Goal: Task Accomplishment & Management: Manage account settings

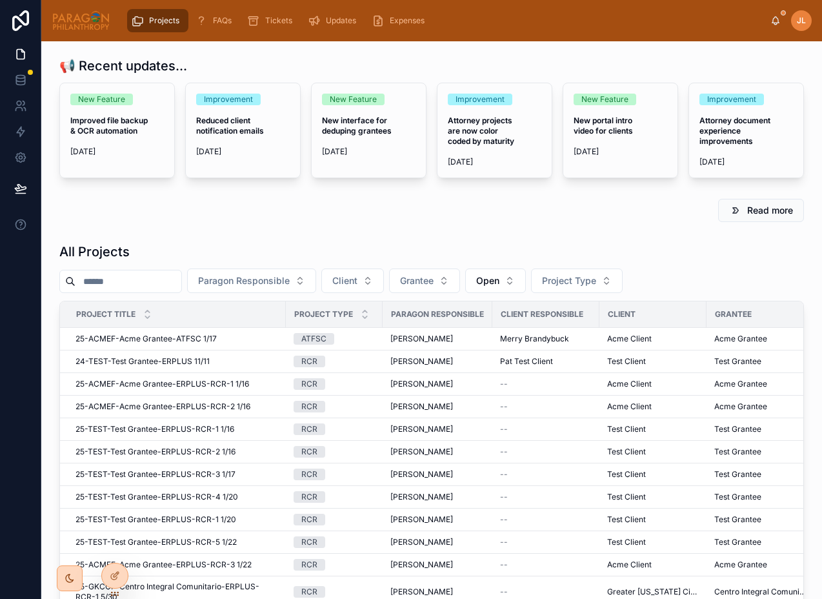
click at [309, 246] on div "All Projects" at bounding box center [431, 252] width 745 height 18
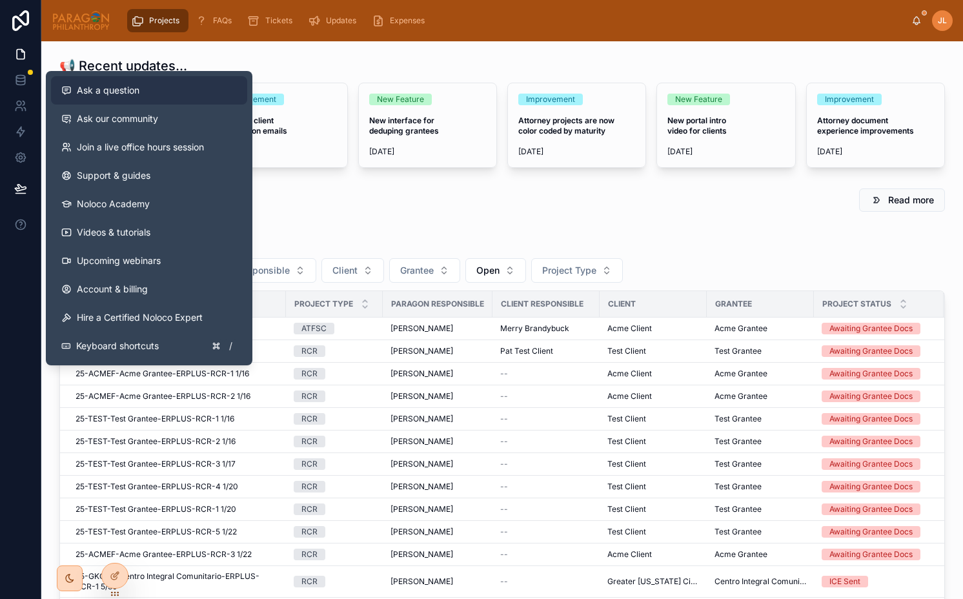
click at [125, 93] on span "Ask a question" at bounding box center [108, 90] width 63 height 13
click at [112, 97] on button "Ask a question" at bounding box center [149, 90] width 196 height 28
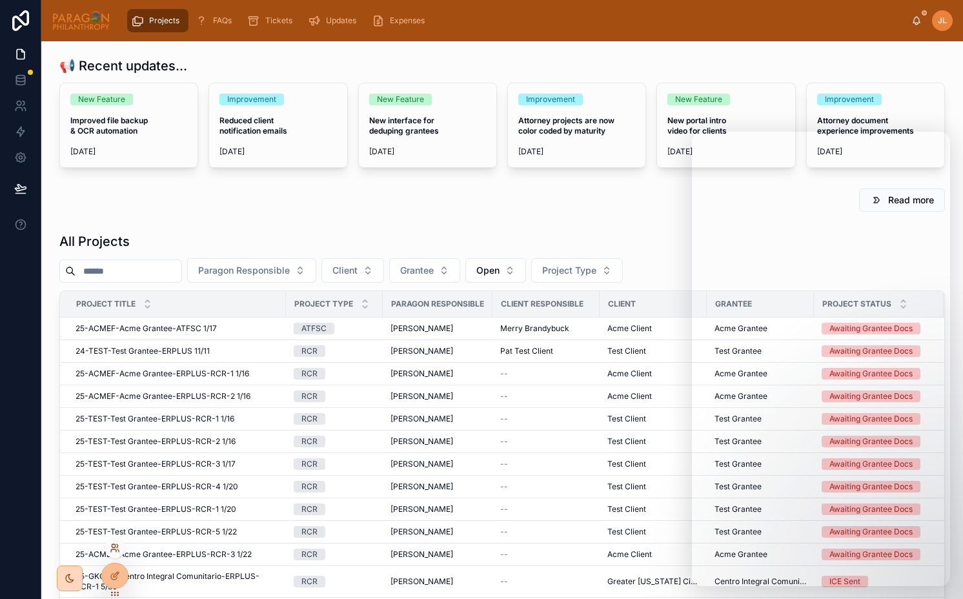
click at [114, 543] on icon at bounding box center [115, 548] width 10 height 10
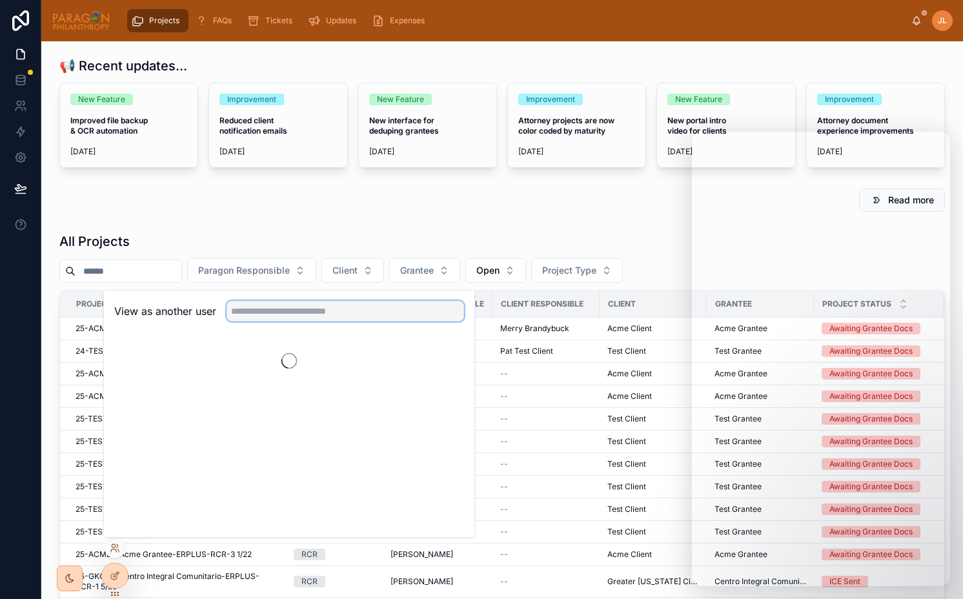
click at [310, 317] on input "text" at bounding box center [344, 311] width 237 height 21
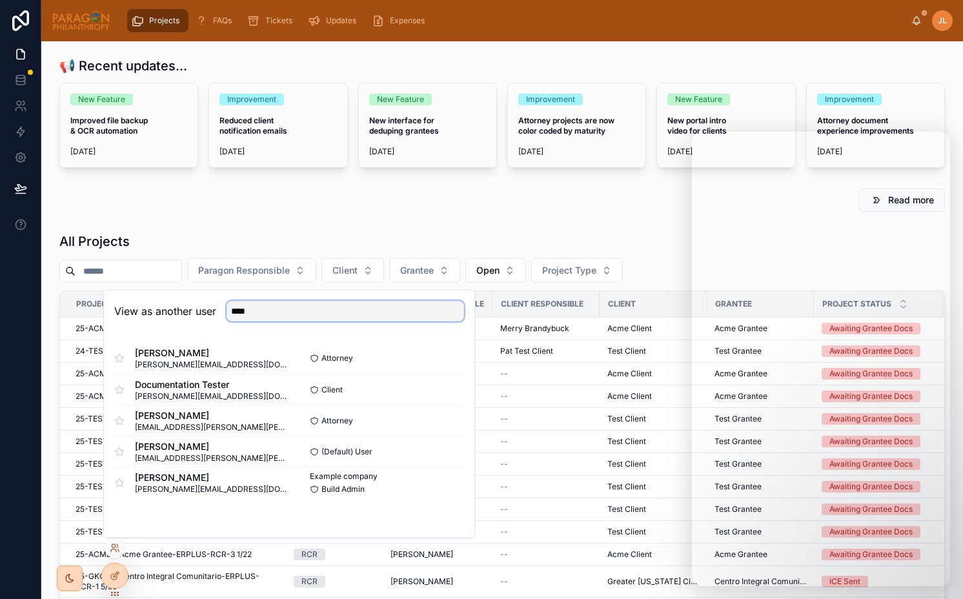
click at [385, 315] on input "****" at bounding box center [344, 311] width 237 height 21
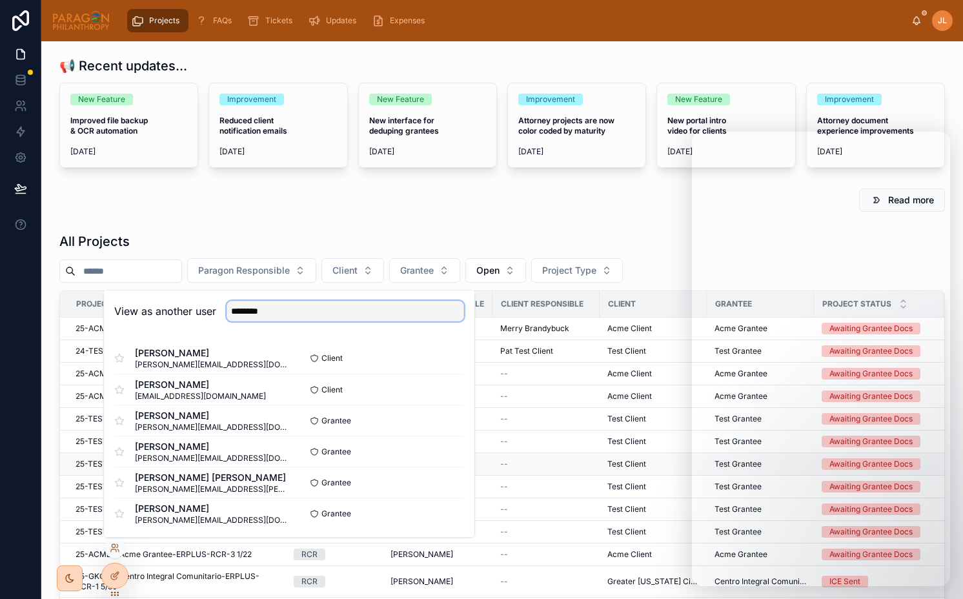
type input "********"
click at [444, 388] on button "Select" at bounding box center [447, 389] width 34 height 19
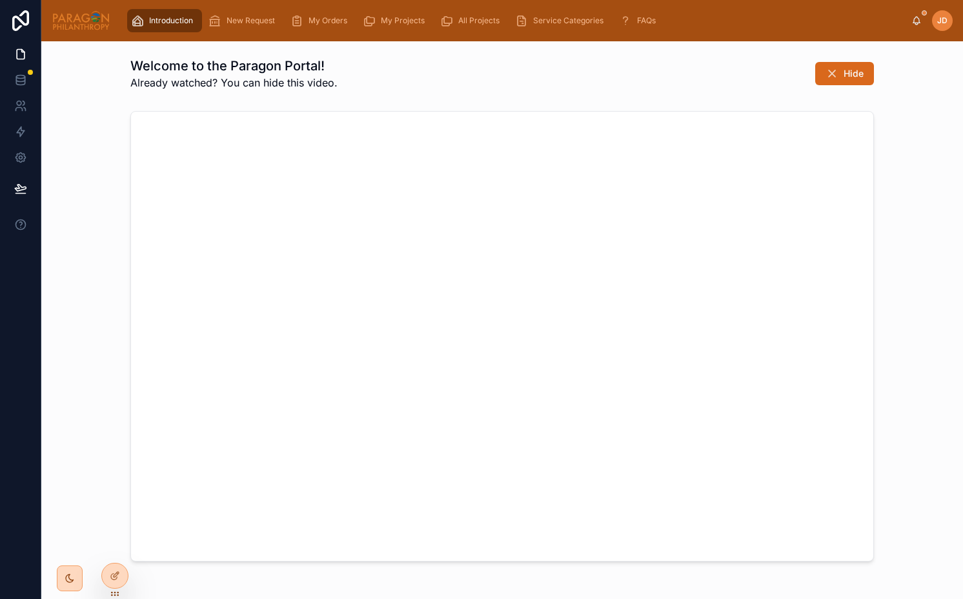
click at [483, 57] on div "Welcome to the Paragon Portal! Already watched? You can hide this video. Hide" at bounding box center [501, 74] width 743 height 34
click at [312, 23] on span "My Orders" at bounding box center [327, 20] width 39 height 10
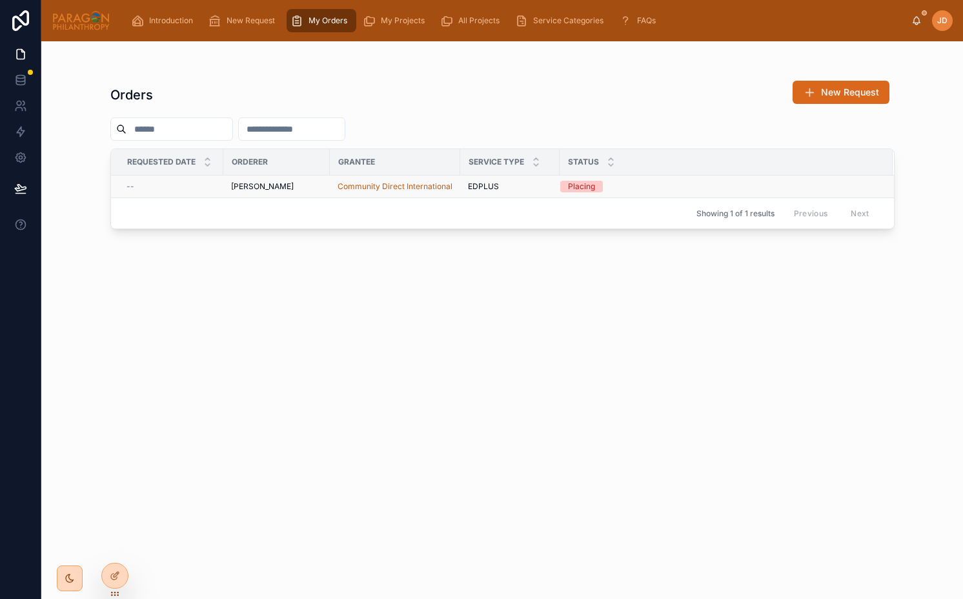
click at [254, 188] on span "[PERSON_NAME]" at bounding box center [262, 186] width 63 height 10
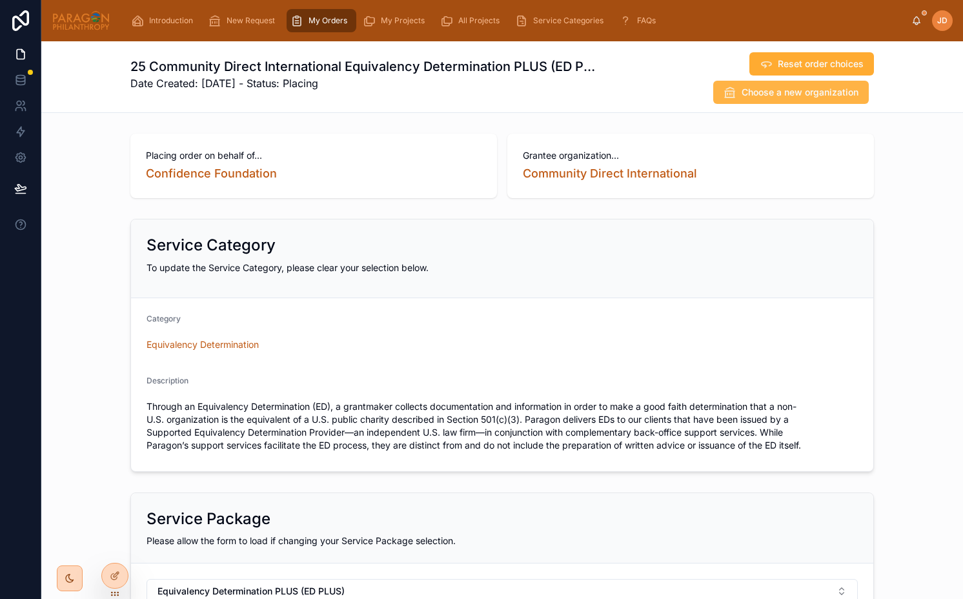
click at [774, 96] on span "Choose a new organization" at bounding box center [799, 92] width 117 height 13
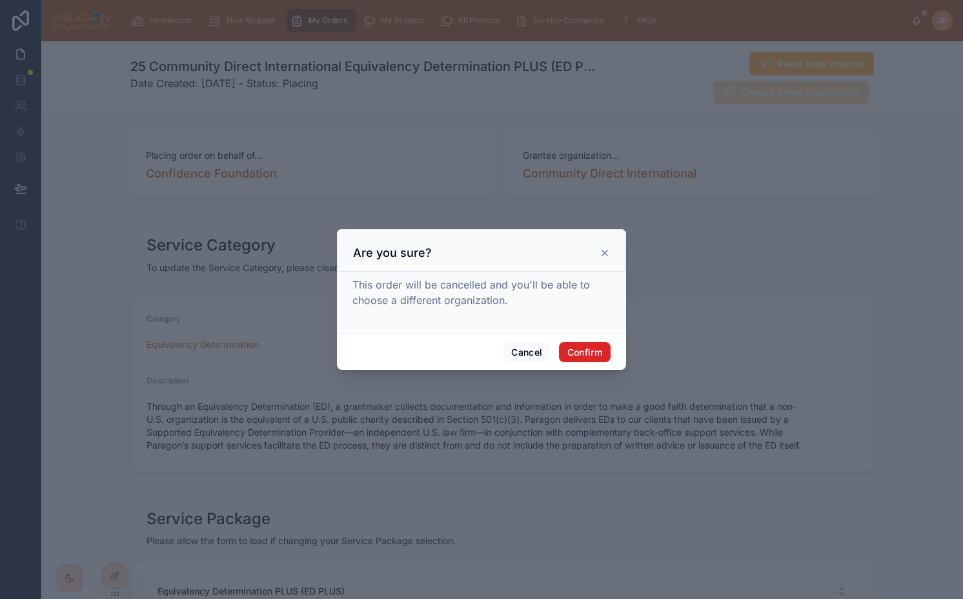
click at [565, 354] on button "Confirm" at bounding box center [585, 352] width 52 height 21
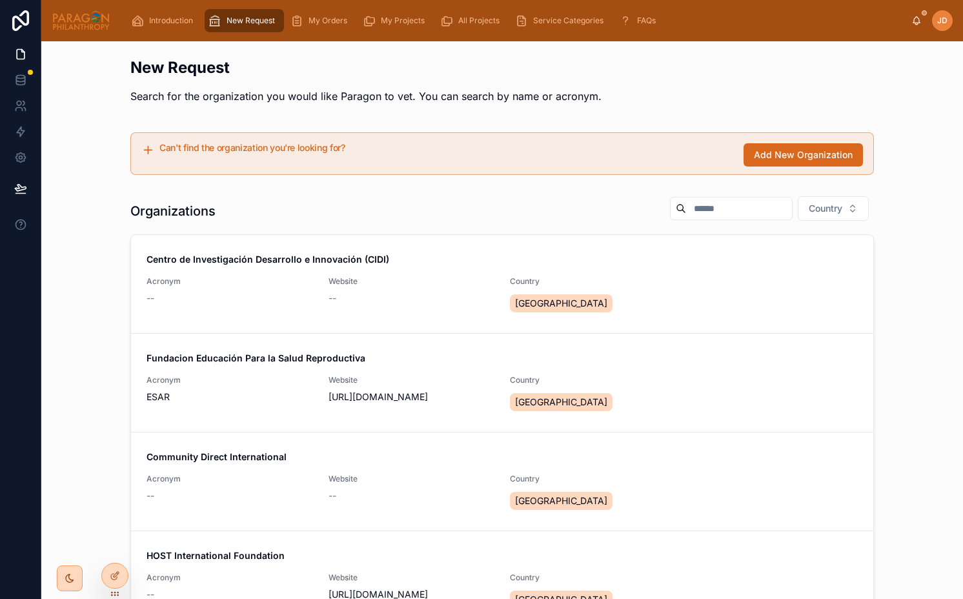
click at [704, 223] on div "Organizations Country" at bounding box center [501, 210] width 743 height 31
click at [706, 214] on input "text" at bounding box center [739, 208] width 106 height 18
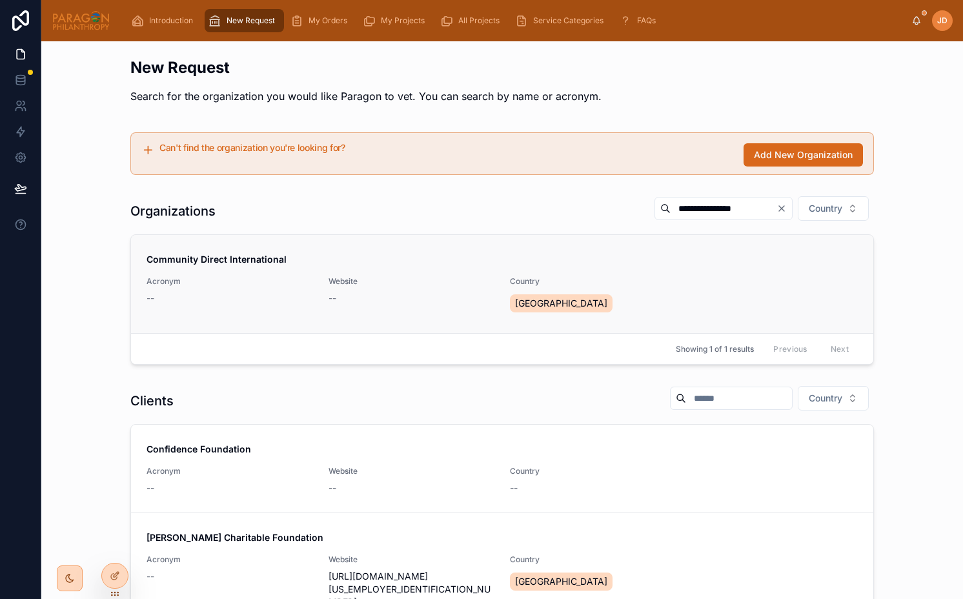
type input "**********"
click at [331, 261] on span "Community Direct International" at bounding box center [501, 259] width 711 height 13
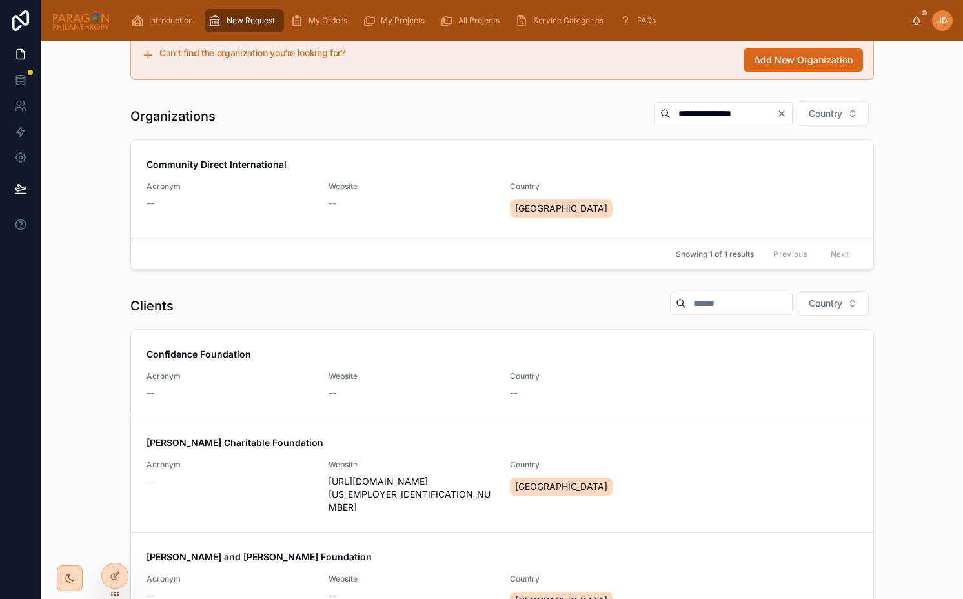
scroll to position [95, 0]
click at [355, 448] on span "[PERSON_NAME] Charitable Foundation" at bounding box center [501, 442] width 711 height 13
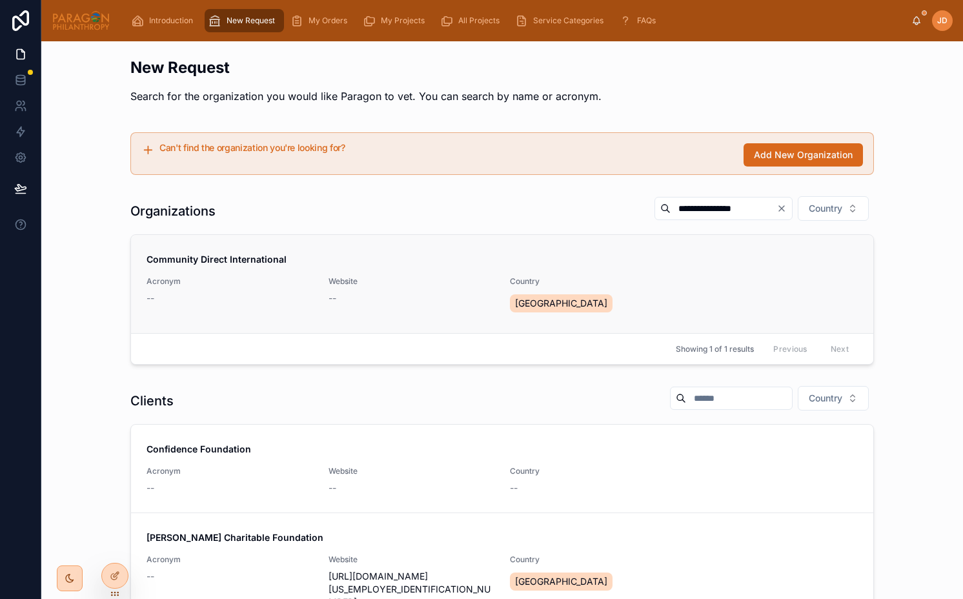
scroll to position [27, 0]
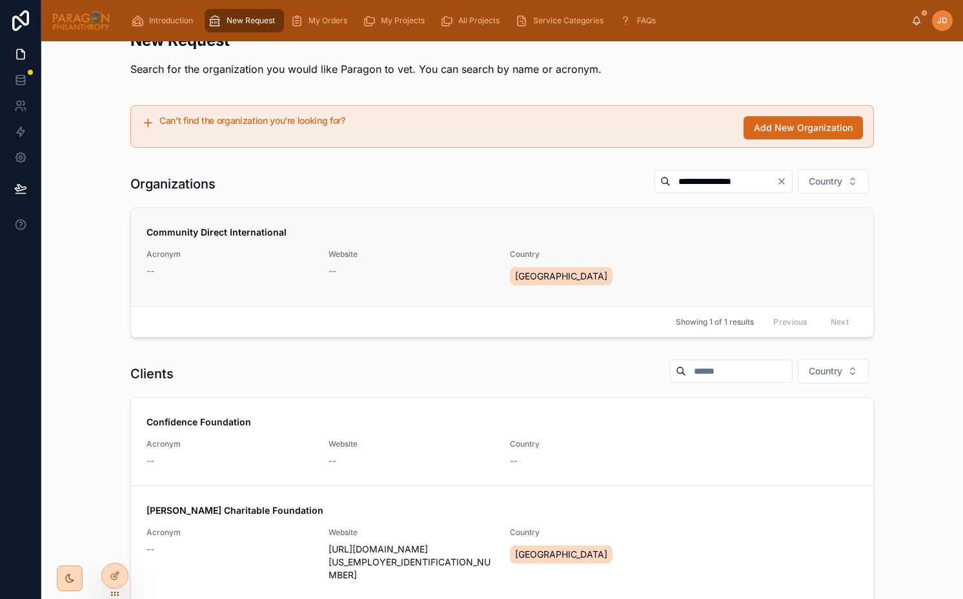
click at [386, 270] on div "--" at bounding box center [411, 271] width 166 height 13
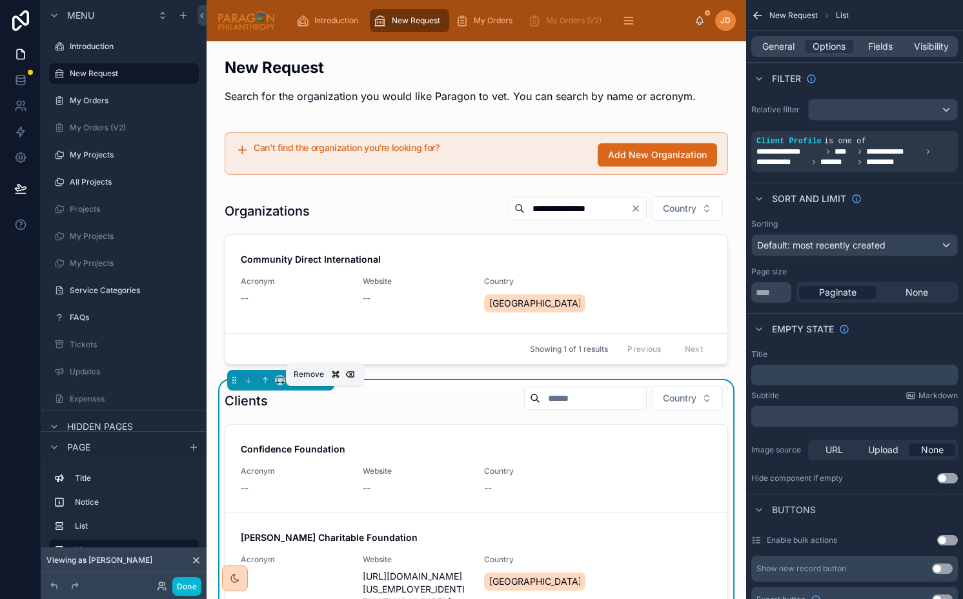
click at [323, 385] on icon at bounding box center [324, 380] width 9 height 9
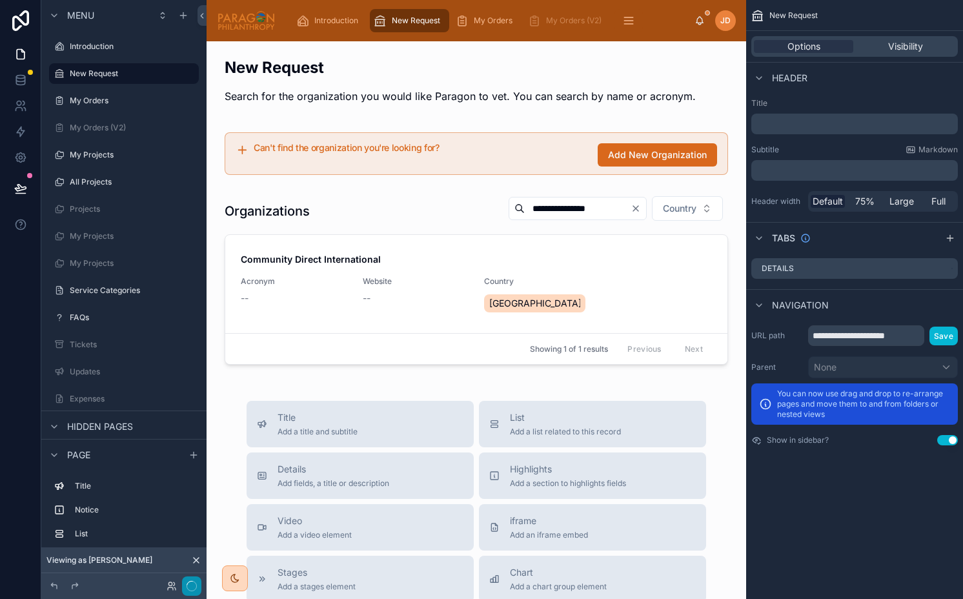
click at [183, 586] on button "button" at bounding box center [191, 585] width 19 height 19
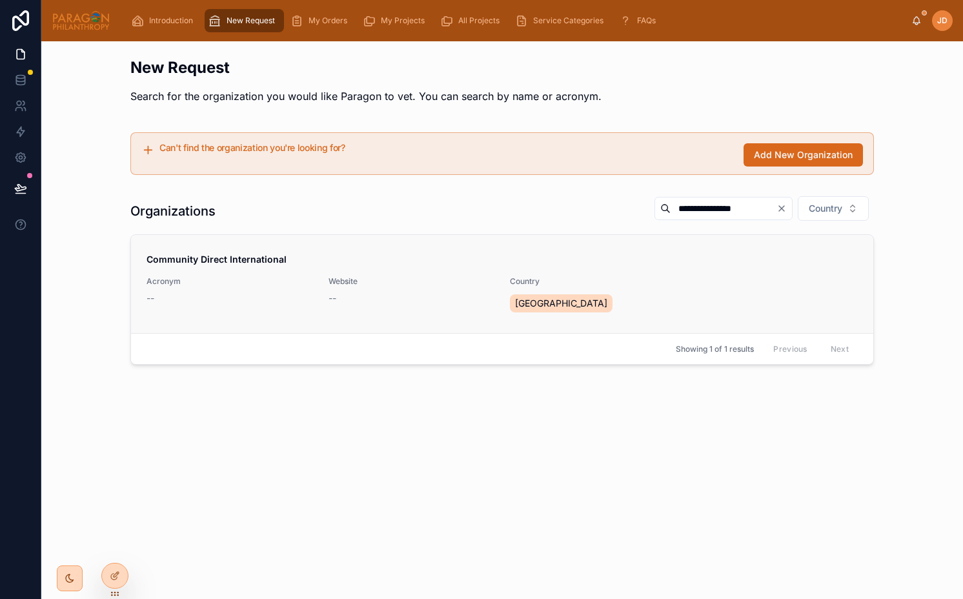
click at [297, 255] on span "Community Direct International" at bounding box center [501, 259] width 711 height 13
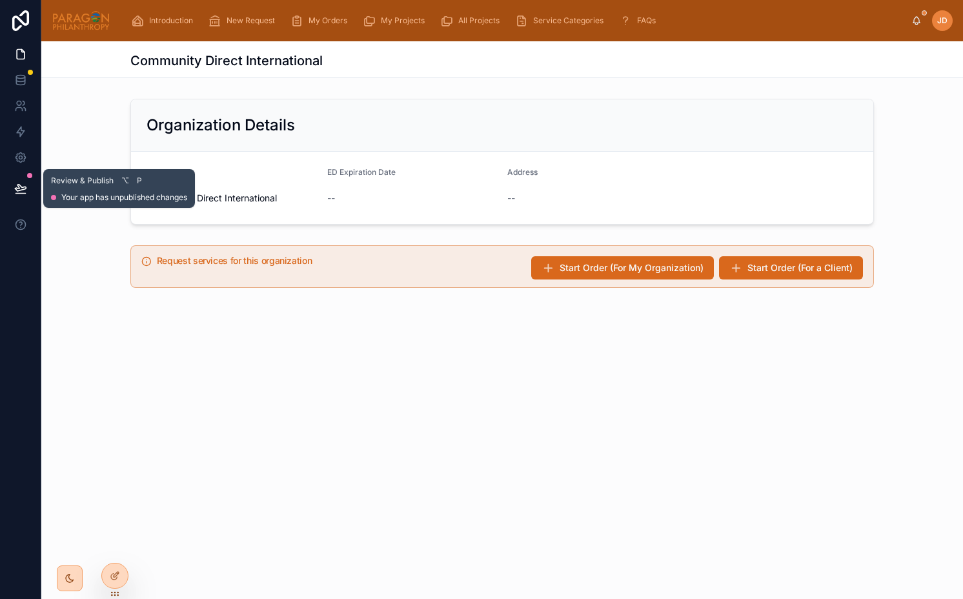
click at [22, 186] on icon at bounding box center [20, 188] width 13 height 13
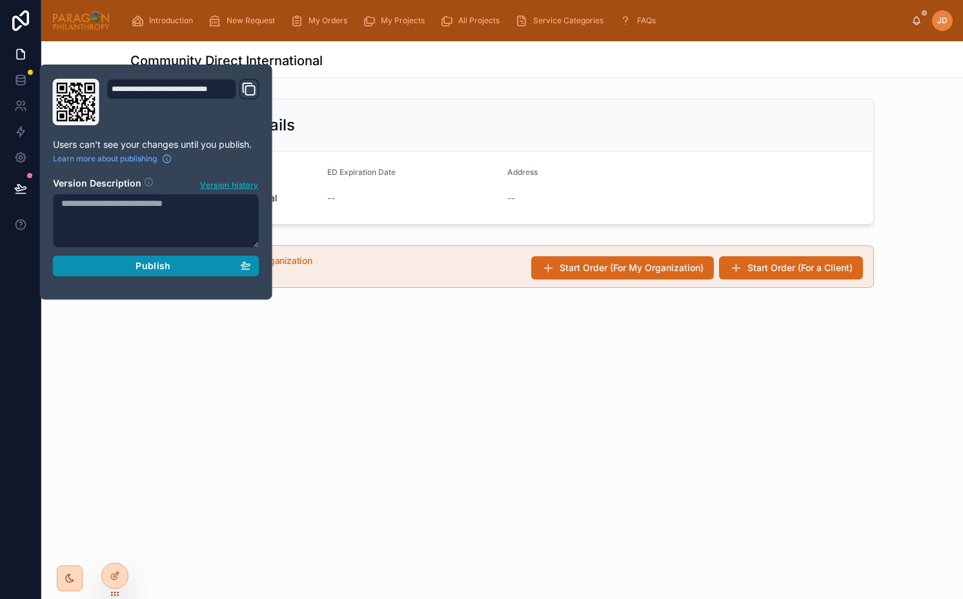
click at [148, 270] on span "Publish" at bounding box center [152, 266] width 35 height 12
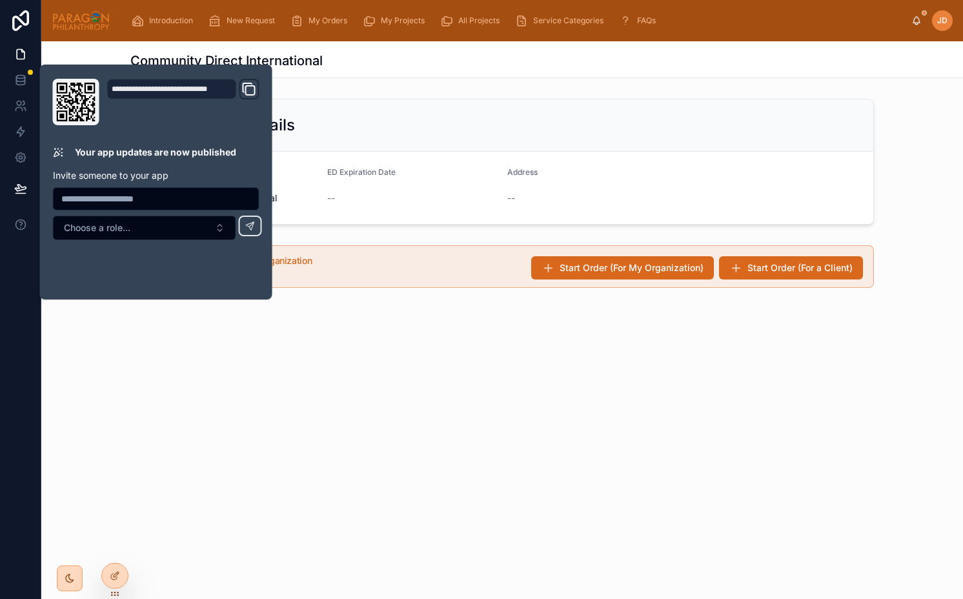
click at [234, 377] on div "Community Direct International Organization Details Organization Community Dire…" at bounding box center [501, 218] width 921 height 355
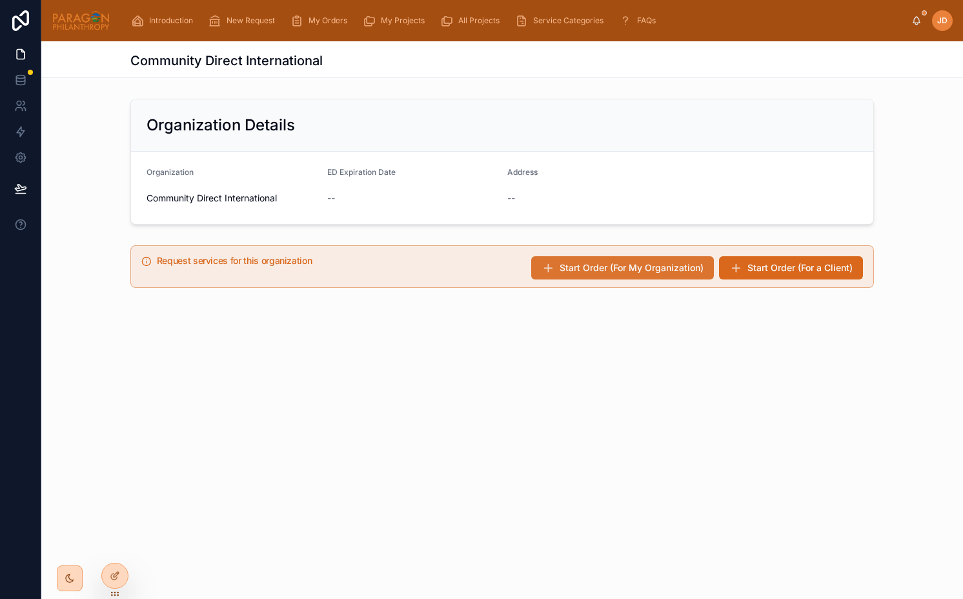
click at [671, 268] on span "Start Order (For My Organization)" at bounding box center [631, 267] width 144 height 13
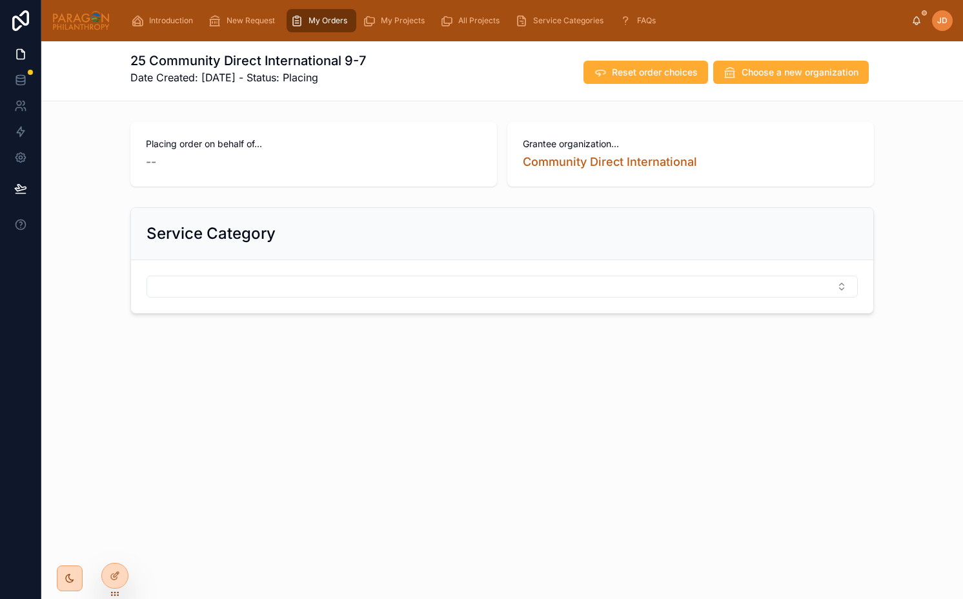
click at [364, 167] on div "--" at bounding box center [313, 162] width 335 height 18
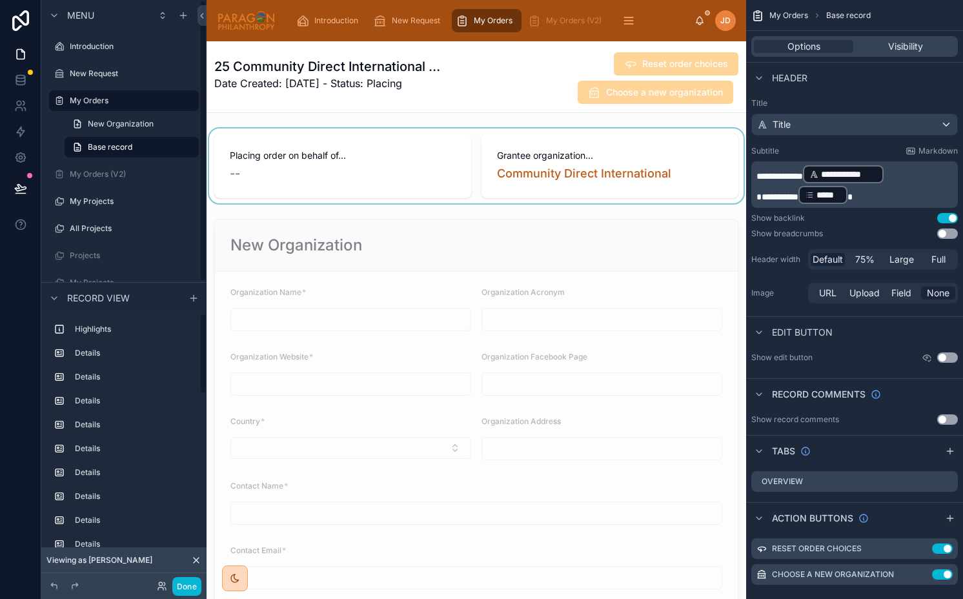
click at [317, 141] on div at bounding box center [475, 165] width 539 height 75
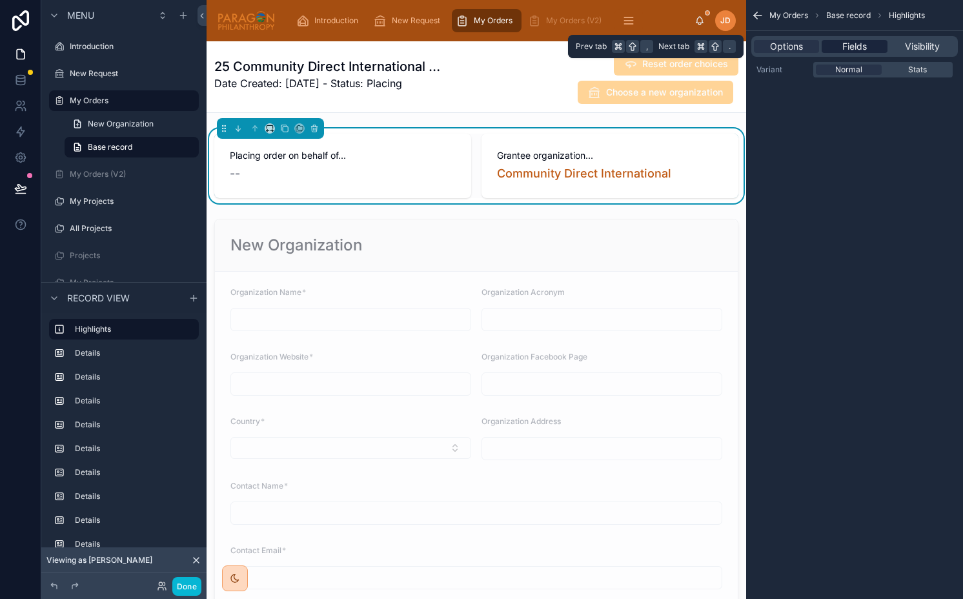
click at [853, 44] on span "Fields" at bounding box center [854, 46] width 25 height 13
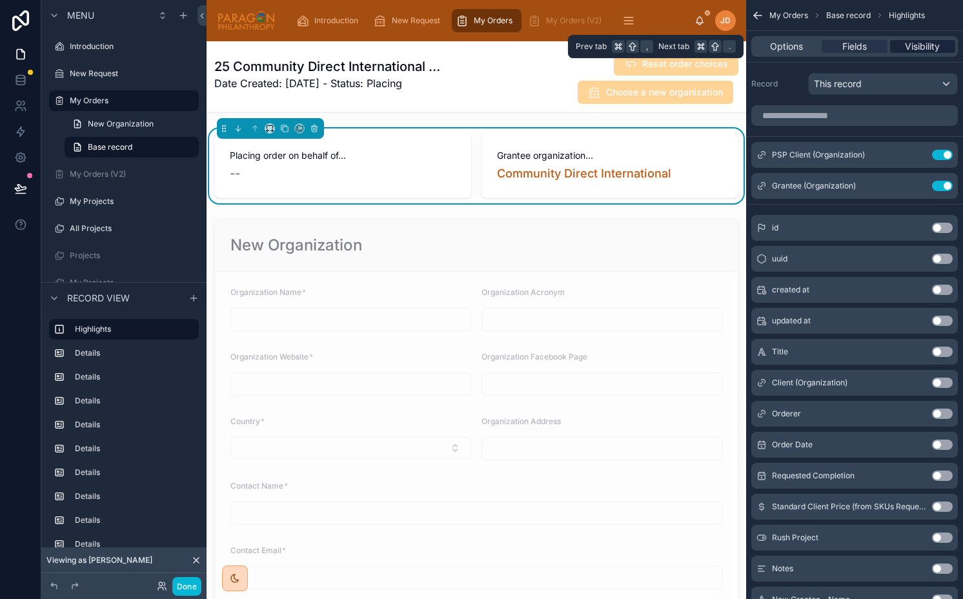
click at [911, 44] on span "Visibility" at bounding box center [922, 46] width 35 height 13
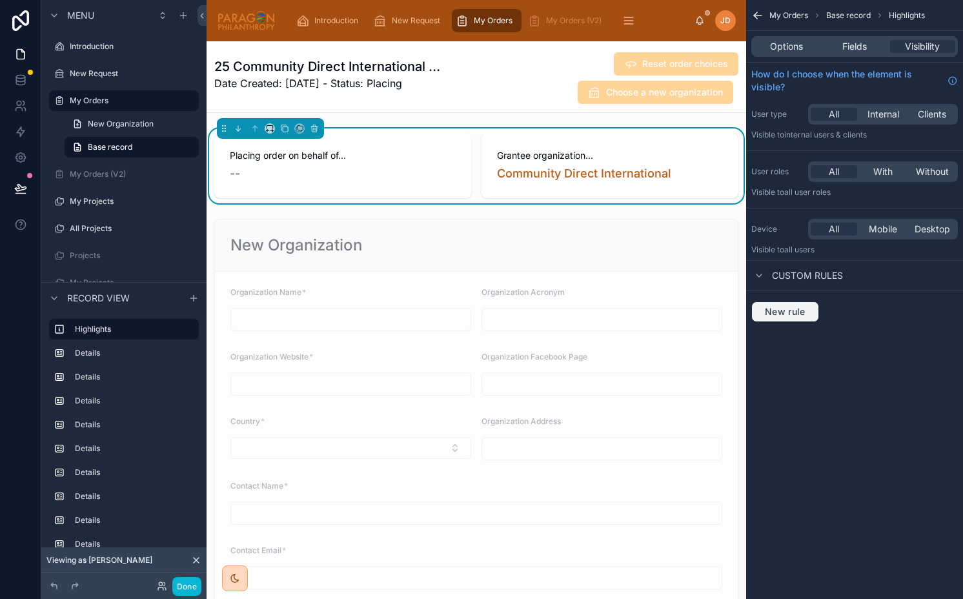
click at [792, 320] on button "New rule" at bounding box center [785, 311] width 68 height 21
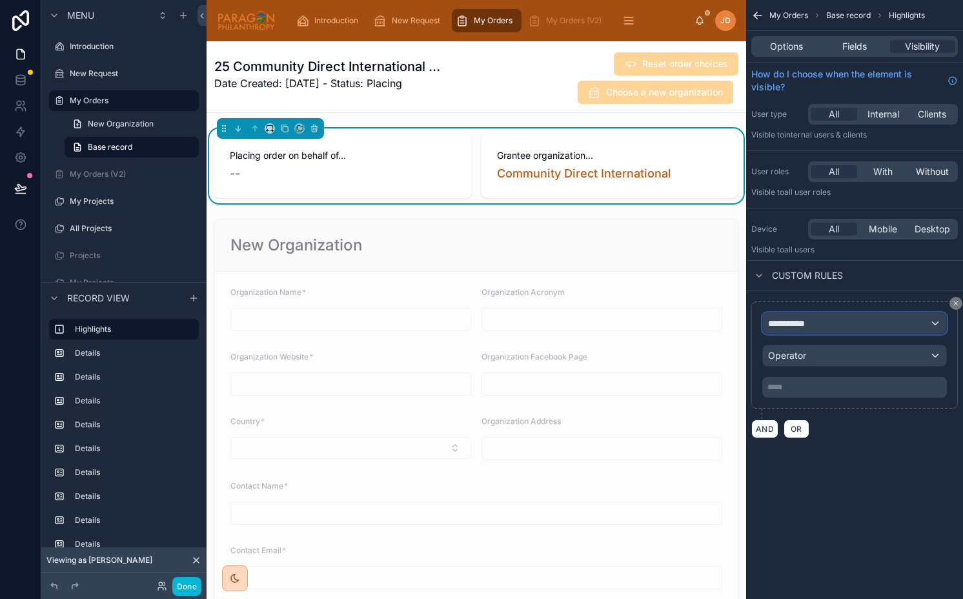
click at [792, 329] on span "**********" at bounding box center [792, 323] width 48 height 13
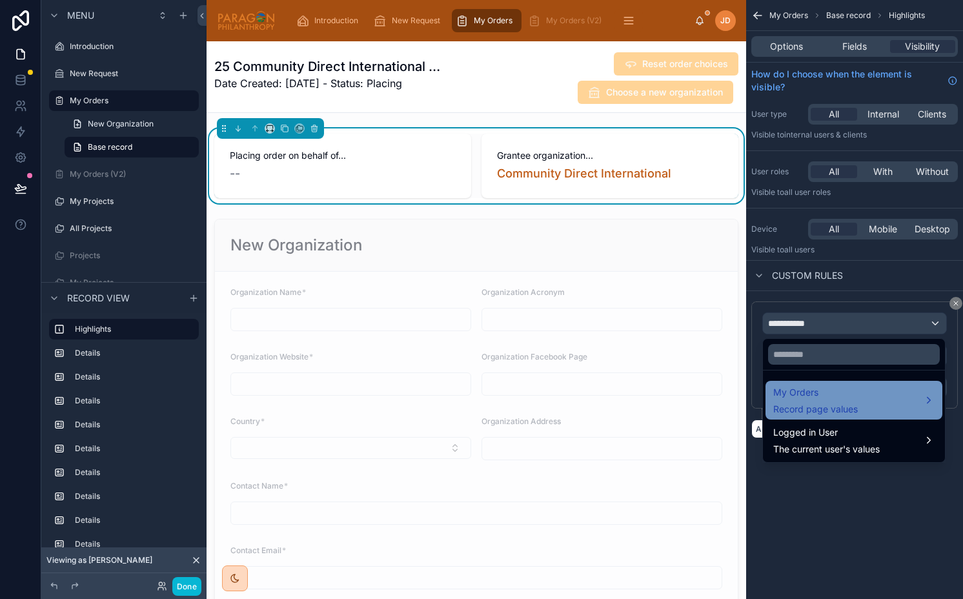
click at [801, 395] on span "My Orders" at bounding box center [815, 392] width 85 height 15
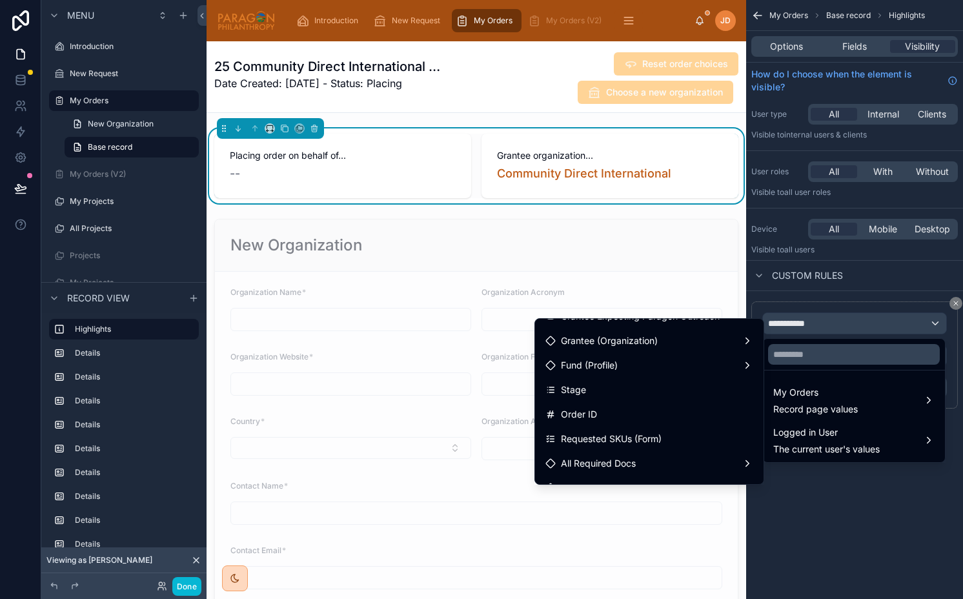
scroll to position [716, 0]
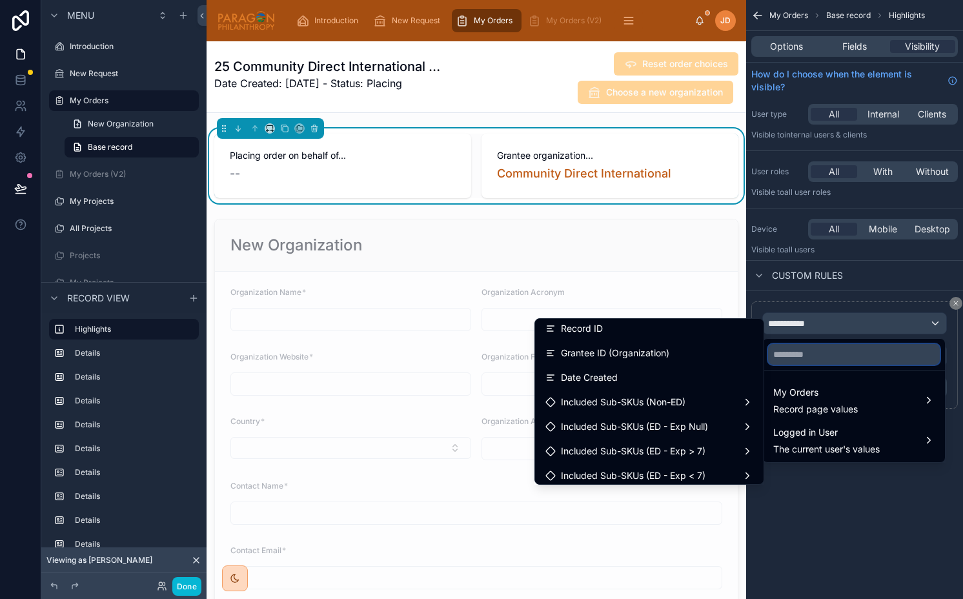
click at [792, 348] on input "text" at bounding box center [854, 354] width 172 height 21
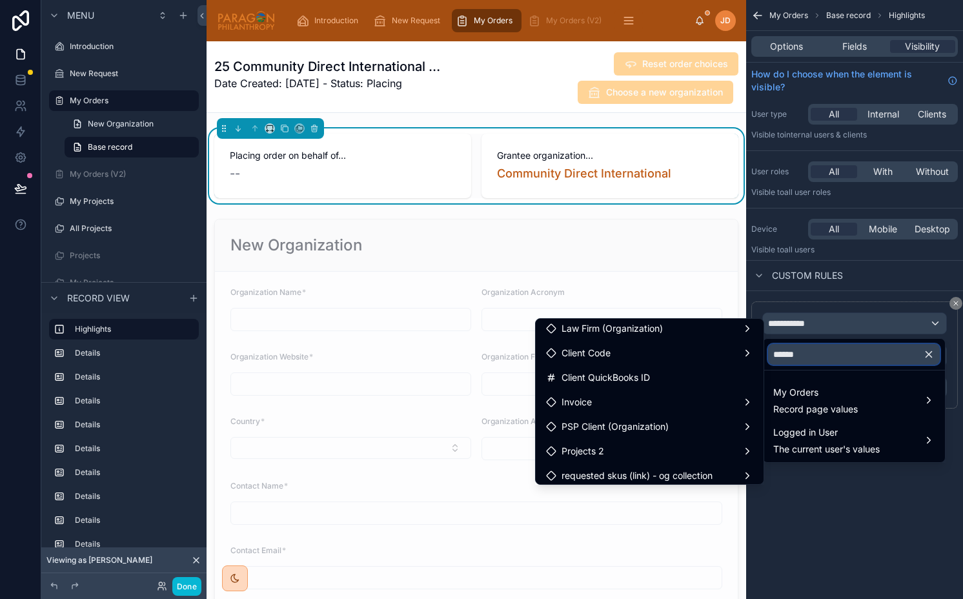
scroll to position [565, 0]
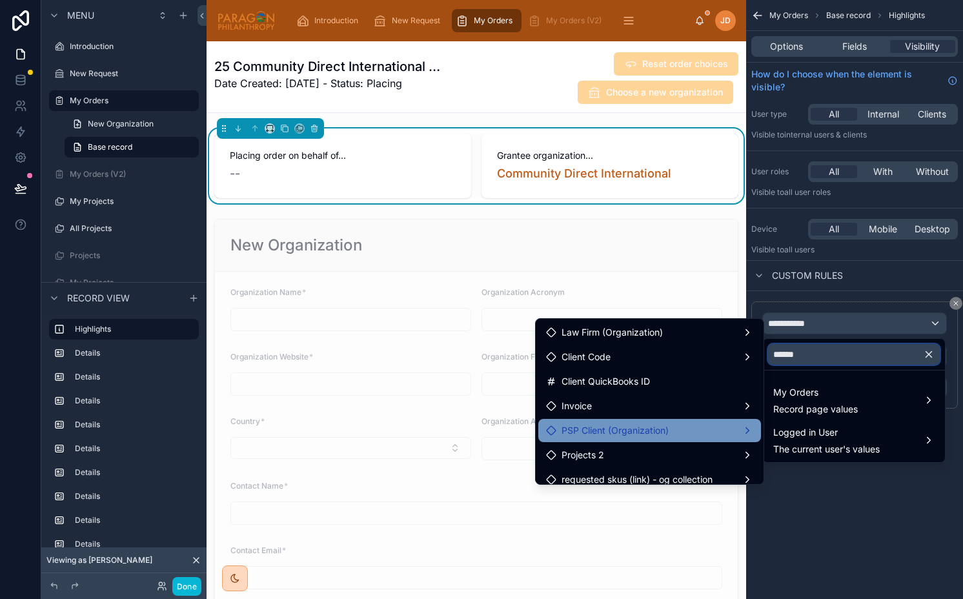
type input "******"
click at [662, 432] on span "PSP Client (Organization)" at bounding box center [614, 430] width 107 height 15
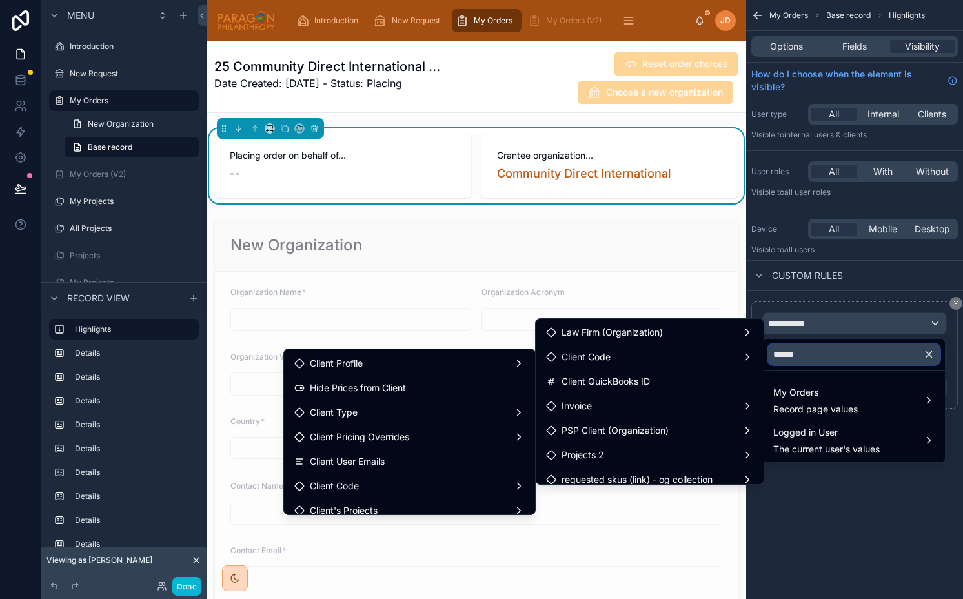
click at [796, 350] on input "******" at bounding box center [854, 354] width 172 height 21
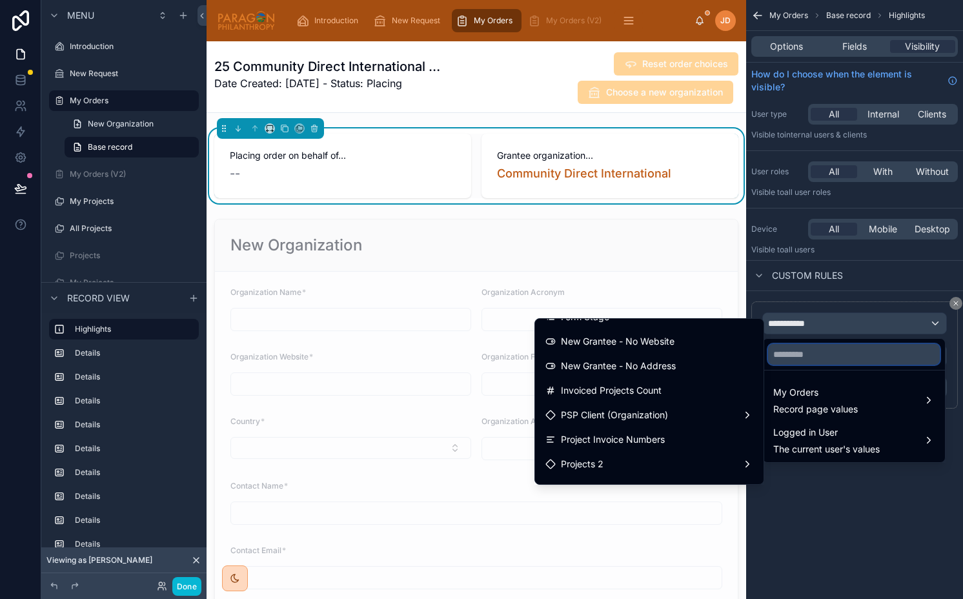
scroll to position [3369, 0]
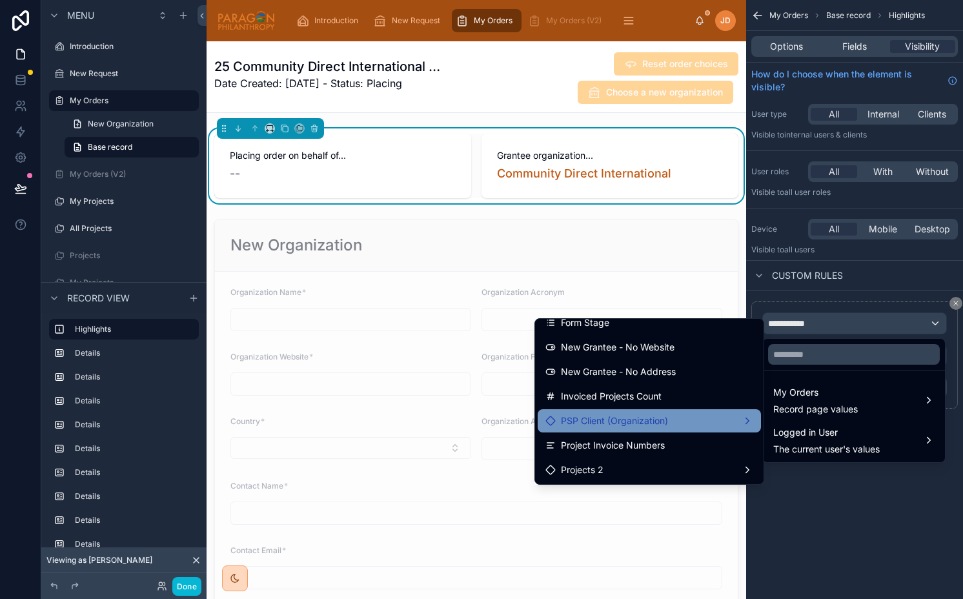
click at [642, 421] on span "PSP Client (Organization)" at bounding box center [614, 420] width 107 height 15
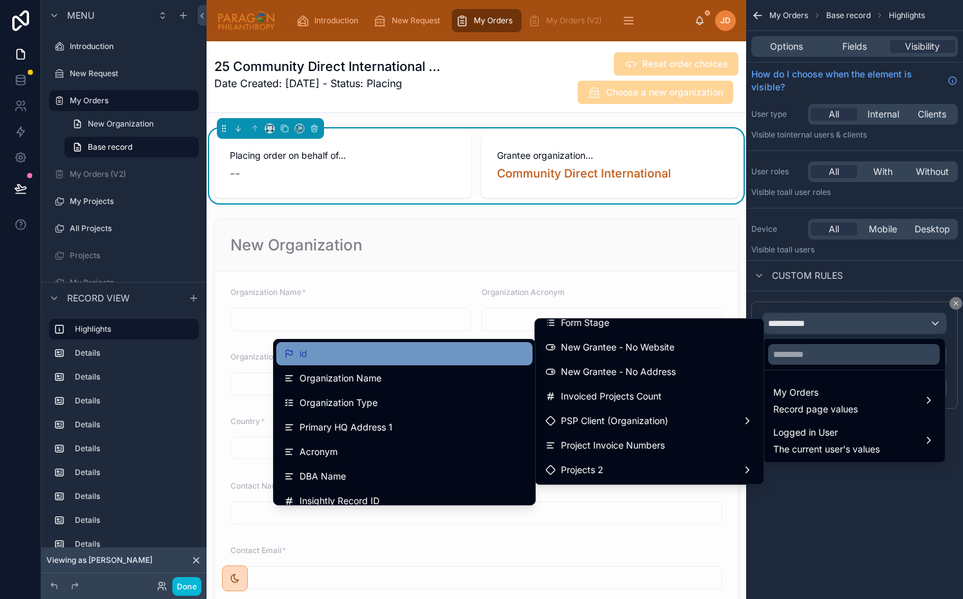
click at [379, 359] on div "id" at bounding box center [404, 353] width 241 height 15
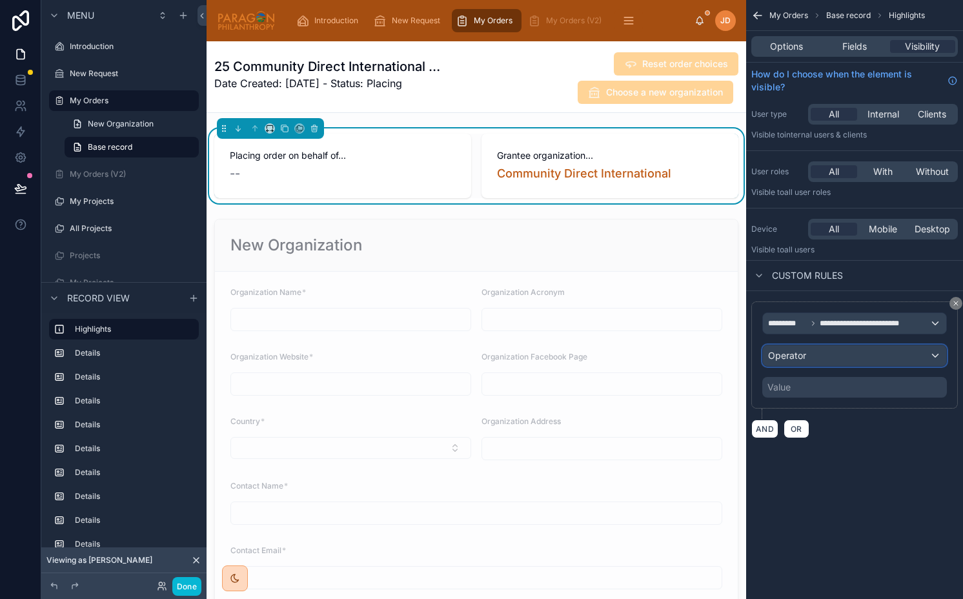
click at [816, 357] on div "Operator" at bounding box center [854, 355] width 183 height 21
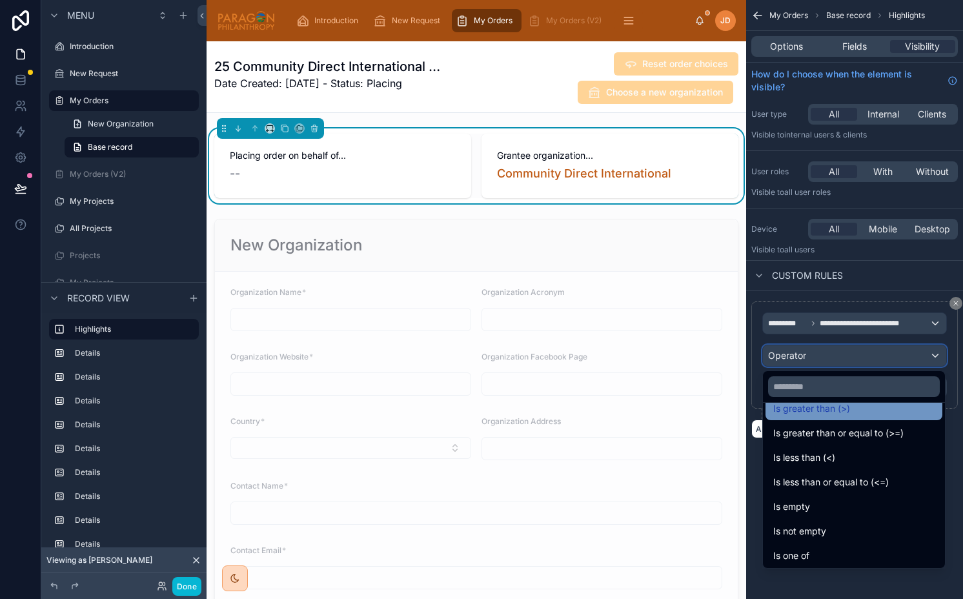
scroll to position [92, 0]
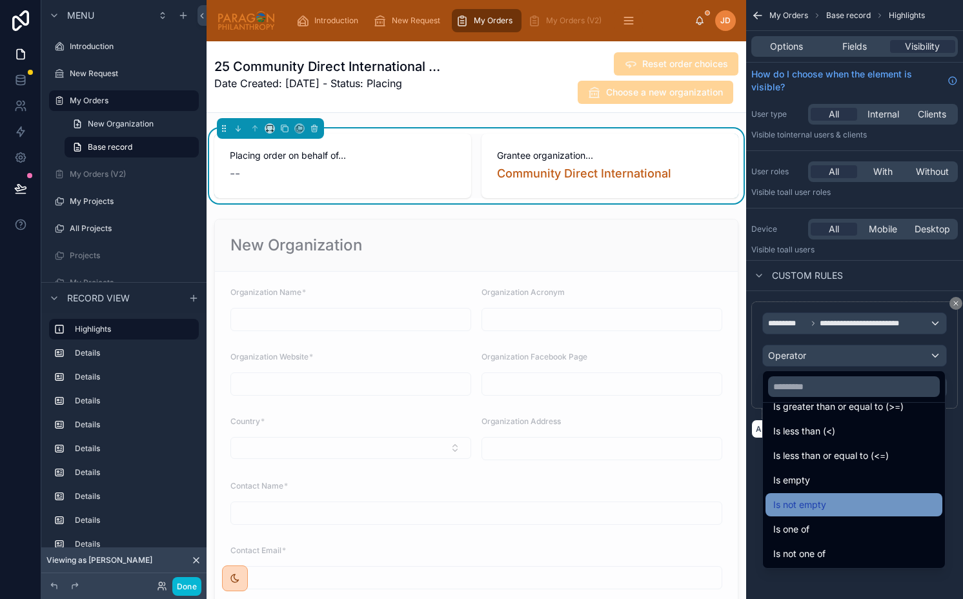
click at [819, 497] on span "Is not empty" at bounding box center [799, 504] width 53 height 15
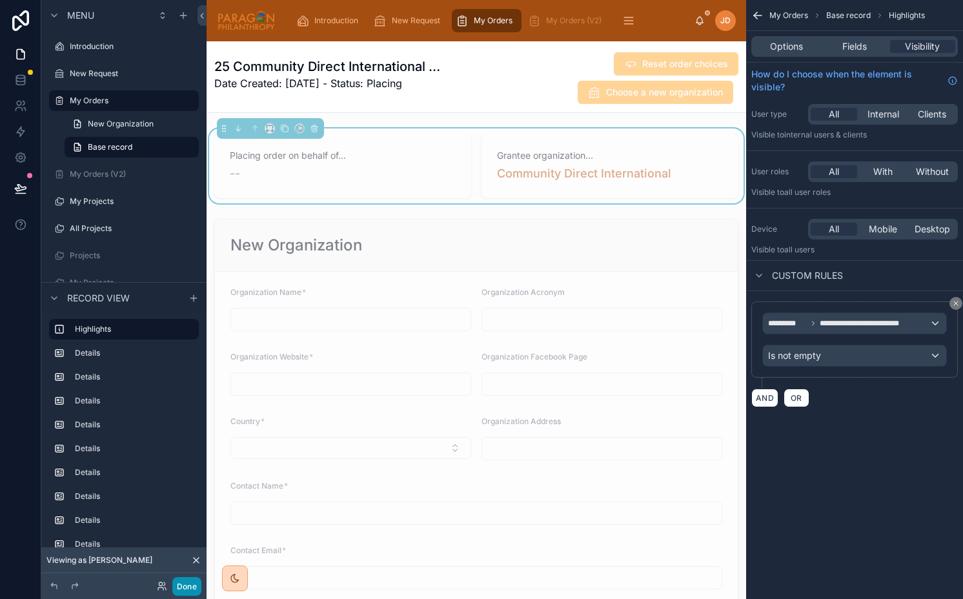
click at [186, 585] on button "Done" at bounding box center [186, 586] width 29 height 19
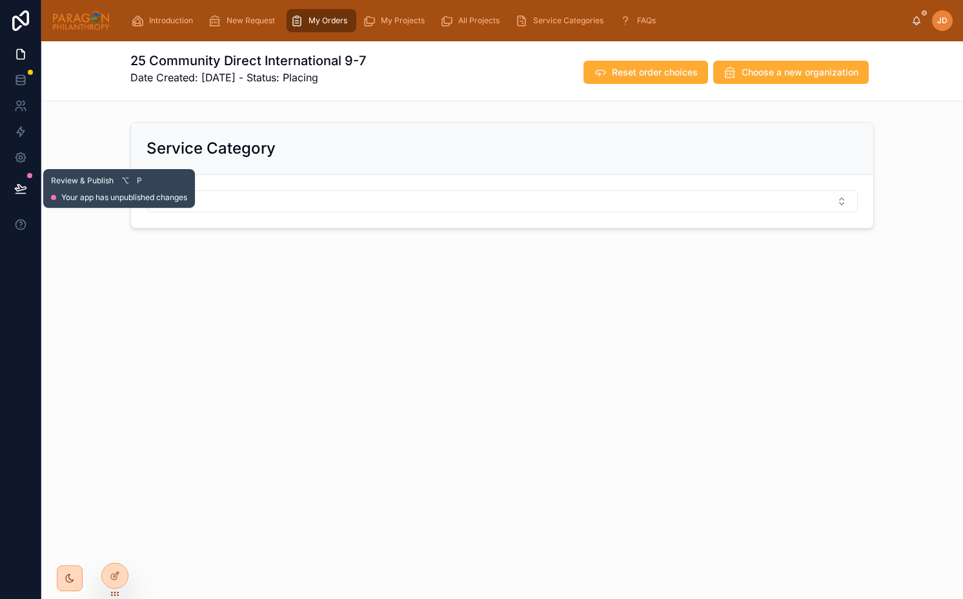
click at [19, 192] on icon at bounding box center [20, 188] width 13 height 13
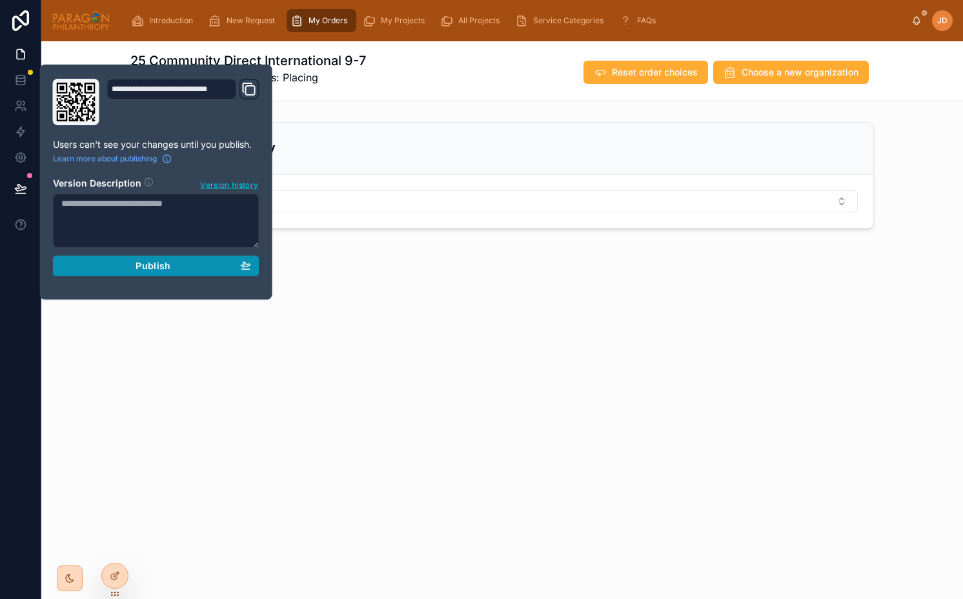
click at [103, 270] on div "Publish" at bounding box center [156, 266] width 190 height 12
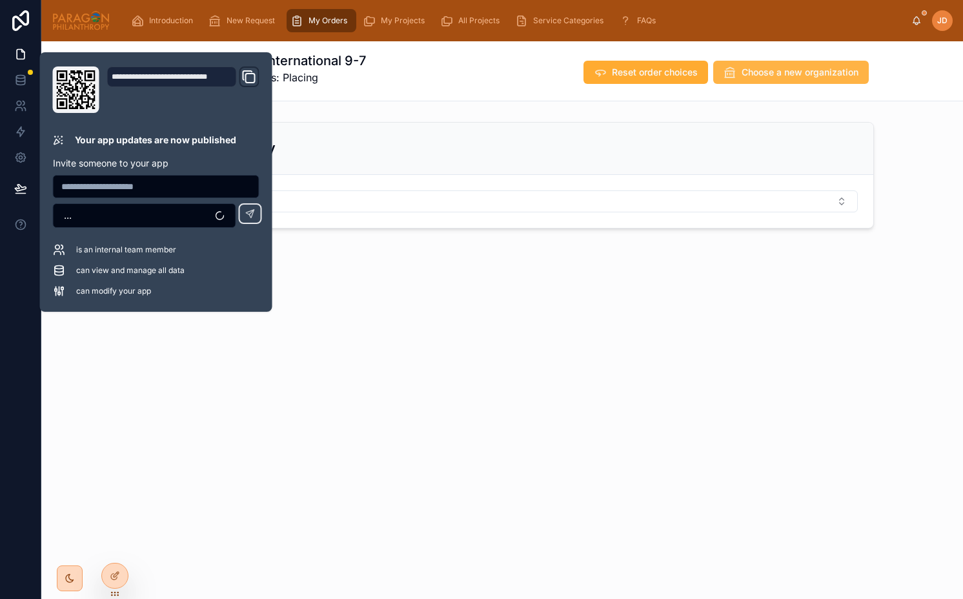
click at [769, 74] on span "Choose a new organization" at bounding box center [799, 72] width 117 height 13
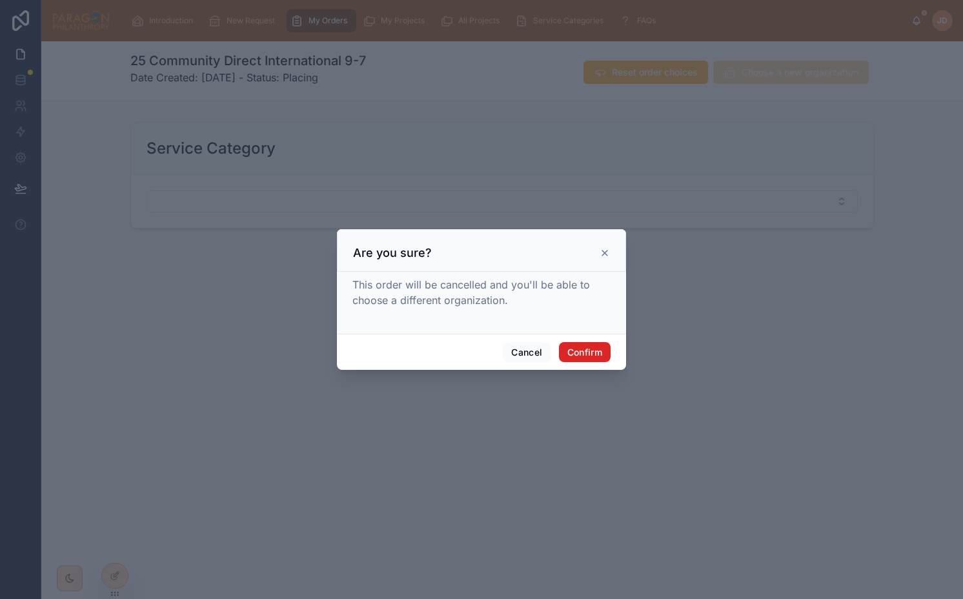
click at [579, 349] on button "Confirm" at bounding box center [585, 352] width 52 height 21
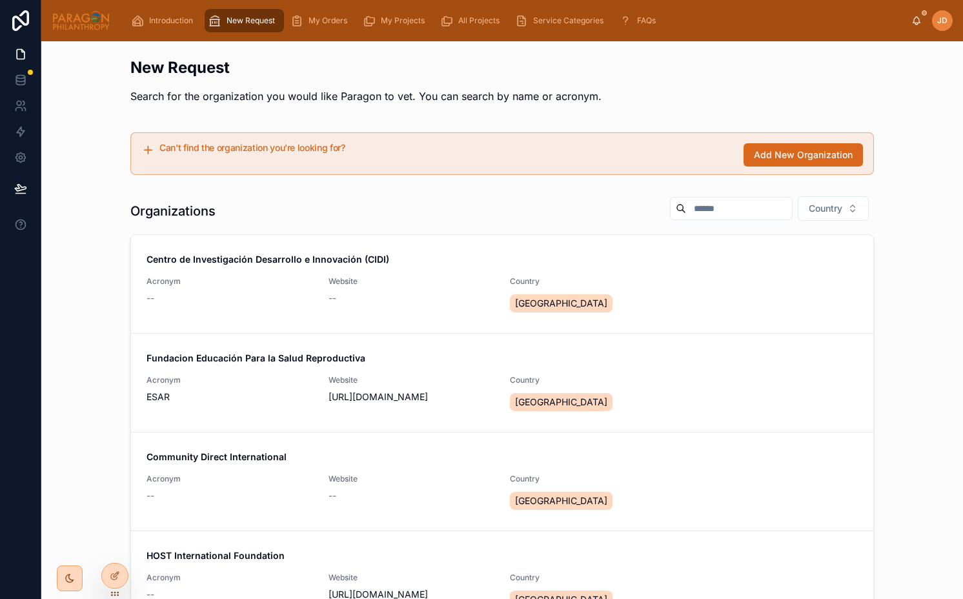
click at [730, 201] on input "text" at bounding box center [739, 208] width 106 height 18
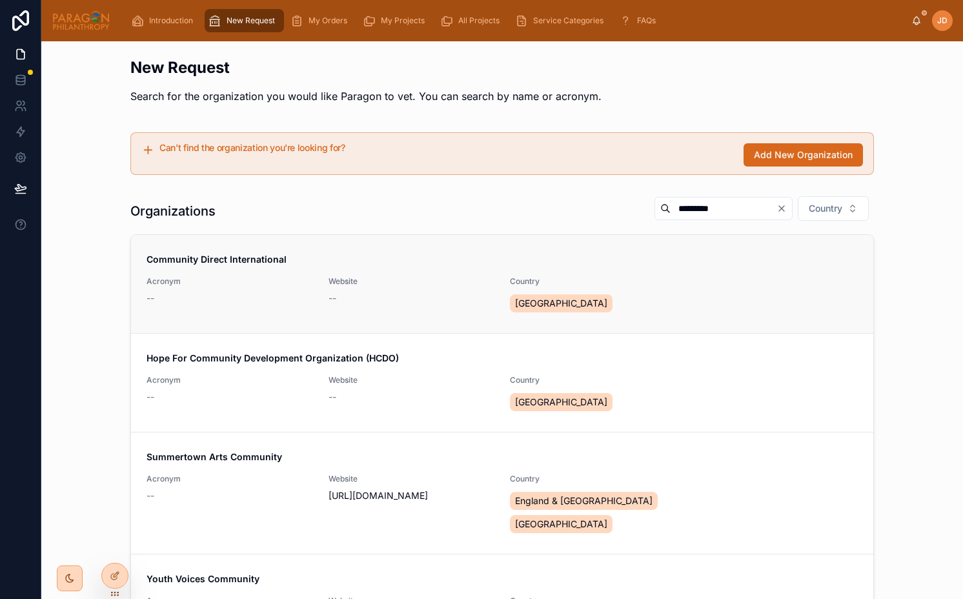
type input "*********"
click at [368, 250] on link "Community Direct International Acronym -- Website -- Country [GEOGRAPHIC_DATA]" at bounding box center [502, 284] width 742 height 98
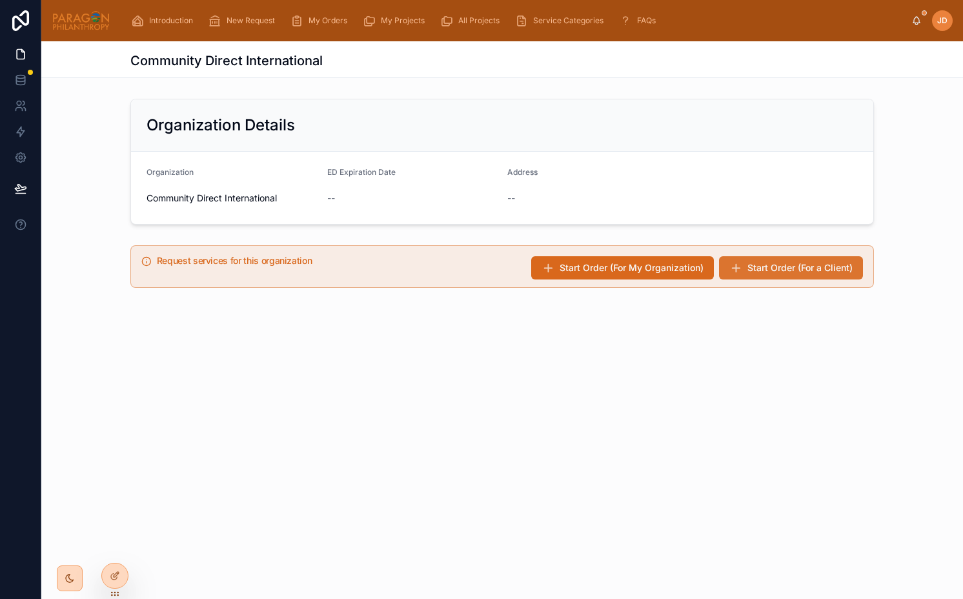
click at [804, 268] on span "Start Order (For a Client)" at bounding box center [799, 267] width 105 height 13
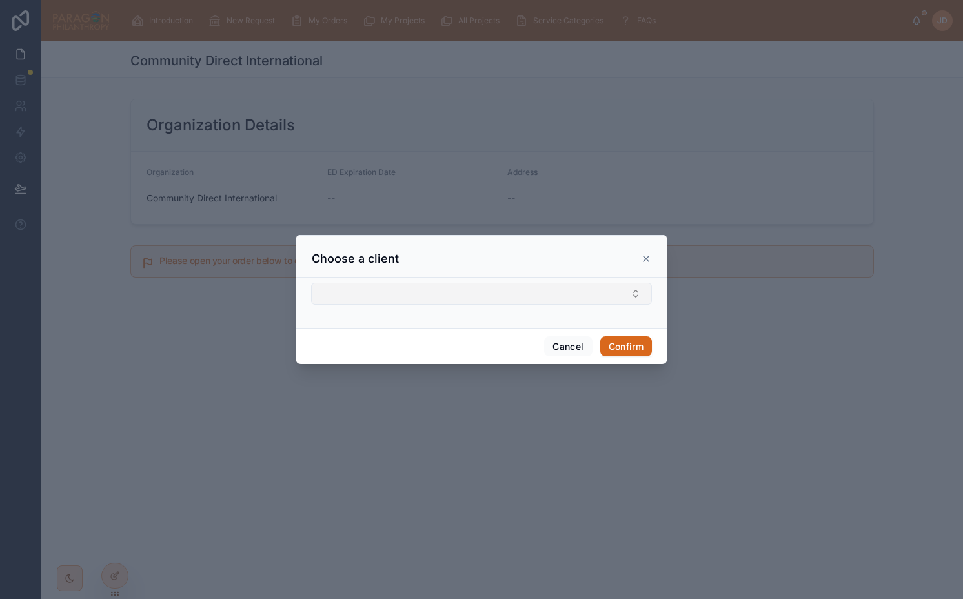
click at [359, 288] on button "Select Button" at bounding box center [481, 294] width 341 height 22
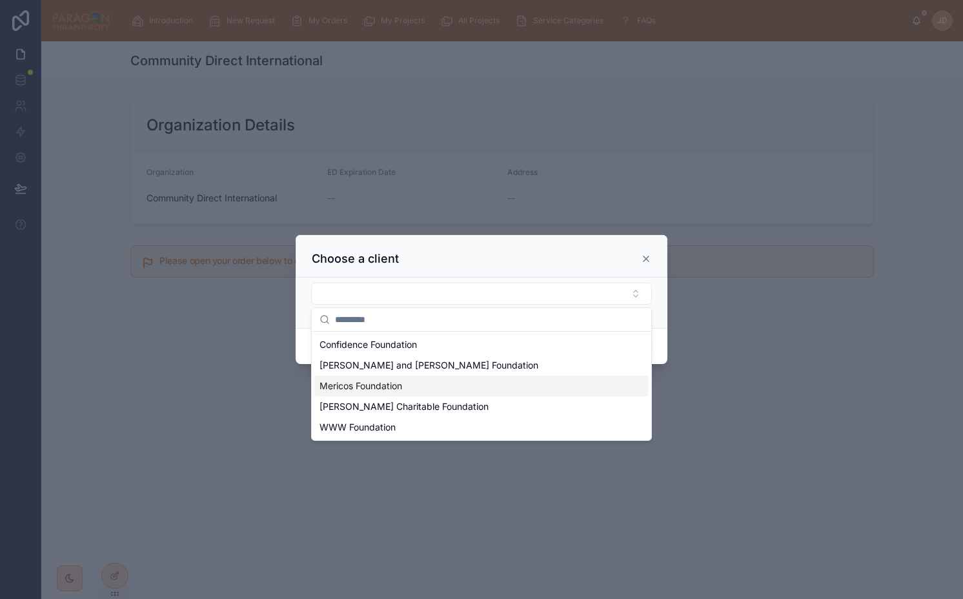
click at [379, 383] on span "Mericos Foundation" at bounding box center [360, 385] width 83 height 13
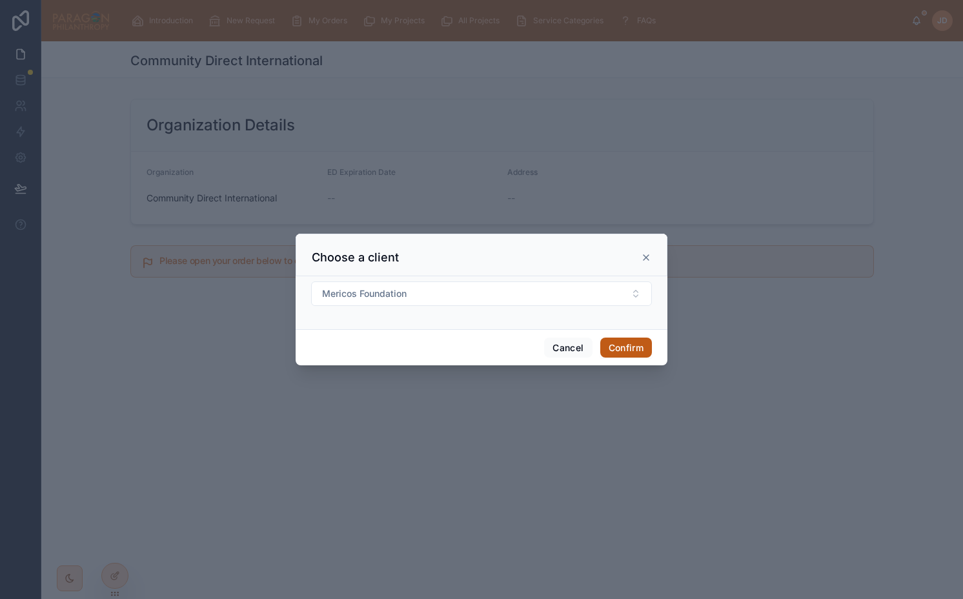
click at [639, 343] on button "Confirm" at bounding box center [626, 347] width 52 height 21
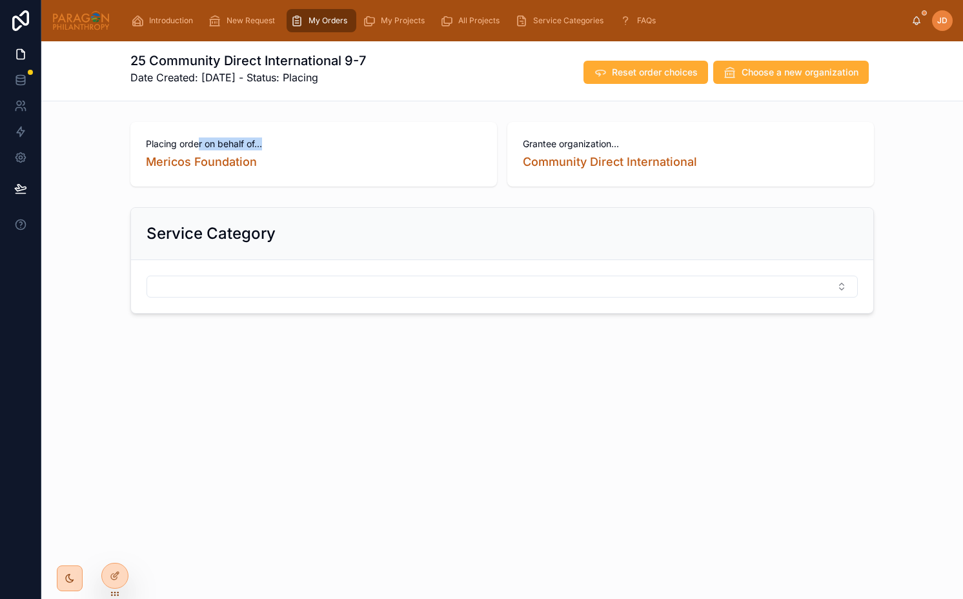
drag, startPoint x: 200, startPoint y: 145, endPoint x: 279, endPoint y: 146, distance: 78.7
click at [279, 146] on span "Placing order on behalf of..." at bounding box center [313, 143] width 335 height 13
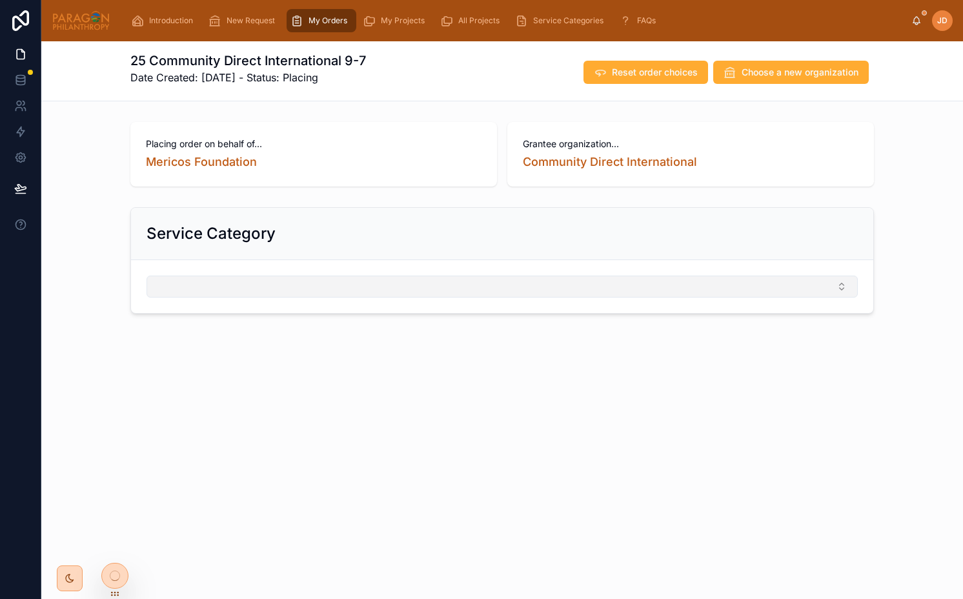
click at [343, 286] on button "Select Button" at bounding box center [501, 286] width 711 height 22
click at [341, 284] on button "Select Button" at bounding box center [501, 286] width 711 height 22
click at [381, 239] on div "Service Category" at bounding box center [501, 233] width 711 height 21
click at [933, 25] on div "JD" at bounding box center [942, 20] width 21 height 21
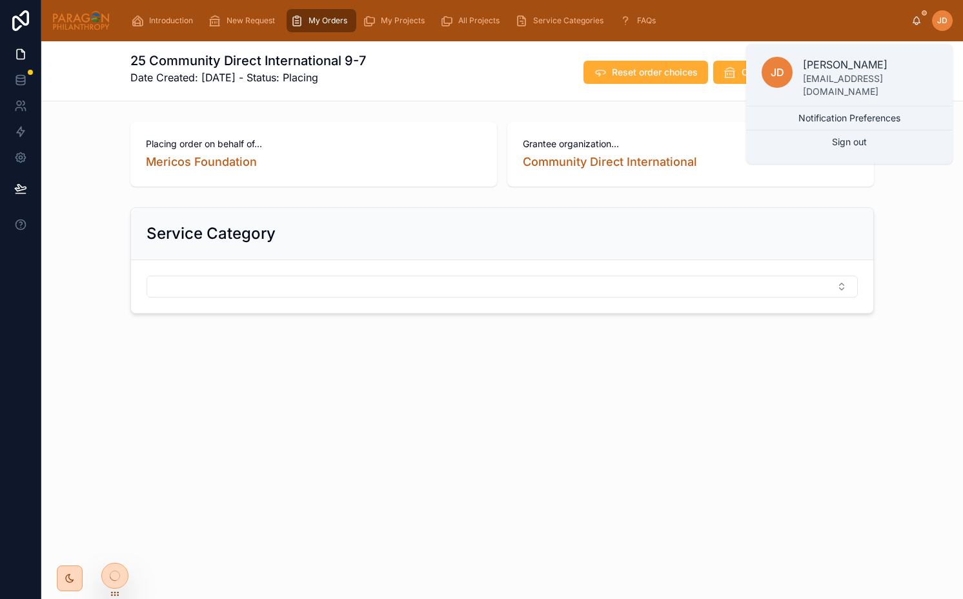
click at [852, 65] on p "[PERSON_NAME]" at bounding box center [870, 64] width 134 height 15
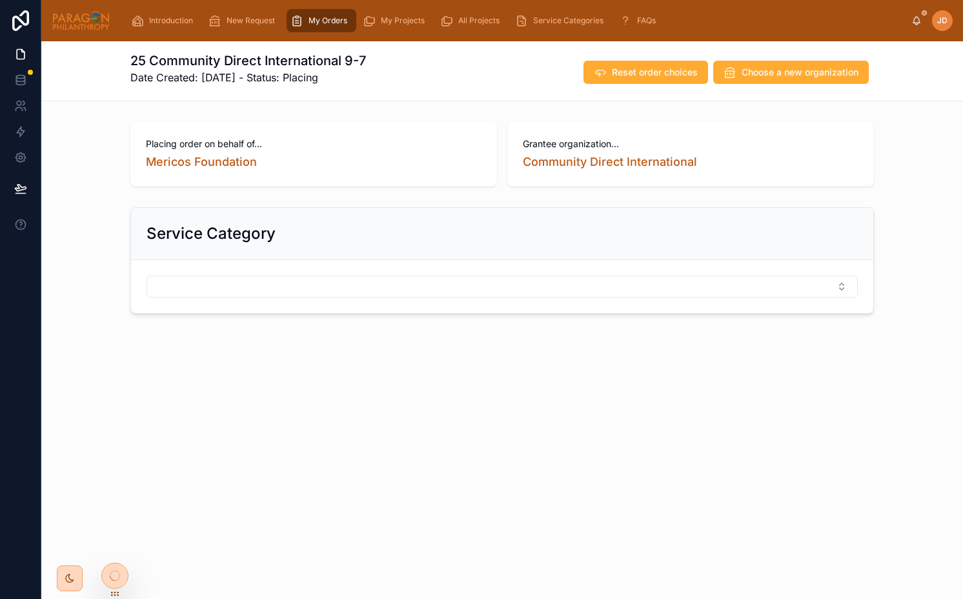
click at [852, 66] on span "Choose a new organization" at bounding box center [799, 72] width 117 height 13
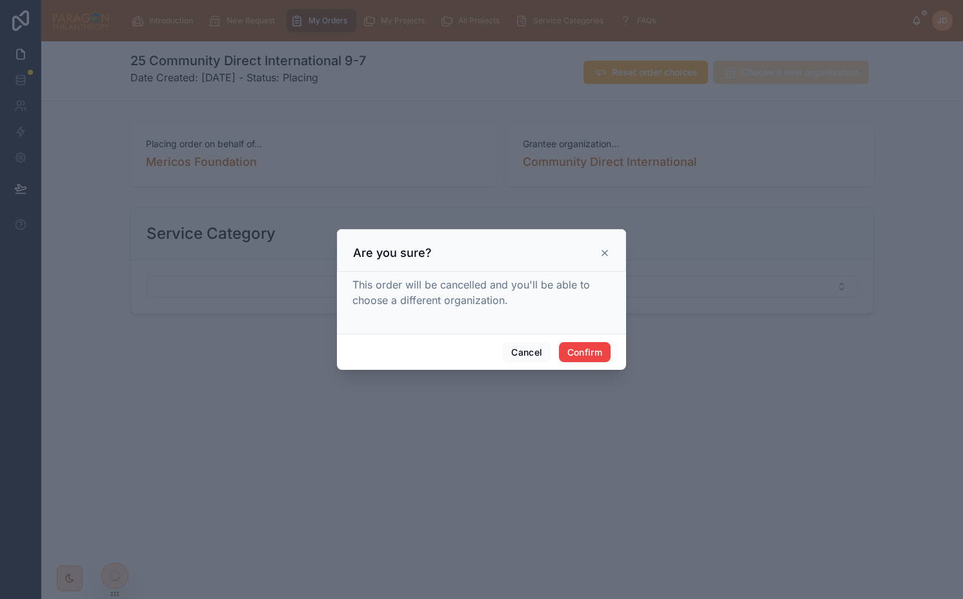
click at [665, 174] on div at bounding box center [481, 299] width 963 height 599
click at [525, 348] on button "Cancel" at bounding box center [527, 352] width 48 height 21
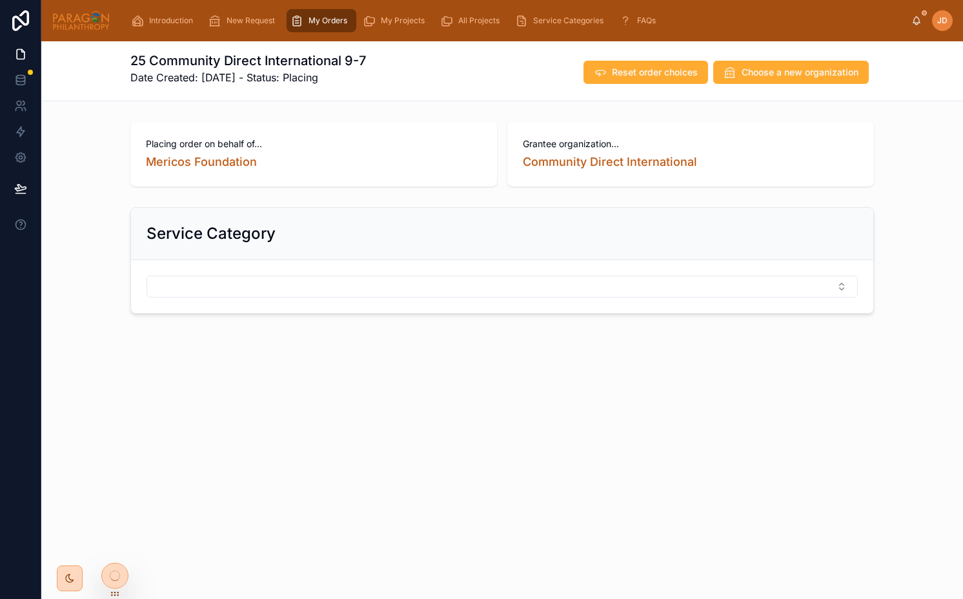
click at [948, 21] on div "JD" at bounding box center [942, 20] width 21 height 21
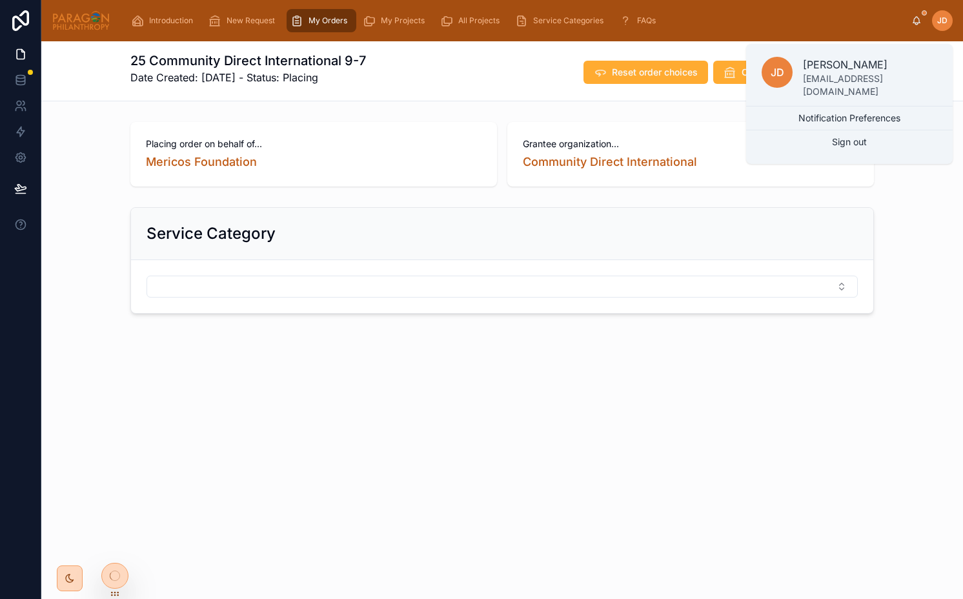
click at [837, 66] on p "[PERSON_NAME]" at bounding box center [870, 64] width 134 height 15
click at [837, 66] on span "Choose a new organization" at bounding box center [799, 72] width 117 height 13
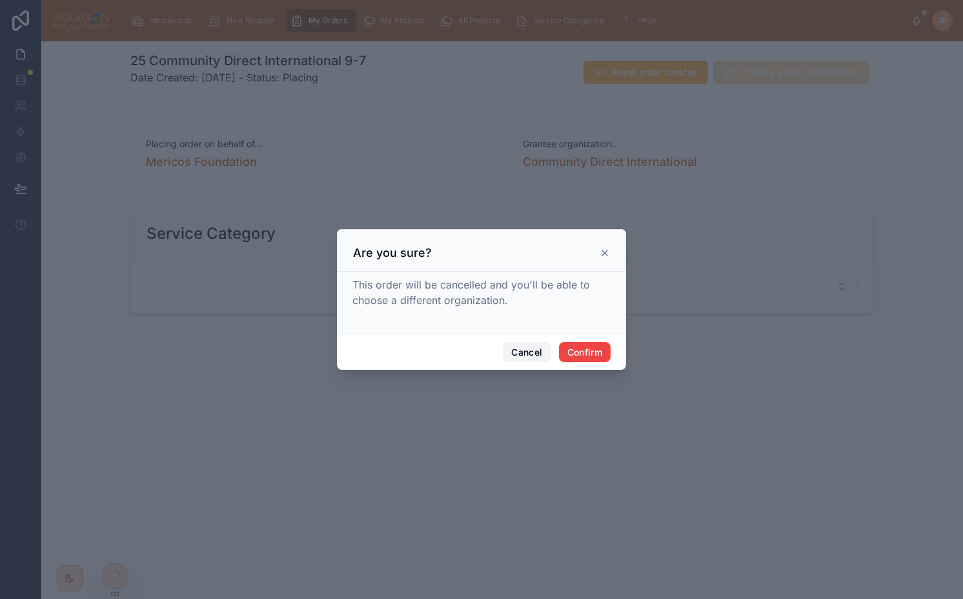
click at [524, 358] on button "Cancel" at bounding box center [527, 352] width 48 height 21
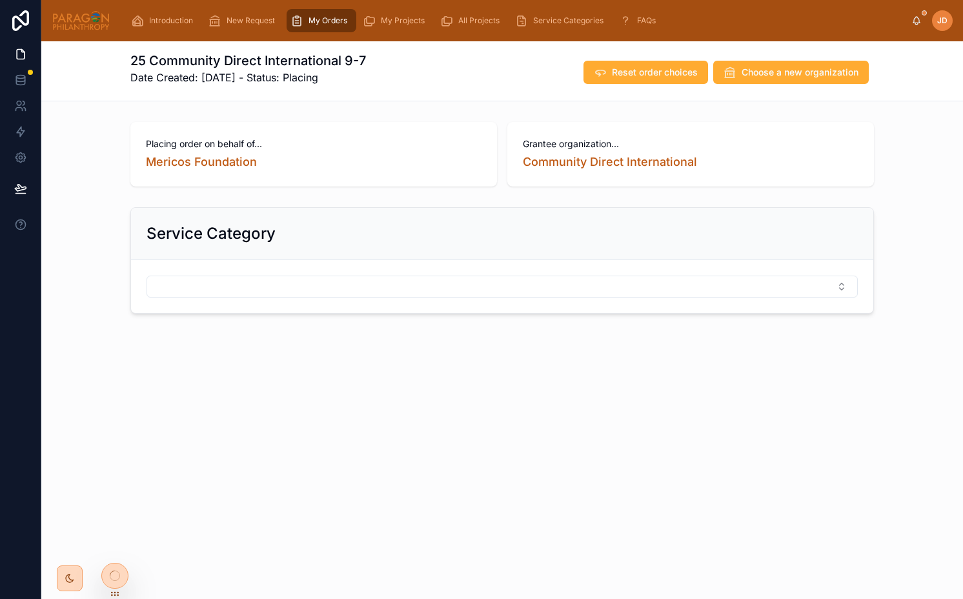
click at [947, 15] on div "JD" at bounding box center [942, 20] width 21 height 21
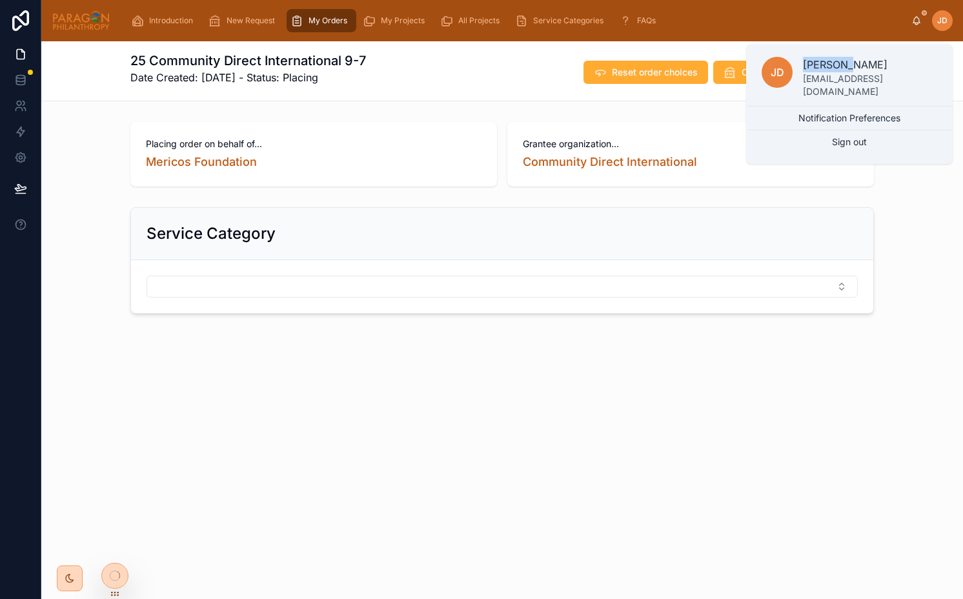
copy p "[PERSON_NAME]"
drag, startPoint x: 911, startPoint y: 59, endPoint x: 826, endPoint y: 62, distance: 85.2
click at [826, 62] on p "[PERSON_NAME]" at bounding box center [870, 64] width 134 height 15
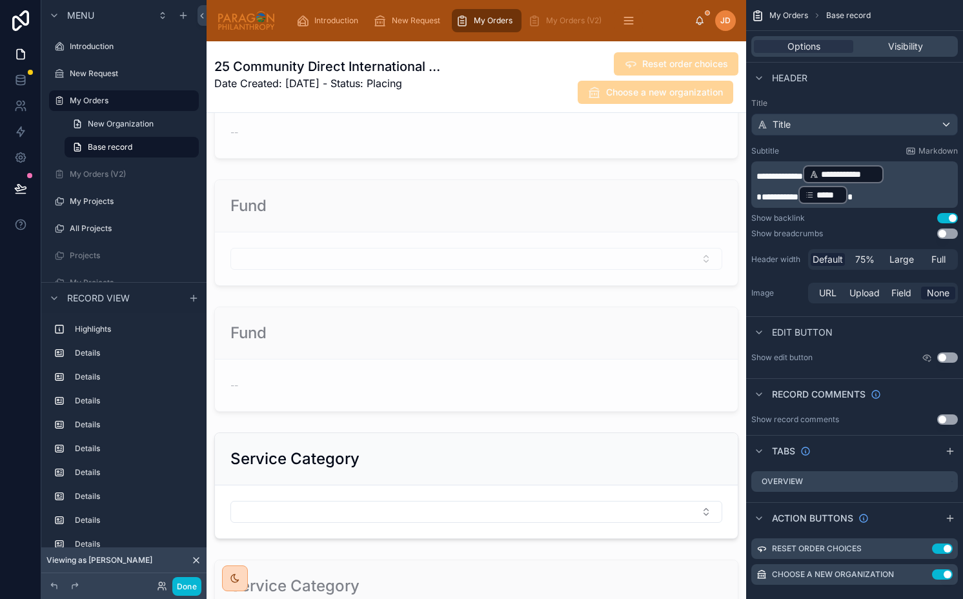
scroll to position [1078, 0]
click at [388, 244] on div at bounding box center [475, 235] width 539 height 117
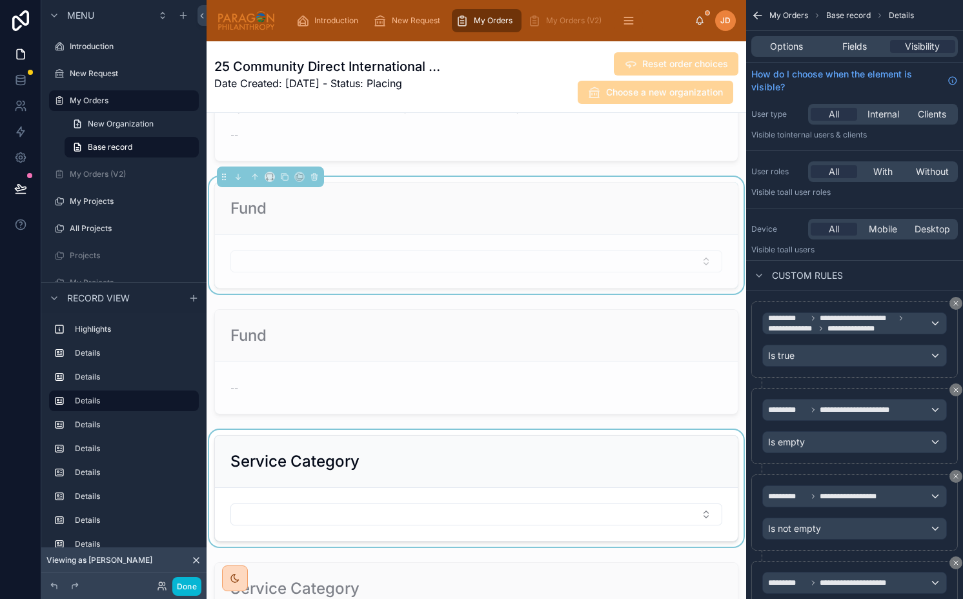
click at [444, 450] on div at bounding box center [475, 488] width 539 height 117
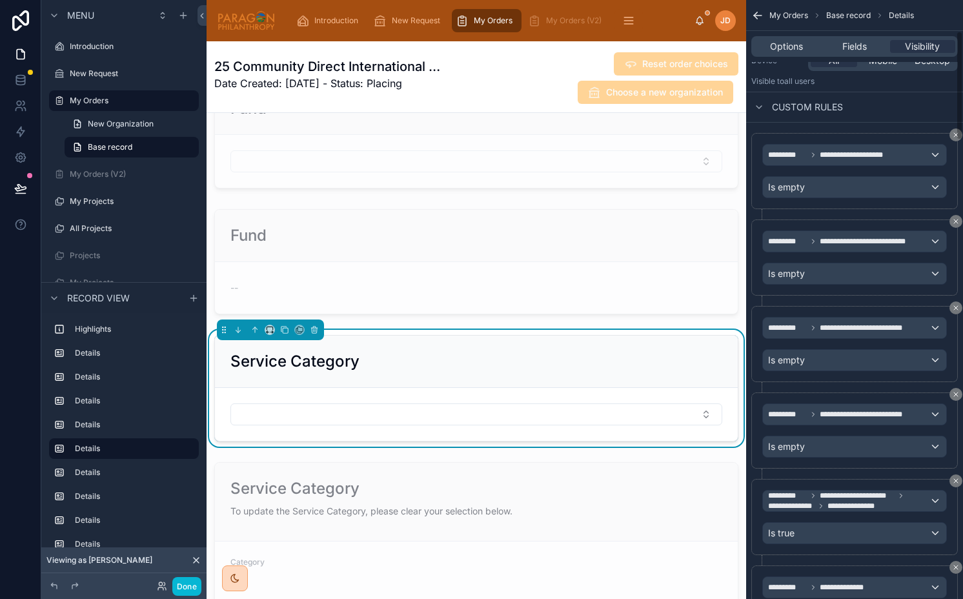
scroll to position [172, 0]
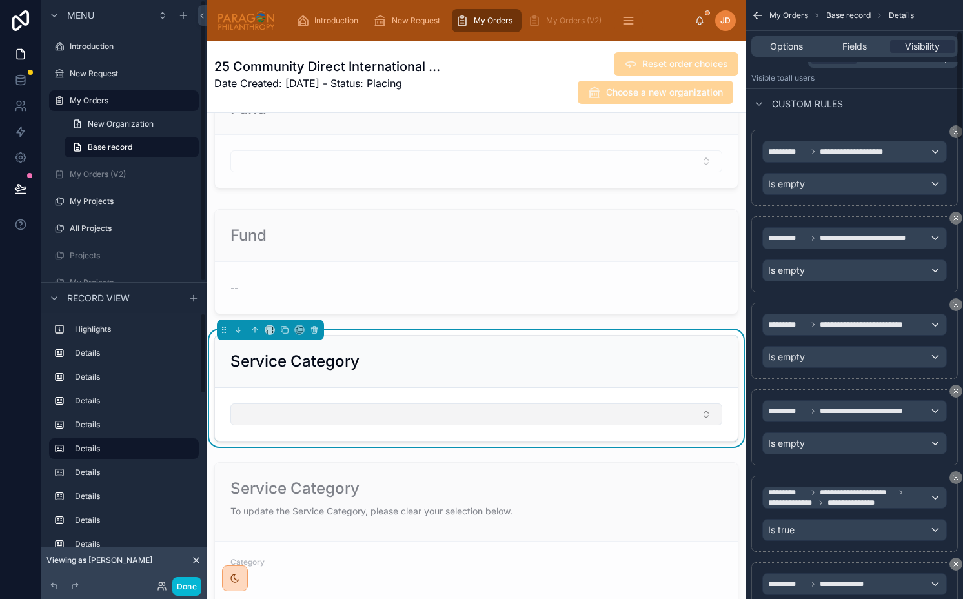
click at [275, 410] on button "Select Button" at bounding box center [476, 414] width 492 height 22
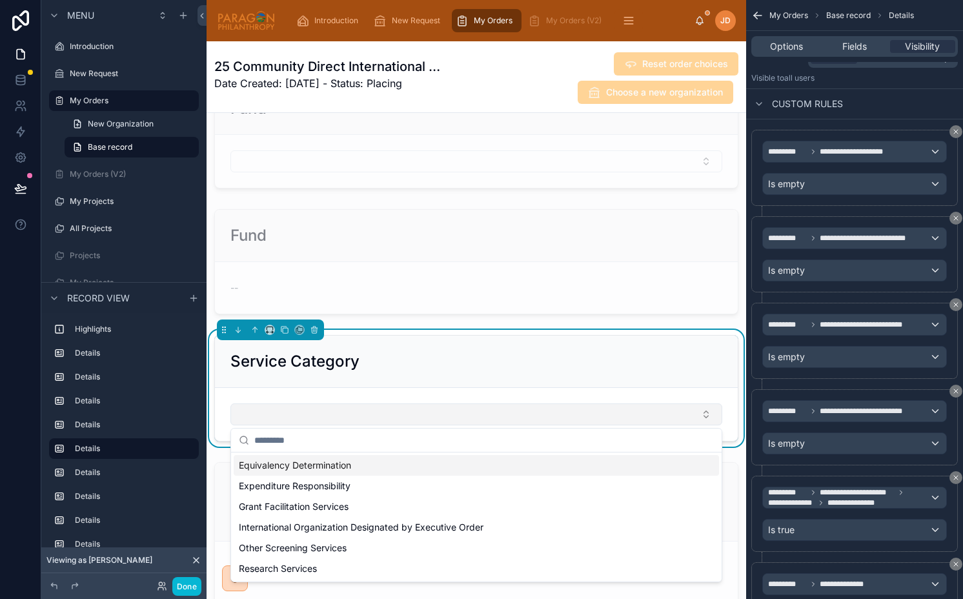
click at [275, 410] on button "Select Button" at bounding box center [476, 414] width 492 height 22
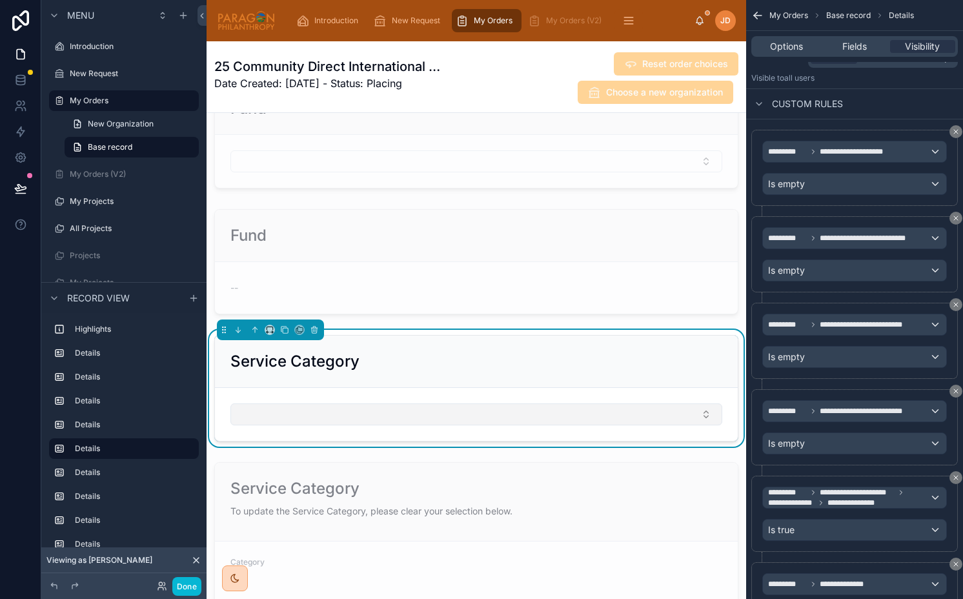
click at [275, 410] on button "Select Button" at bounding box center [476, 414] width 492 height 22
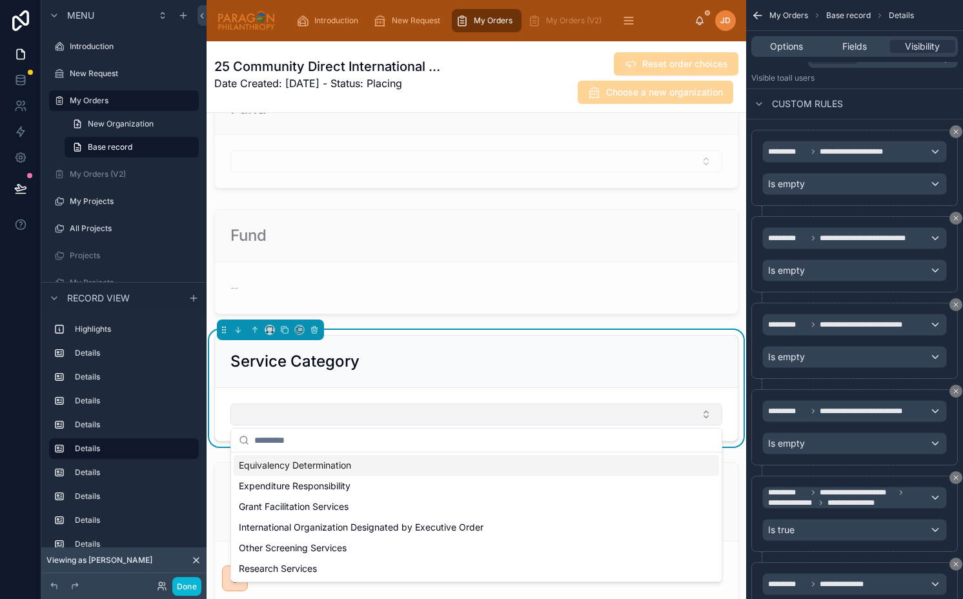
click at [275, 410] on button "Select Button" at bounding box center [476, 414] width 492 height 22
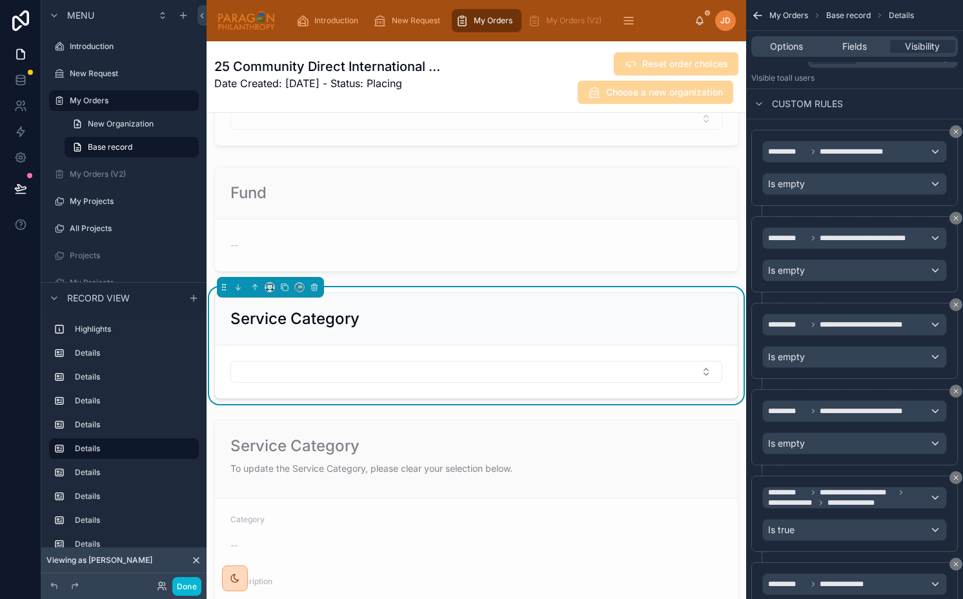
scroll to position [1224, 0]
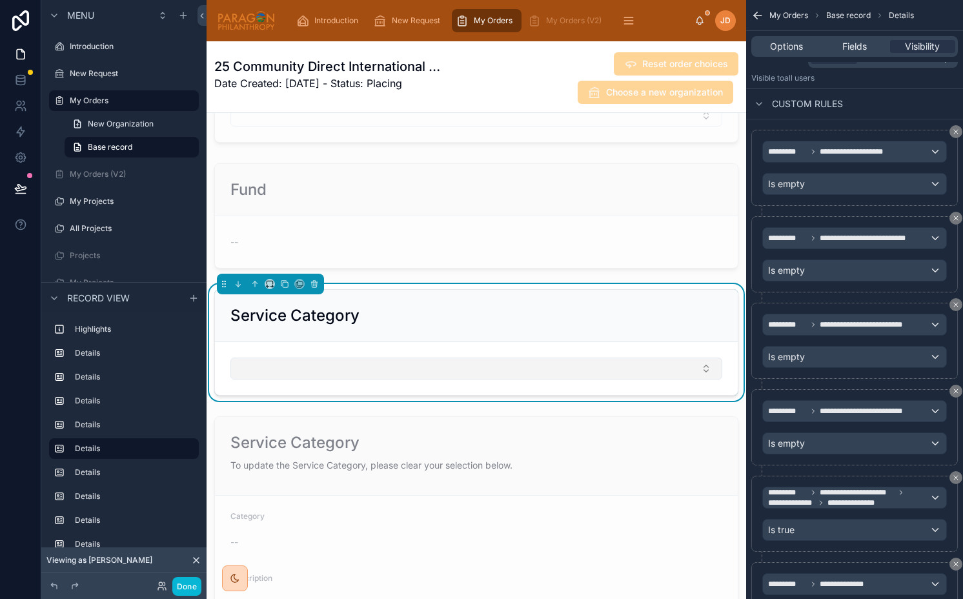
click at [335, 369] on button "Select Button" at bounding box center [476, 368] width 492 height 22
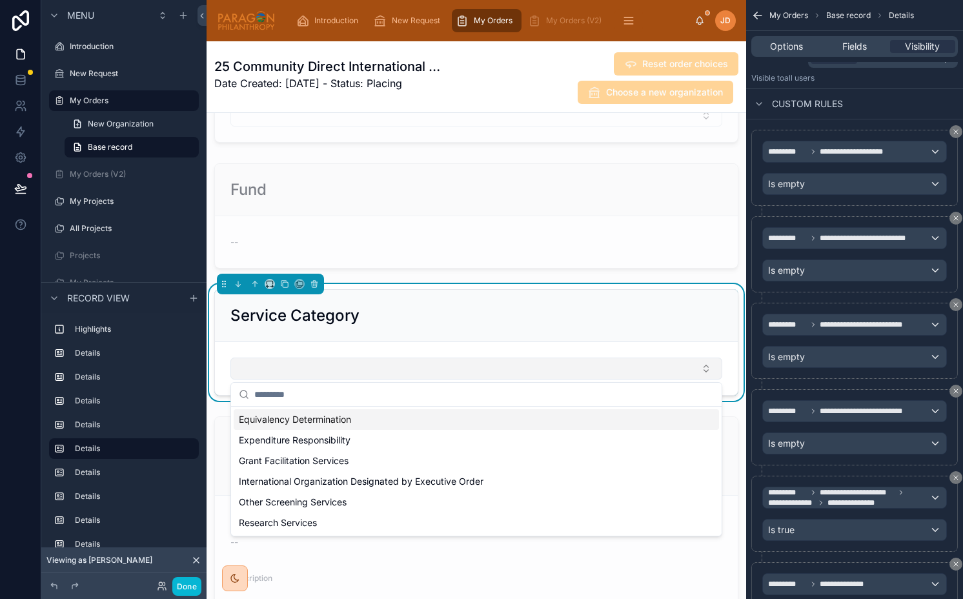
click at [335, 369] on button "Select Button" at bounding box center [476, 368] width 492 height 22
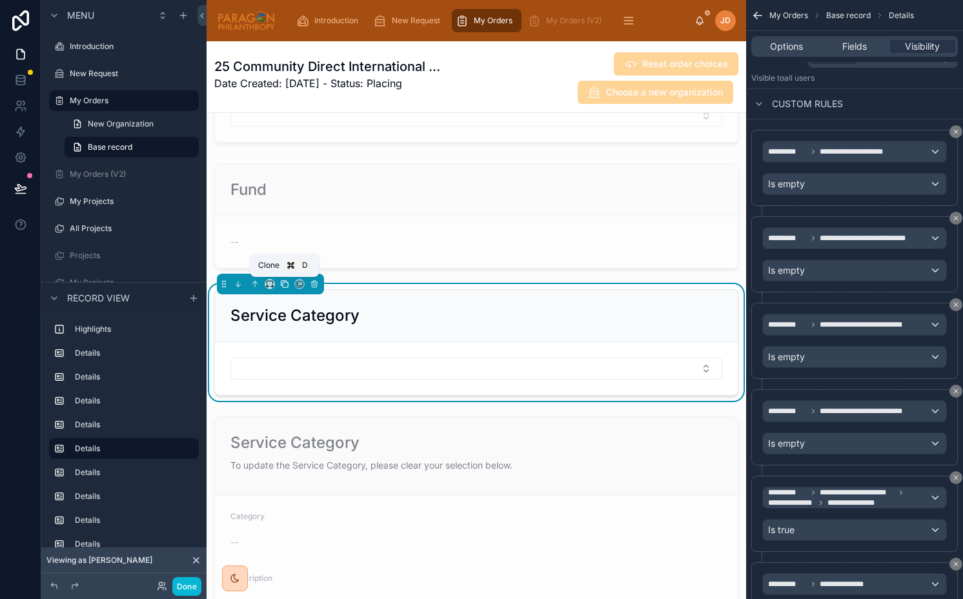
click at [283, 278] on button at bounding box center [284, 284] width 14 height 14
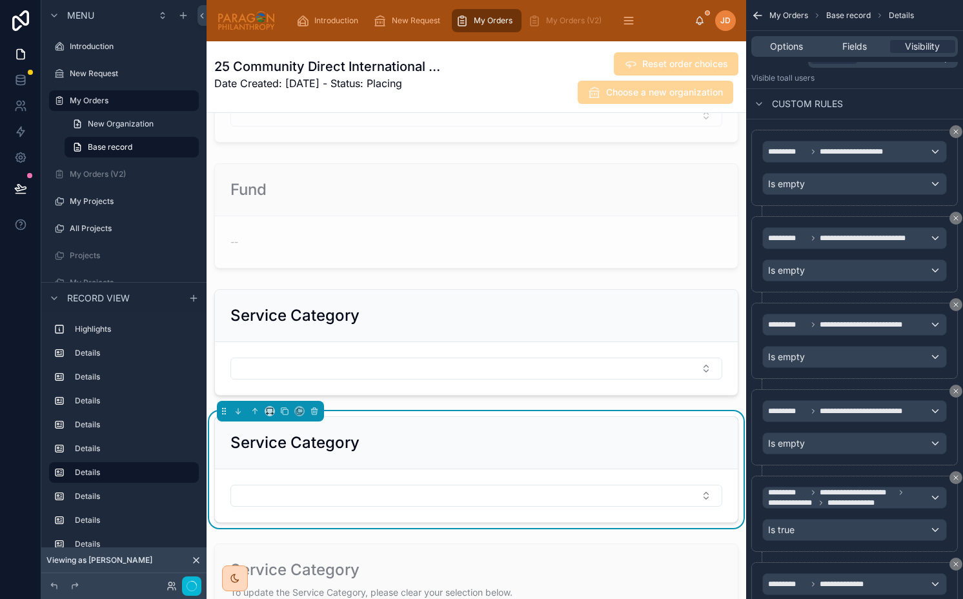
click at [424, 453] on div "Service Category" at bounding box center [476, 443] width 523 height 52
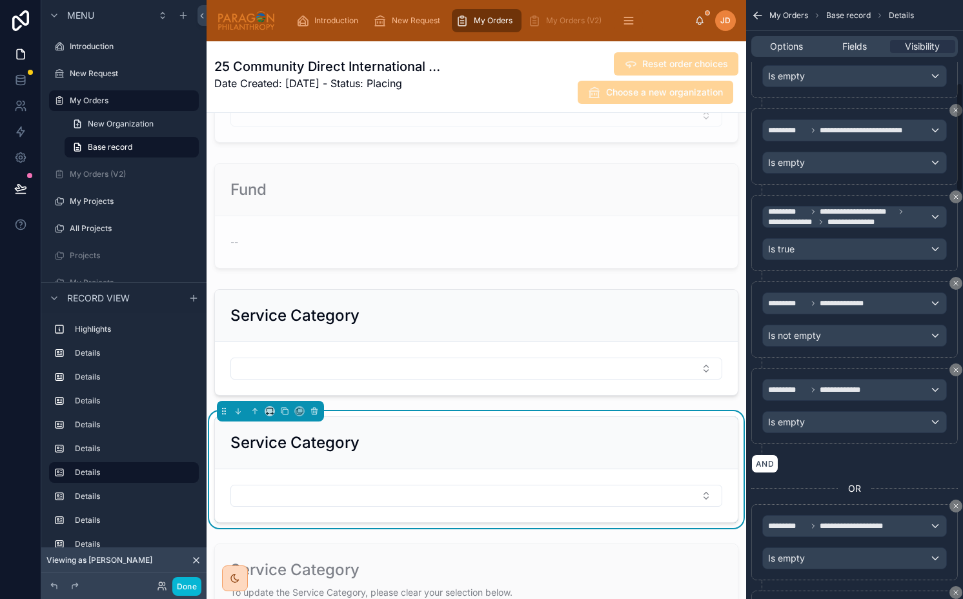
scroll to position [448, 0]
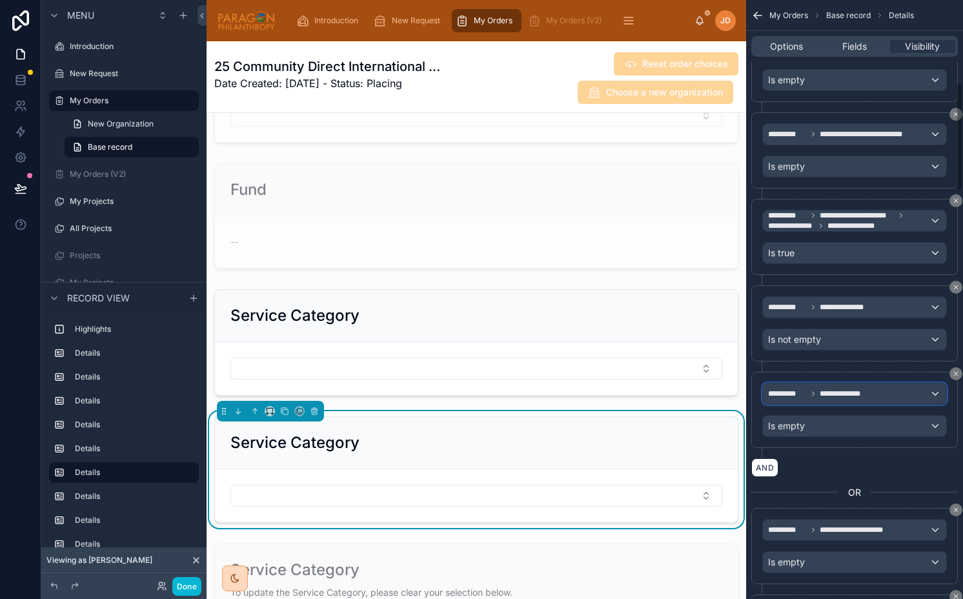
click at [846, 401] on div "**********" at bounding box center [854, 393] width 183 height 21
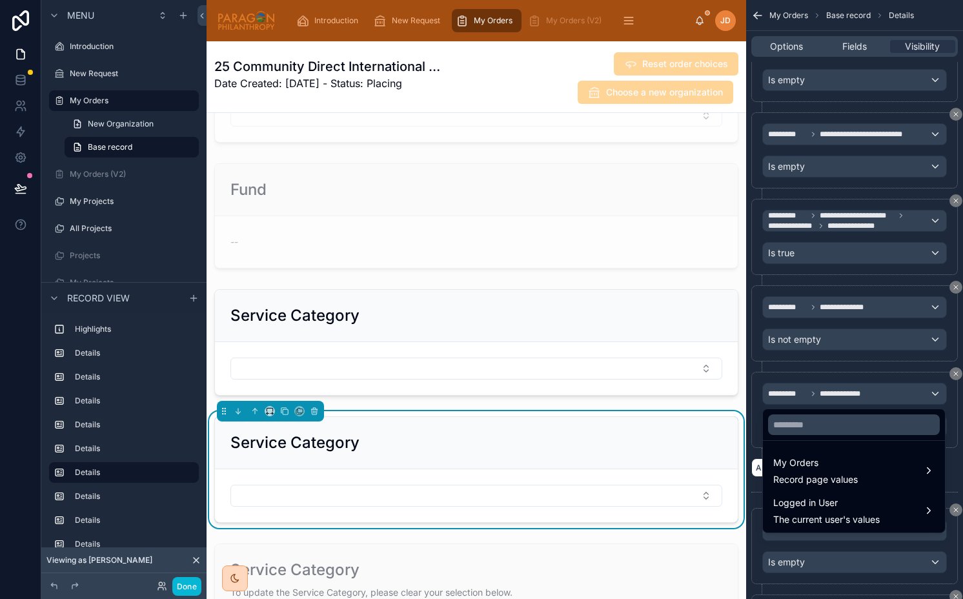
click at [846, 399] on div "scrollable content" at bounding box center [481, 299] width 963 height 599
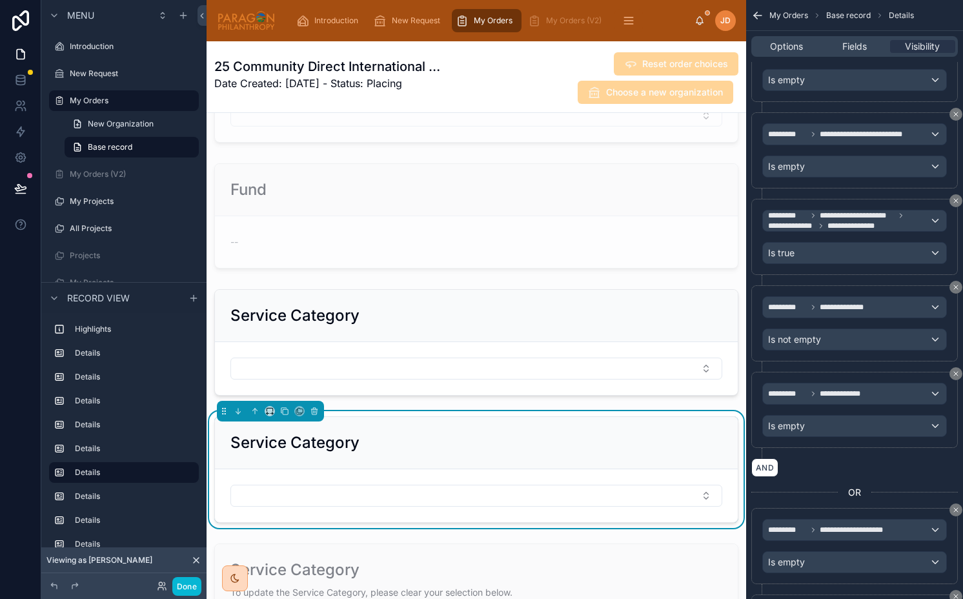
click at [589, 421] on div "Service Category" at bounding box center [476, 443] width 523 height 52
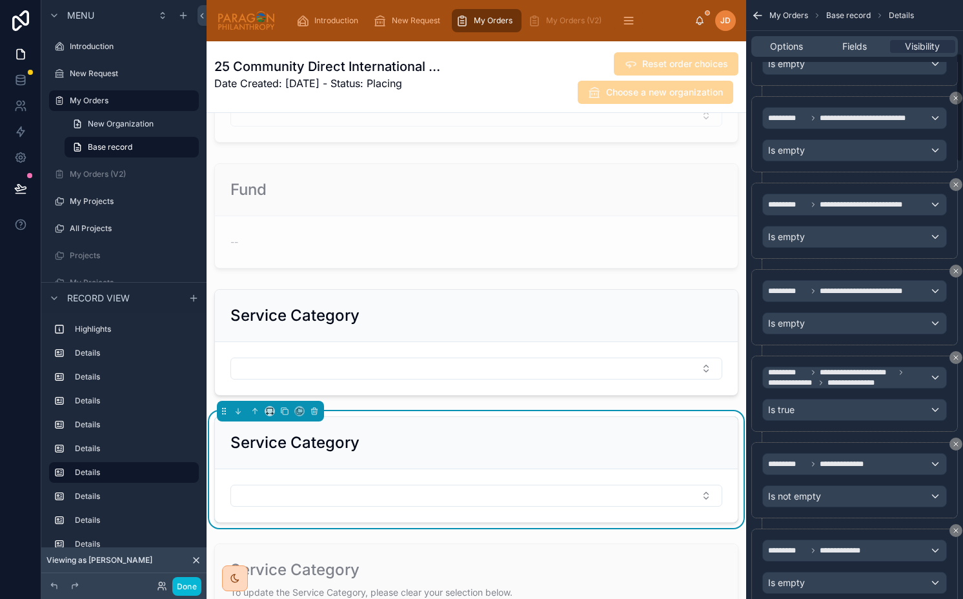
scroll to position [293, 0]
click at [831, 379] on span "**********" at bounding box center [856, 381] width 59 height 10
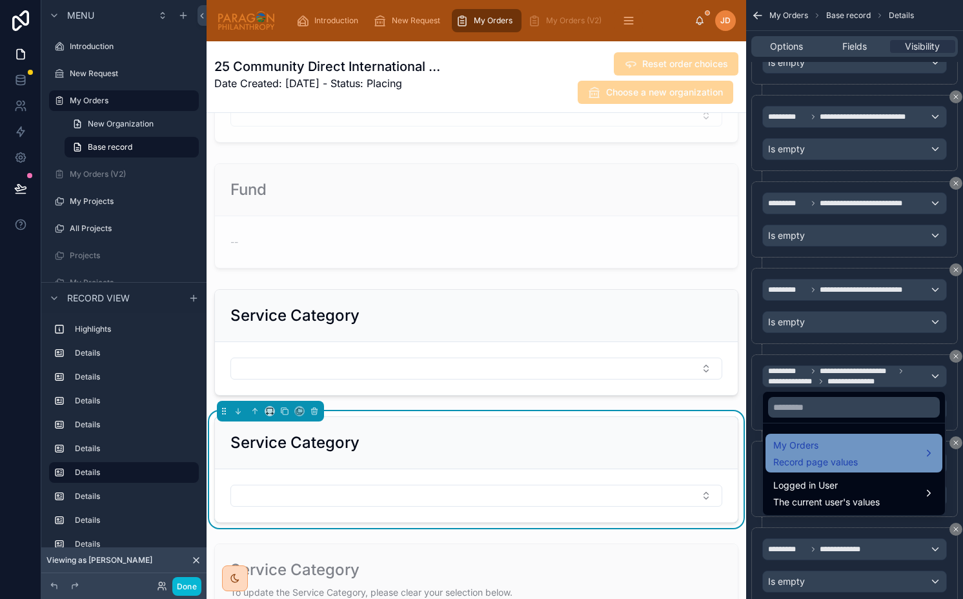
click at [816, 456] on span "Record page values" at bounding box center [815, 462] width 85 height 13
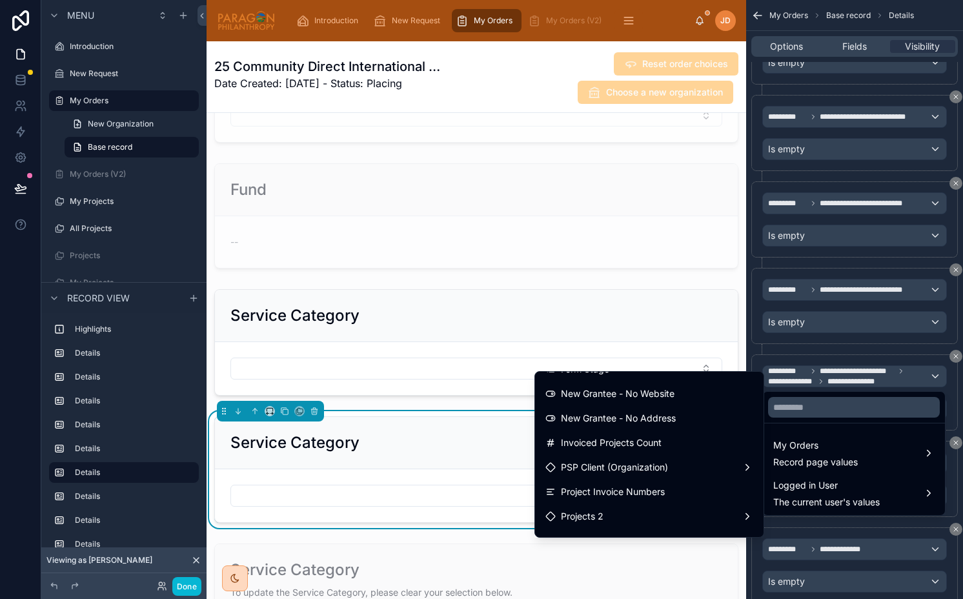
scroll to position [3364, 0]
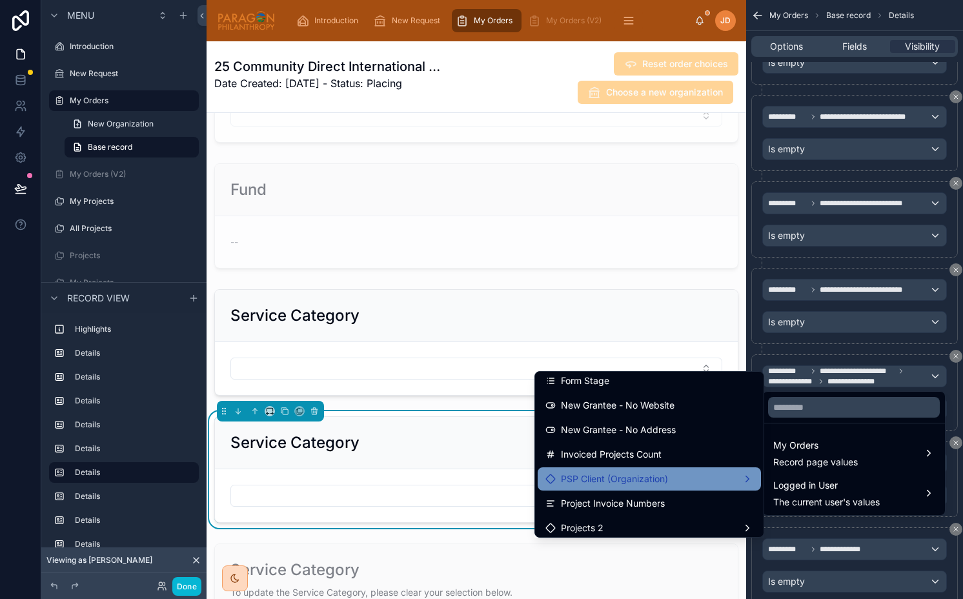
click at [630, 478] on span "PSP Client (Organization)" at bounding box center [614, 478] width 107 height 15
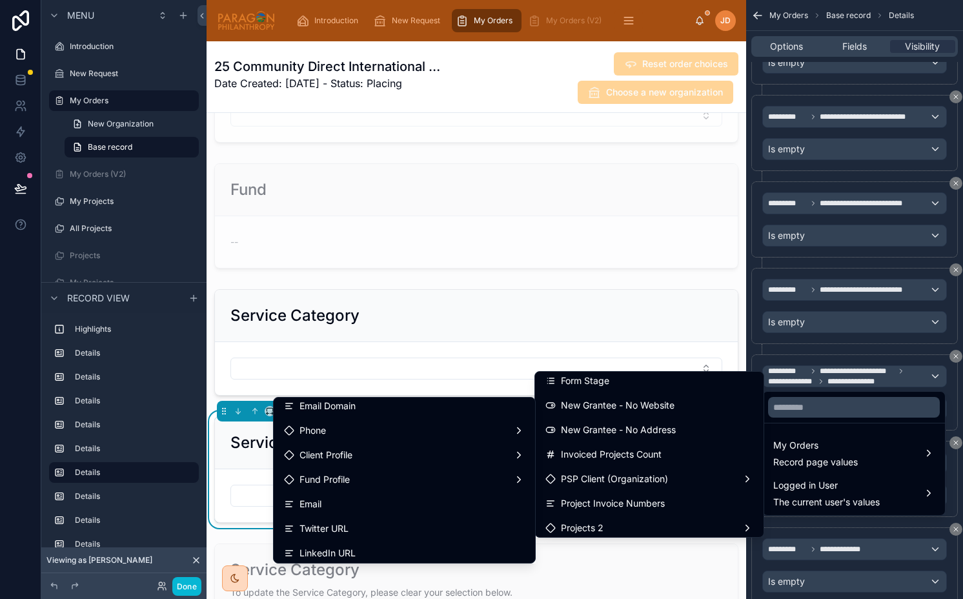
scroll to position [356, 0]
click at [428, 448] on div "Client Profile" at bounding box center [404, 448] width 241 height 15
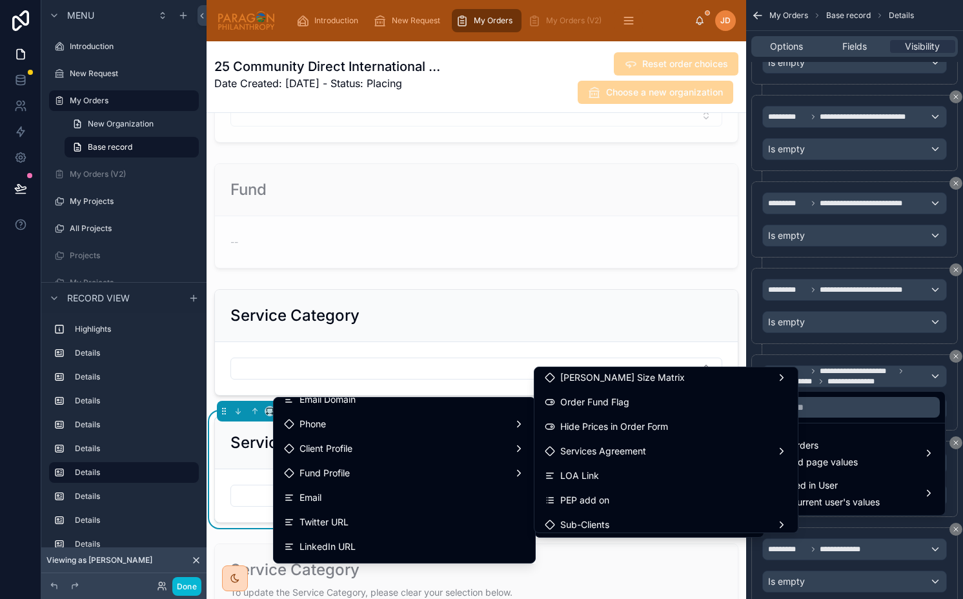
scroll to position [205, 0]
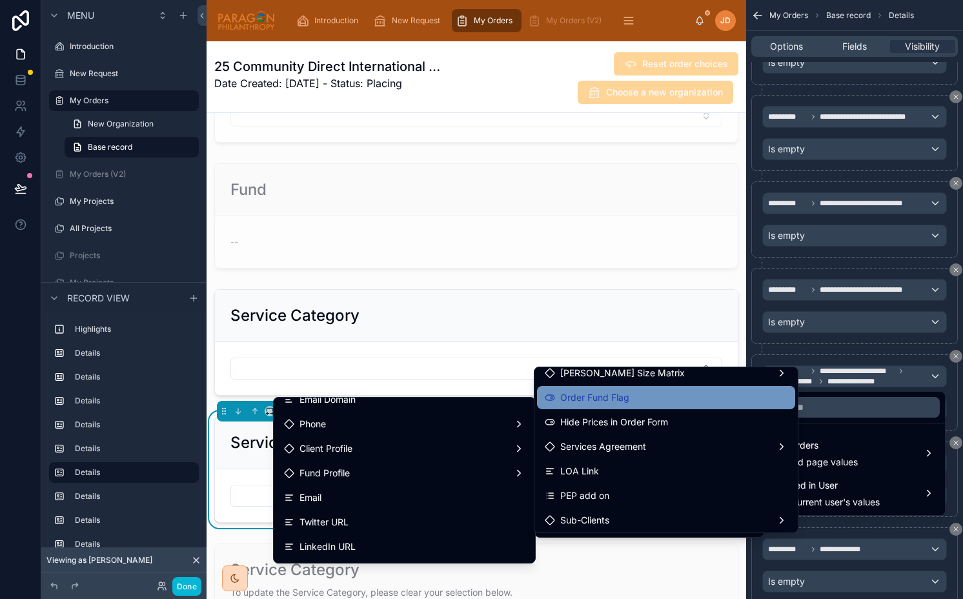
click at [632, 396] on div "Order Fund Flag" at bounding box center [666, 397] width 243 height 15
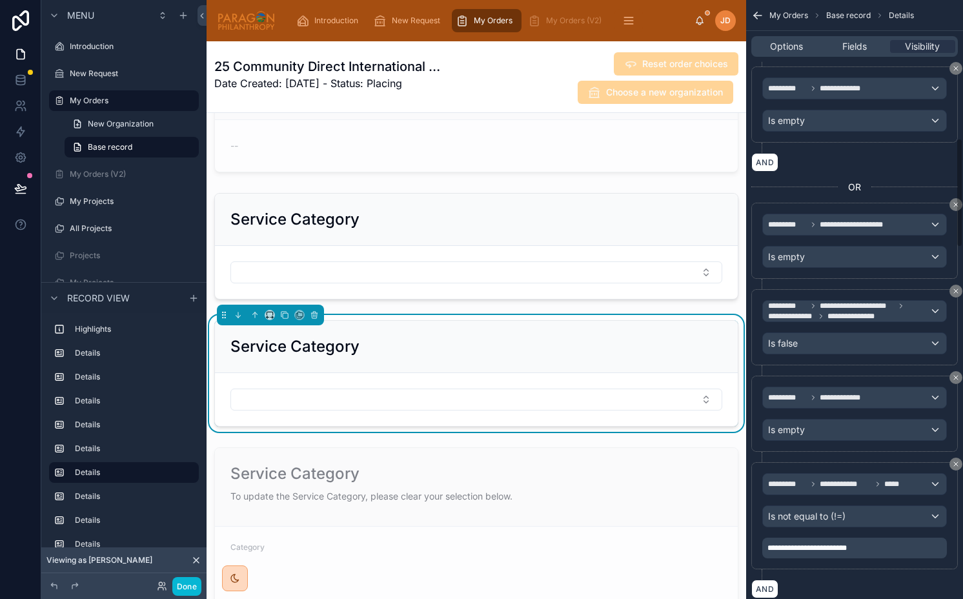
scroll to position [791, 0]
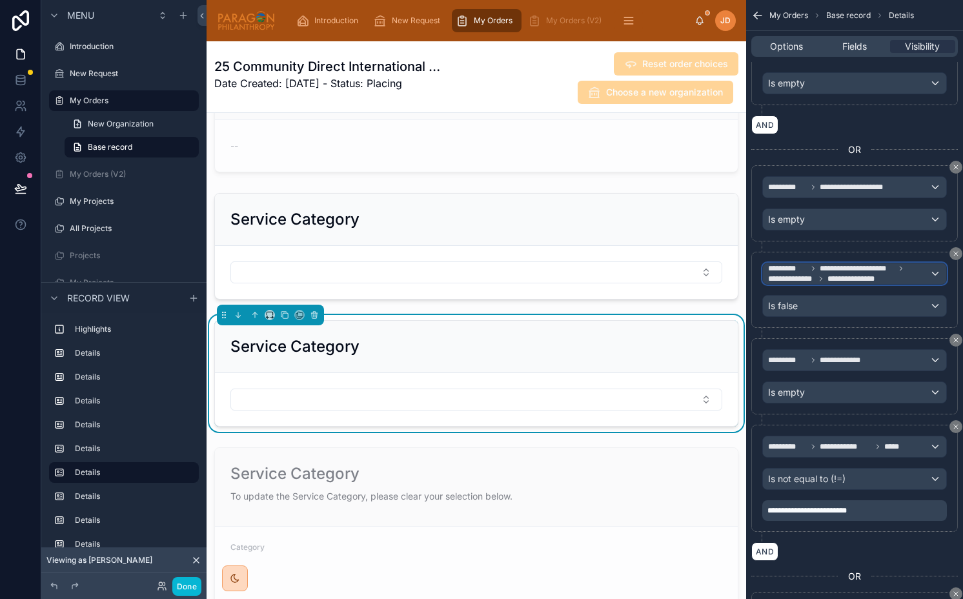
click at [834, 282] on span "**********" at bounding box center [856, 279] width 59 height 10
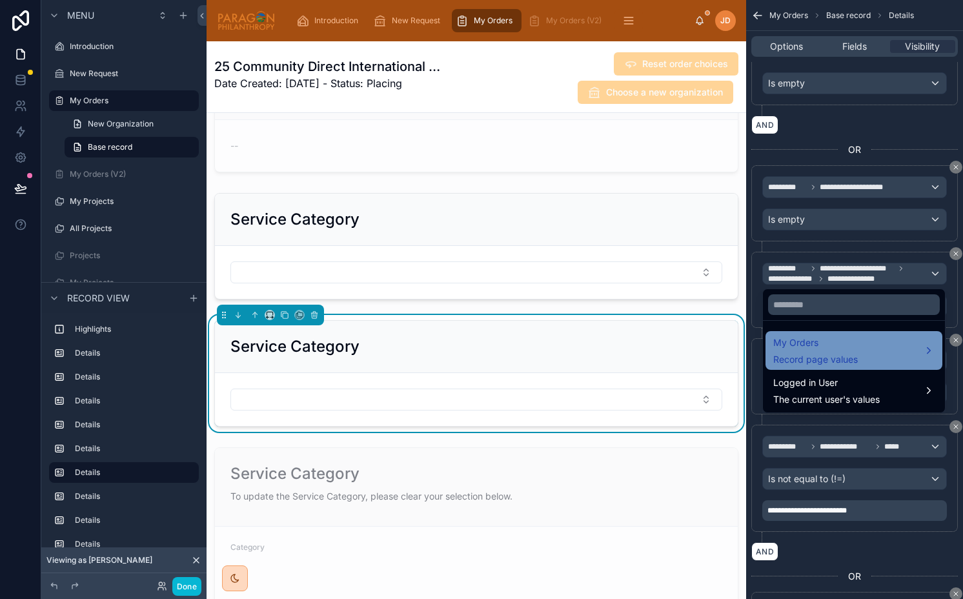
click at [821, 350] on span "My Orders" at bounding box center [815, 342] width 85 height 15
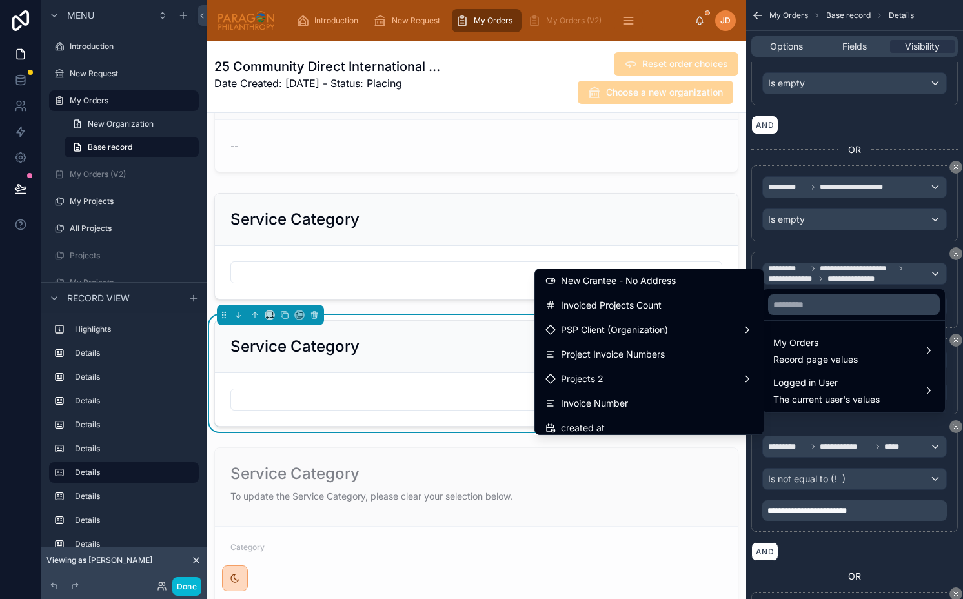
scroll to position [3409, 0]
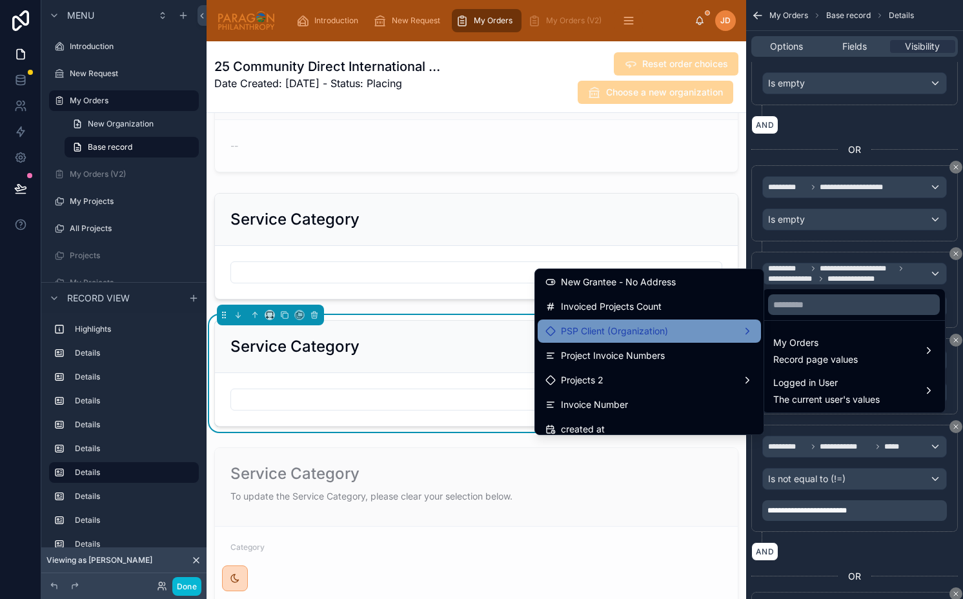
click at [614, 328] on span "PSP Client (Organization)" at bounding box center [614, 330] width 107 height 15
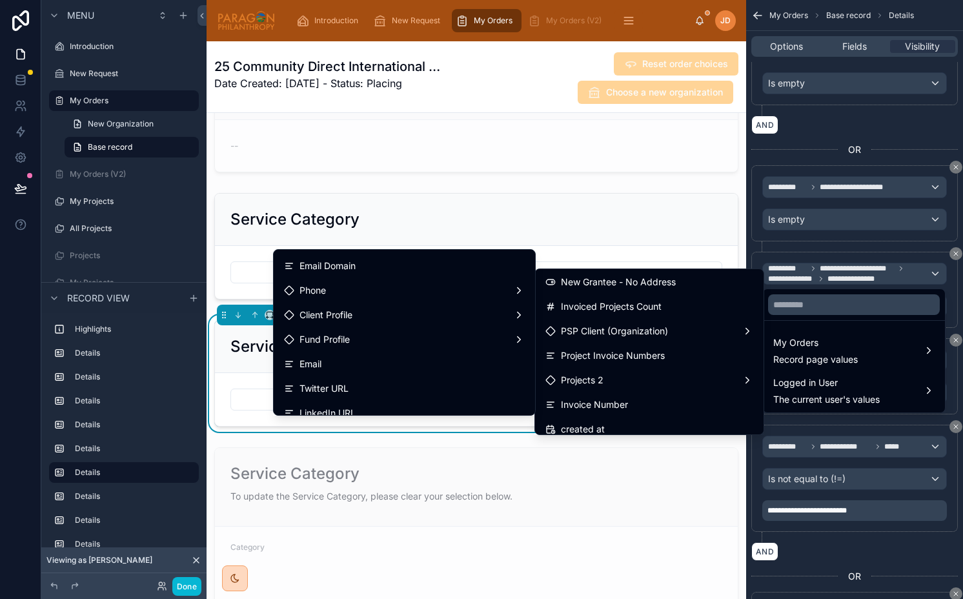
scroll to position [344, 0]
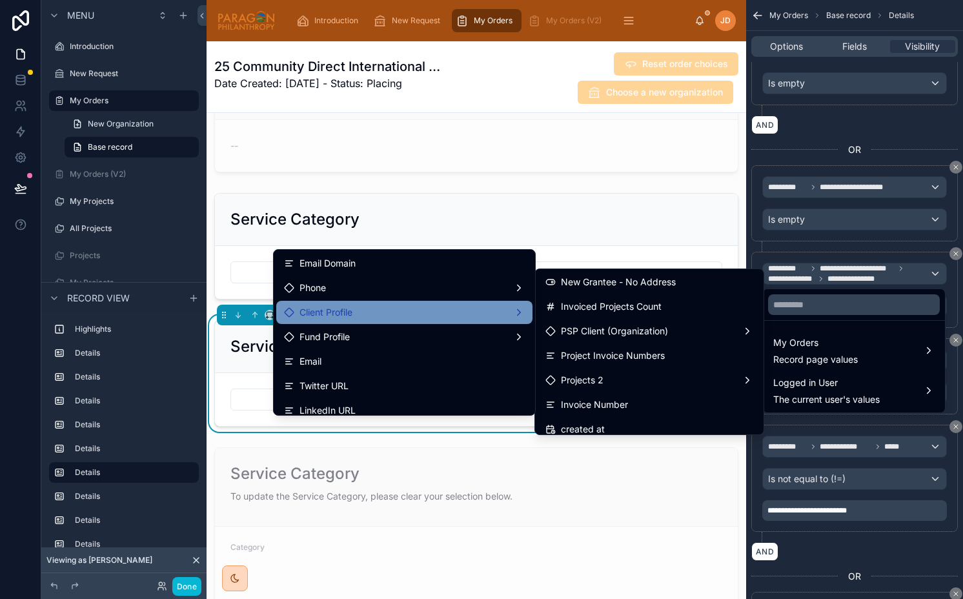
click at [348, 308] on span "Client Profile" at bounding box center [325, 312] width 53 height 15
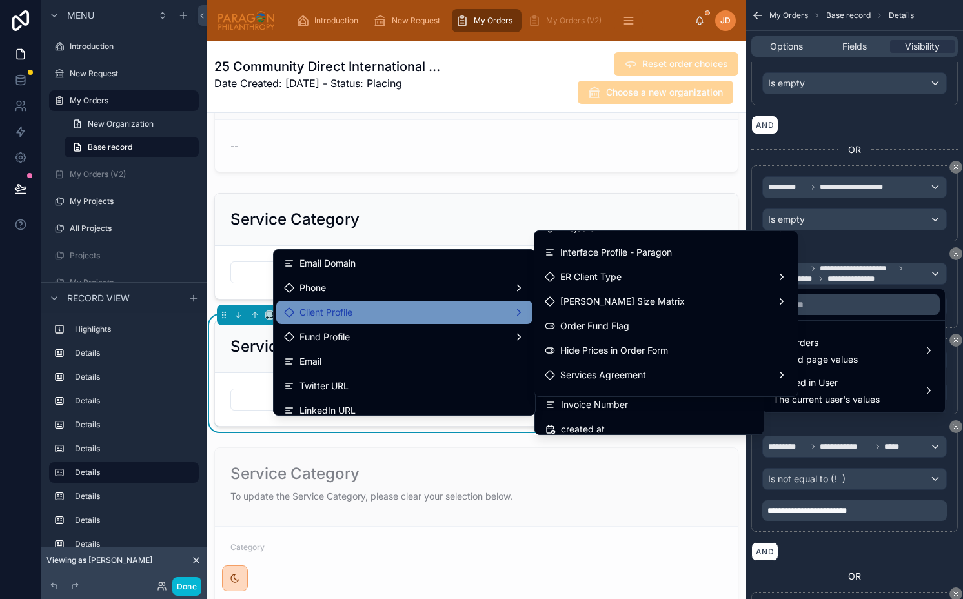
scroll to position [163, 0]
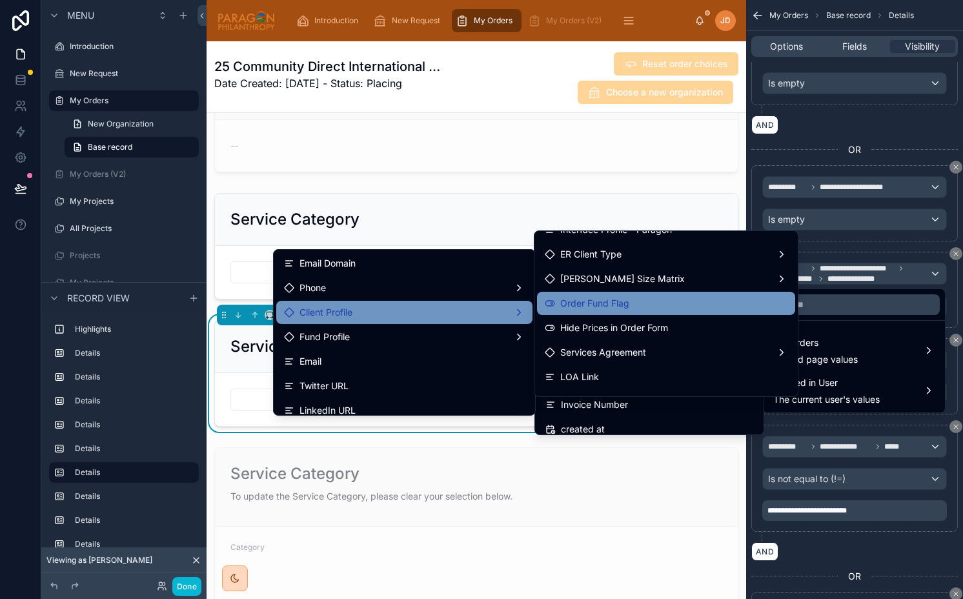
drag, startPoint x: 622, startPoint y: 289, endPoint x: 621, endPoint y: 298, distance: 9.1
click at [621, 298] on ul "id Client PLUS & PEPS Notes Country Proprietary Wire Form Projects Interface Pr…" at bounding box center [665, 313] width 263 height 165
click at [621, 298] on span "Order Fund Flag" at bounding box center [594, 302] width 69 height 15
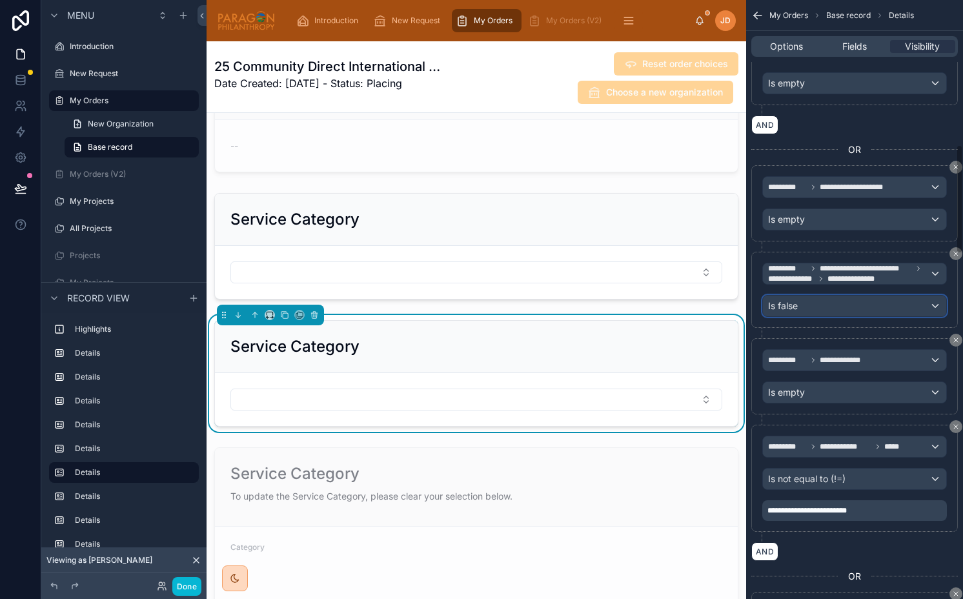
click at [838, 309] on div "Is false" at bounding box center [854, 305] width 183 height 21
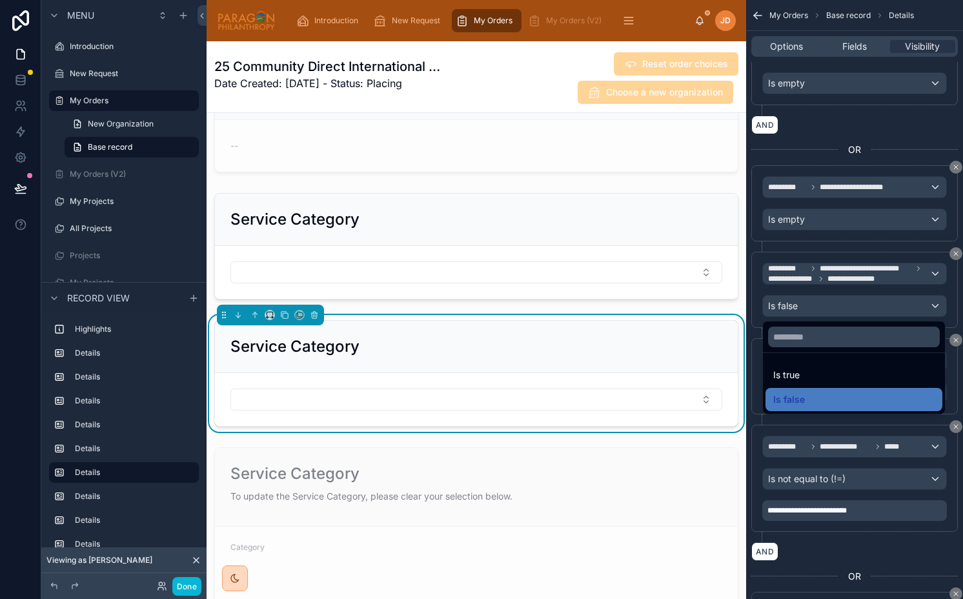
click at [838, 309] on div "scrollable content" at bounding box center [481, 299] width 963 height 599
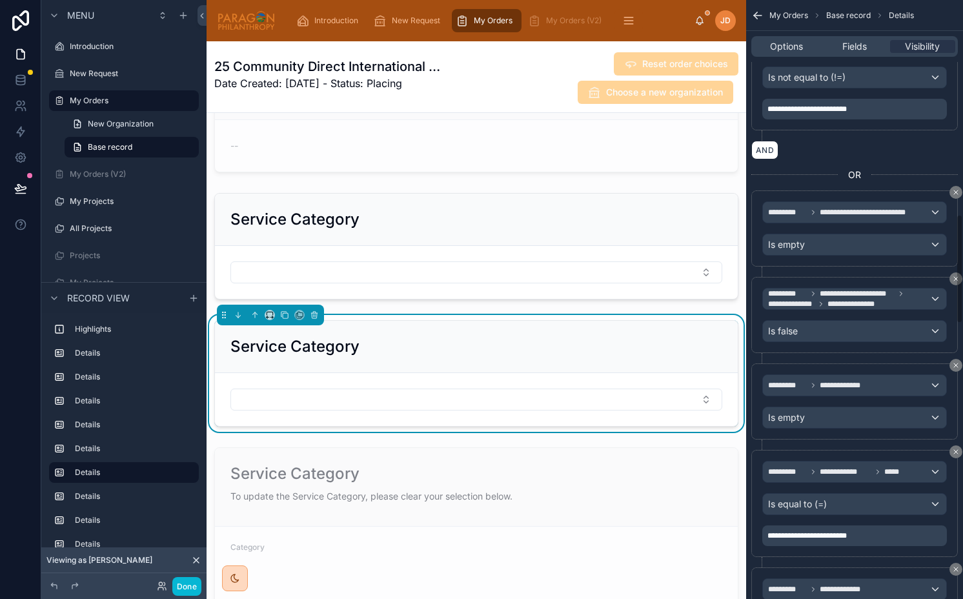
scroll to position [1196, 0]
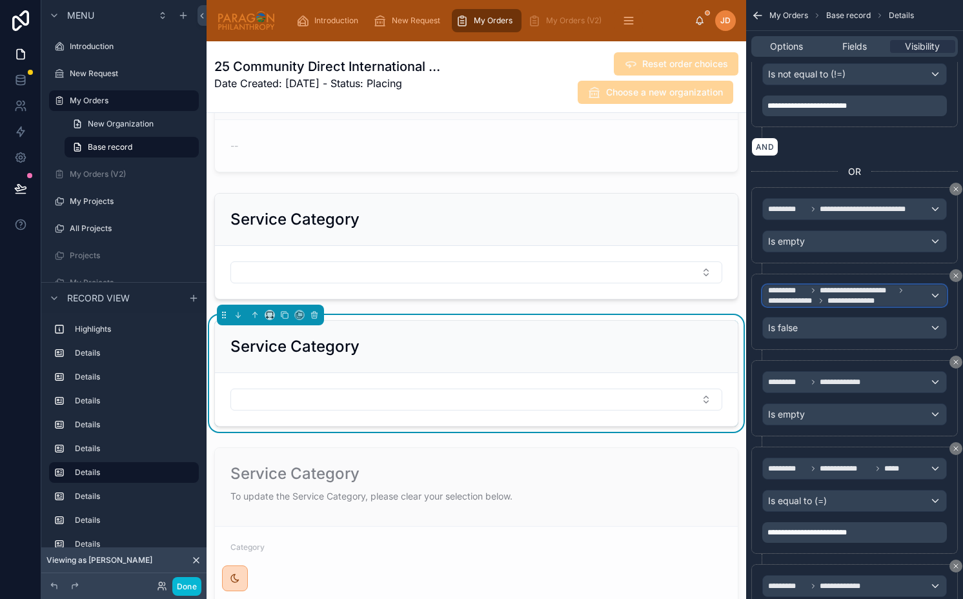
click at [832, 300] on span "**********" at bounding box center [856, 300] width 59 height 10
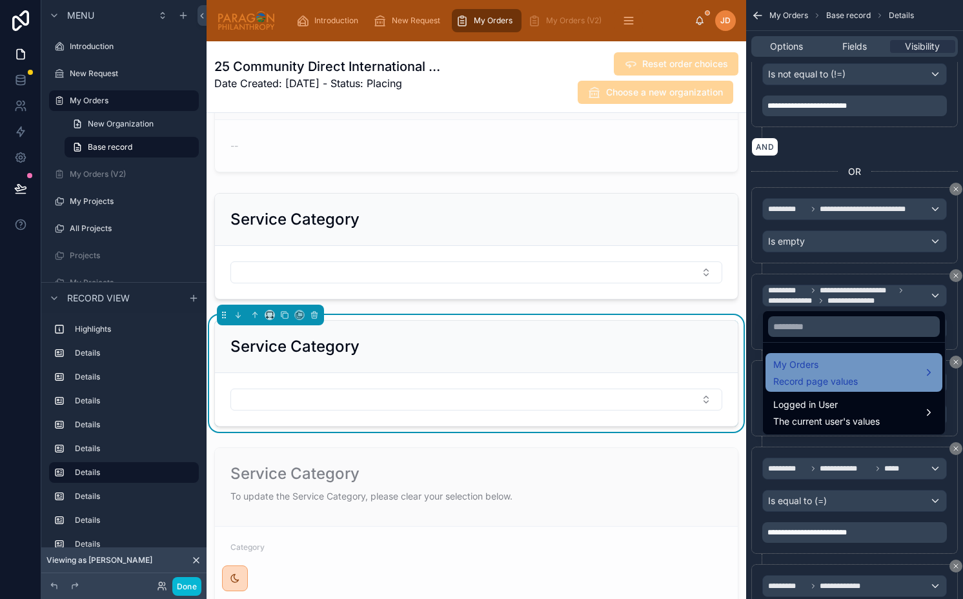
click at [801, 373] on div "My Orders Record page values" at bounding box center [815, 372] width 85 height 31
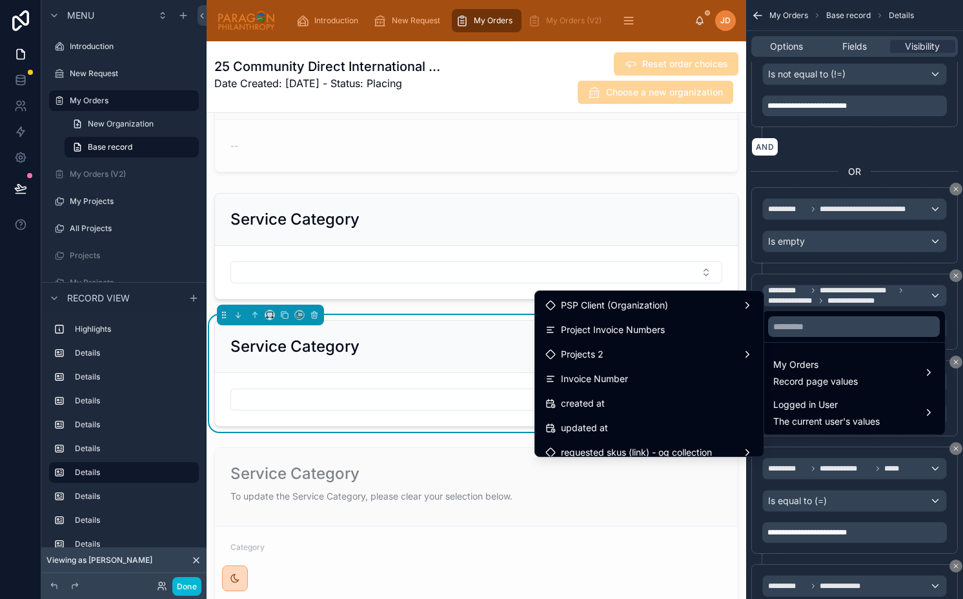
scroll to position [3440, 0]
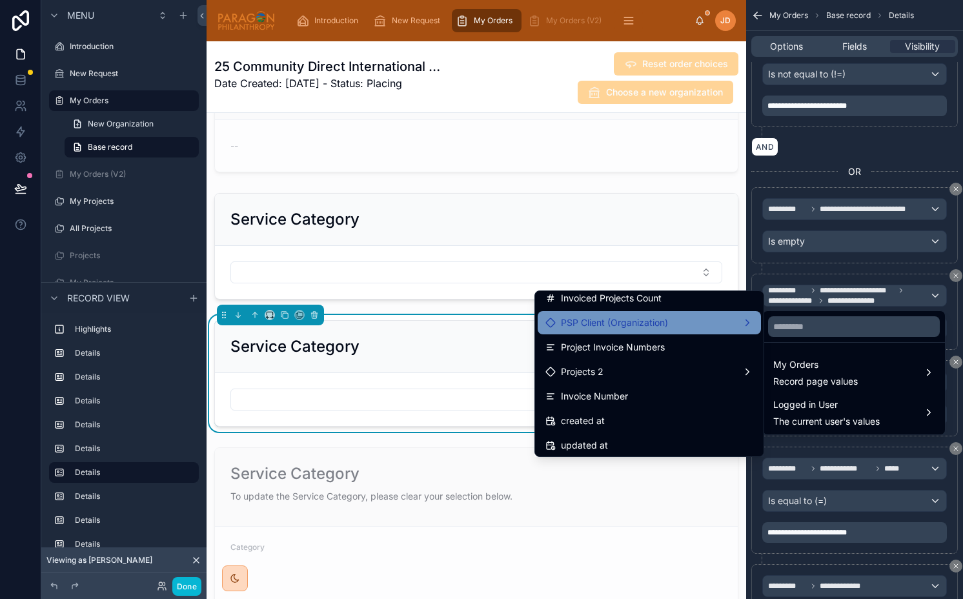
click at [584, 326] on span "PSP Client (Organization)" at bounding box center [614, 322] width 107 height 15
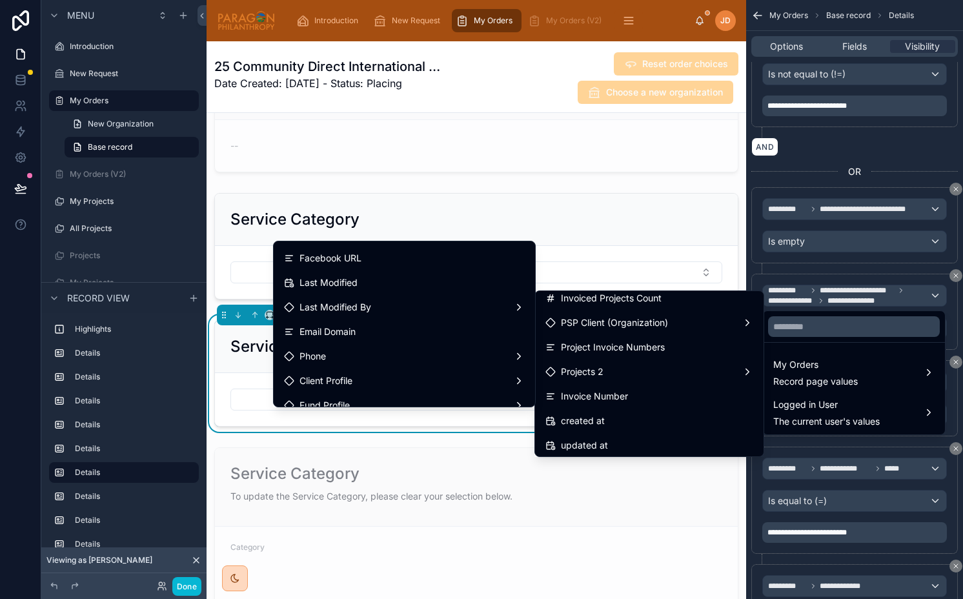
scroll to position [285, 0]
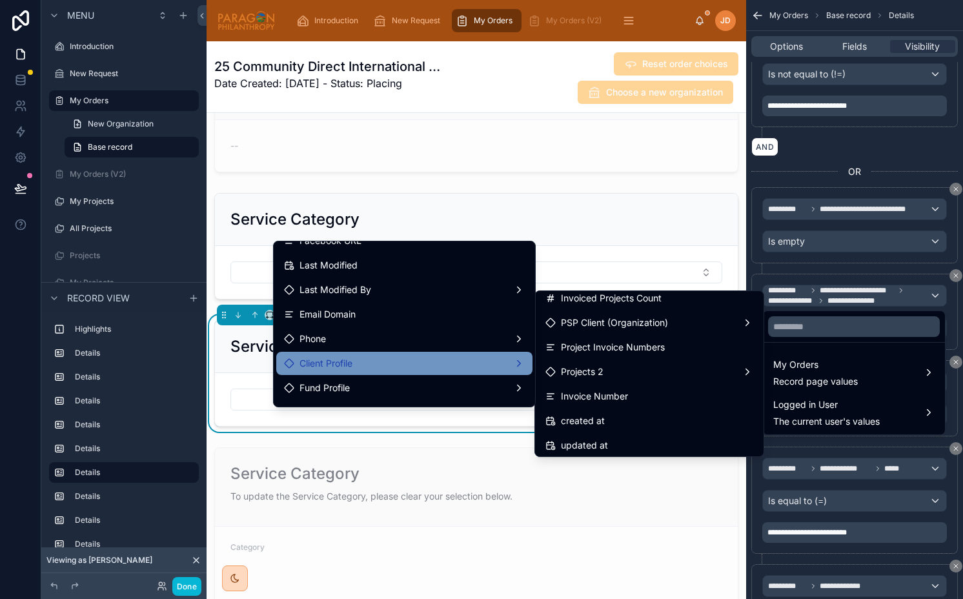
click at [328, 361] on span "Client Profile" at bounding box center [325, 363] width 53 height 15
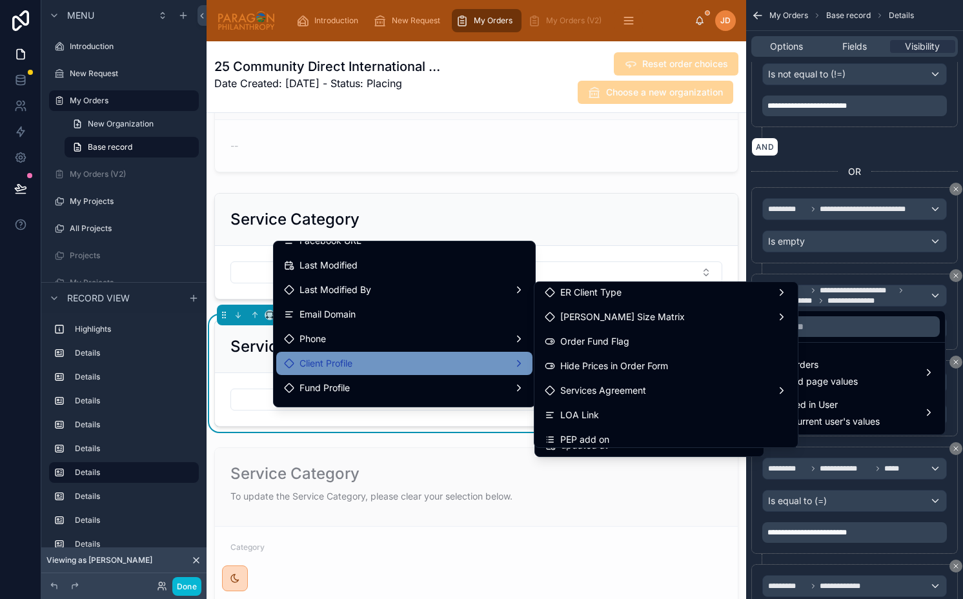
scroll to position [200, 0]
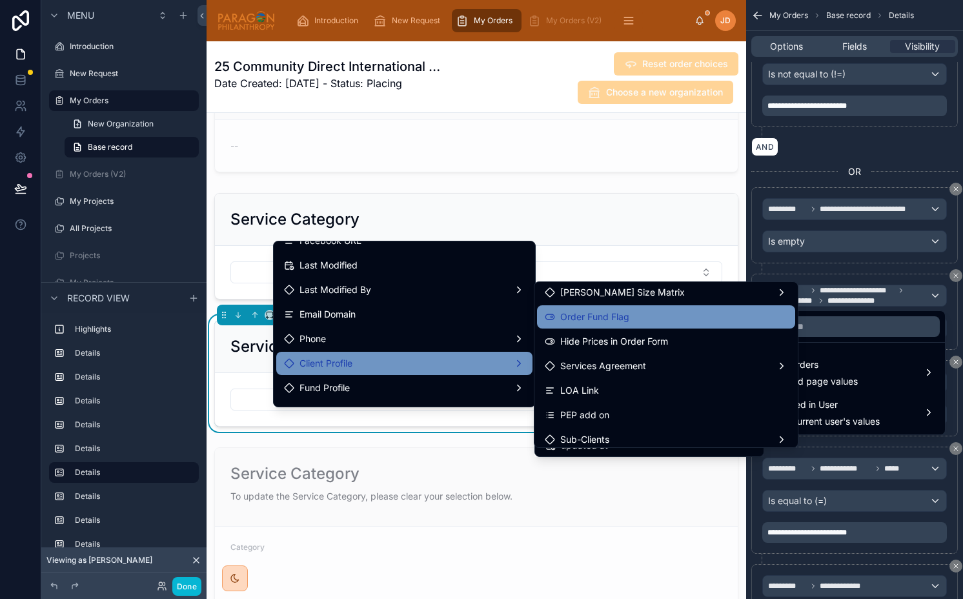
click at [584, 323] on span "Order Fund Flag" at bounding box center [594, 316] width 69 height 15
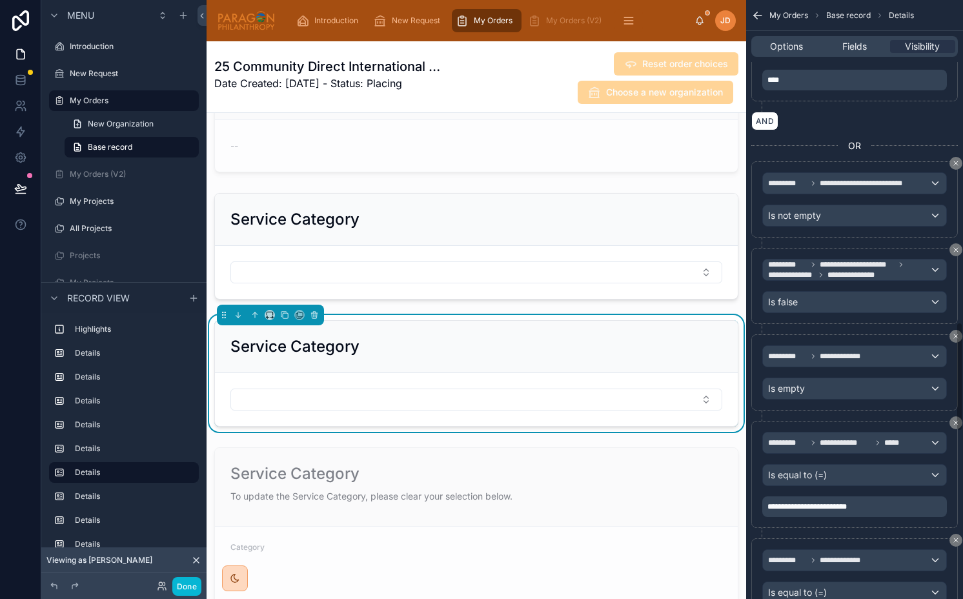
scroll to position [1774, 0]
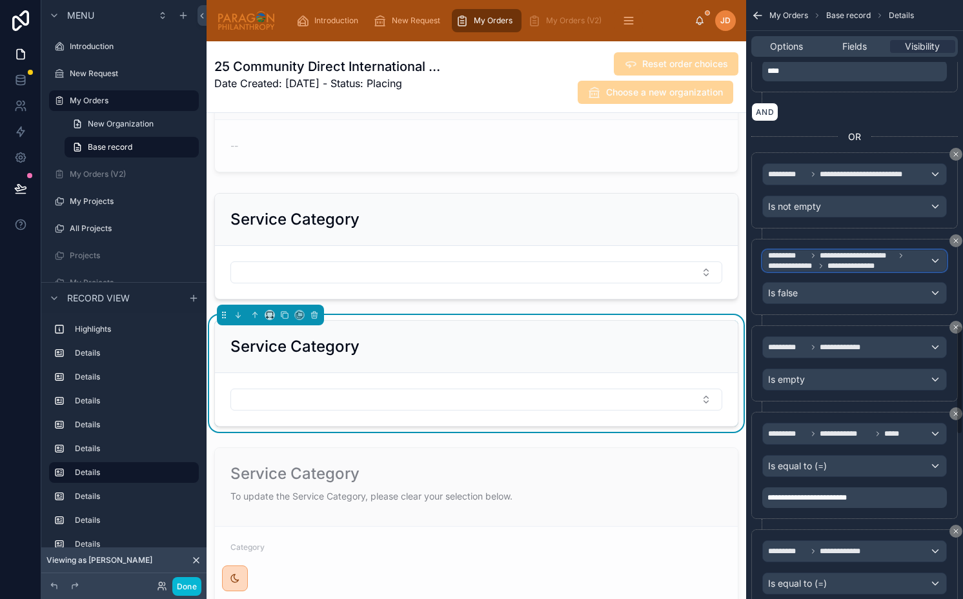
click at [850, 266] on span "**********" at bounding box center [856, 266] width 59 height 10
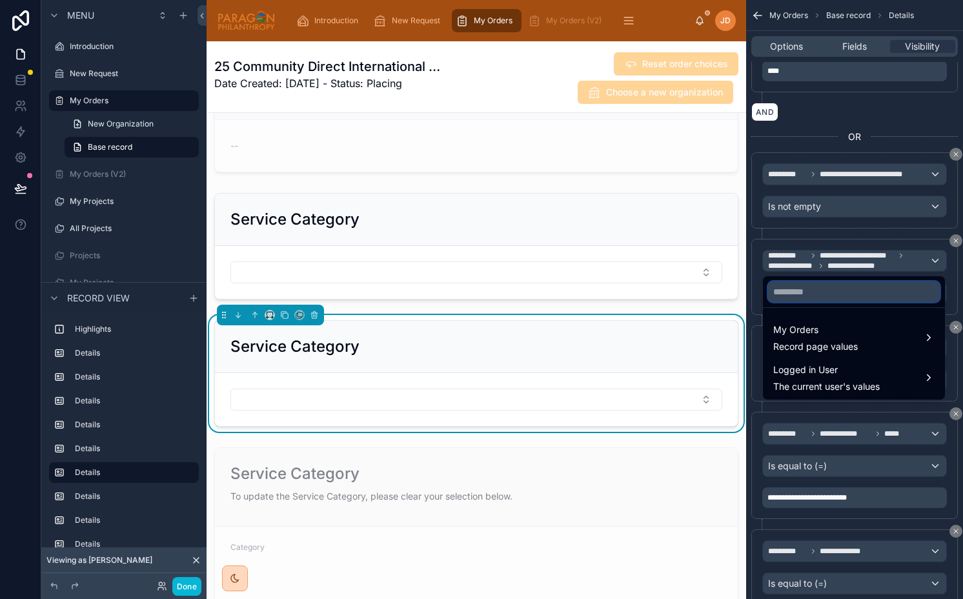
click at [805, 299] on input "text" at bounding box center [854, 291] width 172 height 21
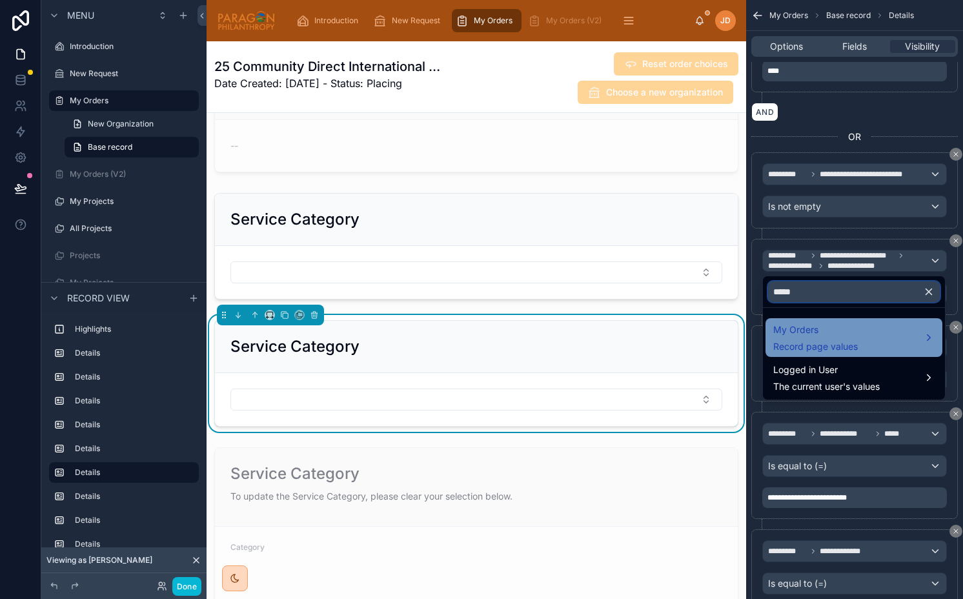
type input "*****"
click at [785, 341] on span "Record page values" at bounding box center [815, 346] width 85 height 13
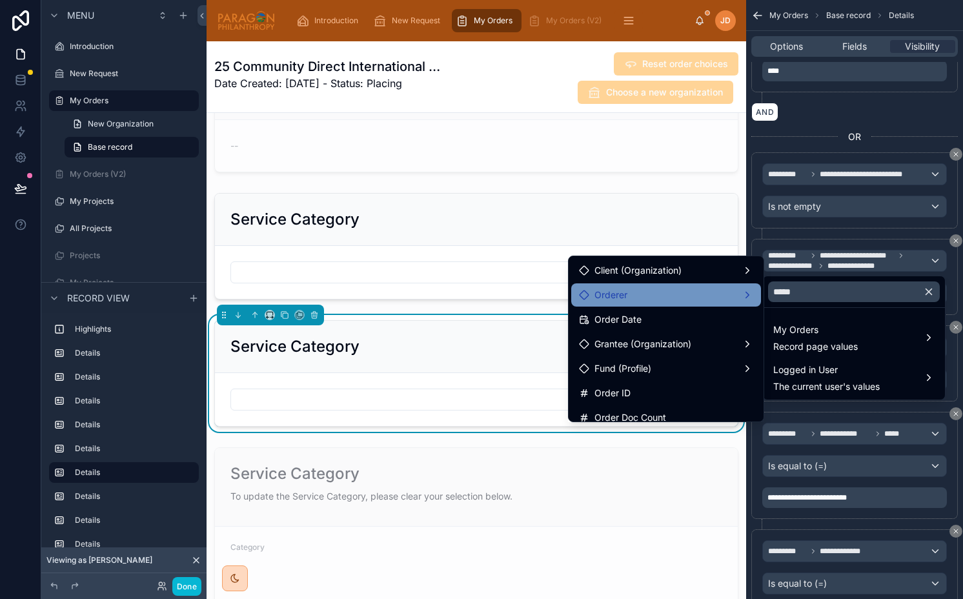
scroll to position [574, 0]
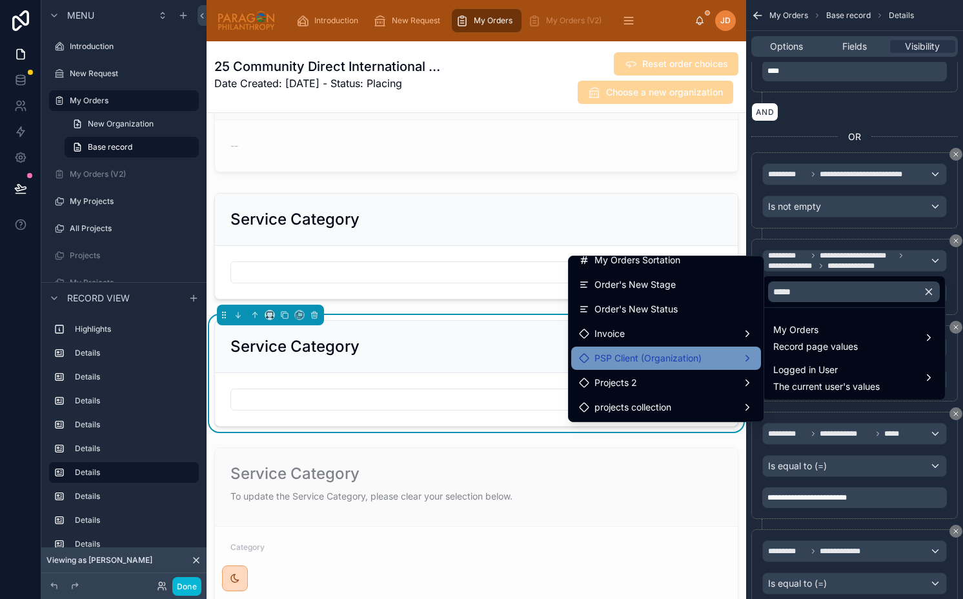
click at [651, 362] on span "PSP Client (Organization)" at bounding box center [647, 357] width 107 height 15
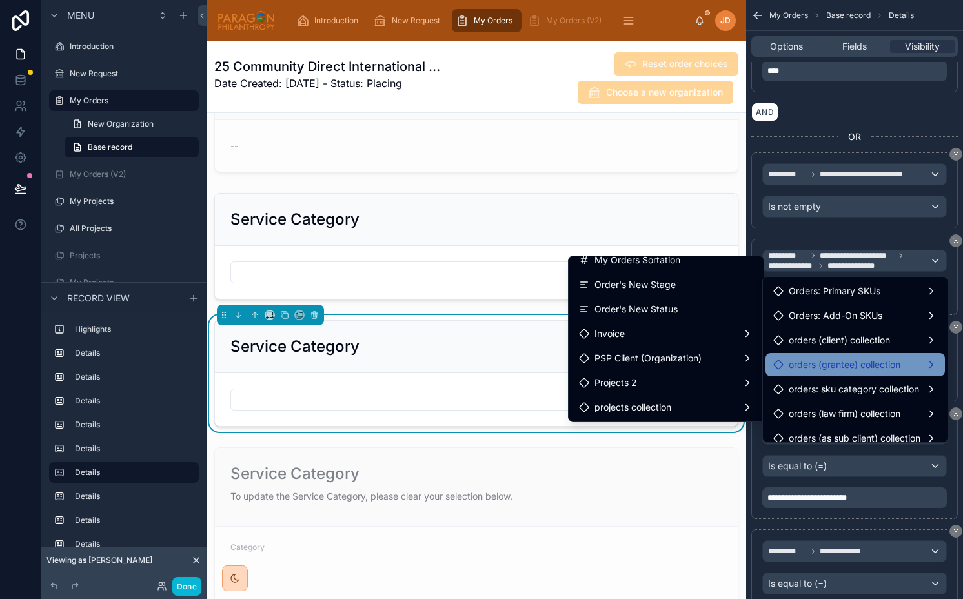
scroll to position [10, 0]
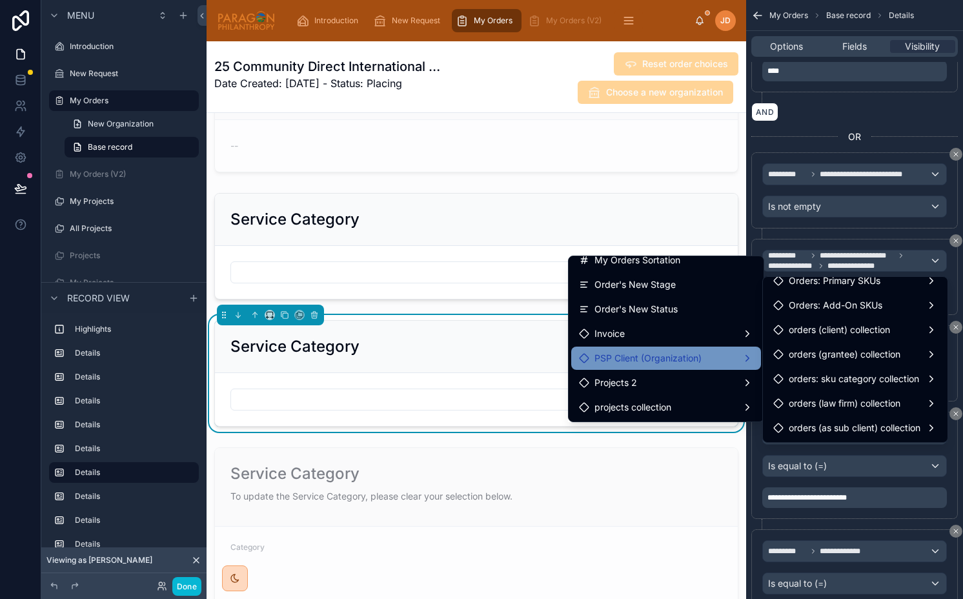
click at [676, 366] on div "PSP Client (Organization)" at bounding box center [666, 357] width 190 height 23
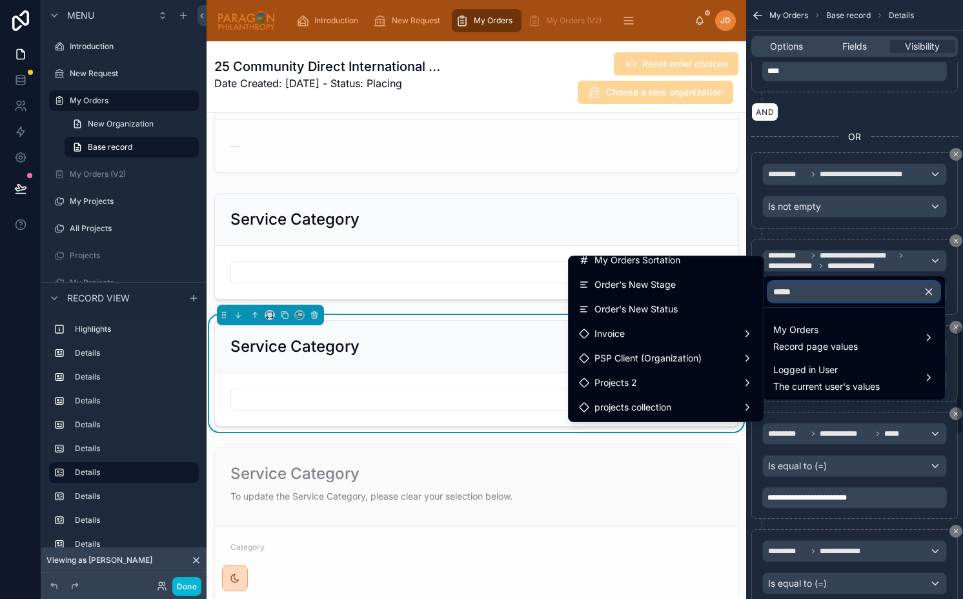
click at [850, 287] on input "*****" at bounding box center [854, 291] width 172 height 21
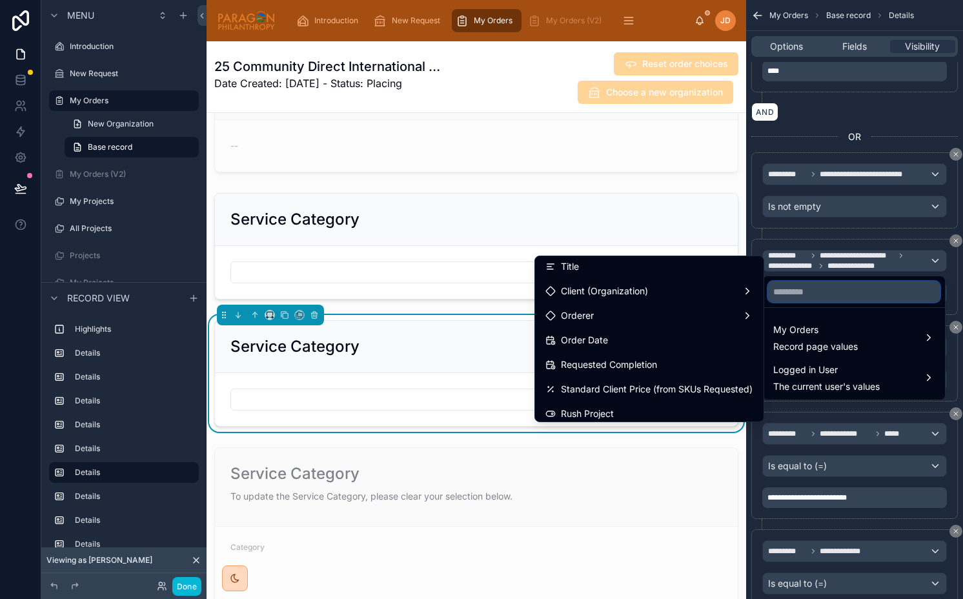
scroll to position [43, 0]
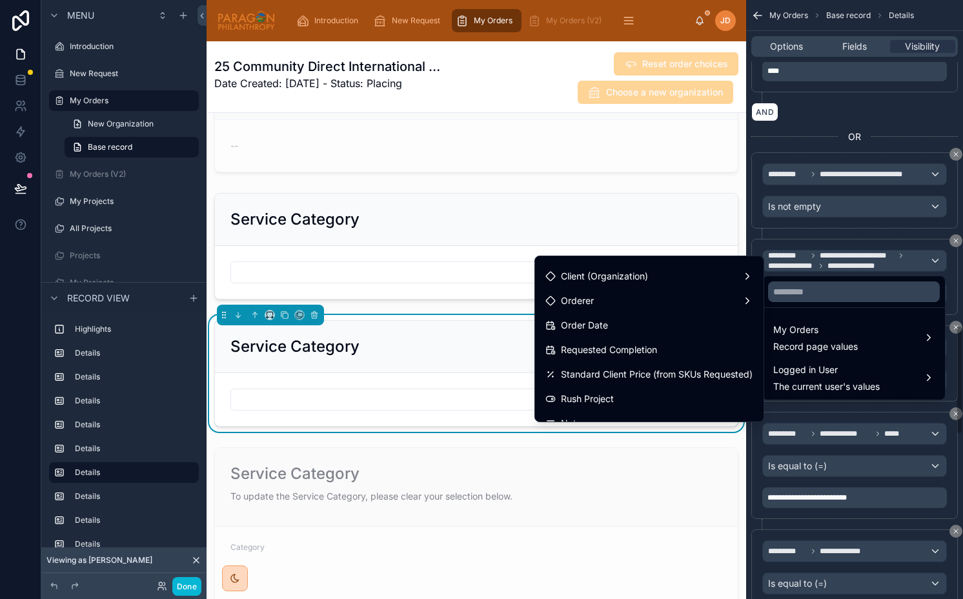
click at [827, 260] on div "scrollable content" at bounding box center [481, 299] width 963 height 599
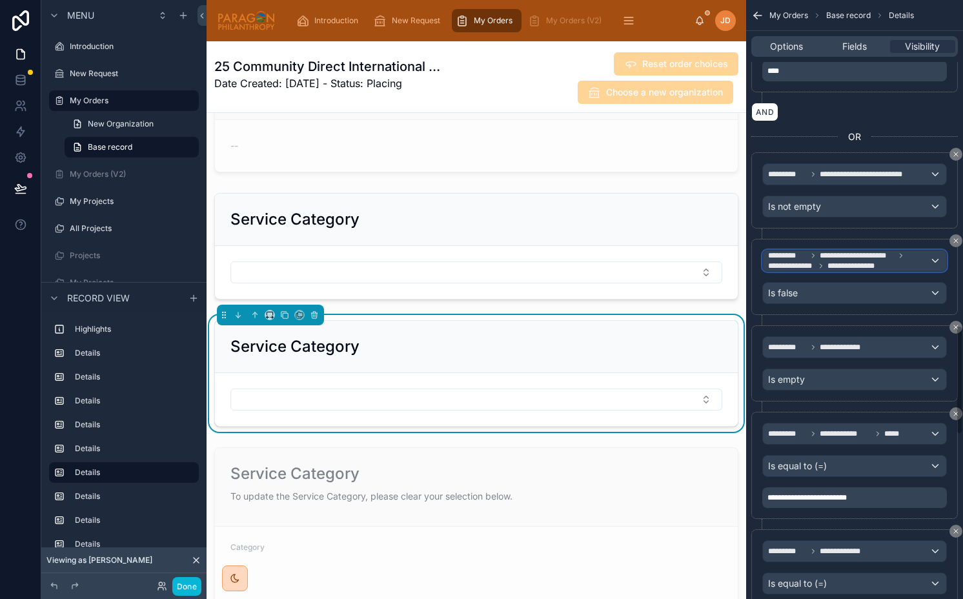
click at [827, 260] on span "**********" at bounding box center [856, 255] width 75 height 10
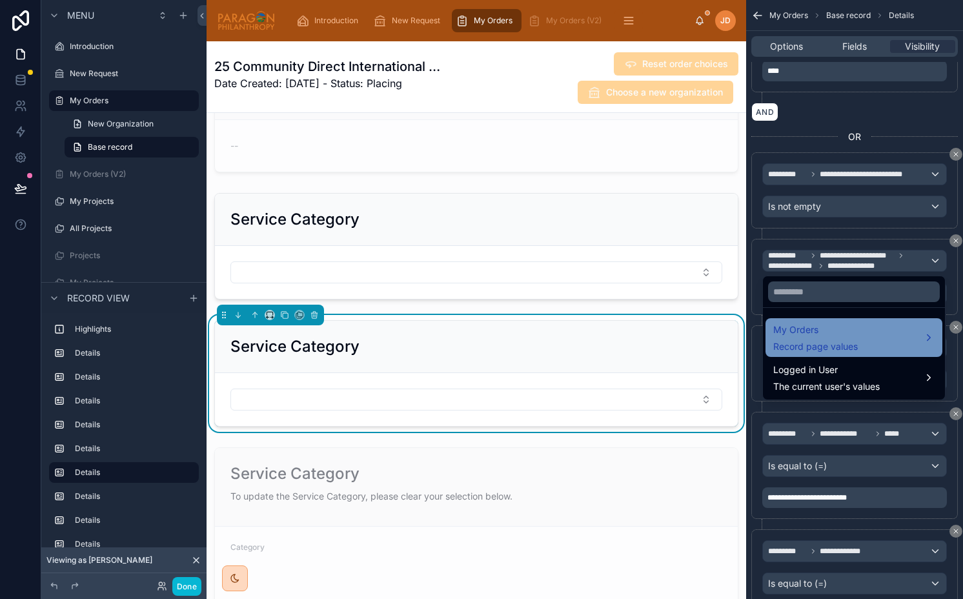
click at [820, 341] on span "Record page values" at bounding box center [815, 346] width 85 height 13
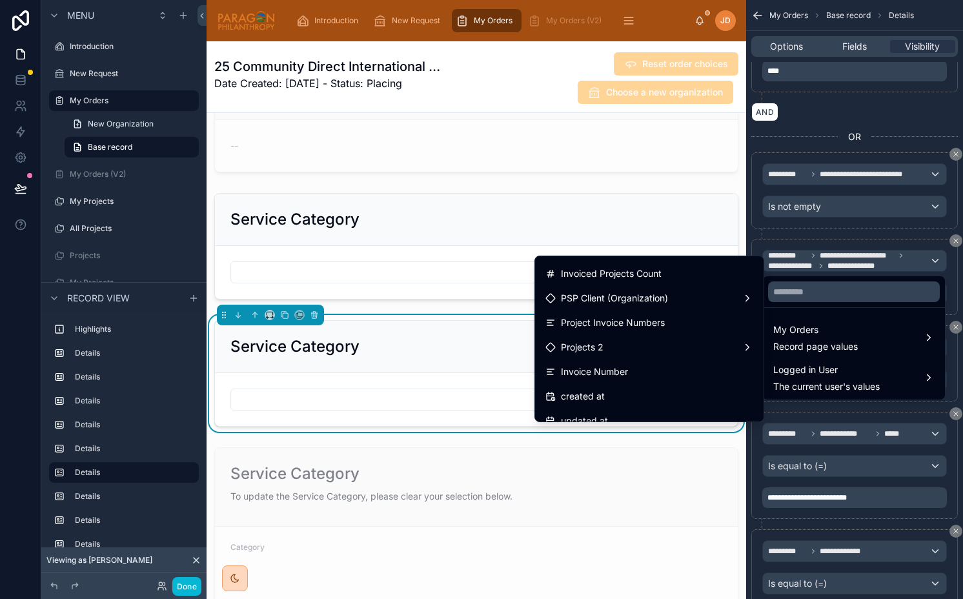
scroll to position [3410, 0]
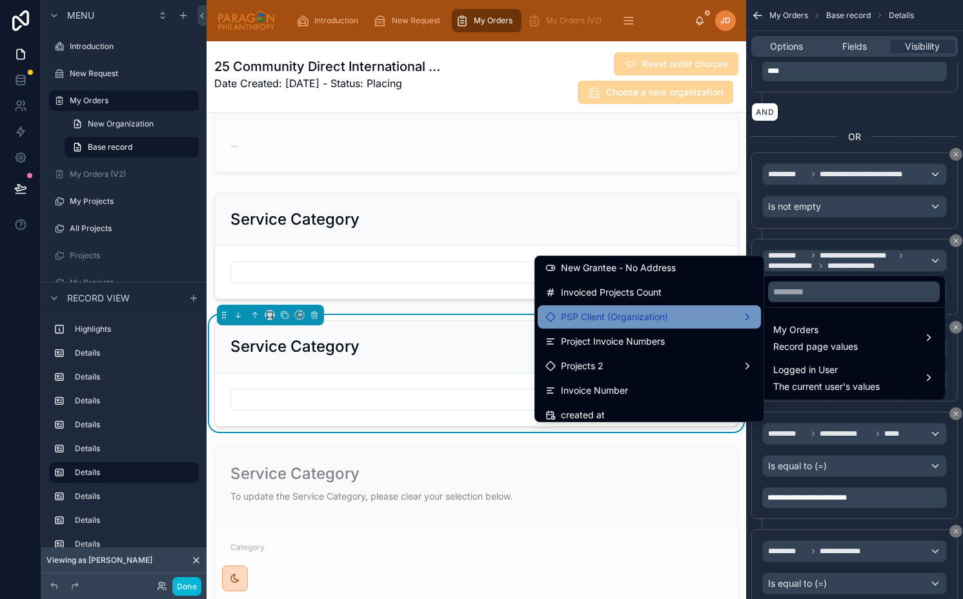
click at [597, 314] on span "PSP Client (Organization)" at bounding box center [614, 316] width 107 height 15
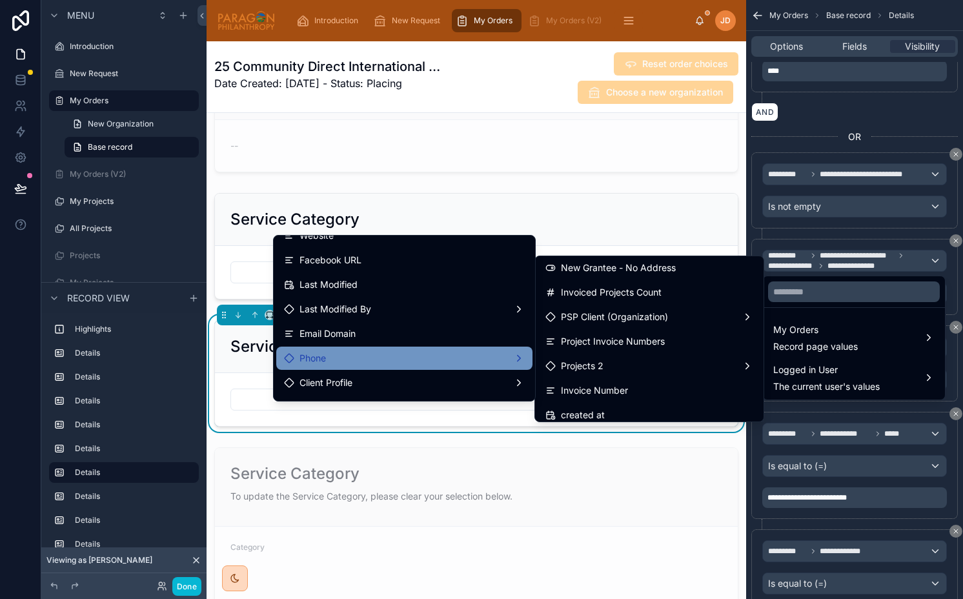
scroll to position [300, 0]
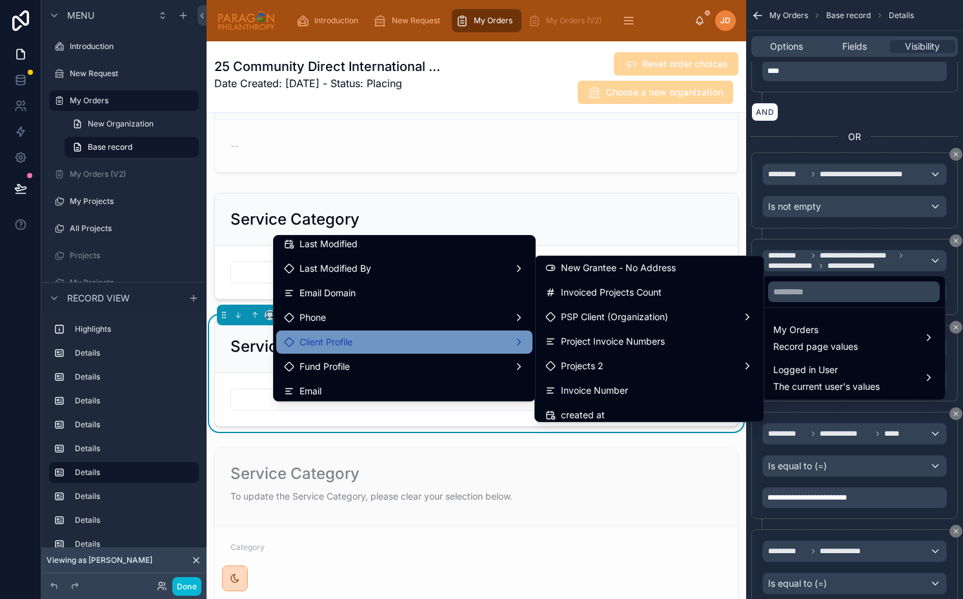
click at [330, 348] on span "Client Profile" at bounding box center [325, 341] width 53 height 15
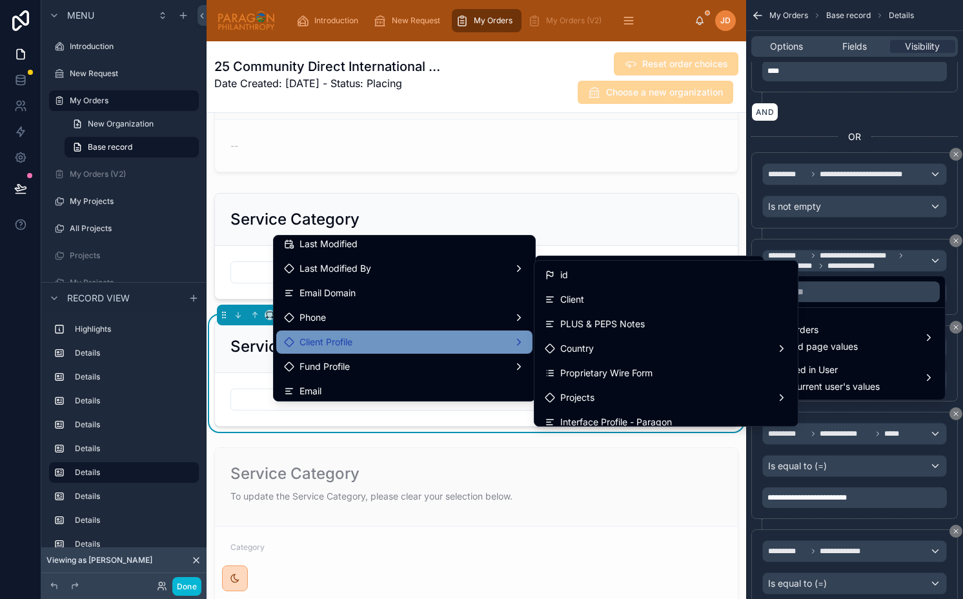
click at [499, 343] on div "Client Profile" at bounding box center [404, 341] width 241 height 15
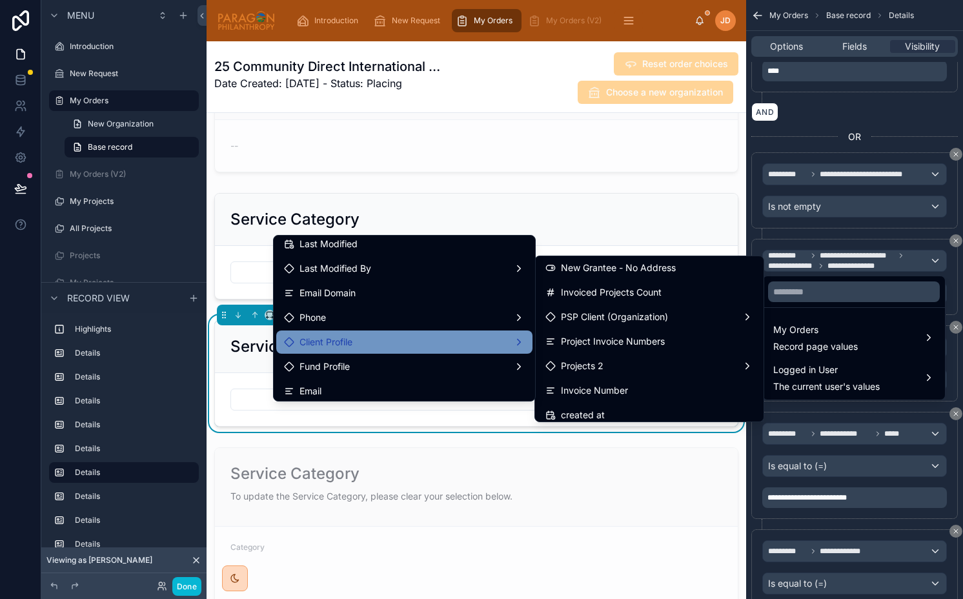
click at [499, 343] on div "Client Profile" at bounding box center [404, 341] width 241 height 15
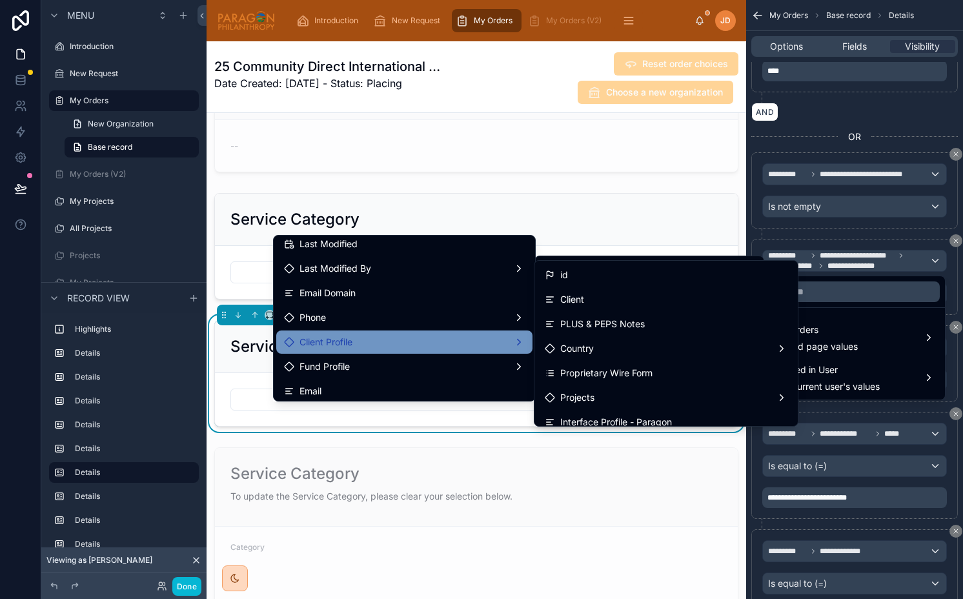
click at [499, 343] on div "Client Profile" at bounding box center [404, 341] width 241 height 15
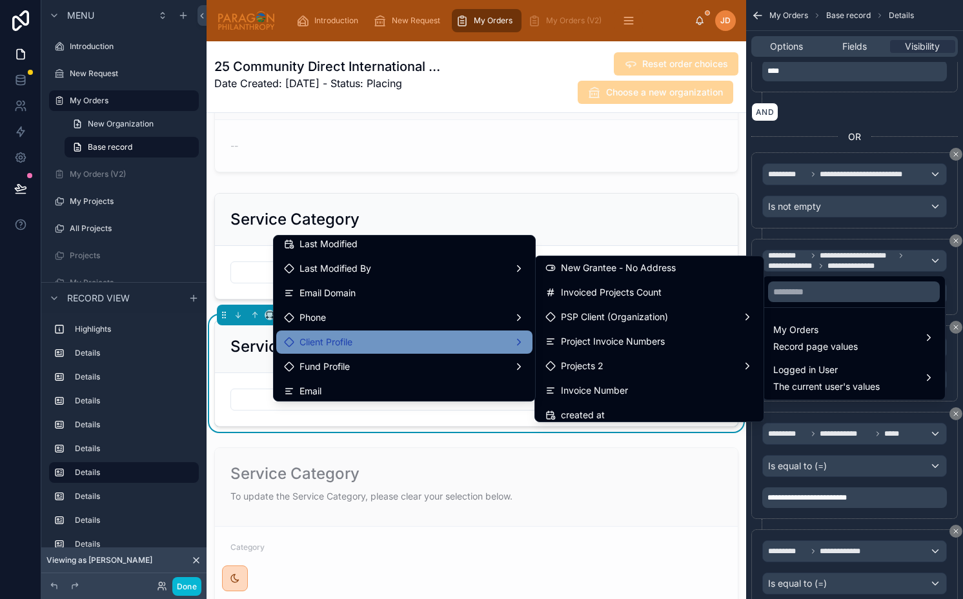
click at [499, 343] on div "Client Profile" at bounding box center [404, 341] width 241 height 15
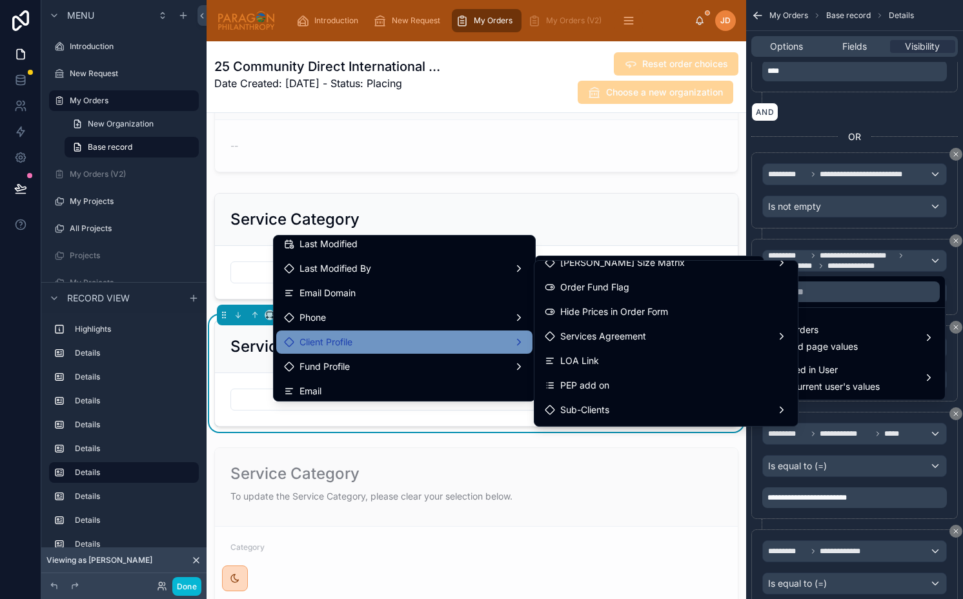
scroll to position [212, 0]
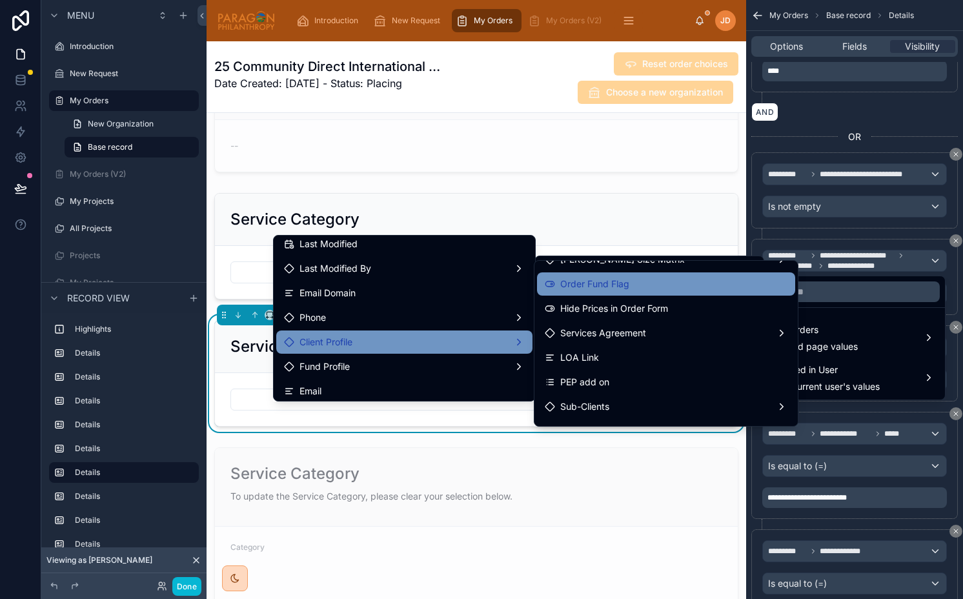
click at [592, 288] on span "Order Fund Flag" at bounding box center [594, 283] width 69 height 15
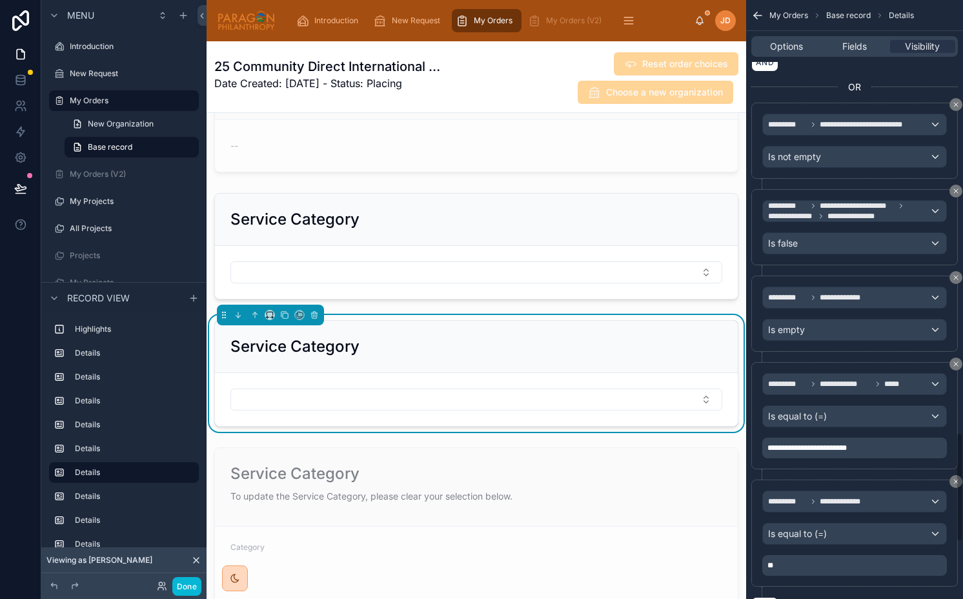
scroll to position [2381, 0]
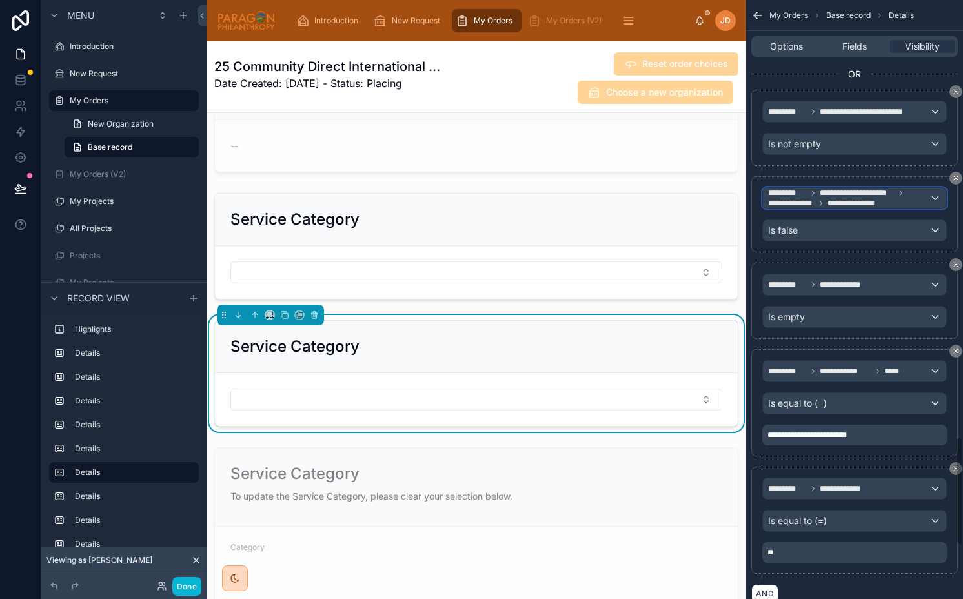
click at [832, 202] on span "**********" at bounding box center [856, 203] width 59 height 10
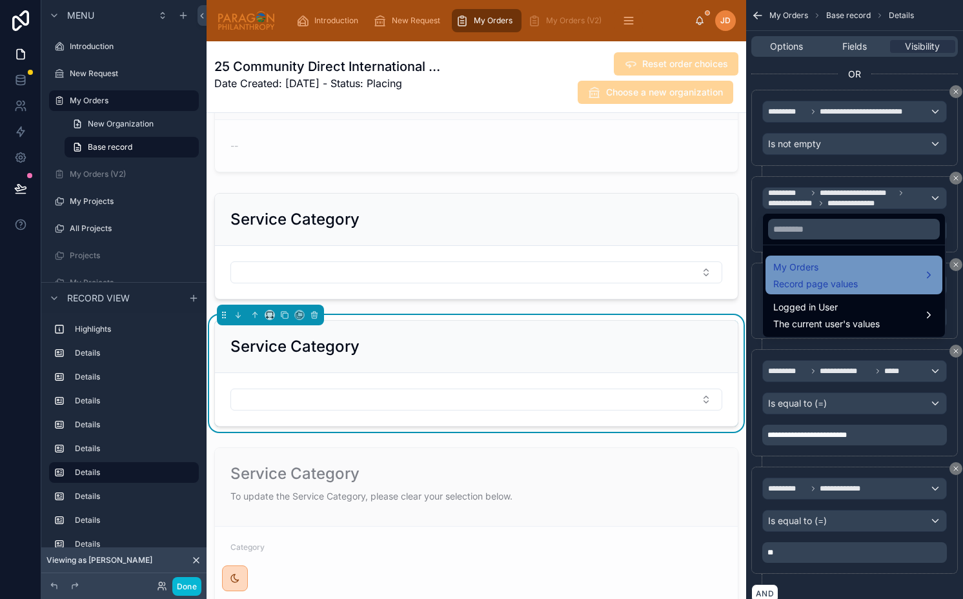
click at [820, 273] on span "My Orders" at bounding box center [815, 266] width 85 height 15
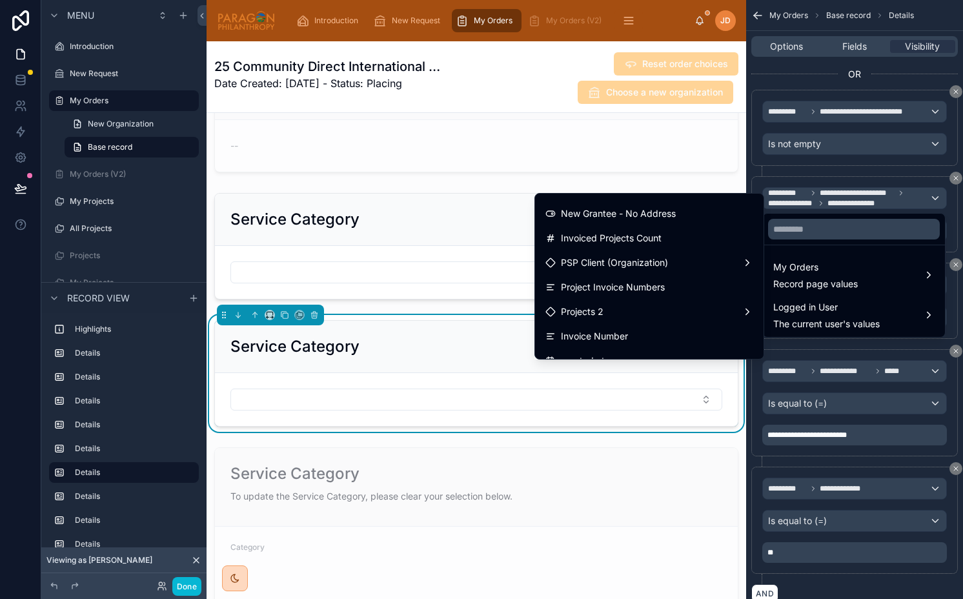
scroll to position [3401, 0]
click at [643, 267] on span "PSP Client (Organization)" at bounding box center [614, 263] width 107 height 15
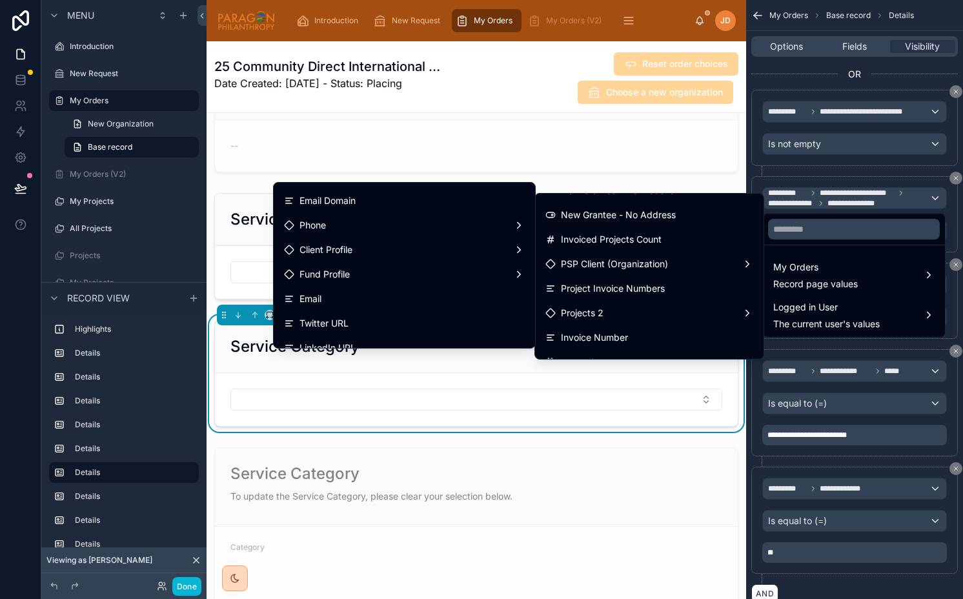
scroll to position [367, 0]
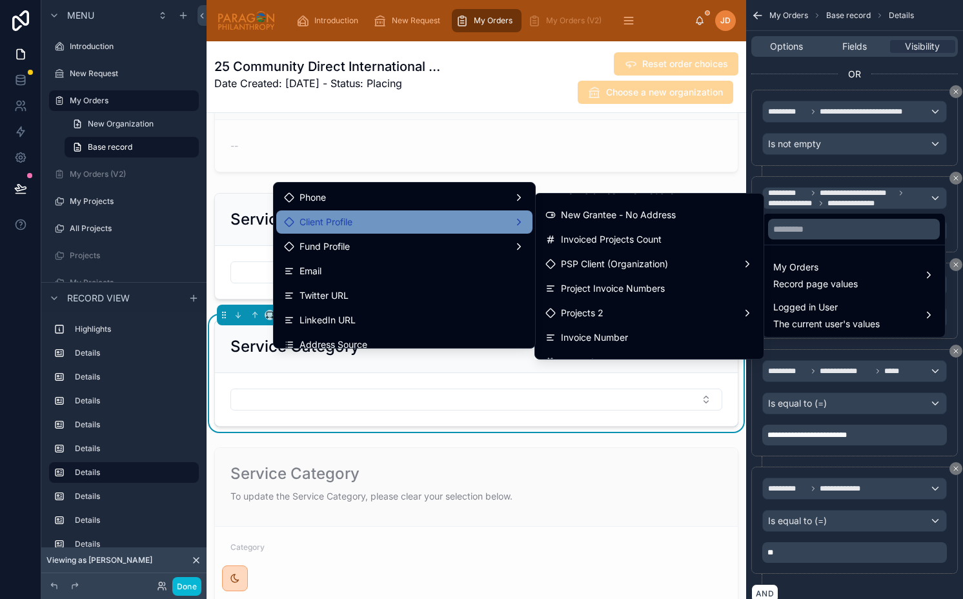
click at [417, 224] on div "Client Profile" at bounding box center [404, 221] width 241 height 15
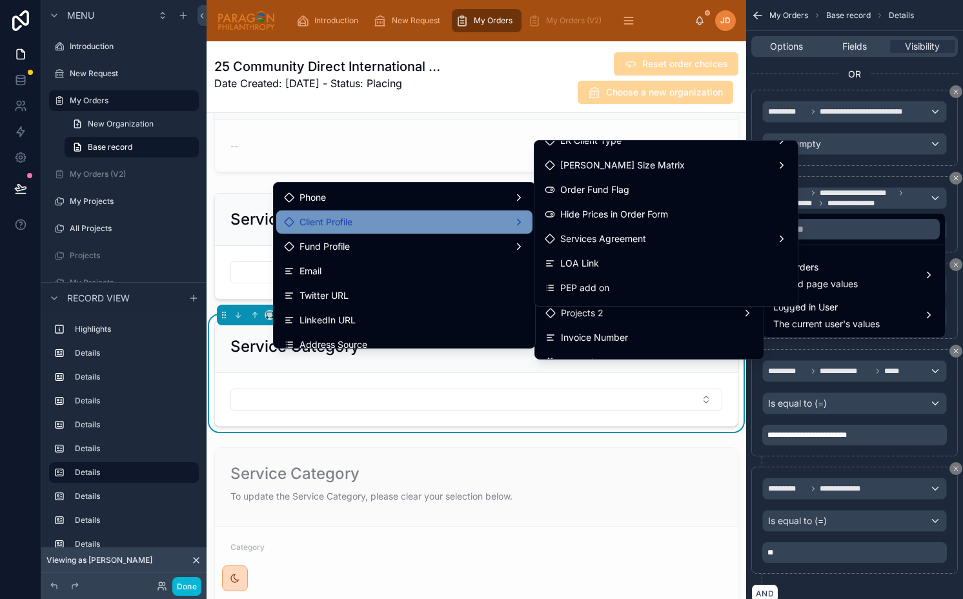
scroll to position [217, 0]
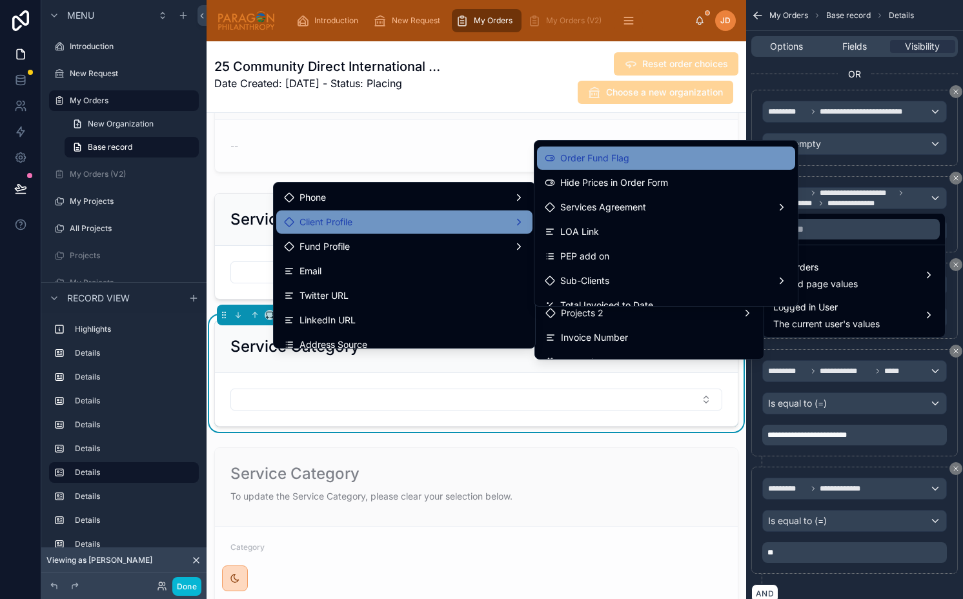
click at [612, 161] on span "Order Fund Flag" at bounding box center [594, 157] width 69 height 15
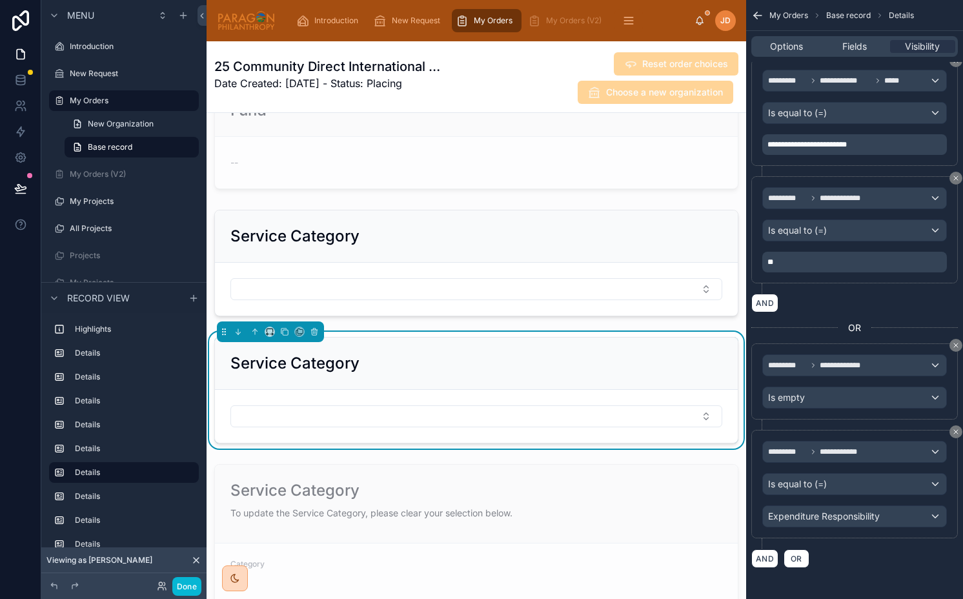
scroll to position [1296, 0]
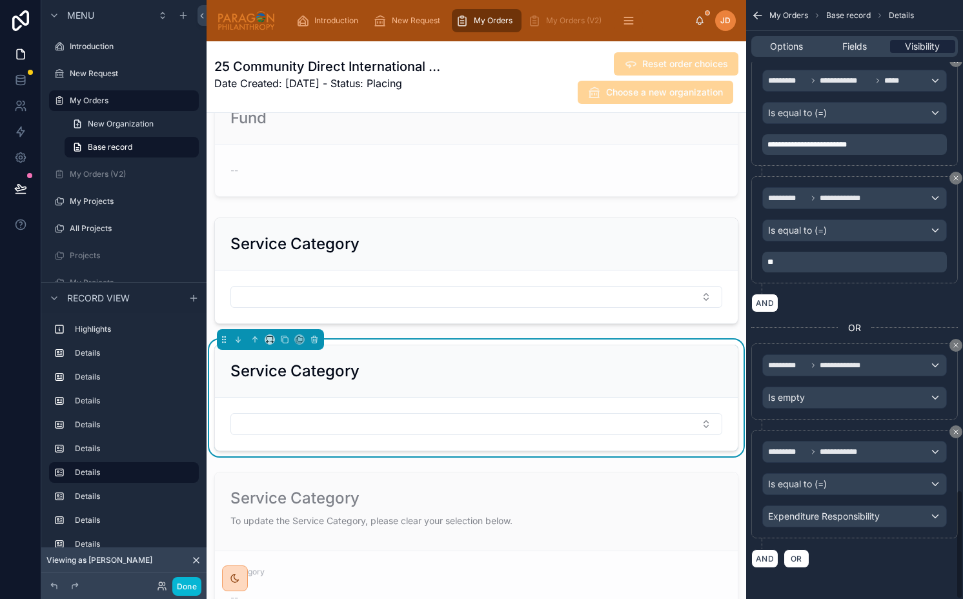
click at [915, 44] on span "Visibility" at bounding box center [922, 46] width 35 height 13
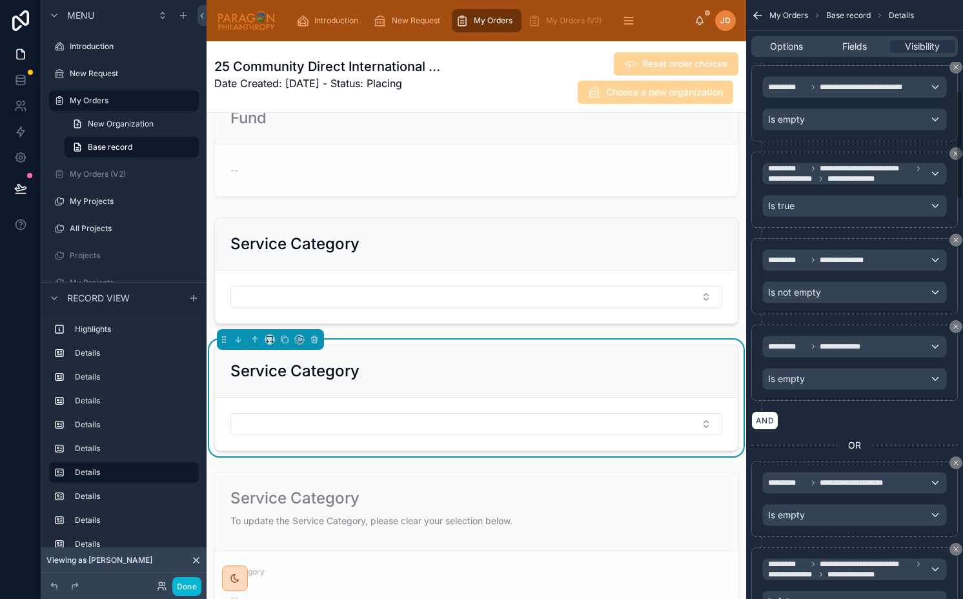
scroll to position [502, 0]
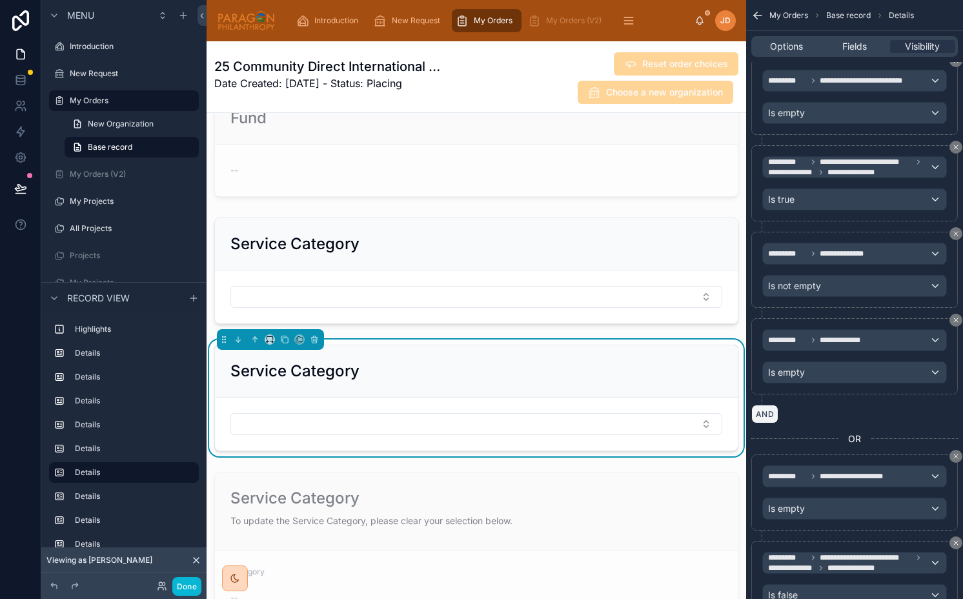
click at [766, 409] on button "AND" at bounding box center [764, 414] width 27 height 19
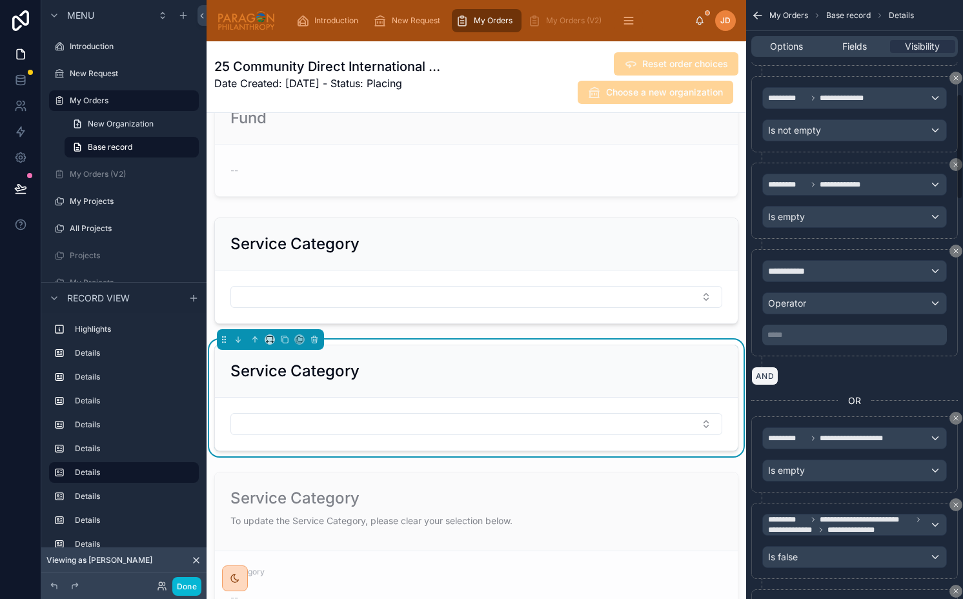
scroll to position [768, 0]
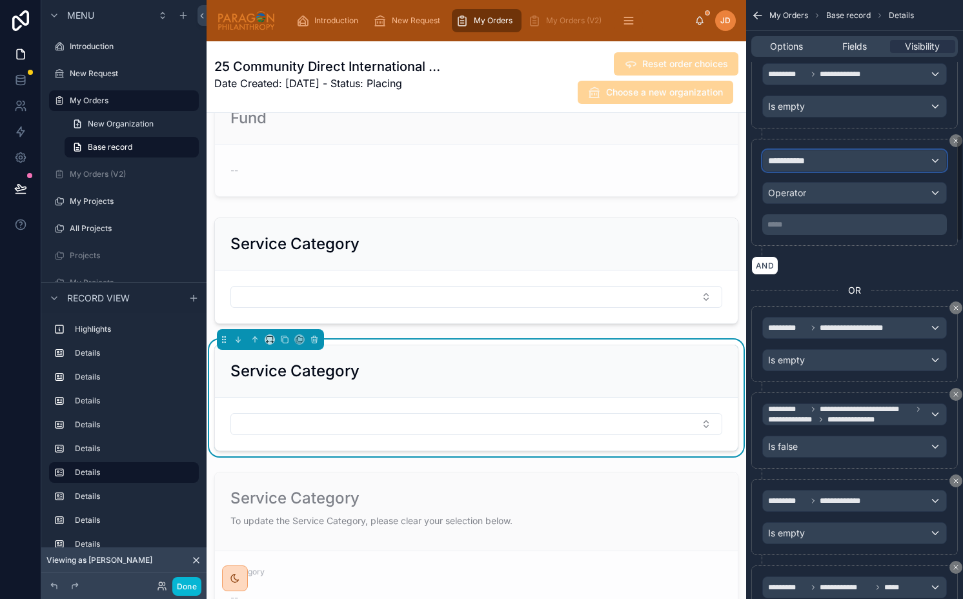
click at [825, 170] on div "**********" at bounding box center [854, 160] width 183 height 21
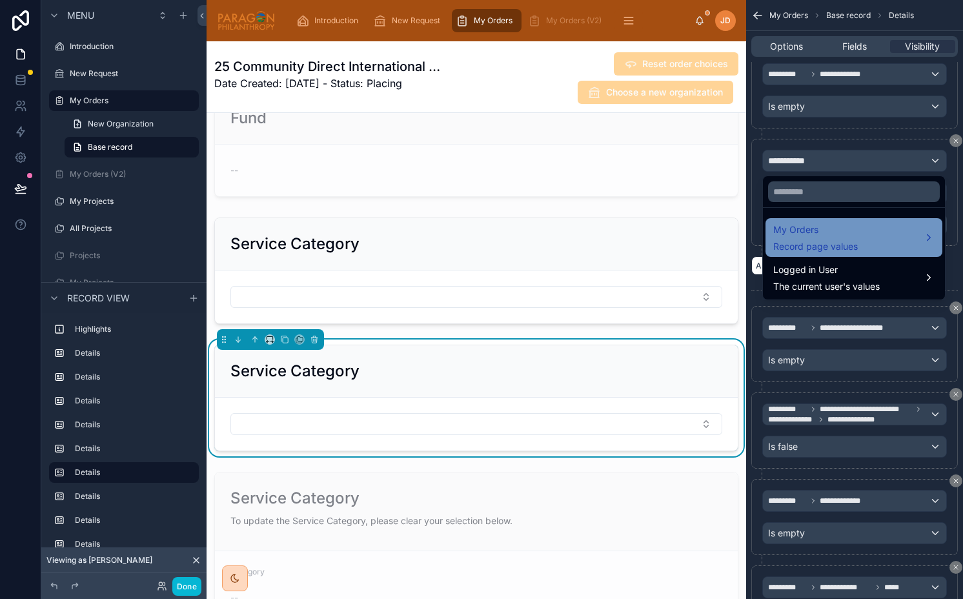
click at [792, 241] on span "Record page values" at bounding box center [815, 246] width 85 height 13
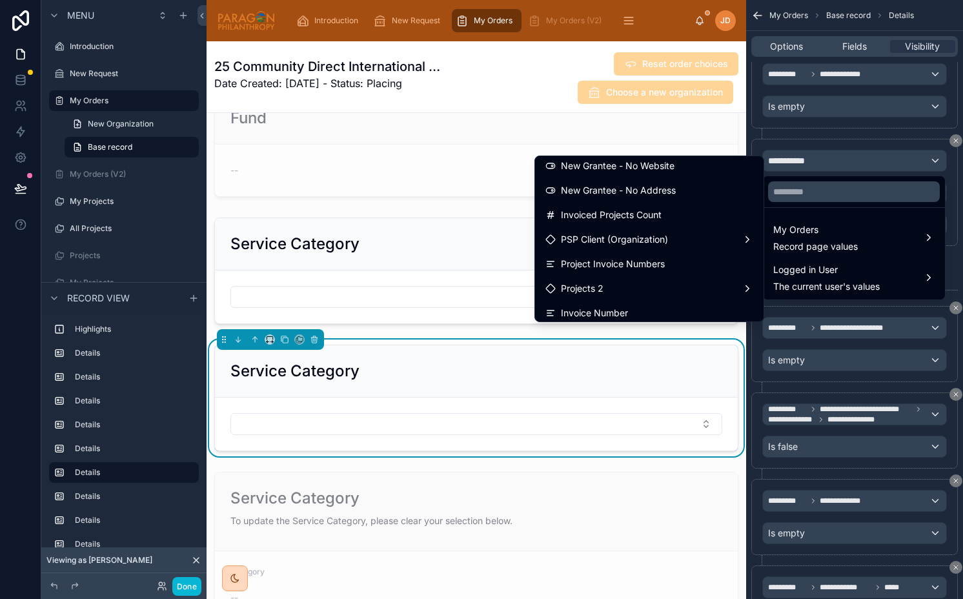
scroll to position [3387, 0]
click at [643, 243] on span "PSP Client (Organization)" at bounding box center [614, 240] width 107 height 15
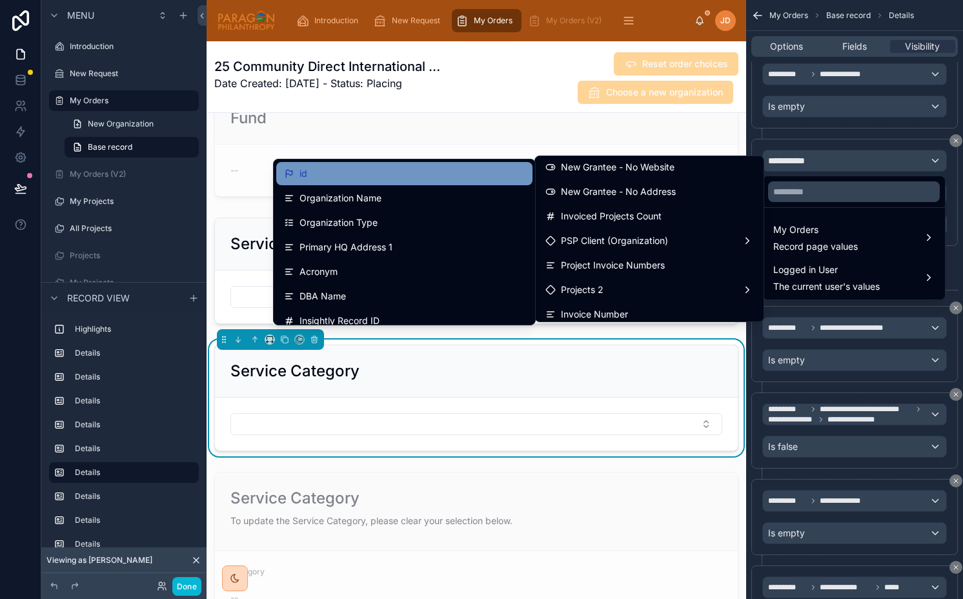
click at [361, 175] on div "id" at bounding box center [404, 173] width 241 height 15
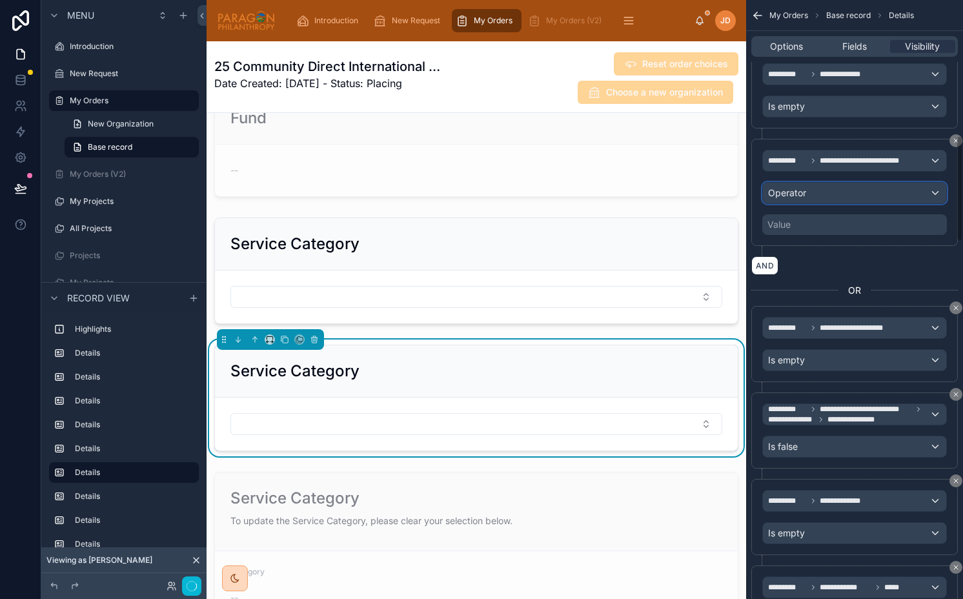
click at [785, 199] on span "Operator" at bounding box center [787, 192] width 38 height 13
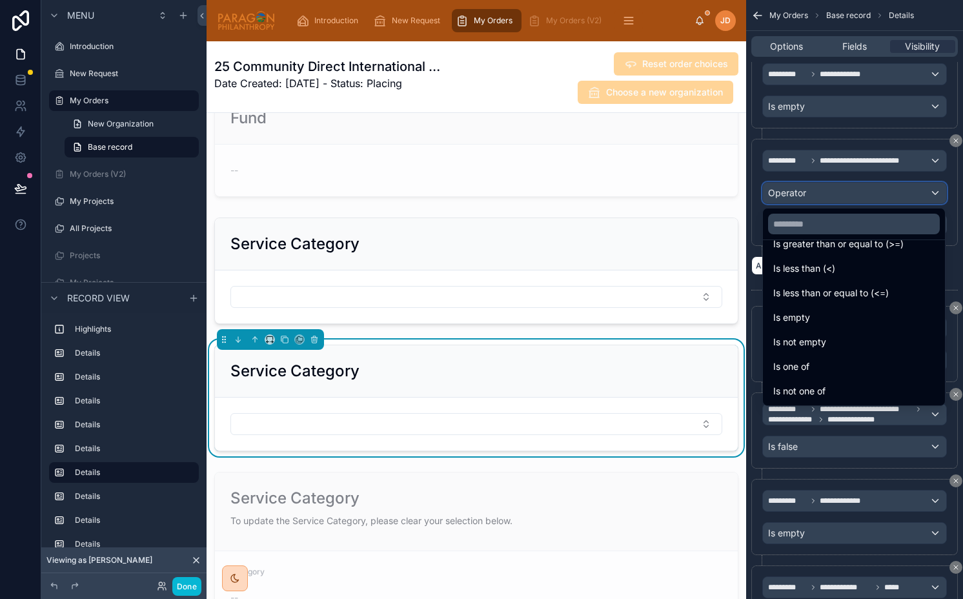
scroll to position [90, 0]
click at [801, 341] on span "Is not empty" at bounding box center [799, 342] width 53 height 15
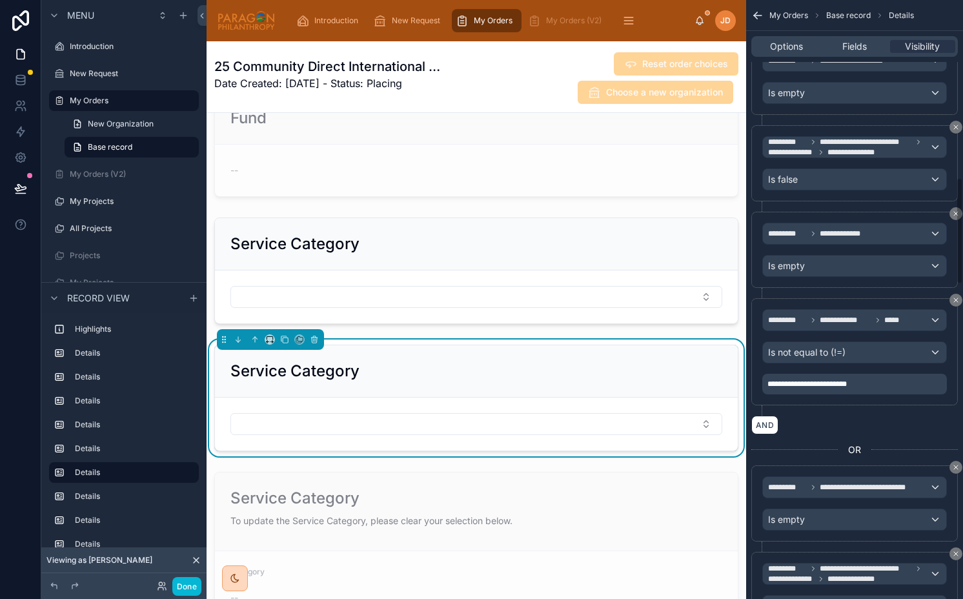
scroll to position [1038, 0]
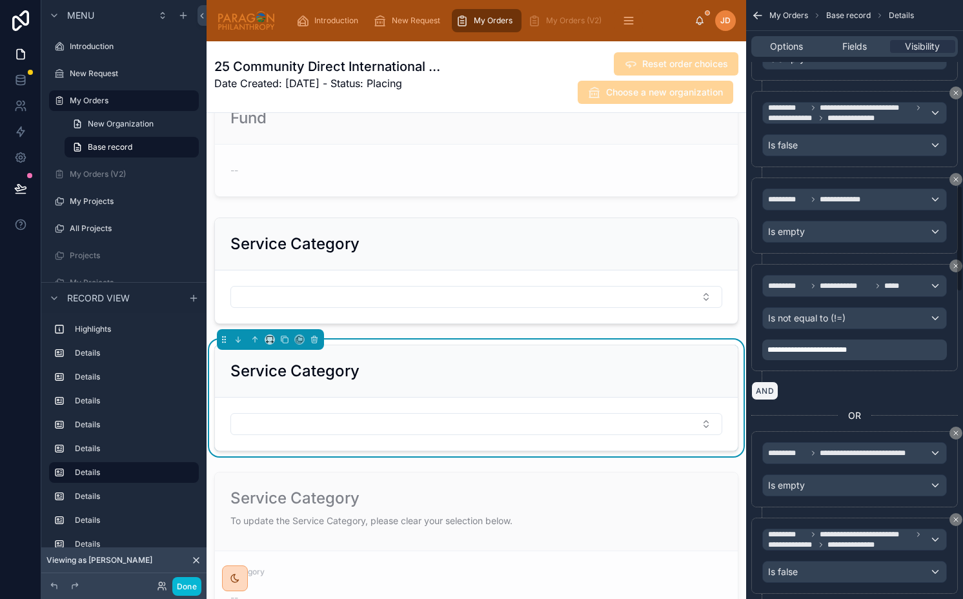
click at [762, 394] on button "AND" at bounding box center [764, 390] width 27 height 19
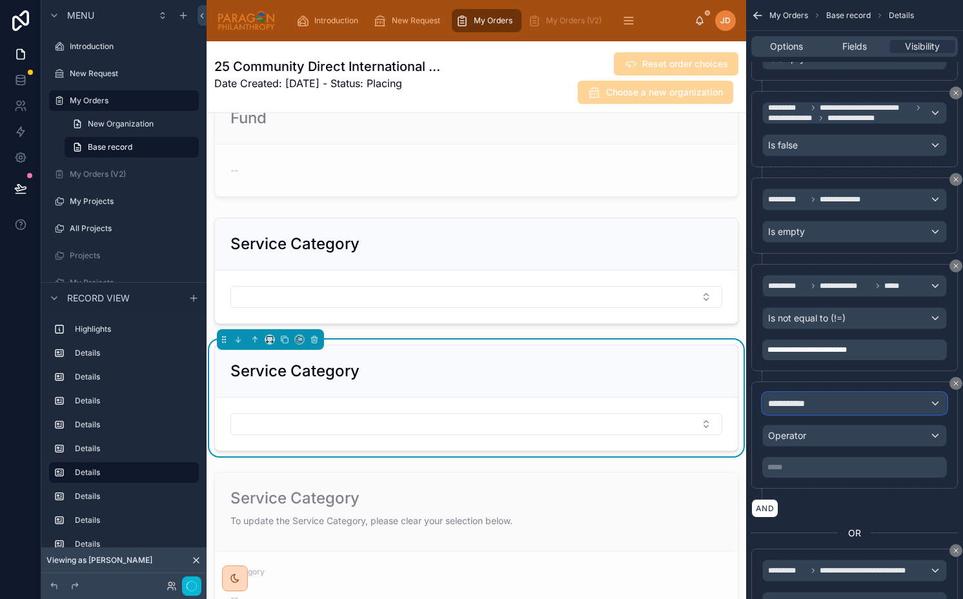
click at [781, 408] on span "**********" at bounding box center [792, 403] width 48 height 13
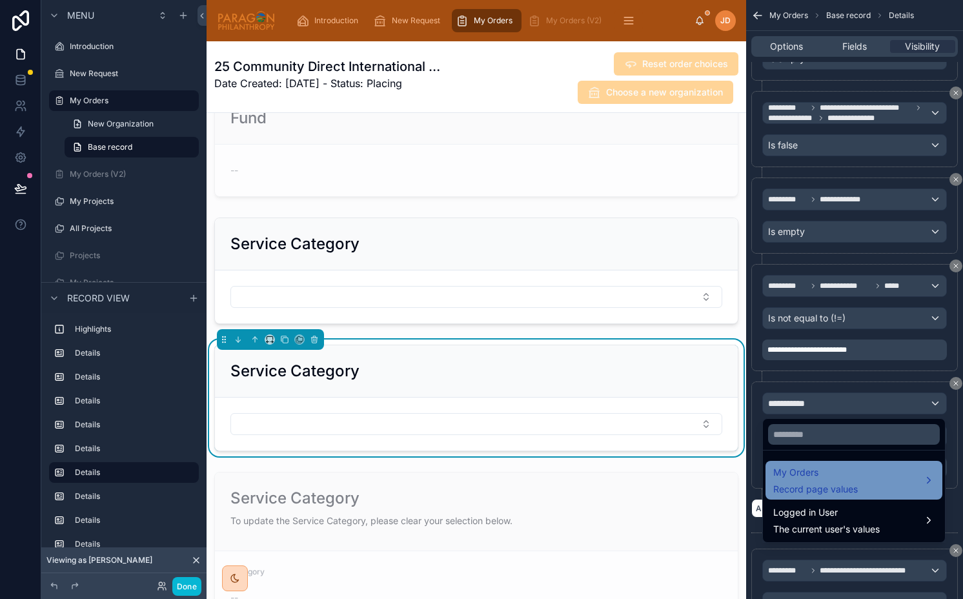
click at [794, 483] on span "Record page values" at bounding box center [815, 489] width 85 height 13
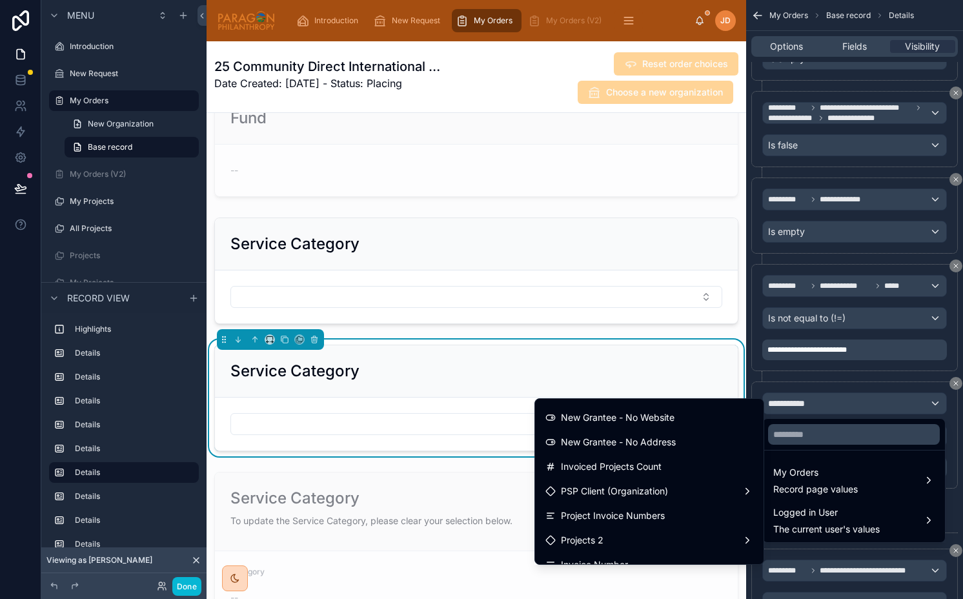
scroll to position [3372, 0]
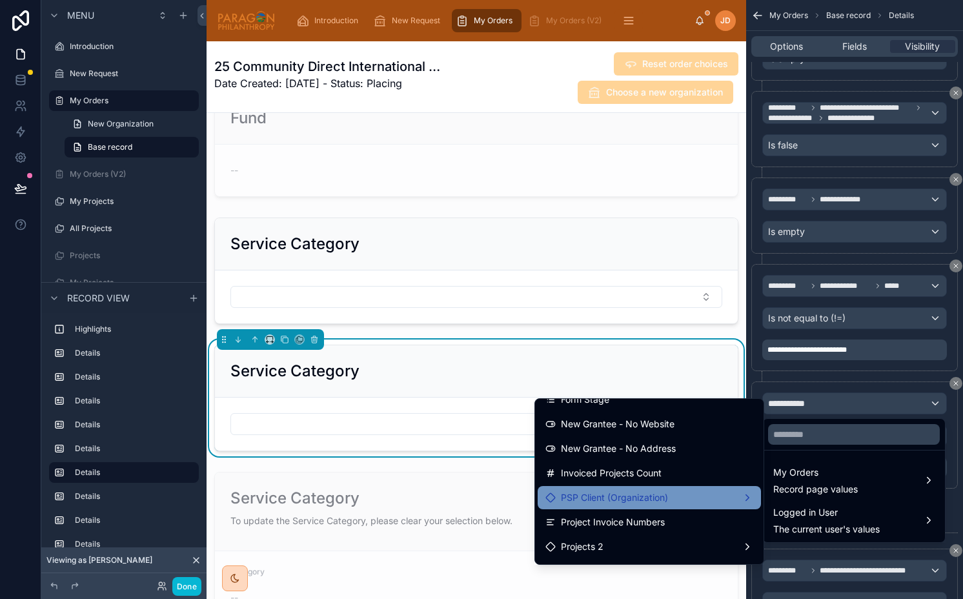
click at [611, 505] on span "PSP Client (Organization)" at bounding box center [614, 497] width 107 height 15
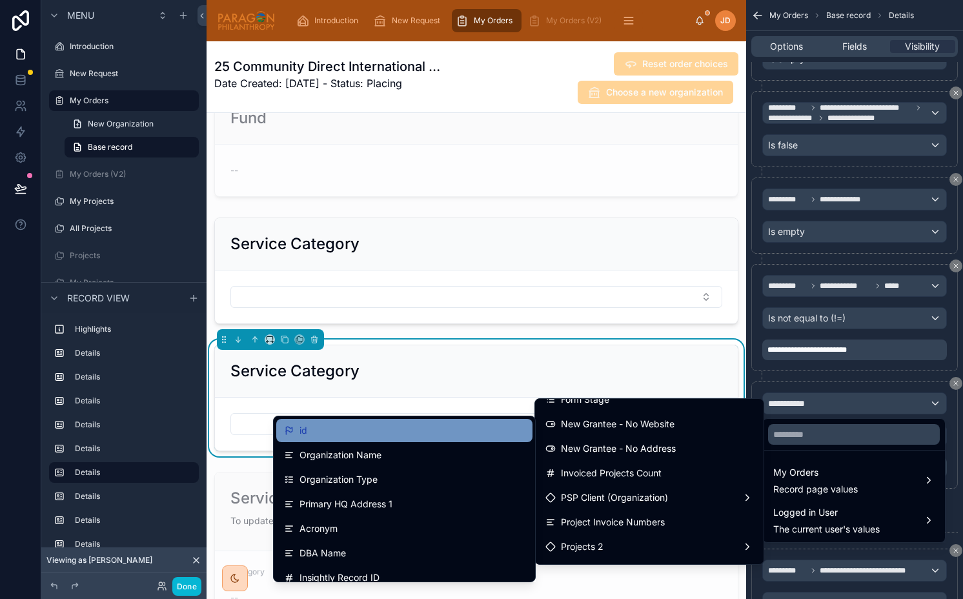
click at [379, 430] on div "id" at bounding box center [404, 430] width 241 height 15
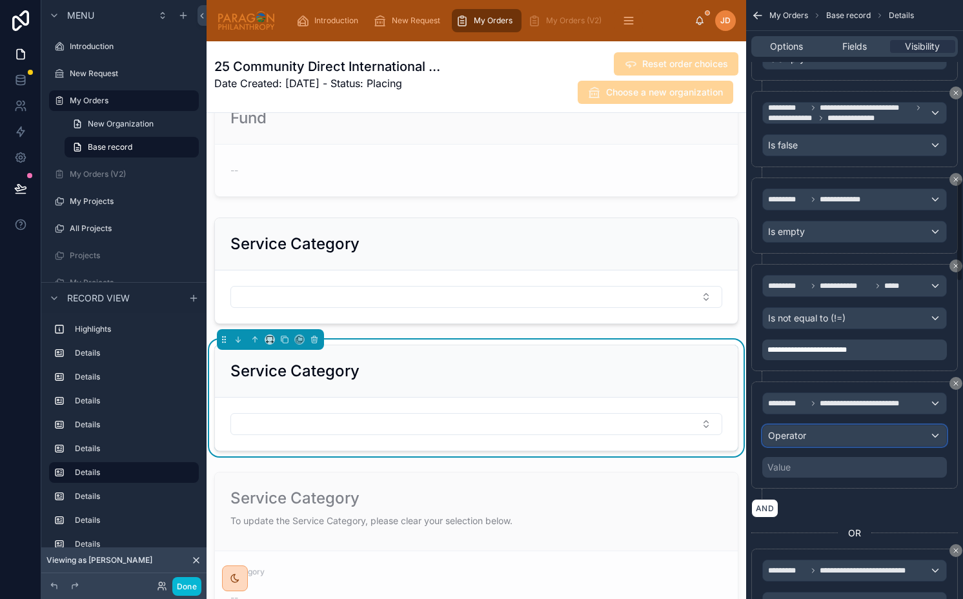
click at [770, 433] on span "Operator" at bounding box center [787, 435] width 38 height 11
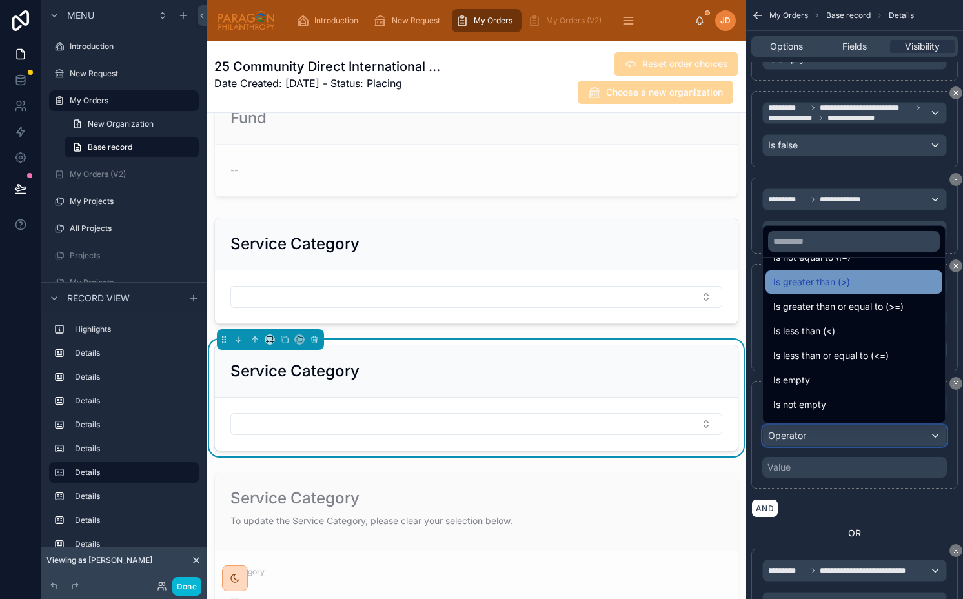
scroll to position [50, 0]
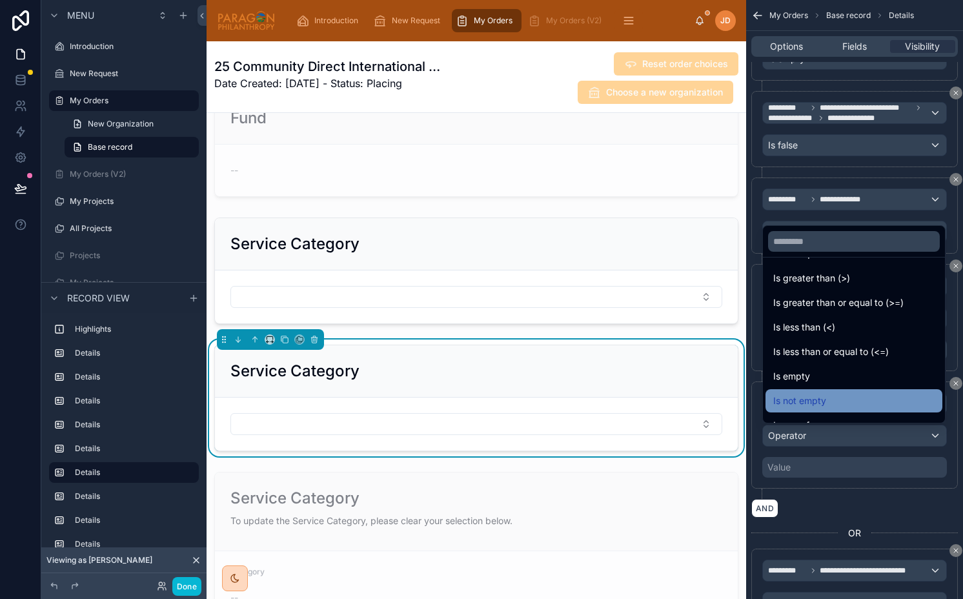
click at [805, 391] on div "Is not empty" at bounding box center [853, 400] width 177 height 23
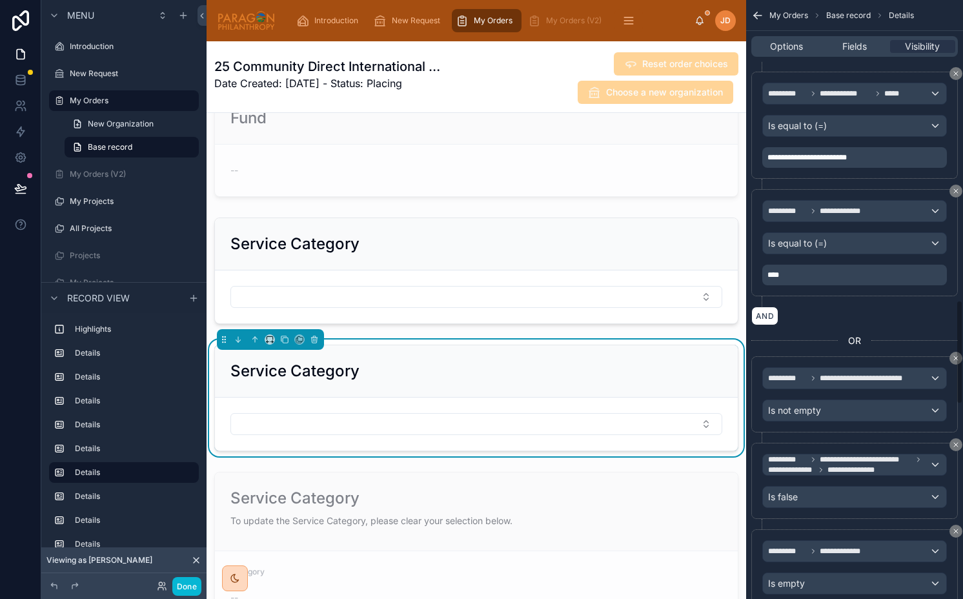
scroll to position [1765, 0]
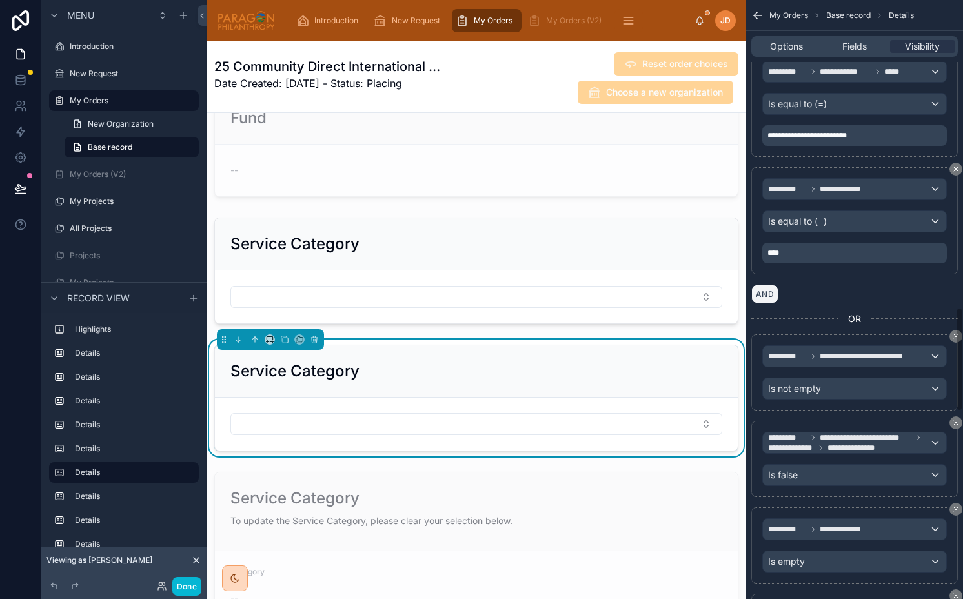
click at [766, 298] on button "AND" at bounding box center [764, 294] width 27 height 19
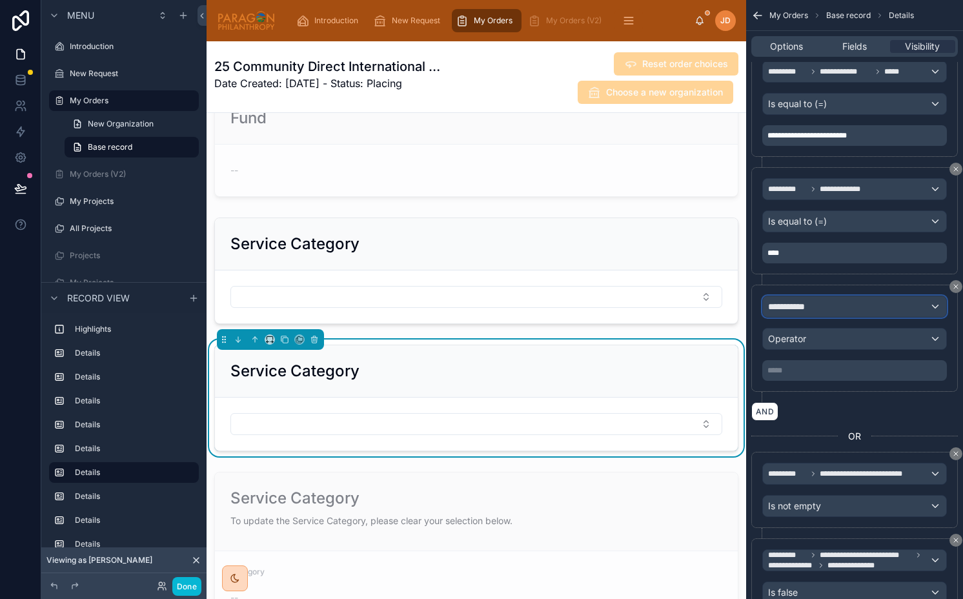
click at [775, 311] on span "**********" at bounding box center [792, 306] width 48 height 13
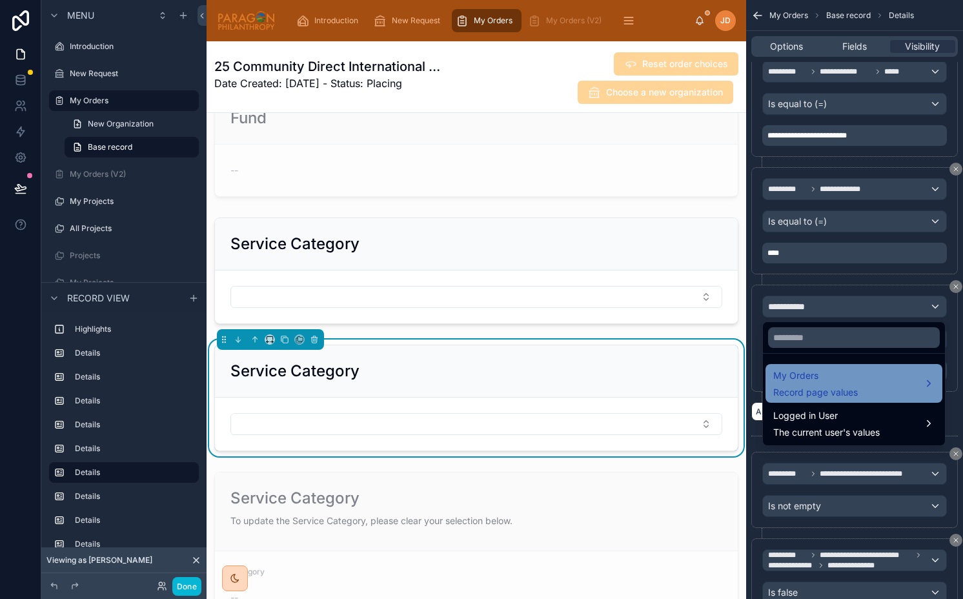
click at [792, 385] on div "My Orders Record page values" at bounding box center [815, 383] width 85 height 31
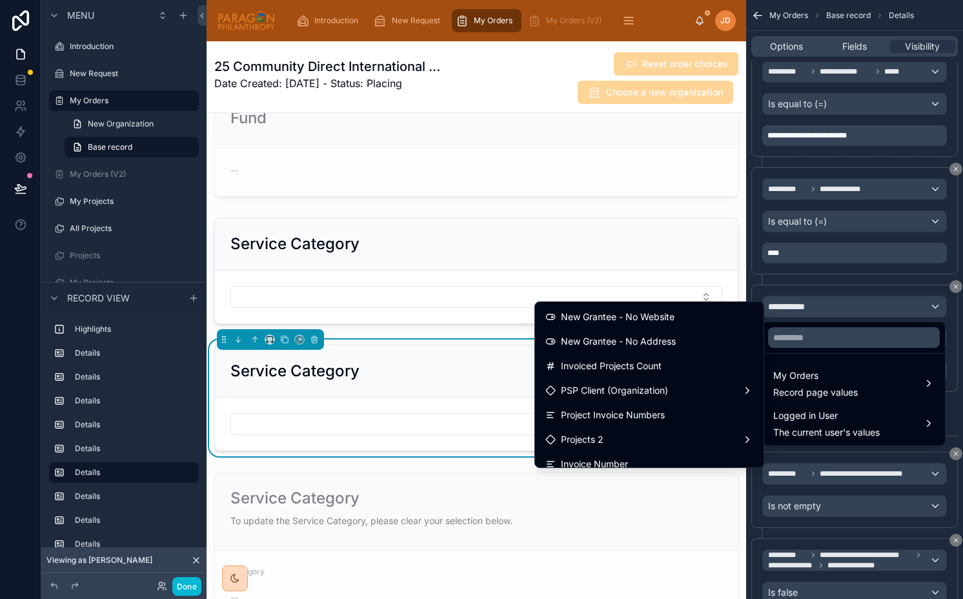
scroll to position [3395, 0]
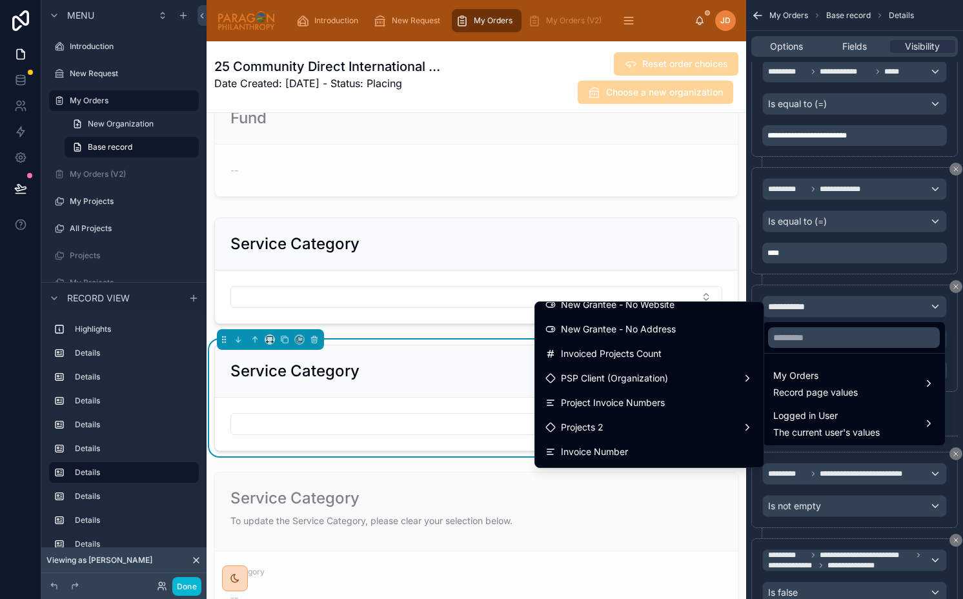
click at [670, 385] on div "PSP Client (Organization)" at bounding box center [649, 377] width 208 height 15
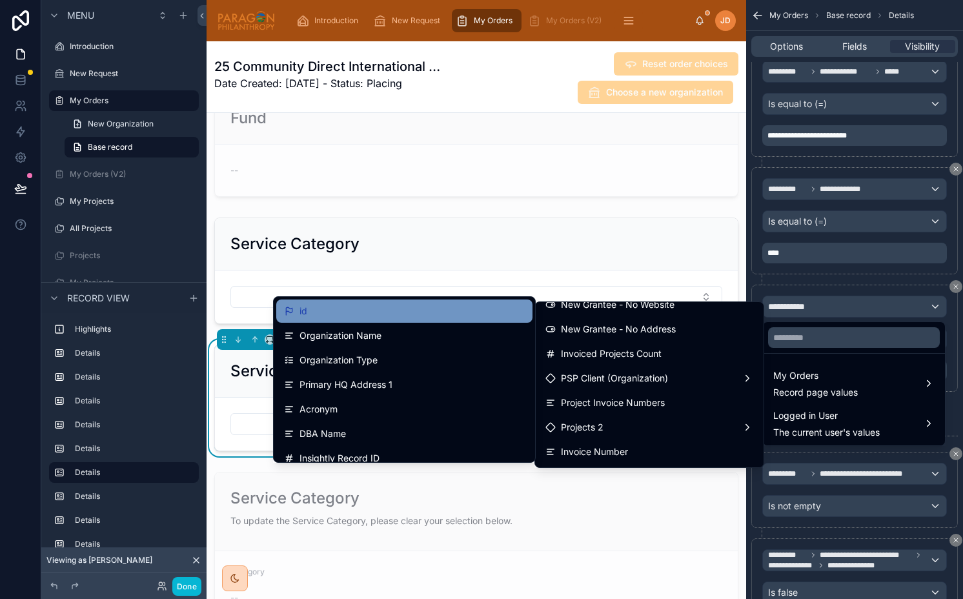
click at [381, 321] on div "id" at bounding box center [404, 310] width 256 height 23
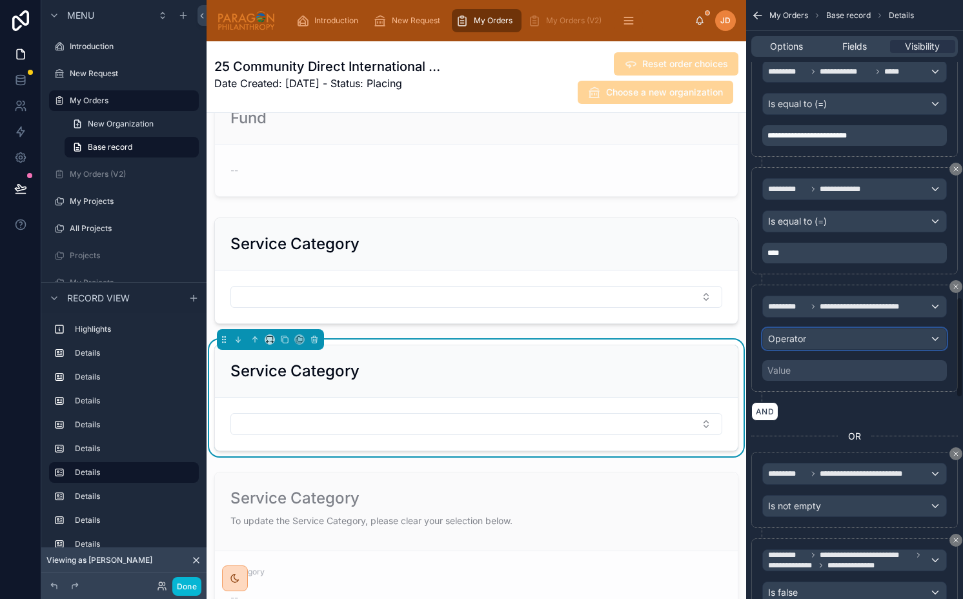
click at [821, 342] on div "Operator" at bounding box center [854, 338] width 183 height 21
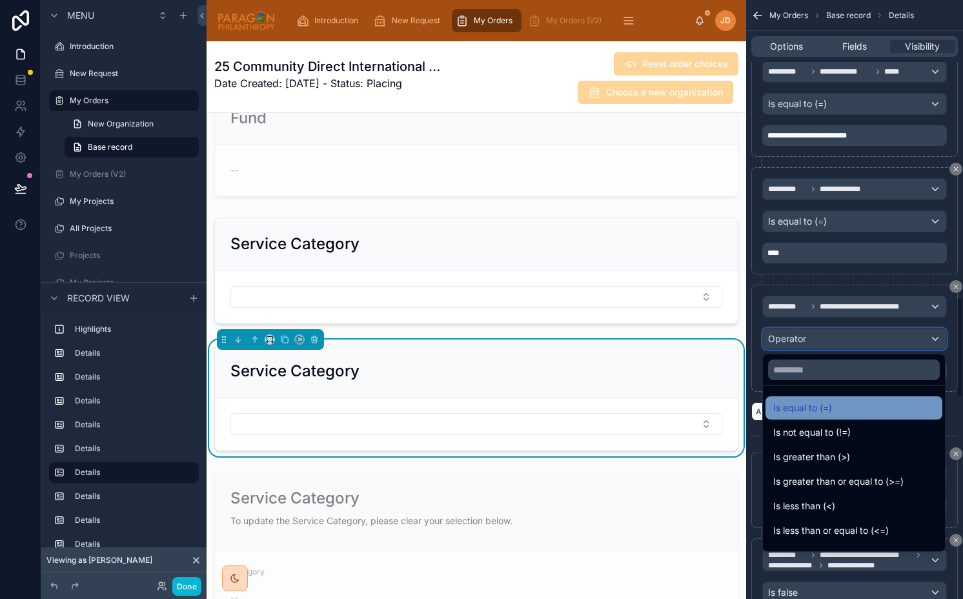
scroll to position [92, 0]
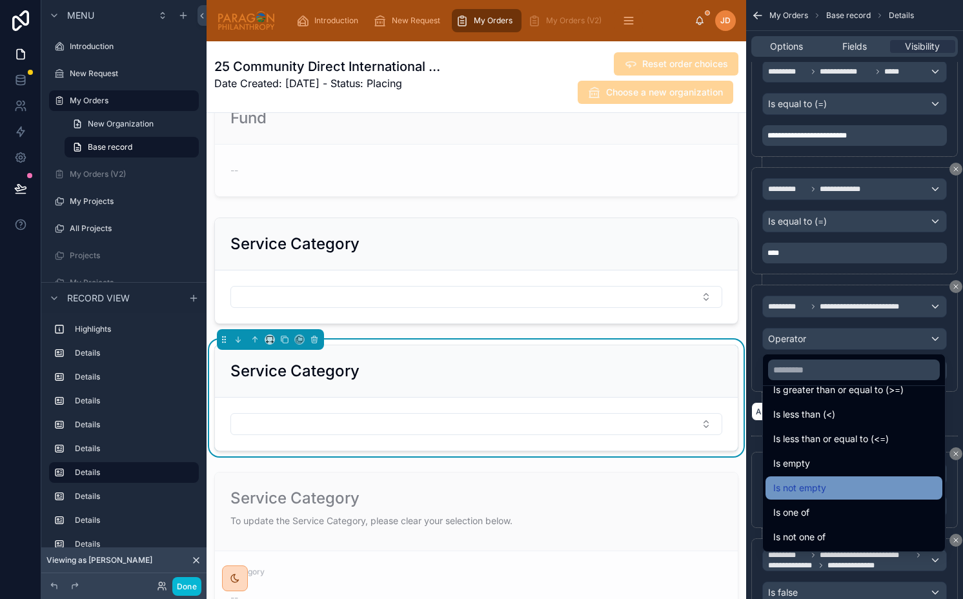
click at [806, 483] on span "Is not empty" at bounding box center [799, 487] width 53 height 15
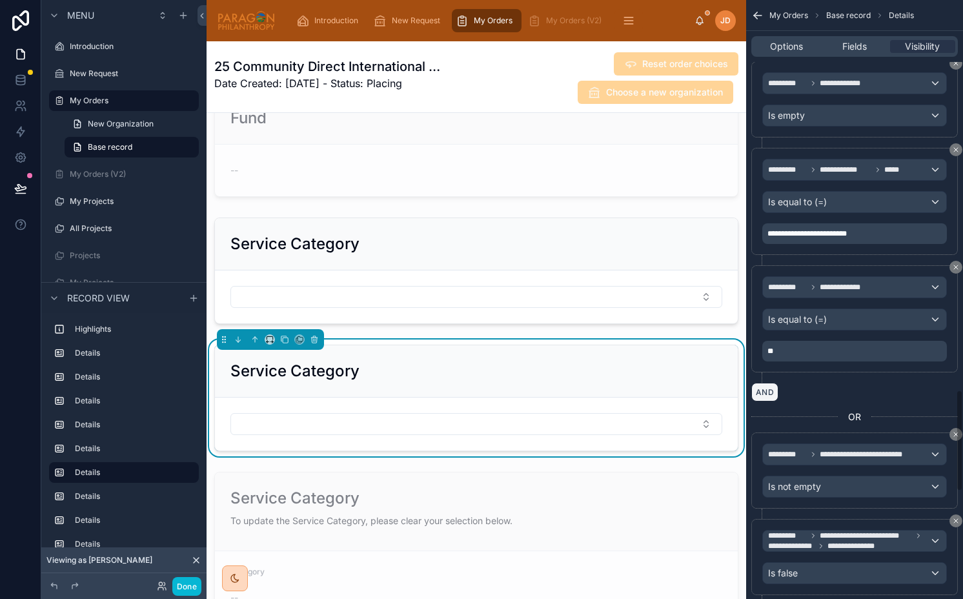
click at [774, 392] on button "AND" at bounding box center [764, 392] width 27 height 19
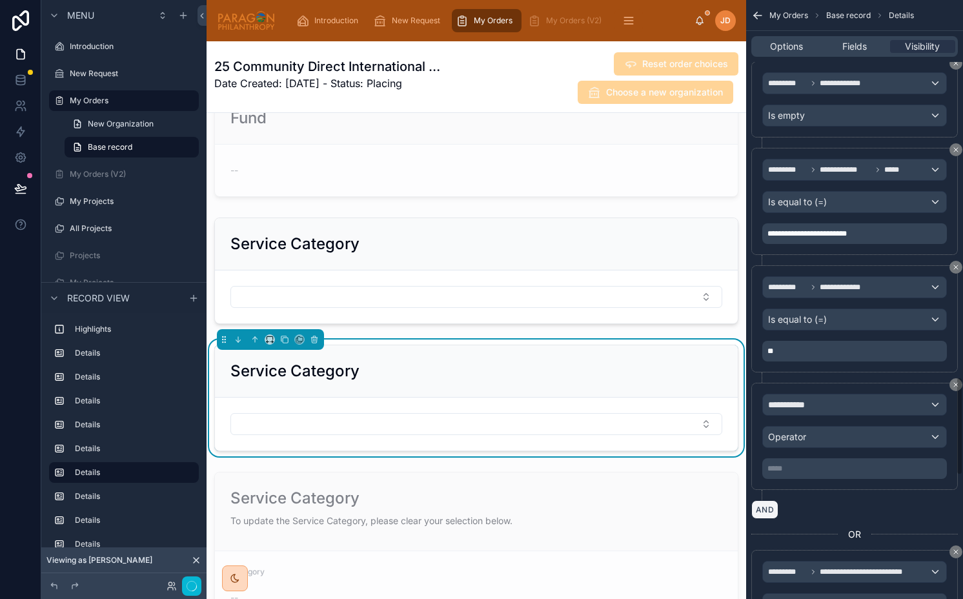
scroll to position [2472, 0]
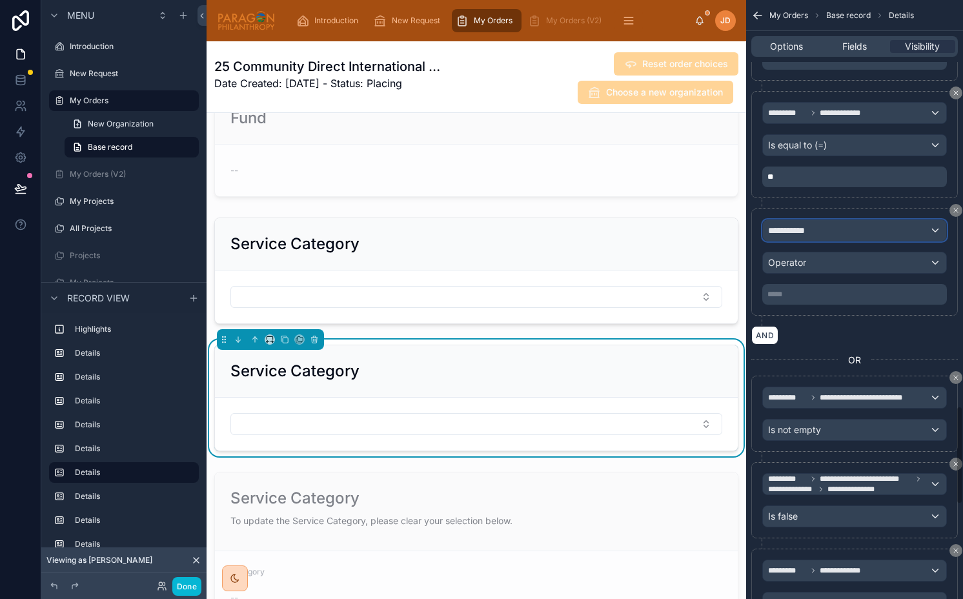
click at [797, 232] on span "**********" at bounding box center [792, 230] width 48 height 13
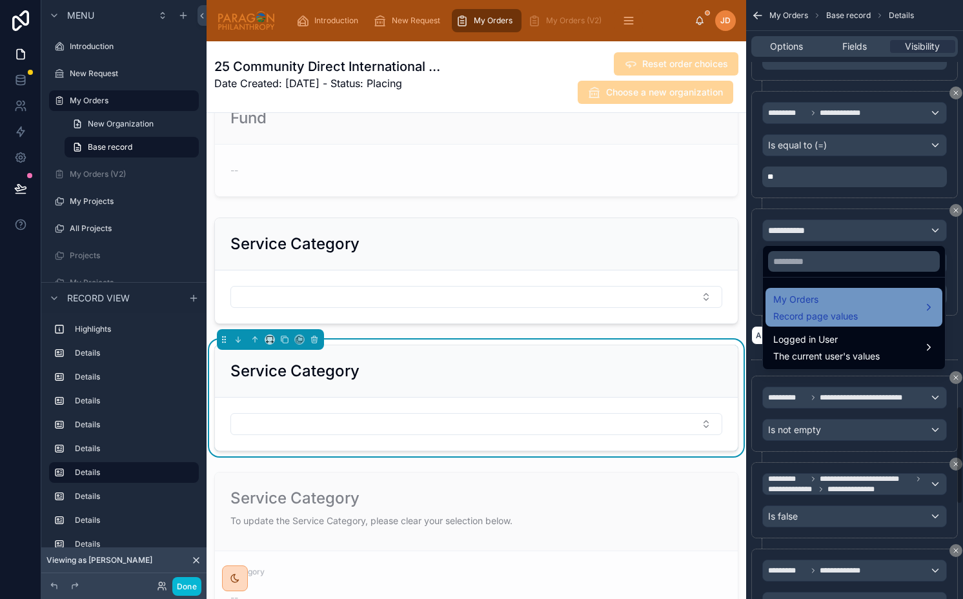
click at [810, 319] on span "Record page values" at bounding box center [815, 316] width 85 height 13
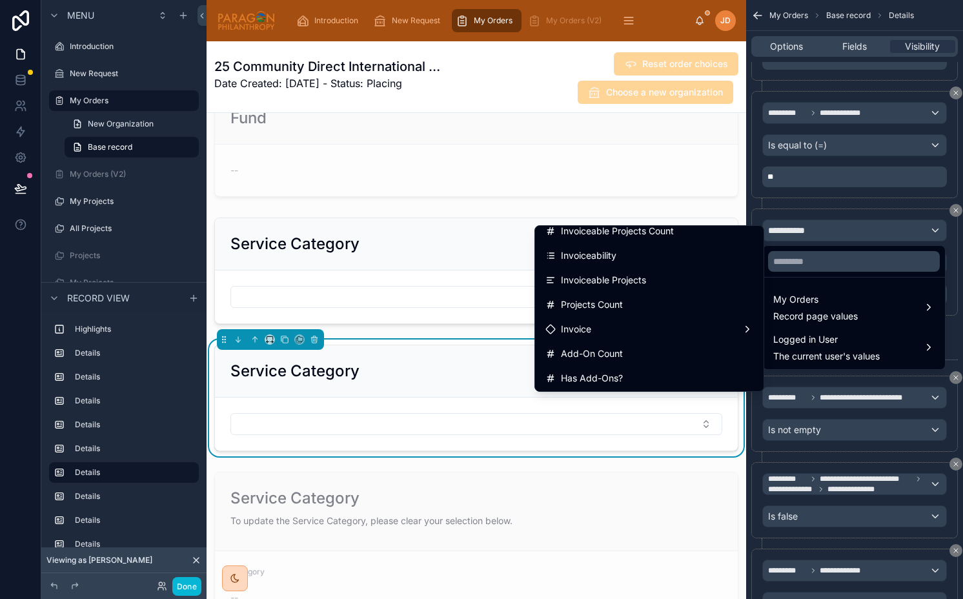
scroll to position [3434, 0]
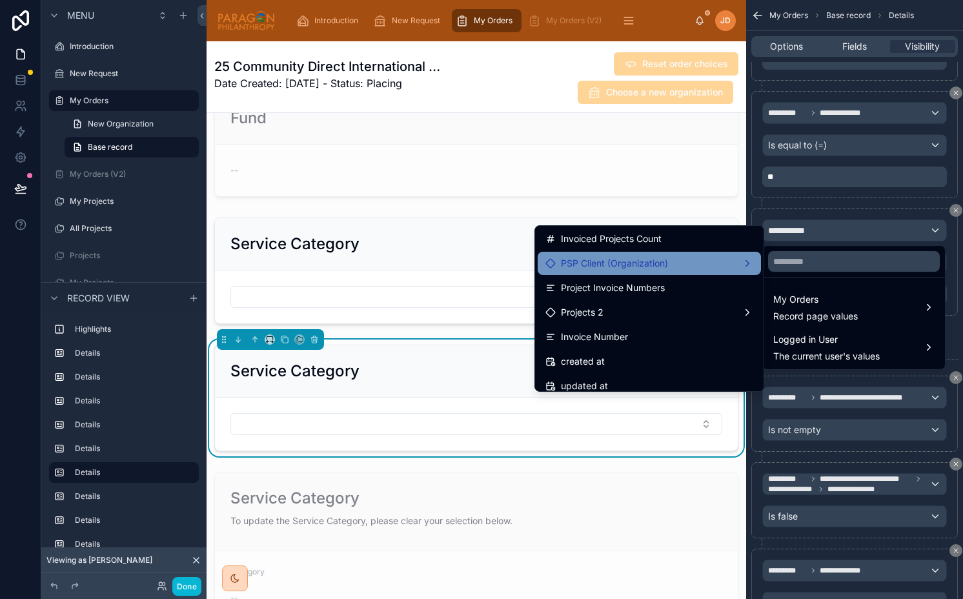
click at [577, 257] on span "PSP Client (Organization)" at bounding box center [614, 262] width 107 height 15
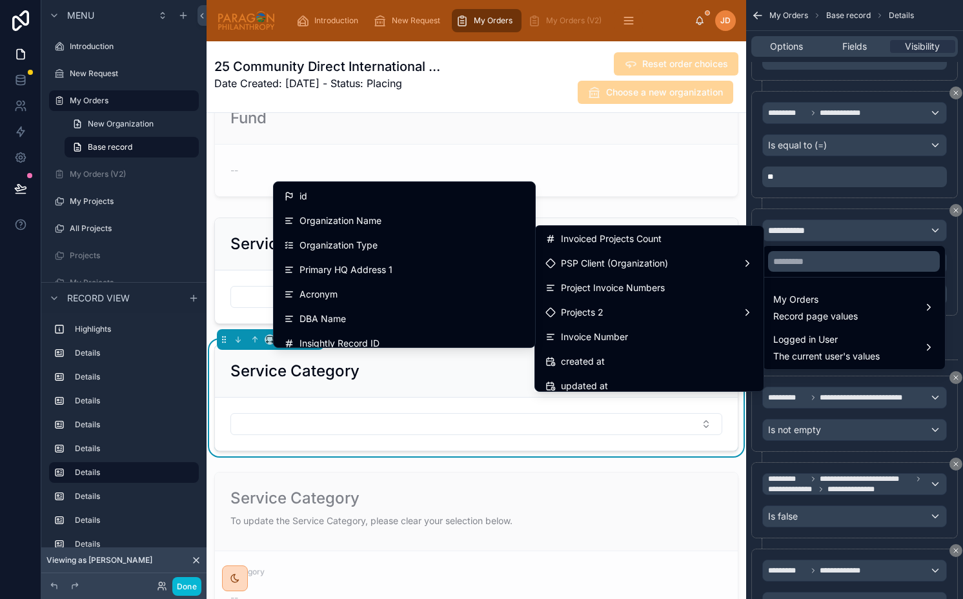
drag, startPoint x: 426, startPoint y: 199, endPoint x: 914, endPoint y: 383, distance: 521.7
click at [426, 199] on div "id" at bounding box center [404, 195] width 241 height 15
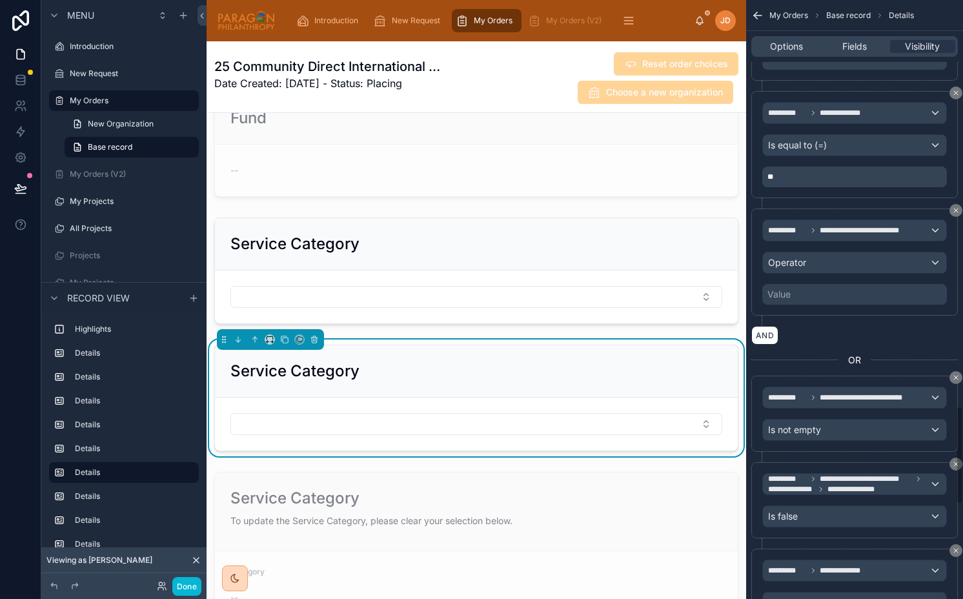
click at [812, 275] on div "**********" at bounding box center [854, 261] width 185 height 85
click at [801, 268] on span "Operator" at bounding box center [787, 262] width 38 height 13
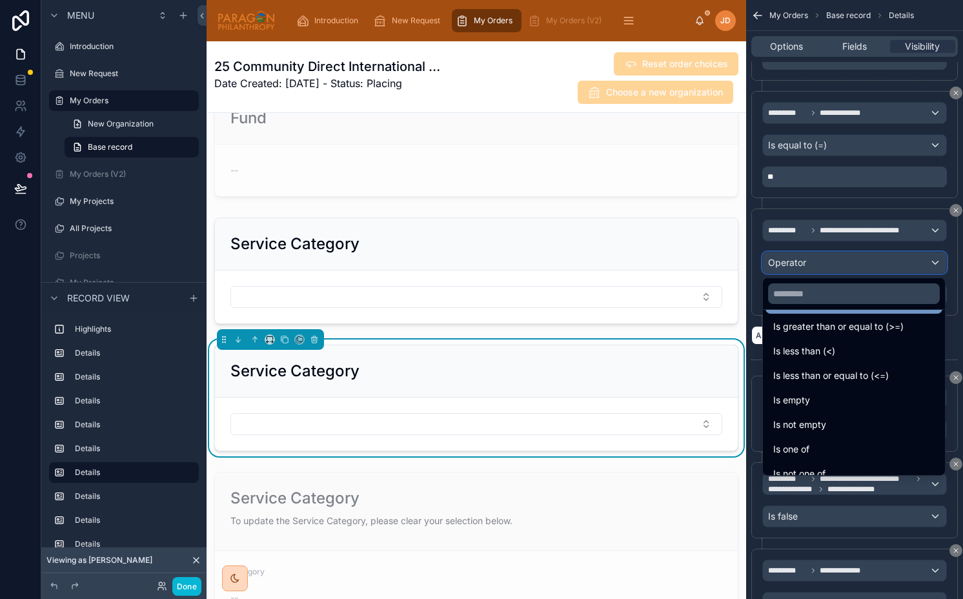
scroll to position [81, 0]
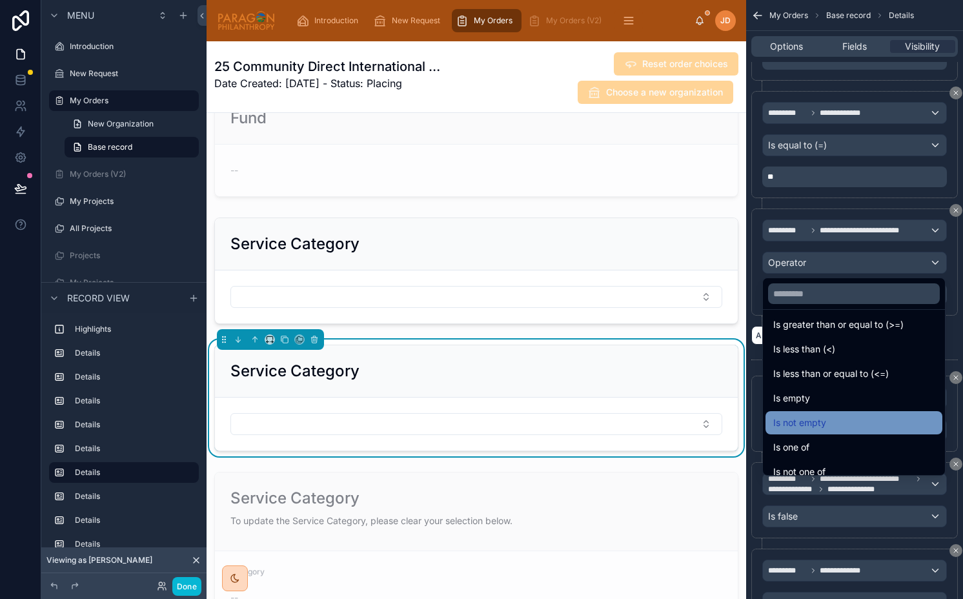
click at [816, 428] on span "Is not empty" at bounding box center [799, 422] width 53 height 15
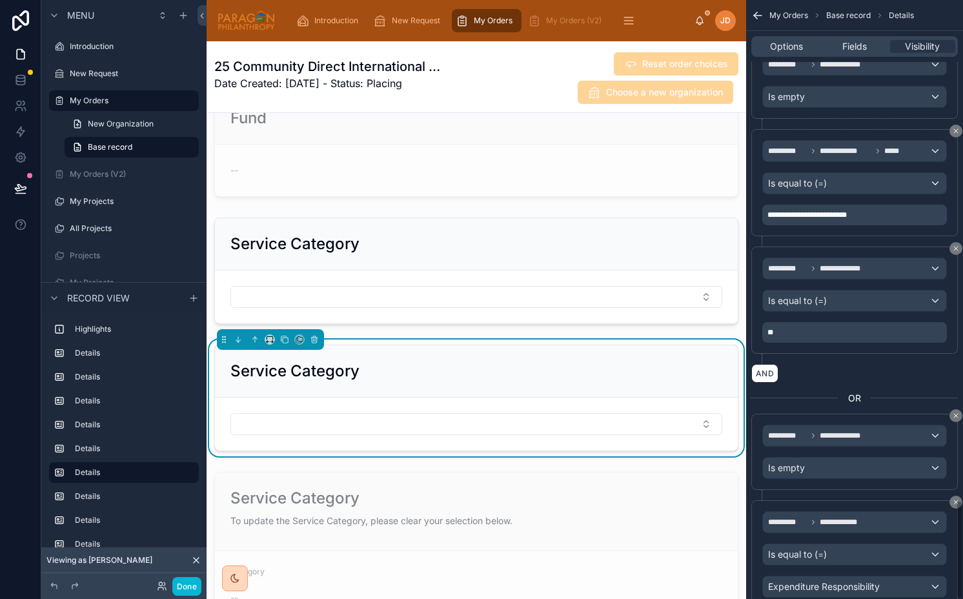
scroll to position [3017, 0]
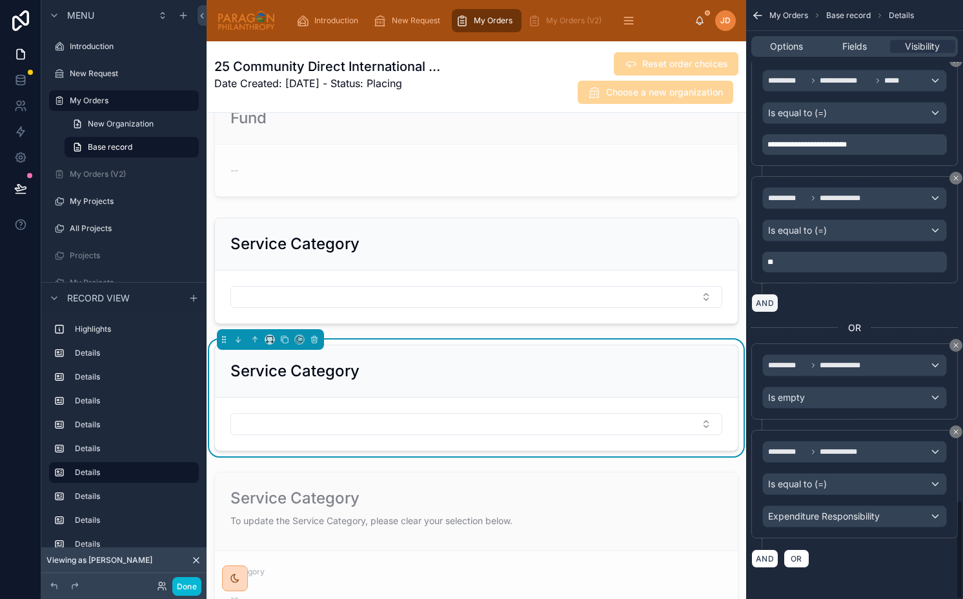
click at [770, 294] on button "AND" at bounding box center [764, 303] width 27 height 19
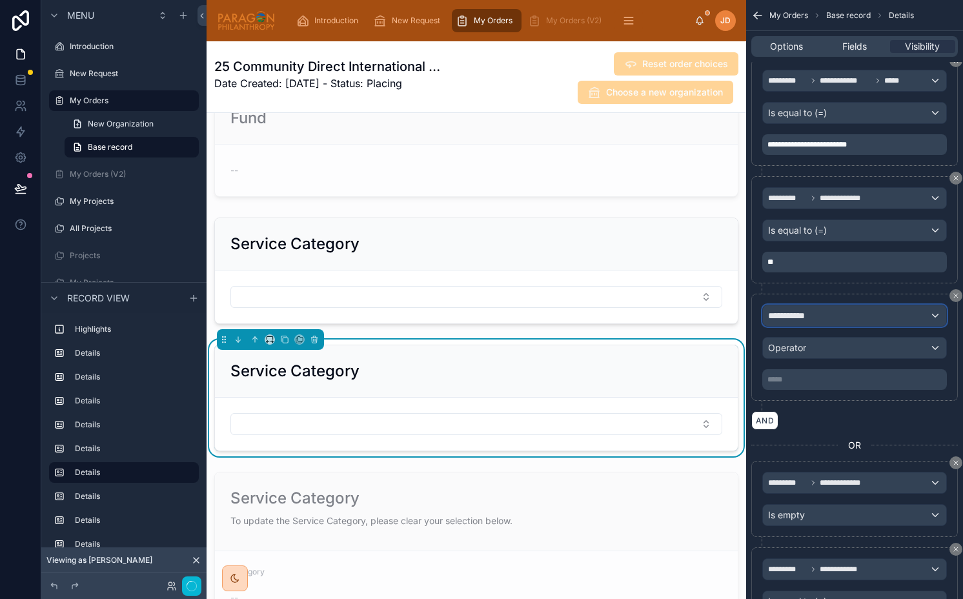
click at [789, 308] on div "**********" at bounding box center [854, 315] width 183 height 21
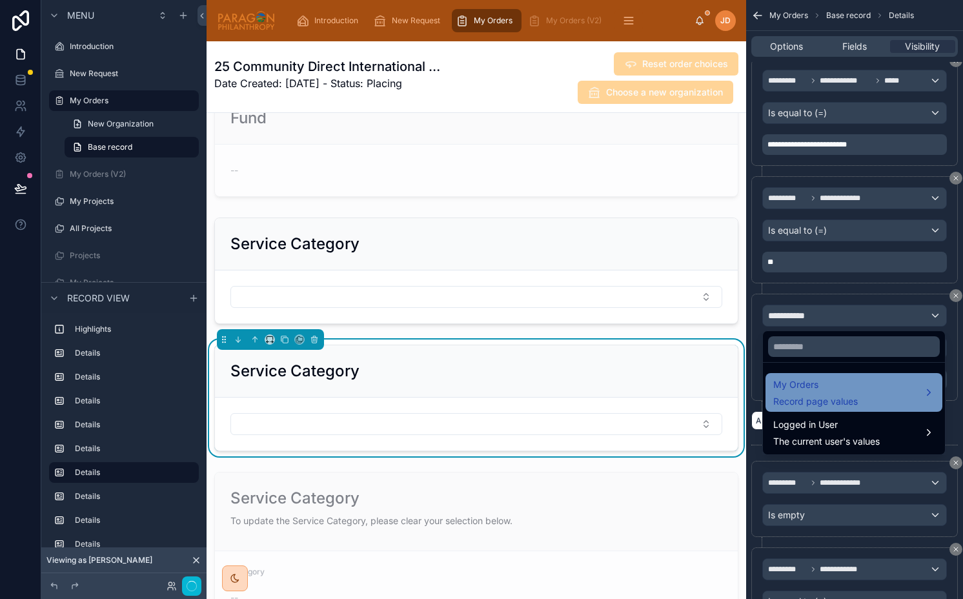
click at [789, 374] on div "My Orders Record page values" at bounding box center [853, 392] width 177 height 39
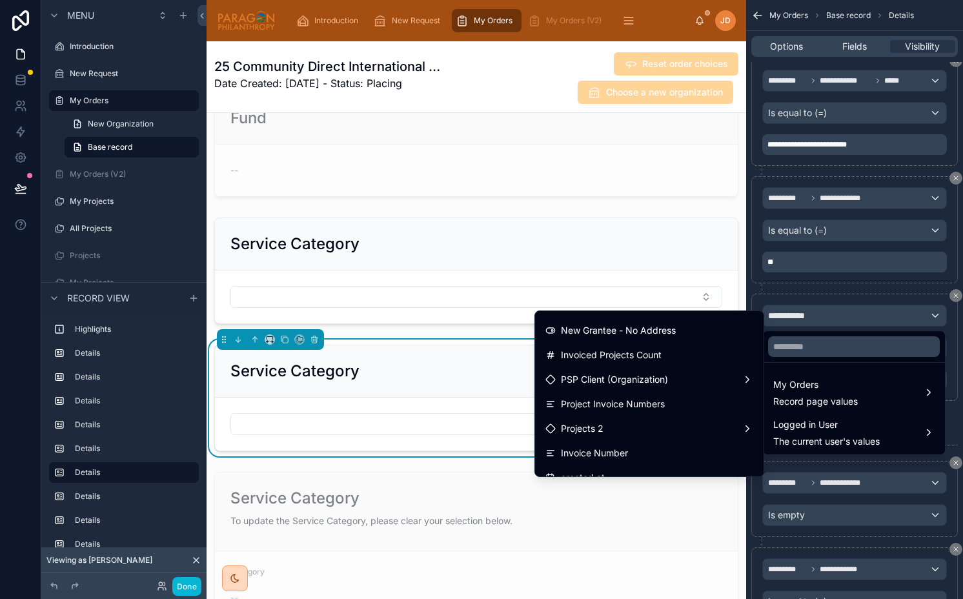
scroll to position [3414, 0]
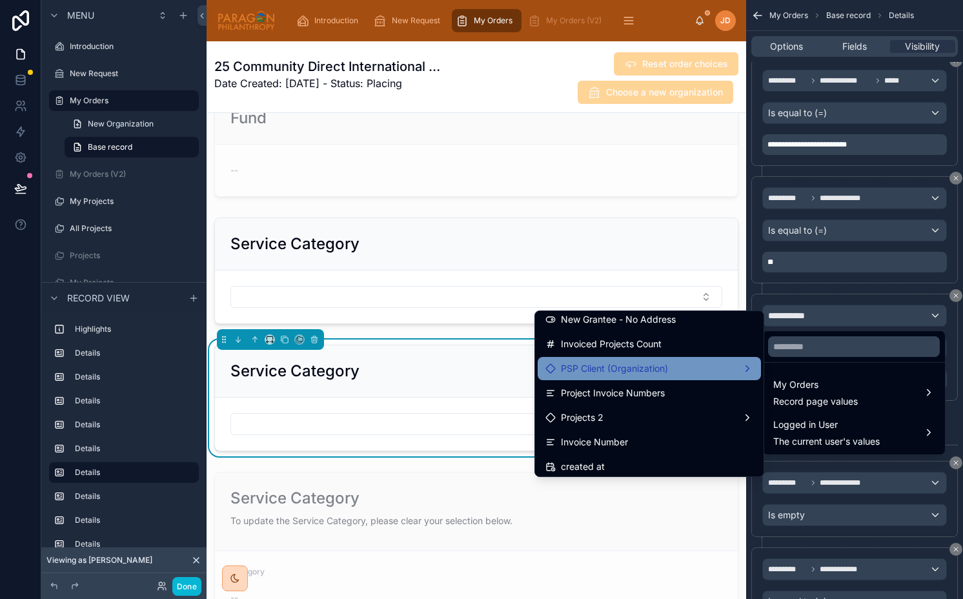
click at [604, 370] on span "PSP Client (Organization)" at bounding box center [614, 368] width 107 height 15
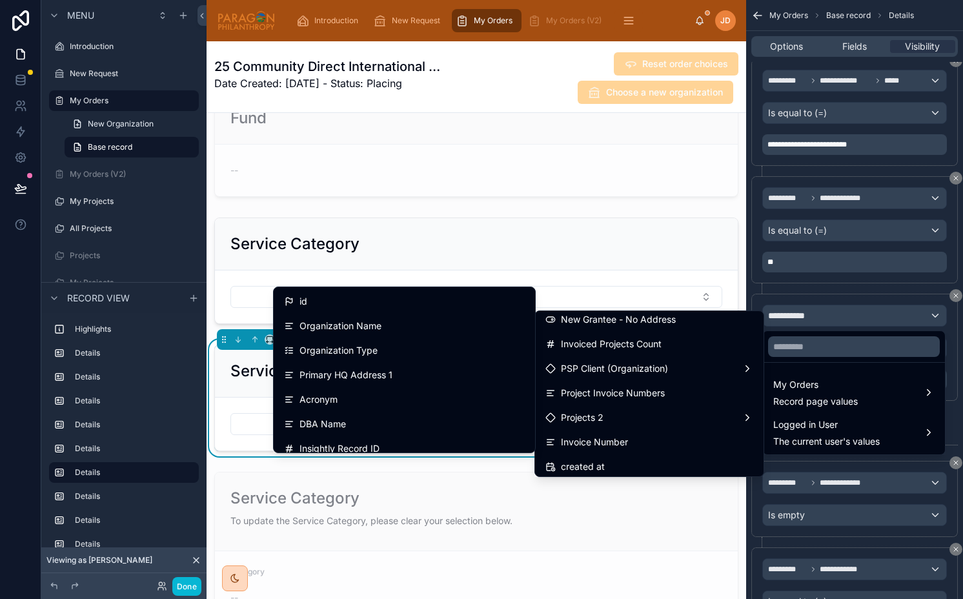
click at [405, 294] on div "id" at bounding box center [404, 301] width 241 height 15
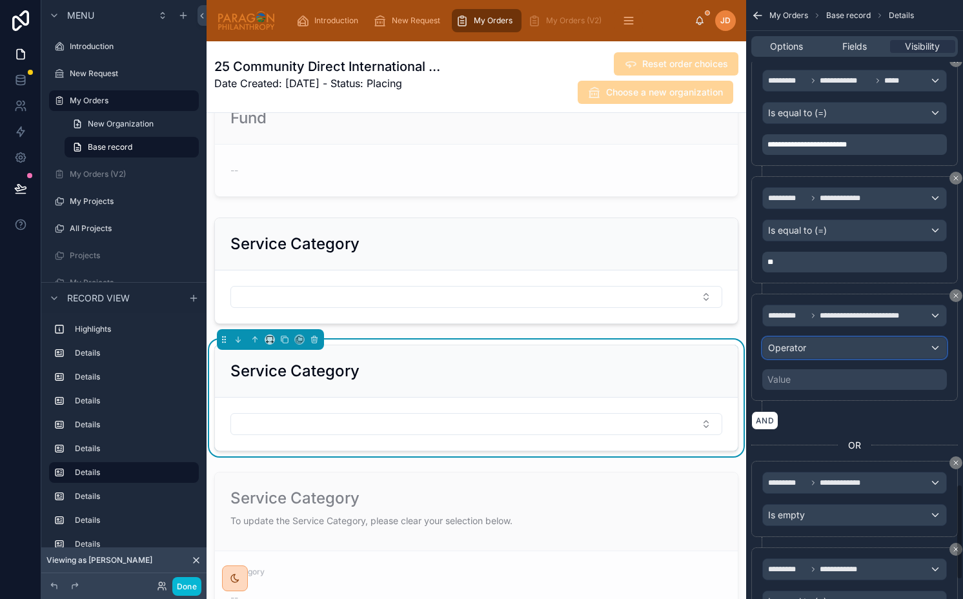
click at [812, 347] on div "Operator" at bounding box center [854, 347] width 183 height 21
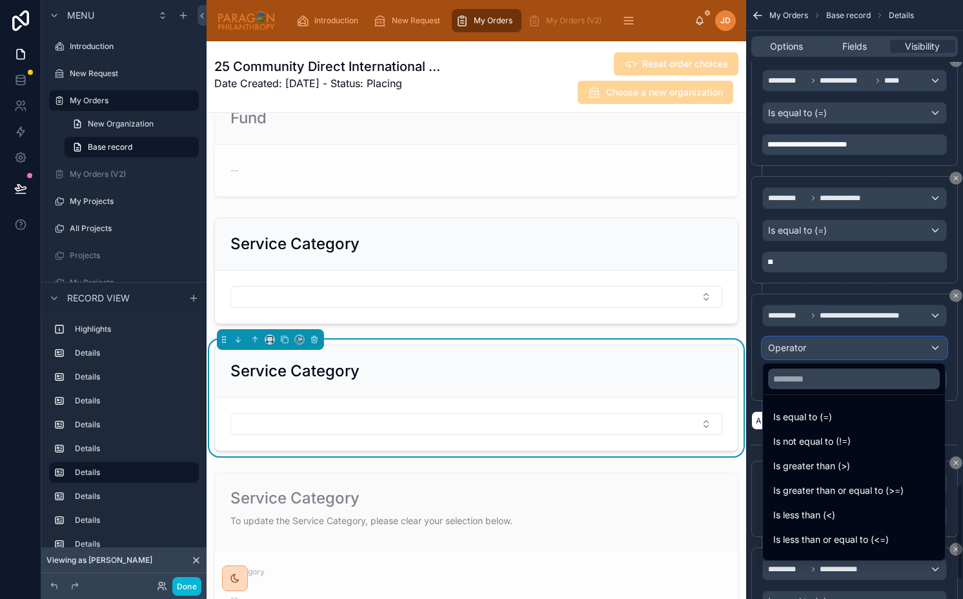
scroll to position [92, 0]
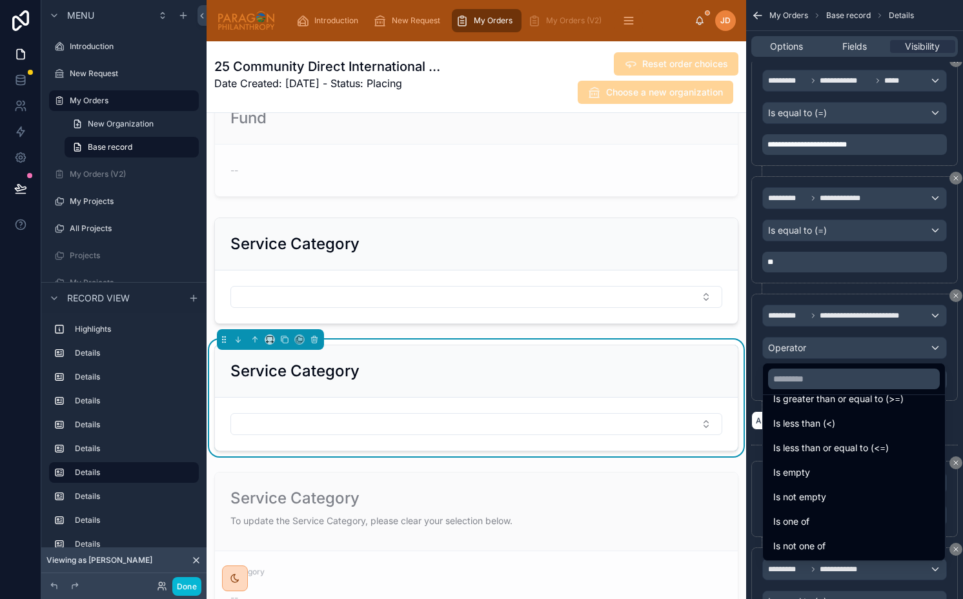
click at [801, 492] on span "Is not empty" at bounding box center [799, 496] width 53 height 15
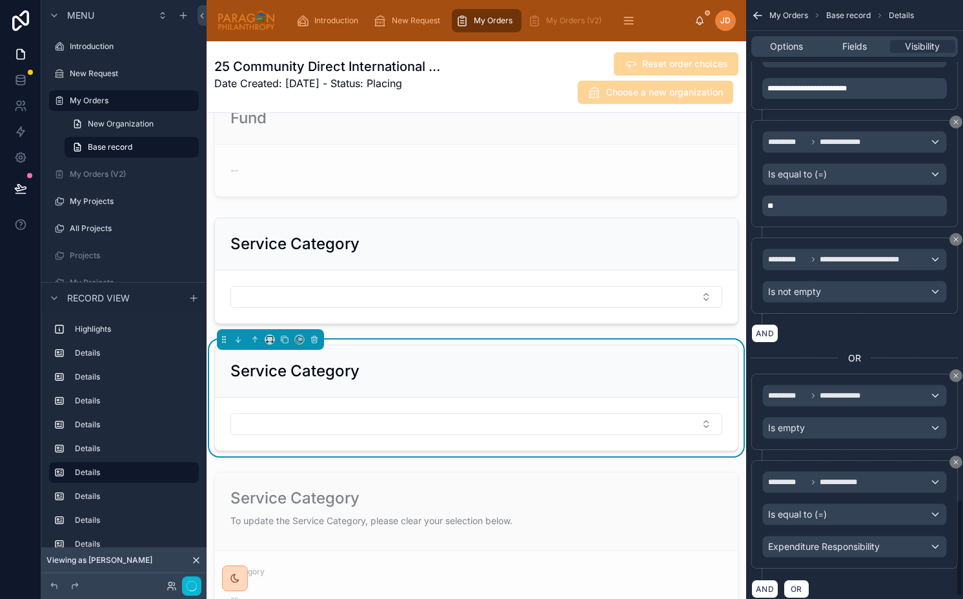
scroll to position [3103, 0]
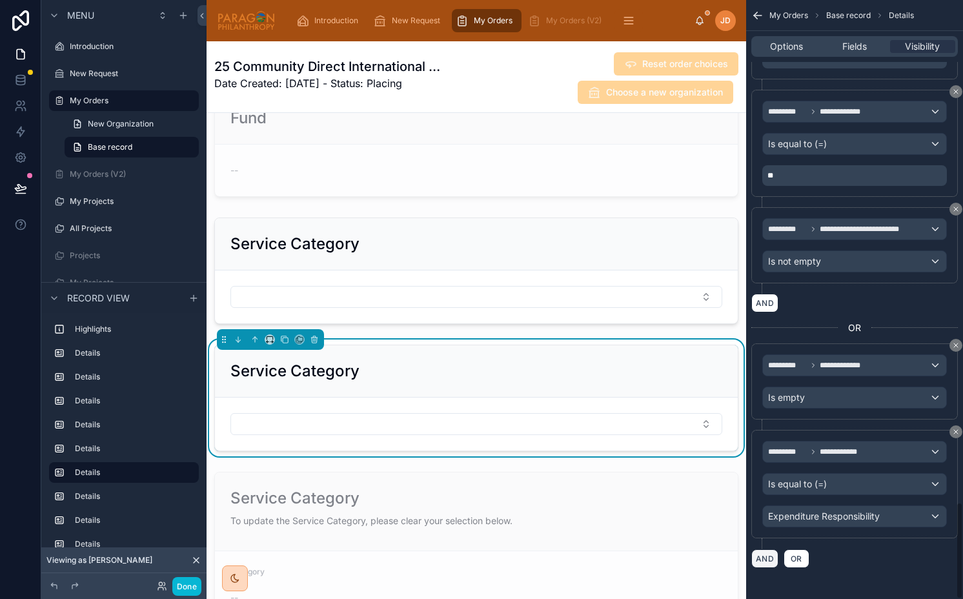
click at [762, 553] on button "AND" at bounding box center [764, 558] width 27 height 19
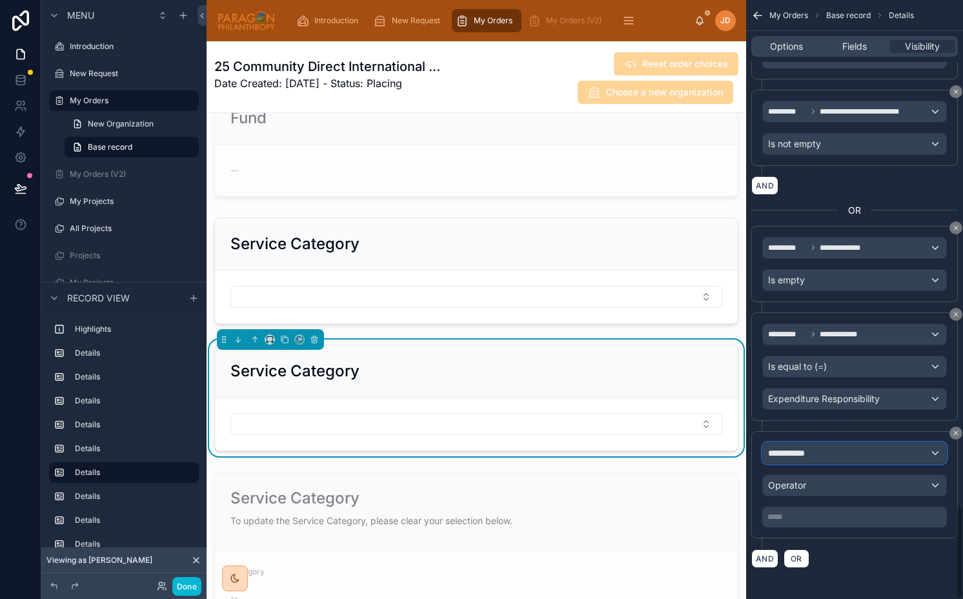
click at [793, 454] on span "**********" at bounding box center [792, 452] width 48 height 13
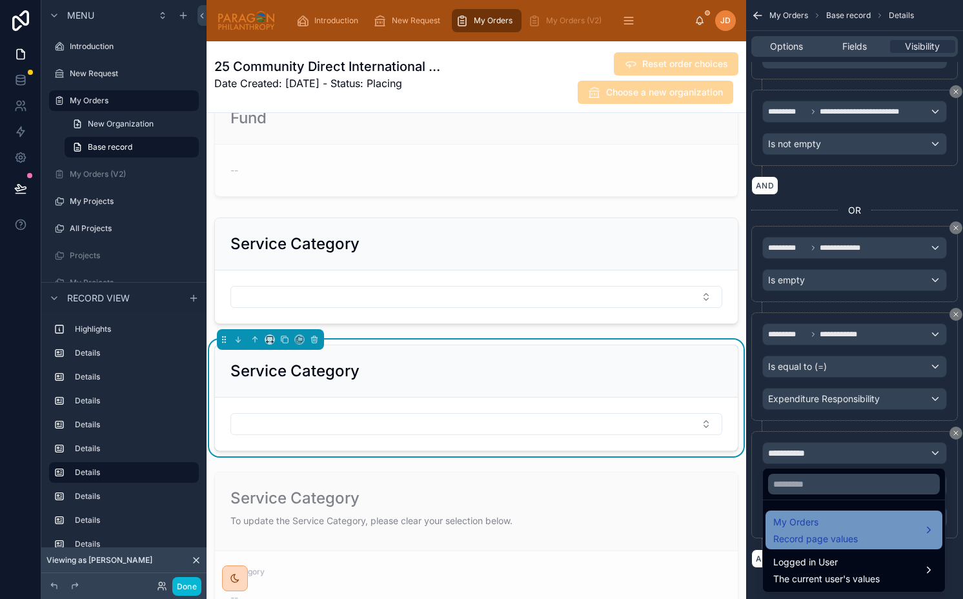
click at [812, 523] on span "My Orders" at bounding box center [815, 521] width 85 height 15
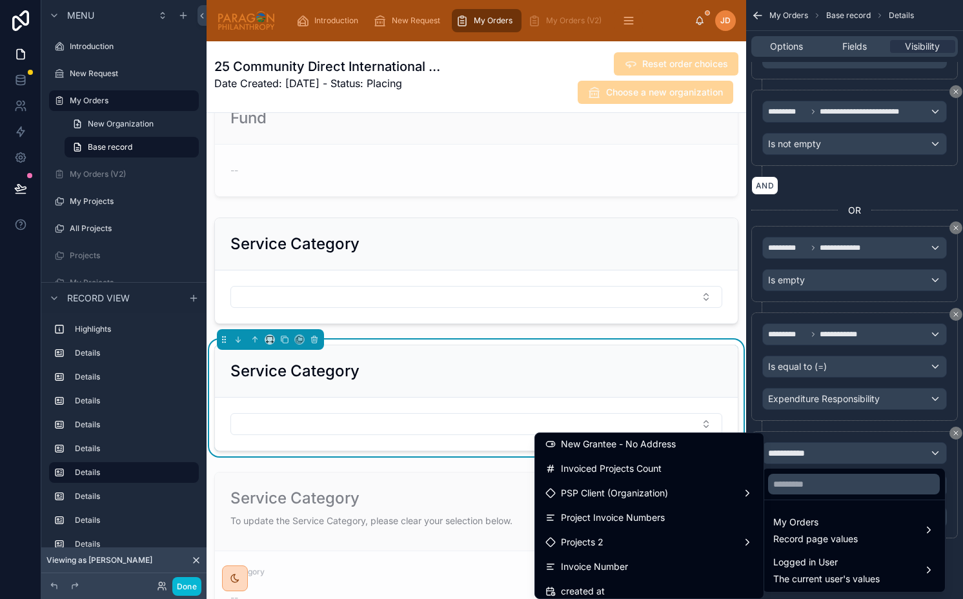
scroll to position [3410, 0]
click at [612, 490] on span "PSP Client (Organization)" at bounding box center [614, 493] width 107 height 15
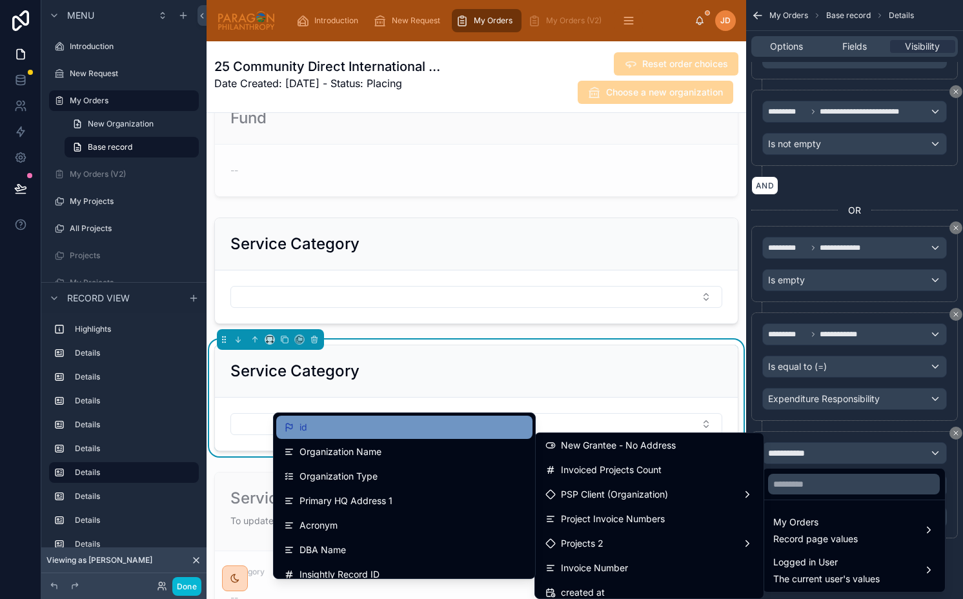
click at [406, 426] on div "id" at bounding box center [404, 426] width 241 height 15
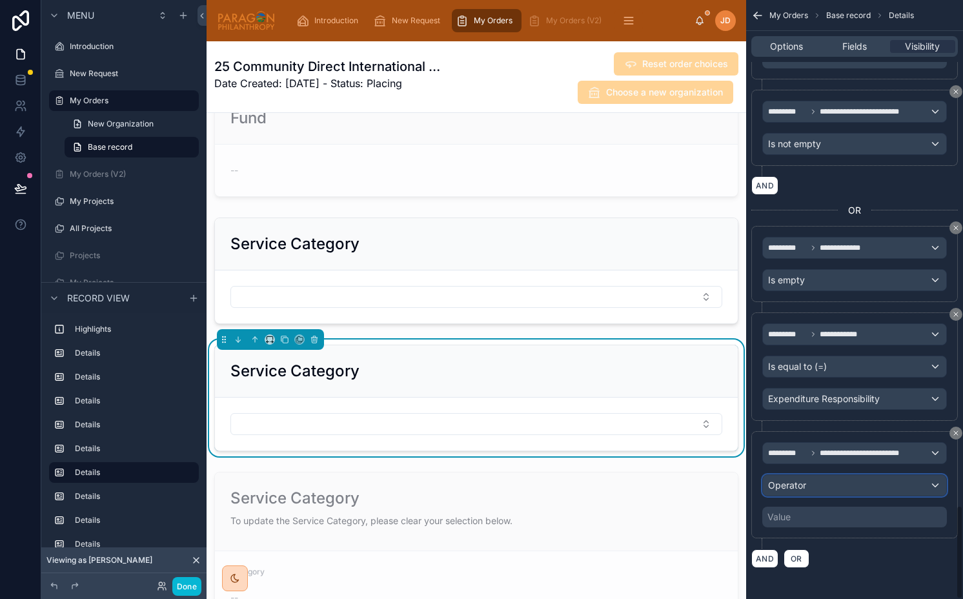
click at [774, 490] on span "Operator" at bounding box center [787, 485] width 38 height 13
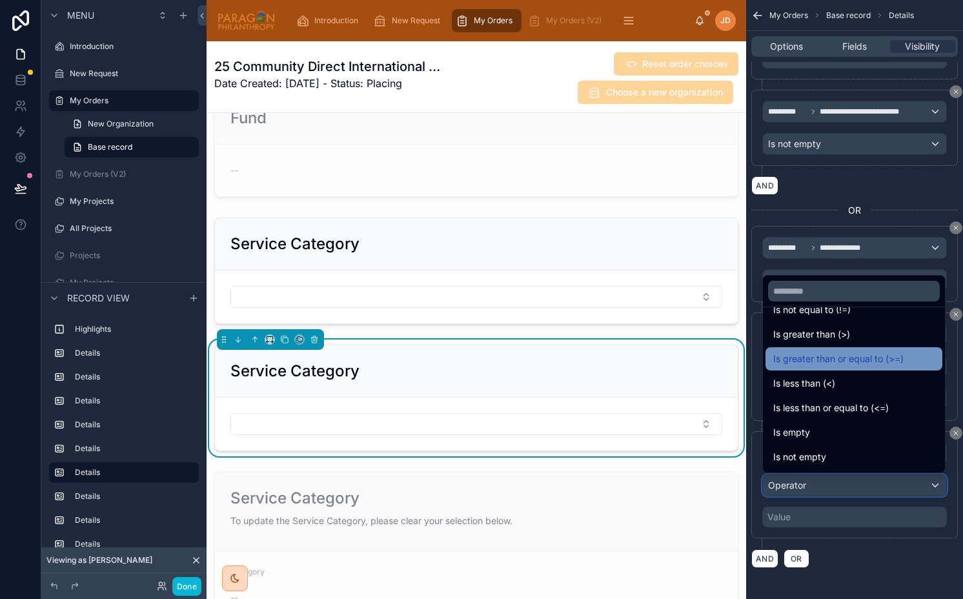
scroll to position [92, 0]
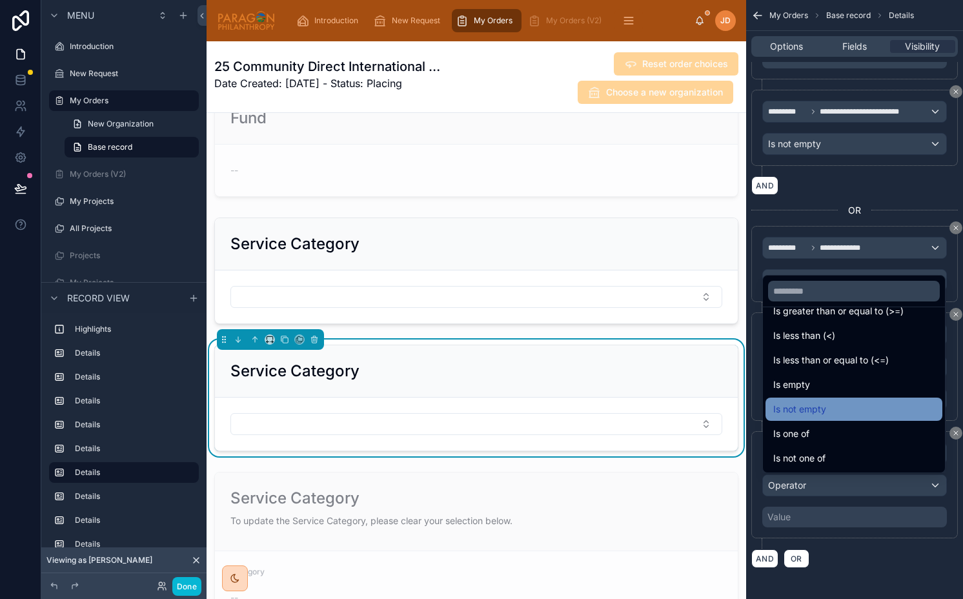
click at [828, 405] on div "Is not empty" at bounding box center [853, 408] width 161 height 15
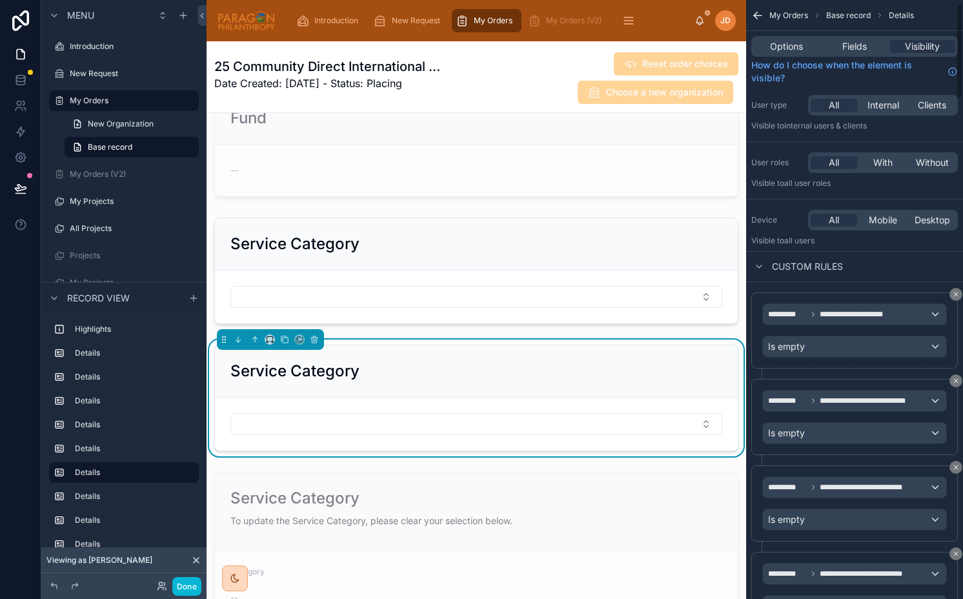
scroll to position [0, 0]
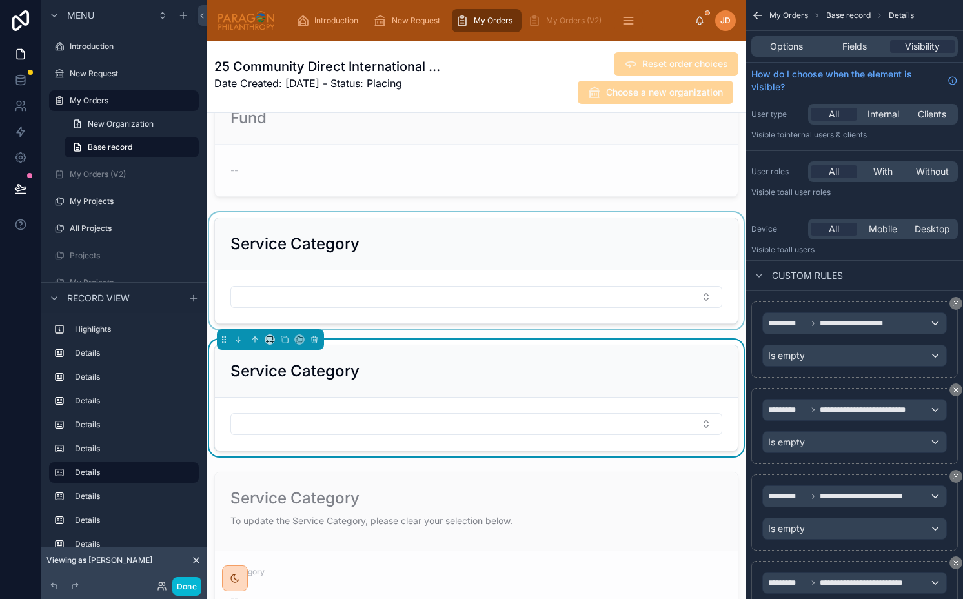
click at [490, 248] on div at bounding box center [475, 270] width 539 height 117
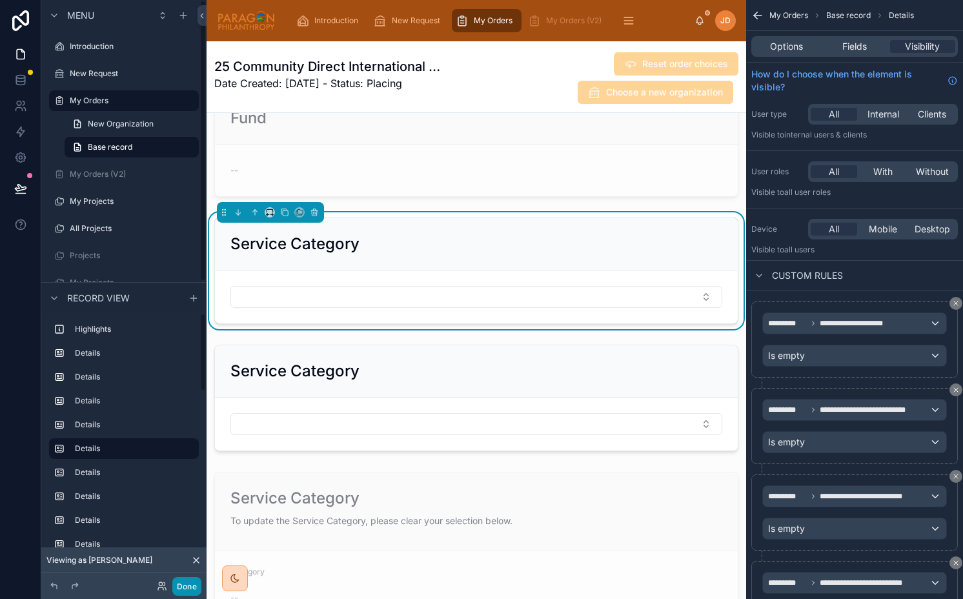
click at [180, 590] on button "Done" at bounding box center [186, 586] width 29 height 19
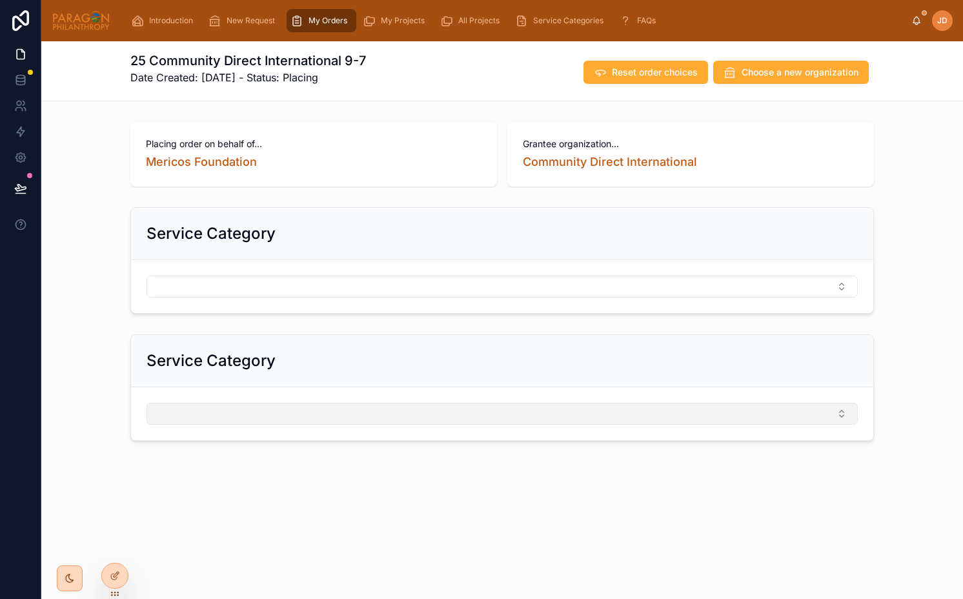
click at [306, 404] on button "Select Button" at bounding box center [501, 414] width 711 height 22
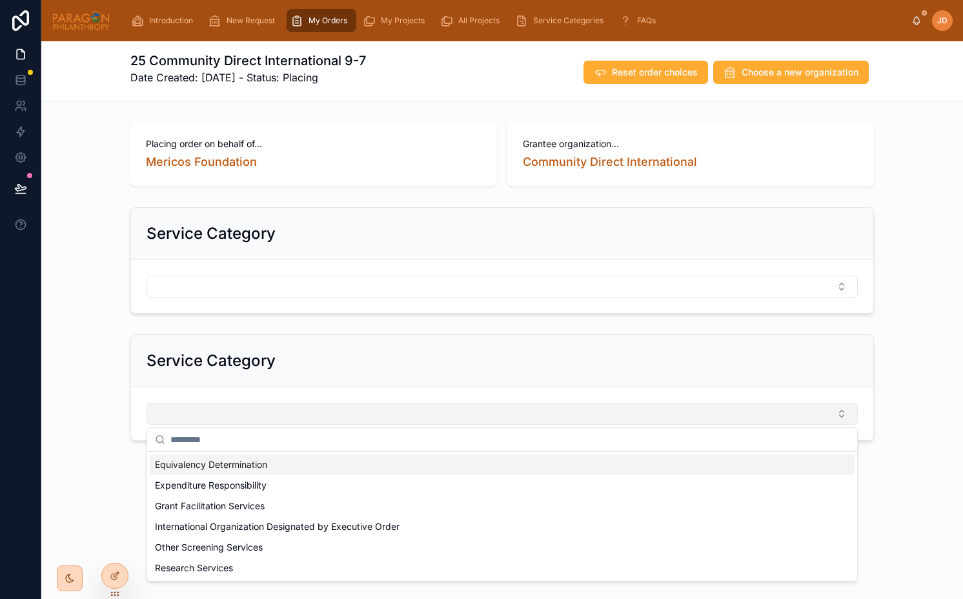
click at [306, 404] on button "Select Button" at bounding box center [501, 414] width 711 height 22
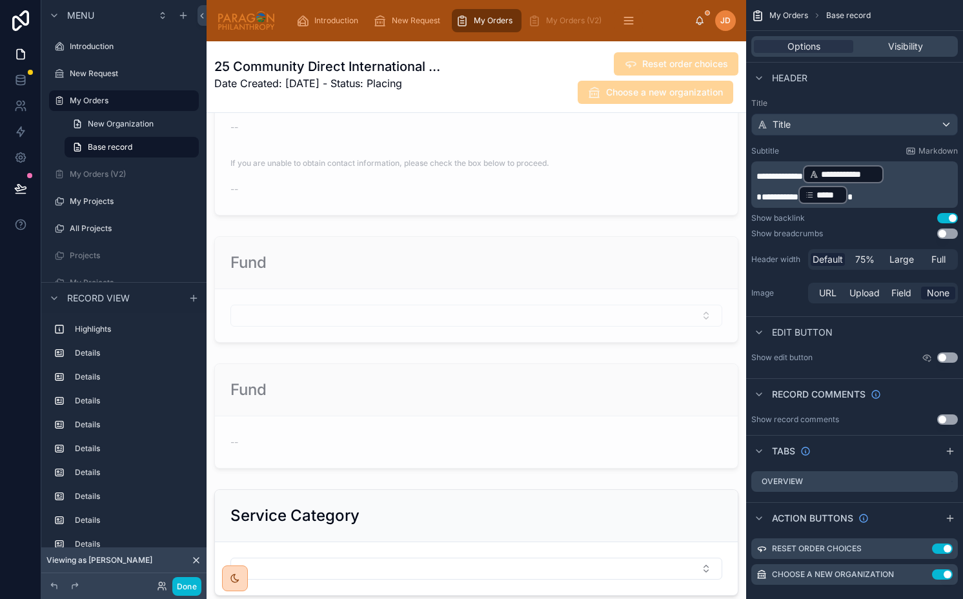
scroll to position [1008, 0]
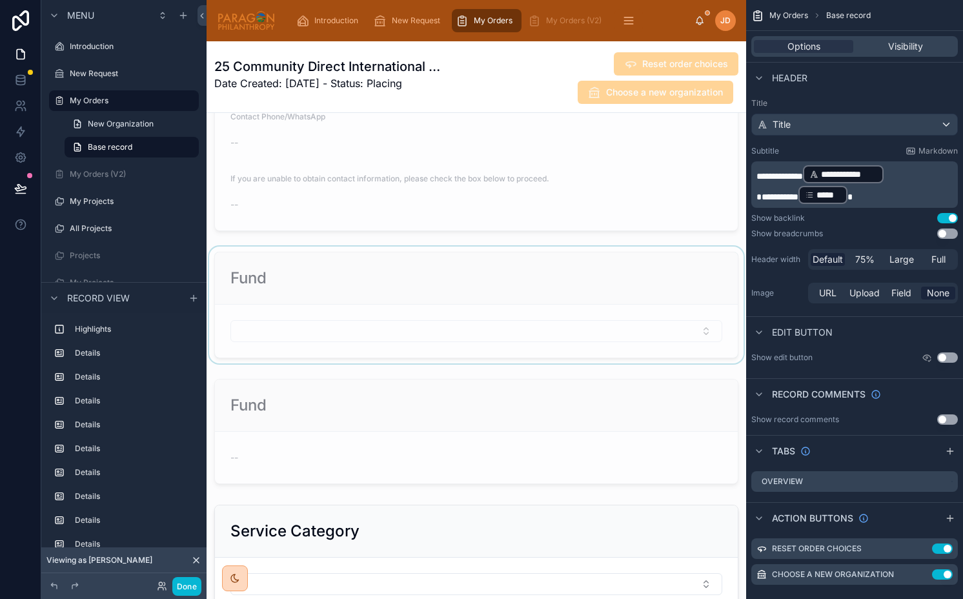
click at [374, 266] on div at bounding box center [475, 304] width 539 height 117
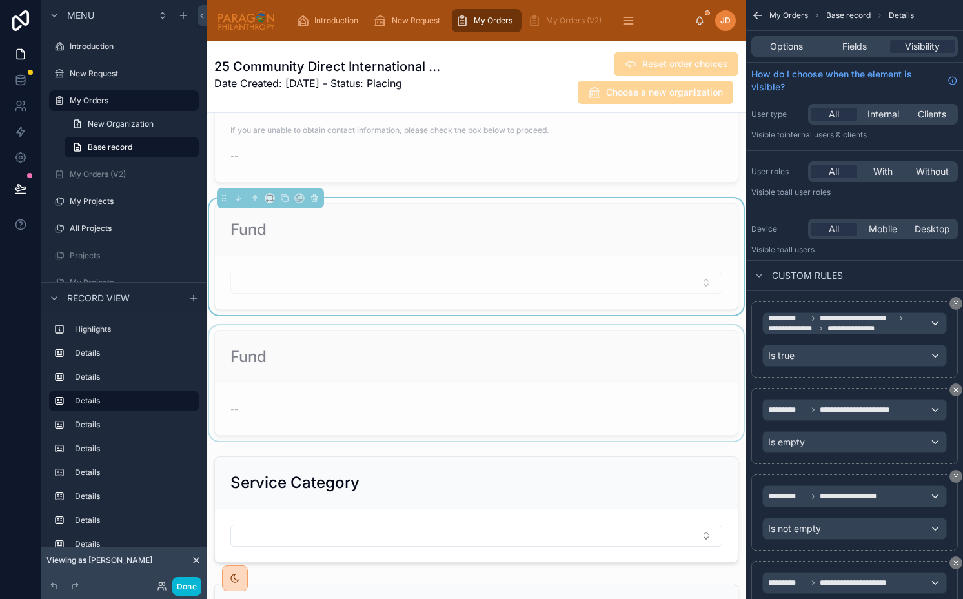
scroll to position [1054, 0]
click at [463, 223] on div "Fund" at bounding box center [476, 233] width 492 height 21
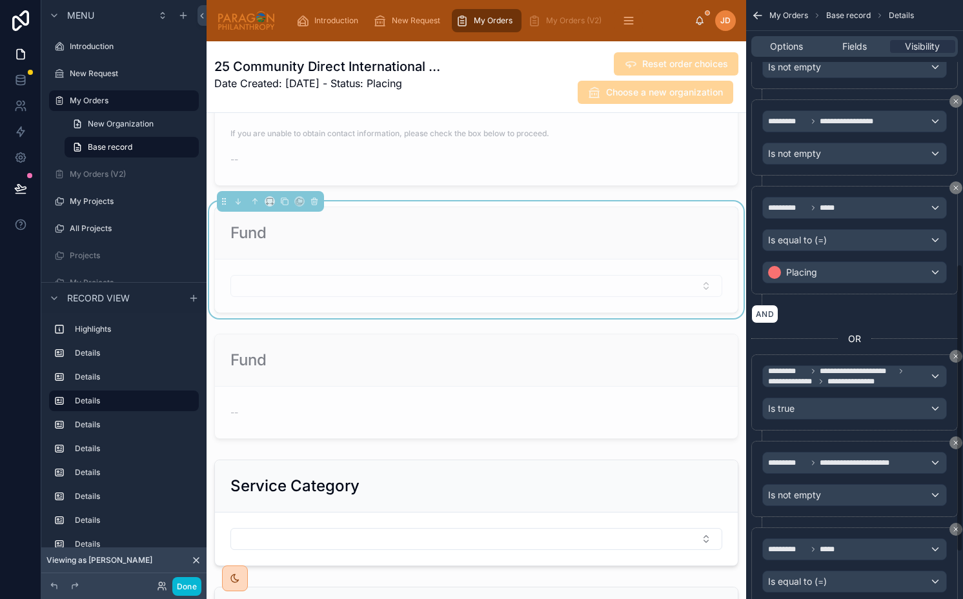
scroll to position [645, 0]
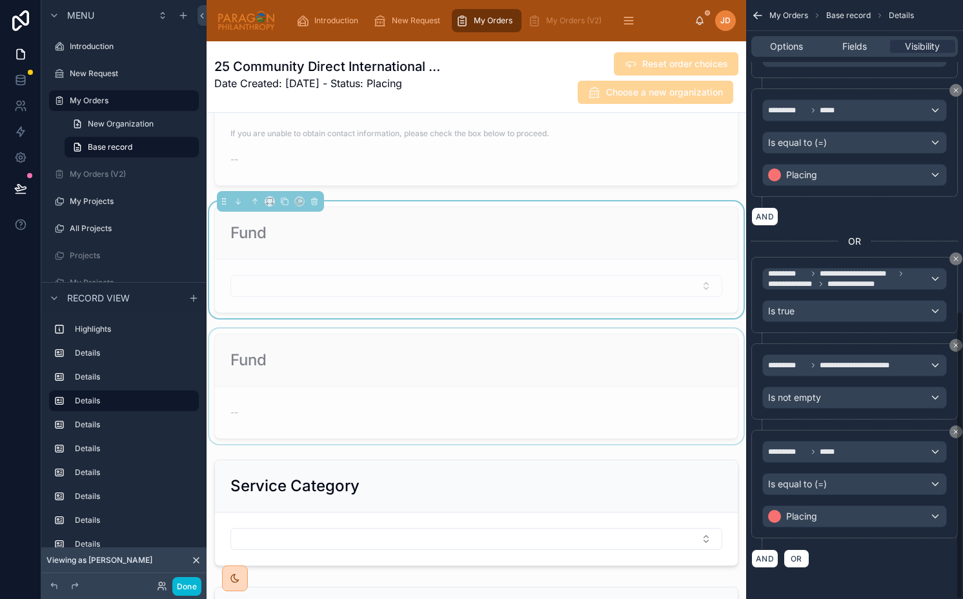
click at [509, 375] on div at bounding box center [475, 385] width 539 height 115
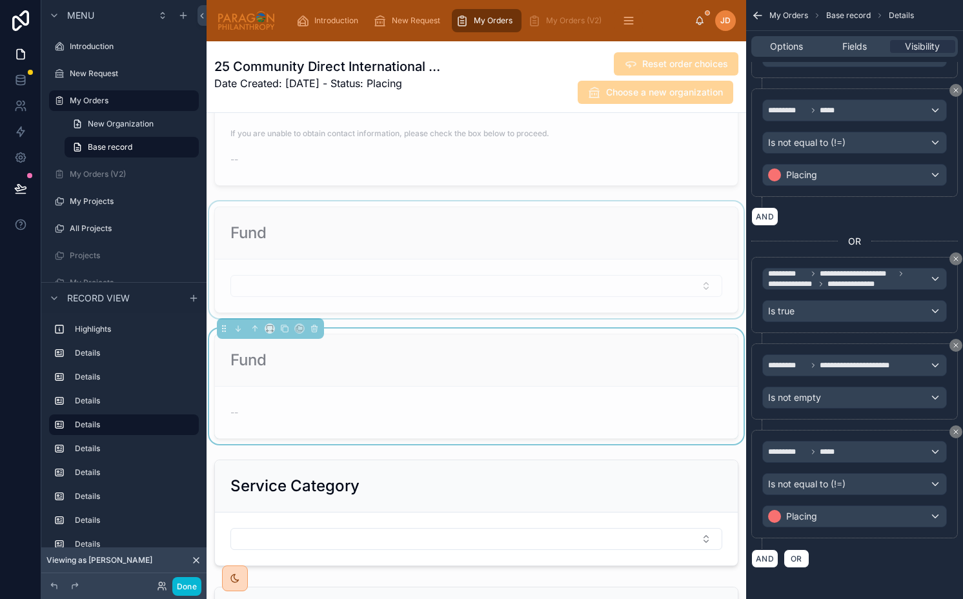
click at [504, 301] on div at bounding box center [475, 259] width 539 height 117
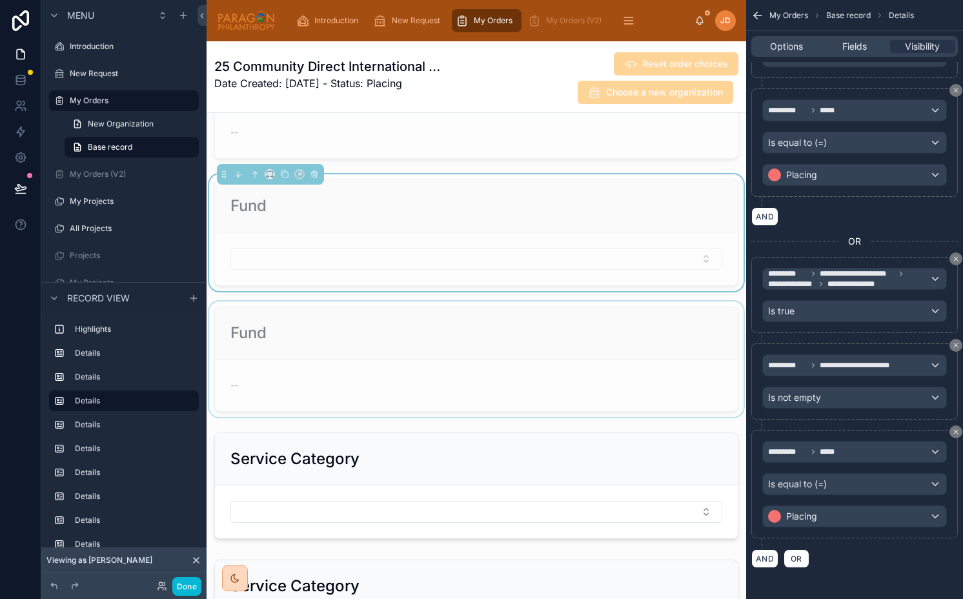
scroll to position [1079, 0]
click at [492, 334] on div at bounding box center [475, 360] width 539 height 115
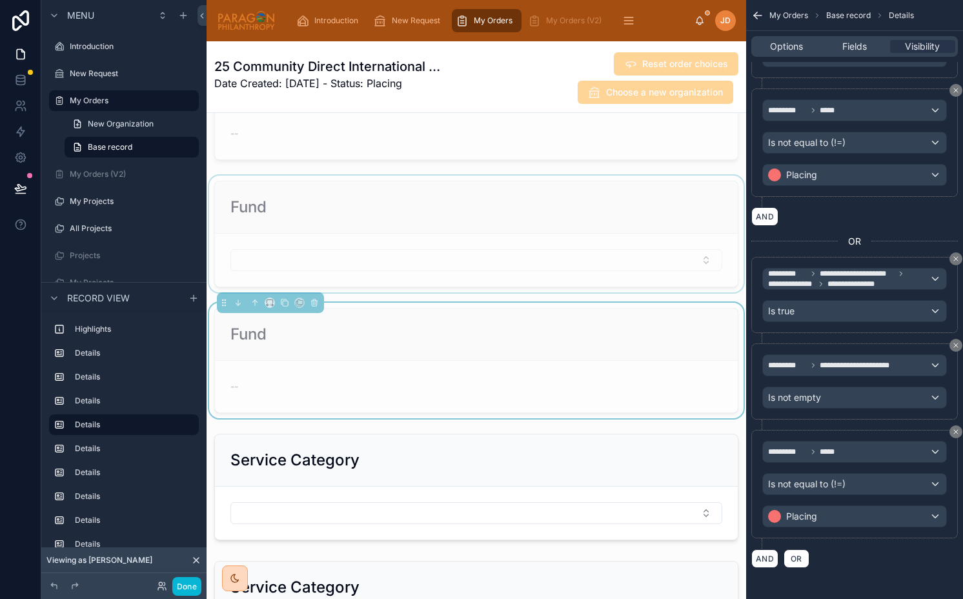
click at [450, 219] on div at bounding box center [475, 233] width 539 height 117
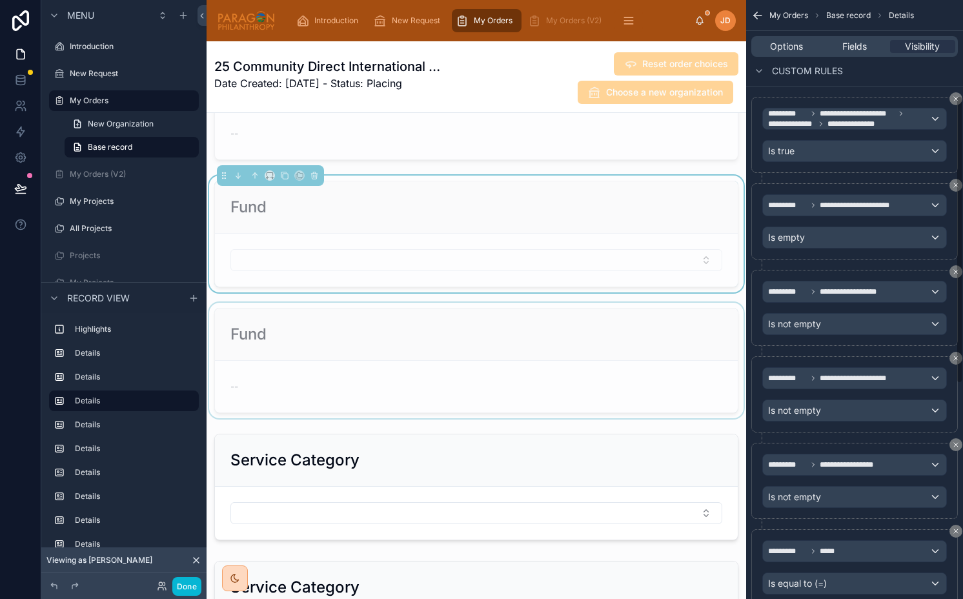
scroll to position [195, 0]
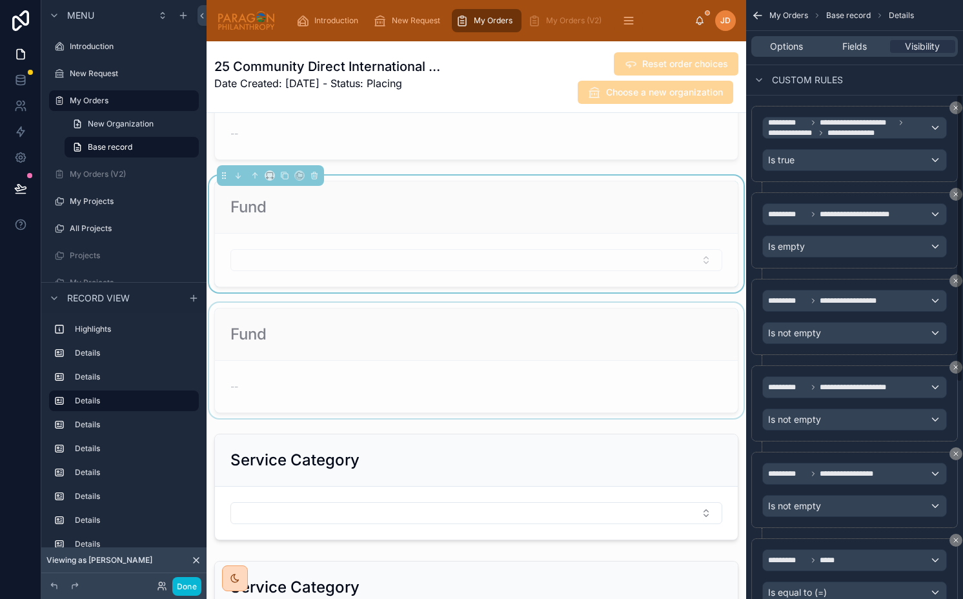
click at [783, 181] on div "**********" at bounding box center [854, 144] width 206 height 76
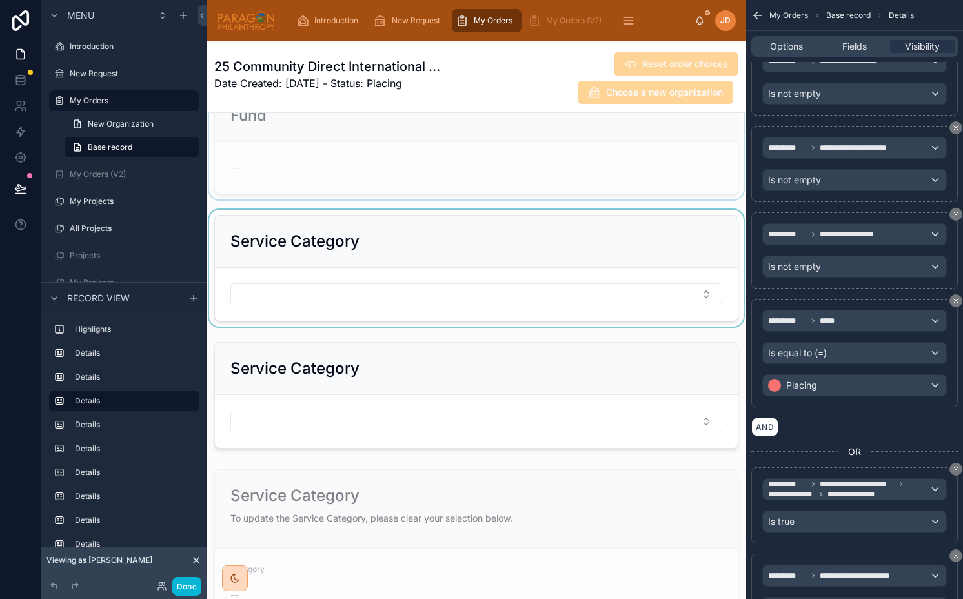
scroll to position [1305, 0]
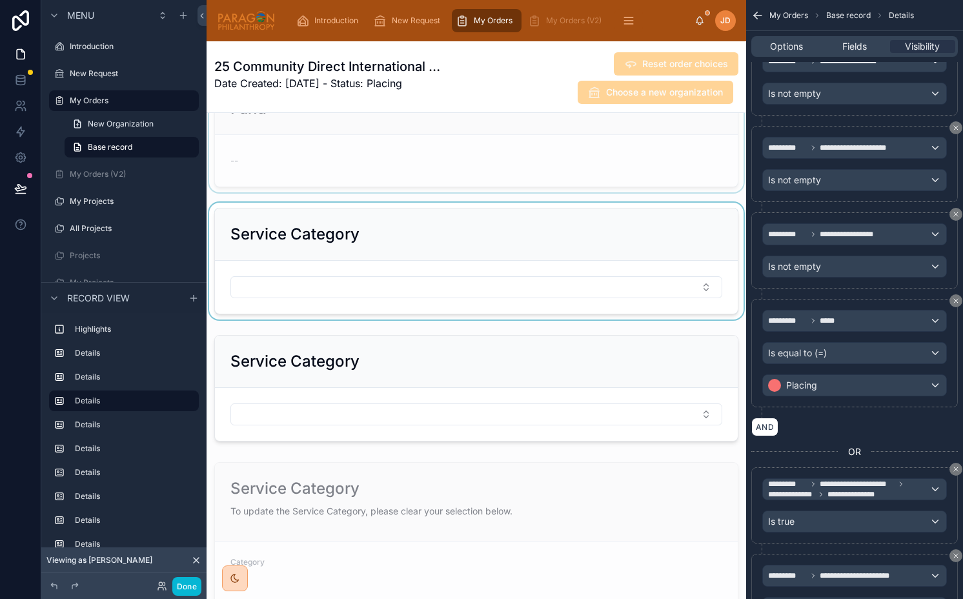
click at [469, 280] on div at bounding box center [475, 261] width 539 height 117
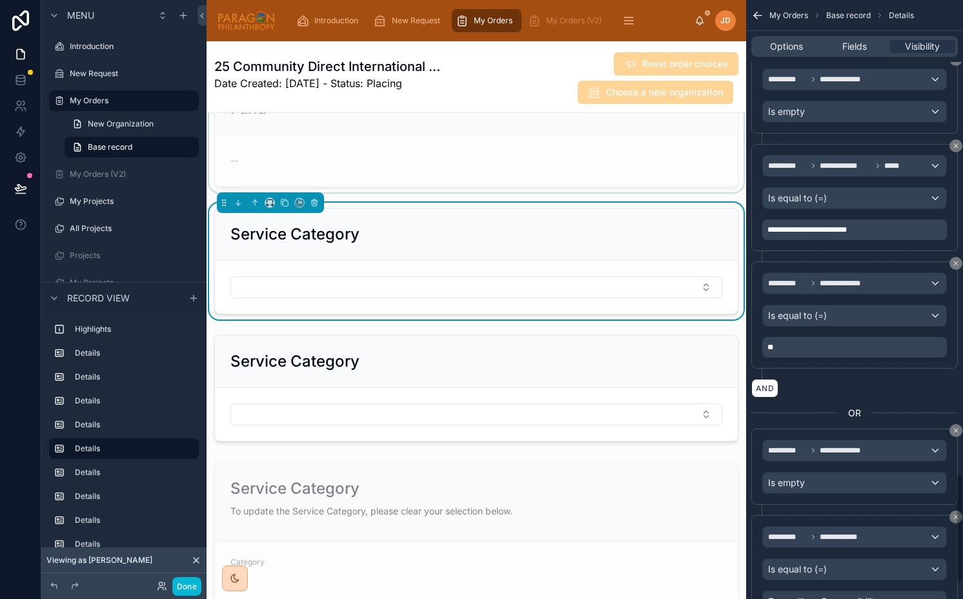
scroll to position [2603, 0]
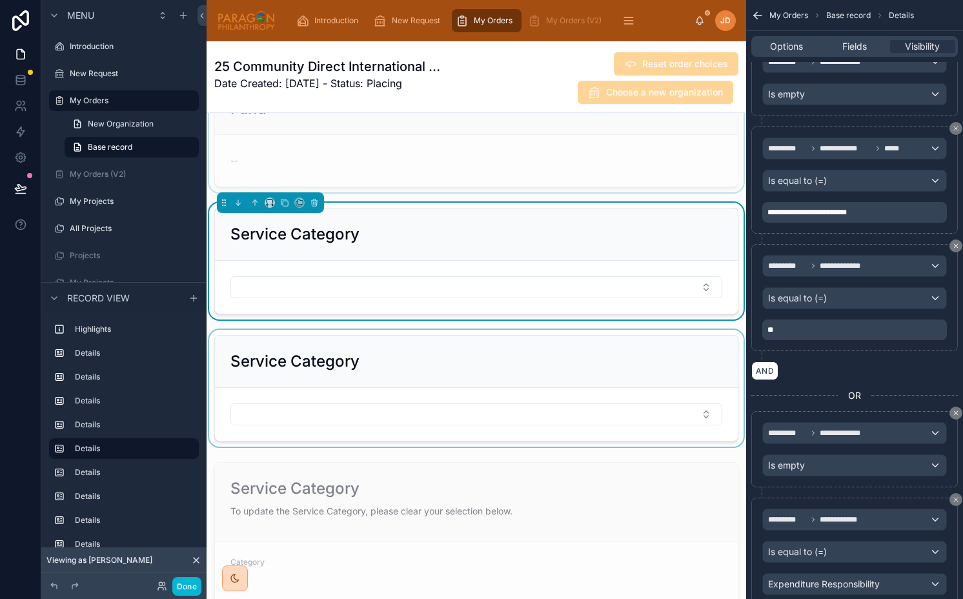
click at [442, 418] on div at bounding box center [475, 388] width 539 height 117
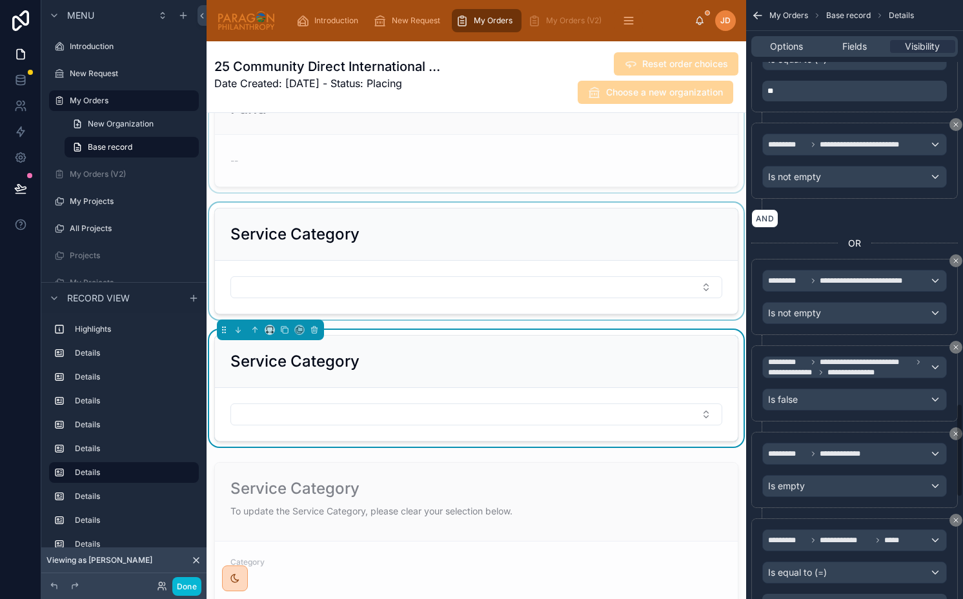
scroll to position [2552, 0]
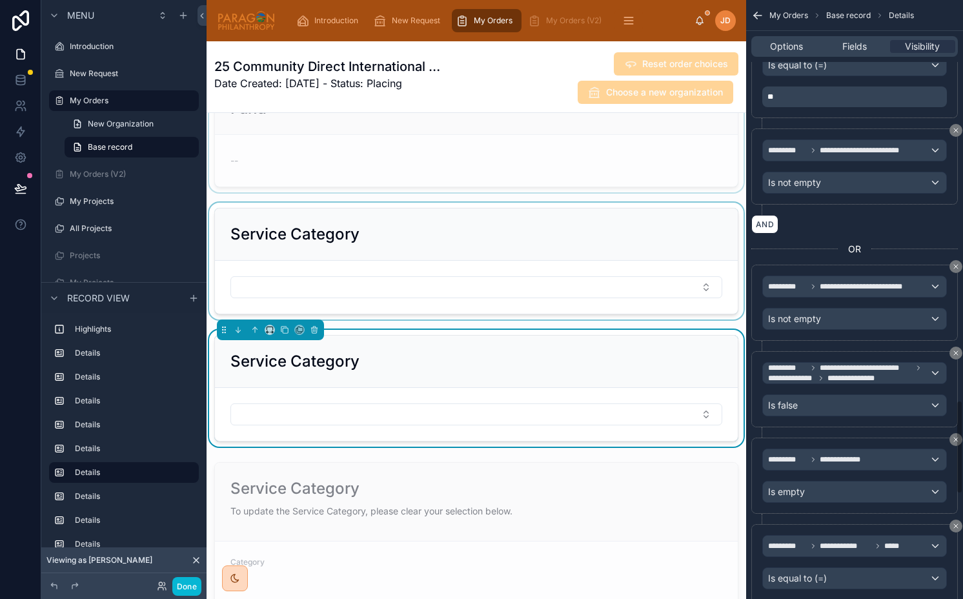
click at [345, 250] on div at bounding box center [475, 261] width 539 height 117
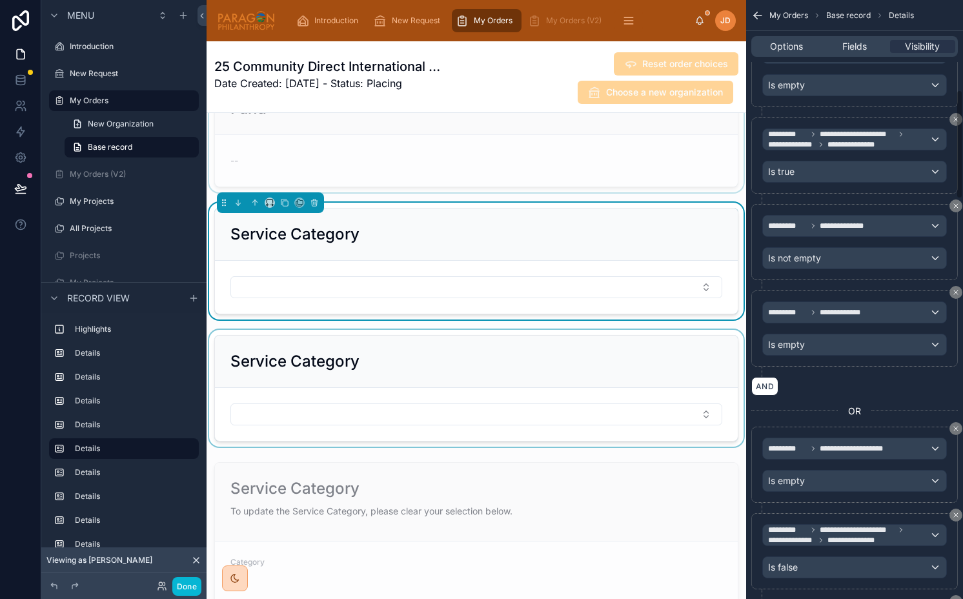
scroll to position [675, 0]
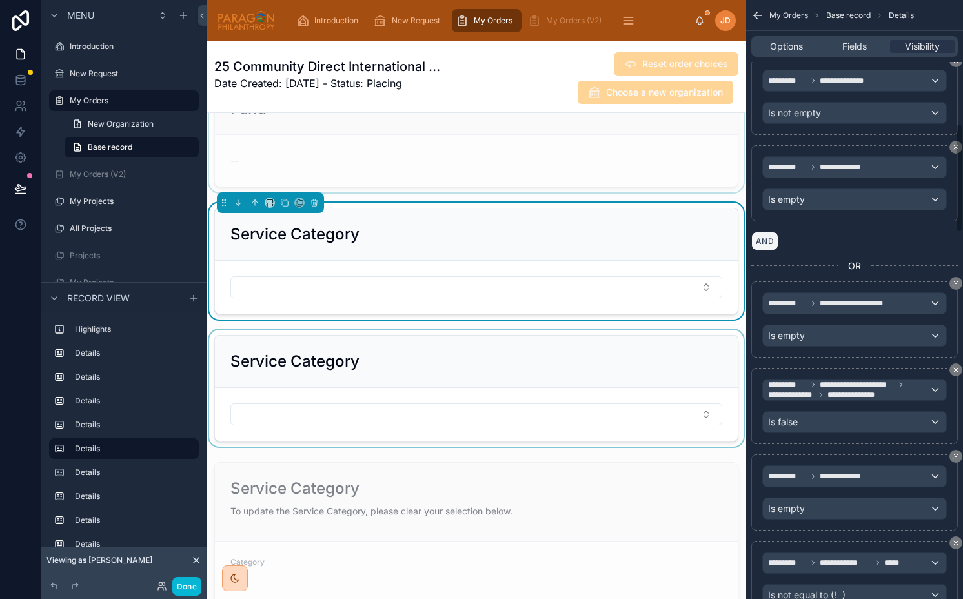
click at [761, 241] on button "AND" at bounding box center [764, 241] width 27 height 19
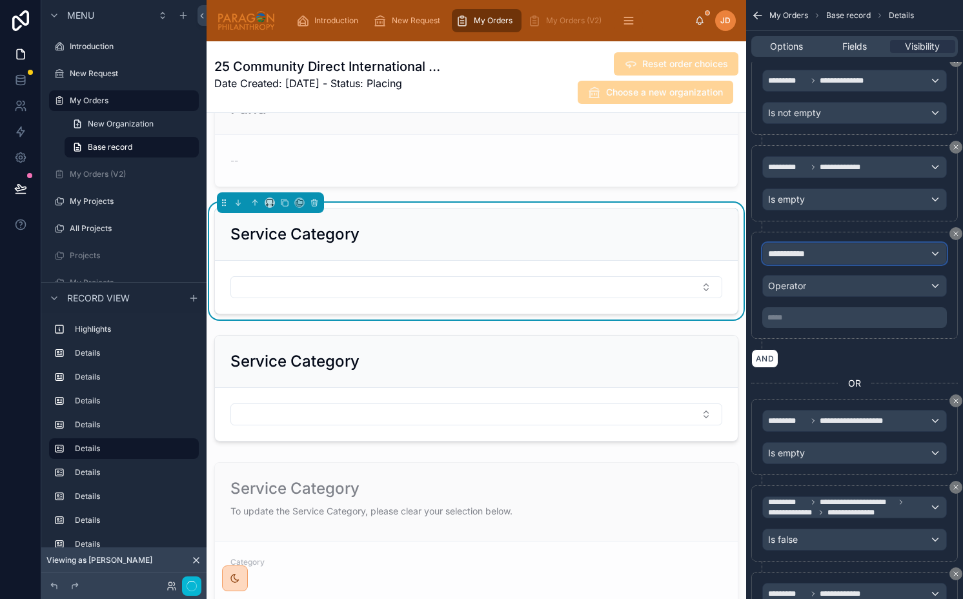
click at [790, 254] on span "**********" at bounding box center [792, 253] width 48 height 13
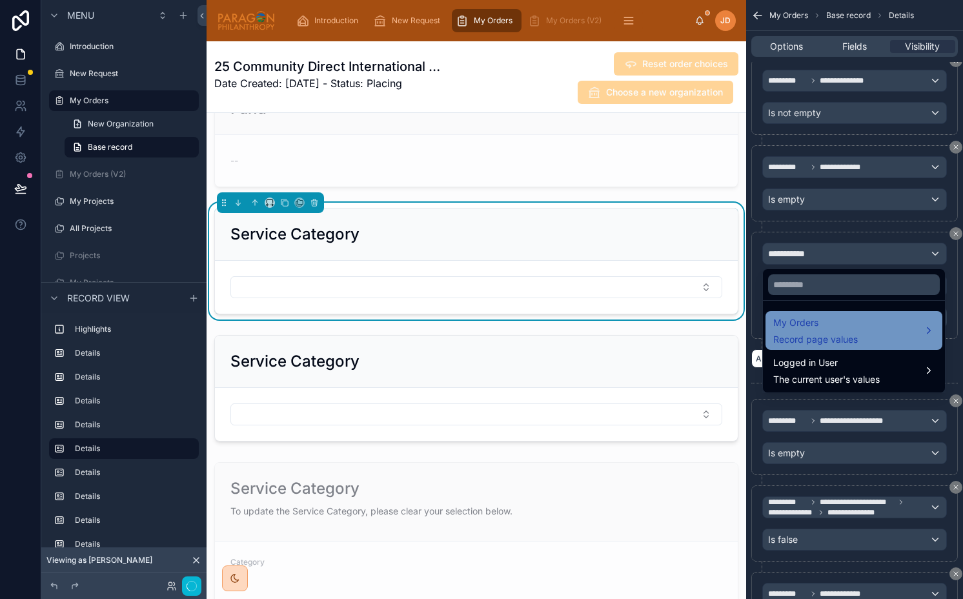
click at [814, 323] on span "My Orders" at bounding box center [815, 322] width 85 height 15
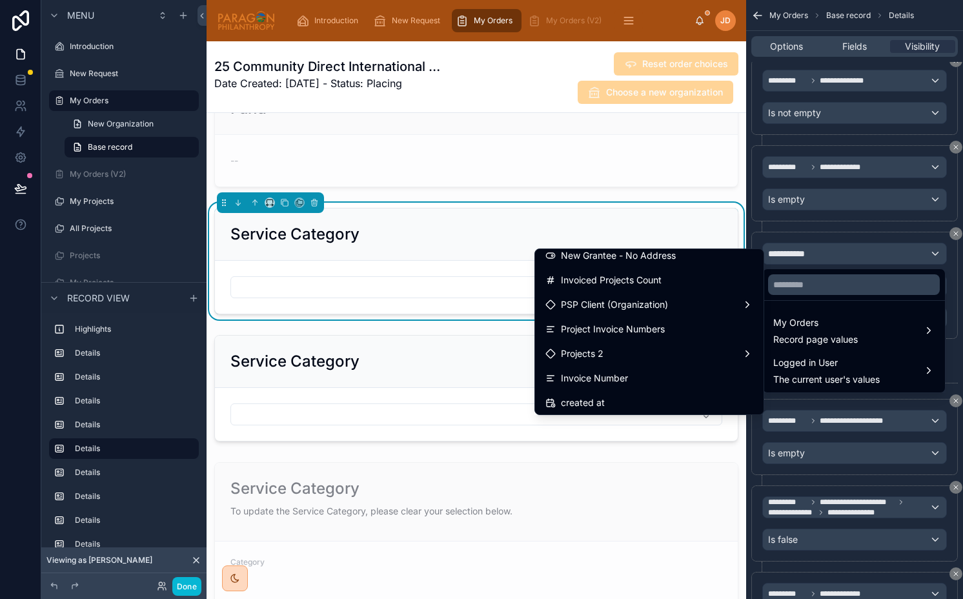
scroll to position [3407, 0]
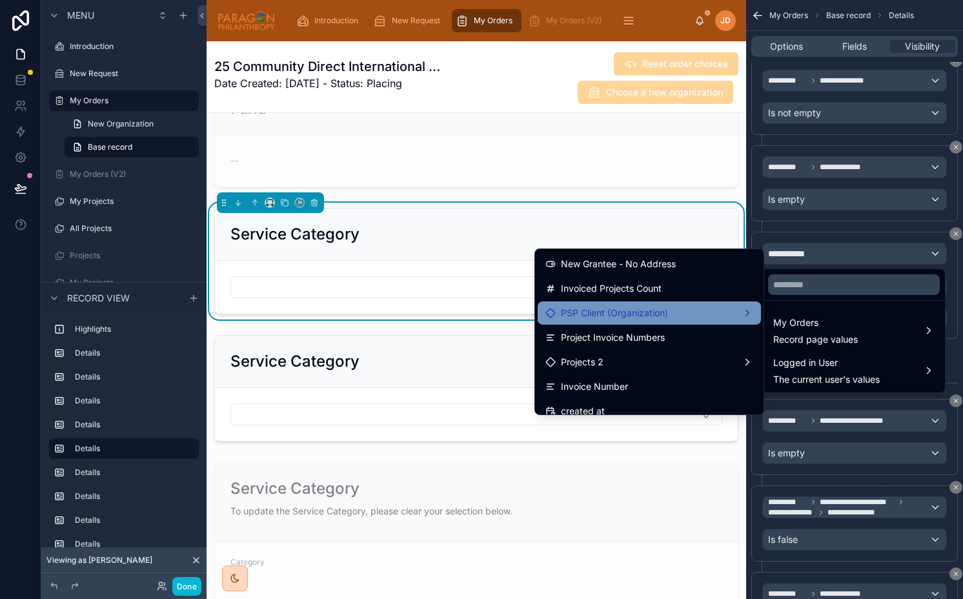
click at [621, 321] on div "PSP Client (Organization)" at bounding box center [648, 312] width 223 height 23
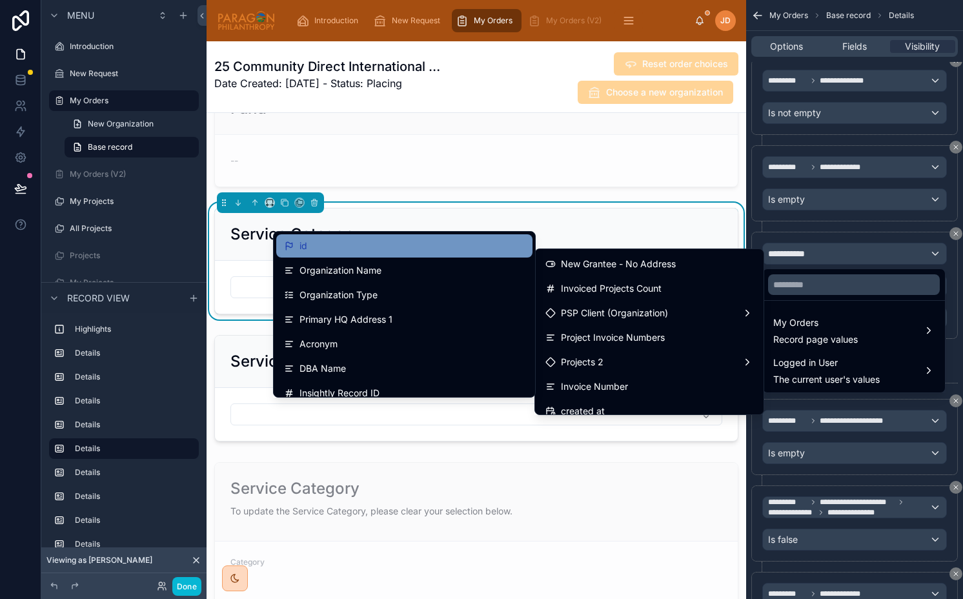
click at [430, 252] on div "id" at bounding box center [404, 245] width 241 height 15
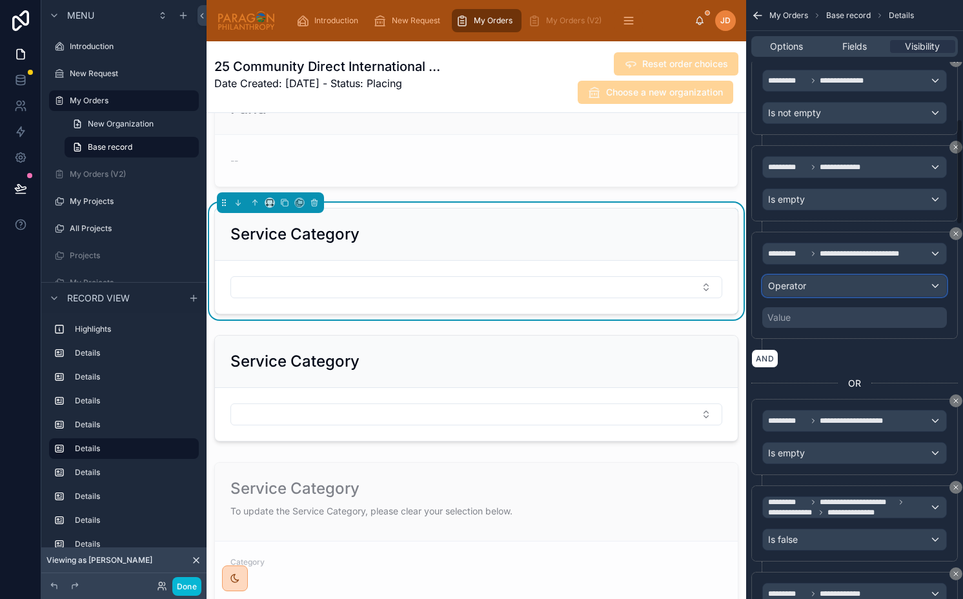
click at [819, 283] on div "Operator" at bounding box center [854, 285] width 183 height 21
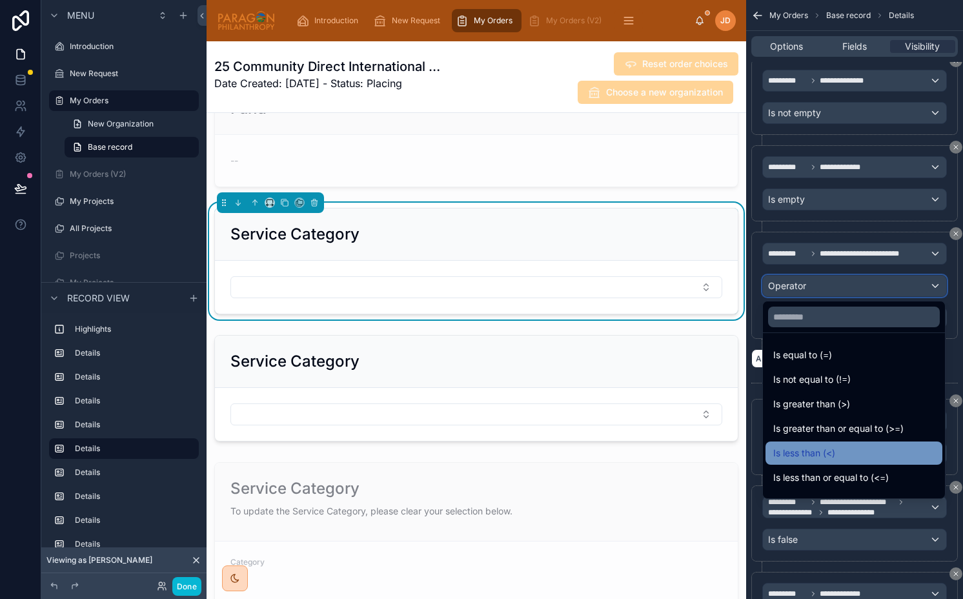
scroll to position [92, 0]
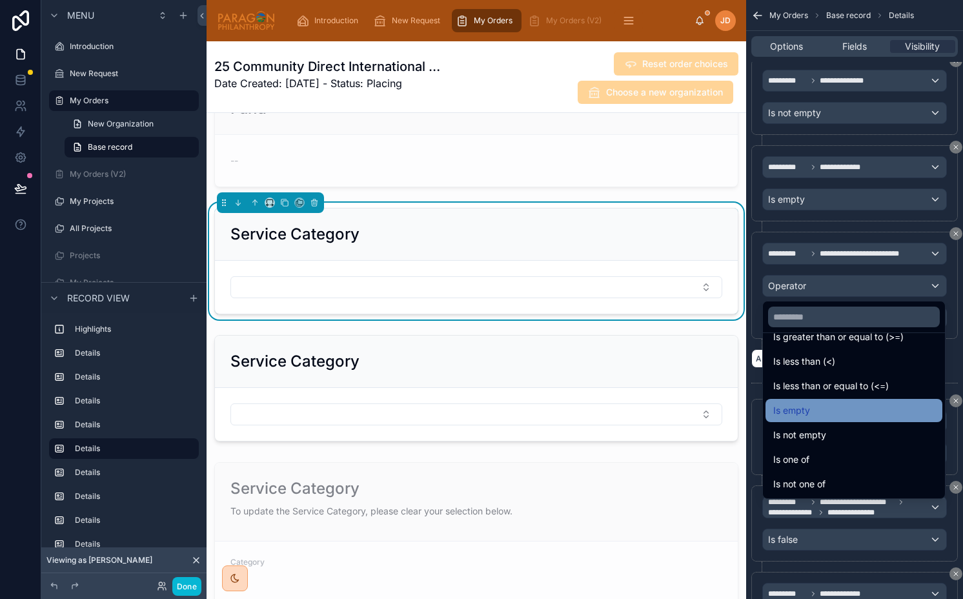
click at [785, 404] on span "Is empty" at bounding box center [791, 410] width 37 height 15
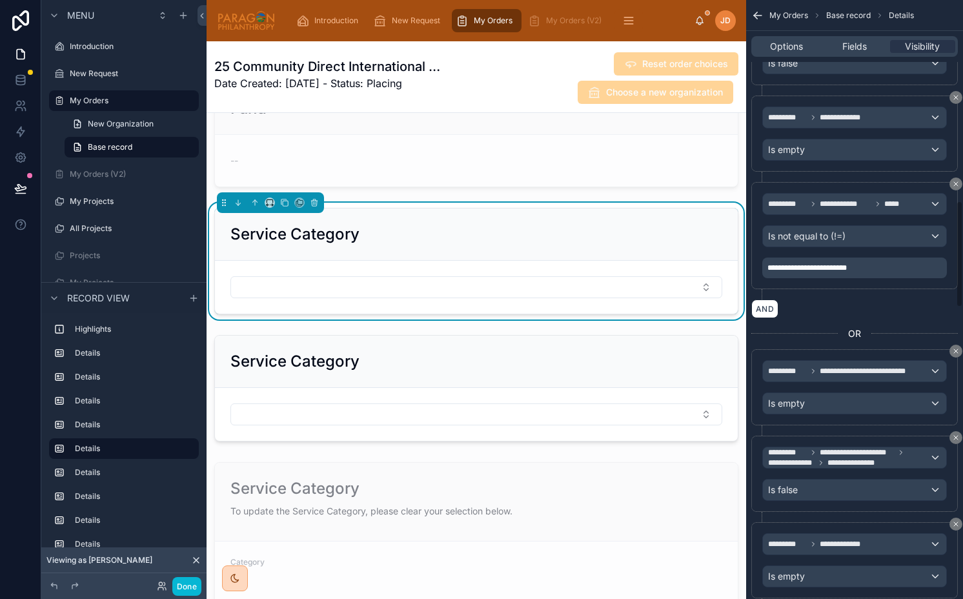
scroll to position [1143, 0]
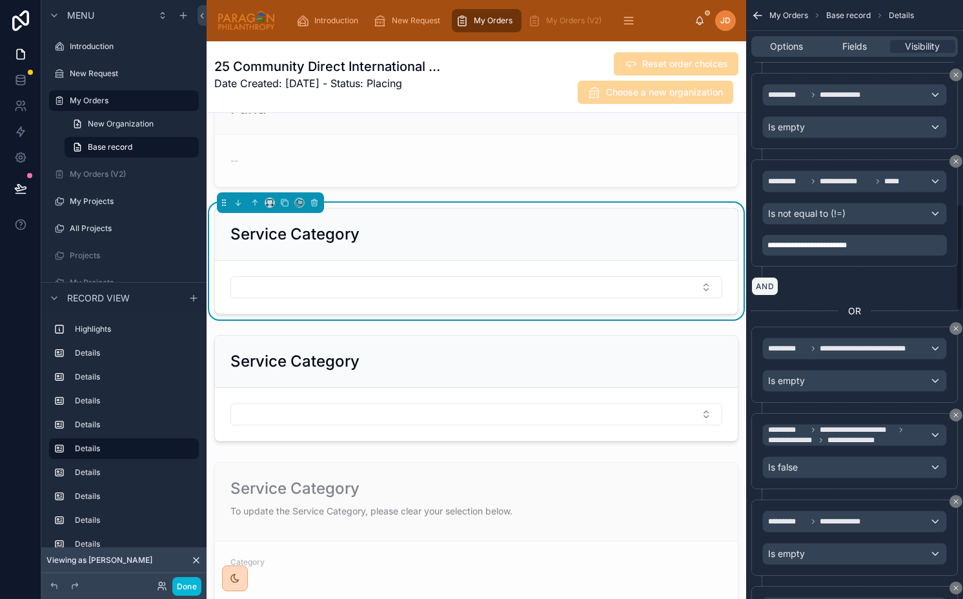
click at [752, 287] on button "AND" at bounding box center [764, 286] width 27 height 19
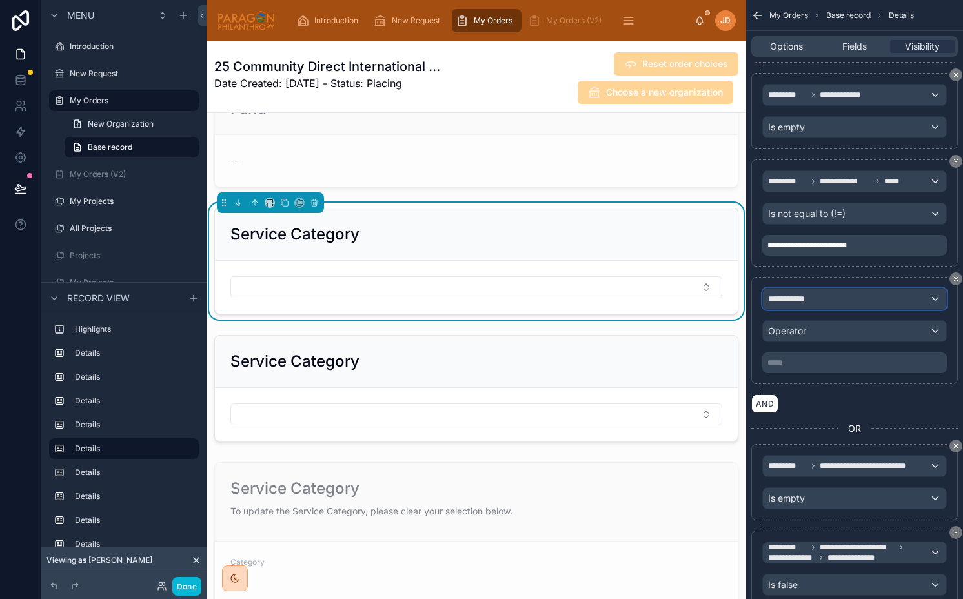
drag, startPoint x: 752, startPoint y: 287, endPoint x: 776, endPoint y: 294, distance: 24.7
click at [776, 294] on span "**********" at bounding box center [792, 298] width 48 height 13
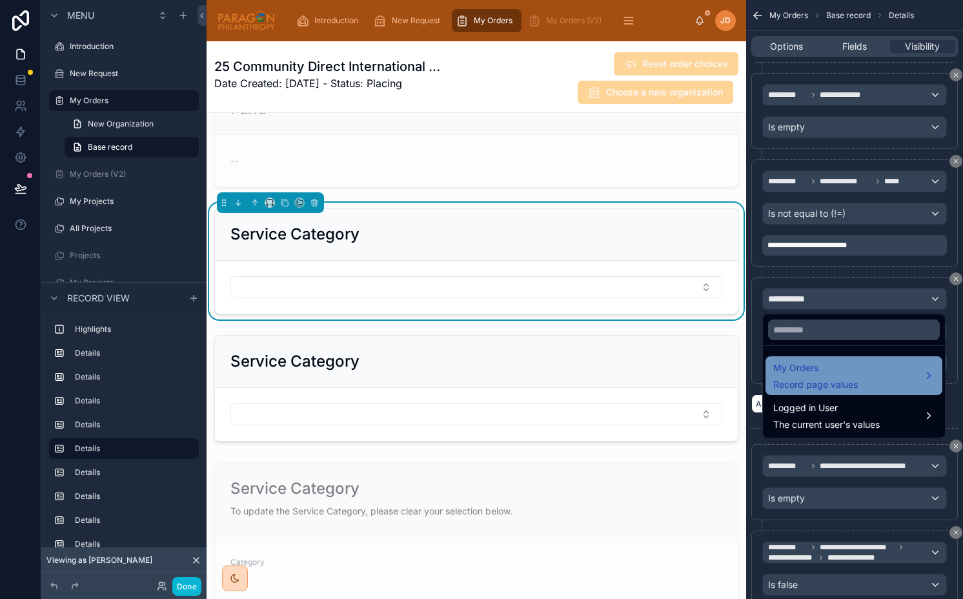
click at [792, 371] on span "My Orders" at bounding box center [815, 367] width 85 height 15
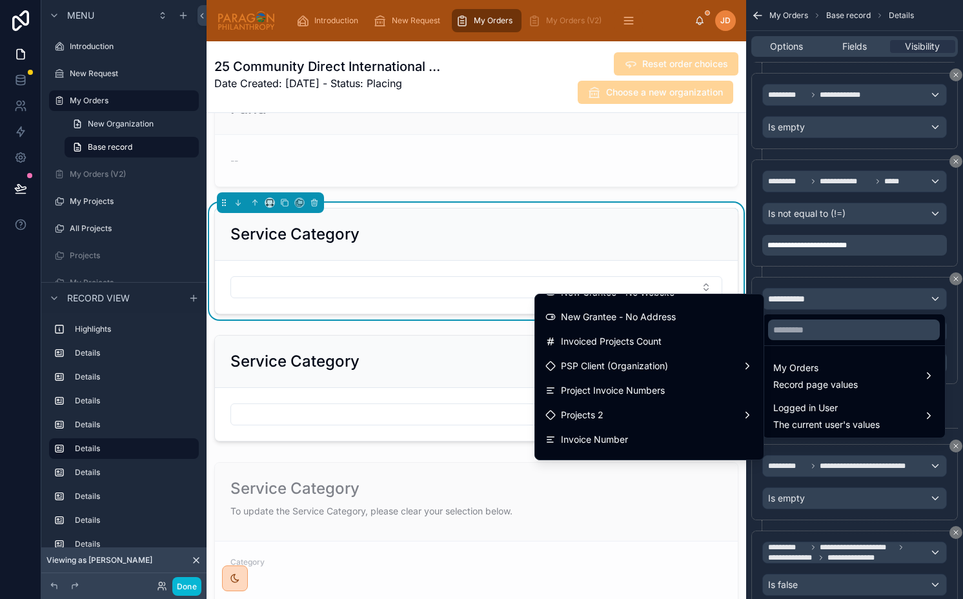
scroll to position [3370, 0]
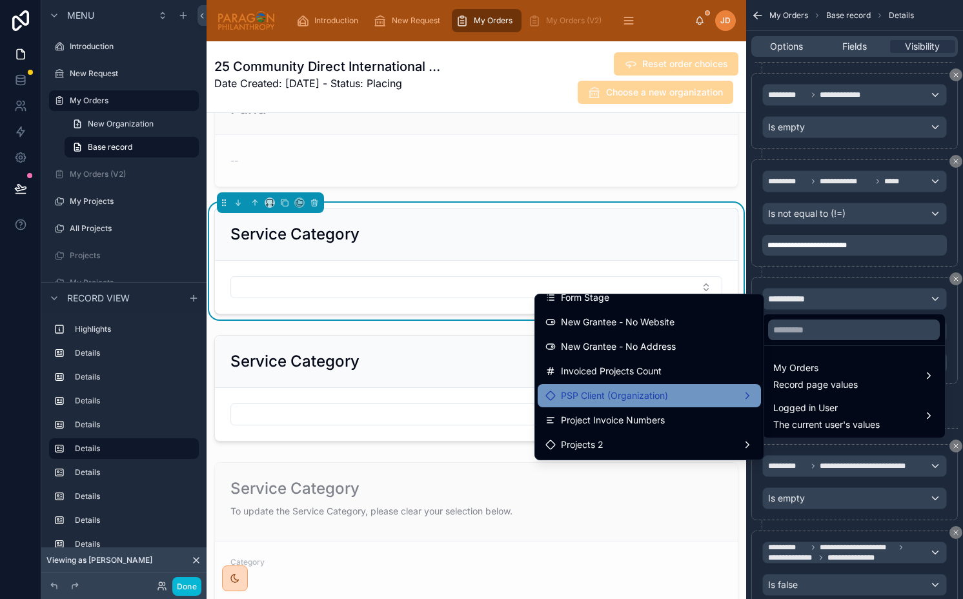
click at [643, 402] on span "PSP Client (Organization)" at bounding box center [614, 395] width 107 height 15
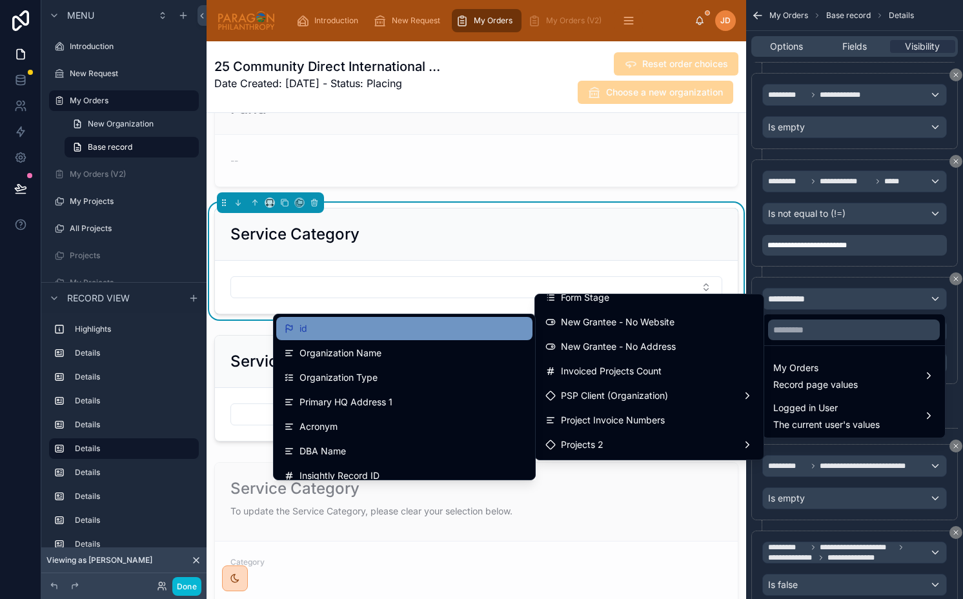
click at [412, 334] on div "id" at bounding box center [404, 328] width 241 height 15
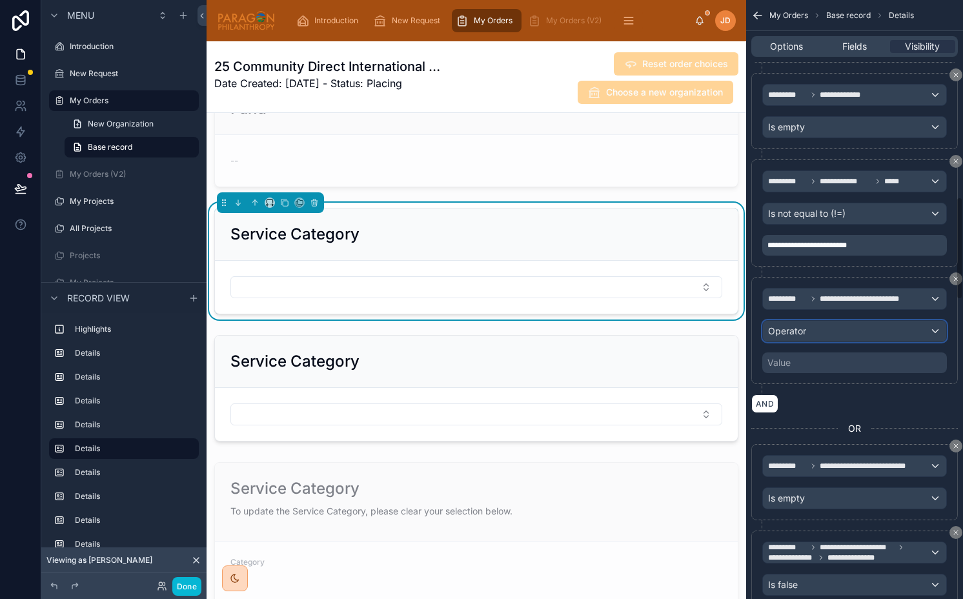
click at [783, 333] on span "Operator" at bounding box center [787, 330] width 38 height 11
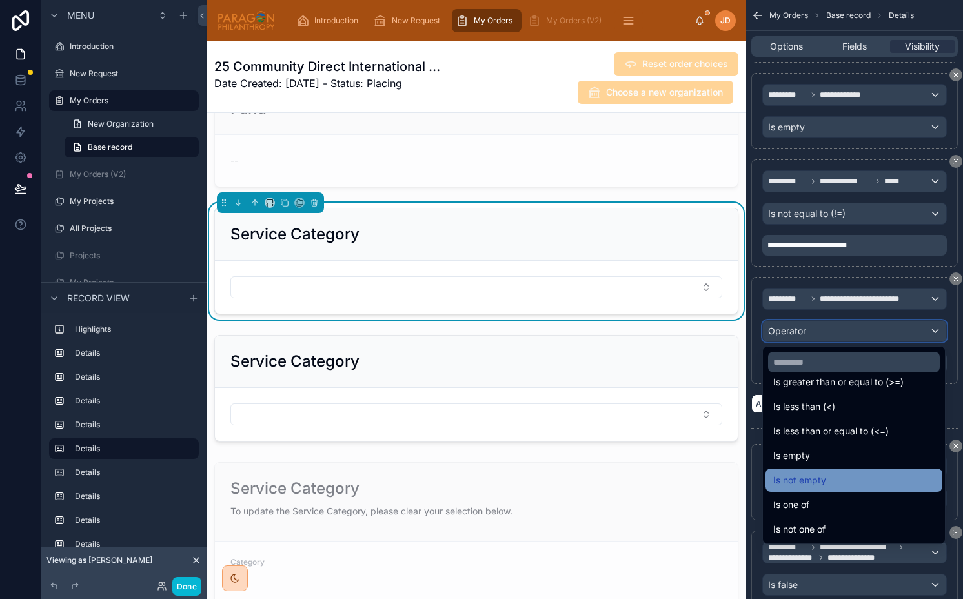
scroll to position [90, 0]
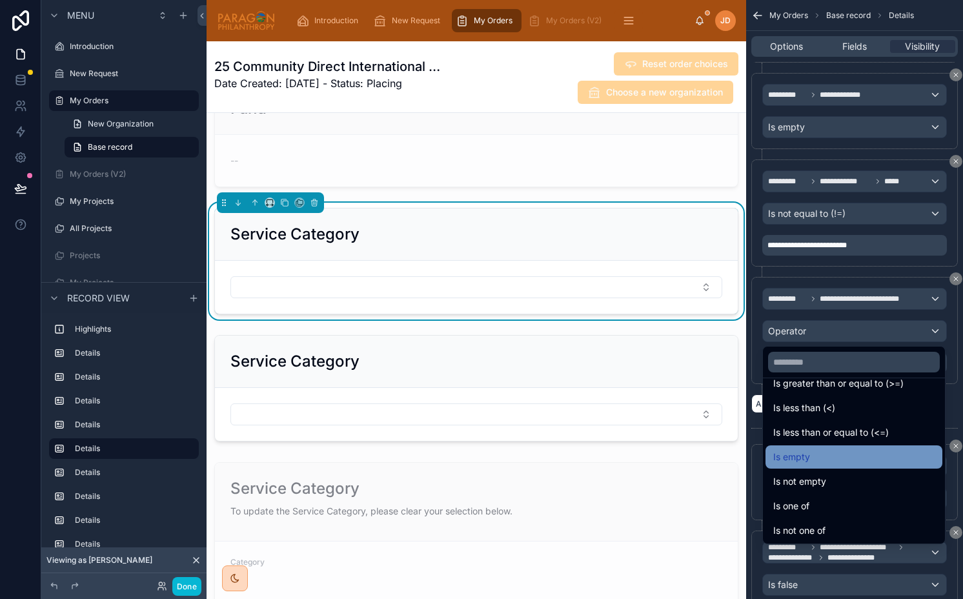
click at [798, 456] on span "Is empty" at bounding box center [791, 456] width 37 height 15
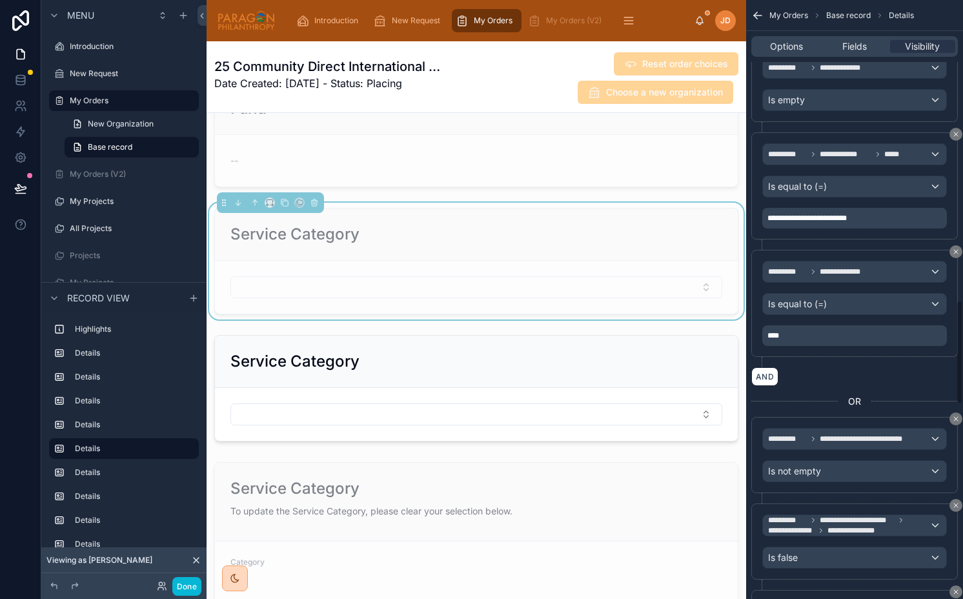
scroll to position [1730, 0]
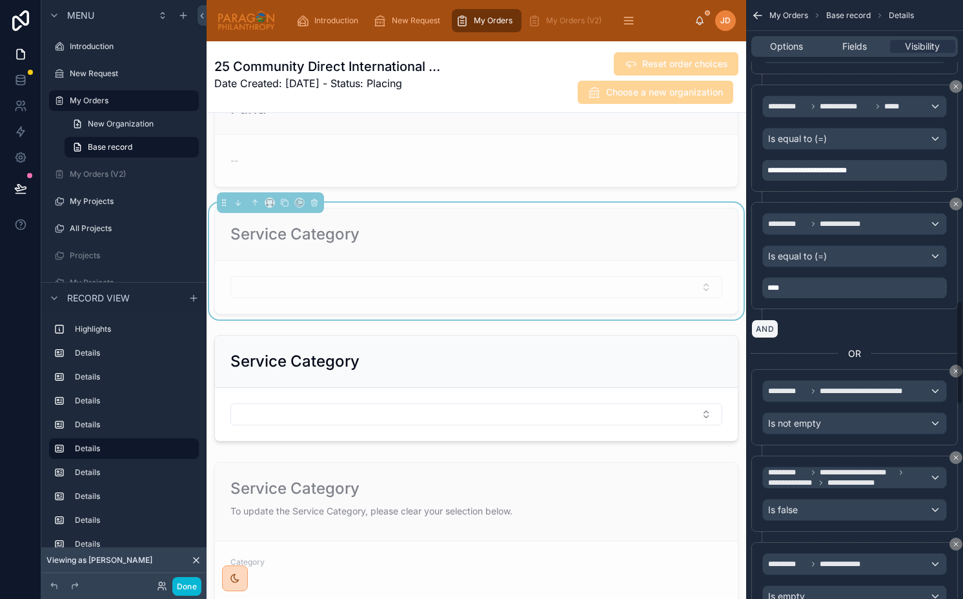
click at [766, 334] on button "AND" at bounding box center [764, 328] width 27 height 19
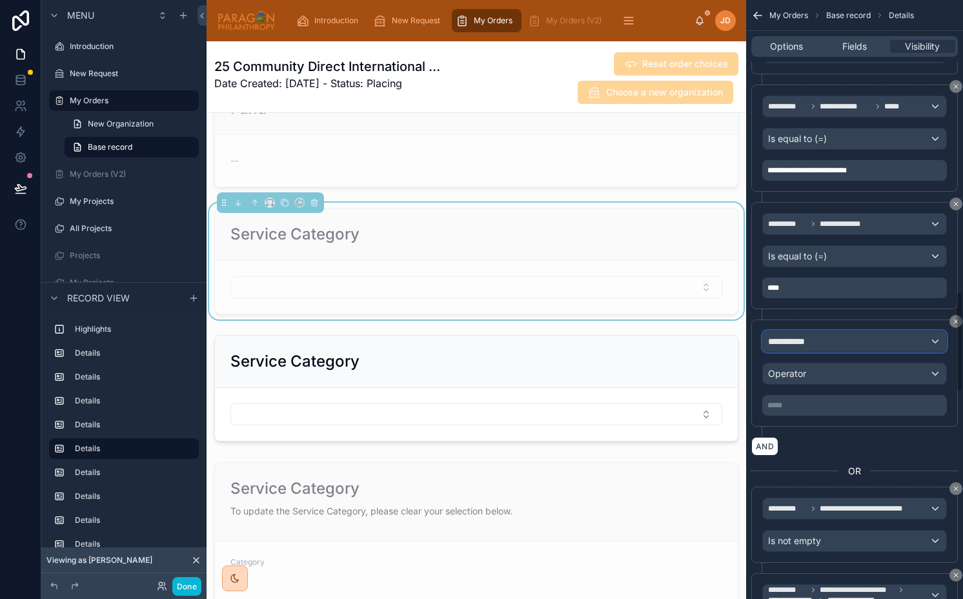
click at [793, 343] on span "**********" at bounding box center [792, 341] width 48 height 13
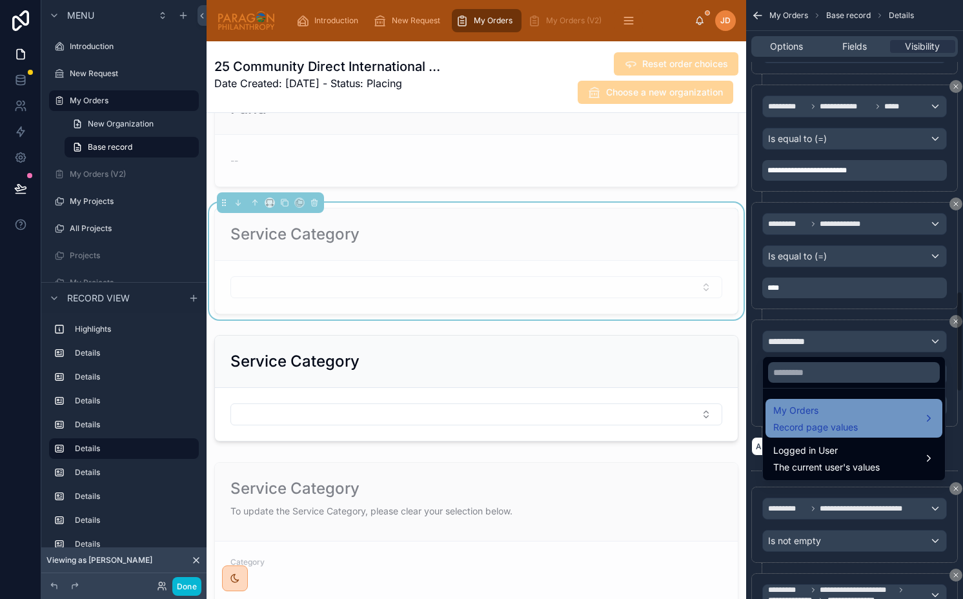
click at [785, 415] on span "My Orders" at bounding box center [815, 410] width 85 height 15
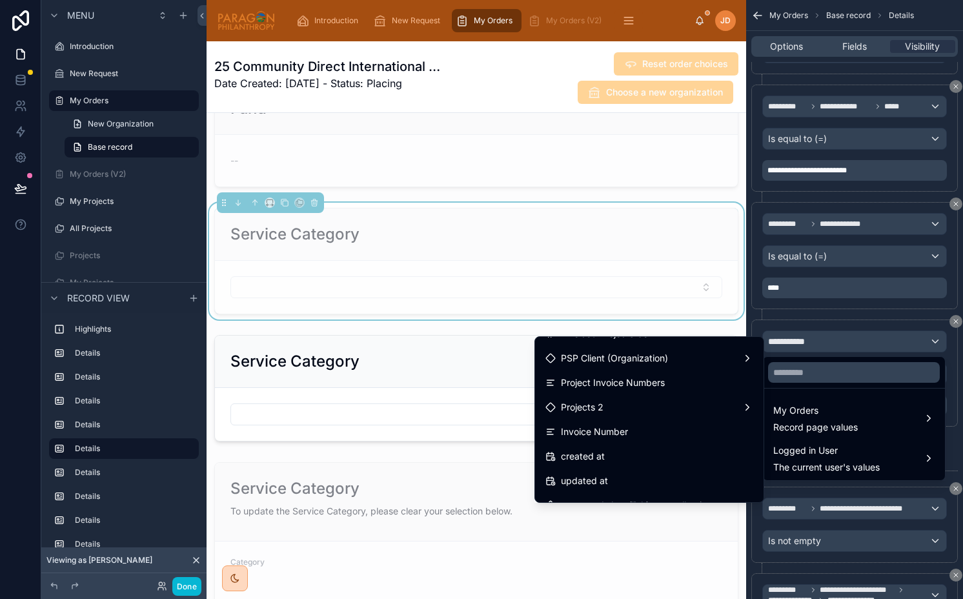
scroll to position [3448, 0]
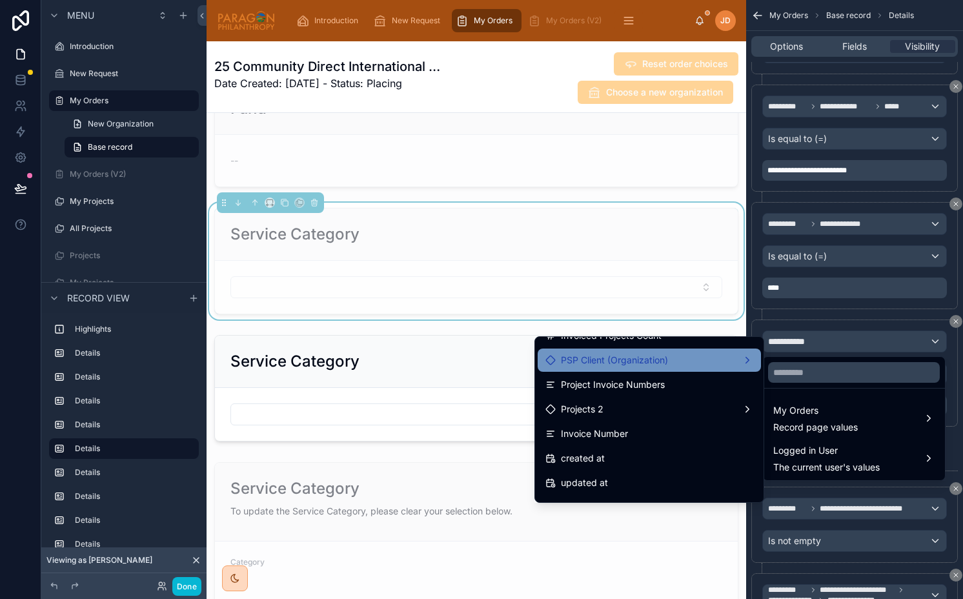
click at [674, 367] on div "PSP Client (Organization)" at bounding box center [649, 359] width 208 height 15
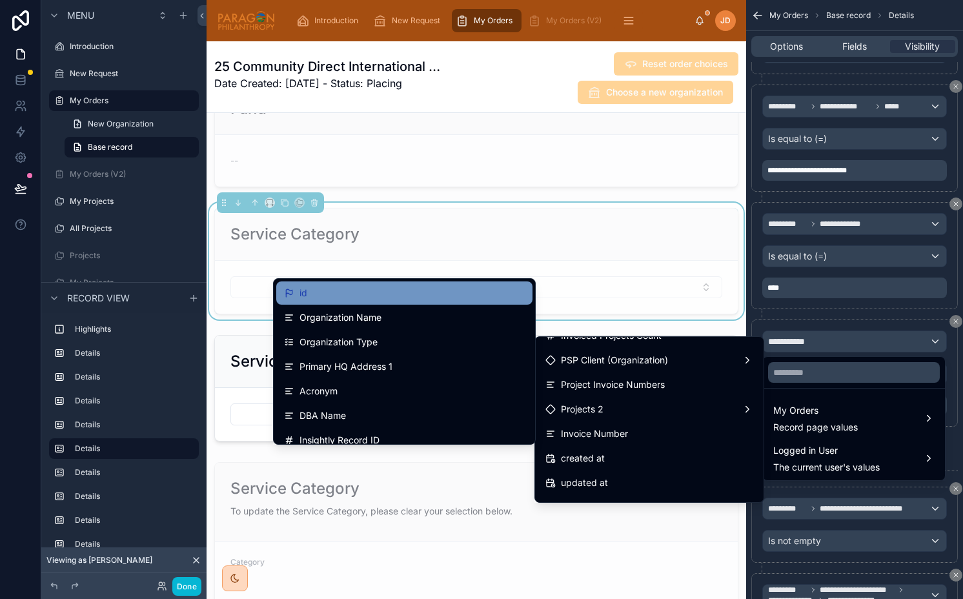
click at [403, 285] on div "id" at bounding box center [404, 292] width 241 height 15
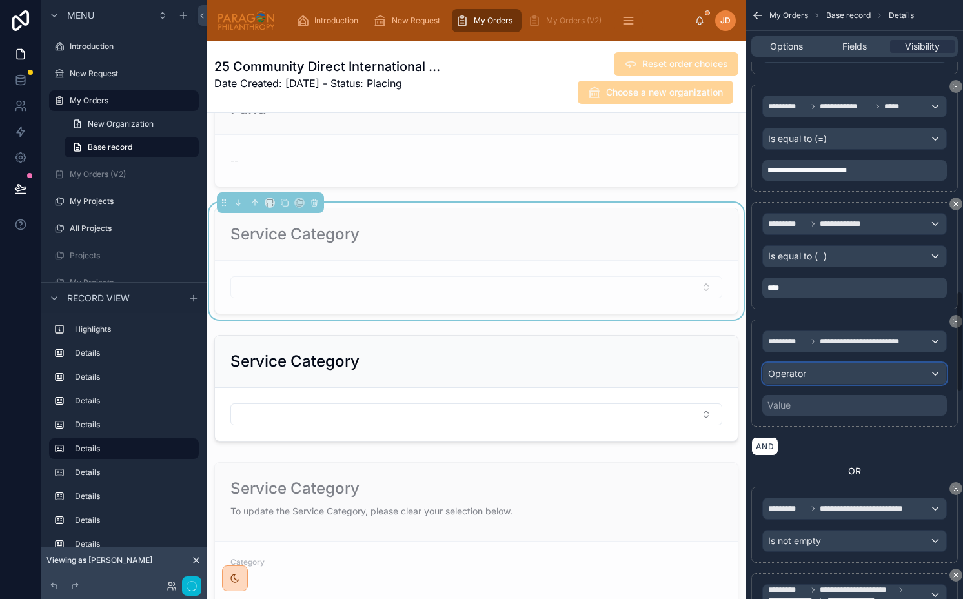
click at [803, 373] on span "Operator" at bounding box center [787, 373] width 38 height 11
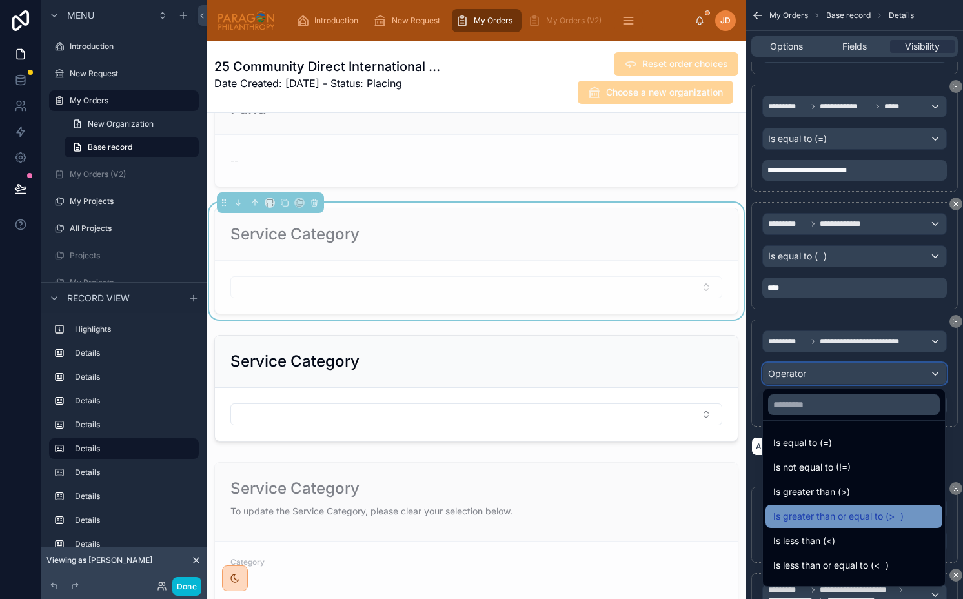
scroll to position [92, 0]
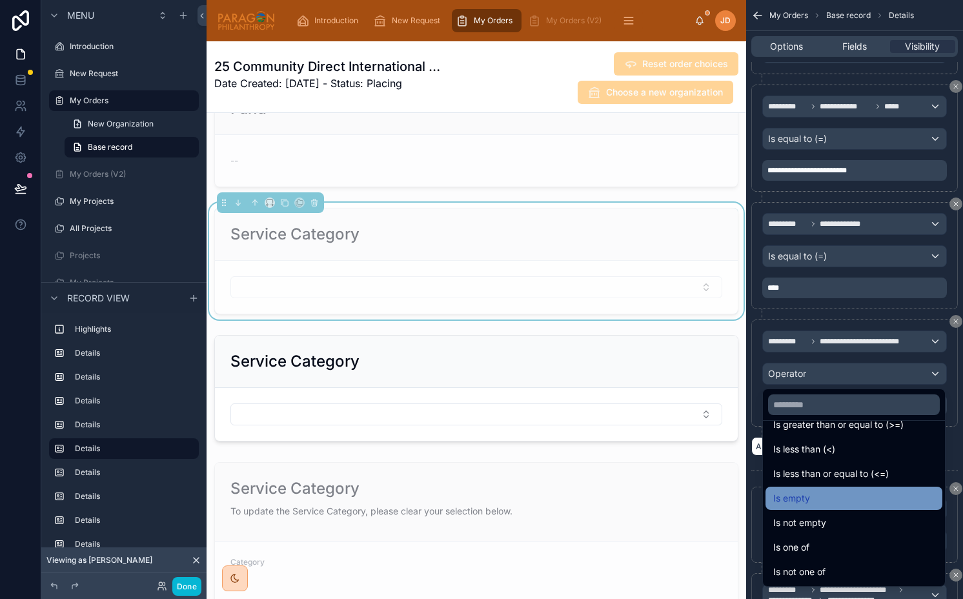
click at [819, 492] on div "Is empty" at bounding box center [853, 497] width 161 height 15
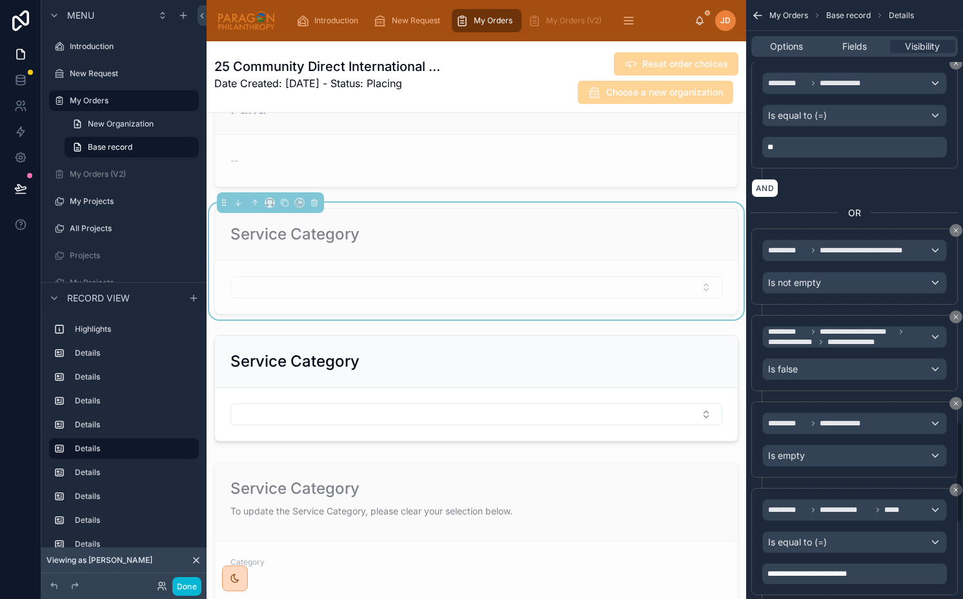
scroll to position [2539, 0]
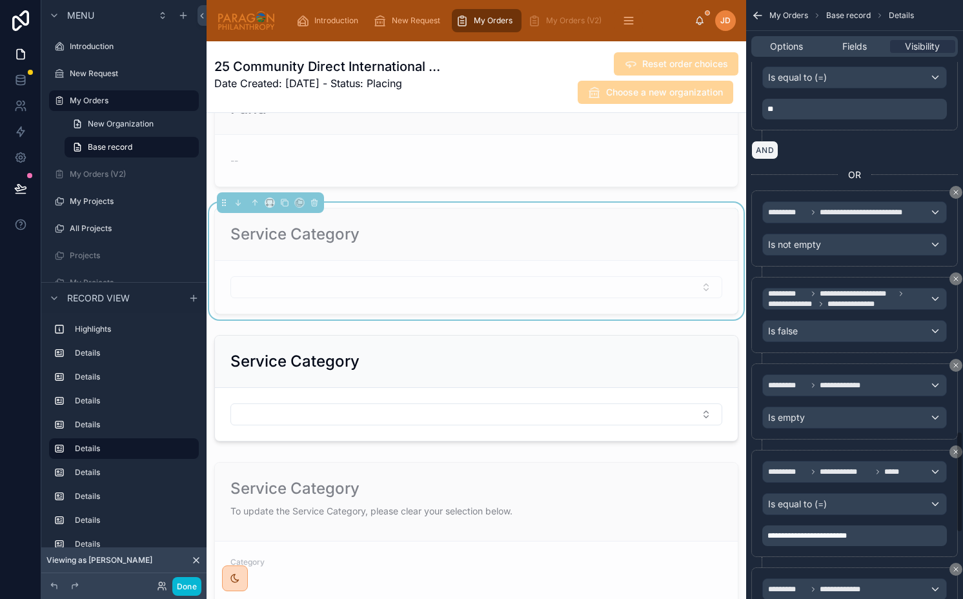
click at [762, 150] on button "AND" at bounding box center [764, 150] width 27 height 19
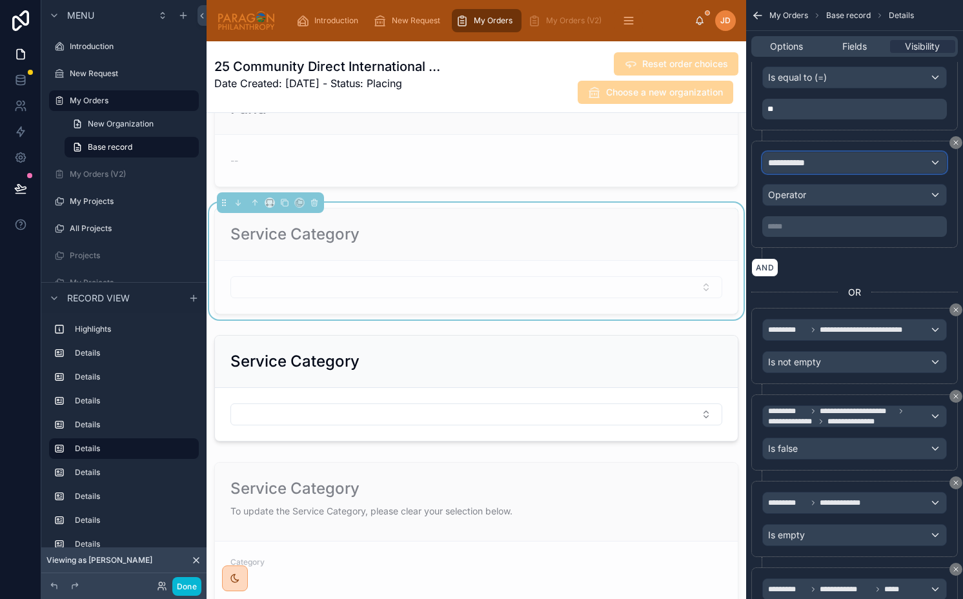
click at [800, 163] on span "**********" at bounding box center [792, 162] width 48 height 13
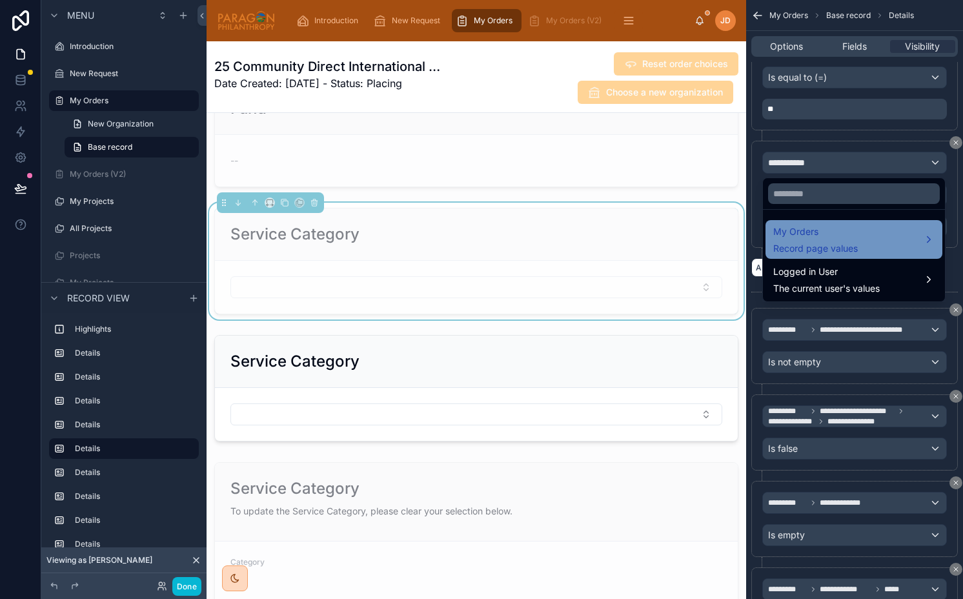
click at [803, 248] on span "Record page values" at bounding box center [815, 248] width 85 height 13
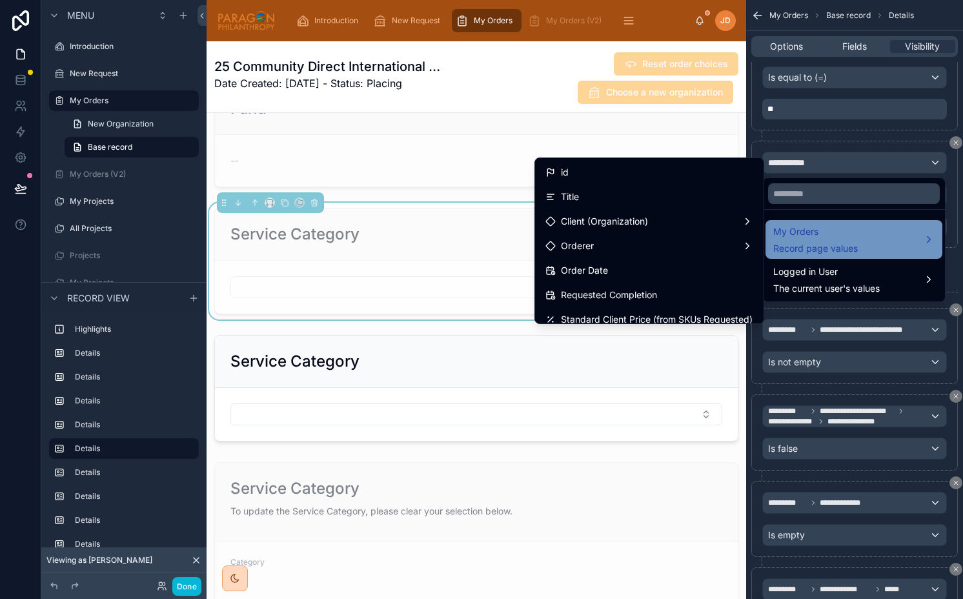
click at [825, 239] on span "My Orders" at bounding box center [815, 231] width 85 height 15
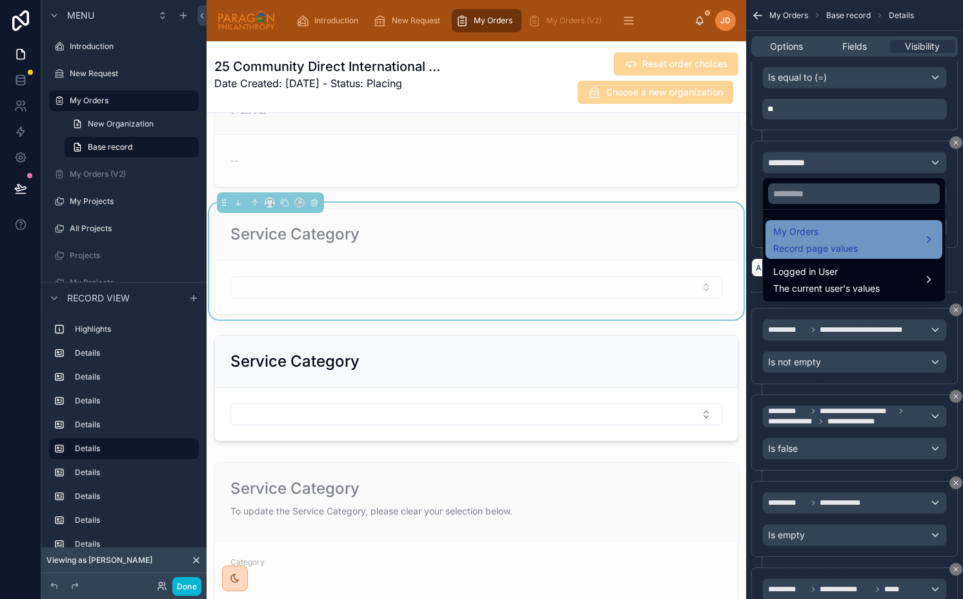
click at [825, 239] on span "My Orders" at bounding box center [815, 231] width 85 height 15
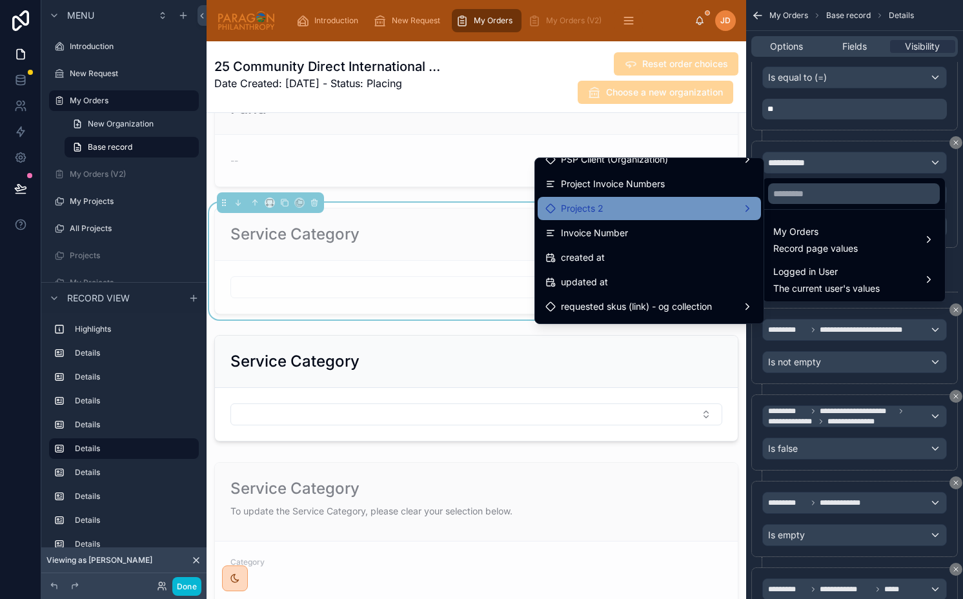
scroll to position [3423, 0]
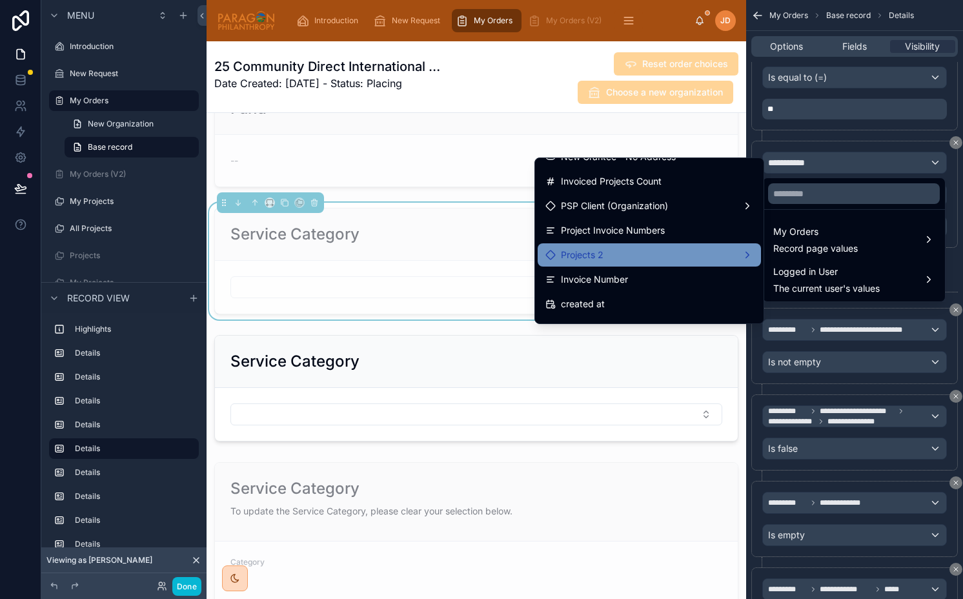
click at [643, 201] on span "PSP Client (Organization)" at bounding box center [614, 205] width 107 height 15
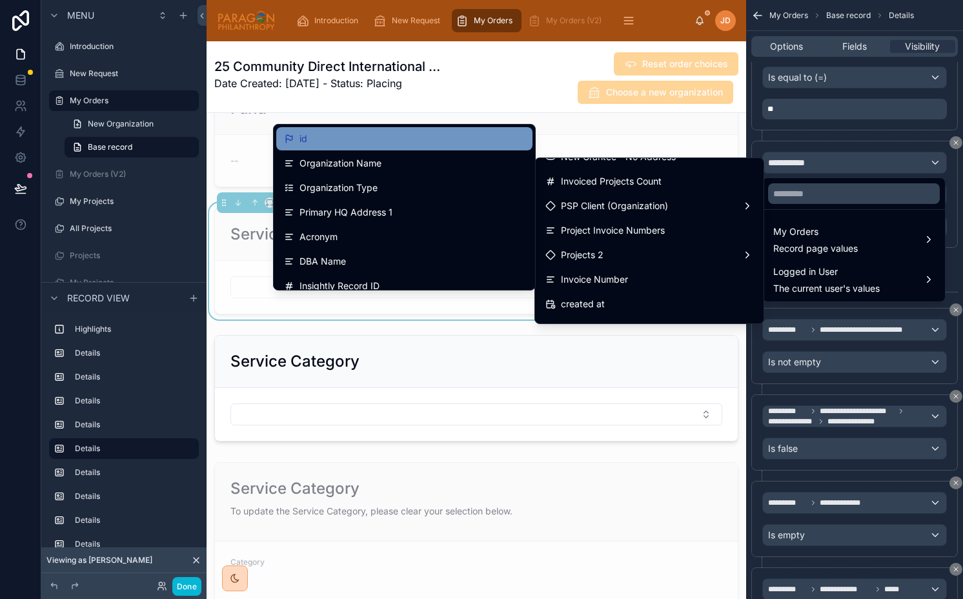
click at [432, 145] on div "id" at bounding box center [404, 138] width 241 height 15
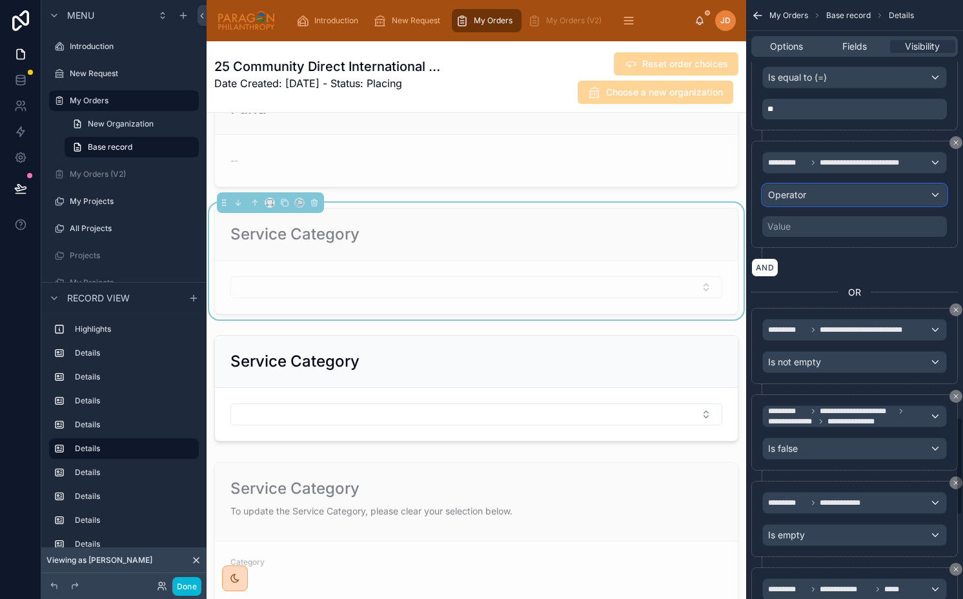
click at [784, 197] on span "Operator" at bounding box center [787, 194] width 38 height 11
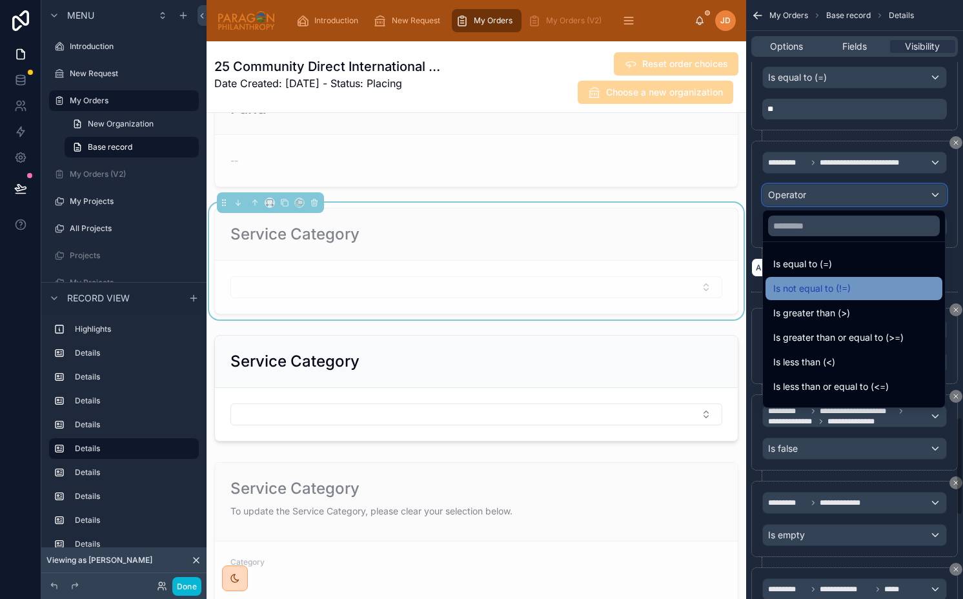
scroll to position [92, 0]
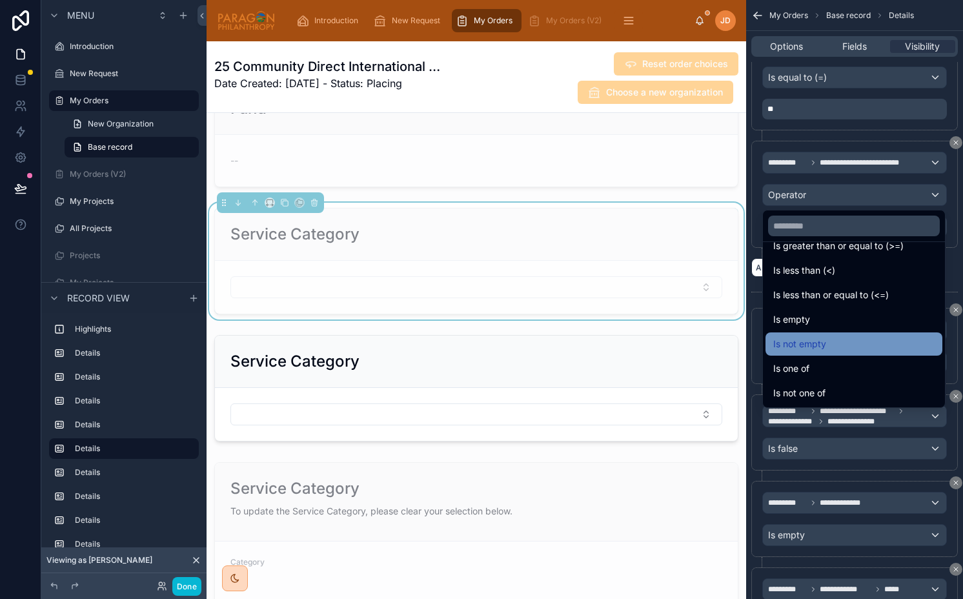
click at [814, 346] on span "Is not empty" at bounding box center [799, 343] width 53 height 15
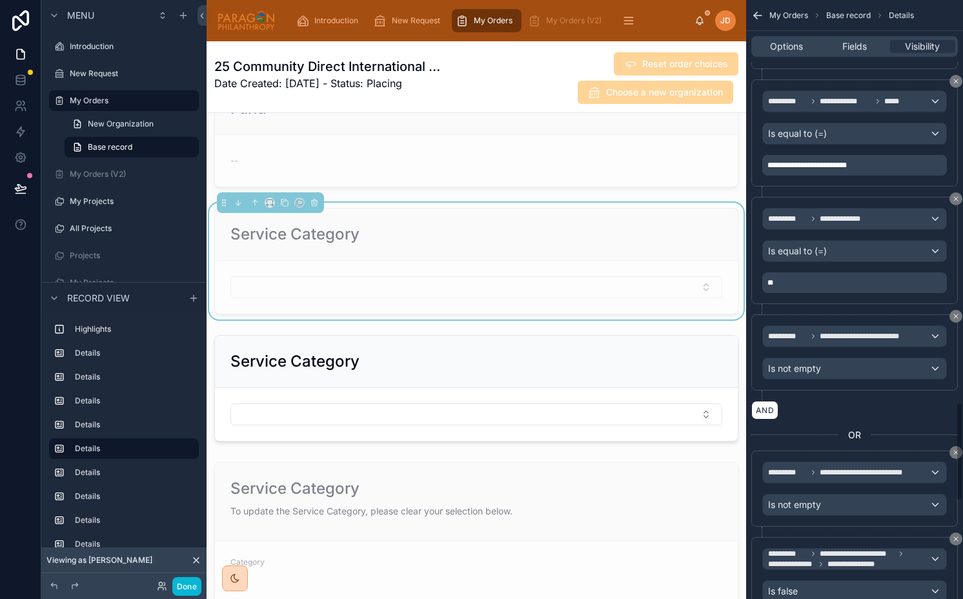
scroll to position [2438, 0]
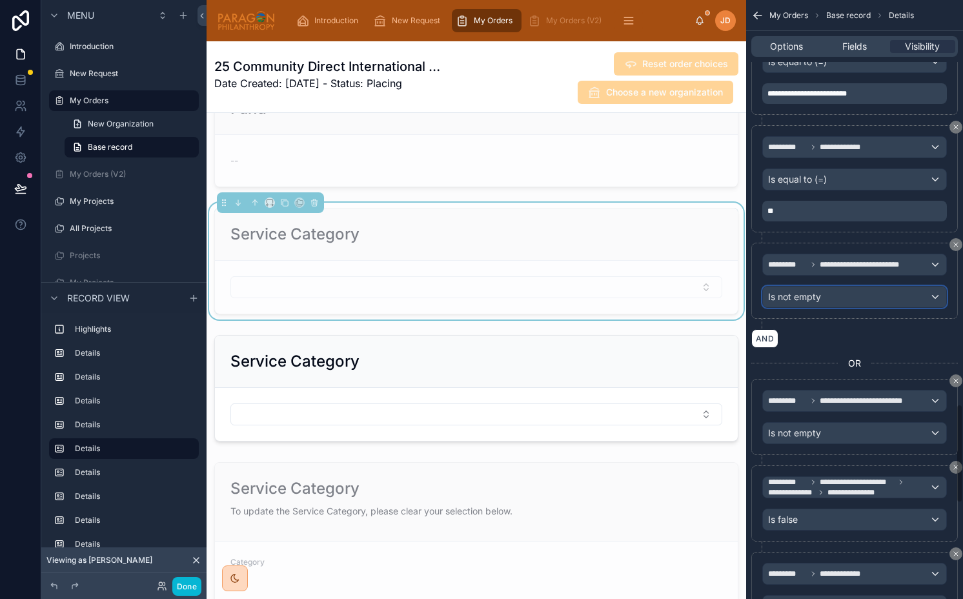
click at [819, 299] on span "Is not empty" at bounding box center [794, 296] width 53 height 13
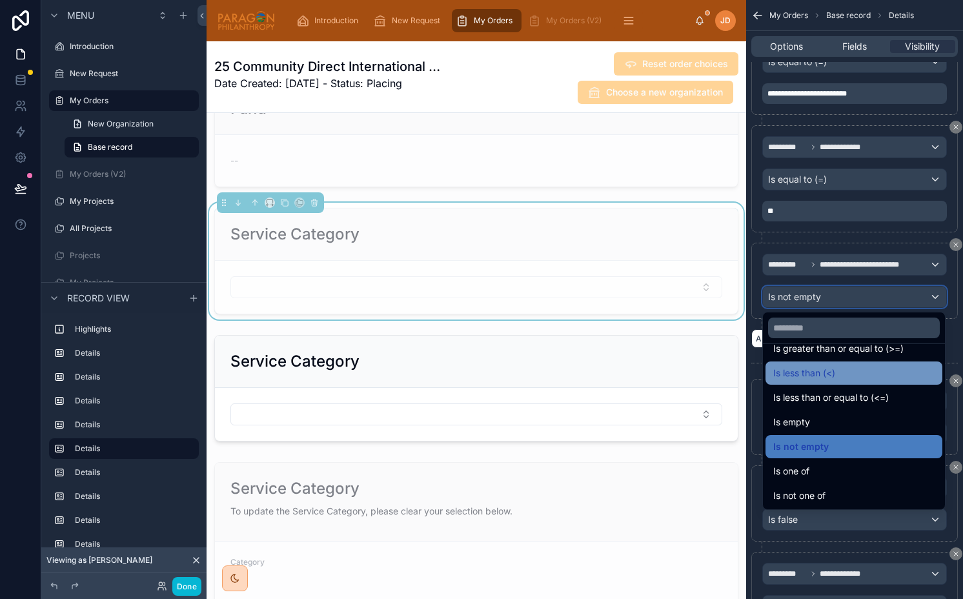
scroll to position [92, 0]
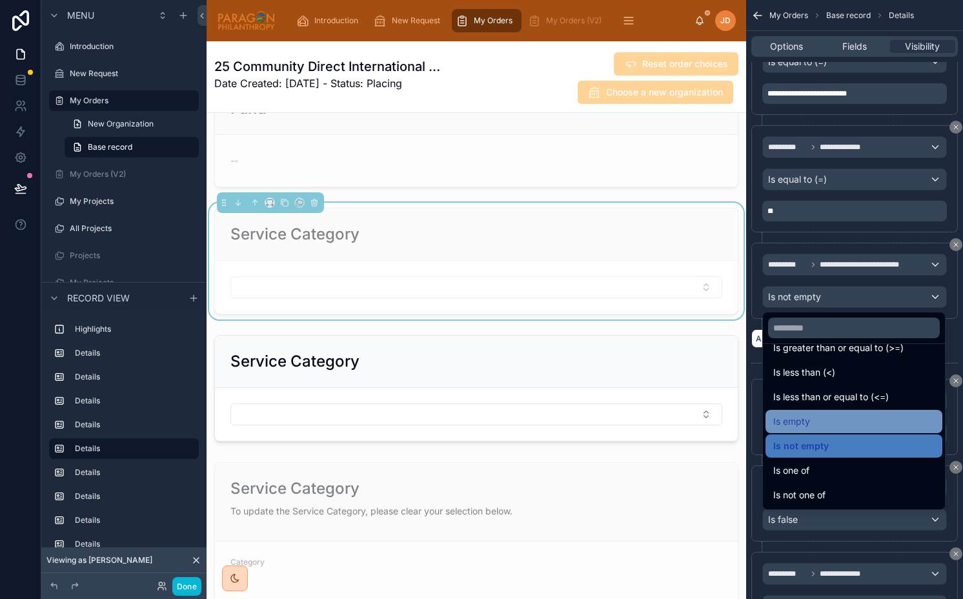
click at [805, 430] on div "Is empty" at bounding box center [853, 421] width 177 height 23
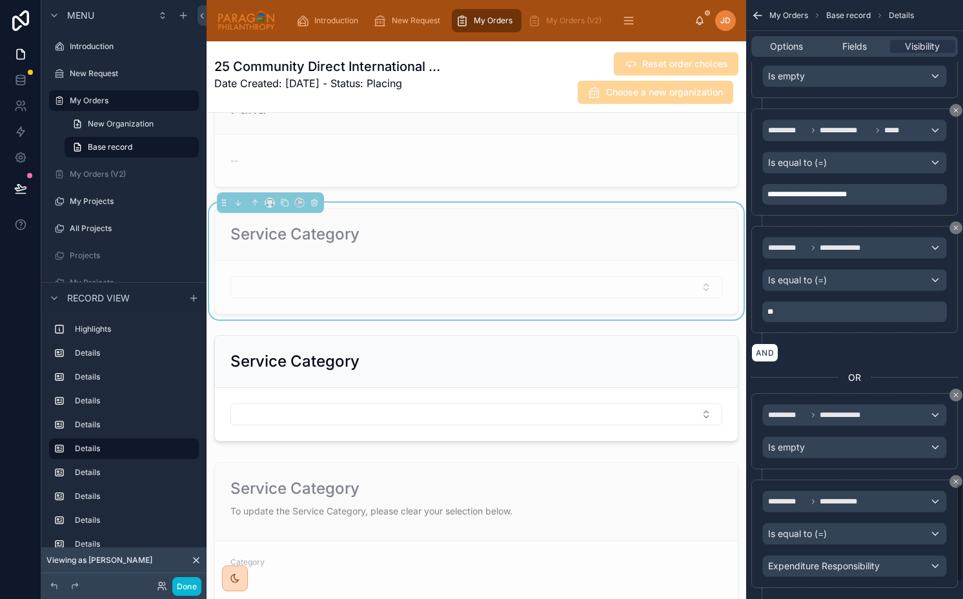
scroll to position [3017, 0]
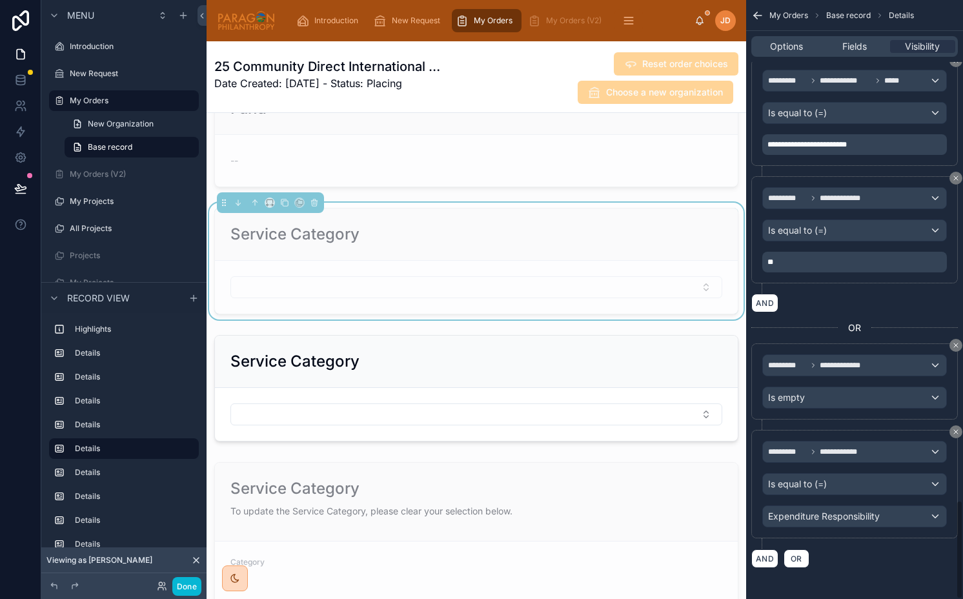
click at [763, 308] on button "AND" at bounding box center [764, 303] width 27 height 19
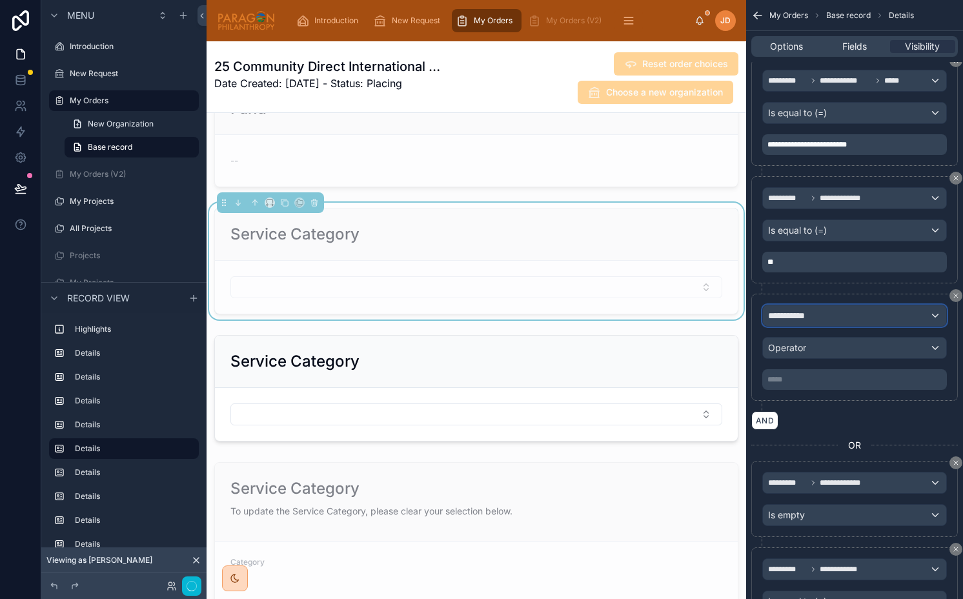
click at [797, 317] on span "**********" at bounding box center [792, 315] width 48 height 13
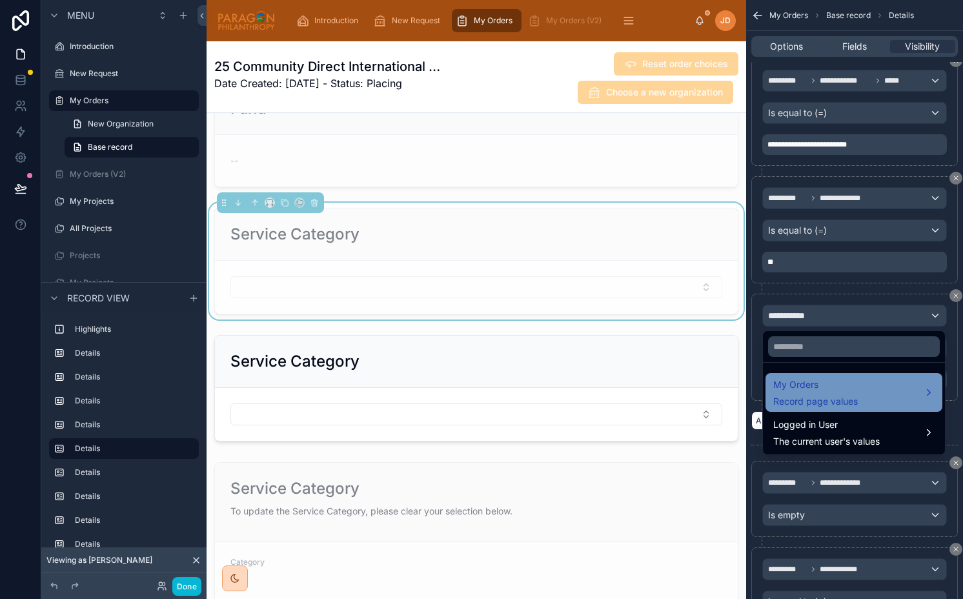
click at [802, 390] on span "My Orders" at bounding box center [815, 384] width 85 height 15
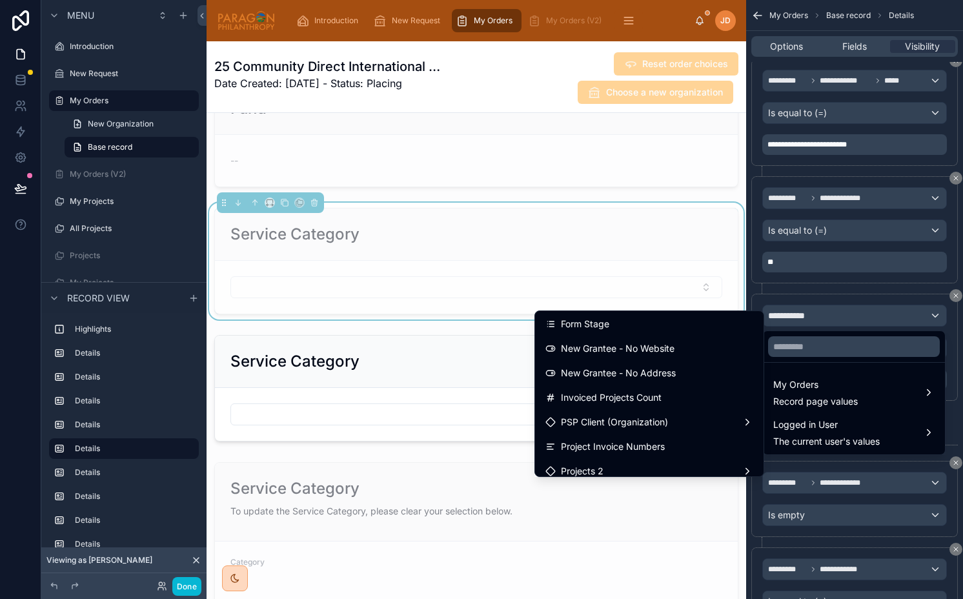
scroll to position [3385, 0]
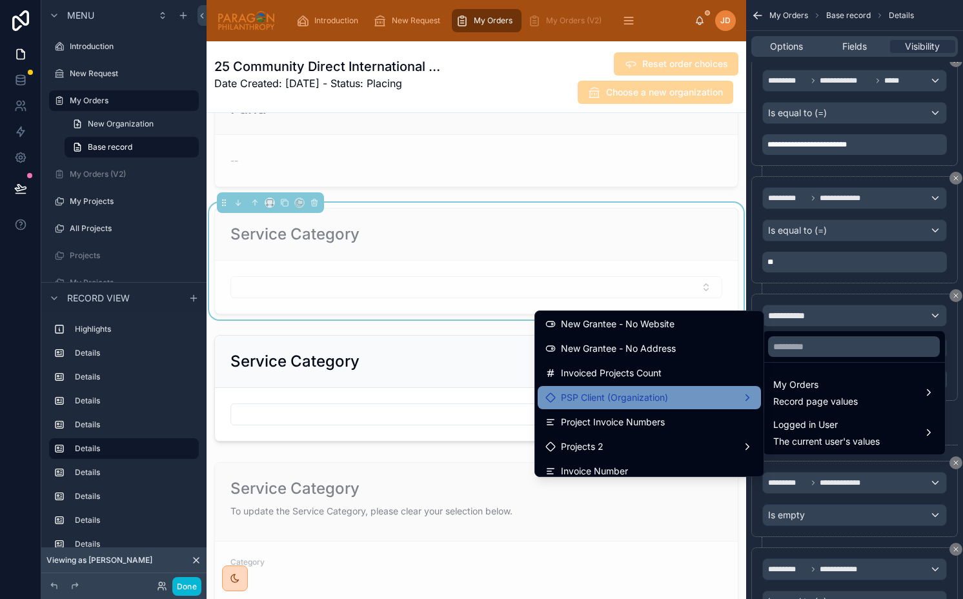
click at [659, 399] on span "PSP Client (Organization)" at bounding box center [614, 397] width 107 height 15
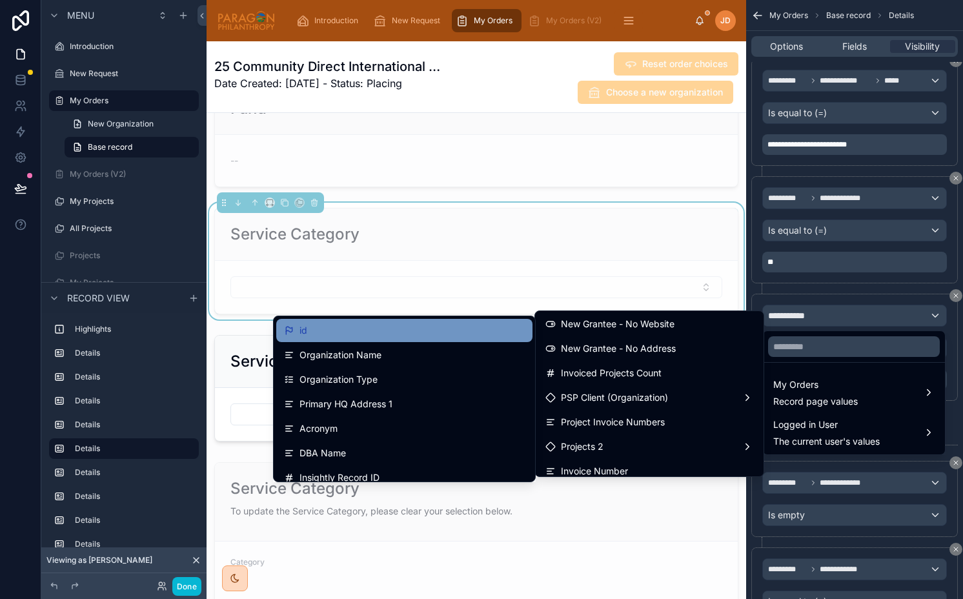
click at [408, 334] on div "id" at bounding box center [404, 330] width 241 height 15
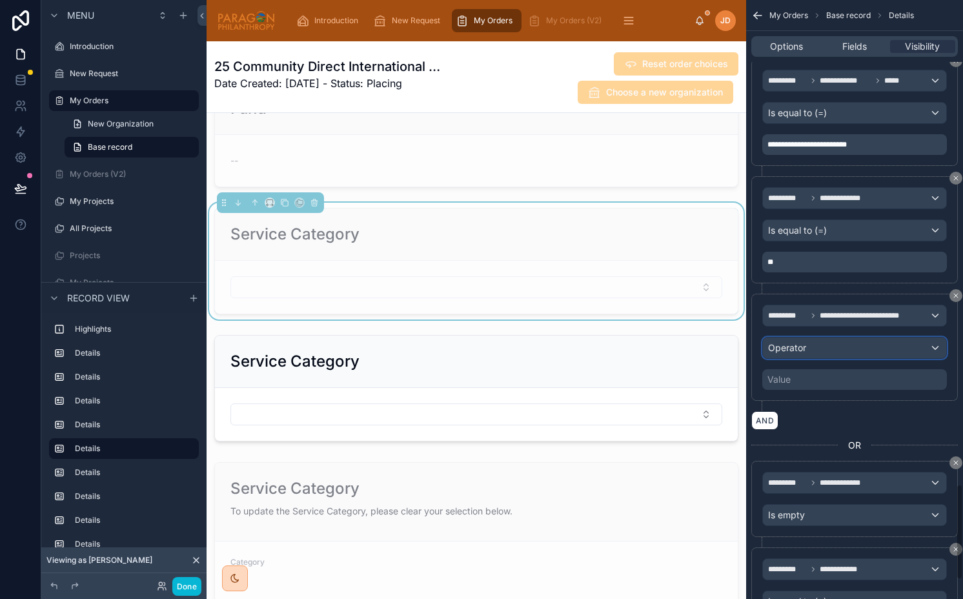
click at [779, 352] on span "Operator" at bounding box center [787, 347] width 38 height 11
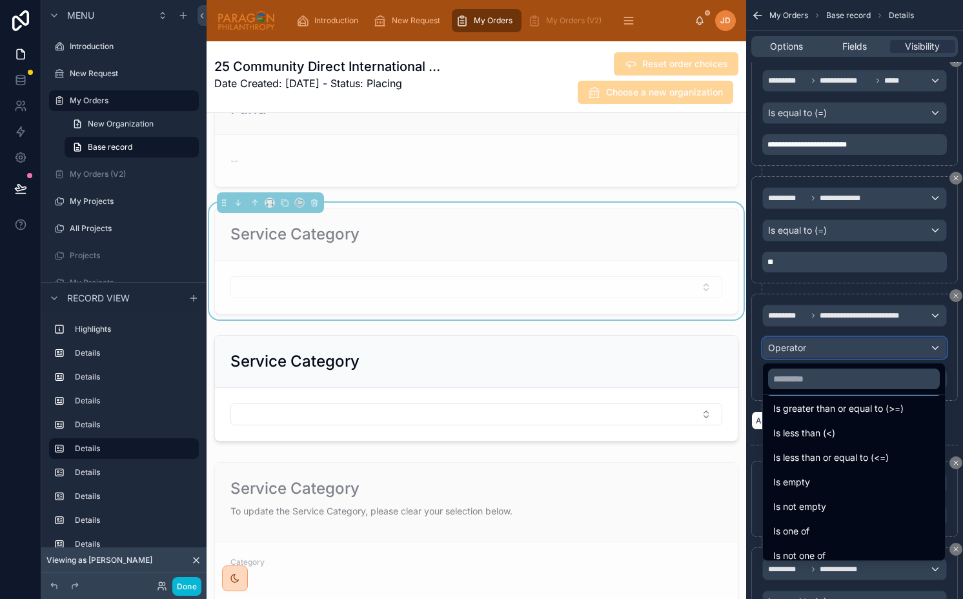
scroll to position [92, 0]
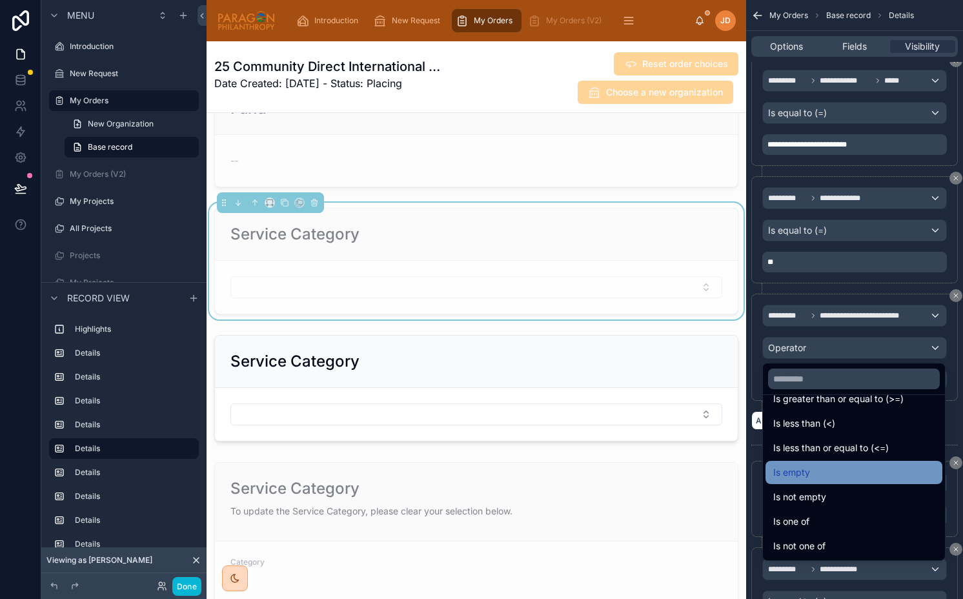
click at [821, 476] on div "Is empty" at bounding box center [853, 472] width 161 height 15
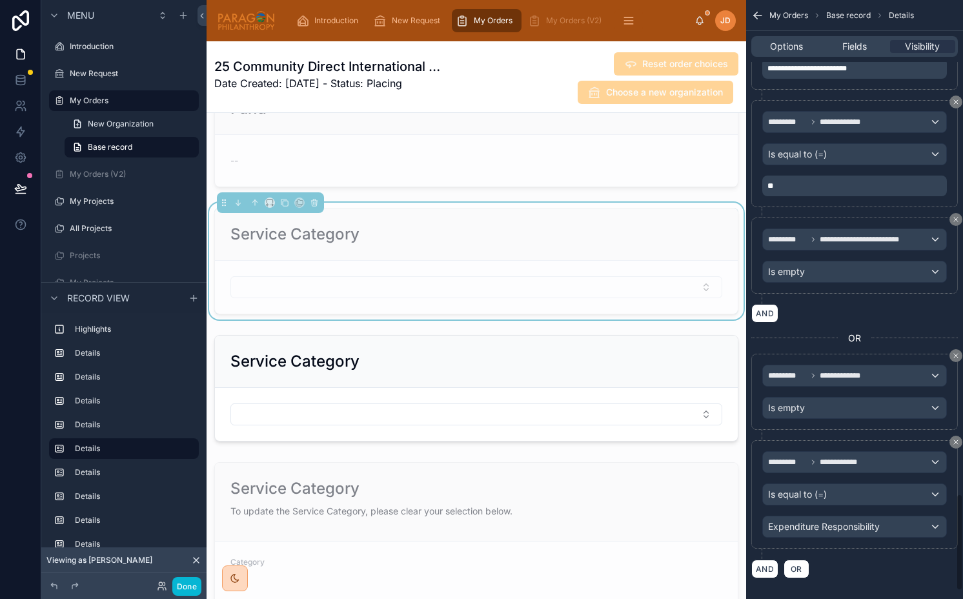
scroll to position [3103, 0]
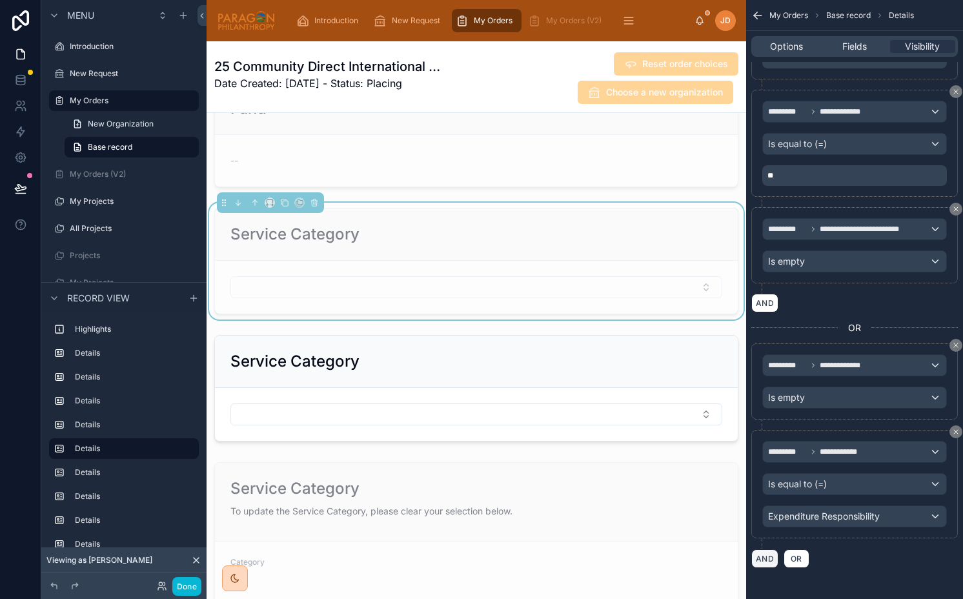
click at [766, 554] on button "AND" at bounding box center [764, 558] width 27 height 19
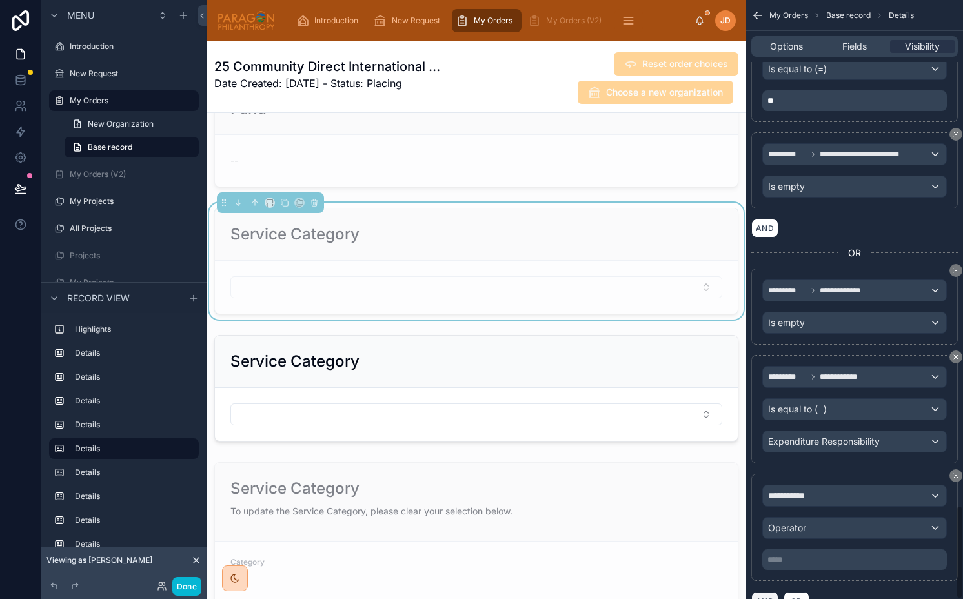
scroll to position [3221, 0]
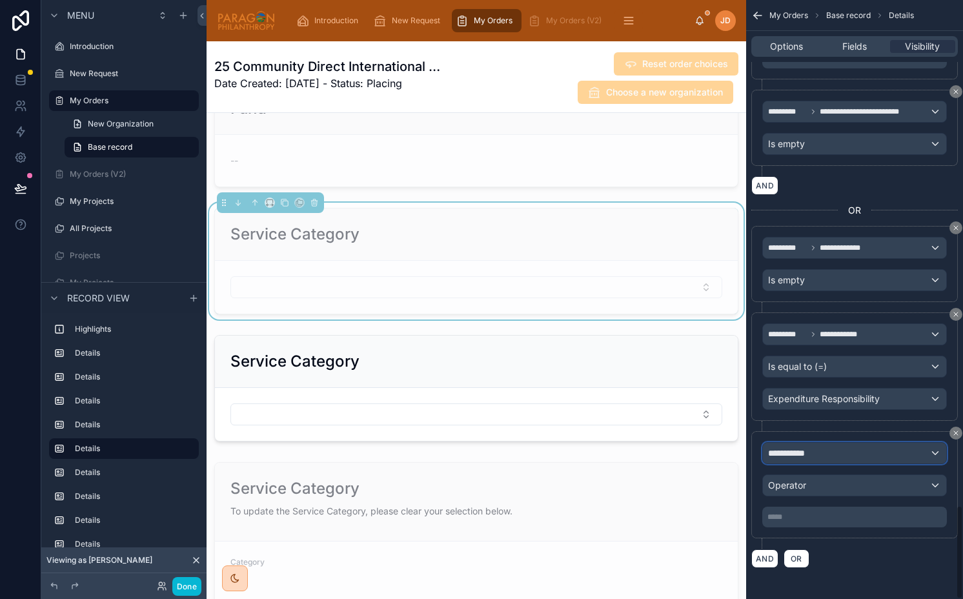
click at [783, 454] on span "**********" at bounding box center [792, 452] width 48 height 13
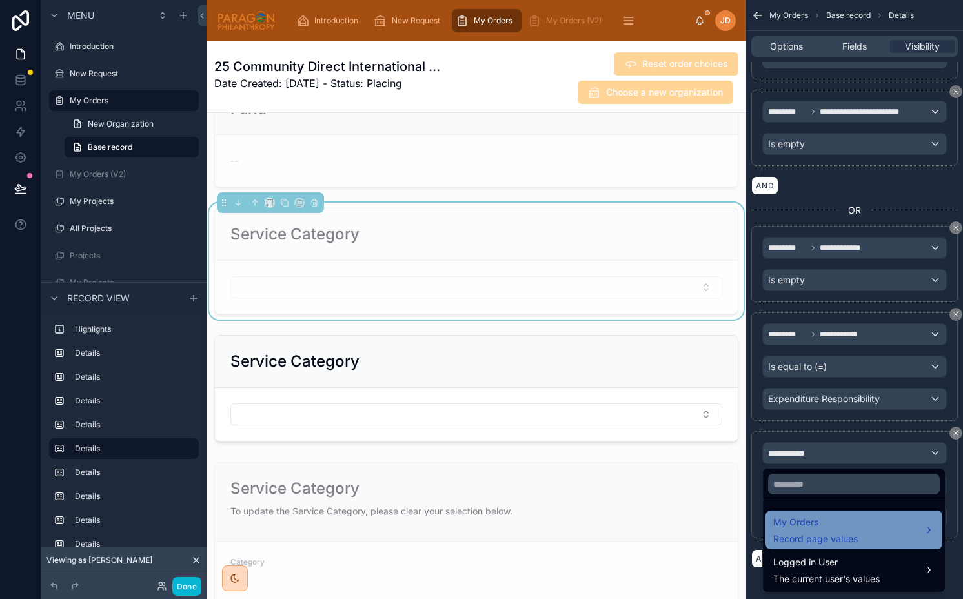
click at [799, 531] on div "My Orders Record page values" at bounding box center [815, 529] width 85 height 31
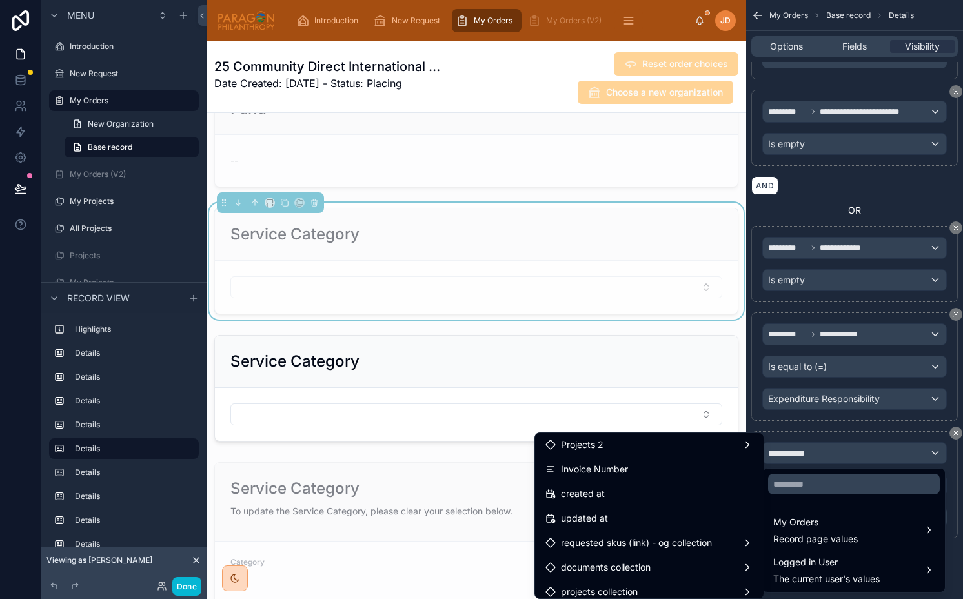
scroll to position [3447, 0]
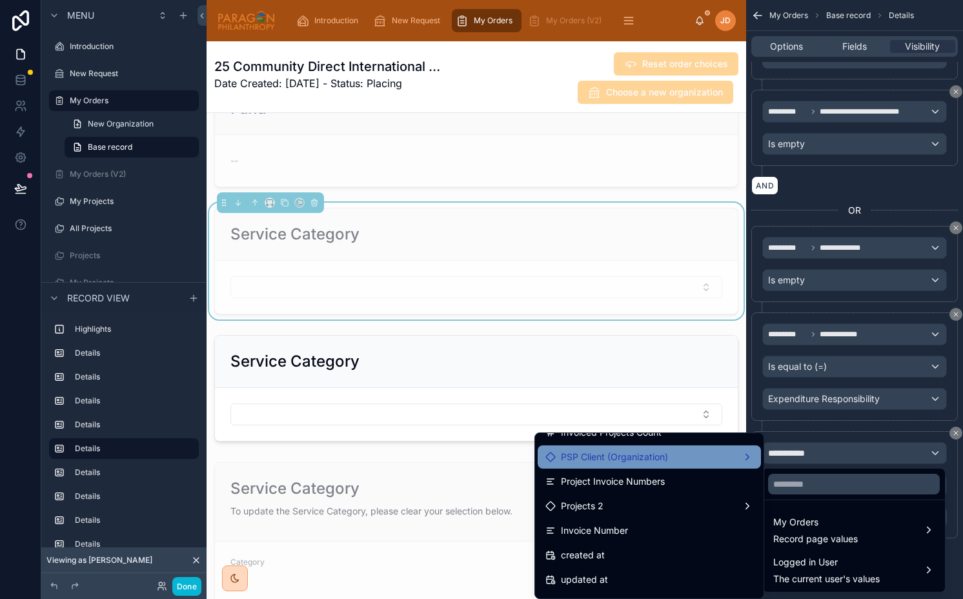
click at [614, 463] on span "PSP Client (Organization)" at bounding box center [614, 456] width 107 height 15
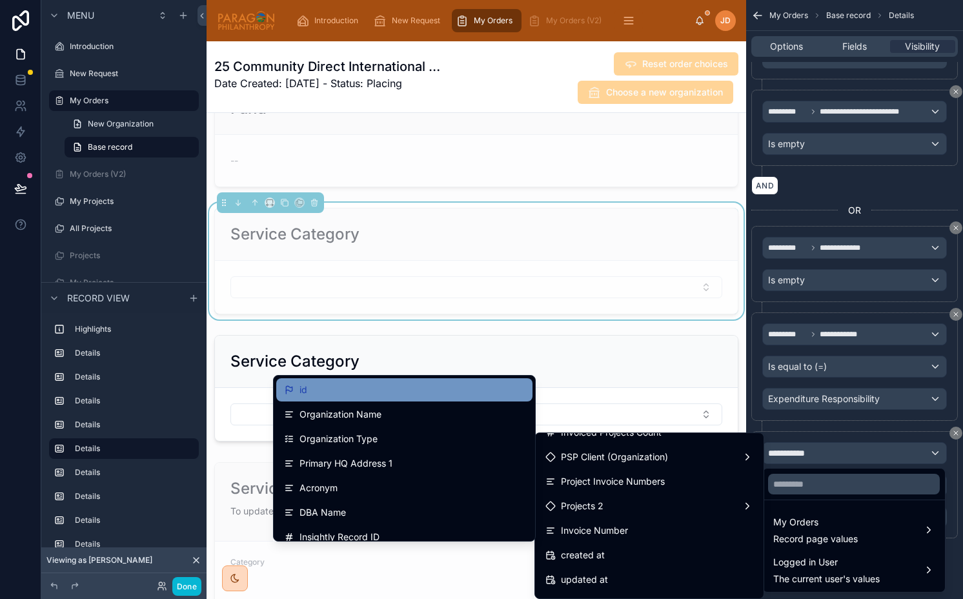
click at [410, 399] on div "id" at bounding box center [404, 389] width 256 height 23
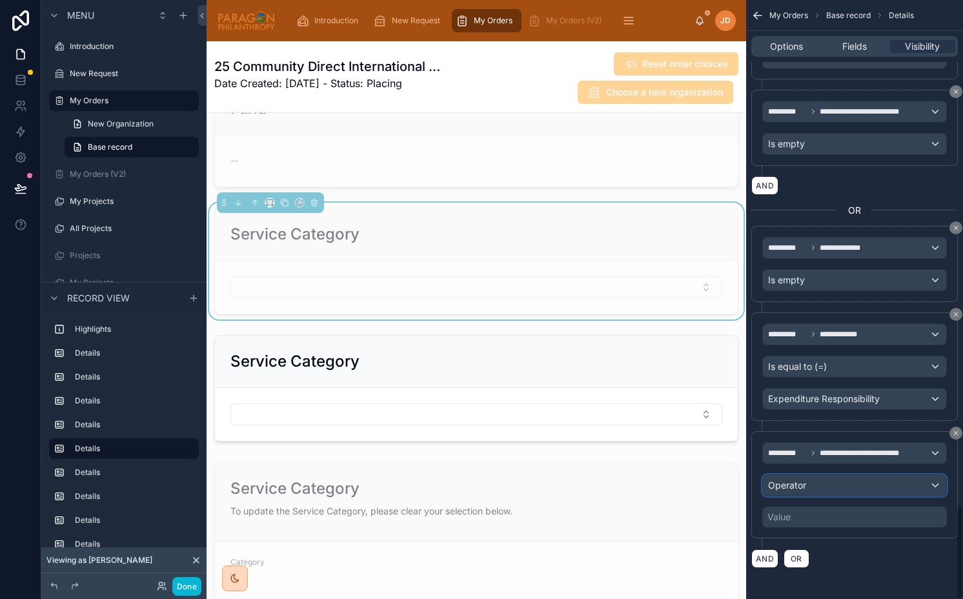
click at [794, 491] on div "Operator" at bounding box center [854, 485] width 183 height 21
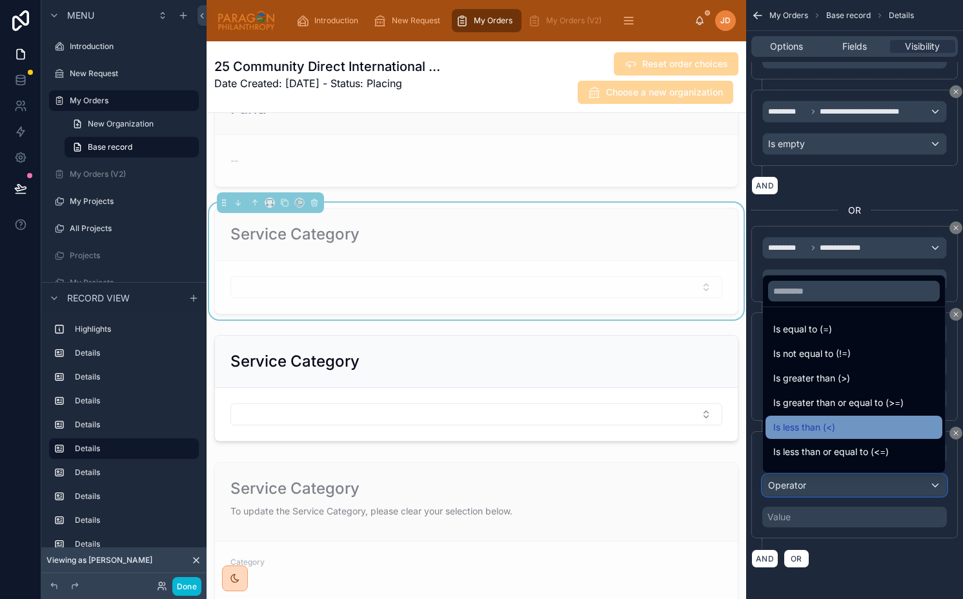
scroll to position [92, 0]
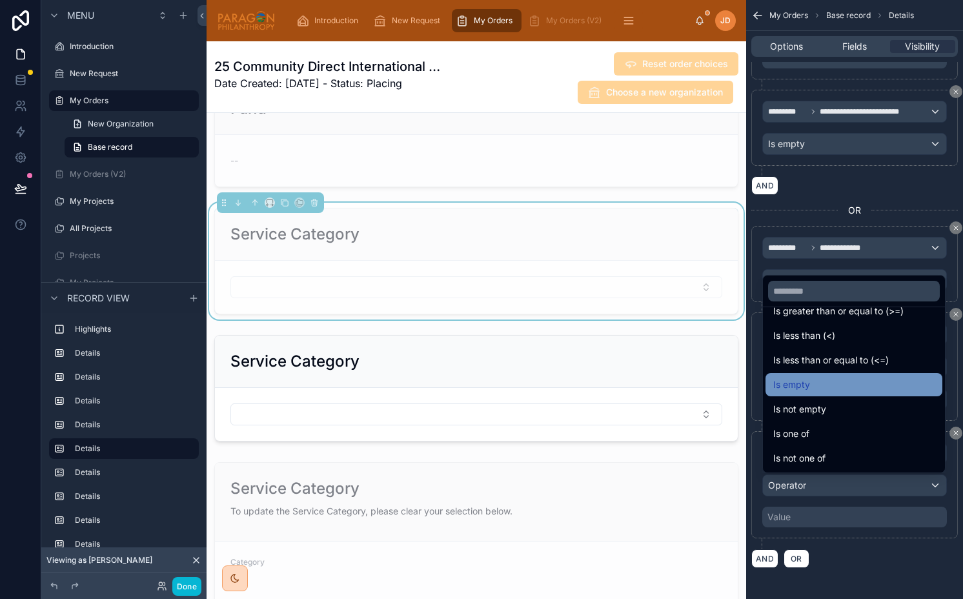
click at [790, 383] on span "Is empty" at bounding box center [791, 384] width 37 height 15
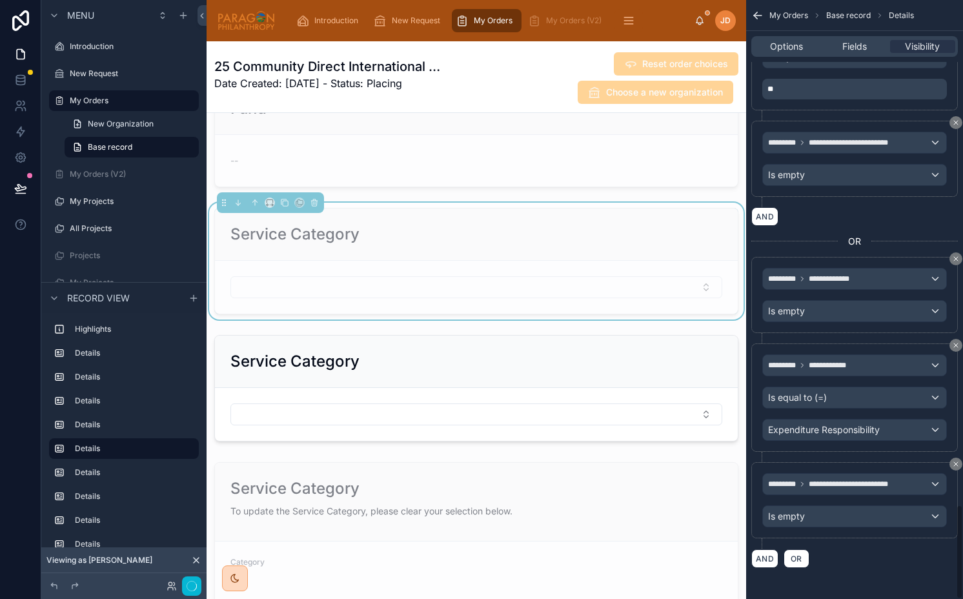
scroll to position [3190, 0]
click at [185, 581] on button "Done" at bounding box center [186, 586] width 29 height 19
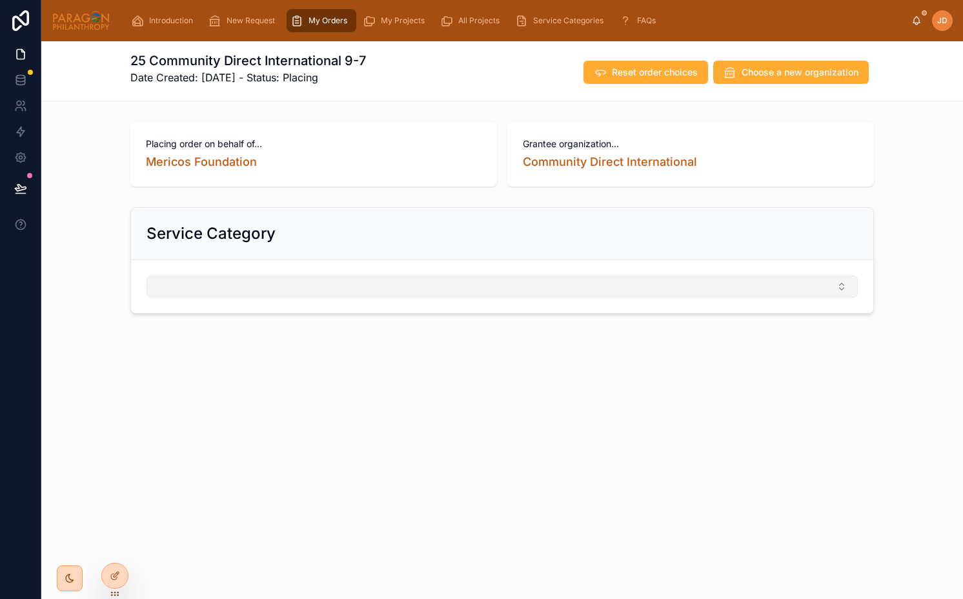
click at [254, 290] on button "Select Button" at bounding box center [501, 286] width 711 height 22
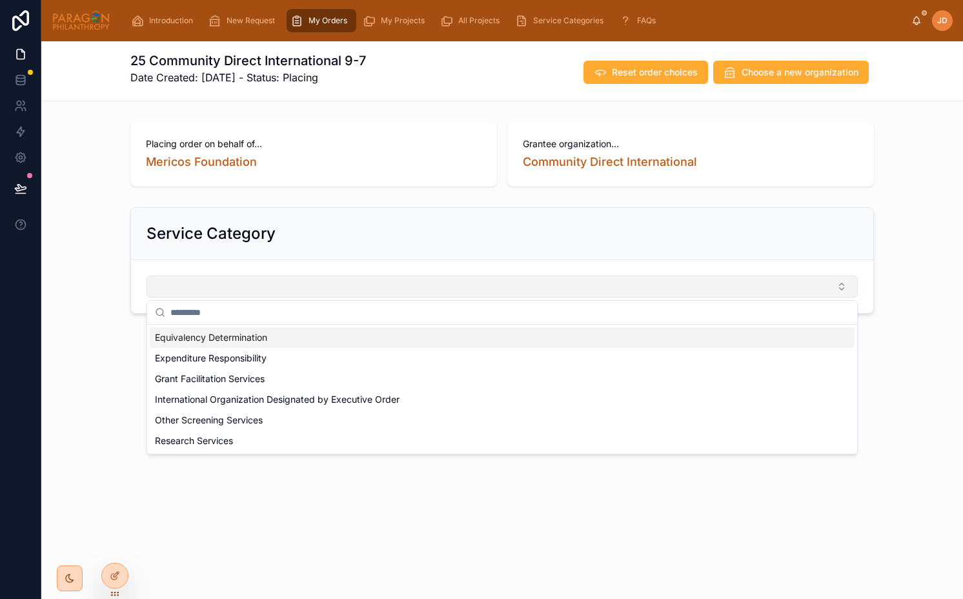
click at [254, 290] on button "Select Button" at bounding box center [501, 286] width 711 height 22
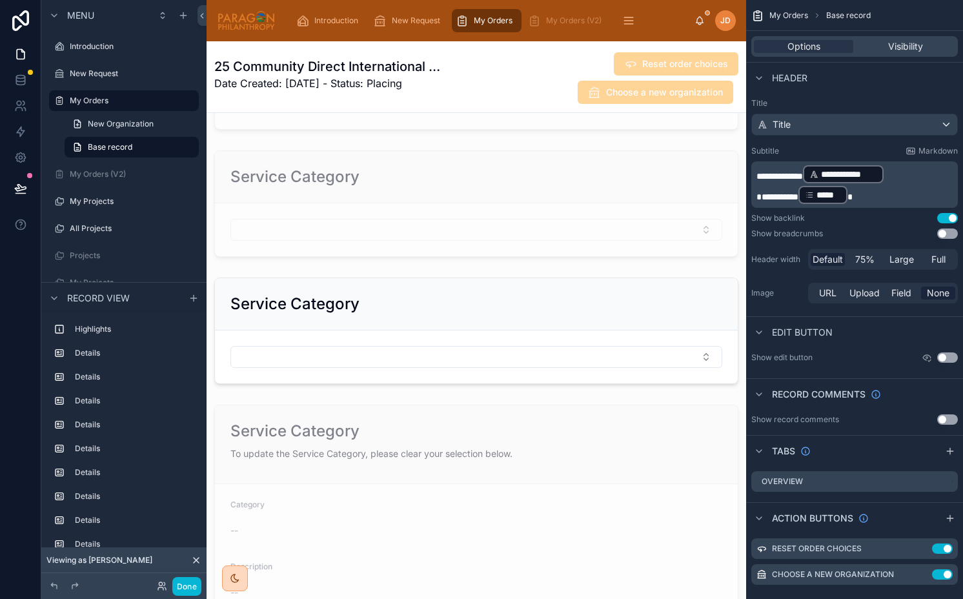
scroll to position [1376, 0]
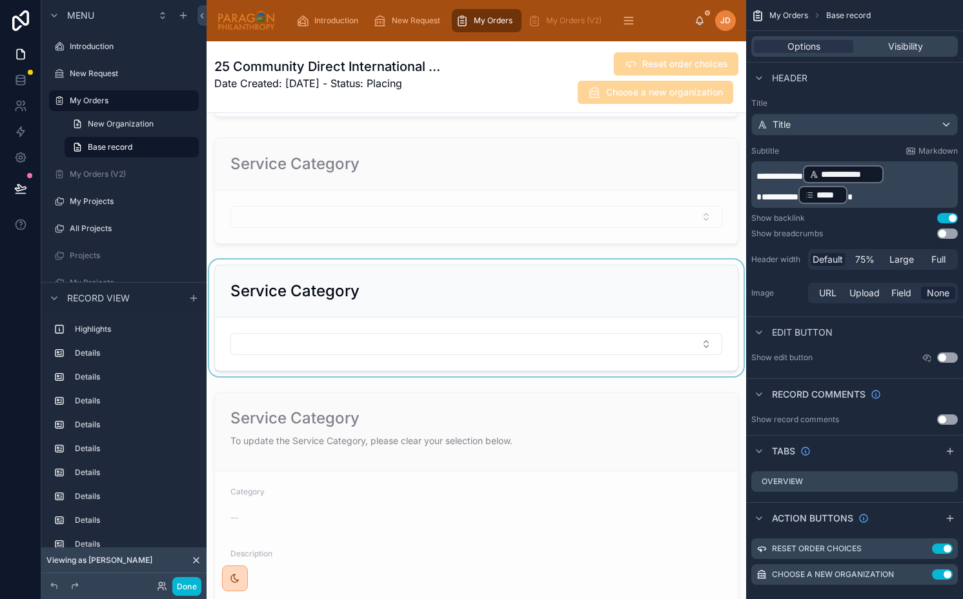
click at [425, 315] on div at bounding box center [475, 317] width 539 height 117
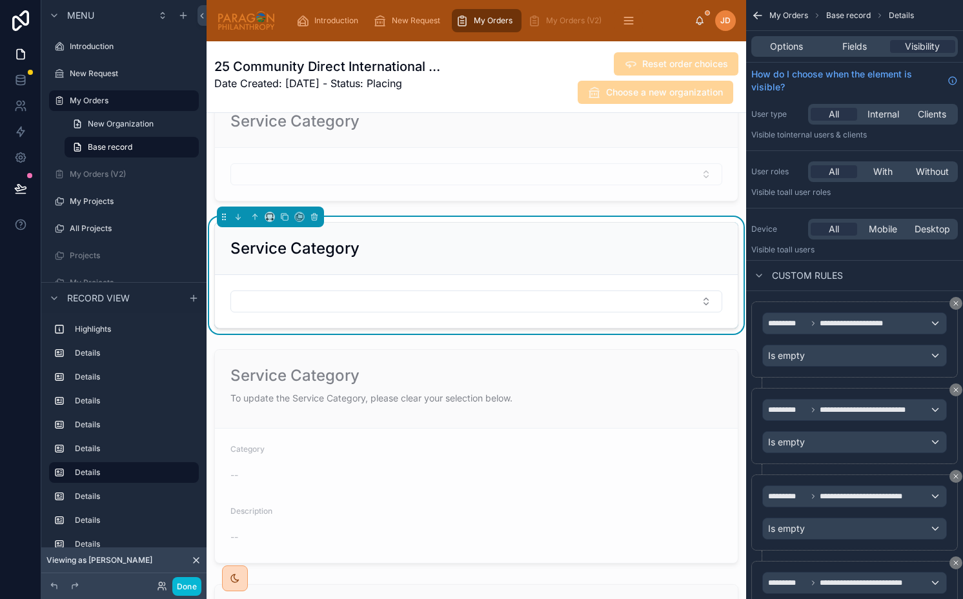
scroll to position [1422, 0]
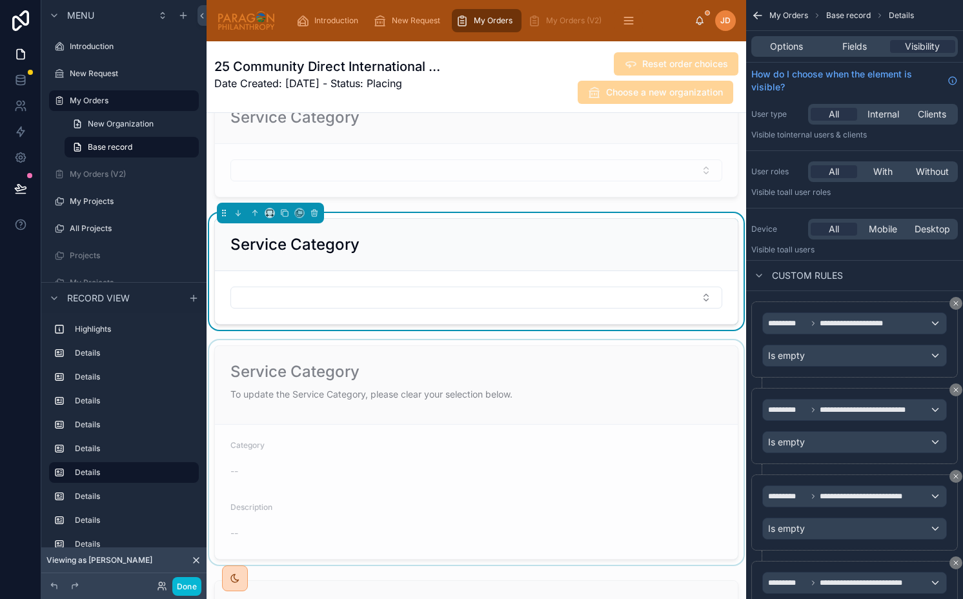
click at [412, 394] on div at bounding box center [475, 452] width 539 height 225
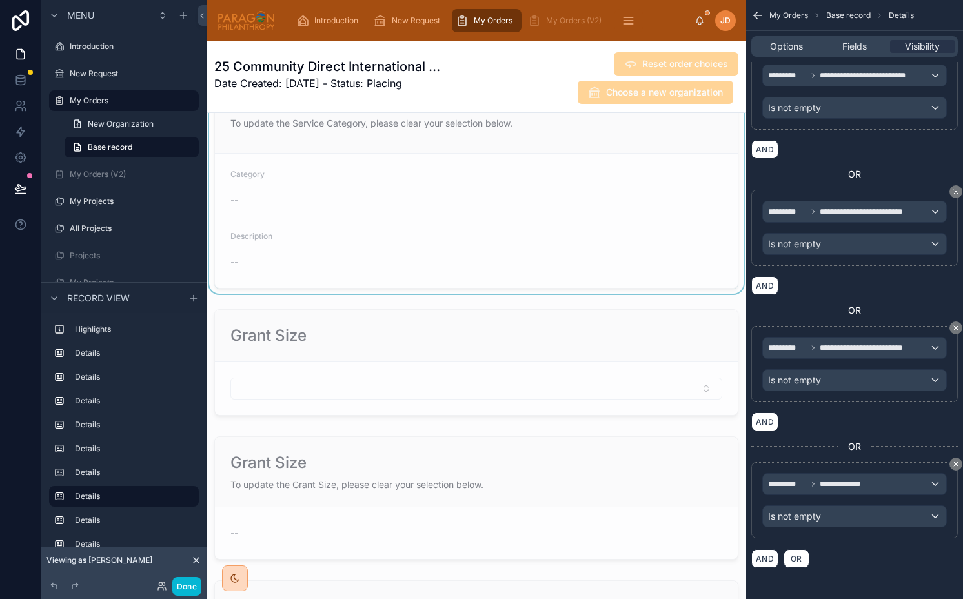
scroll to position [1698, 0]
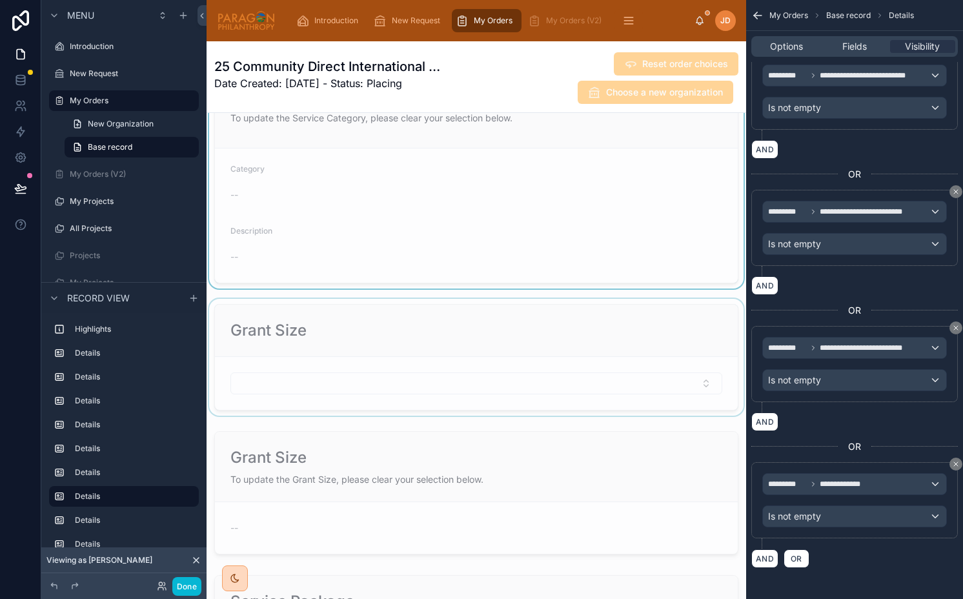
click at [501, 353] on div at bounding box center [475, 357] width 539 height 117
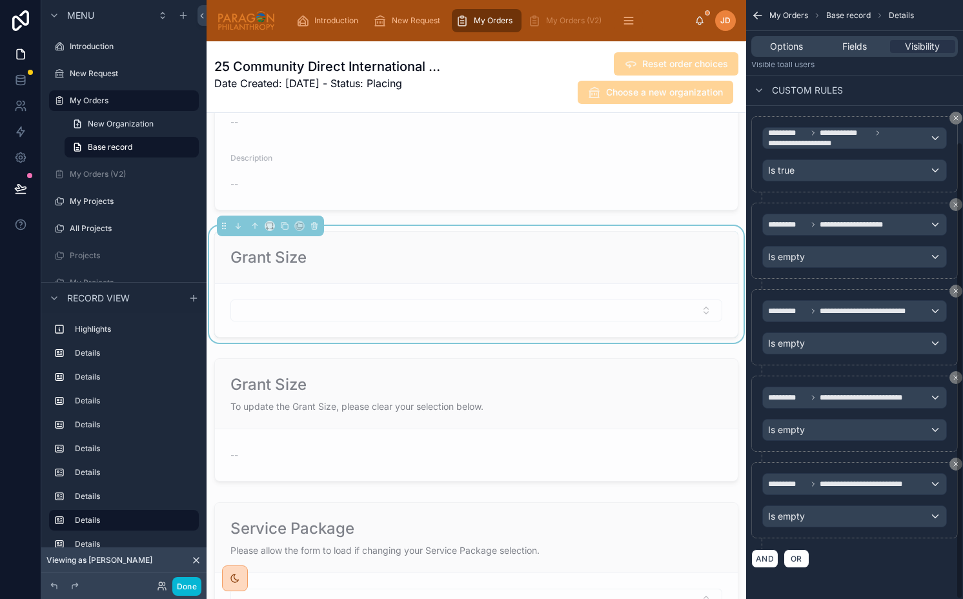
scroll to position [1774, 0]
click at [180, 581] on button "Done" at bounding box center [186, 586] width 29 height 19
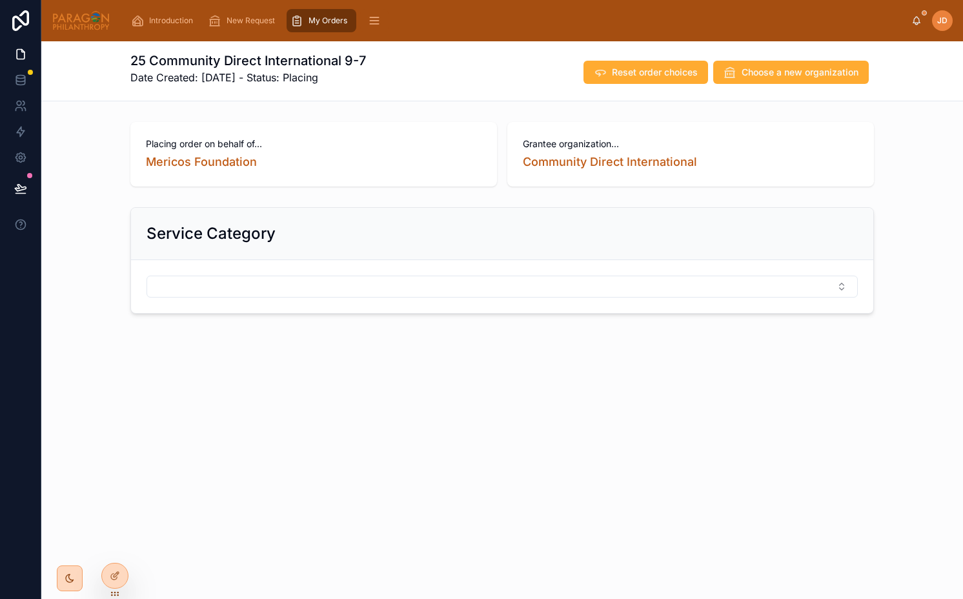
scroll to position [0, 0]
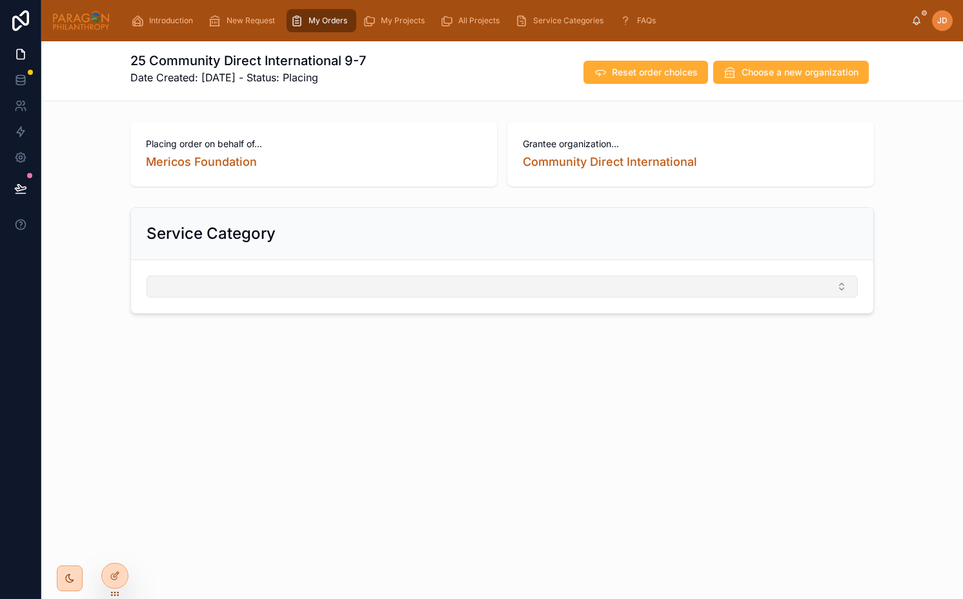
click at [266, 281] on button "Select Button" at bounding box center [501, 286] width 711 height 22
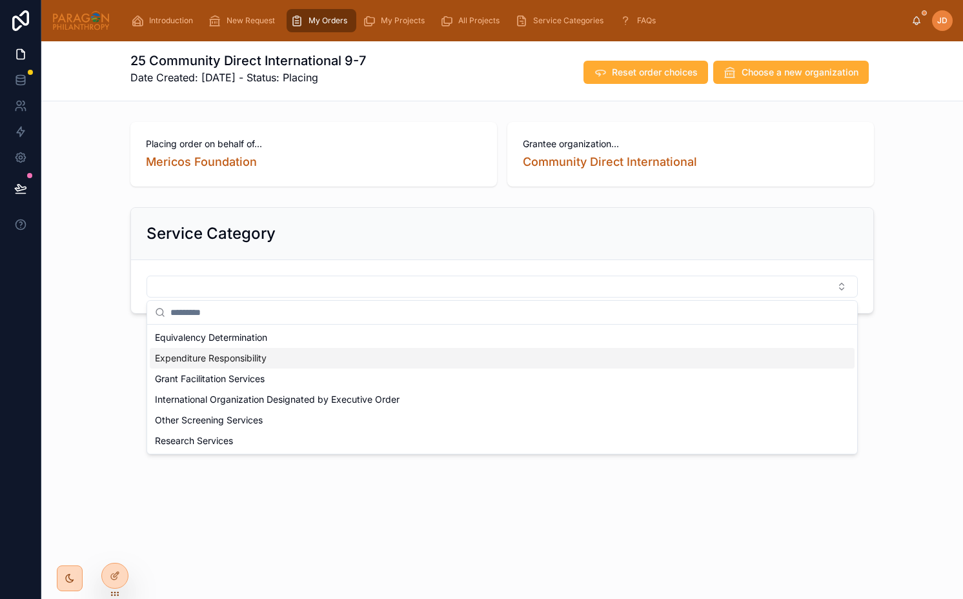
click at [256, 357] on span "Expenditure Responsibility" at bounding box center [211, 358] width 112 height 13
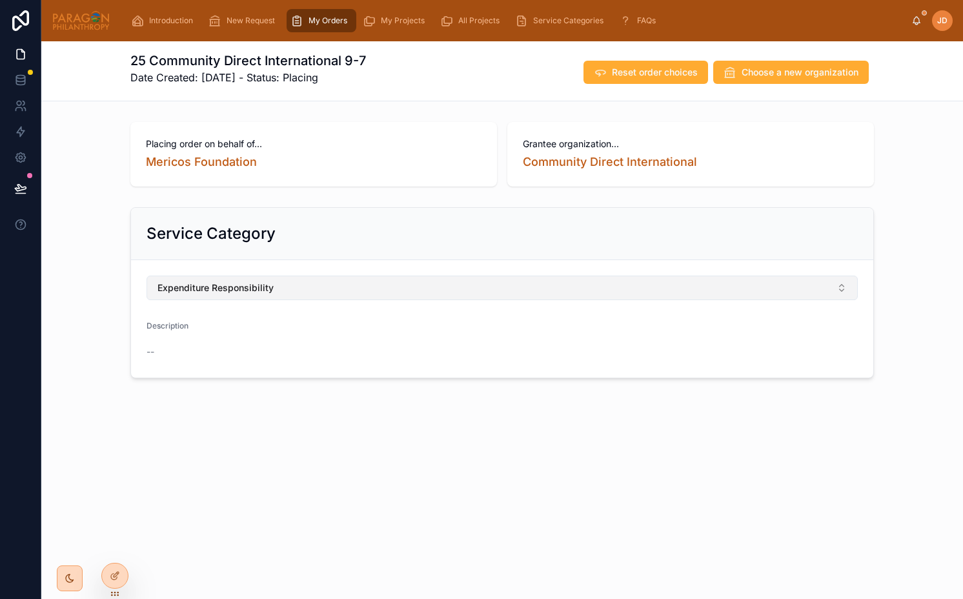
click at [314, 287] on button "Expenditure Responsibility" at bounding box center [501, 287] width 711 height 25
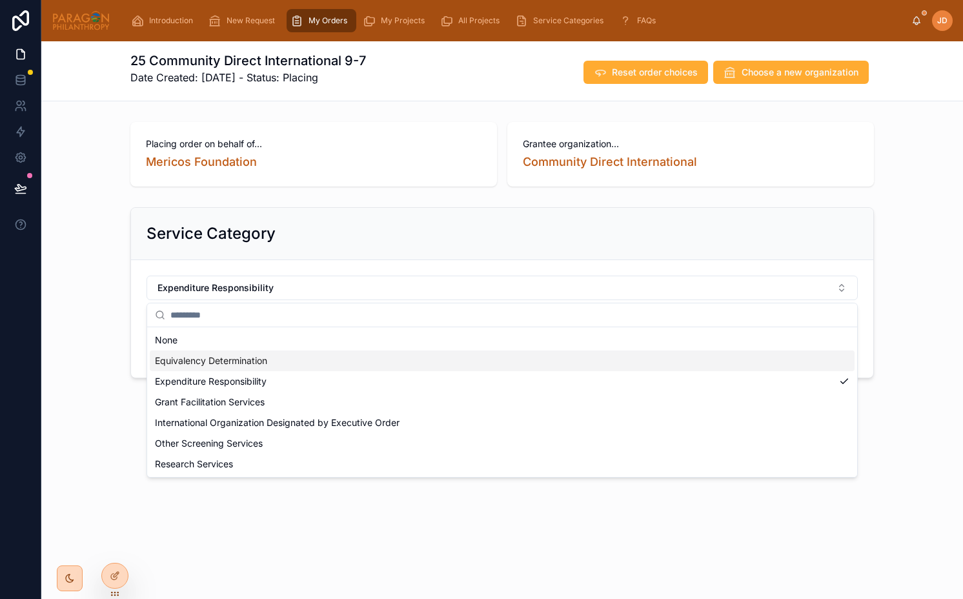
click at [276, 368] on div "Equivalency Determination" at bounding box center [502, 360] width 705 height 21
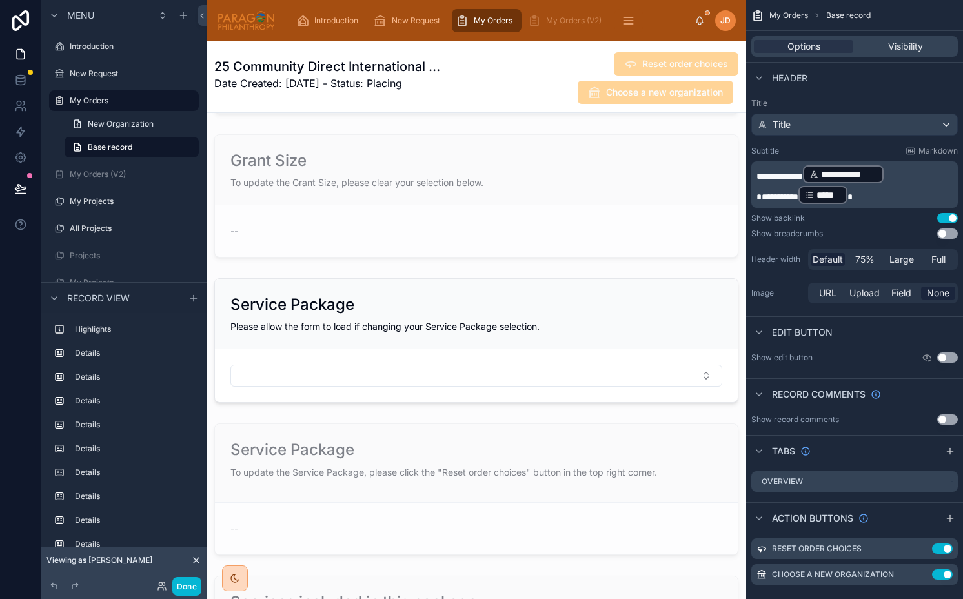
scroll to position [2341, 0]
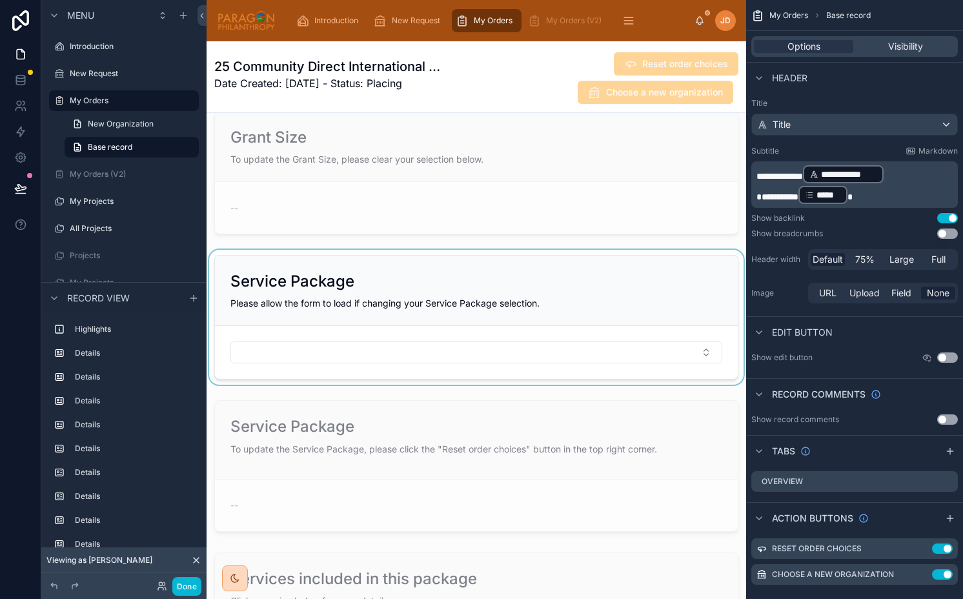
click at [415, 297] on div at bounding box center [475, 317] width 539 height 135
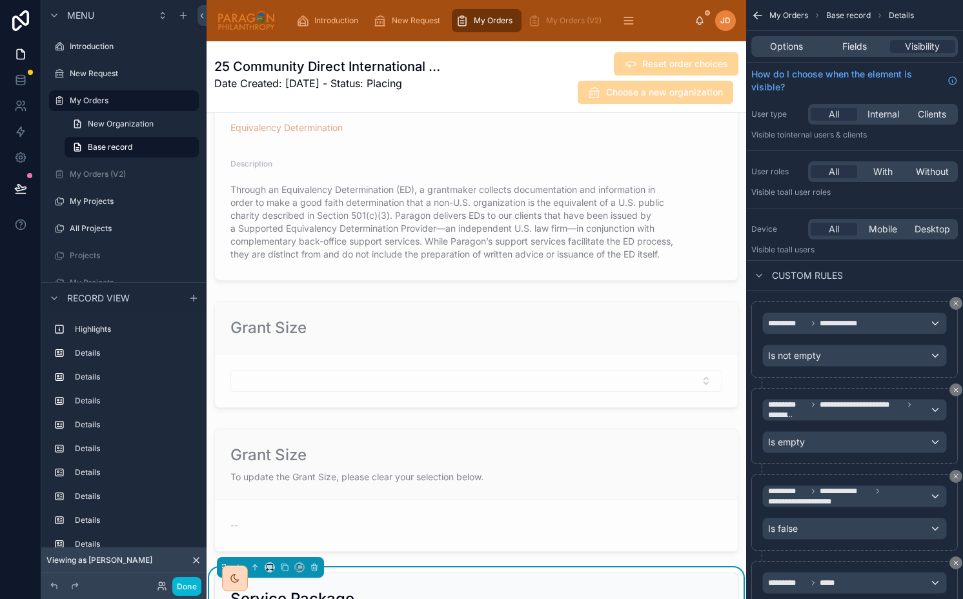
scroll to position [2023, 0]
click at [366, 525] on div at bounding box center [475, 491] width 539 height 134
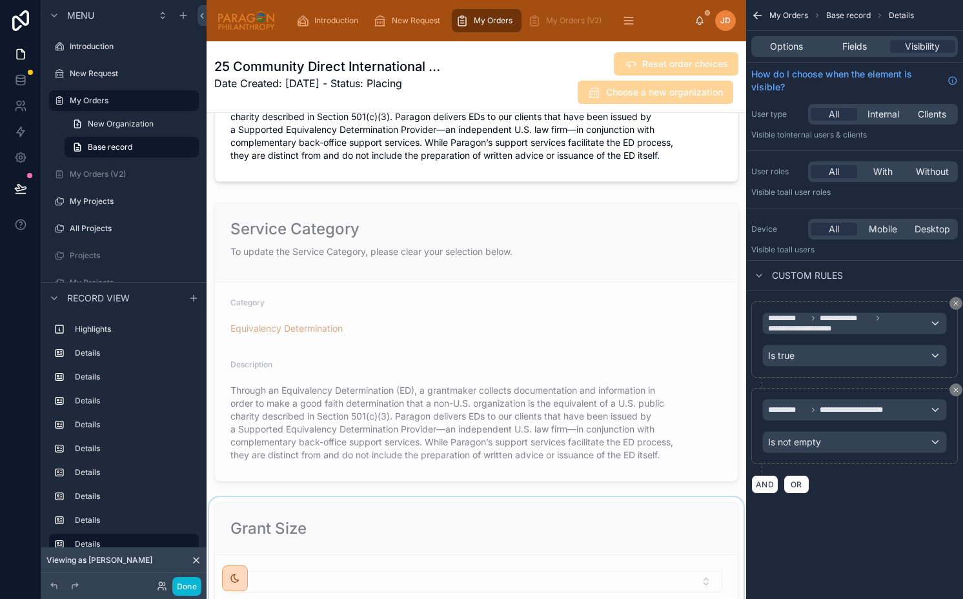
scroll to position [1672, 0]
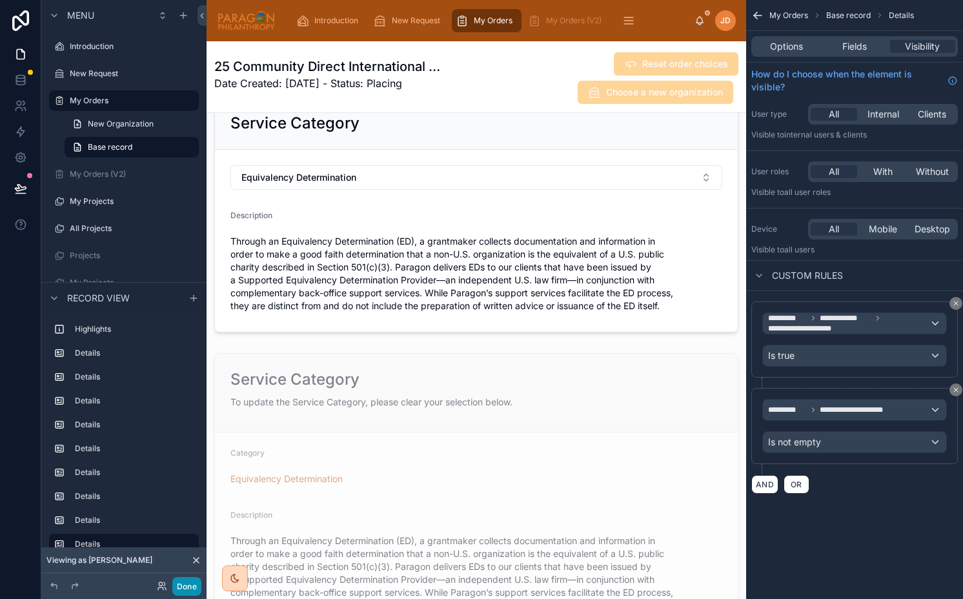
click at [192, 581] on button "Done" at bounding box center [186, 586] width 29 height 19
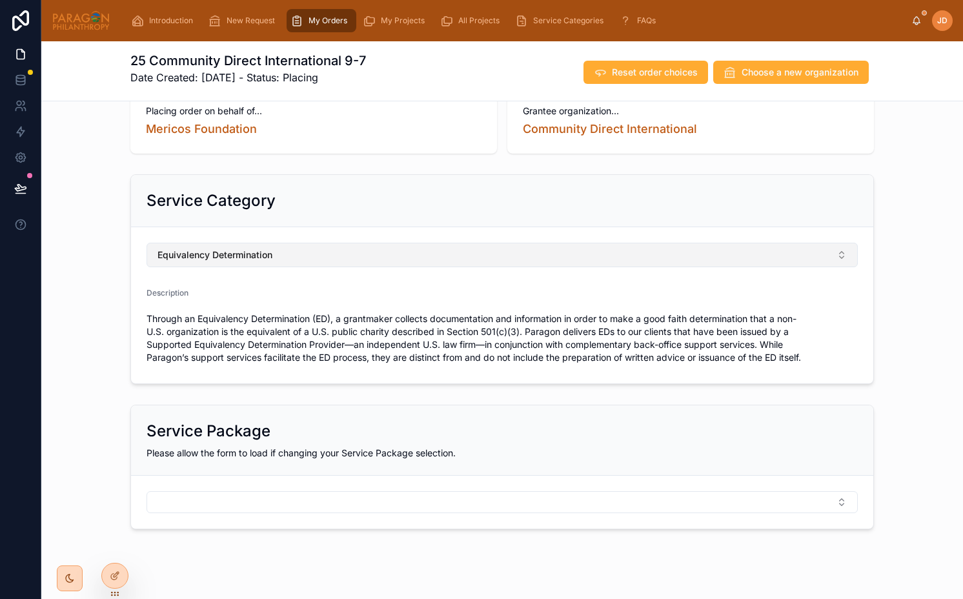
scroll to position [29, 0]
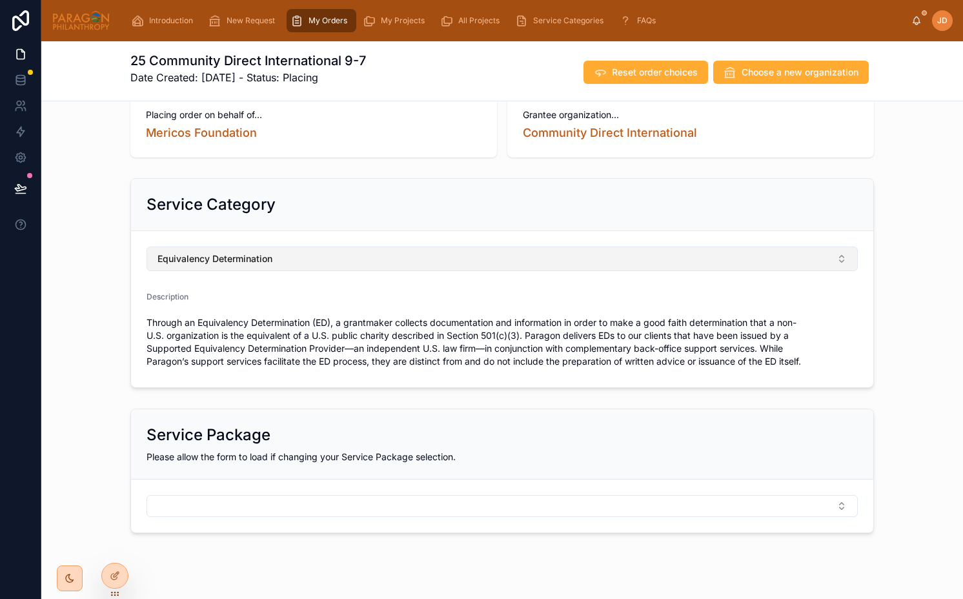
click at [412, 263] on button "Equivalency Determination" at bounding box center [501, 258] width 711 height 25
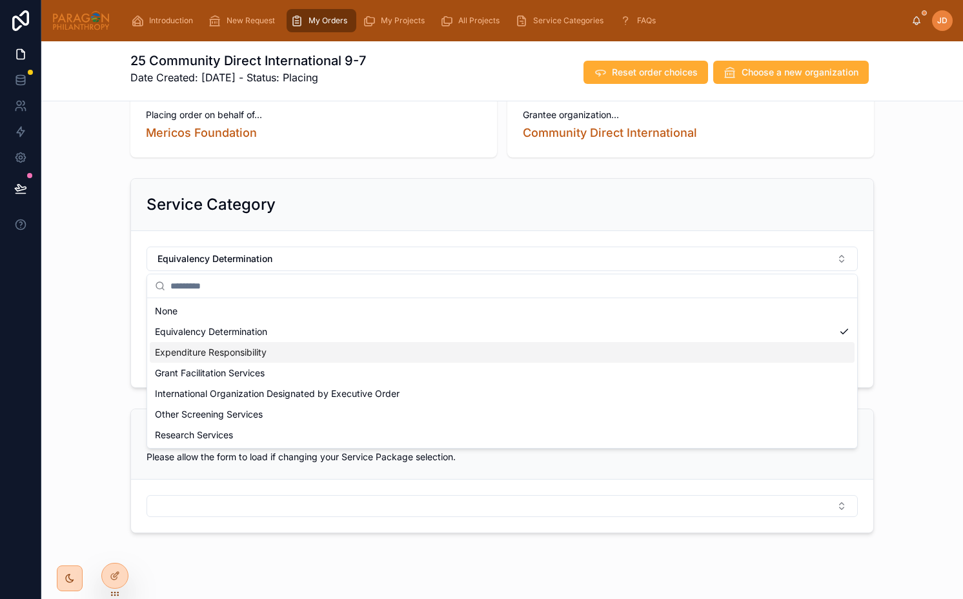
click at [363, 343] on div "Expenditure Responsibility" at bounding box center [502, 352] width 705 height 21
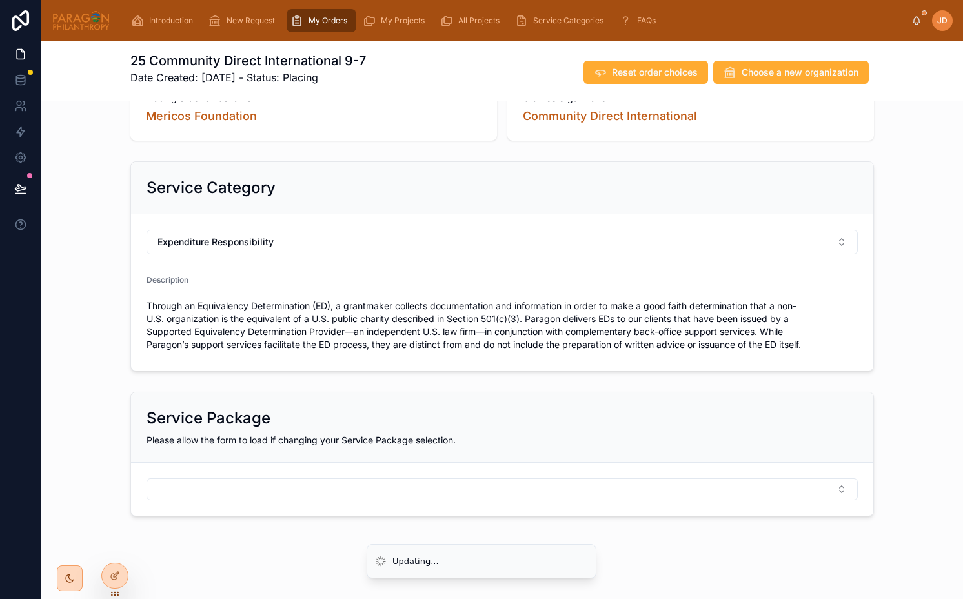
scroll to position [51, 0]
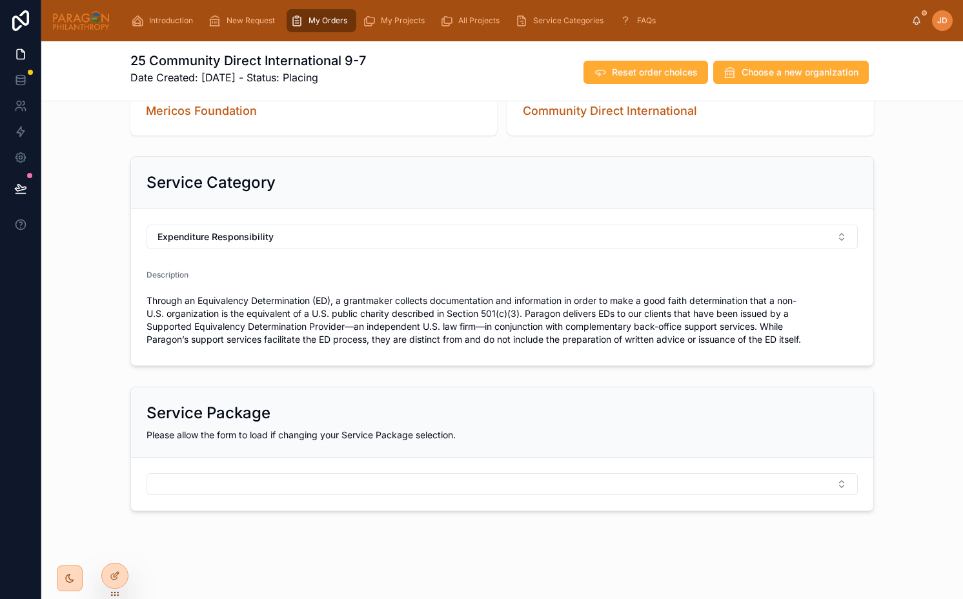
click at [323, 385] on div "Service Package Please allow the form to load if changing your Service Package …" at bounding box center [501, 448] width 921 height 135
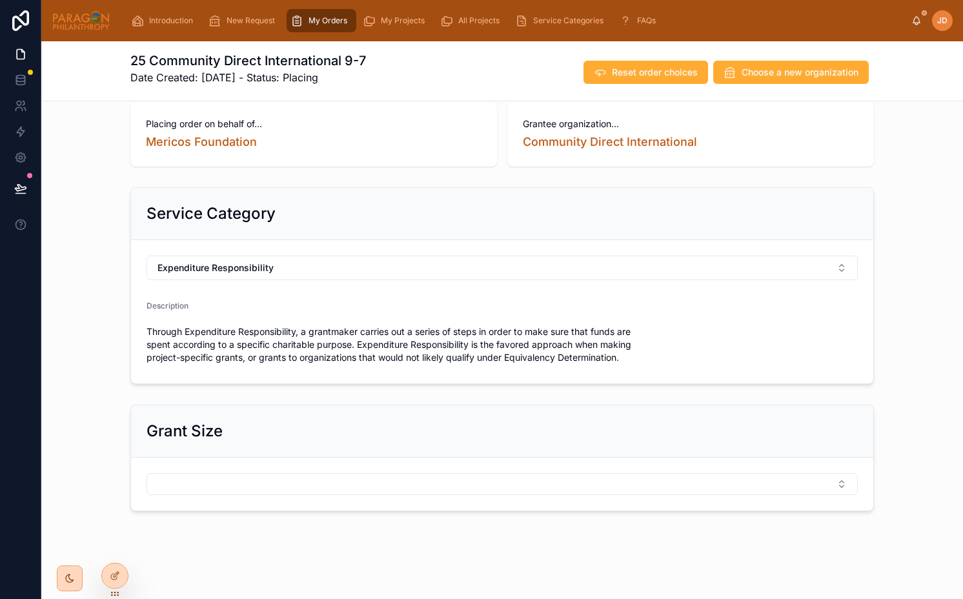
scroll to position [20, 0]
click at [260, 485] on button "Select Button" at bounding box center [501, 484] width 711 height 22
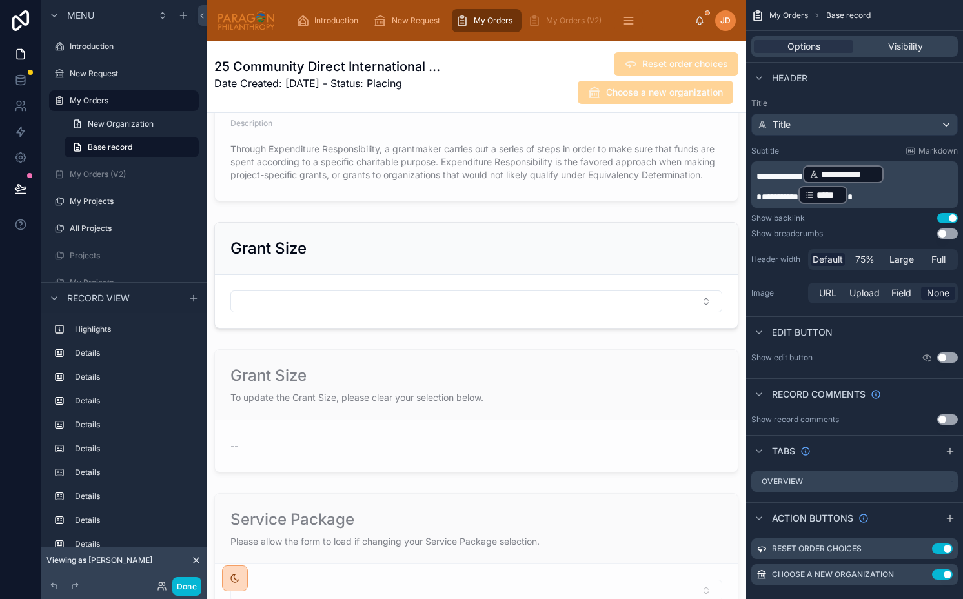
scroll to position [1994, 0]
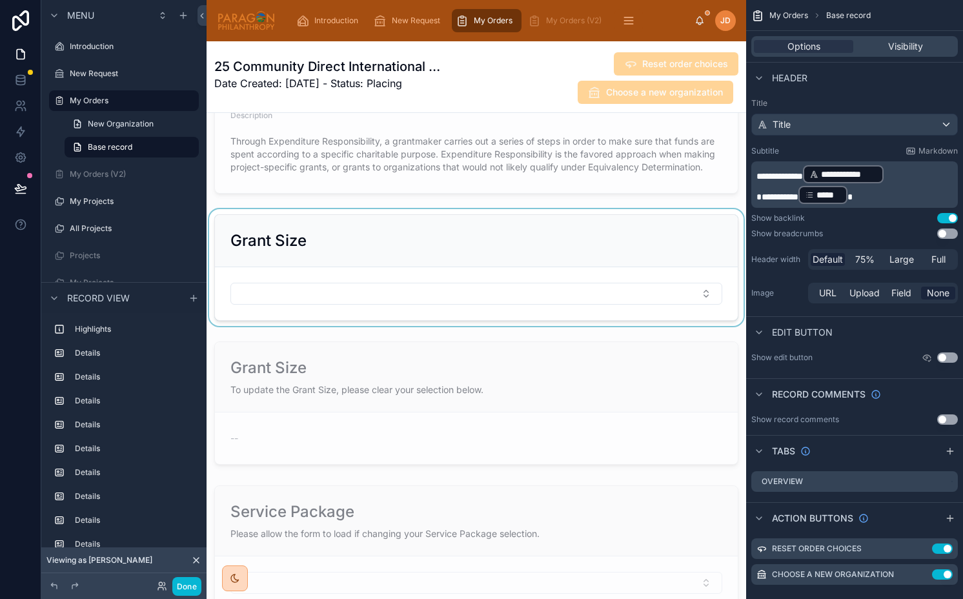
click at [423, 260] on div at bounding box center [475, 267] width 539 height 117
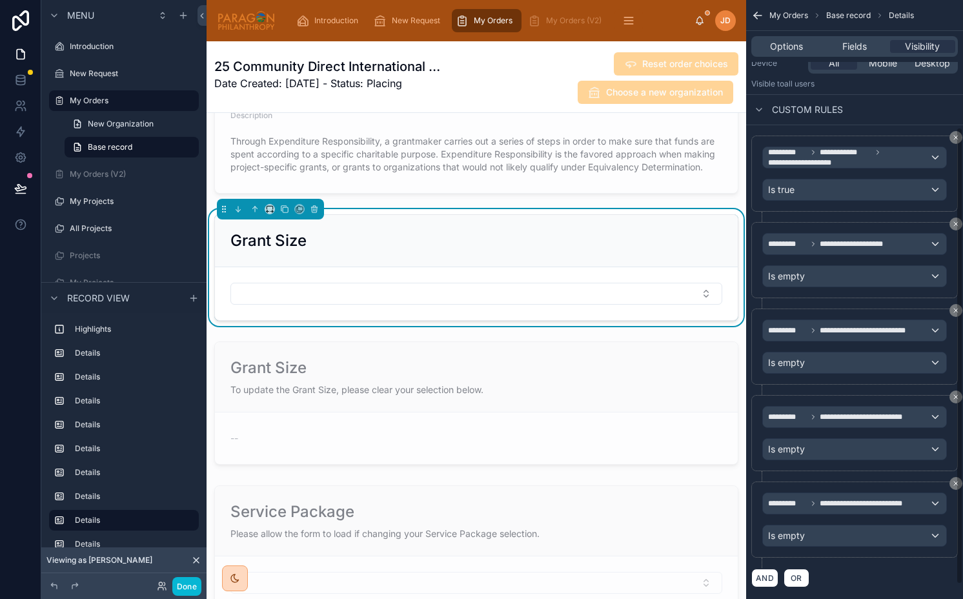
scroll to position [185, 0]
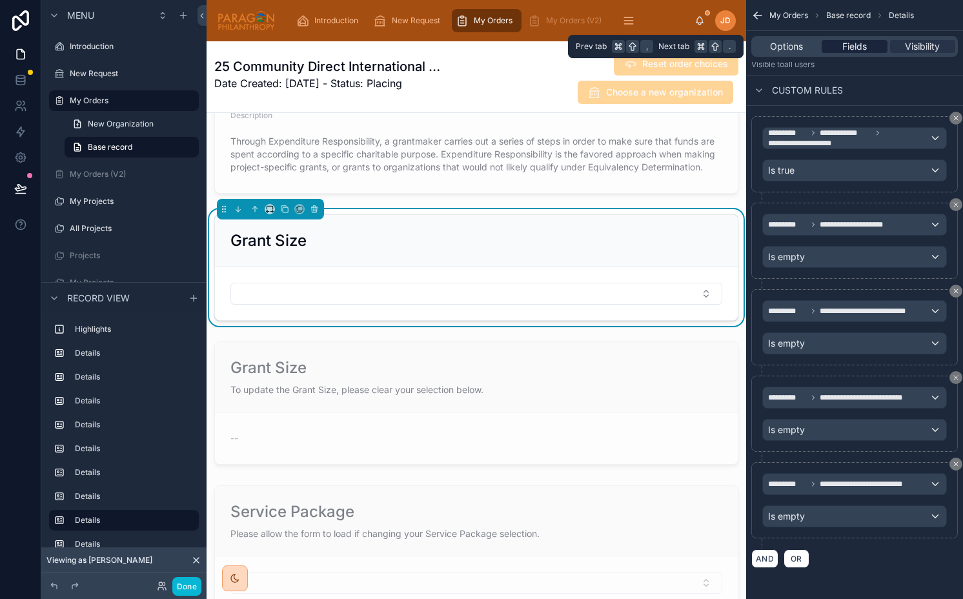
click at [848, 41] on span "Fields" at bounding box center [854, 46] width 25 height 13
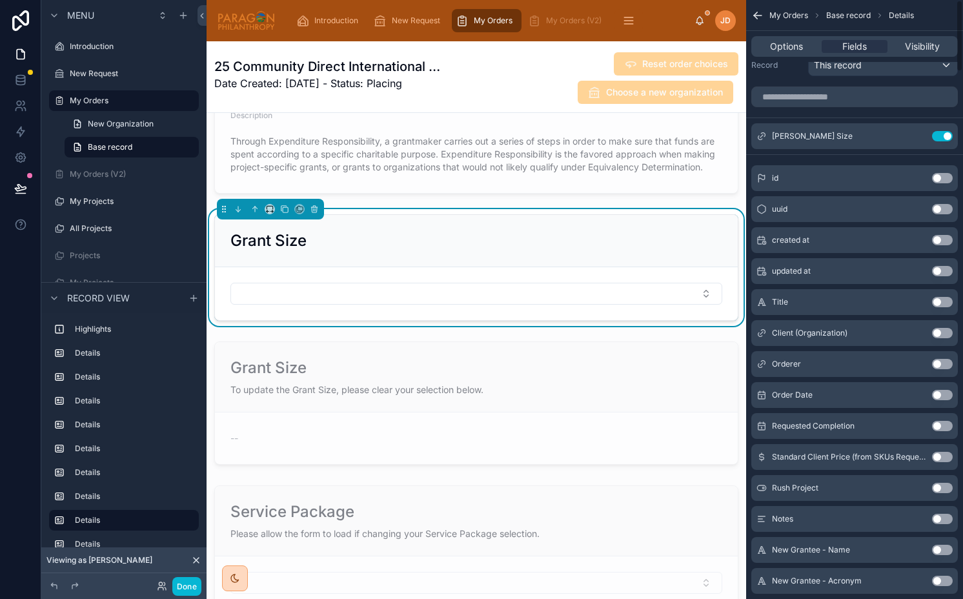
scroll to position [0, 0]
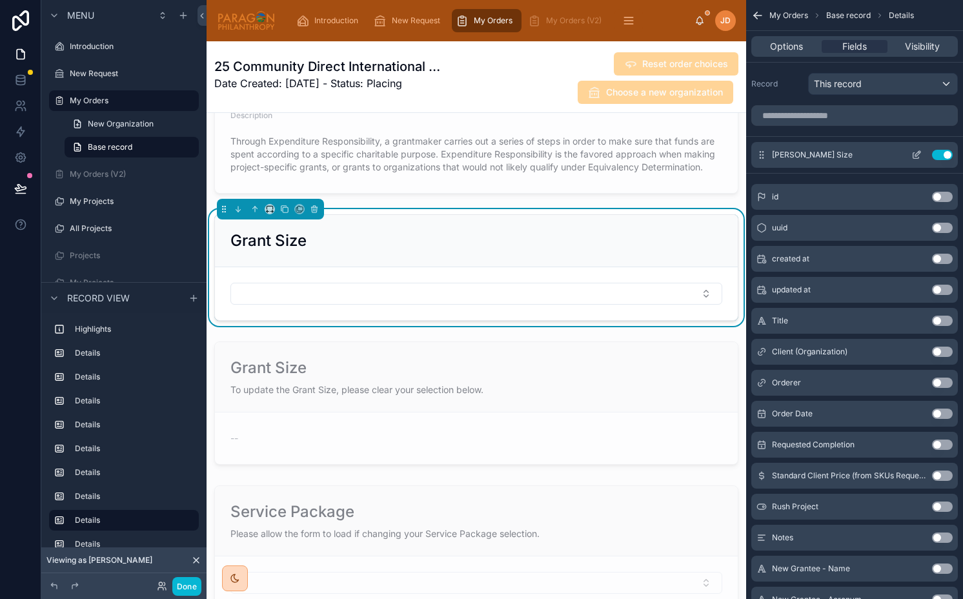
click at [916, 159] on icon "scrollable content" at bounding box center [916, 155] width 10 height 10
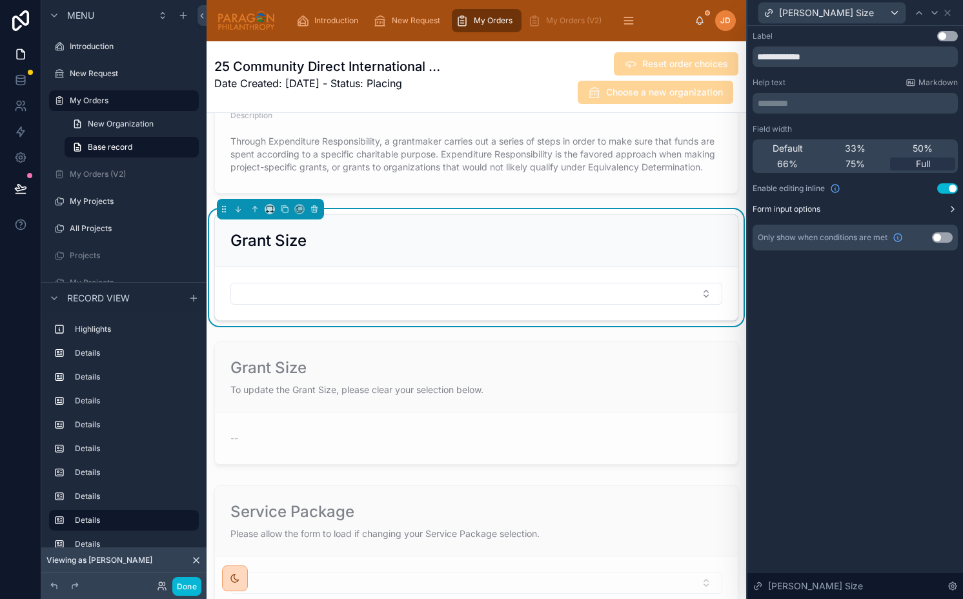
click at [826, 208] on button "Form input options" at bounding box center [854, 209] width 205 height 10
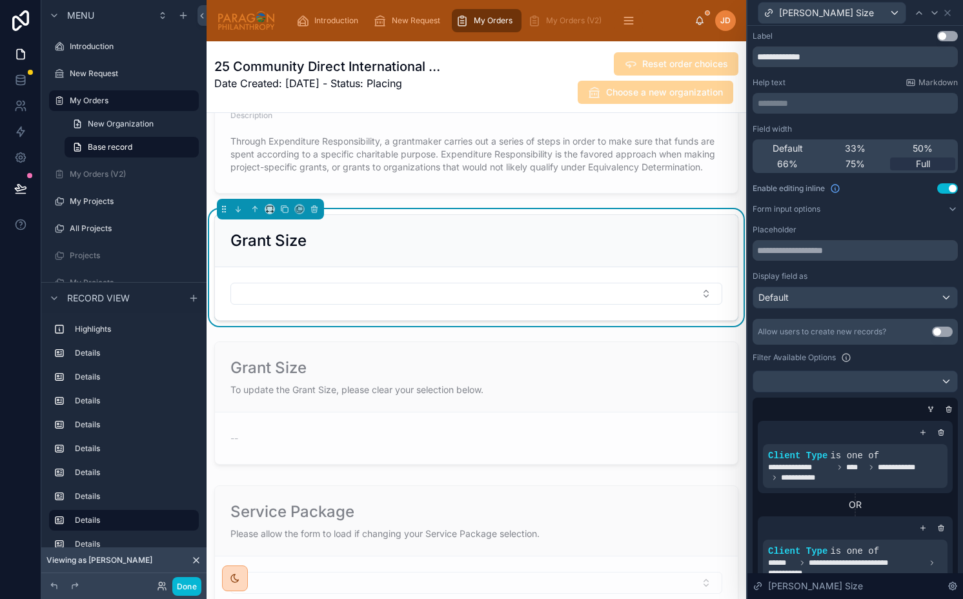
scroll to position [169, 0]
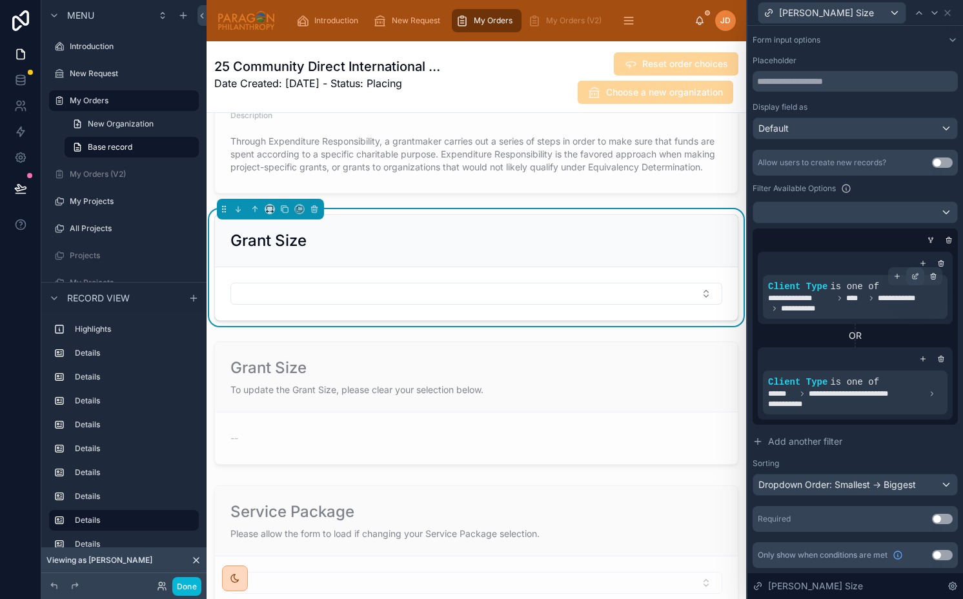
click at [914, 276] on icon at bounding box center [916, 275] width 4 height 4
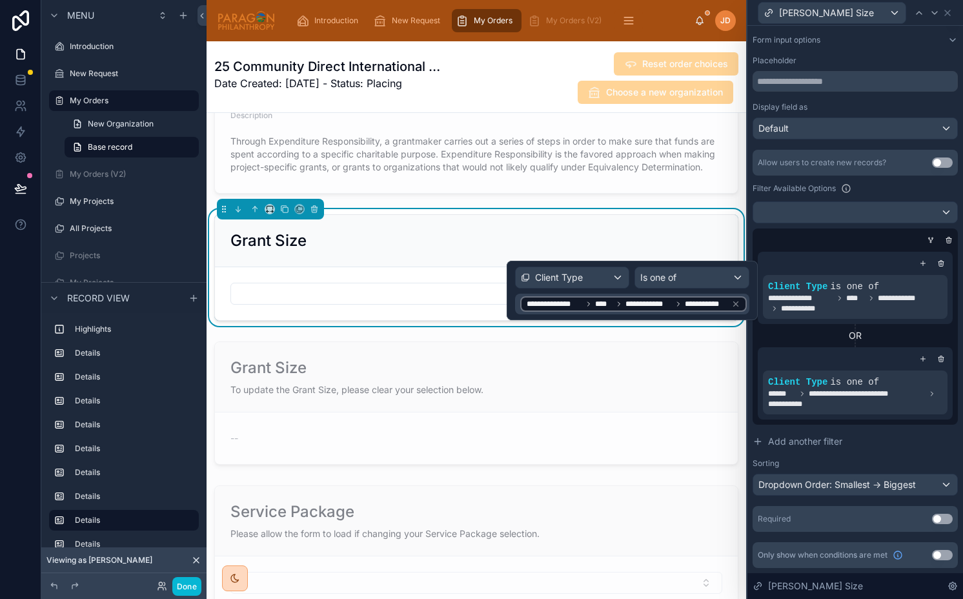
click at [798, 229] on div "**********" at bounding box center [854, 326] width 205 height 196
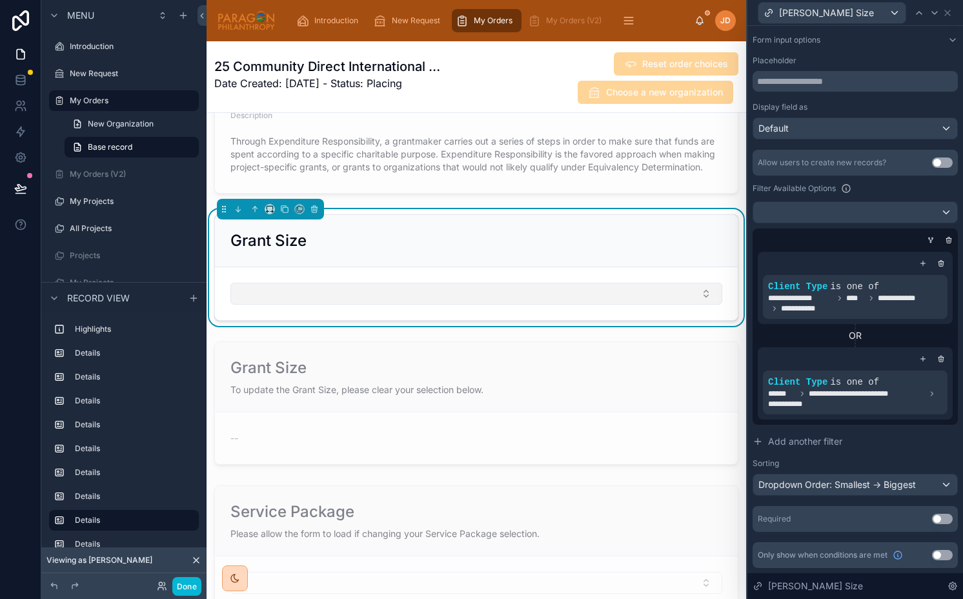
click at [606, 300] on button "Select Button" at bounding box center [476, 294] width 492 height 22
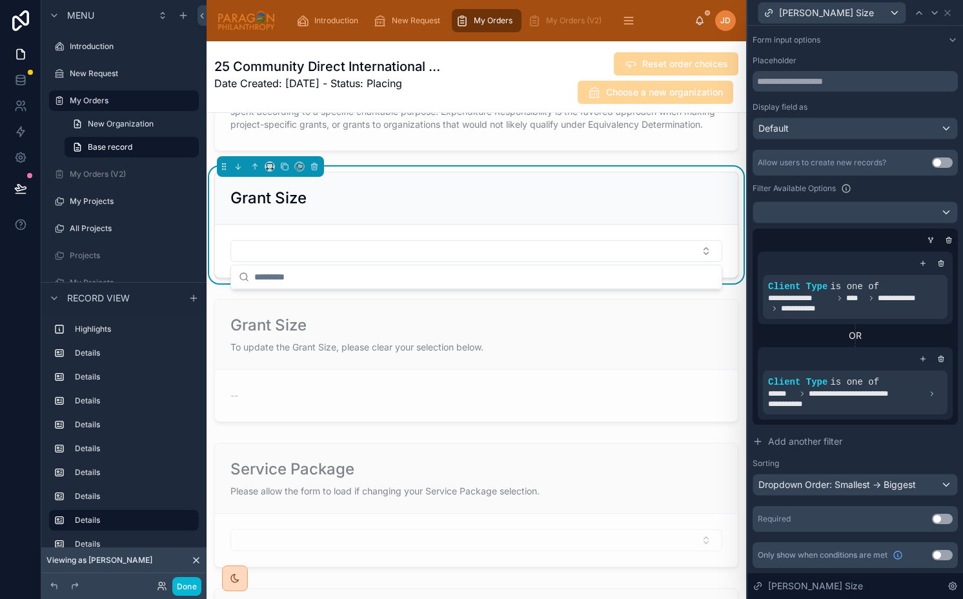
scroll to position [1961, 0]
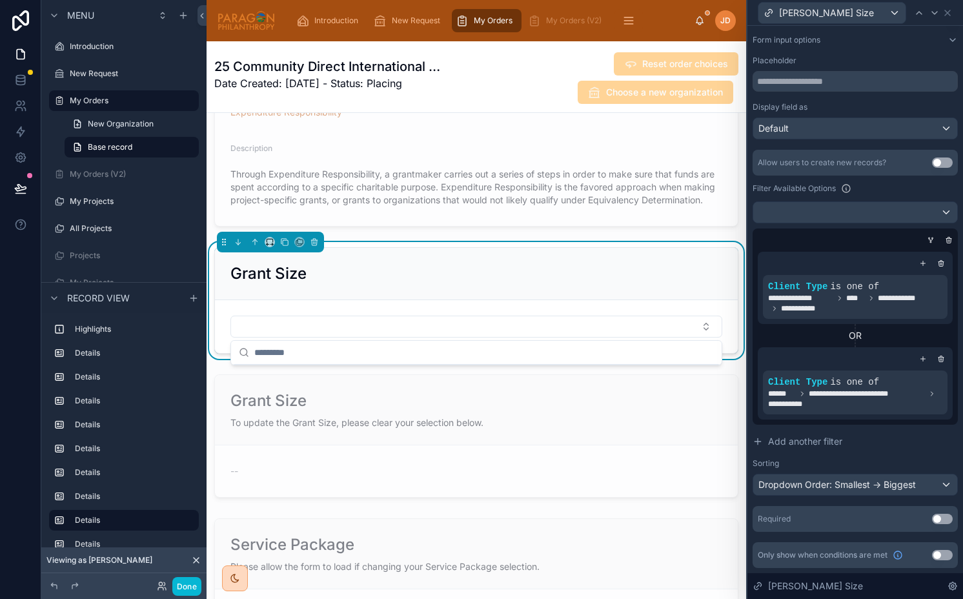
click at [590, 248] on div "Grant Size" at bounding box center [476, 274] width 523 height 52
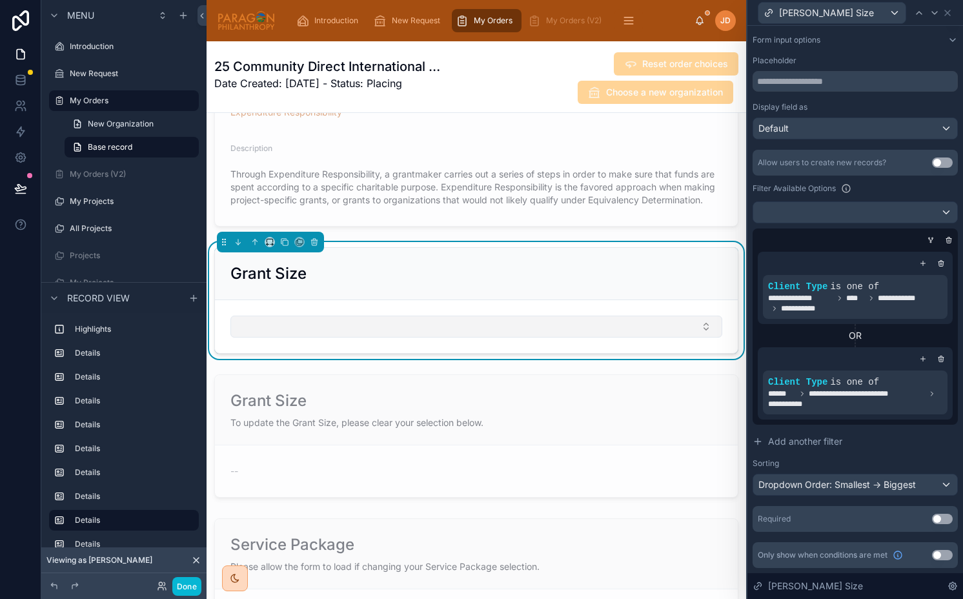
click at [413, 325] on button "Select Button" at bounding box center [476, 326] width 492 height 22
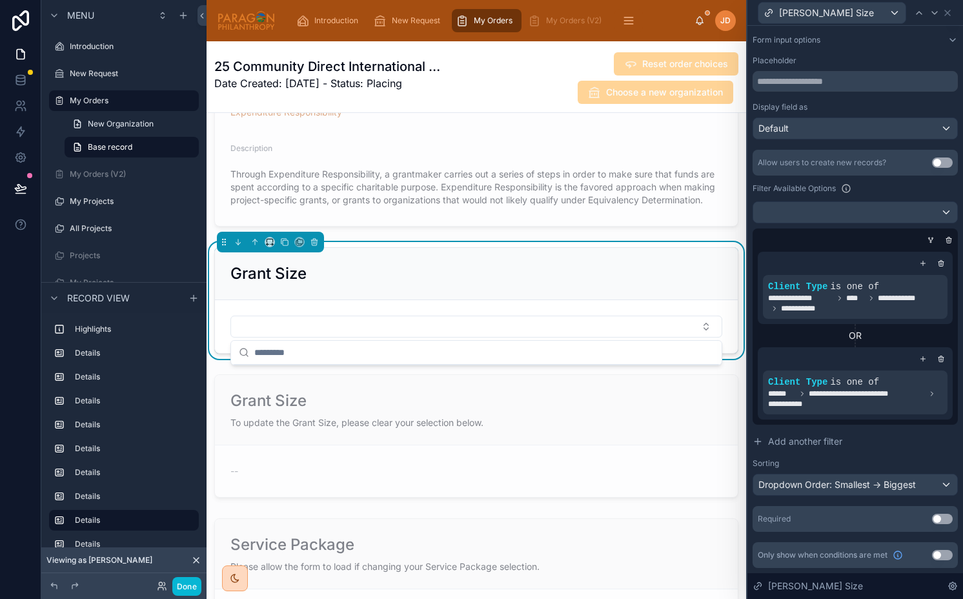
click at [303, 314] on form at bounding box center [476, 326] width 523 height 53
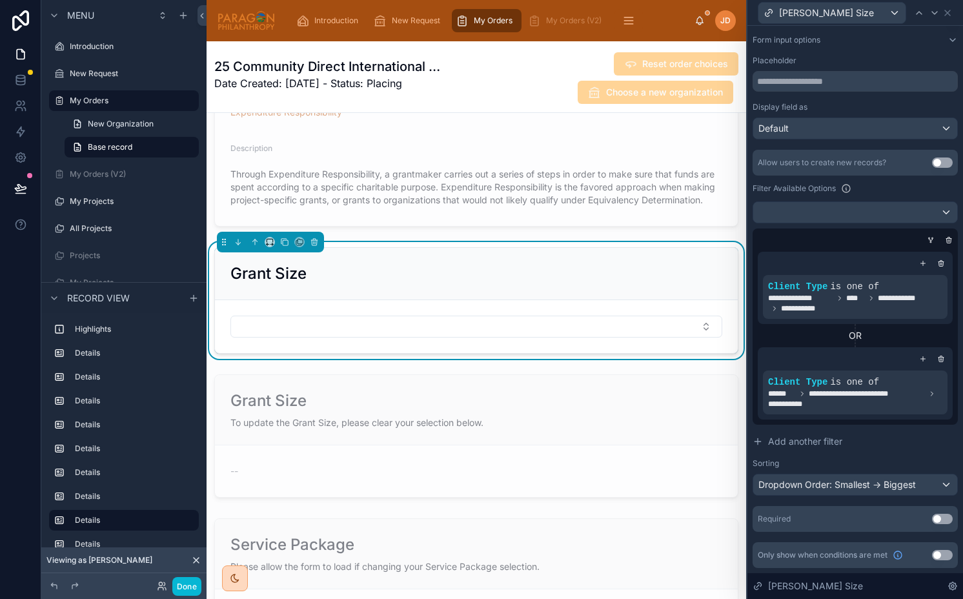
click at [303, 314] on form at bounding box center [476, 326] width 523 height 53
click at [302, 321] on button "Select Button" at bounding box center [476, 326] width 492 height 22
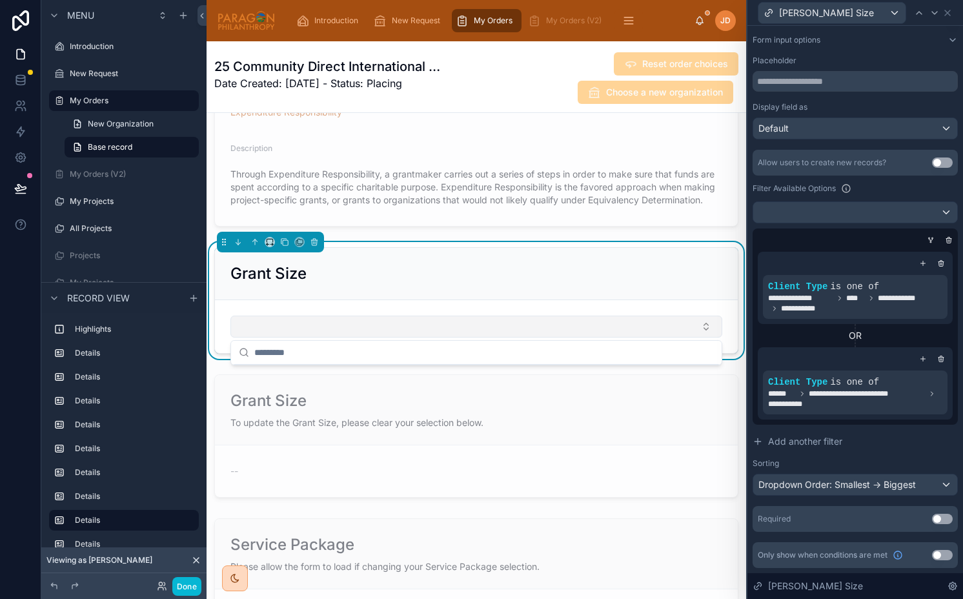
click at [302, 321] on button "Select Button" at bounding box center [476, 326] width 492 height 22
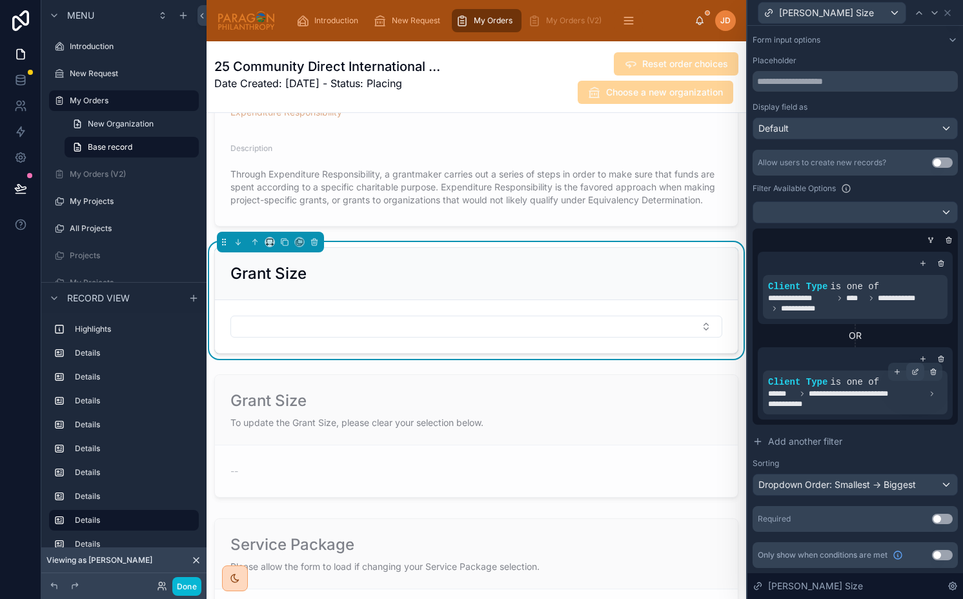
click at [911, 366] on div at bounding box center [915, 372] width 18 height 18
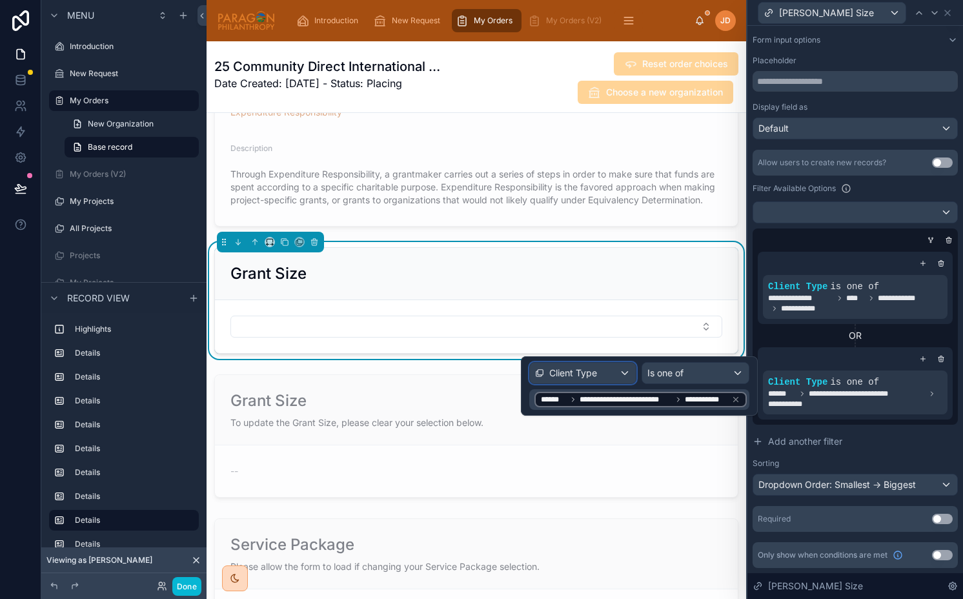
click at [614, 368] on div "Client Type" at bounding box center [583, 373] width 106 height 21
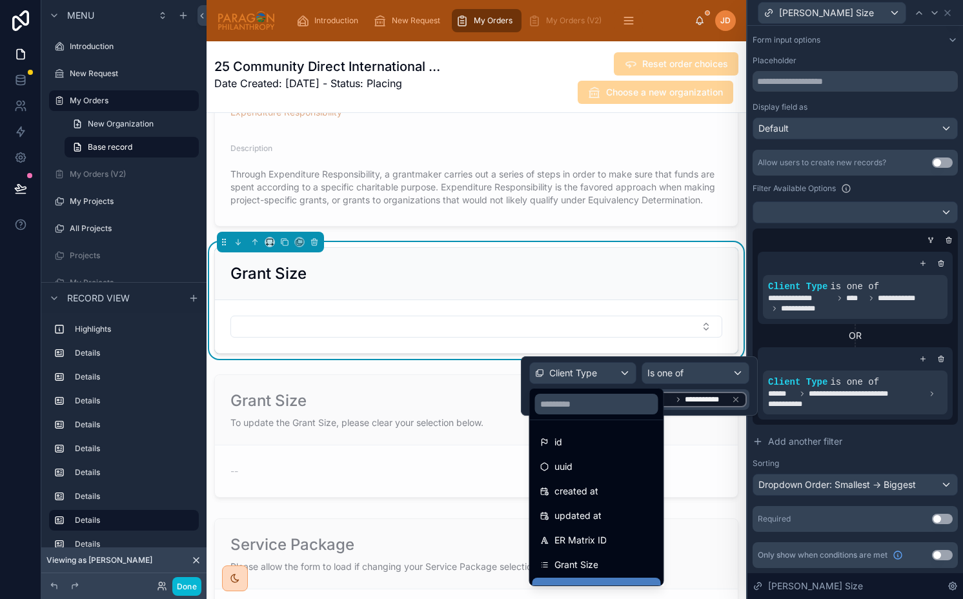
click at [592, 377] on div at bounding box center [639, 385] width 237 height 59
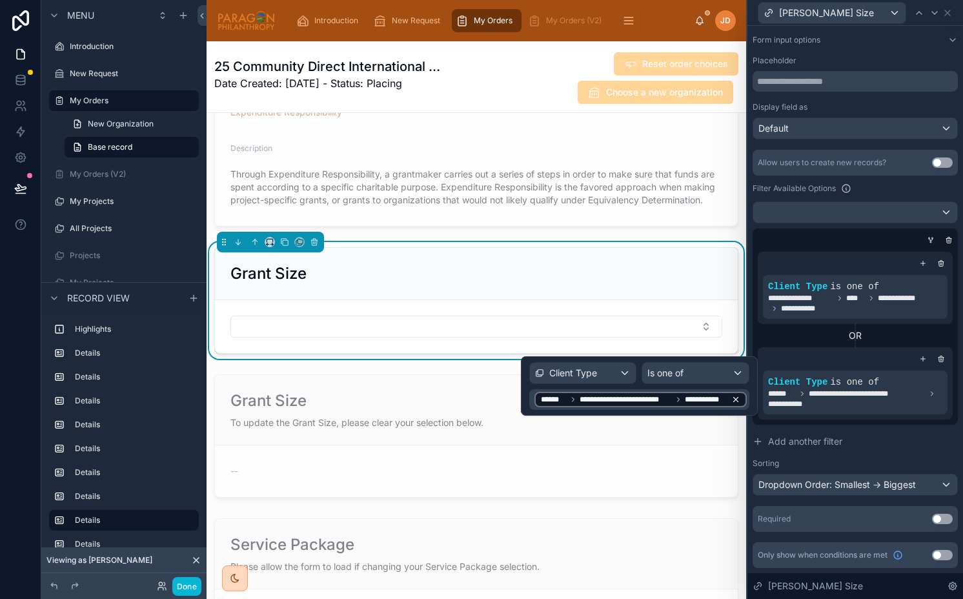
click at [736, 397] on icon at bounding box center [736, 399] width 5 height 5
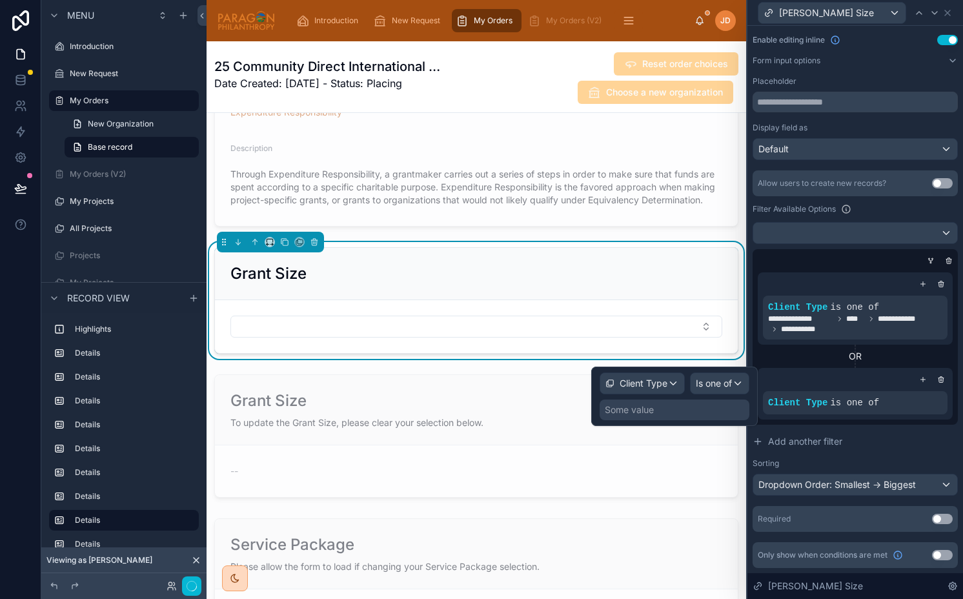
scroll to position [148, 0]
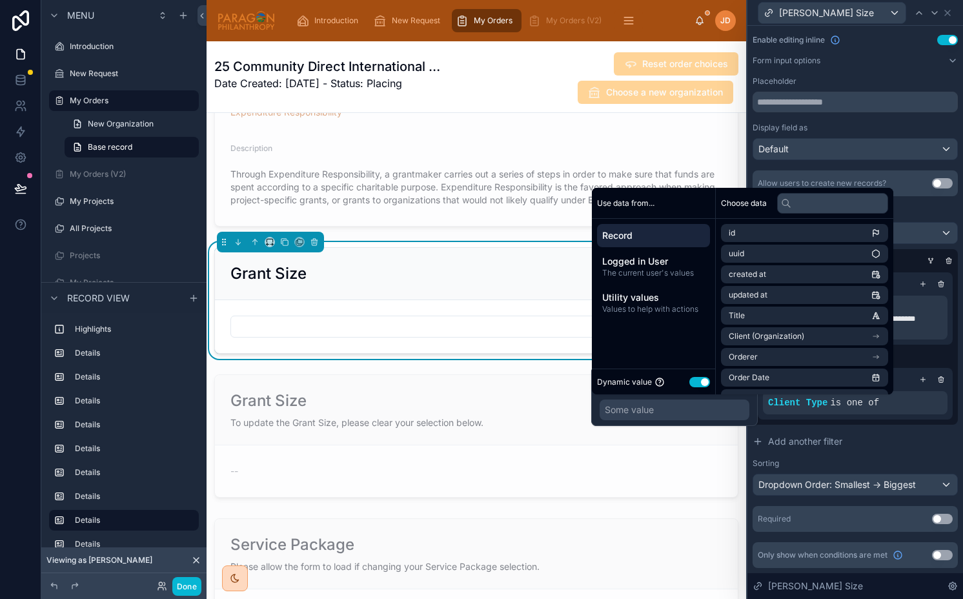
click at [658, 237] on span "Record" at bounding box center [653, 235] width 103 height 13
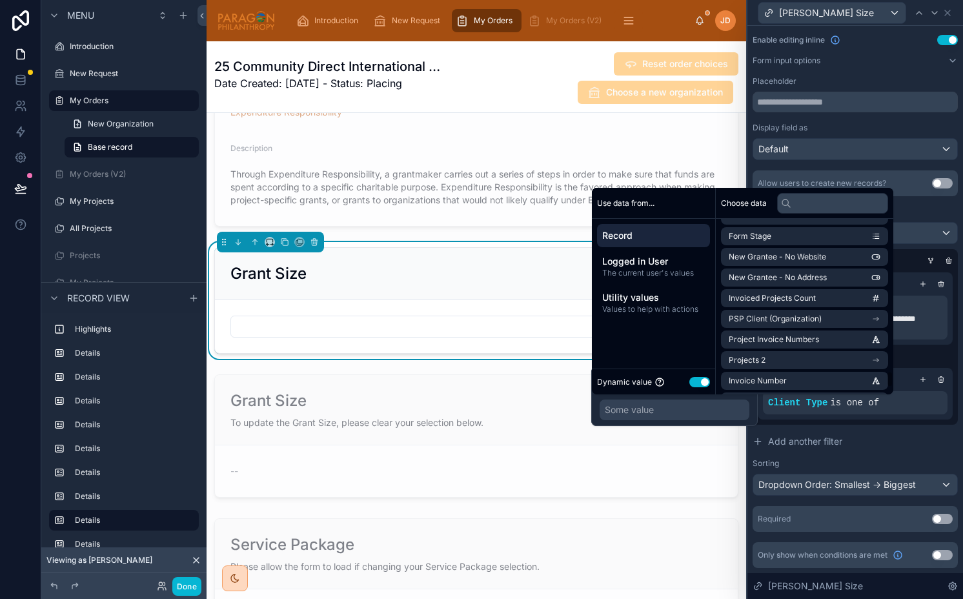
scroll to position [2883, 0]
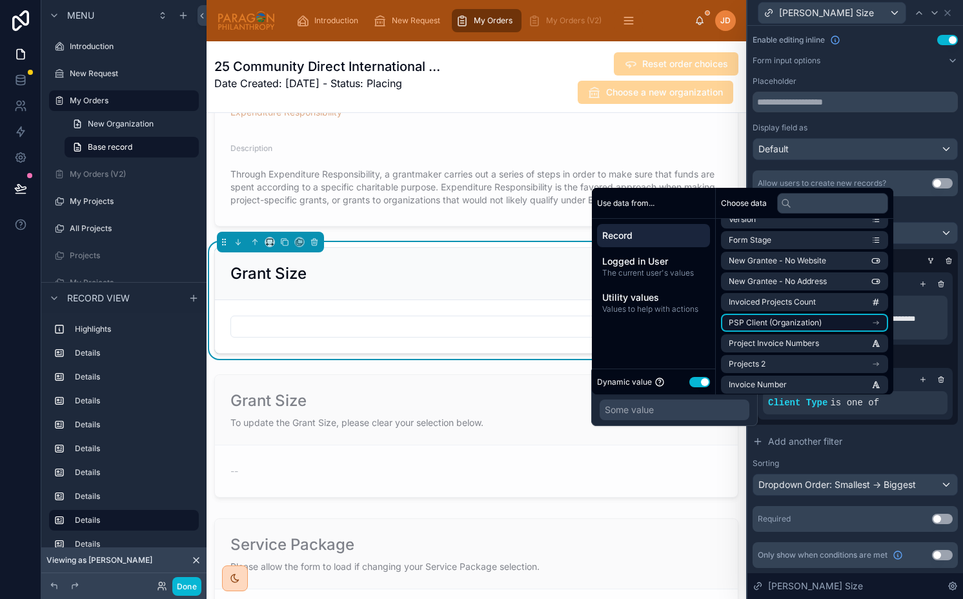
click at [786, 321] on span "PSP Client (Organization)" at bounding box center [774, 322] width 93 height 10
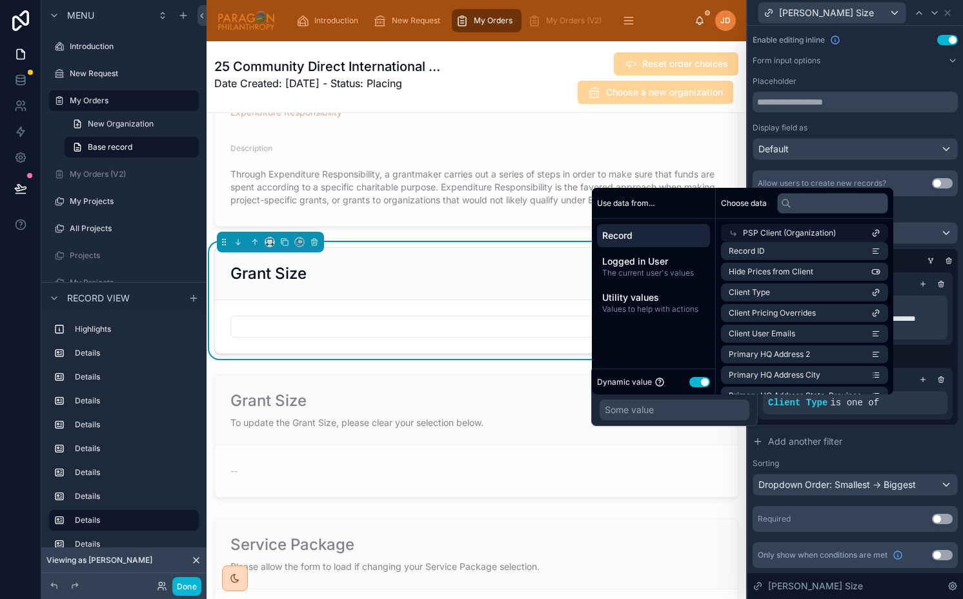
scroll to position [601, 0]
click at [853, 195] on input "text" at bounding box center [832, 203] width 111 height 21
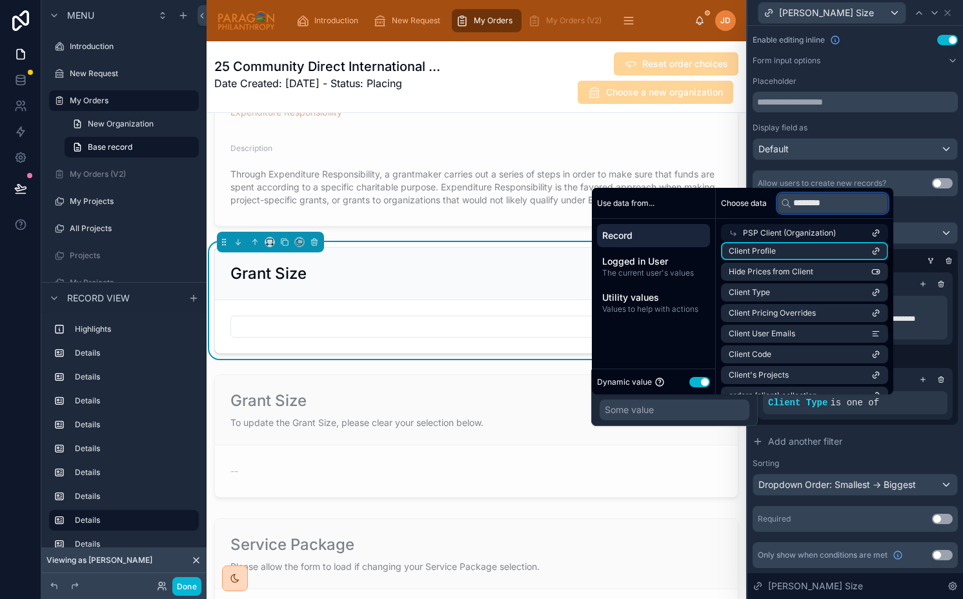
scroll to position [0, 0]
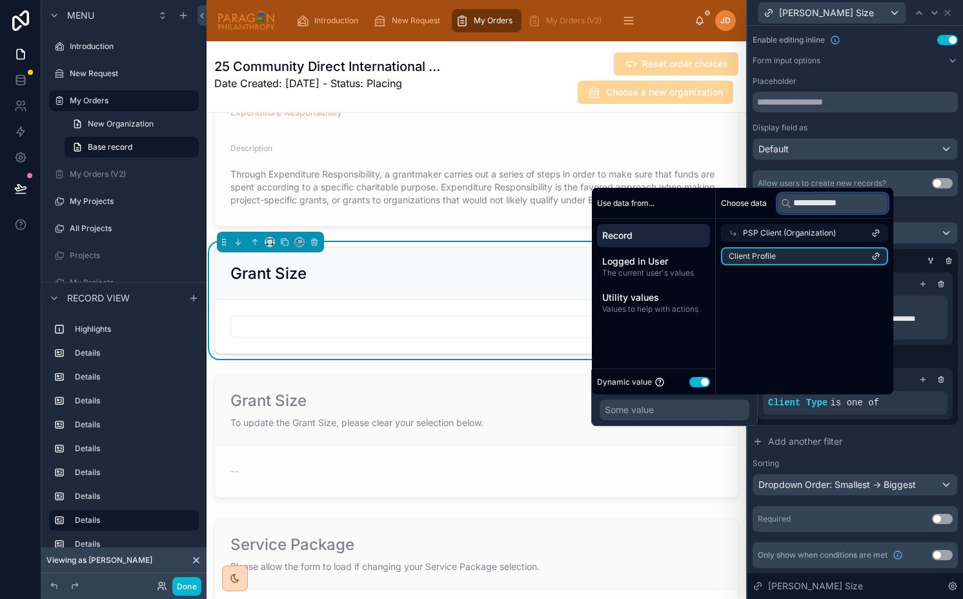
type input "******"
type input "**********"
click at [843, 259] on li "Client Type" at bounding box center [808, 256] width 174 height 18
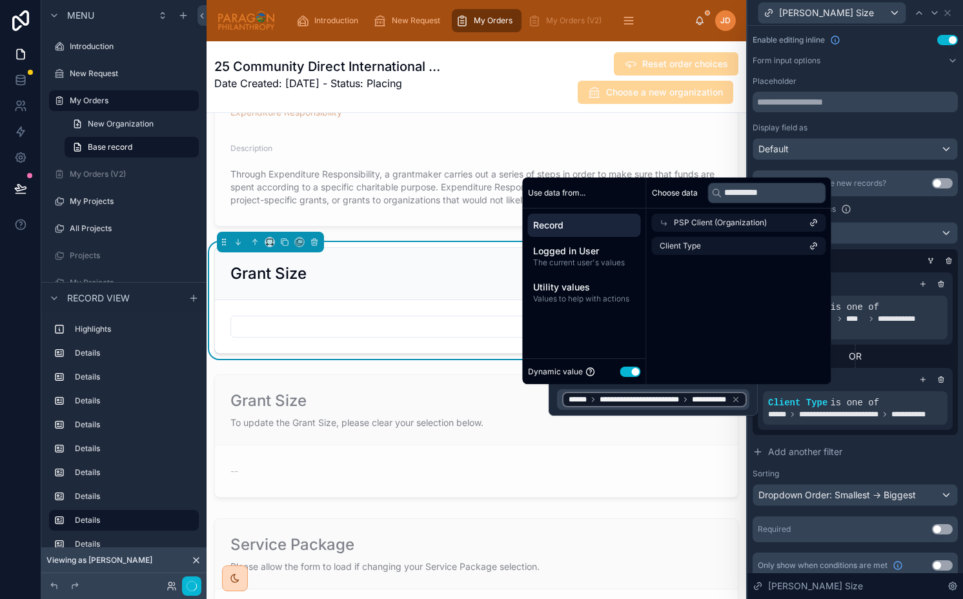
scroll to position [169, 0]
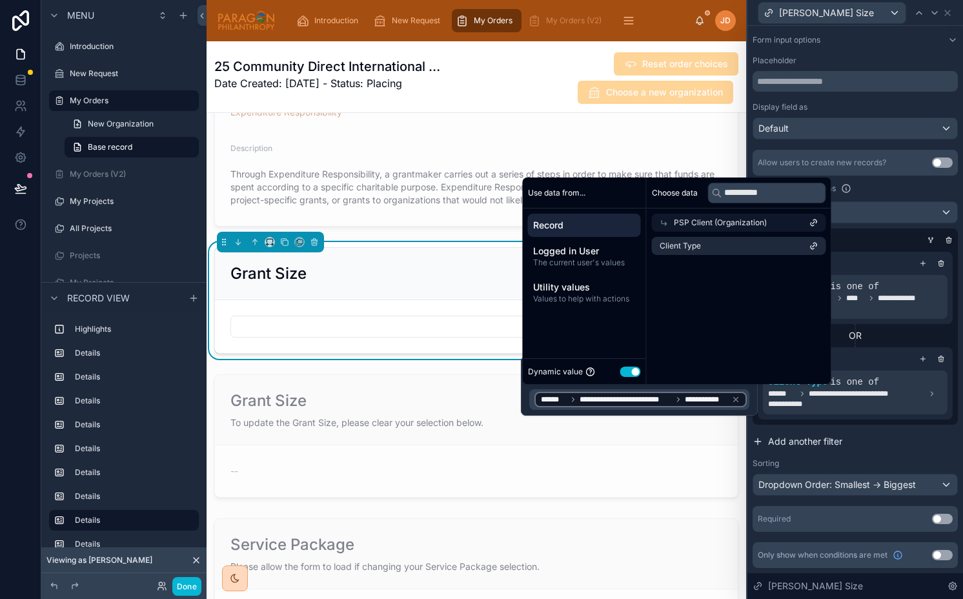
click at [885, 430] on button "Add another filter" at bounding box center [854, 441] width 205 height 23
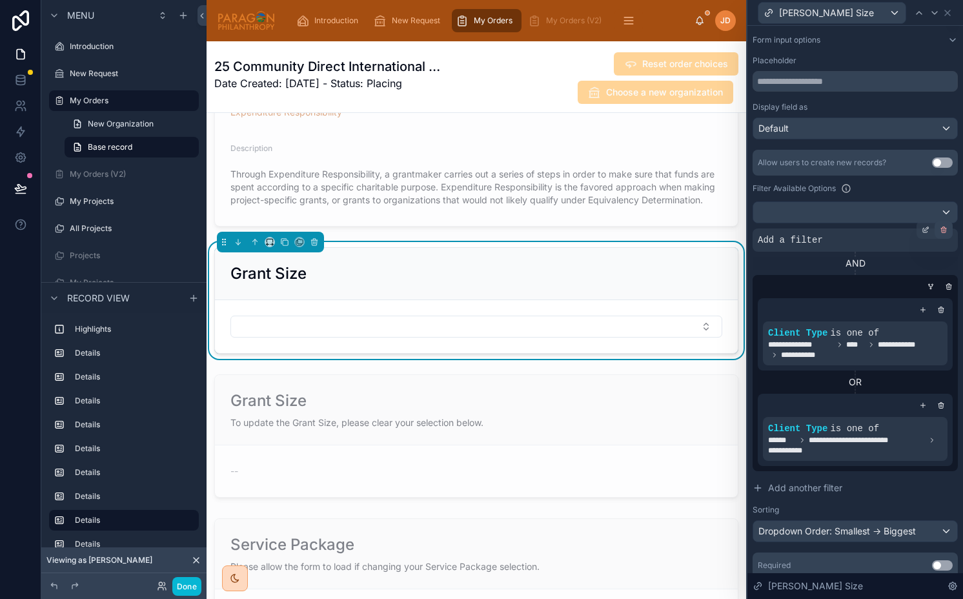
click at [943, 233] on icon at bounding box center [943, 230] width 8 height 8
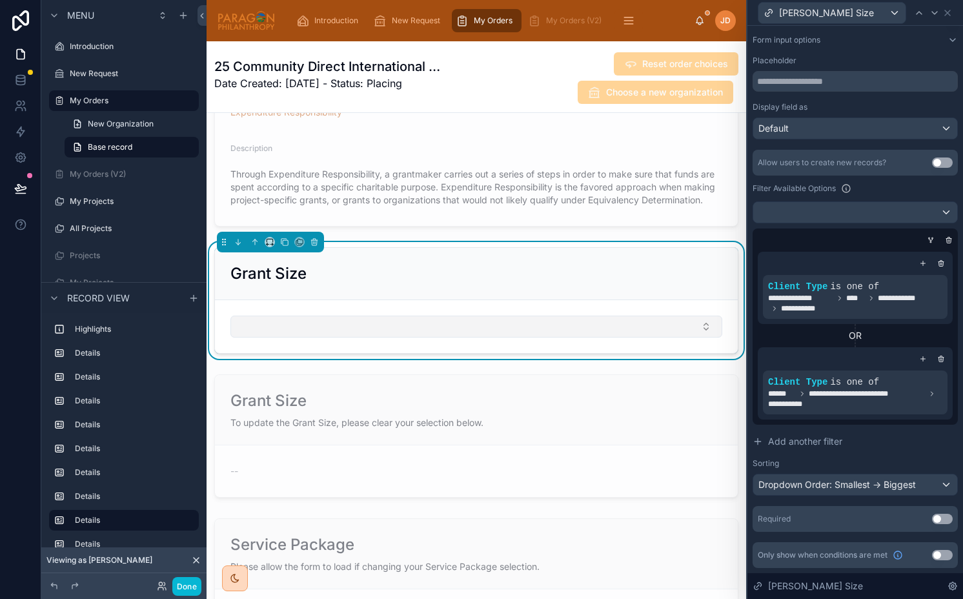
click at [380, 316] on button "Select Button" at bounding box center [476, 326] width 492 height 22
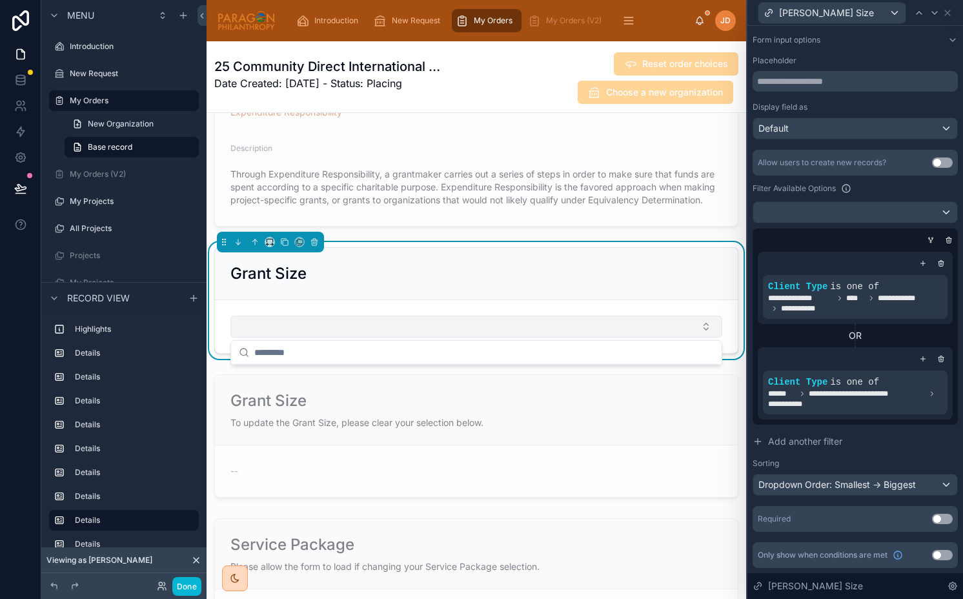
click at [380, 316] on button "Select Button" at bounding box center [476, 326] width 492 height 22
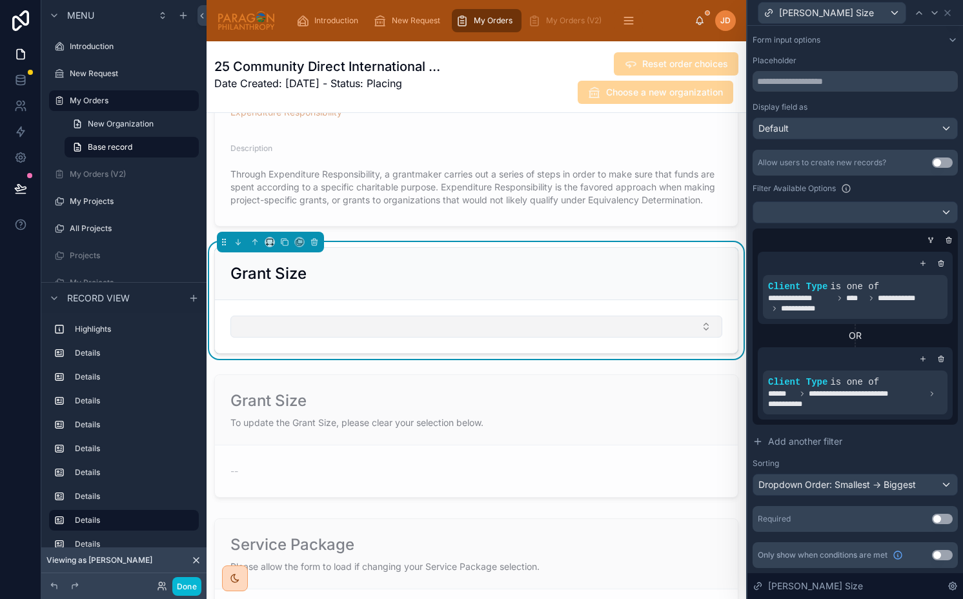
click at [380, 316] on button "Select Button" at bounding box center [476, 326] width 492 height 22
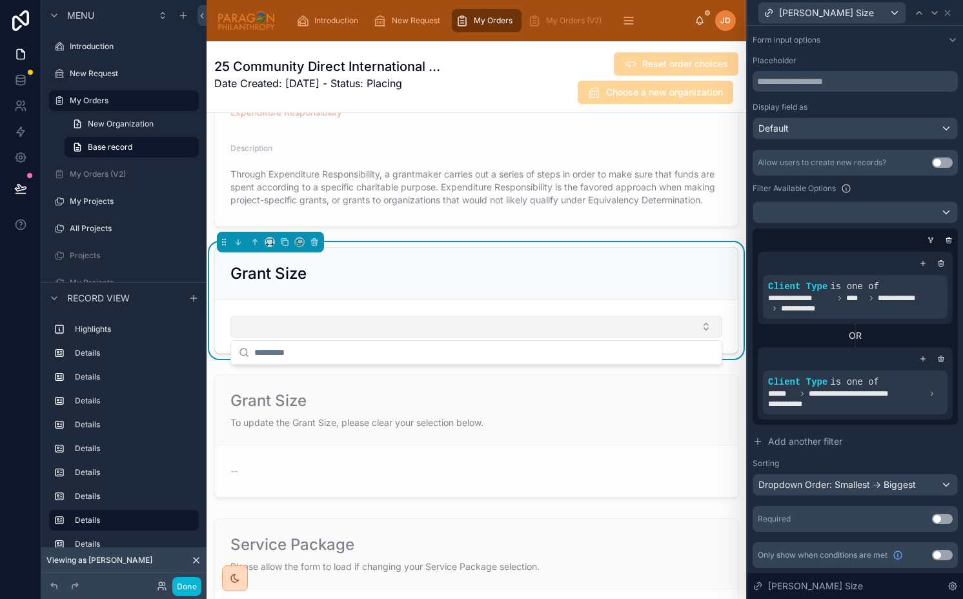
click at [380, 316] on button "Select Button" at bounding box center [476, 326] width 492 height 22
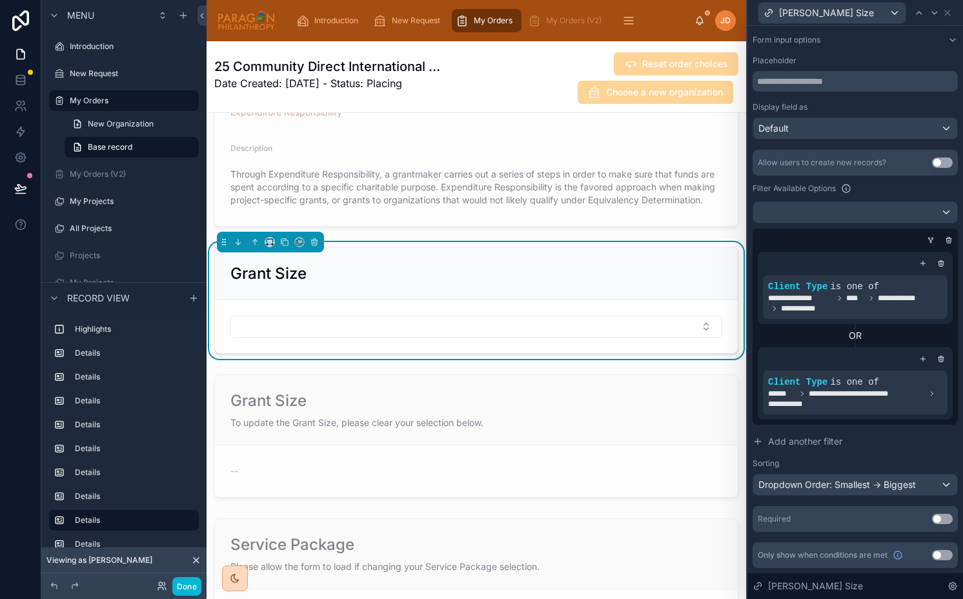
click at [192, 597] on div "Done" at bounding box center [123, 586] width 165 height 26
click at [188, 593] on button "Done" at bounding box center [186, 586] width 29 height 19
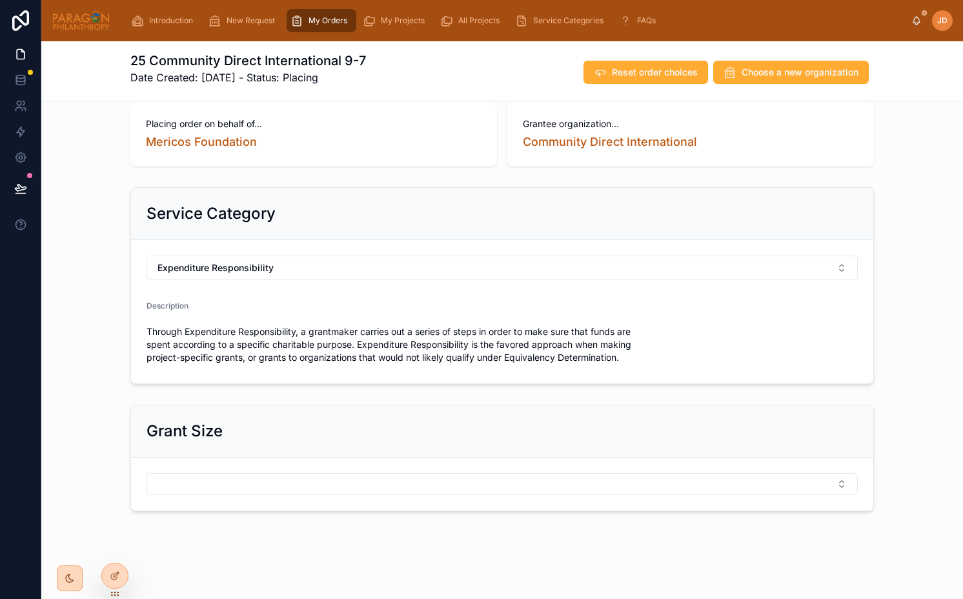
scroll to position [0, 0]
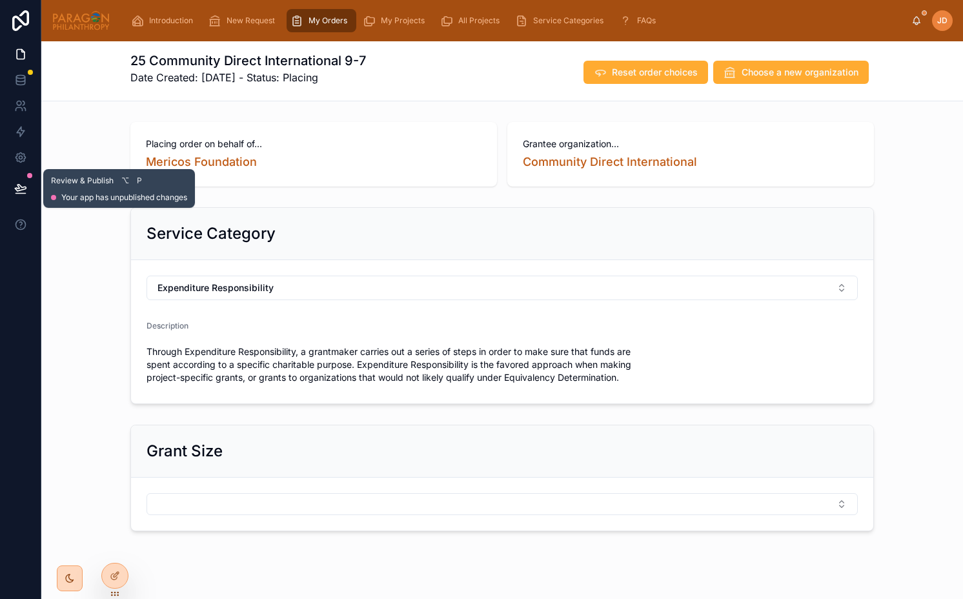
click at [23, 182] on icon at bounding box center [20, 188] width 13 height 13
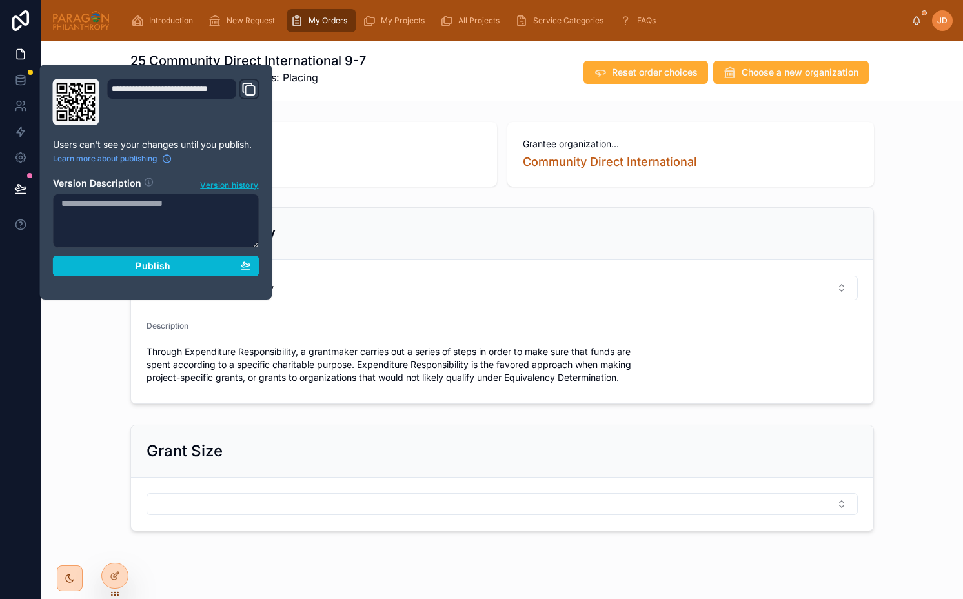
click at [145, 252] on section "Version Description Version history Publish" at bounding box center [156, 222] width 206 height 107
click at [145, 275] on div "**********" at bounding box center [156, 182] width 217 height 206
click at [203, 270] on div "Publish" at bounding box center [156, 266] width 190 height 12
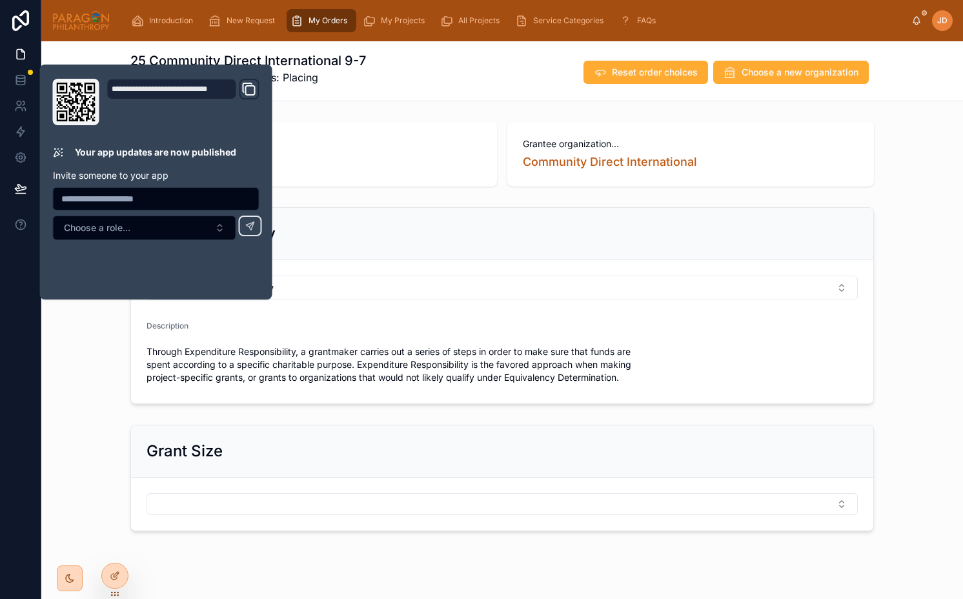
click at [509, 423] on div "Grant Size" at bounding box center [501, 477] width 921 height 117
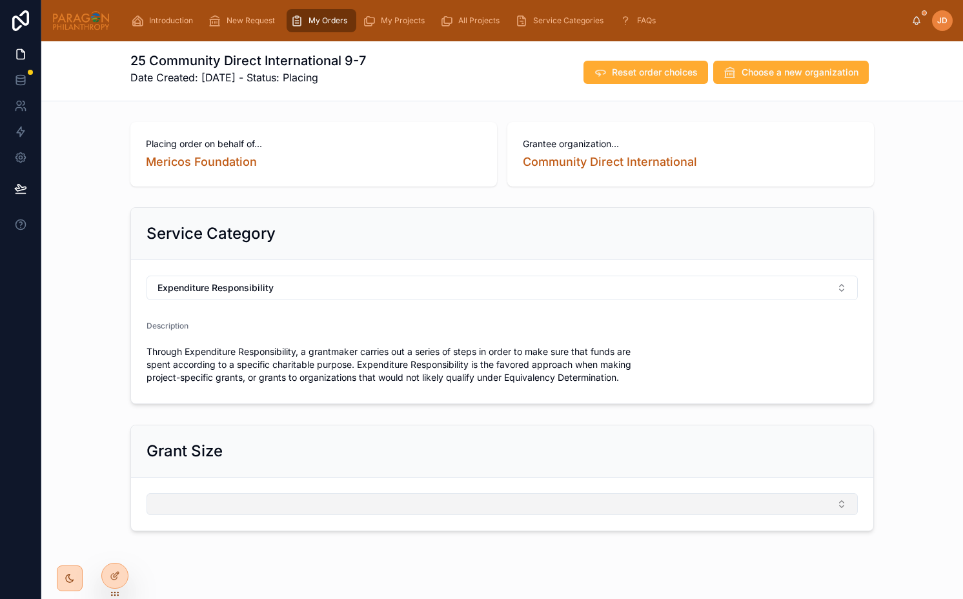
click at [174, 508] on button "Select Button" at bounding box center [501, 504] width 711 height 22
click at [224, 514] on button "Select Button" at bounding box center [501, 504] width 711 height 22
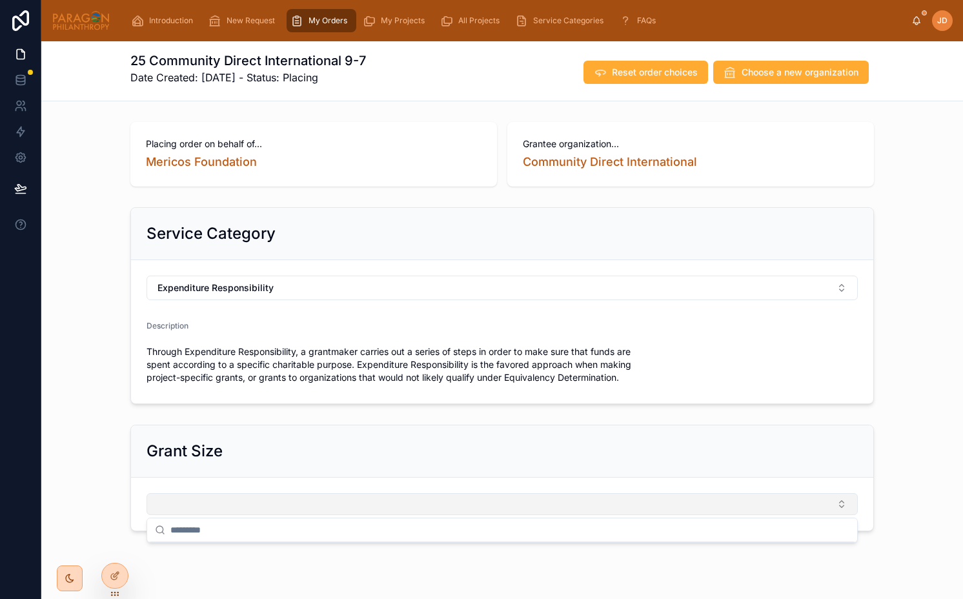
click at [224, 514] on button "Select Button" at bounding box center [501, 504] width 711 height 22
click at [265, 508] on button "Select Button" at bounding box center [501, 504] width 711 height 22
click at [296, 506] on button "Select Button" at bounding box center [501, 504] width 711 height 22
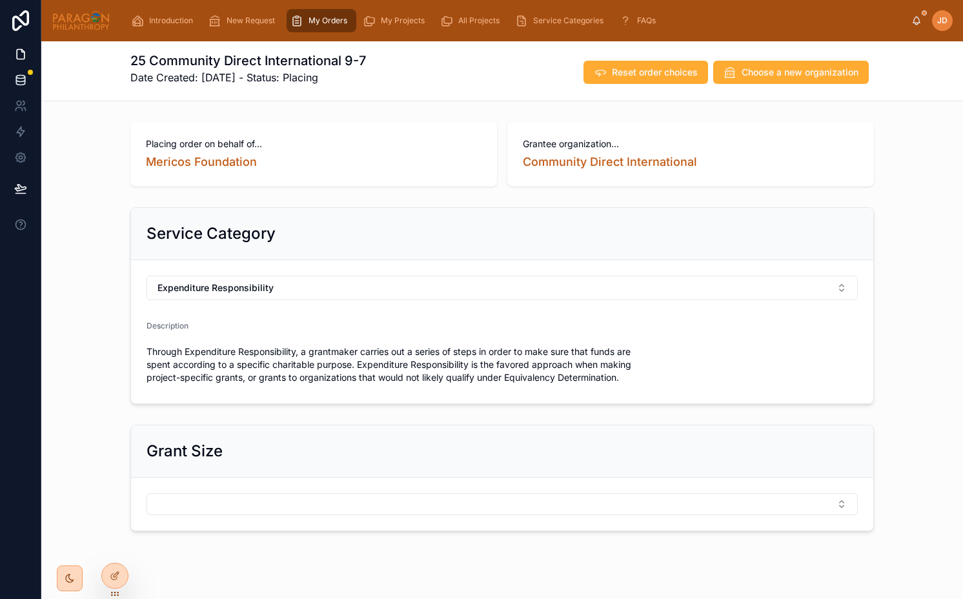
click at [24, 73] on link at bounding box center [20, 80] width 41 height 26
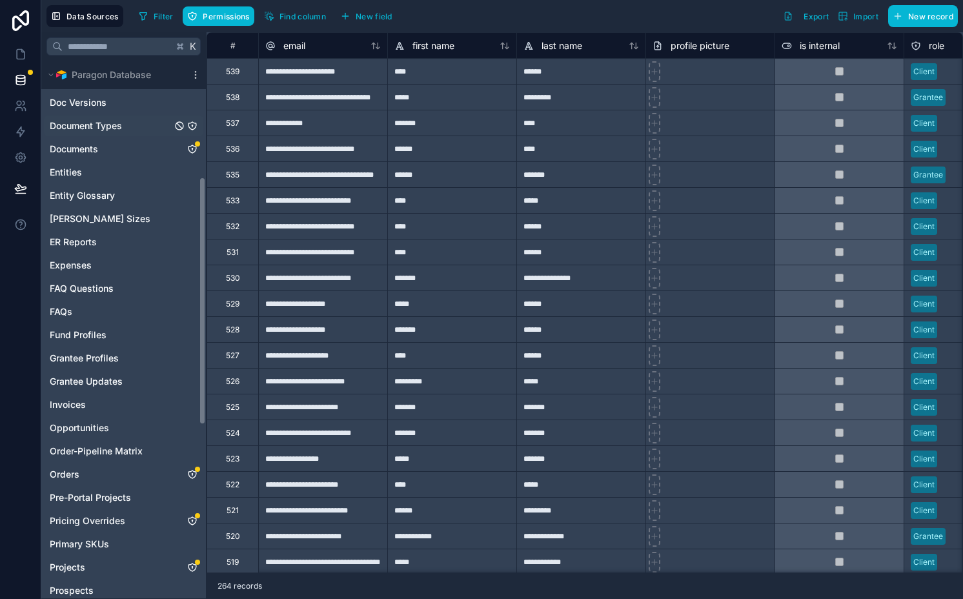
scroll to position [252, 0]
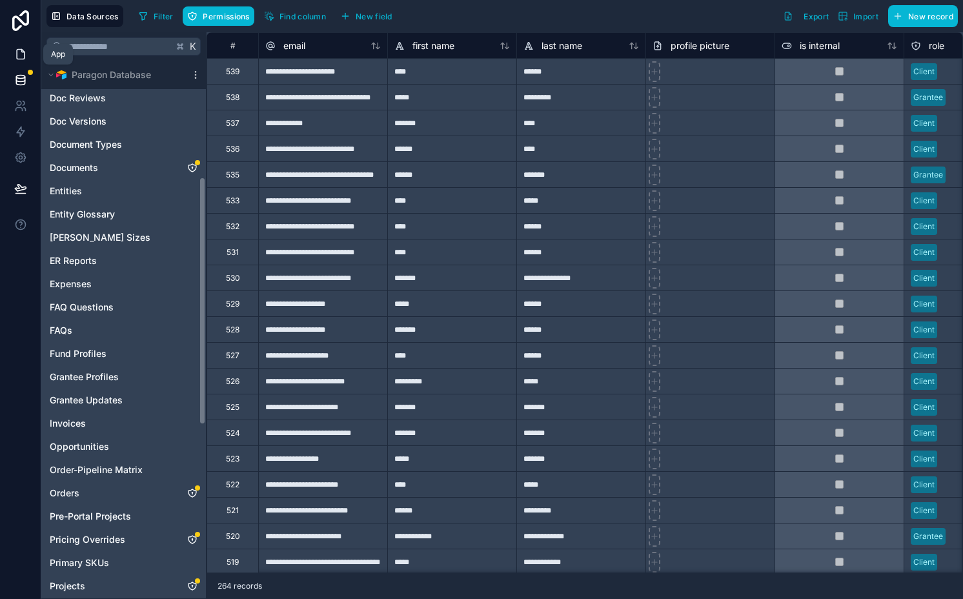
click at [21, 52] on icon at bounding box center [22, 51] width 3 height 3
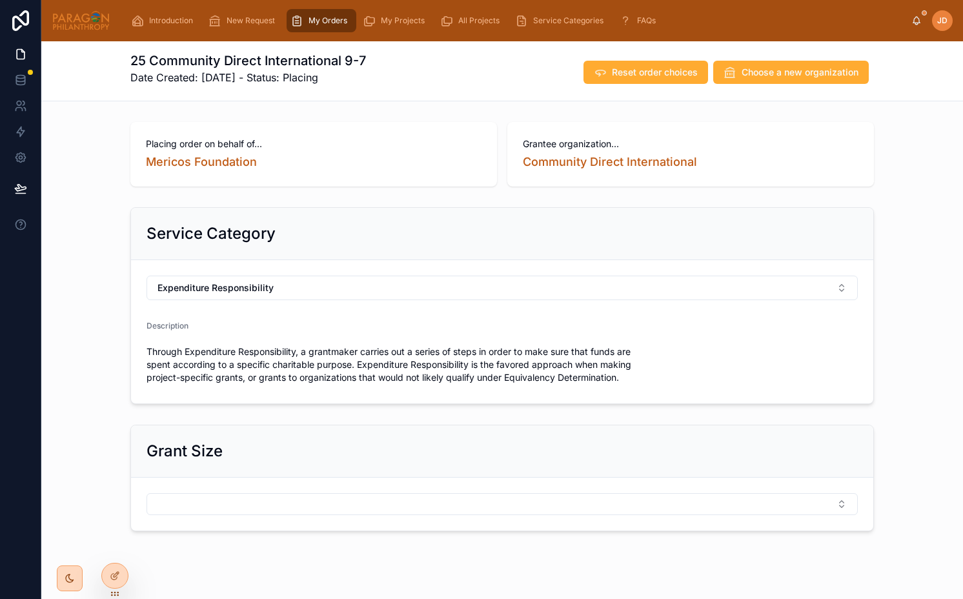
scroll to position [20, 0]
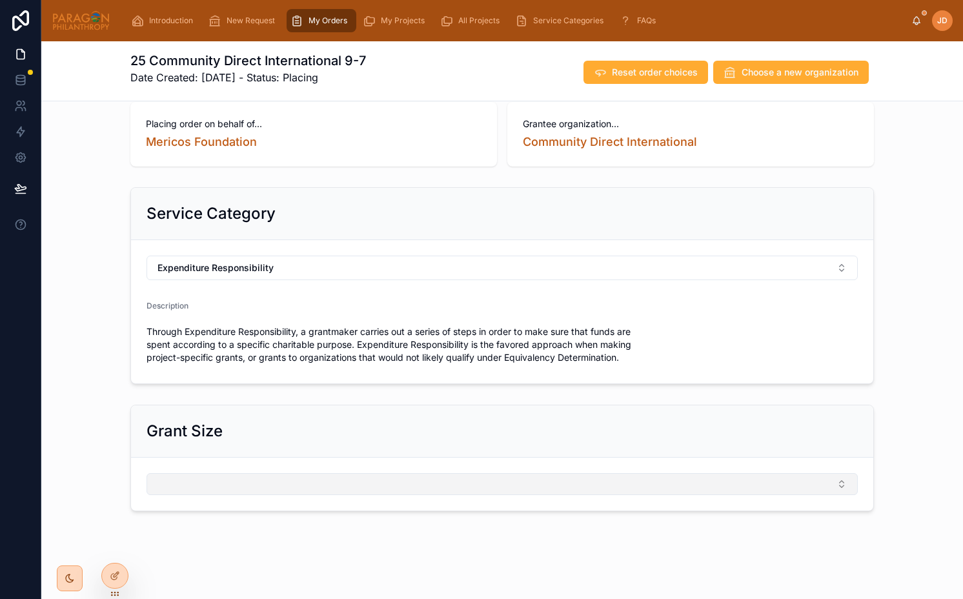
click at [308, 494] on button "Select Button" at bounding box center [501, 484] width 711 height 22
click at [294, 489] on button "Select Button" at bounding box center [501, 484] width 711 height 22
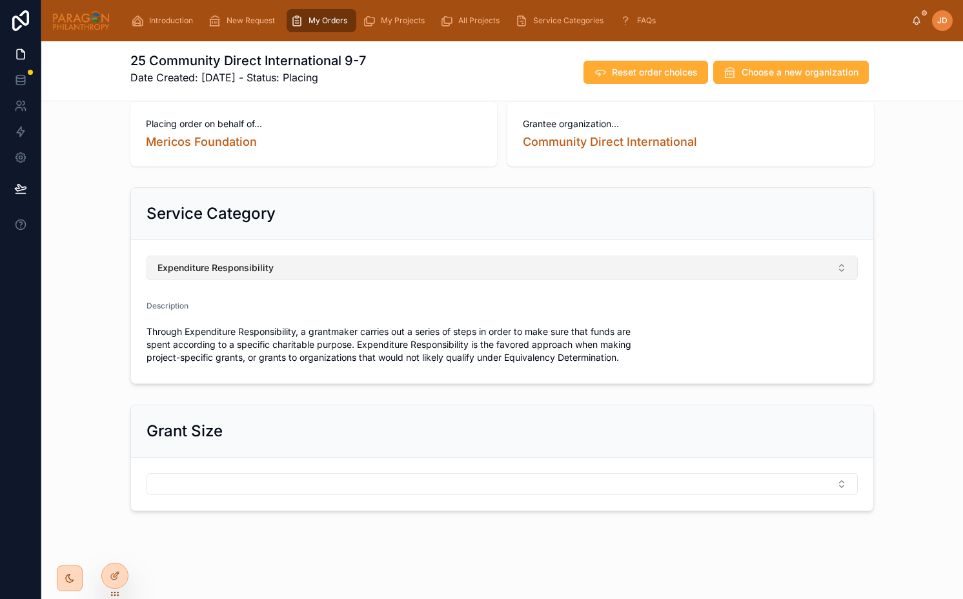
click at [257, 263] on span "Expenditure Responsibility" at bounding box center [215, 267] width 116 height 13
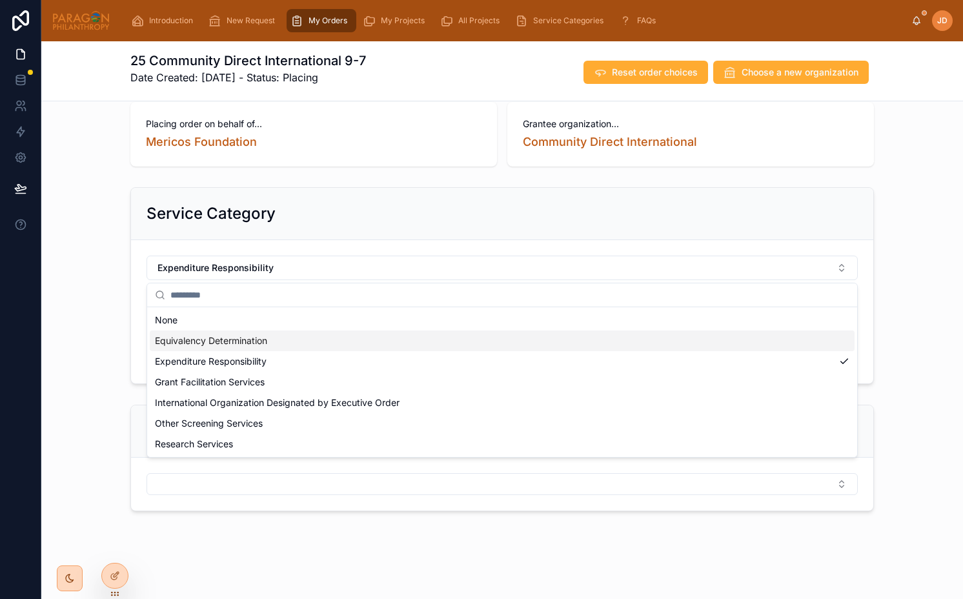
click at [235, 346] on span "Equivalency Determination" at bounding box center [211, 340] width 112 height 13
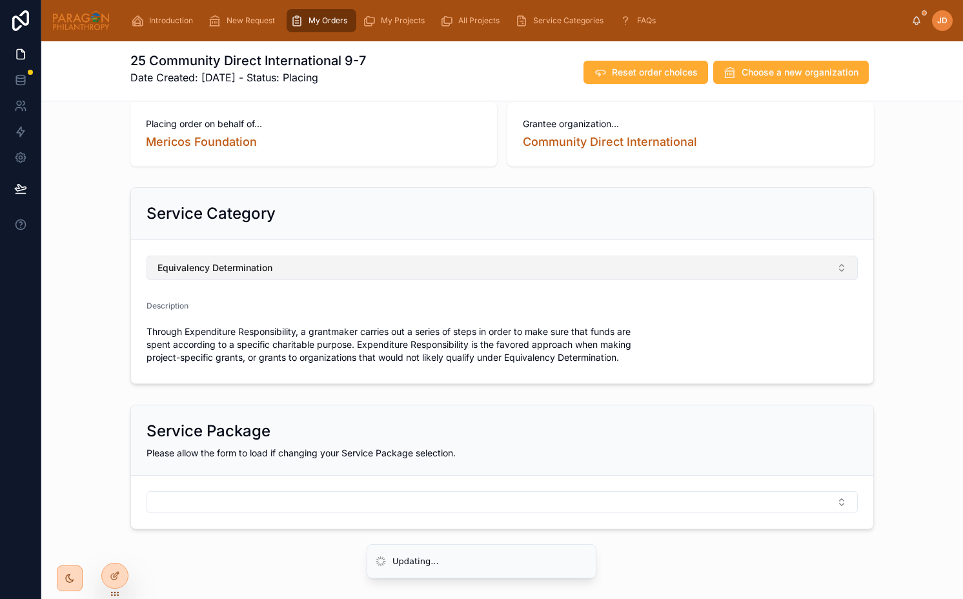
scroll to position [38, 0]
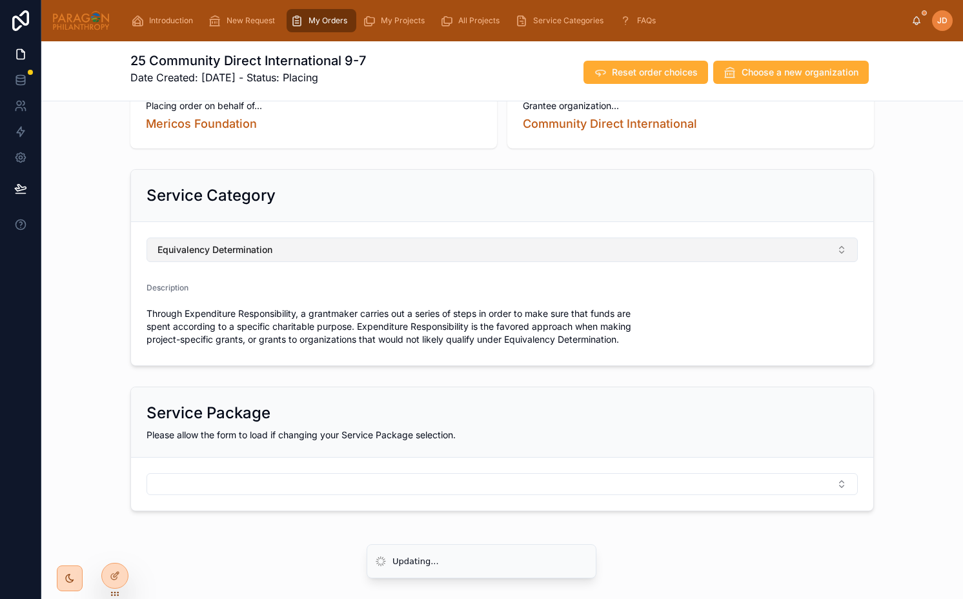
click at [272, 246] on span "Equivalency Determination" at bounding box center [214, 249] width 115 height 13
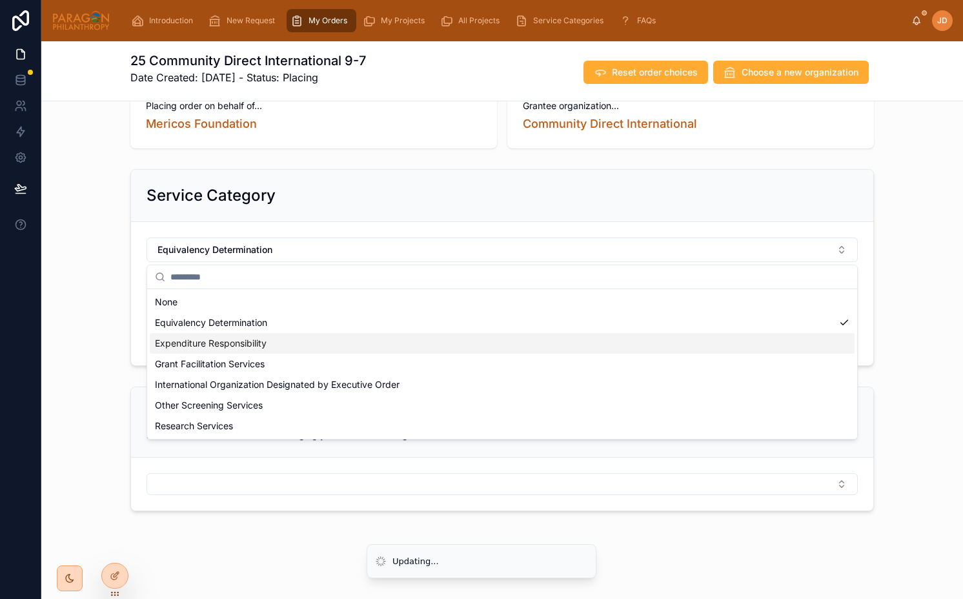
click at [218, 341] on span "Expenditure Responsibility" at bounding box center [211, 343] width 112 height 13
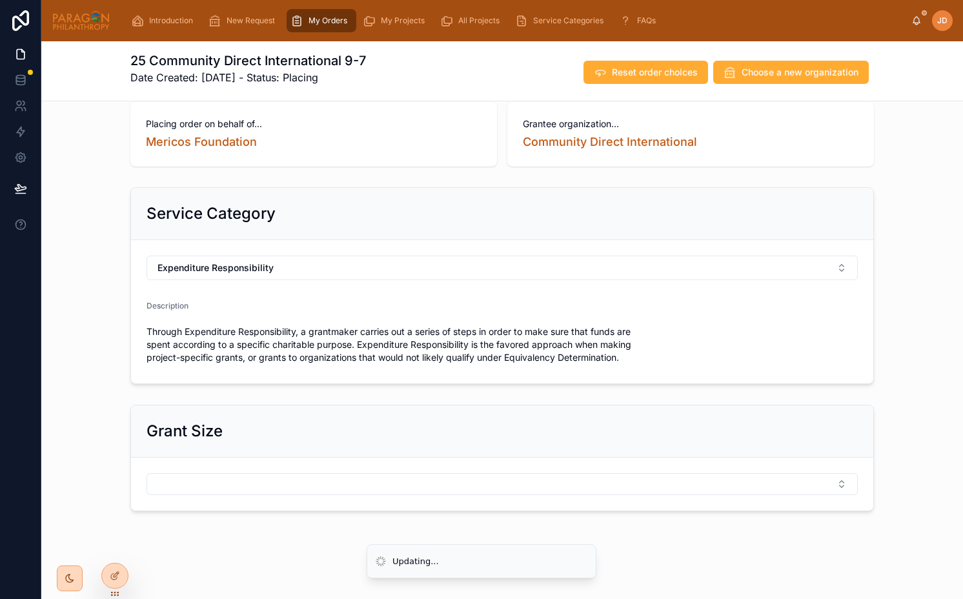
scroll to position [20, 0]
click at [269, 498] on form at bounding box center [502, 483] width 742 height 53
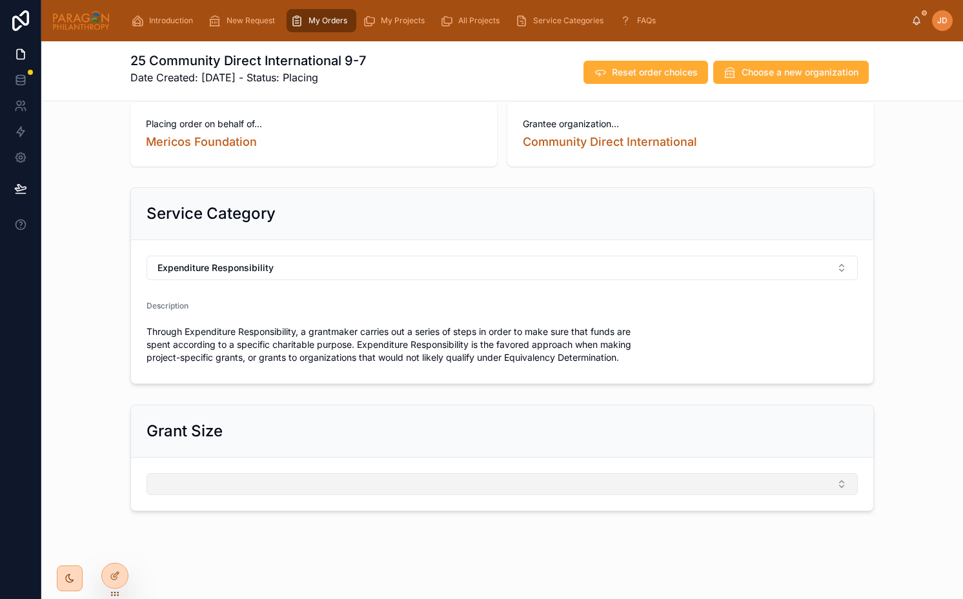
click at [266, 485] on button "Select Button" at bounding box center [501, 484] width 711 height 22
click at [64, 576] on div at bounding box center [70, 578] width 12 height 12
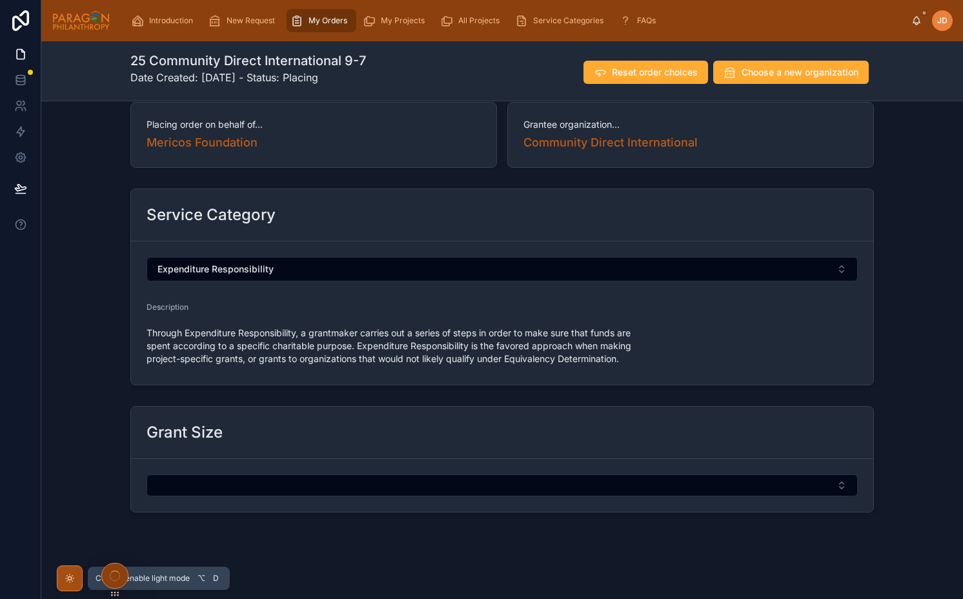
click at [64, 576] on div at bounding box center [70, 578] width 12 height 12
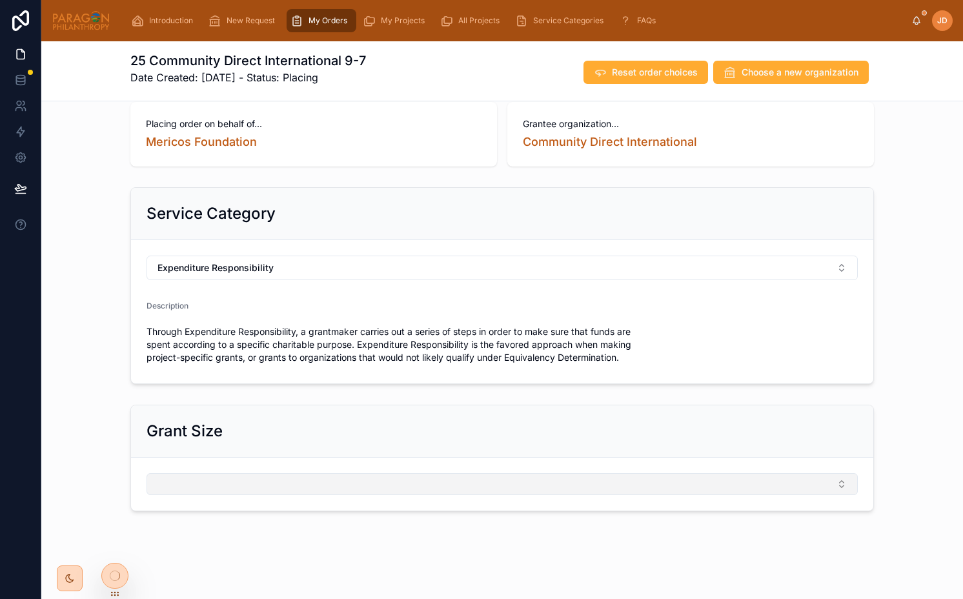
click at [221, 473] on button "Select Button" at bounding box center [501, 484] width 711 height 22
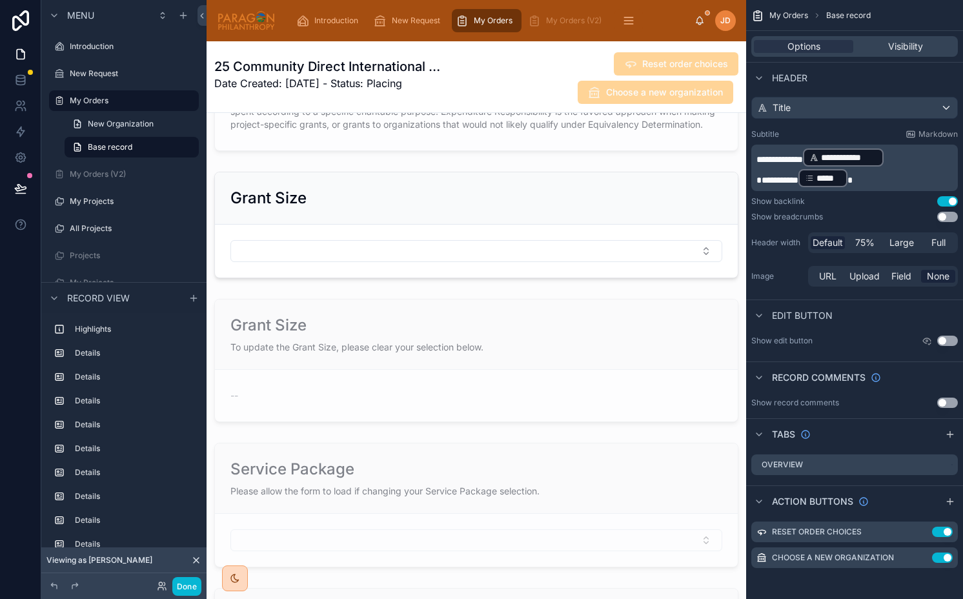
scroll to position [2041, 0]
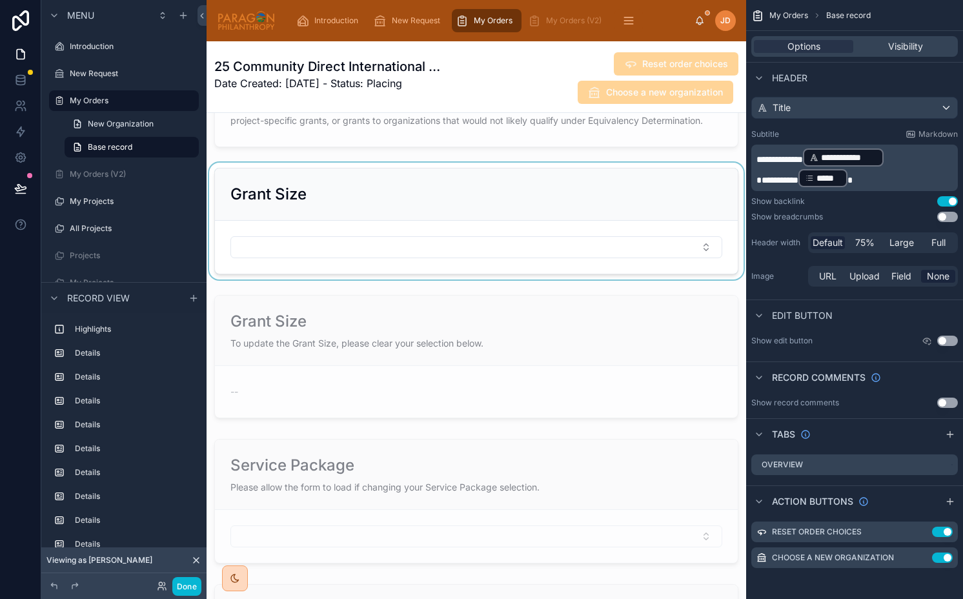
click at [488, 201] on div at bounding box center [475, 221] width 539 height 117
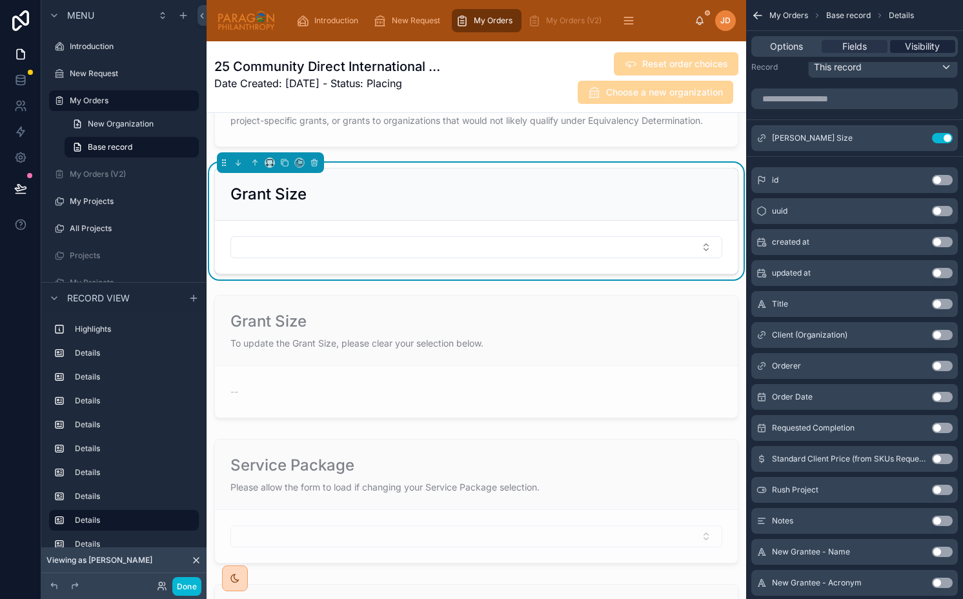
click at [914, 43] on span "Visibility" at bounding box center [922, 46] width 35 height 13
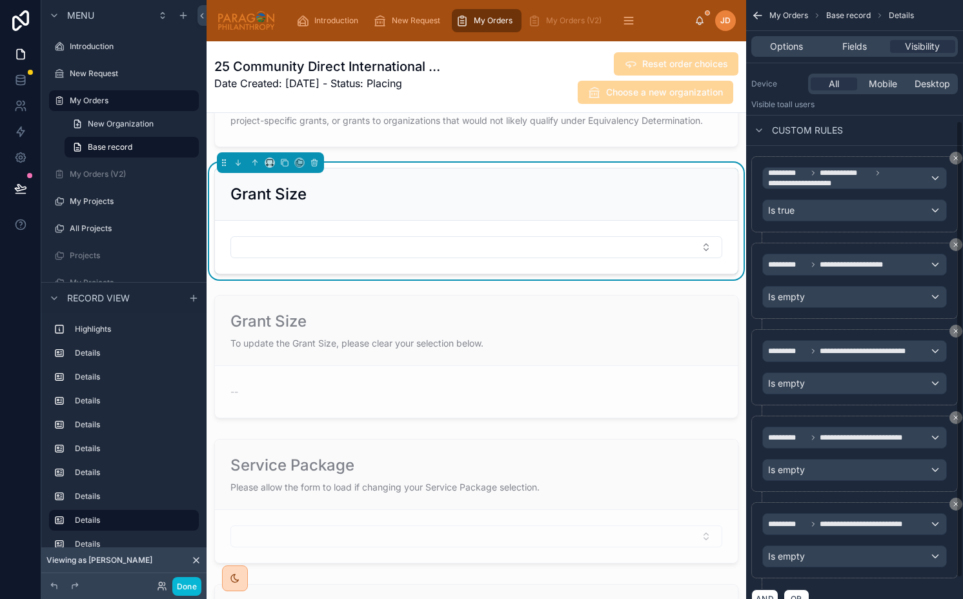
scroll to position [162, 0]
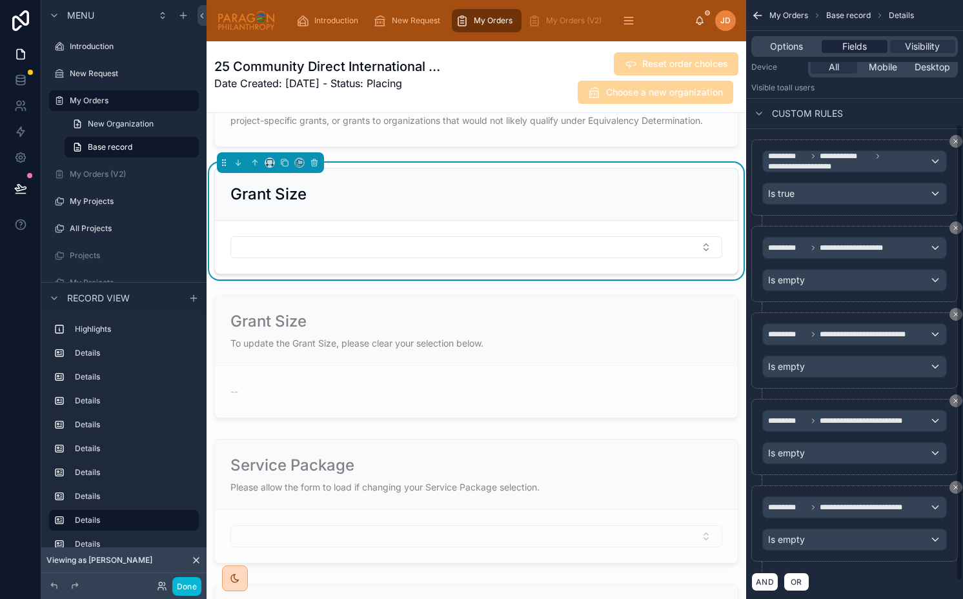
click at [854, 42] on span "Fields" at bounding box center [854, 46] width 25 height 13
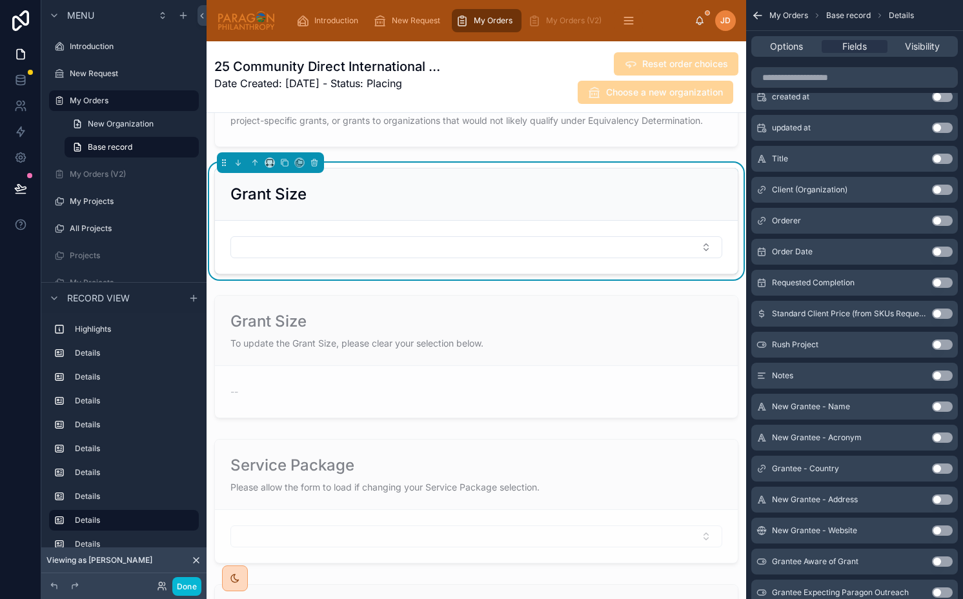
scroll to position [0, 0]
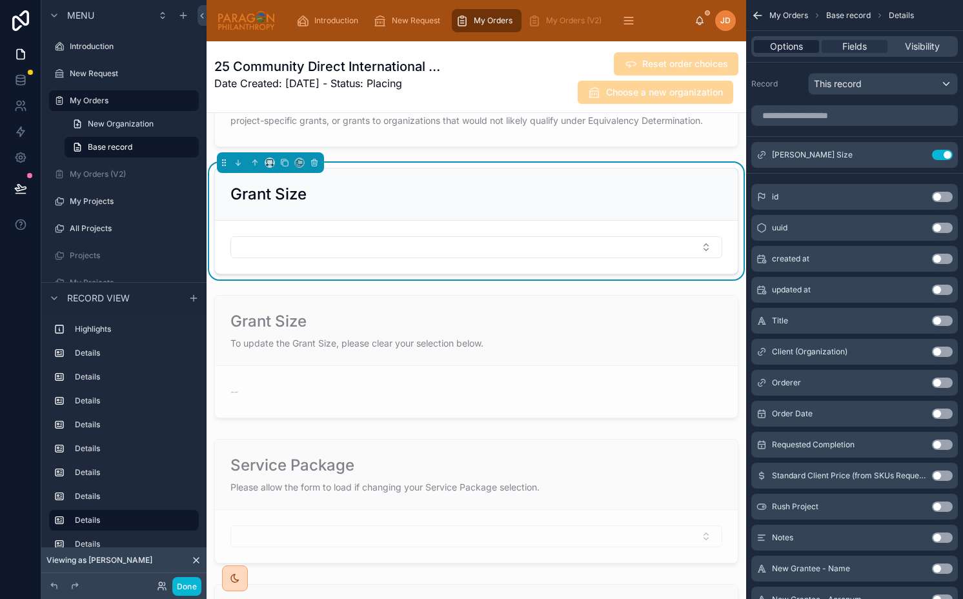
click at [798, 48] on span "Options" at bounding box center [786, 46] width 33 height 13
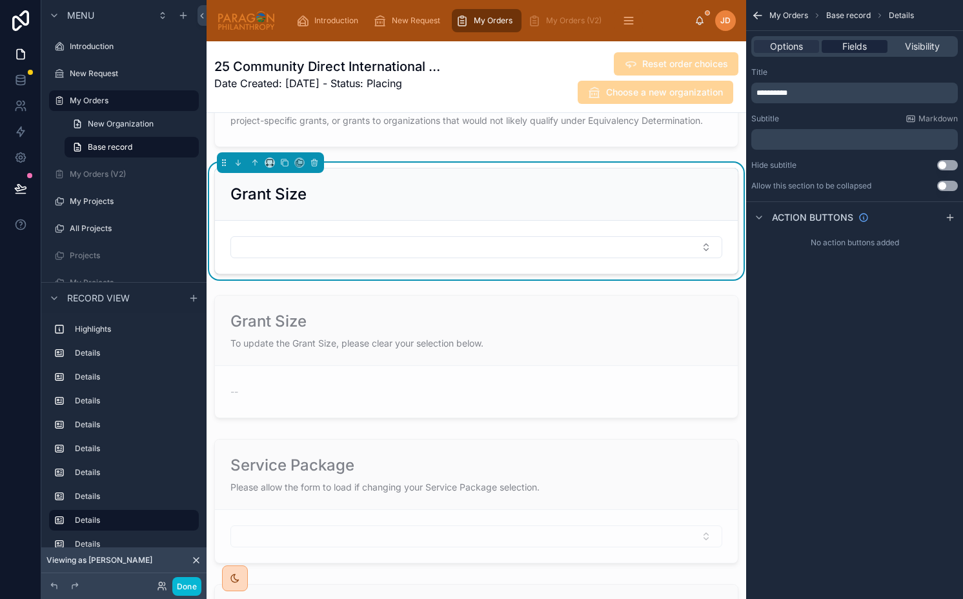
click at [842, 47] on span "Fields" at bounding box center [854, 46] width 25 height 13
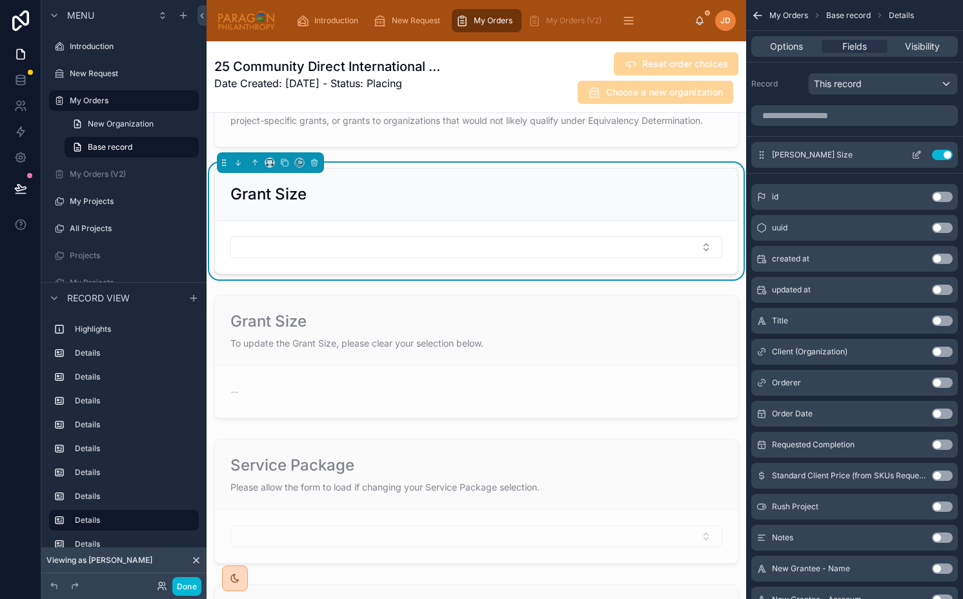
click at [913, 154] on icon "scrollable content" at bounding box center [916, 155] width 10 height 10
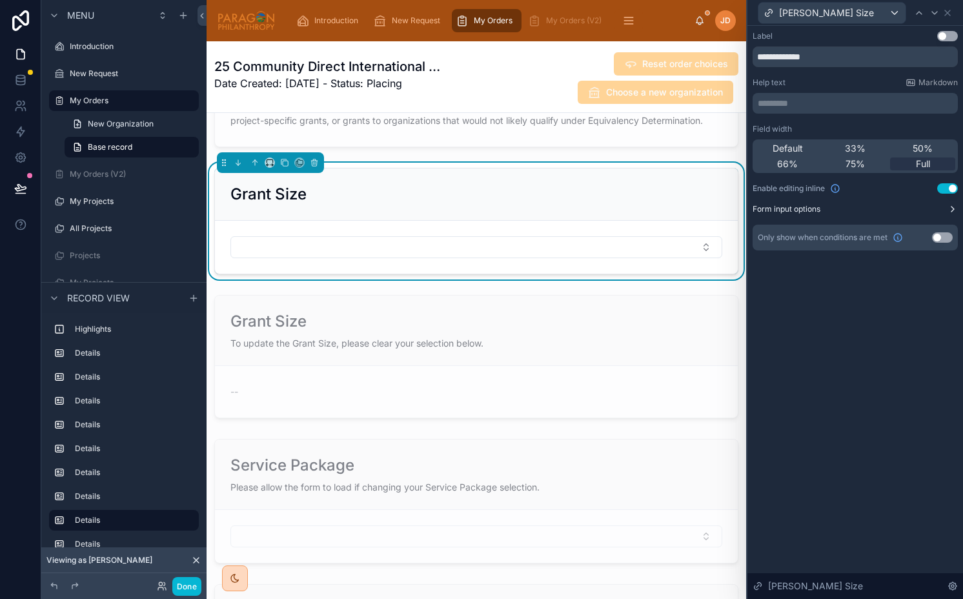
click at [830, 204] on button "Form input options" at bounding box center [854, 209] width 205 height 10
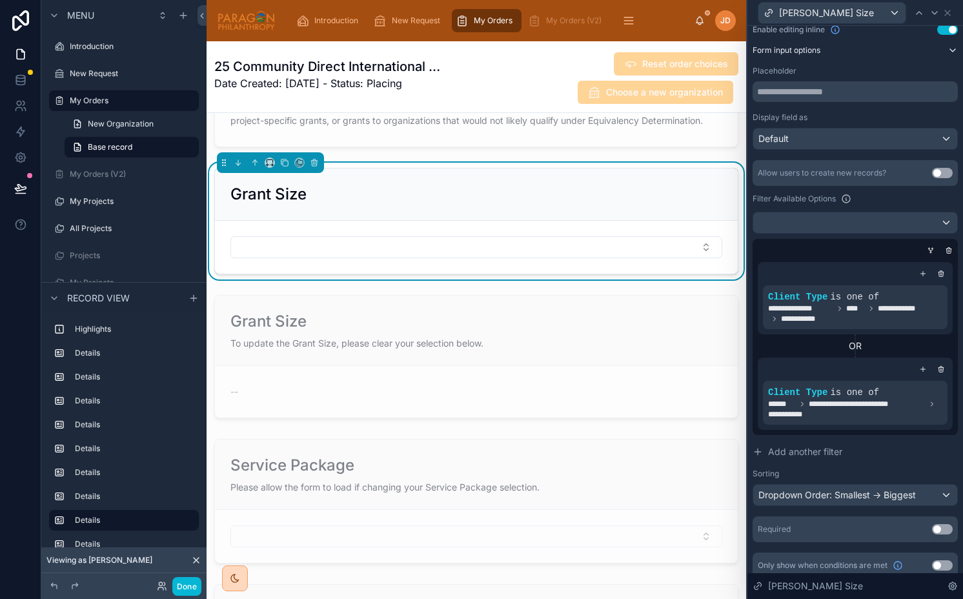
scroll to position [169, 0]
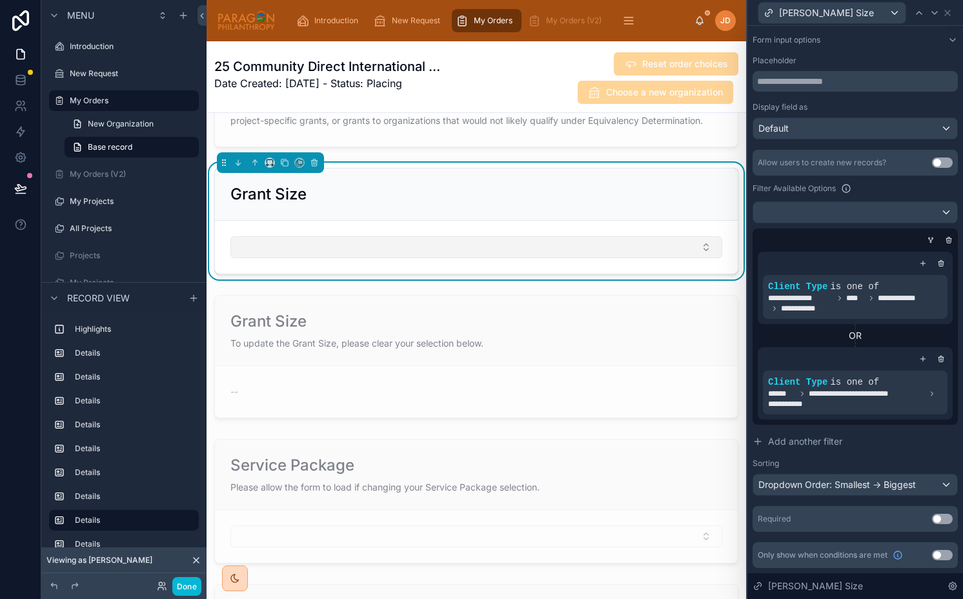
click at [550, 244] on button "Select Button" at bounding box center [476, 247] width 492 height 22
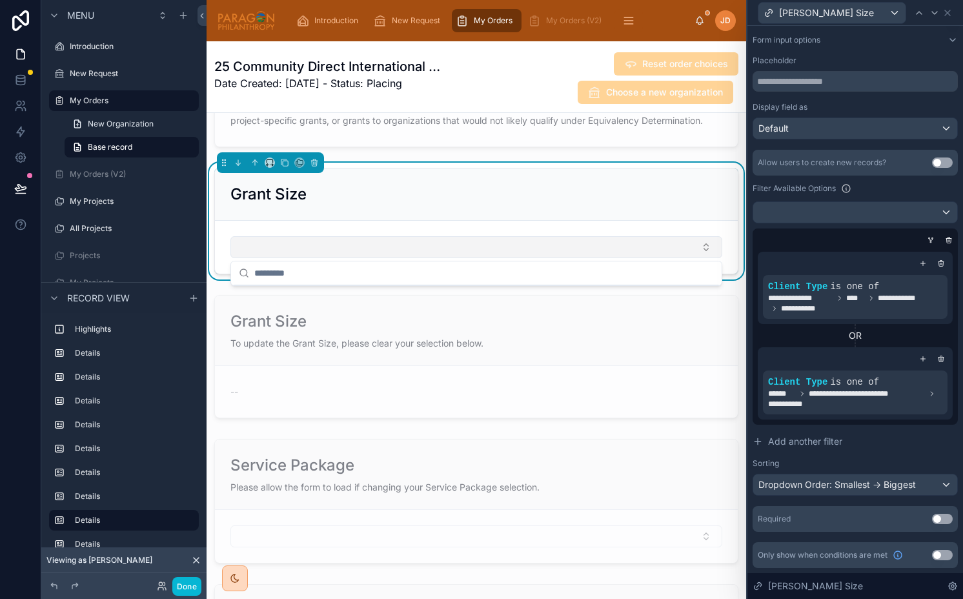
click at [550, 244] on button "Select Button" at bounding box center [476, 247] width 492 height 22
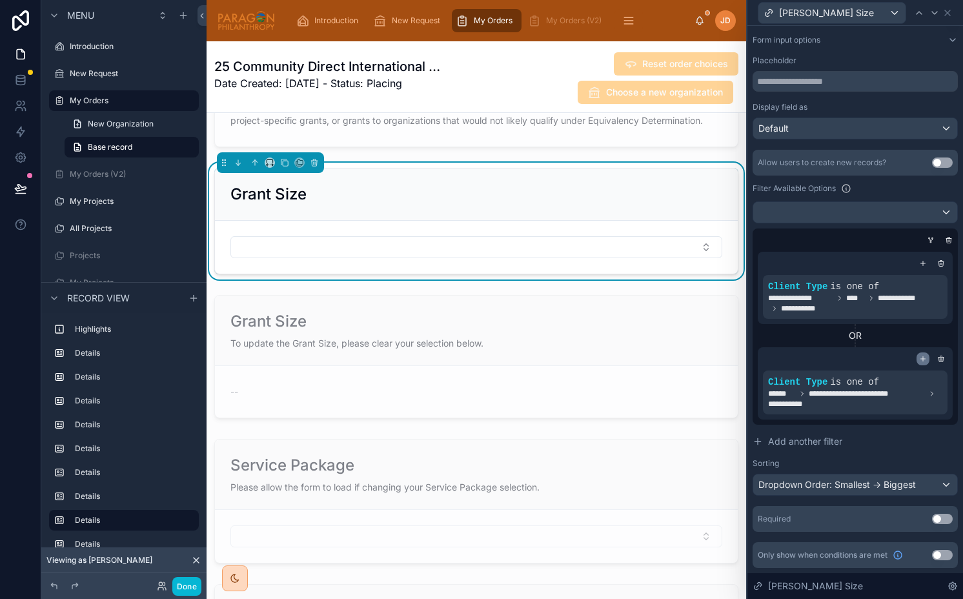
click at [919, 360] on icon at bounding box center [923, 359] width 8 height 8
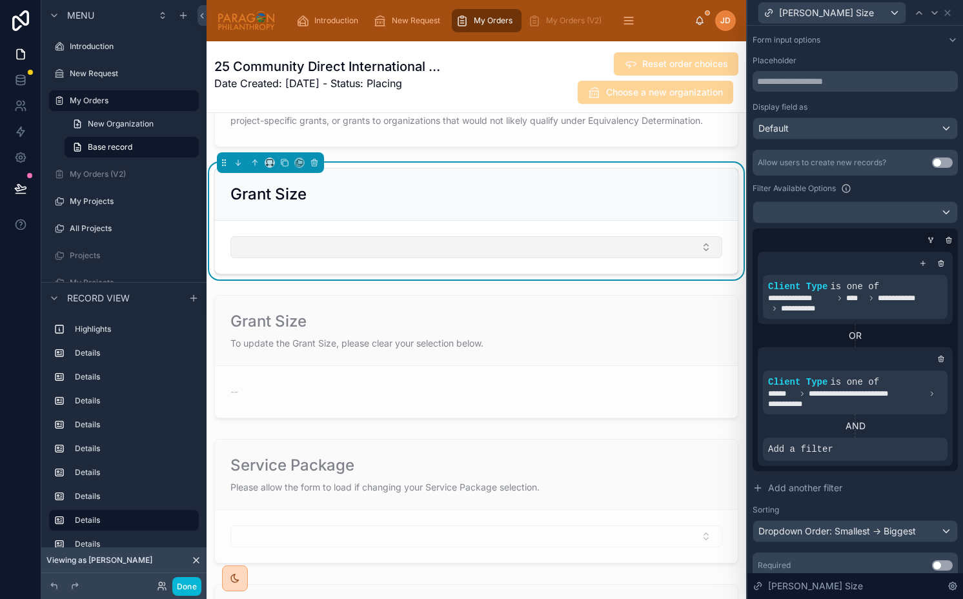
click at [428, 239] on button "Select Button" at bounding box center [476, 247] width 492 height 22
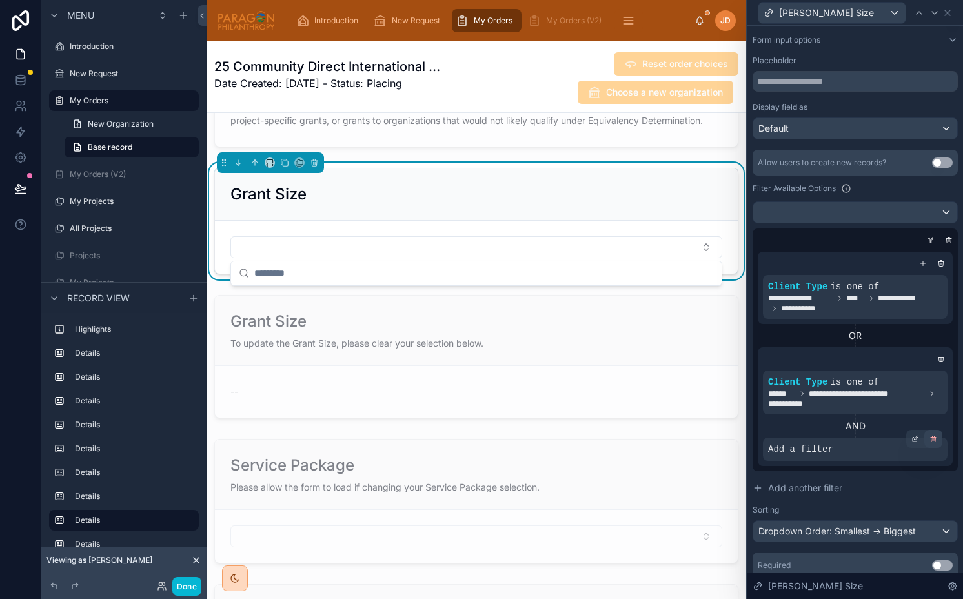
click at [937, 439] on div at bounding box center [933, 439] width 18 height 18
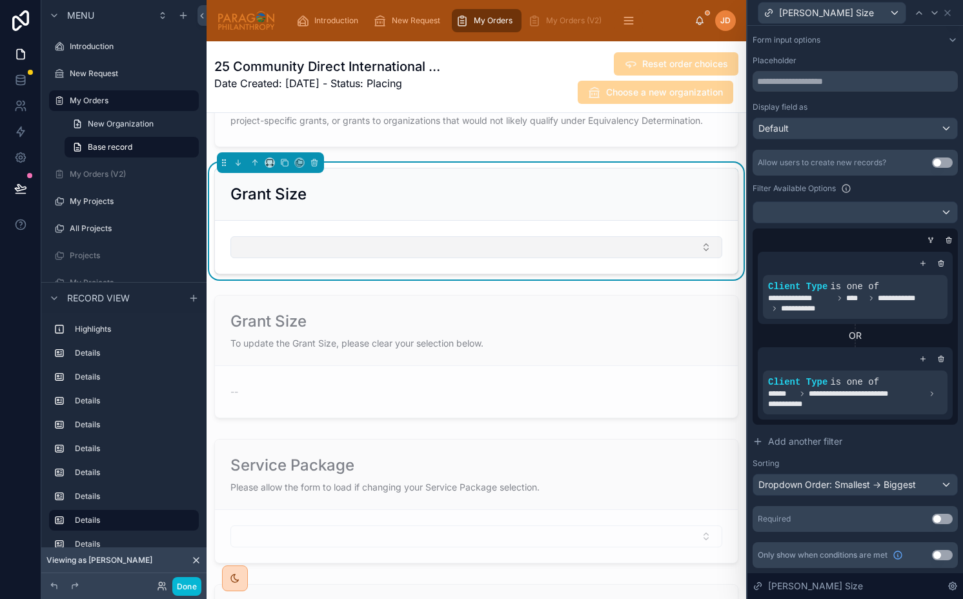
click at [556, 243] on button "Select Button" at bounding box center [476, 247] width 492 height 22
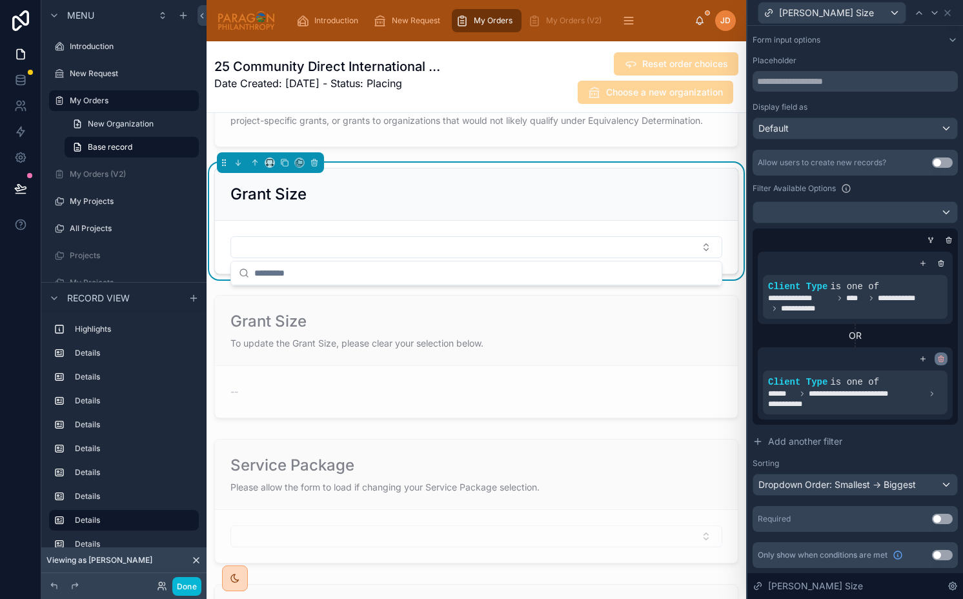
click at [942, 359] on icon at bounding box center [941, 359] width 8 height 8
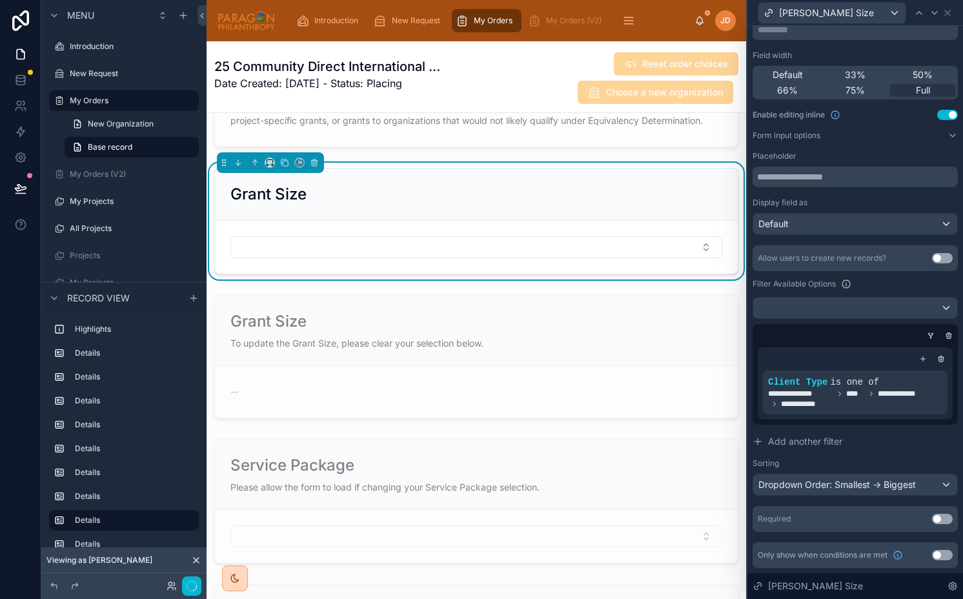
scroll to position [74, 0]
click at [524, 234] on form at bounding box center [476, 247] width 523 height 53
click at [513, 252] on button "Select Button" at bounding box center [476, 247] width 492 height 22
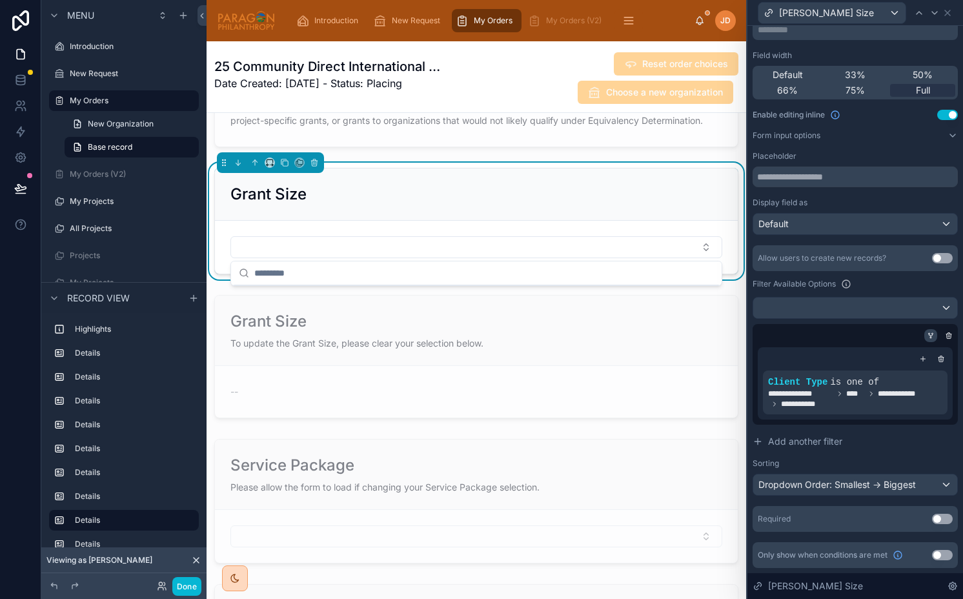
click at [930, 332] on icon at bounding box center [930, 336] width 8 height 8
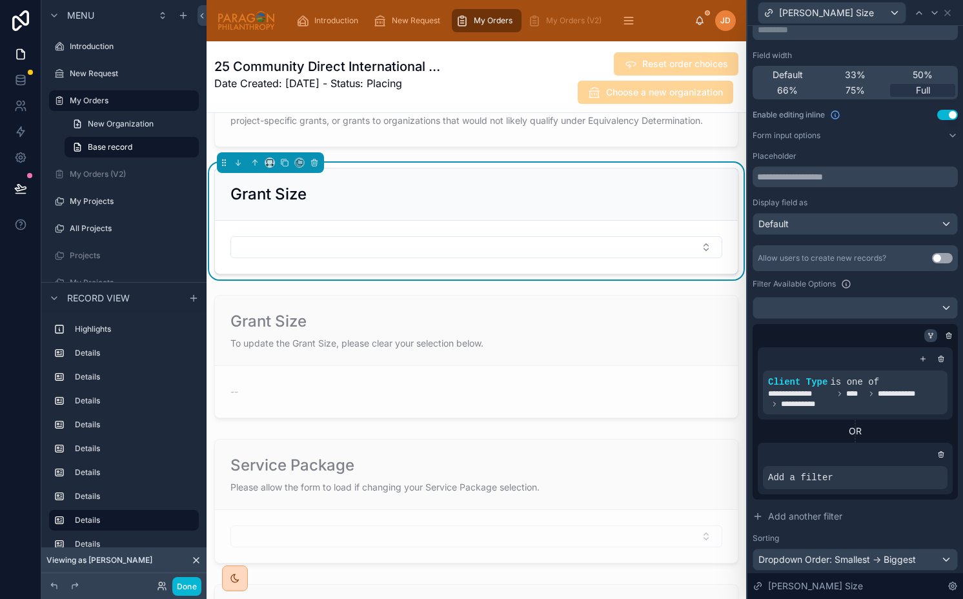
scroll to position [148, 0]
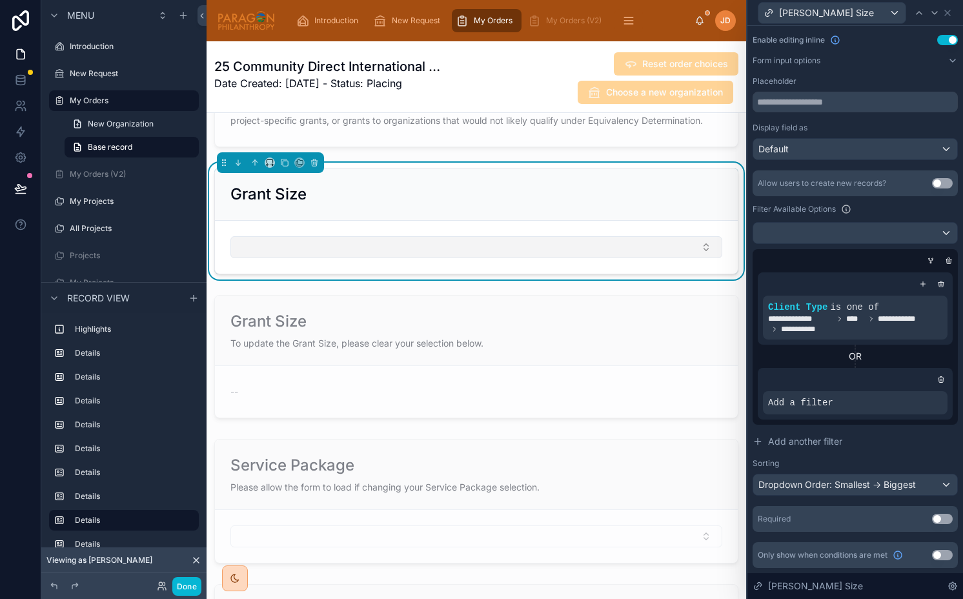
click at [526, 237] on button "Select Button" at bounding box center [476, 247] width 492 height 22
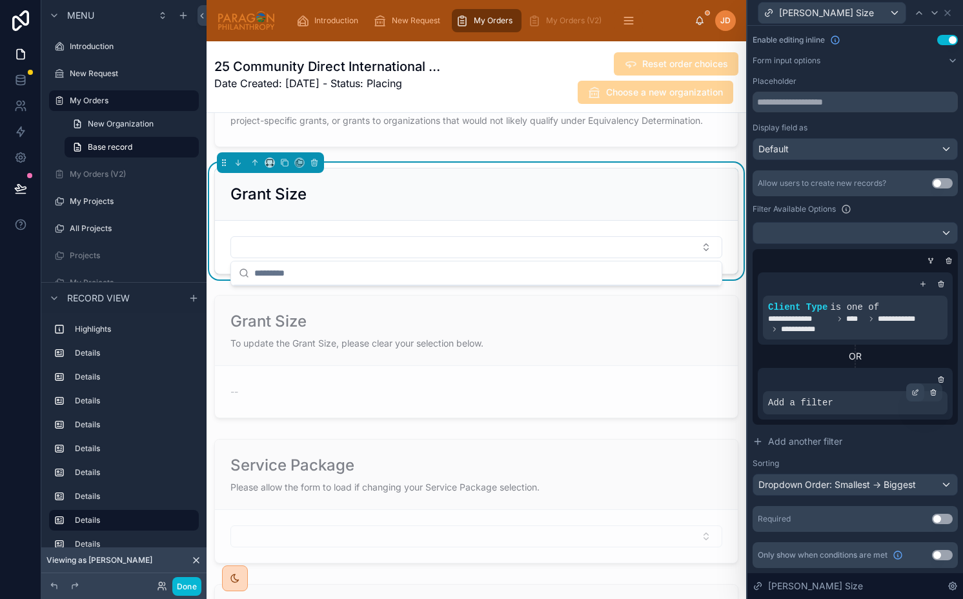
click at [910, 396] on div at bounding box center [915, 392] width 18 height 18
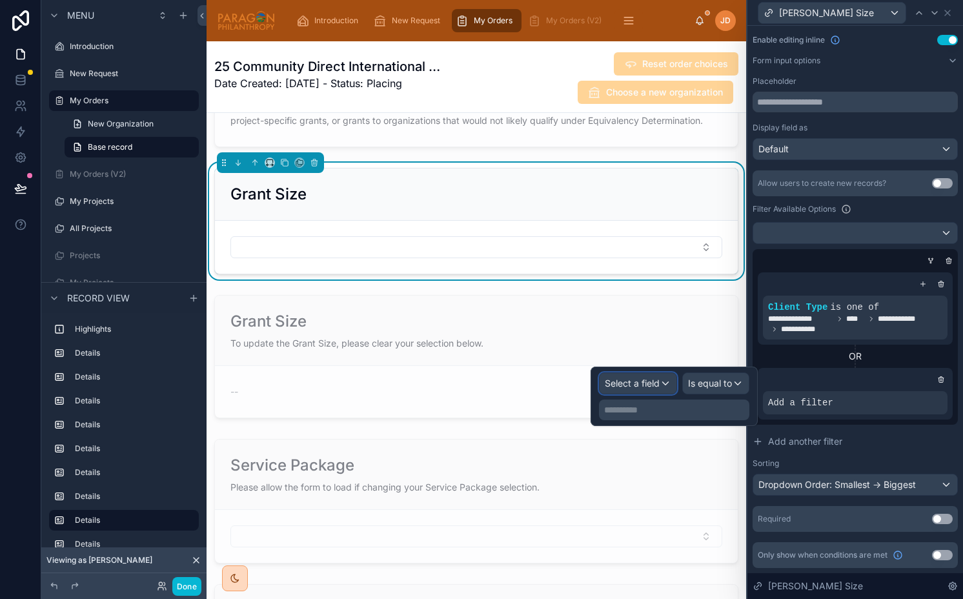
click at [625, 387] on span "Select a field" at bounding box center [632, 382] width 55 height 11
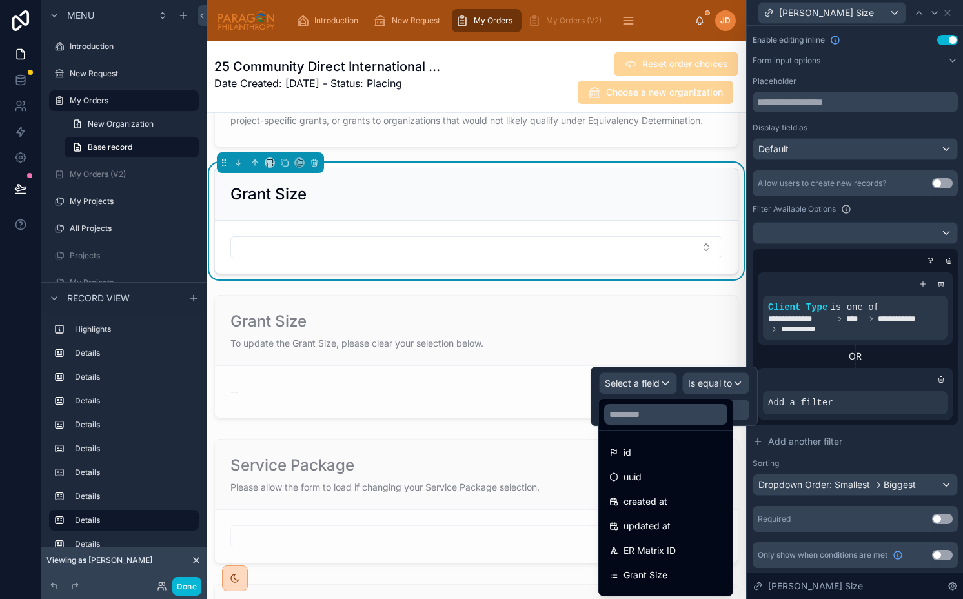
click at [631, 464] on ul "id uuid created at updated at ER Matrix ID Grant Size Client Type Dropdown Orde…" at bounding box center [666, 512] width 134 height 165
click at [631, 453] on div "id" at bounding box center [665, 452] width 113 height 15
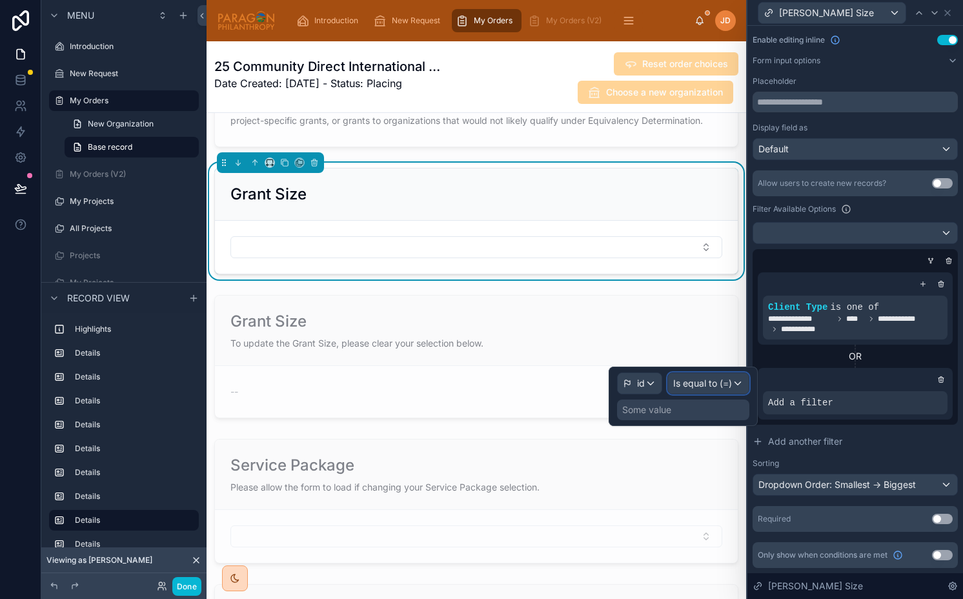
click at [714, 377] on span "Is equal to (=)" at bounding box center [702, 383] width 59 height 13
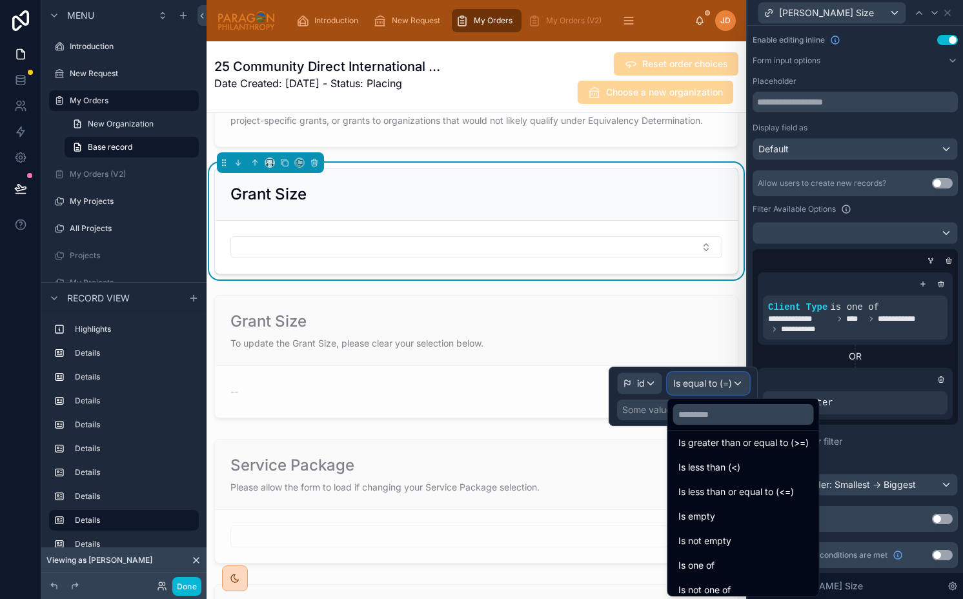
scroll to position [92, 0]
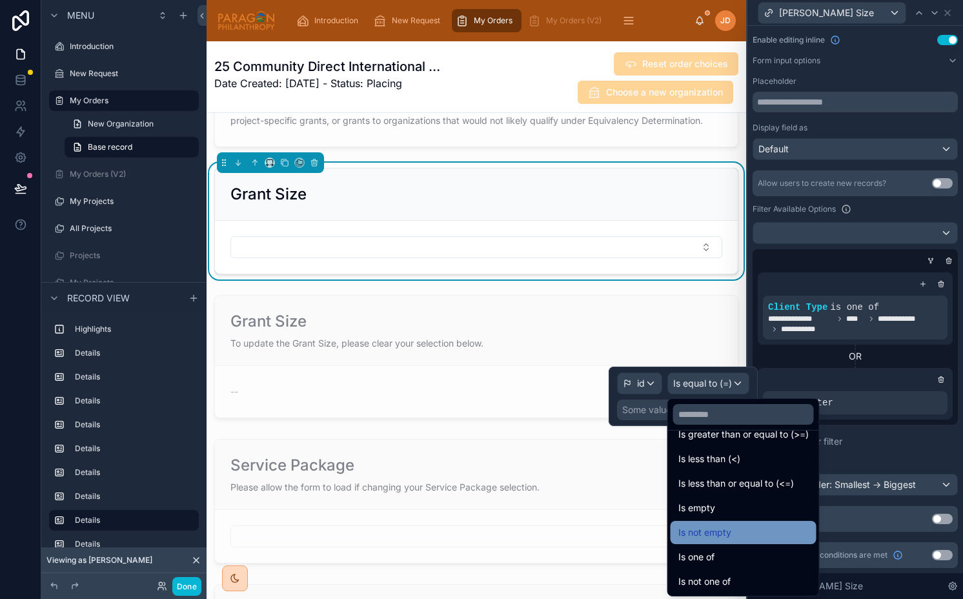
click at [708, 537] on span "Is not empty" at bounding box center [704, 532] width 53 height 15
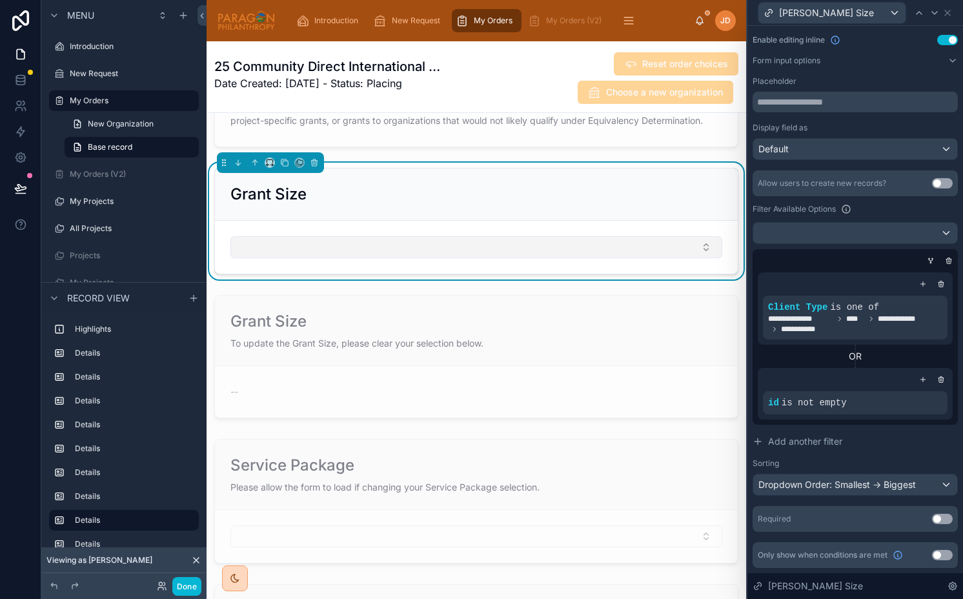
click at [465, 243] on button "Select Button" at bounding box center [476, 247] width 492 height 22
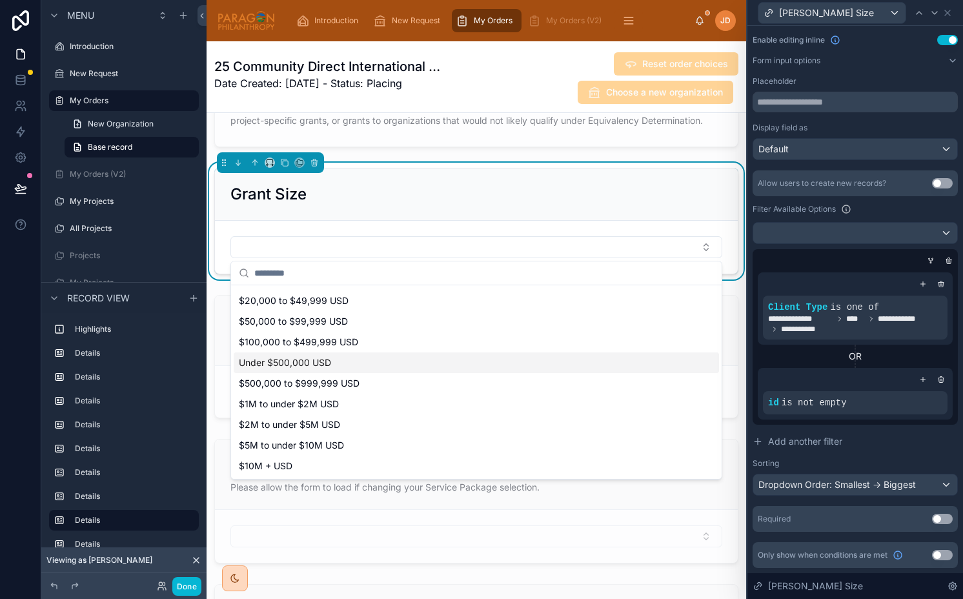
scroll to position [0, 0]
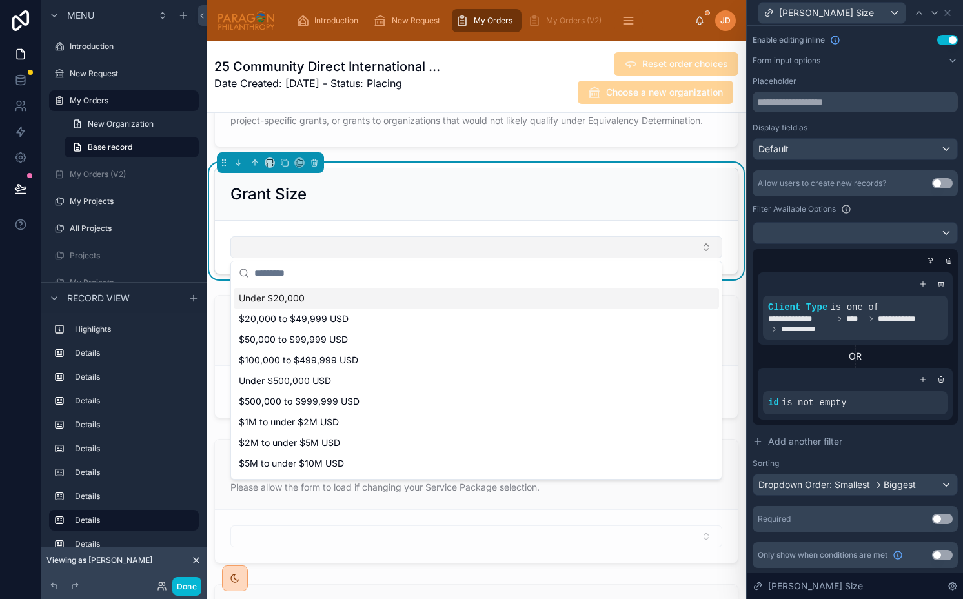
click at [412, 246] on button "Select Button" at bounding box center [476, 247] width 492 height 22
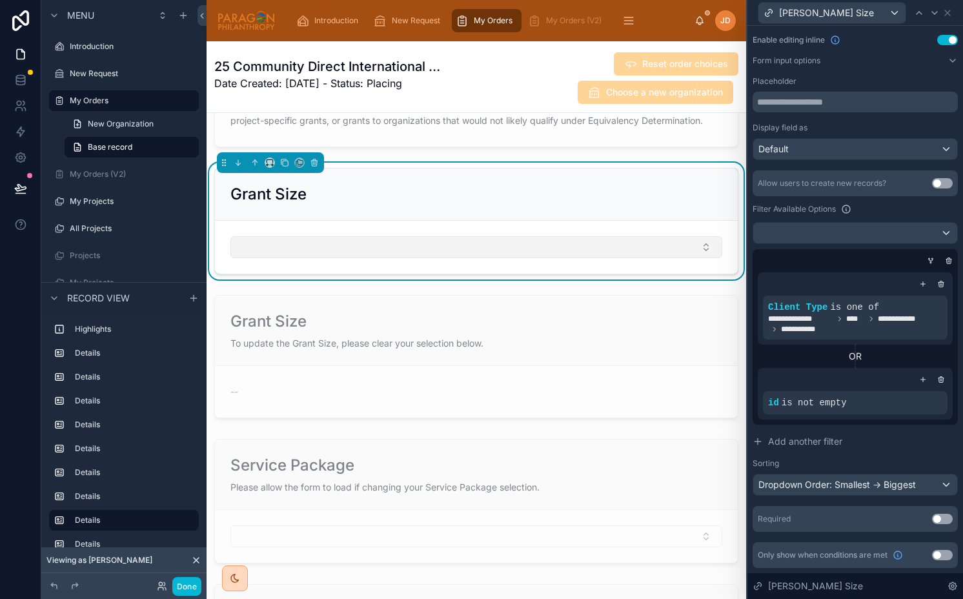
click at [412, 246] on button "Select Button" at bounding box center [476, 247] width 492 height 22
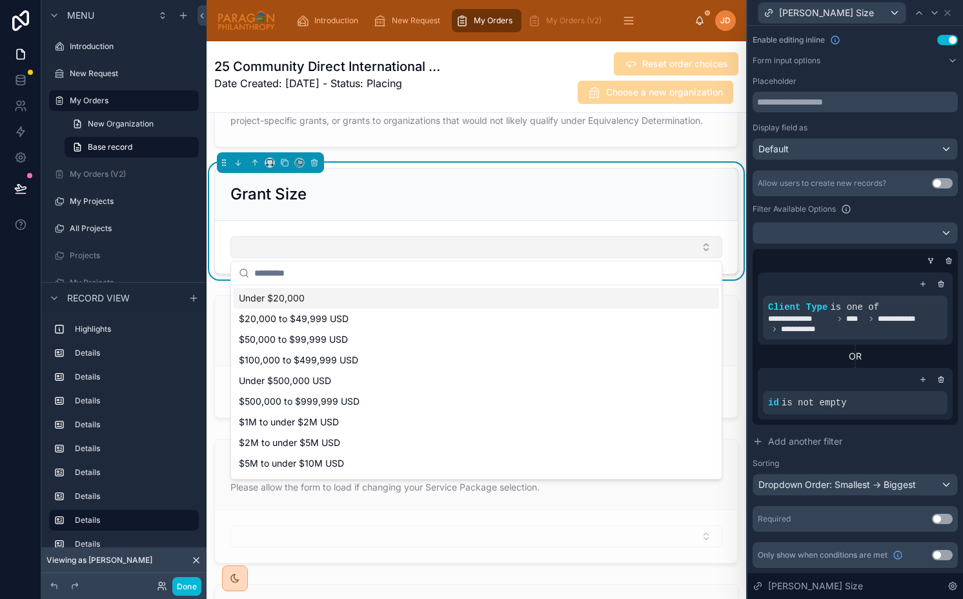
click at [412, 246] on button "Select Button" at bounding box center [476, 247] width 492 height 22
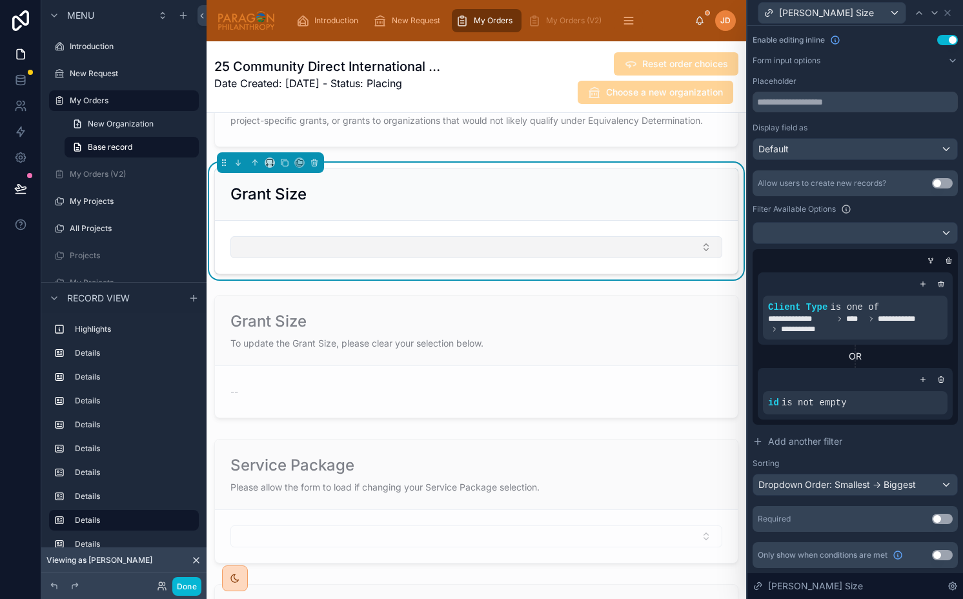
click at [705, 252] on button "Select Button" at bounding box center [476, 247] width 492 height 22
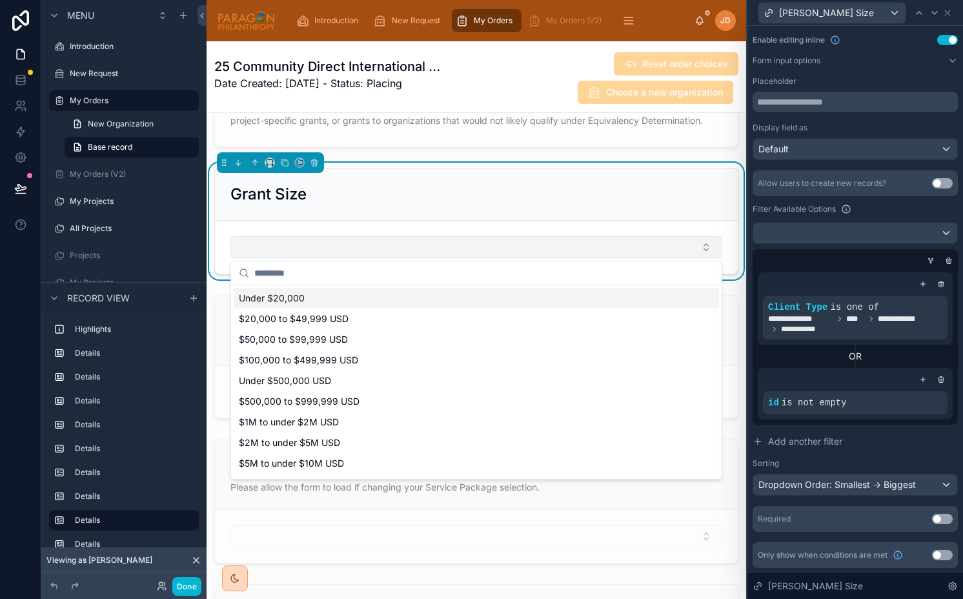
click at [599, 252] on button "Select Button" at bounding box center [476, 247] width 492 height 22
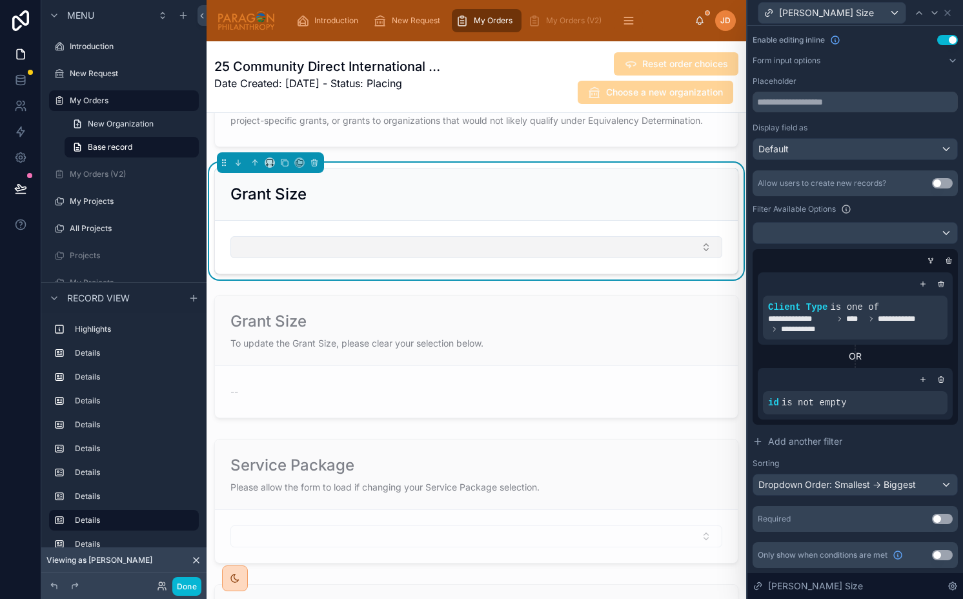
click at [599, 252] on button "Select Button" at bounding box center [476, 247] width 492 height 22
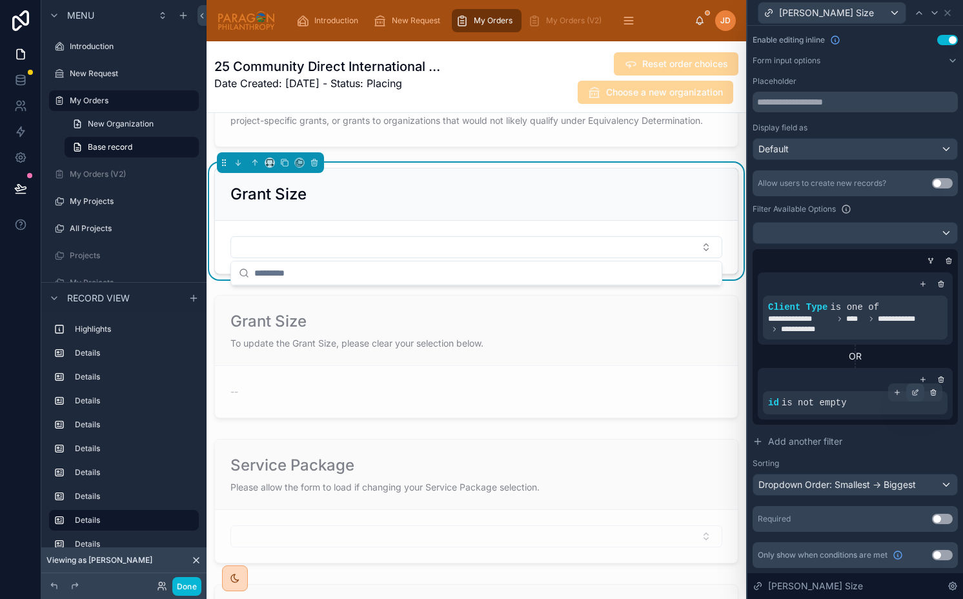
click at [912, 396] on div at bounding box center [915, 392] width 18 height 18
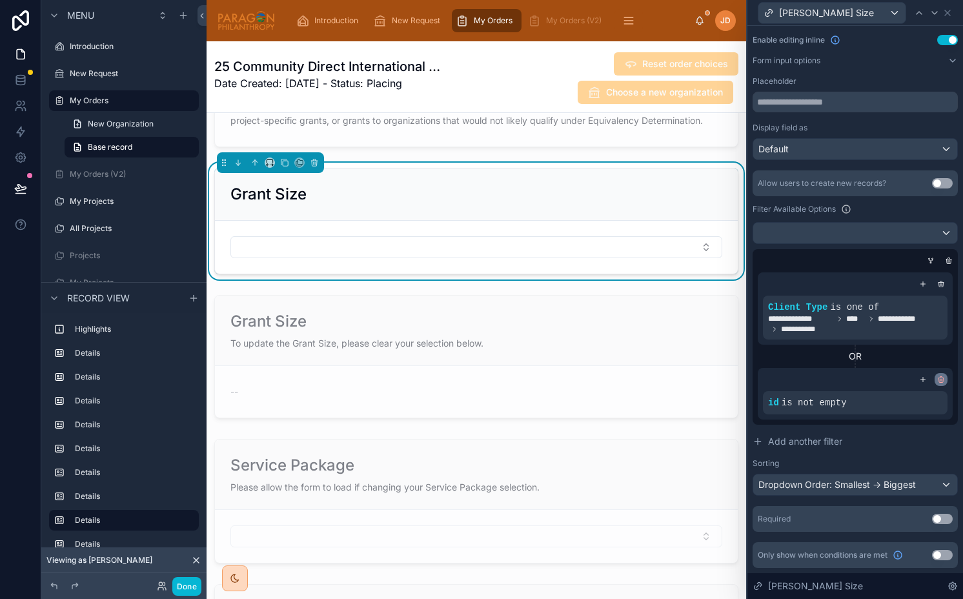
click at [937, 379] on icon at bounding box center [941, 380] width 8 height 8
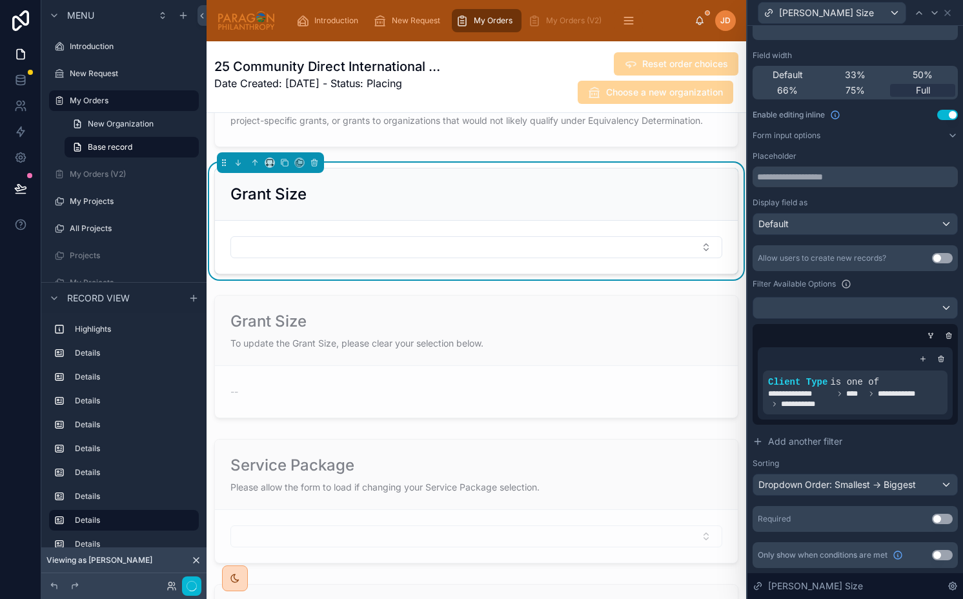
scroll to position [74, 0]
click at [194, 579] on button "Done" at bounding box center [186, 586] width 29 height 19
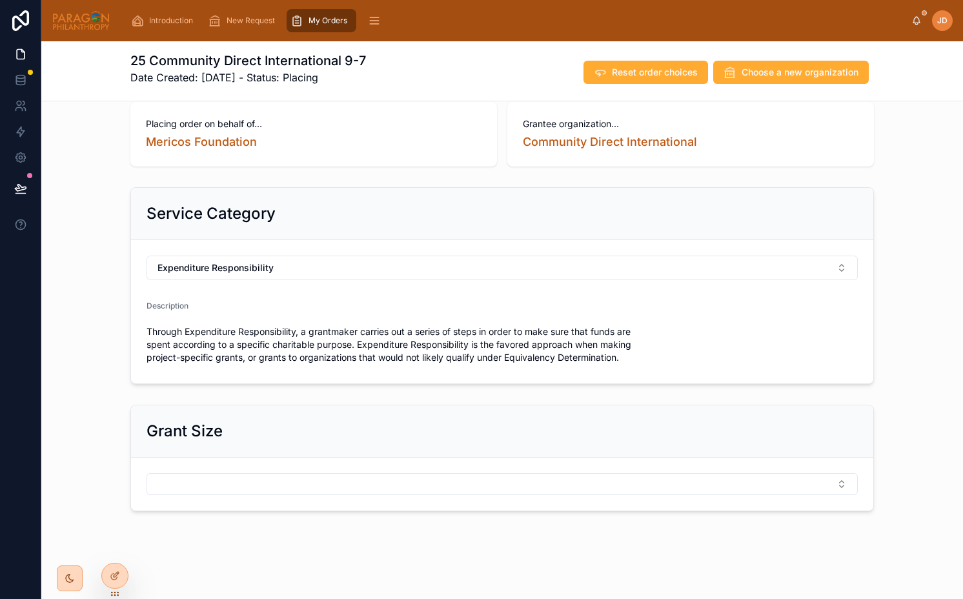
scroll to position [20, 0]
click at [17, 77] on icon at bounding box center [20, 76] width 8 height 3
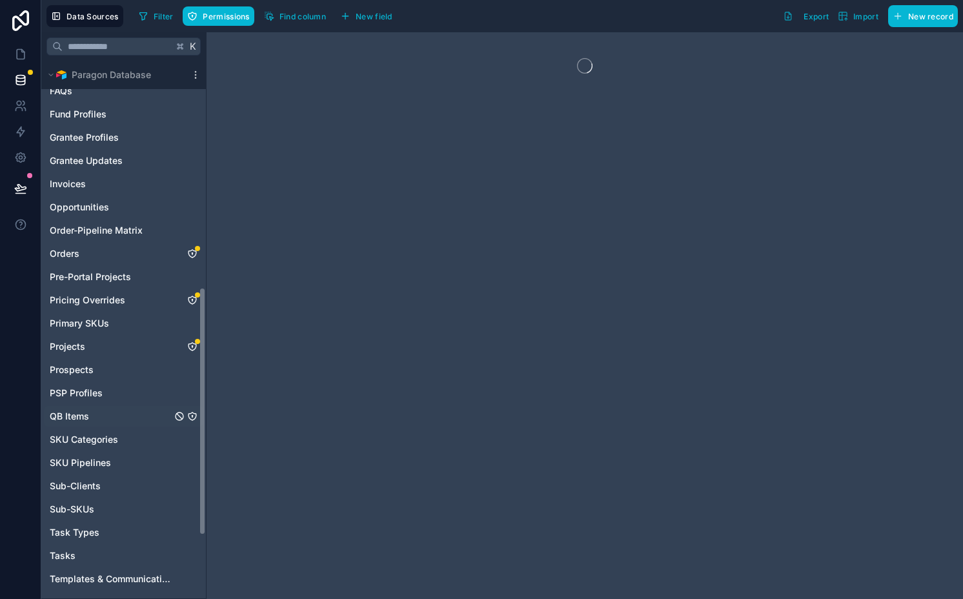
scroll to position [466, 0]
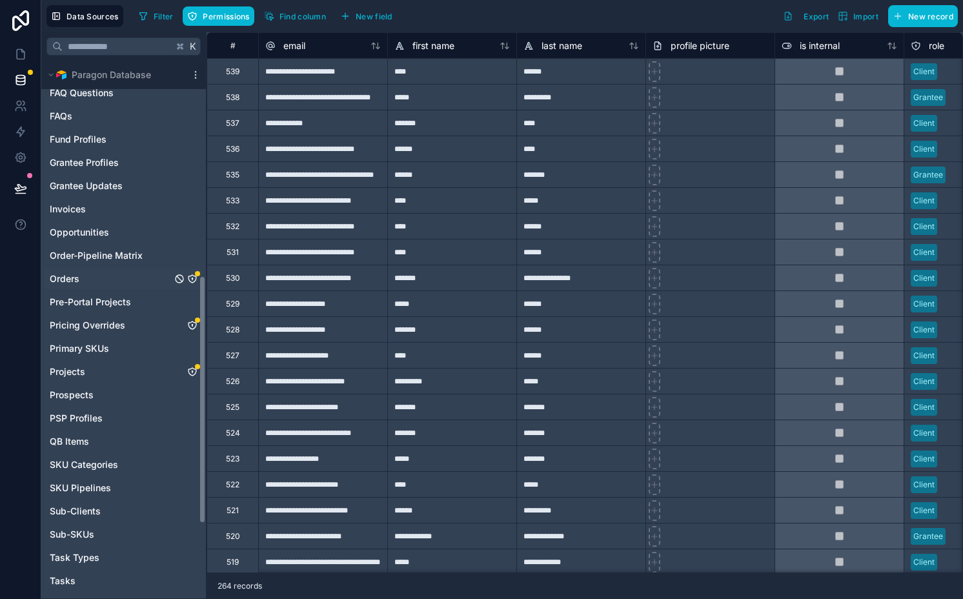
click at [193, 277] on icon "Orders" at bounding box center [192, 279] width 10 height 10
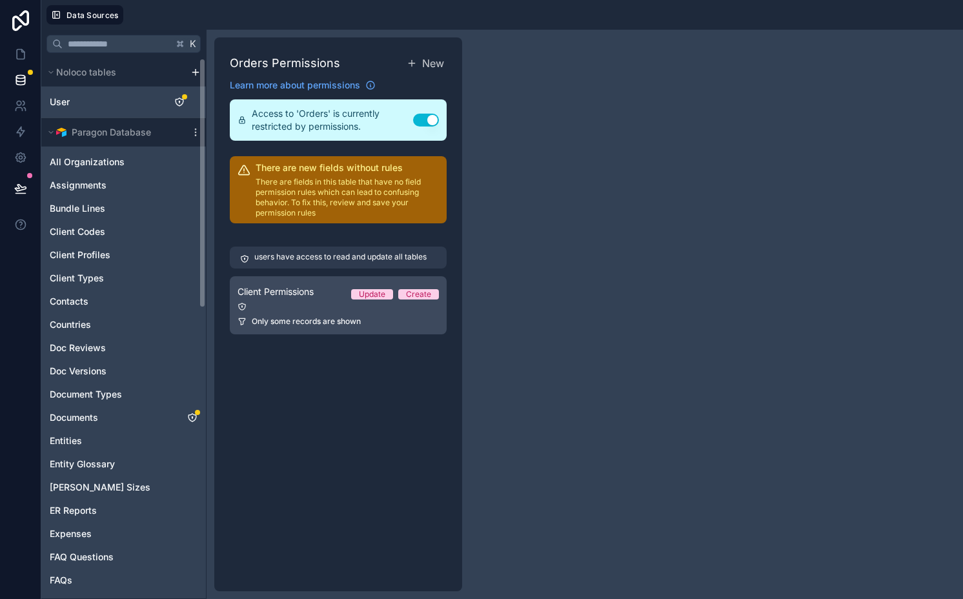
click at [318, 292] on div "Client Permissions Update Create" at bounding box center [337, 291] width 201 height 15
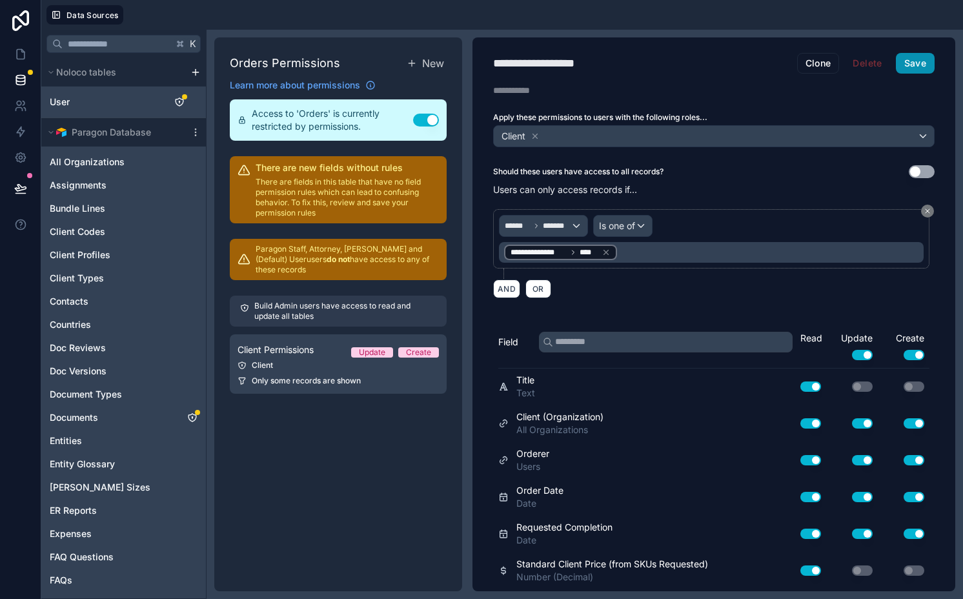
click at [903, 69] on button "Save" at bounding box center [915, 63] width 39 height 21
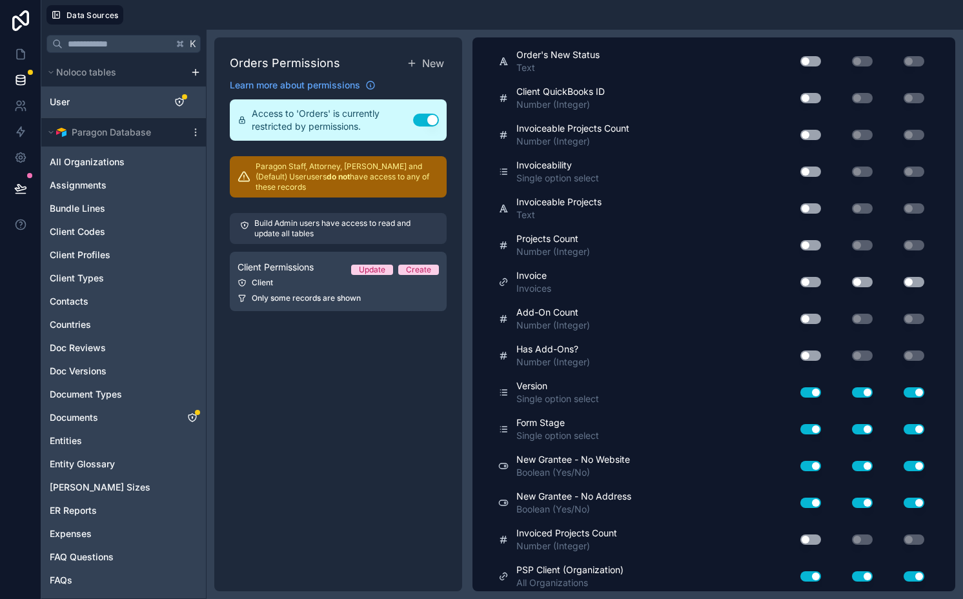
scroll to position [5256, 0]
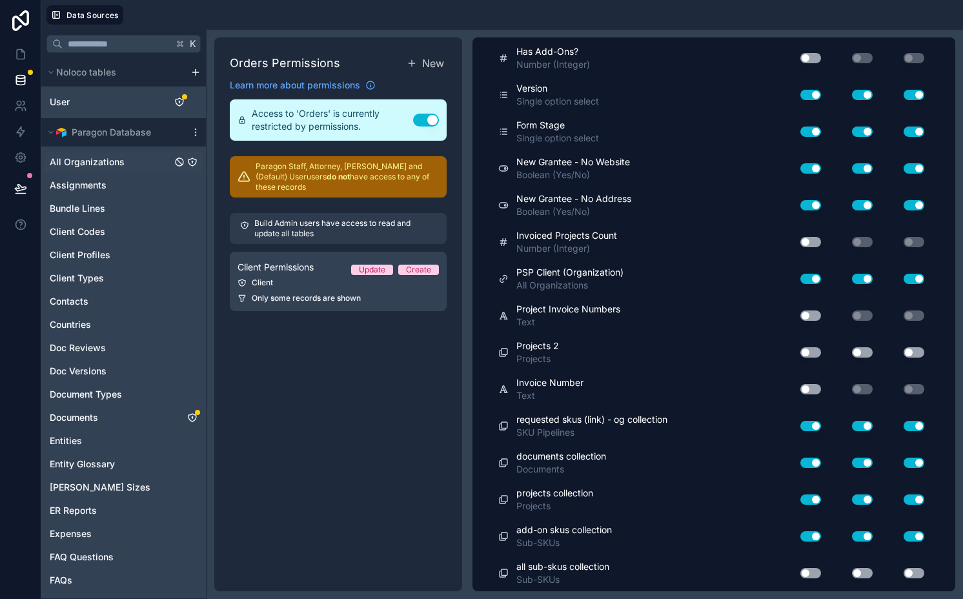
click at [192, 159] on icon "All Organizations" at bounding box center [192, 162] width 10 height 10
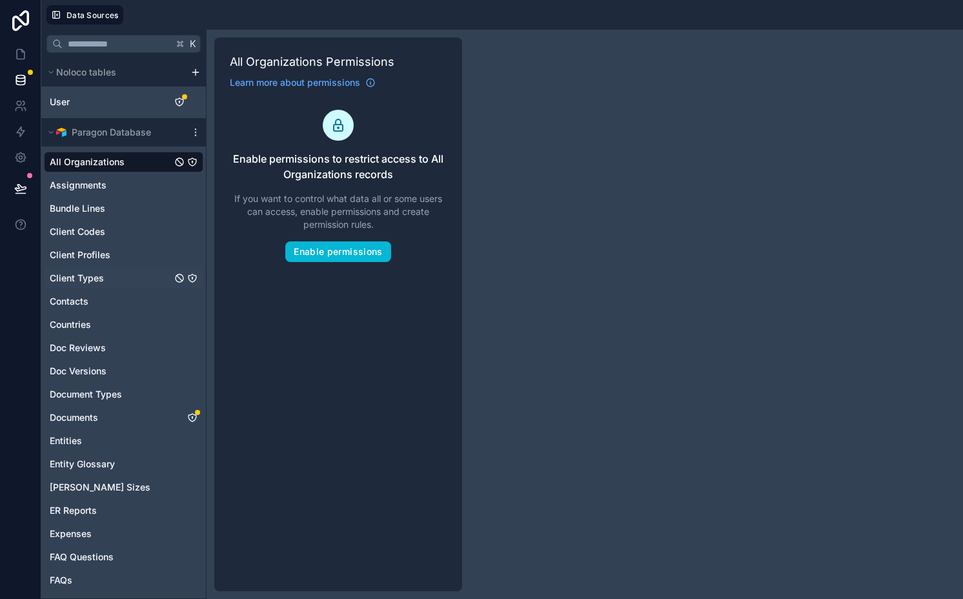
click at [192, 277] on icon "Client Types" at bounding box center [192, 277] width 1 height 1
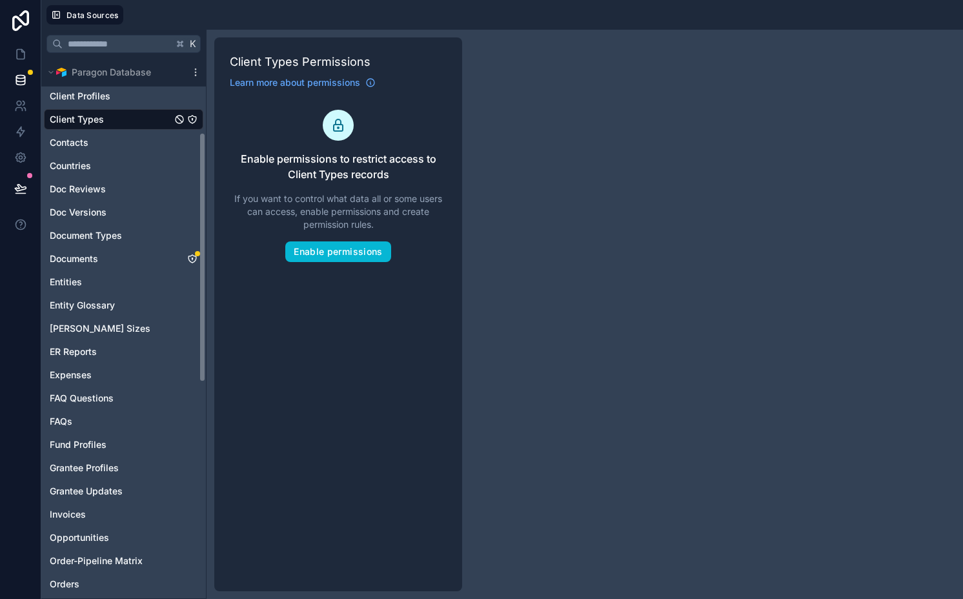
scroll to position [160, 0]
click at [190, 328] on icon "ER Grant Sizes" at bounding box center [192, 327] width 10 height 10
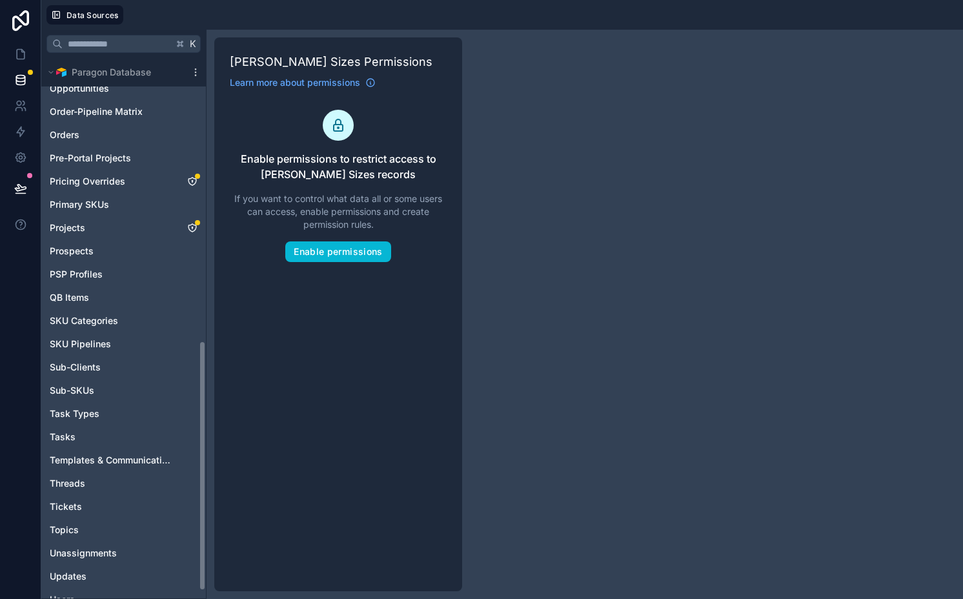
scroll to position [625, 0]
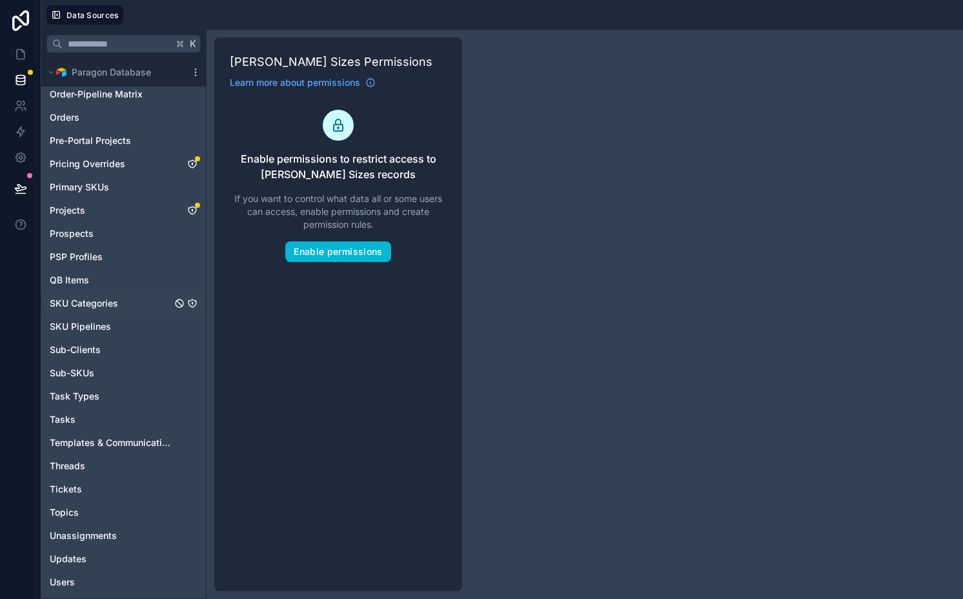
click at [190, 303] on icon "SKU Categories" at bounding box center [192, 303] width 10 height 10
click at [192, 319] on div "SKU Pipelines" at bounding box center [123, 326] width 159 height 21
click at [192, 325] on icon "SKU Pipelines" at bounding box center [192, 326] width 10 height 10
click at [192, 308] on div "SKU Categories" at bounding box center [123, 303] width 159 height 21
click at [188, 370] on icon "Sub-SKUs" at bounding box center [192, 373] width 10 height 10
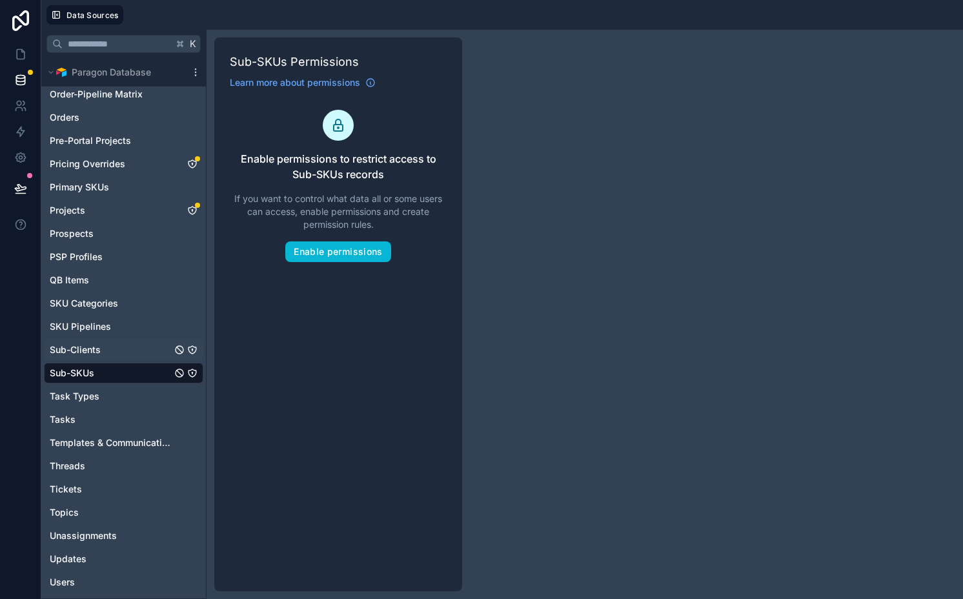
click at [191, 354] on icon "Sub-Clients" at bounding box center [192, 350] width 10 height 10
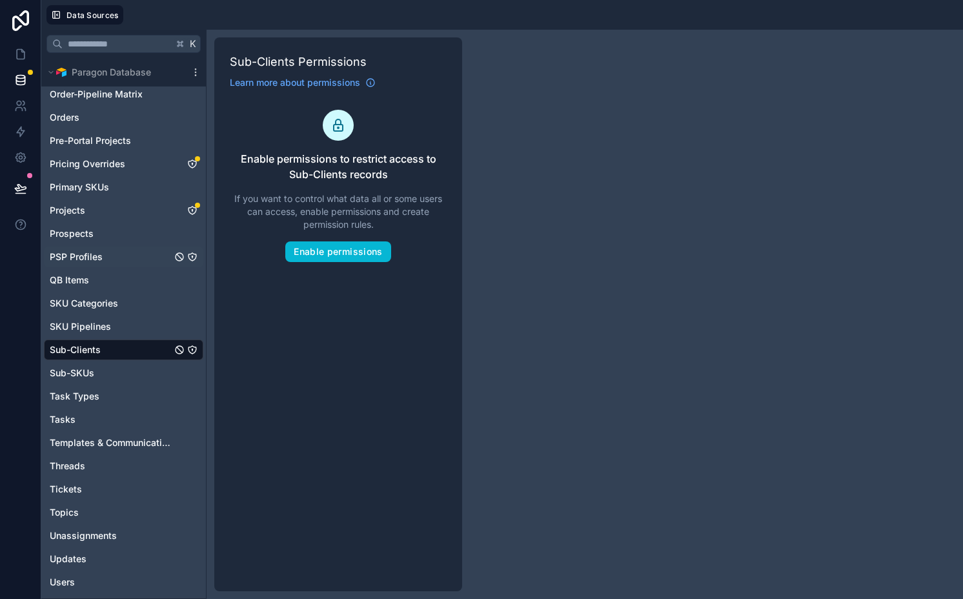
click at [192, 255] on icon "PSP Profiles" at bounding box center [192, 257] width 10 height 10
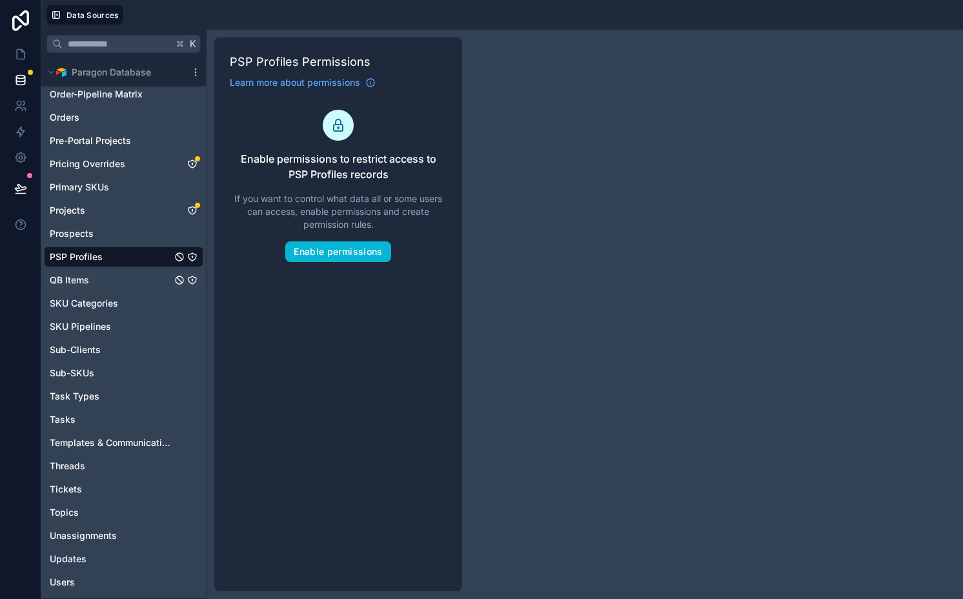
click at [188, 286] on div "QB Items" at bounding box center [123, 280] width 159 height 21
click at [188, 283] on icon "QB Items" at bounding box center [192, 280] width 10 height 10
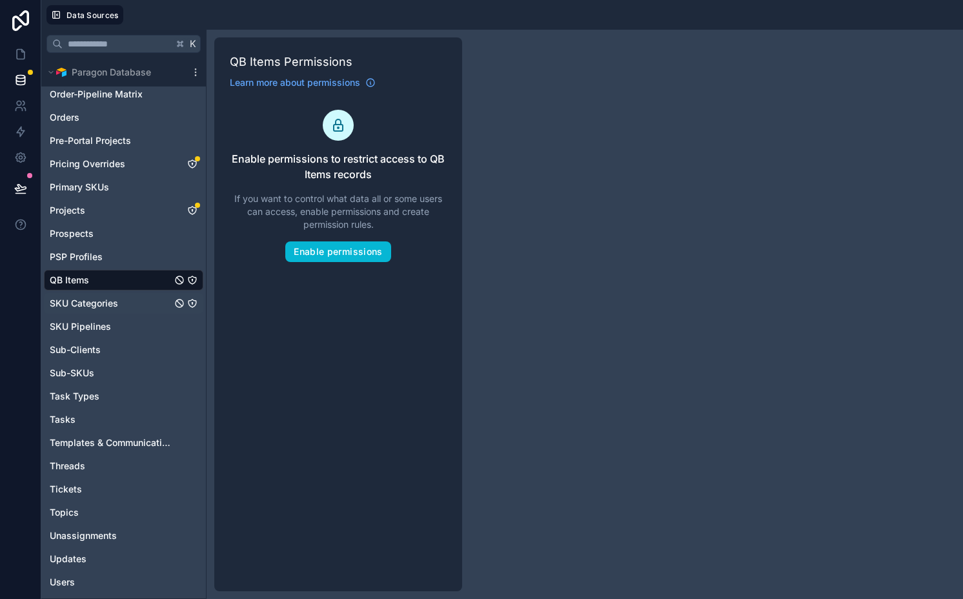
click at [190, 294] on div "SKU Categories" at bounding box center [123, 303] width 159 height 21
click at [192, 305] on icon "SKU Categories" at bounding box center [192, 303] width 10 height 10
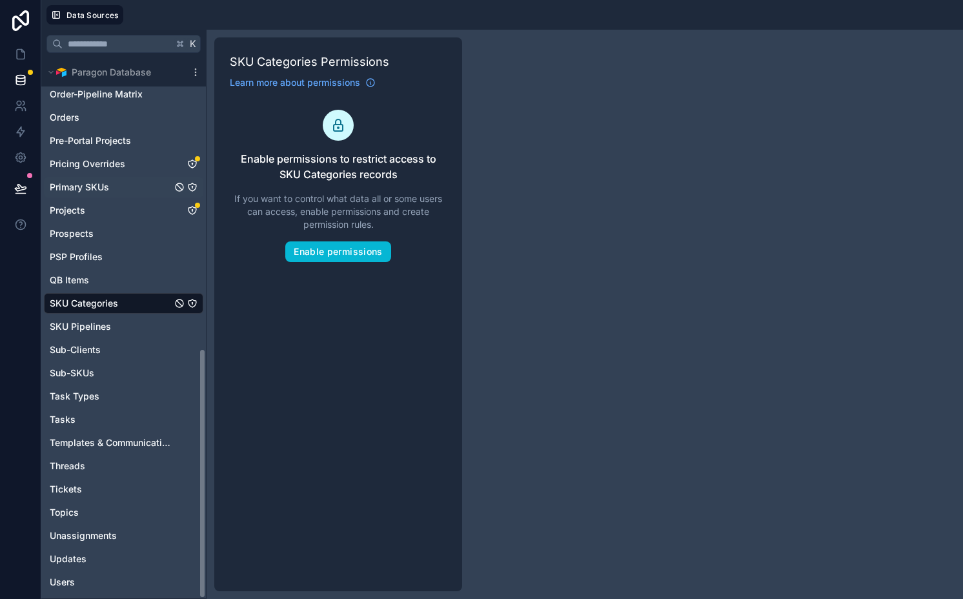
click at [188, 185] on icon "Primary SKUs" at bounding box center [192, 187] width 8 height 8
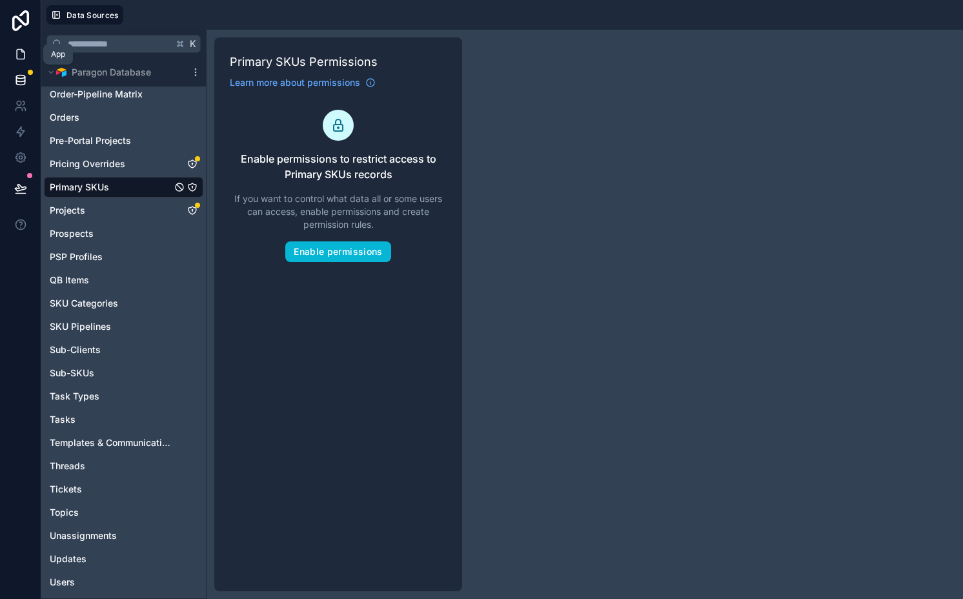
click at [26, 55] on link at bounding box center [20, 54] width 41 height 26
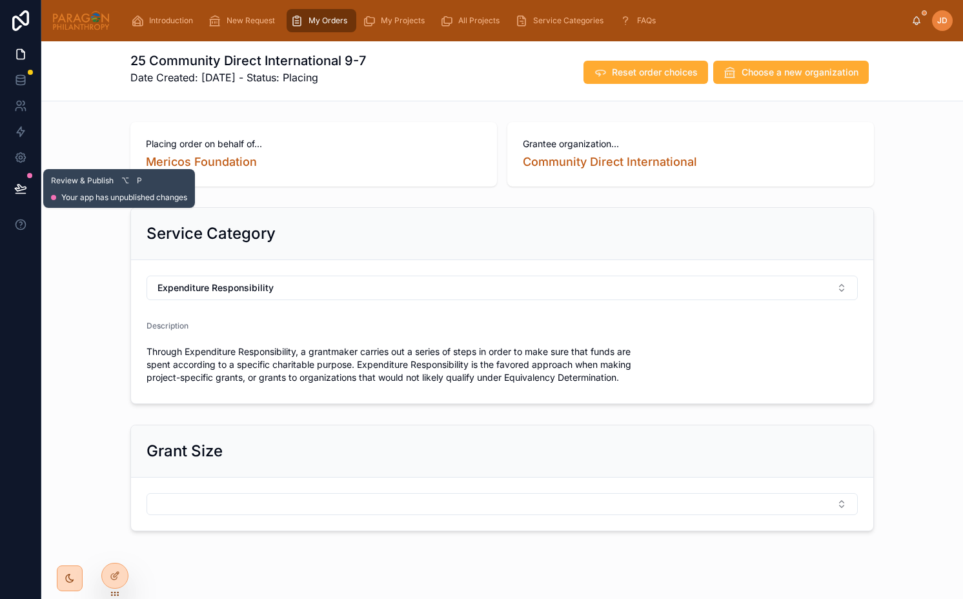
click at [21, 186] on icon at bounding box center [20, 188] width 11 height 6
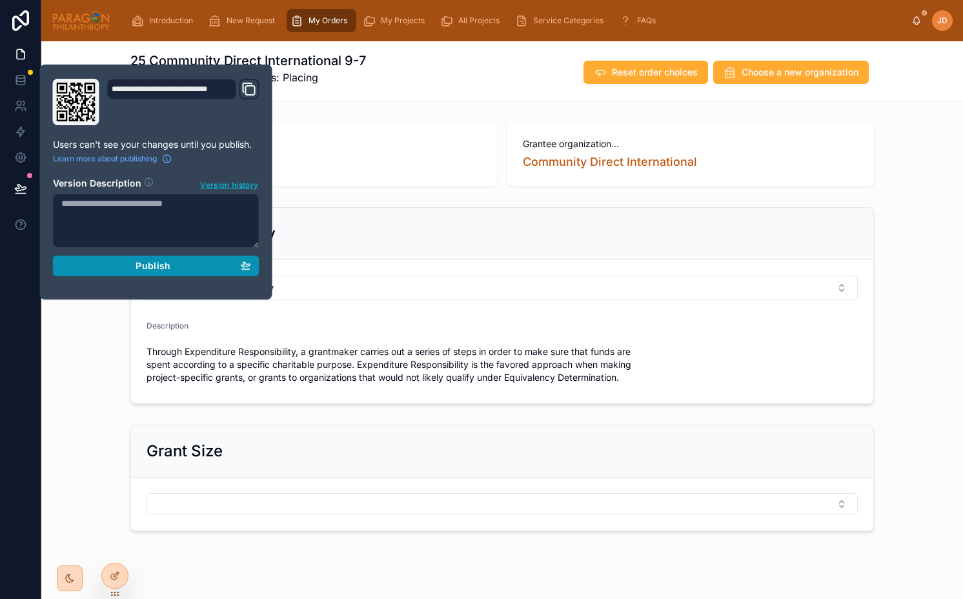
click at [145, 265] on span "Publish" at bounding box center [152, 266] width 35 height 12
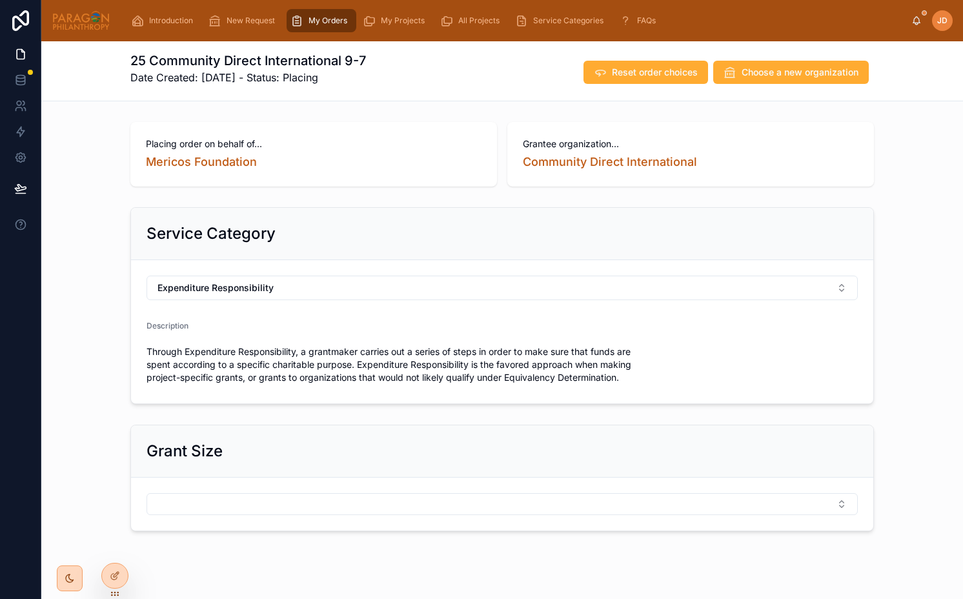
click at [348, 504] on button "Select Button" at bounding box center [501, 504] width 711 height 22
click at [375, 469] on div "Grant Size" at bounding box center [502, 451] width 742 height 52
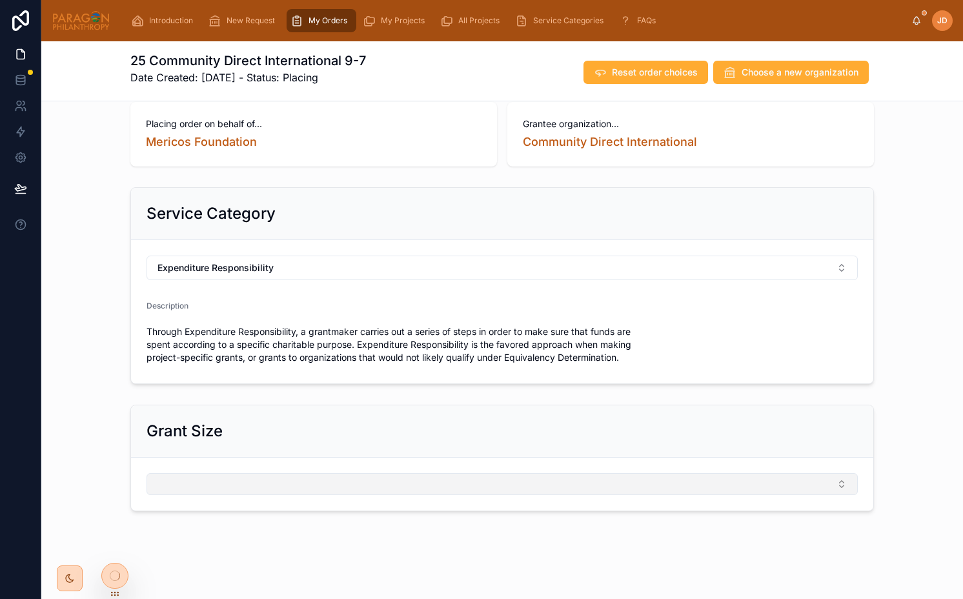
click at [416, 486] on button "Select Button" at bounding box center [501, 484] width 711 height 22
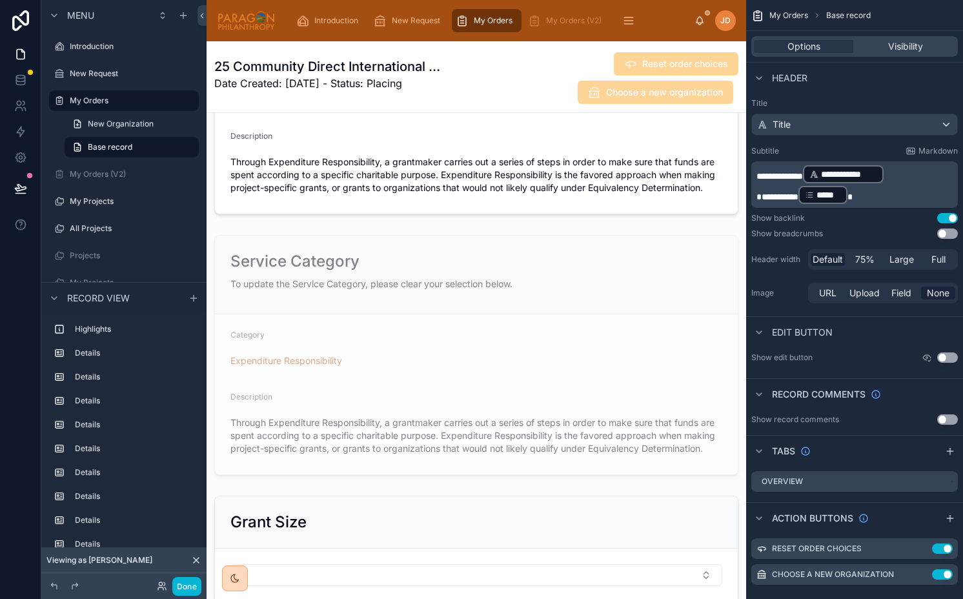
scroll to position [1565, 0]
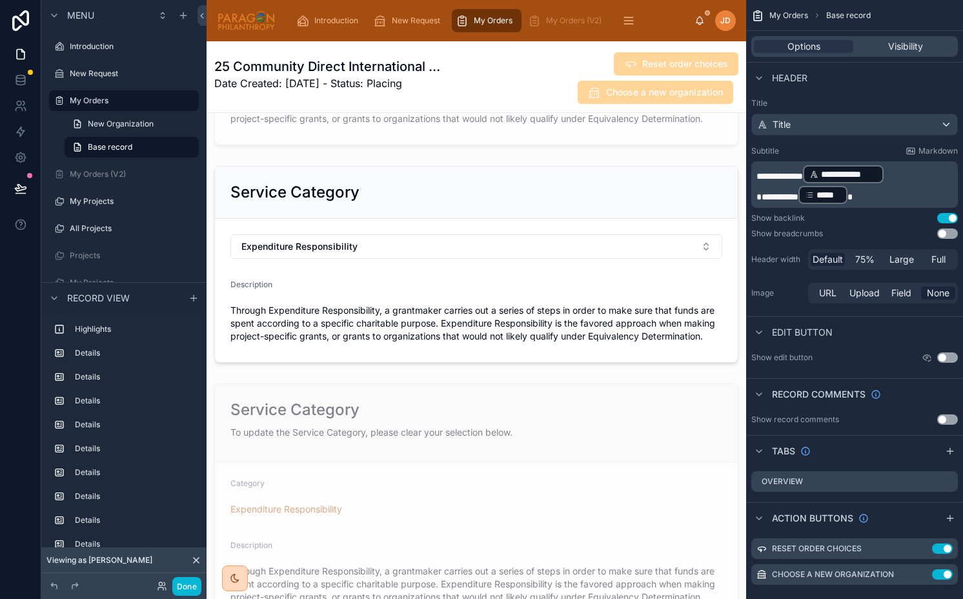
click at [375, 292] on div at bounding box center [475, 264] width 539 height 207
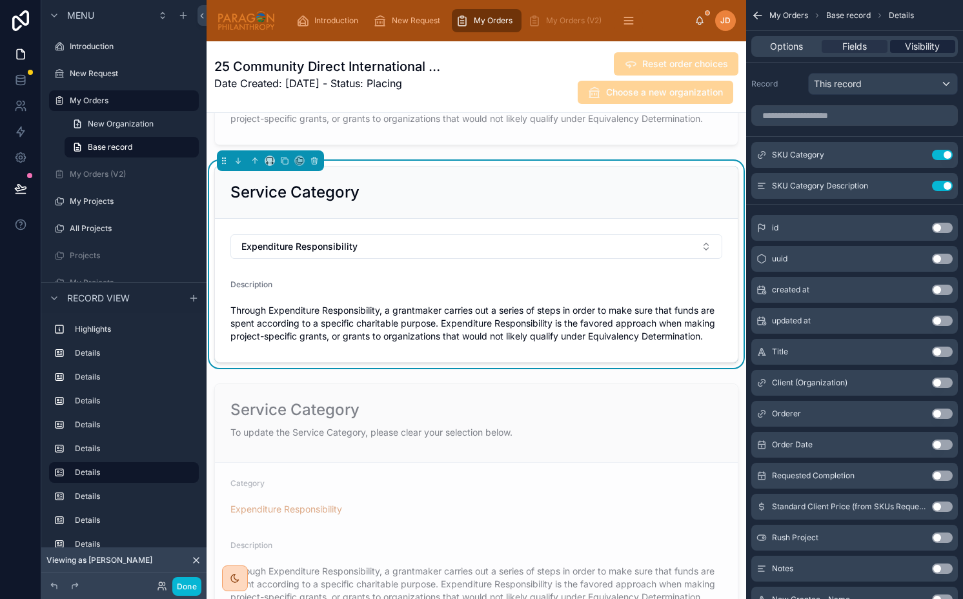
click at [908, 44] on span "Visibility" at bounding box center [922, 46] width 35 height 13
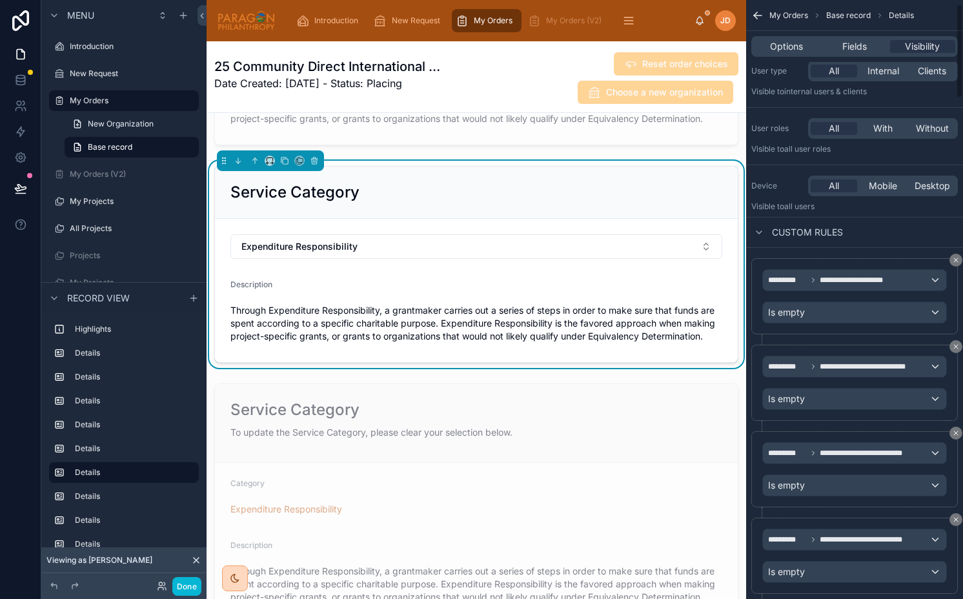
scroll to position [24, 0]
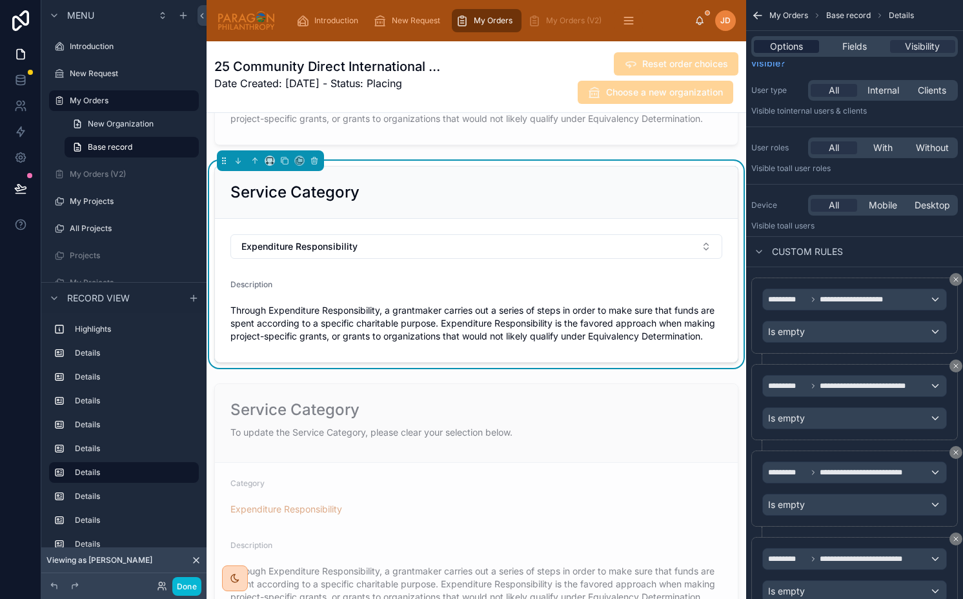
click at [771, 45] on span "Options" at bounding box center [786, 46] width 33 height 13
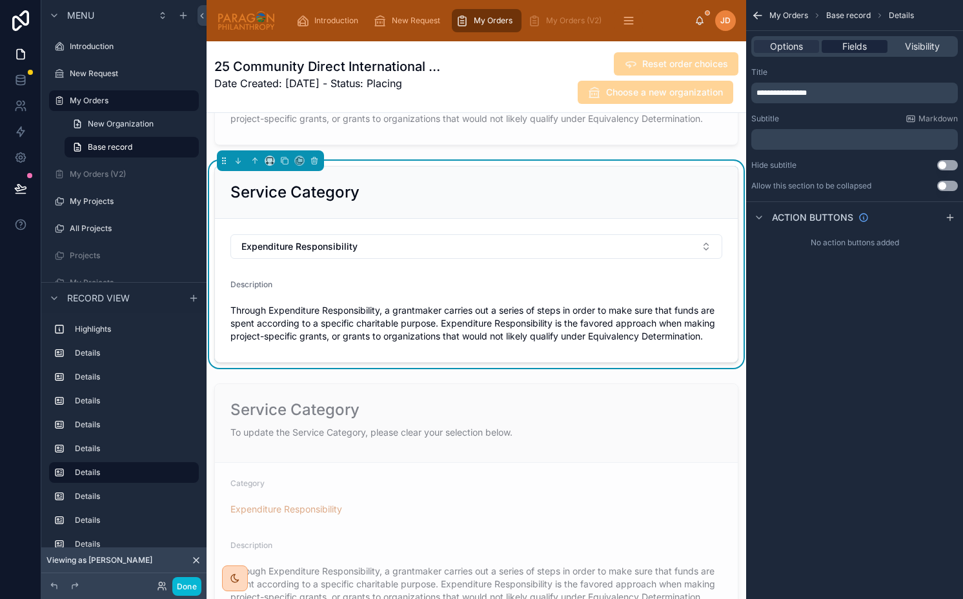
click at [855, 41] on span "Fields" at bounding box center [854, 46] width 25 height 13
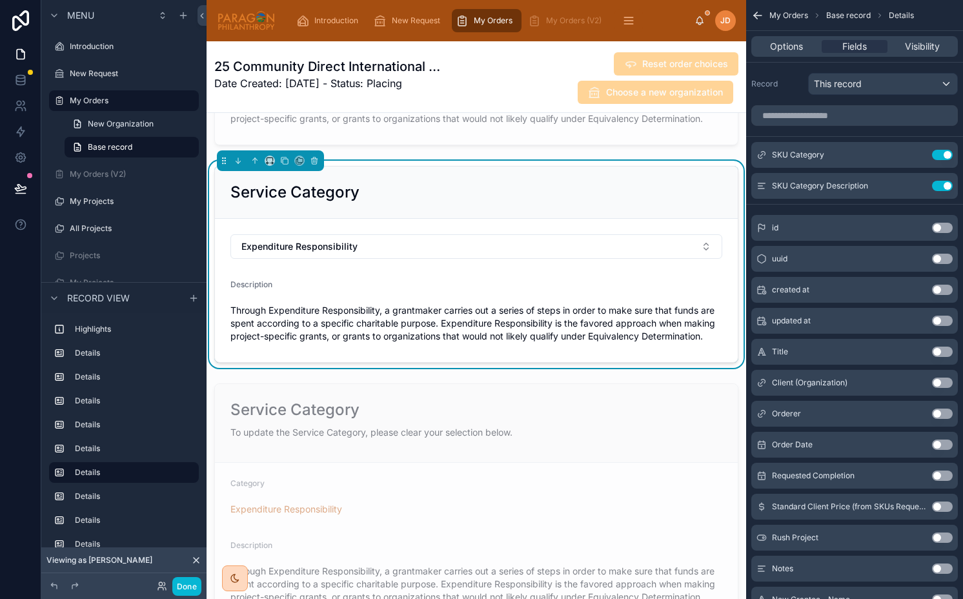
click at [436, 201] on div "Service Category" at bounding box center [476, 192] width 492 height 21
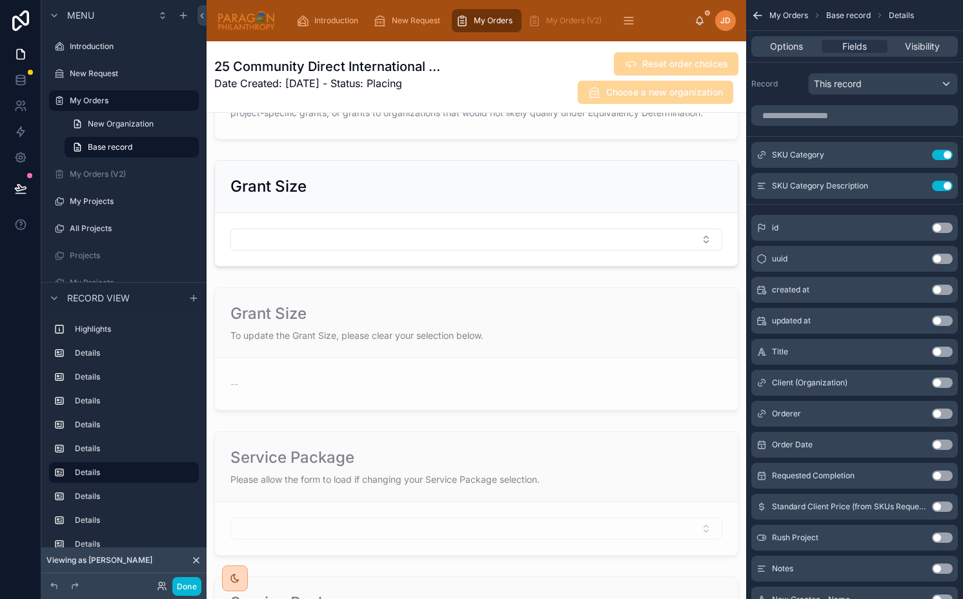
scroll to position [2073, 0]
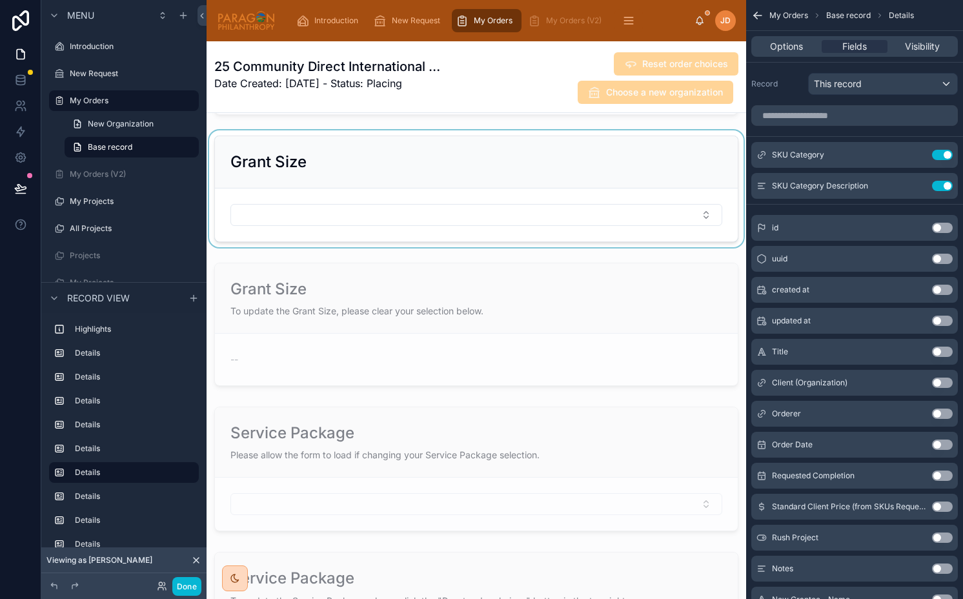
click at [447, 183] on div at bounding box center [475, 188] width 539 height 117
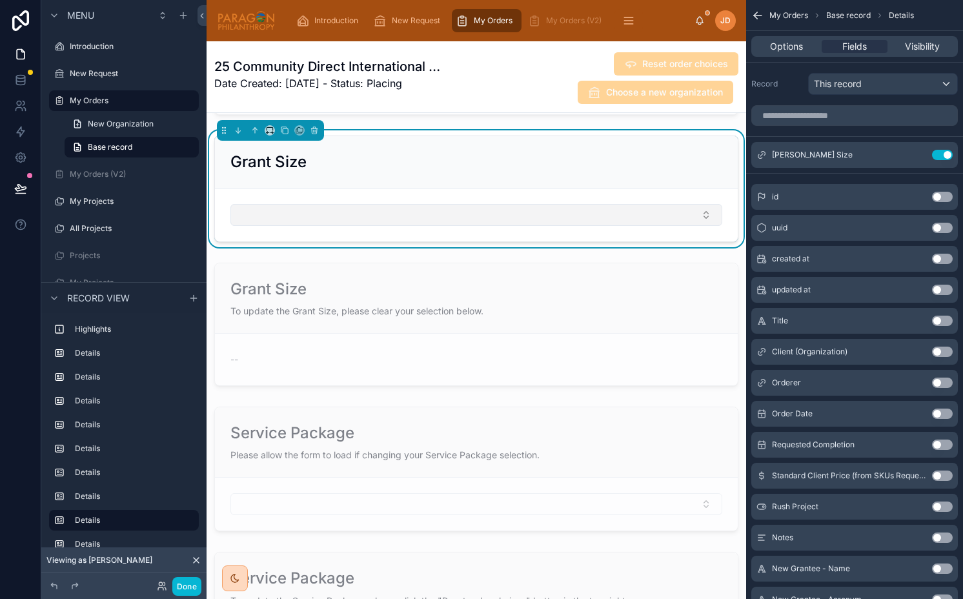
click at [420, 204] on button "Select Button" at bounding box center [476, 215] width 492 height 22
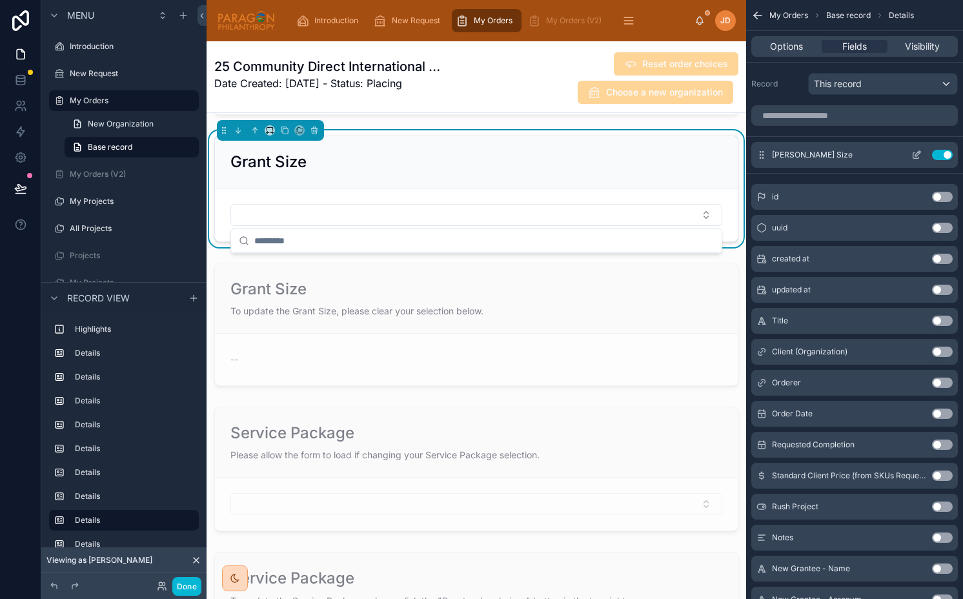
click at [915, 155] on icon "scrollable content" at bounding box center [917, 153] width 5 height 5
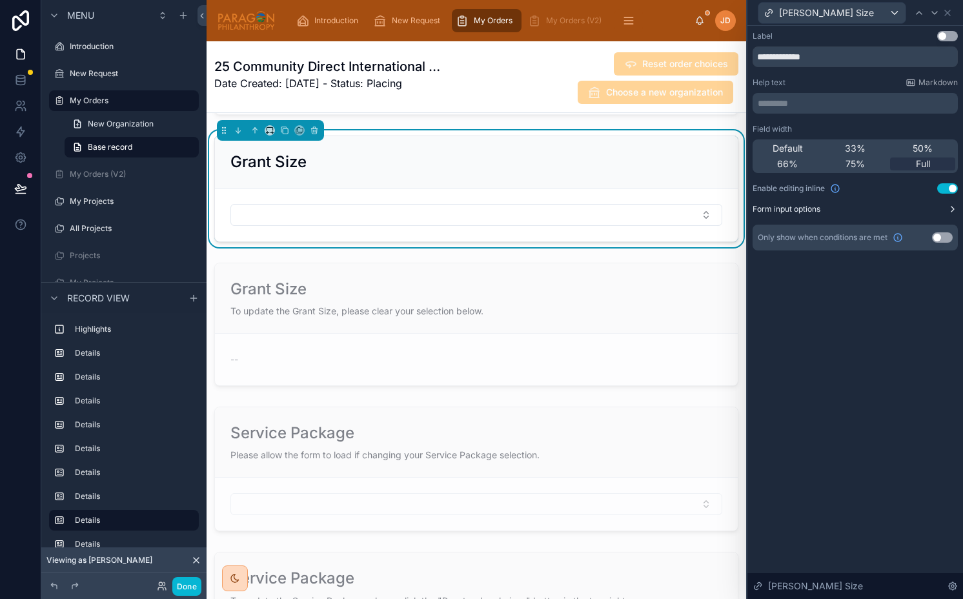
click at [912, 208] on button "Form input options" at bounding box center [854, 209] width 205 height 10
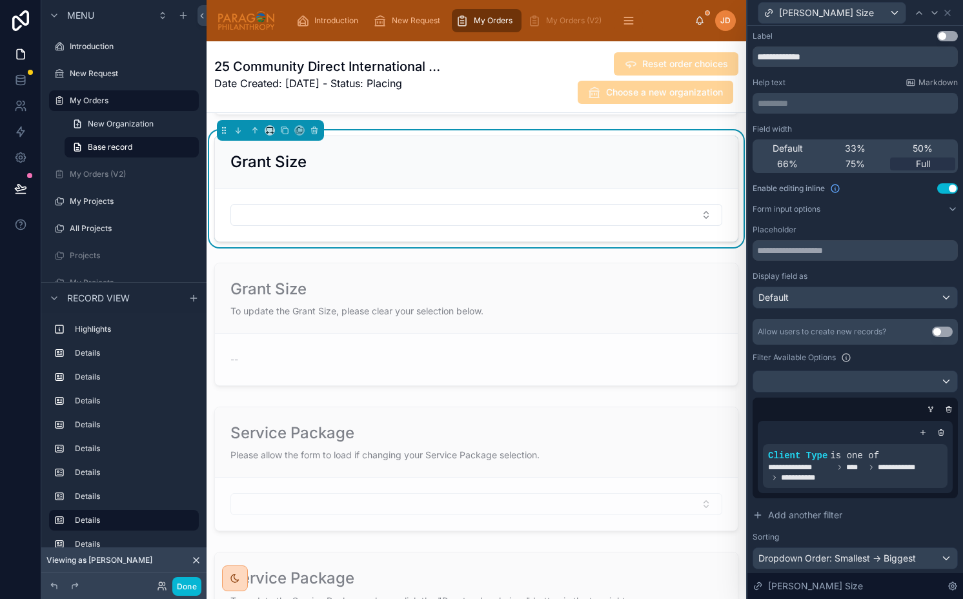
scroll to position [74, 0]
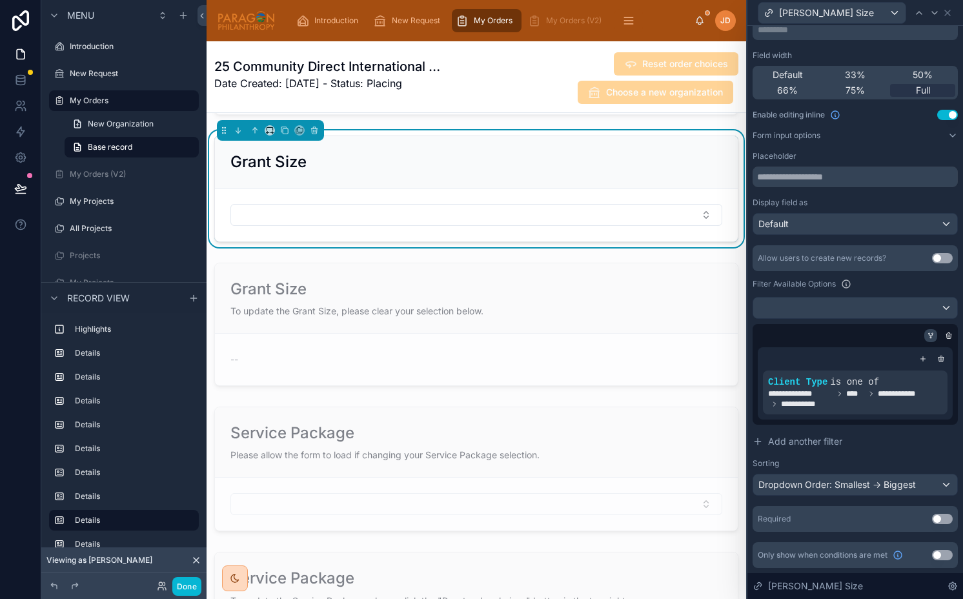
click at [934, 335] on icon at bounding box center [930, 336] width 8 height 8
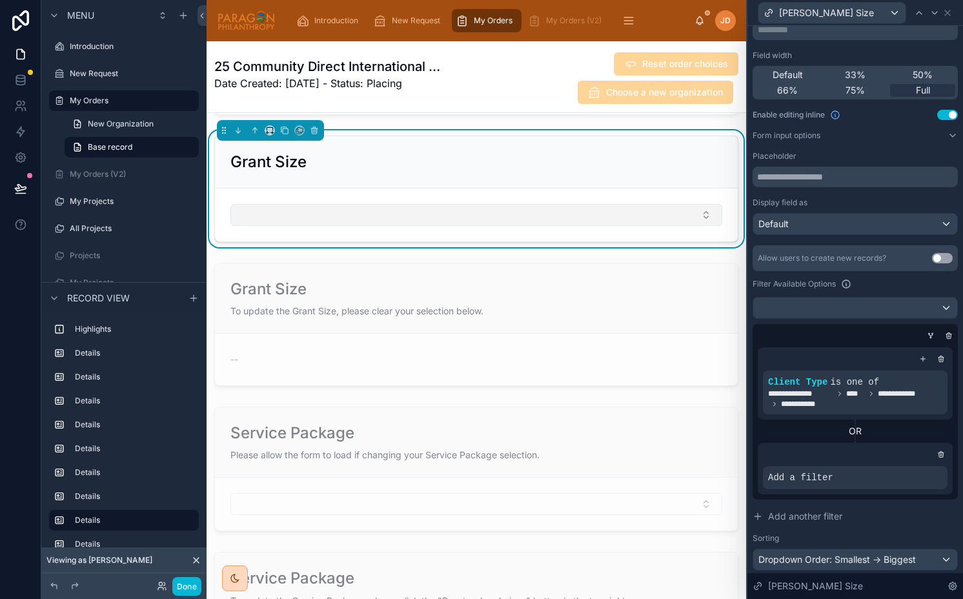
click at [550, 210] on button "Select Button" at bounding box center [476, 215] width 492 height 22
click at [915, 469] on icon at bounding box center [915, 467] width 8 height 8
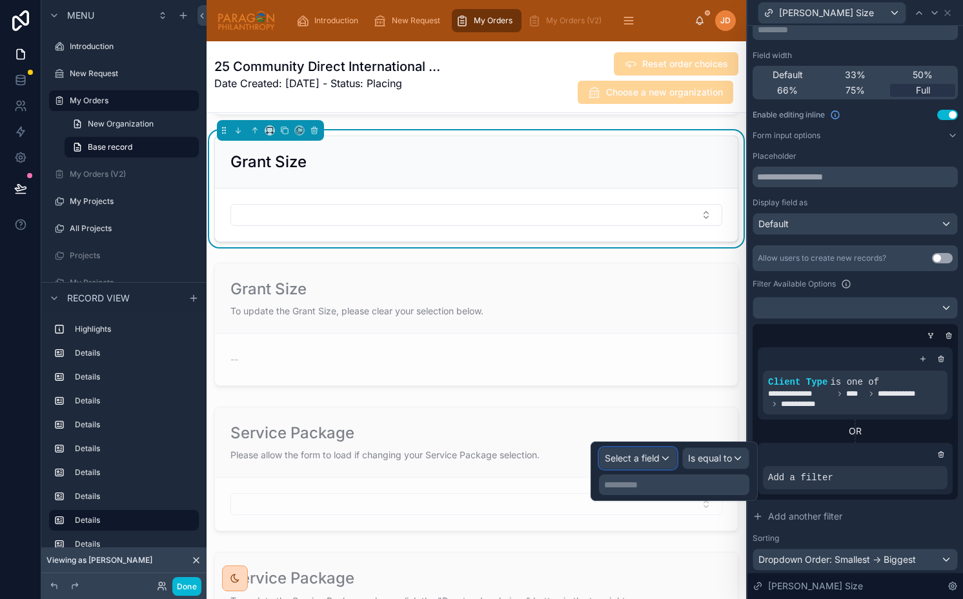
click at [639, 450] on div "Select a field" at bounding box center [637, 458] width 77 height 21
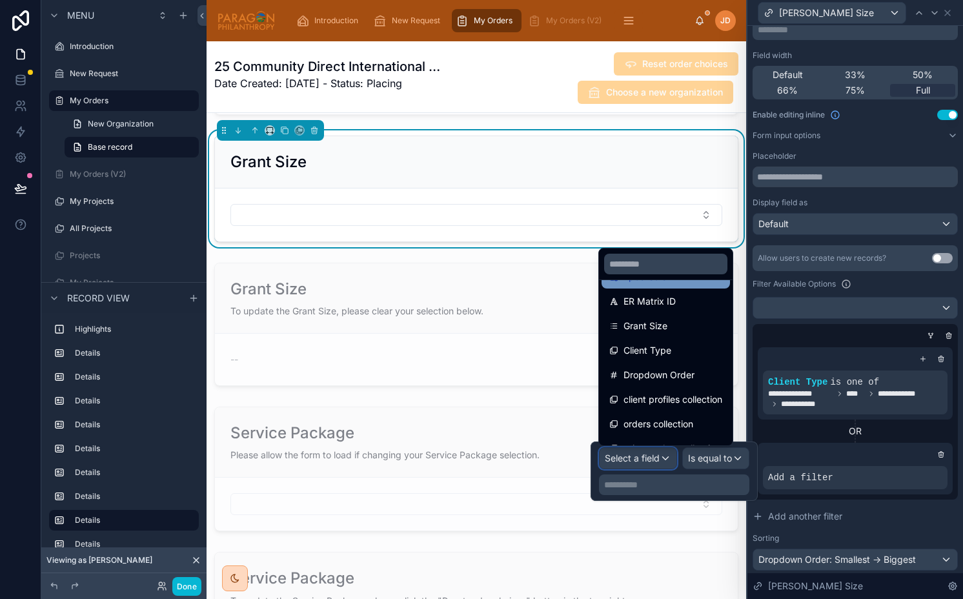
scroll to position [116, 0]
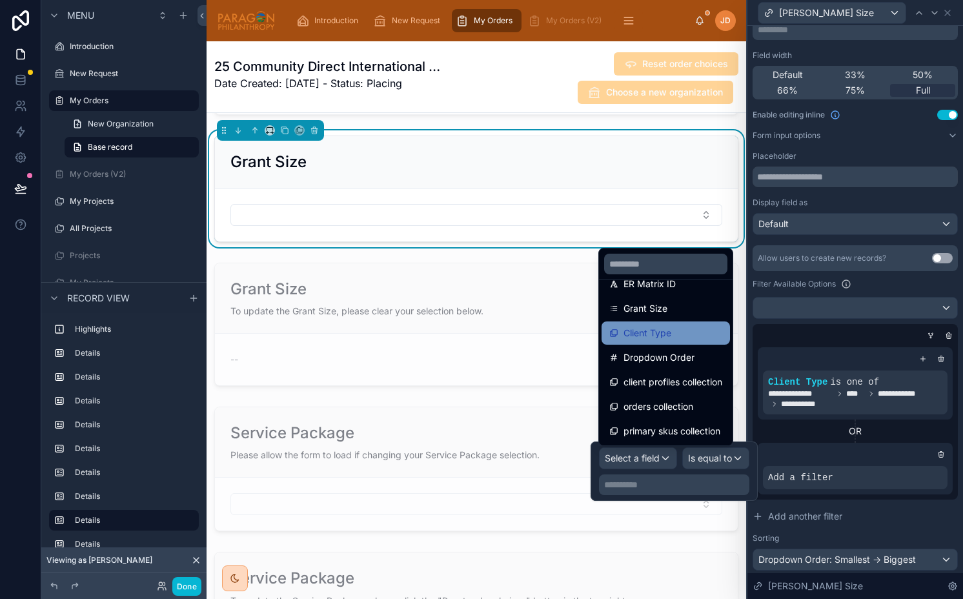
click at [635, 338] on span "Client Type" at bounding box center [647, 332] width 48 height 15
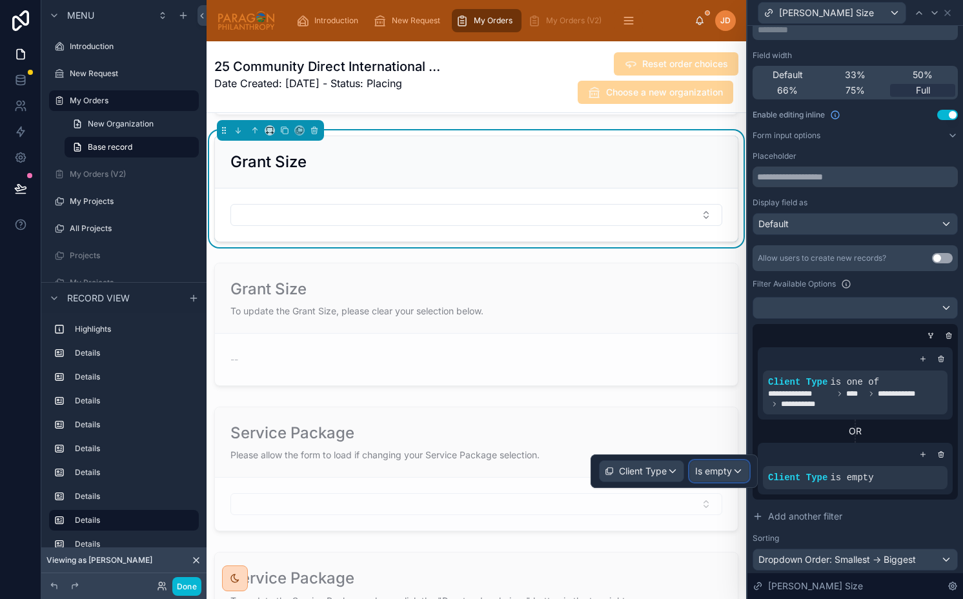
click at [702, 468] on span "Is empty" at bounding box center [713, 471] width 37 height 13
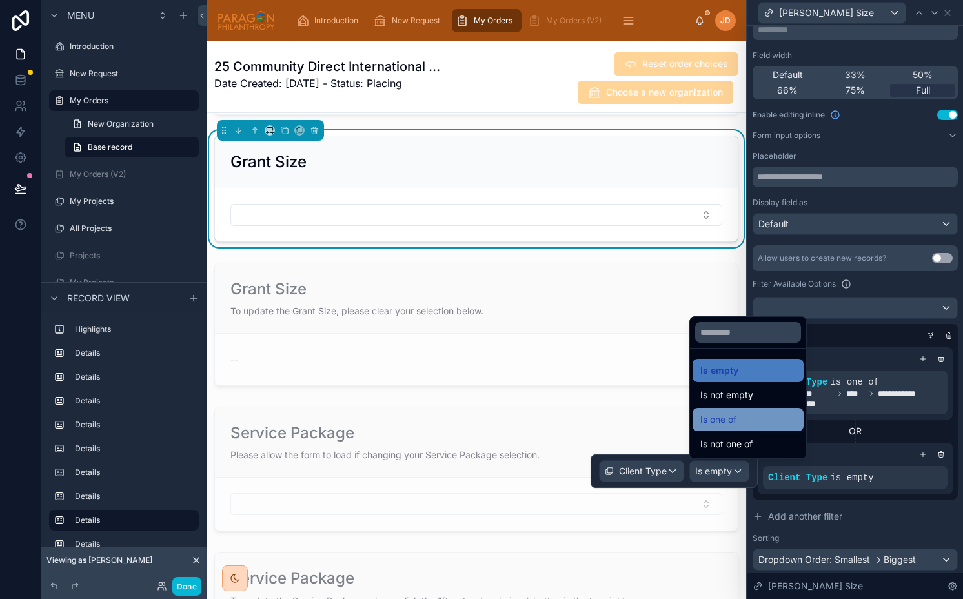
click at [745, 421] on div "Is one of" at bounding box center [747, 419] width 95 height 15
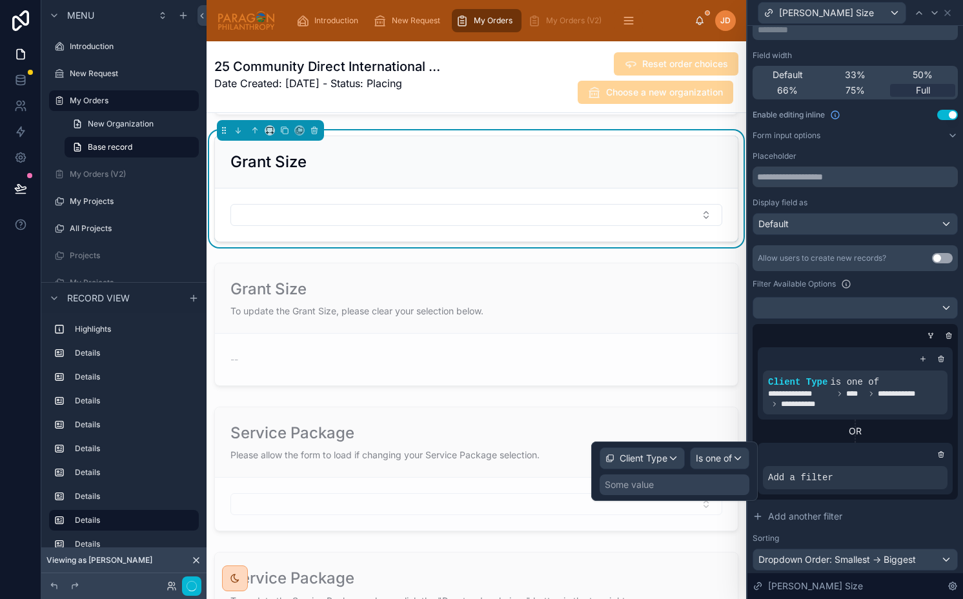
click at [693, 487] on div "Some value" at bounding box center [674, 484] width 150 height 21
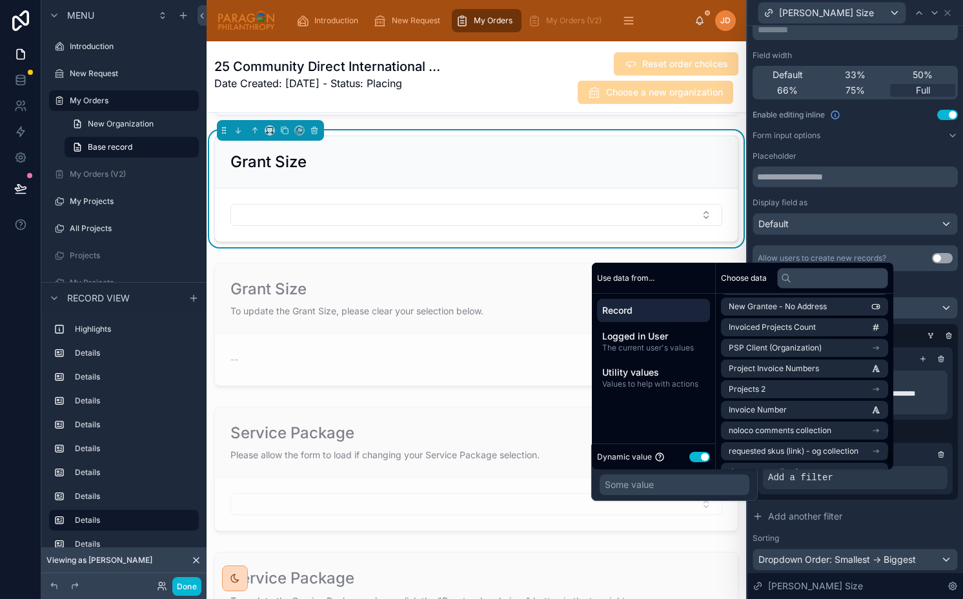
scroll to position [2911, 0]
click at [777, 364] on li "PSP Client (Organization)" at bounding box center [804, 370] width 167 height 18
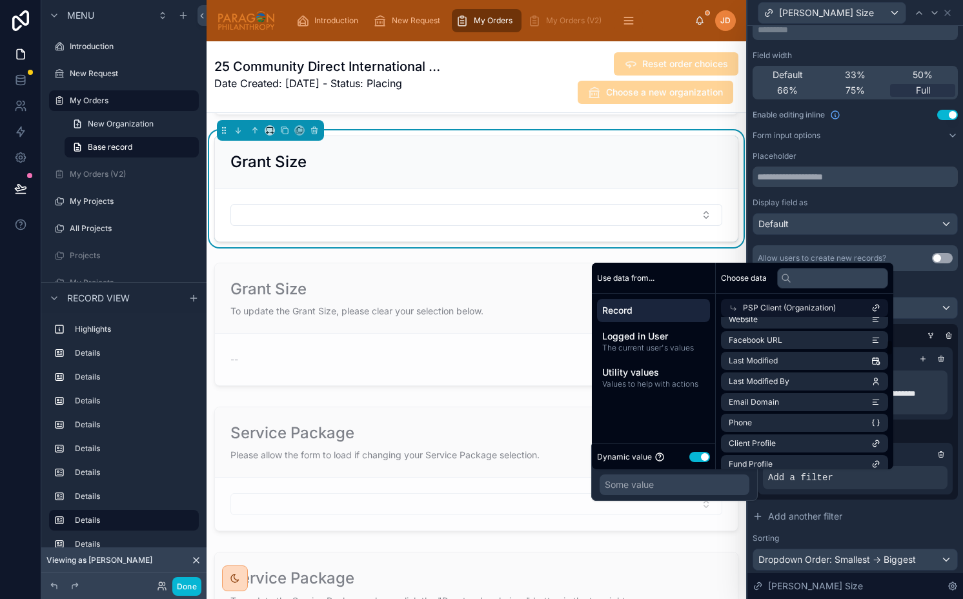
scroll to position [275, 0]
click at [815, 273] on input "text" at bounding box center [832, 278] width 111 height 21
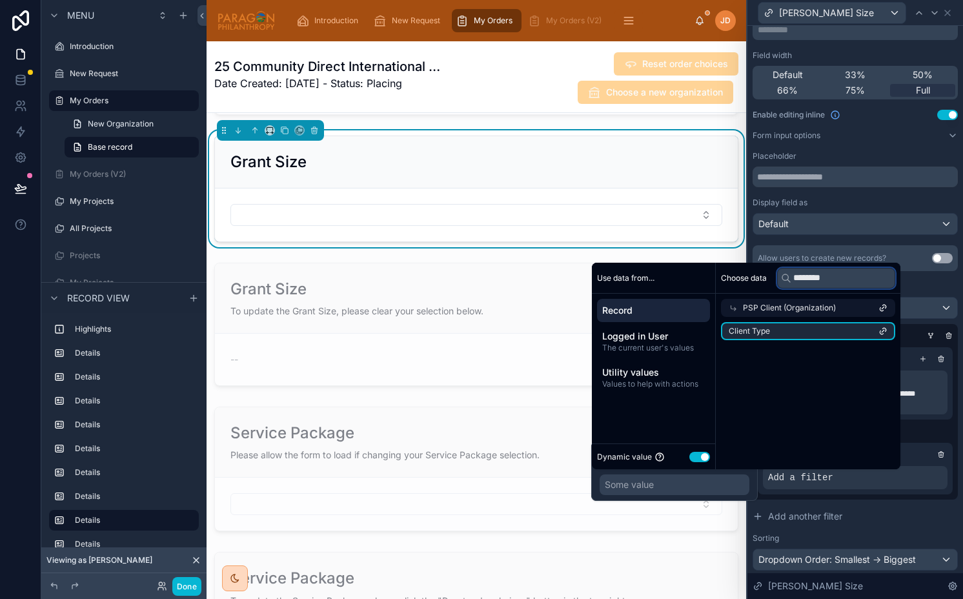
scroll to position [0, 0]
type input "**********"
click at [860, 322] on li "Client Type" at bounding box center [804, 331] width 167 height 18
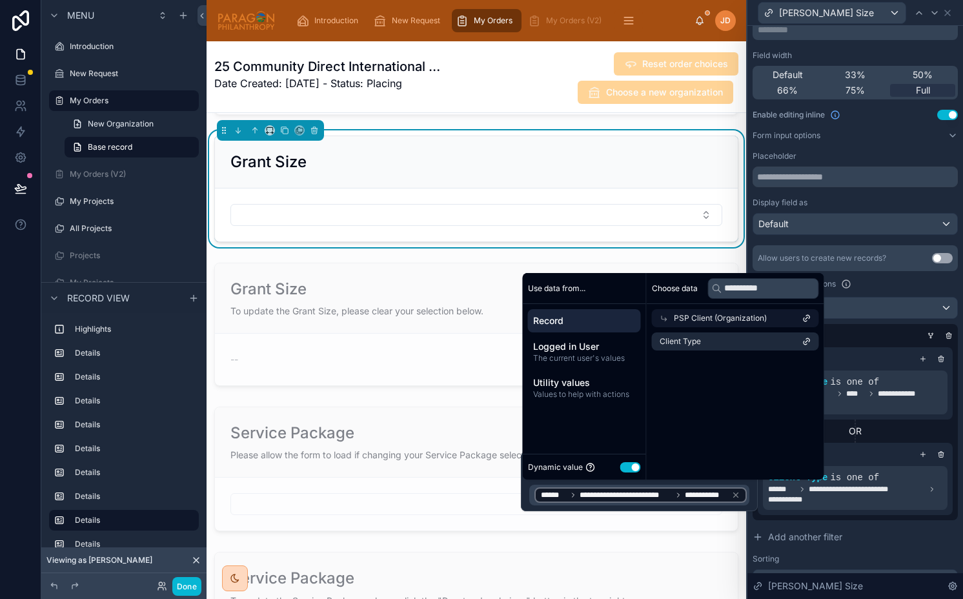
click at [898, 286] on div "Filter Available Options" at bounding box center [854, 283] width 205 height 15
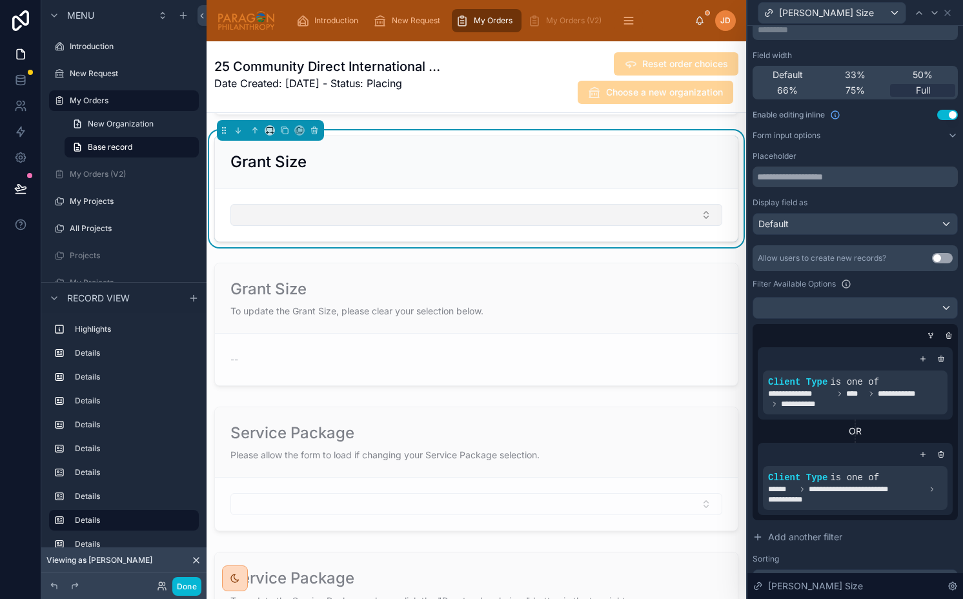
click at [416, 205] on button "Select Button" at bounding box center [476, 215] width 492 height 22
click at [935, 466] on icon at bounding box center [933, 468] width 5 height 5
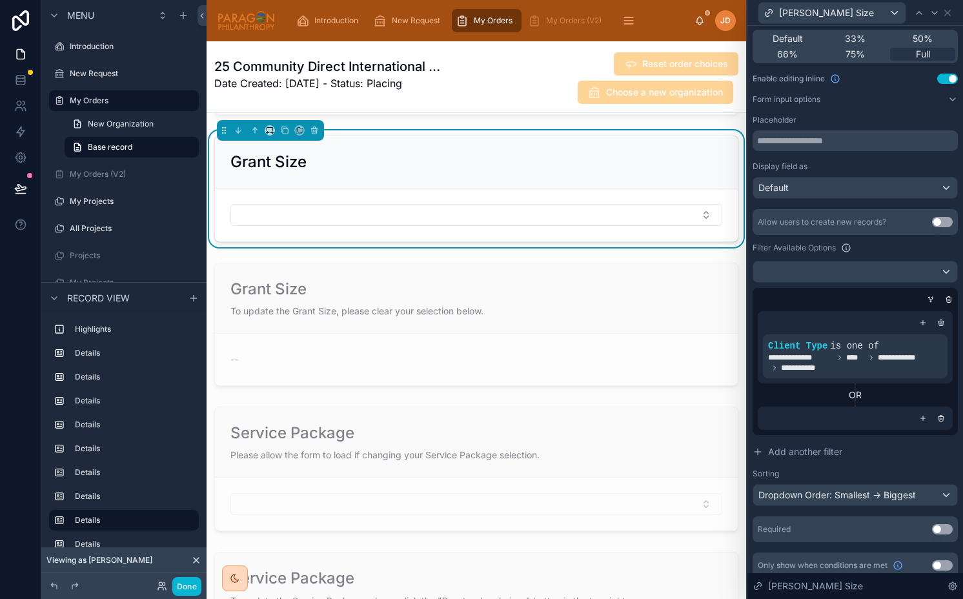
scroll to position [120, 0]
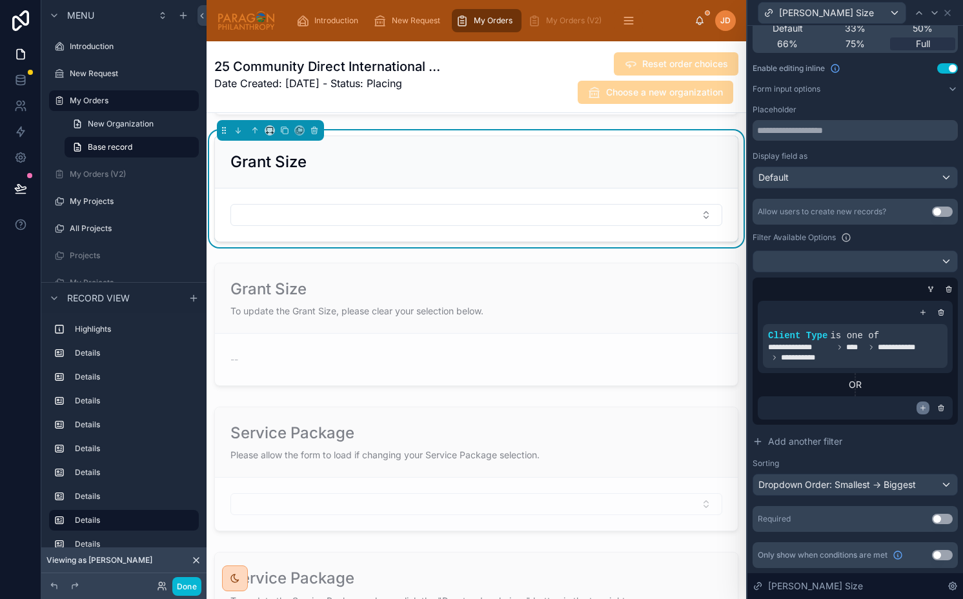
click at [921, 408] on icon at bounding box center [923, 408] width 5 height 0
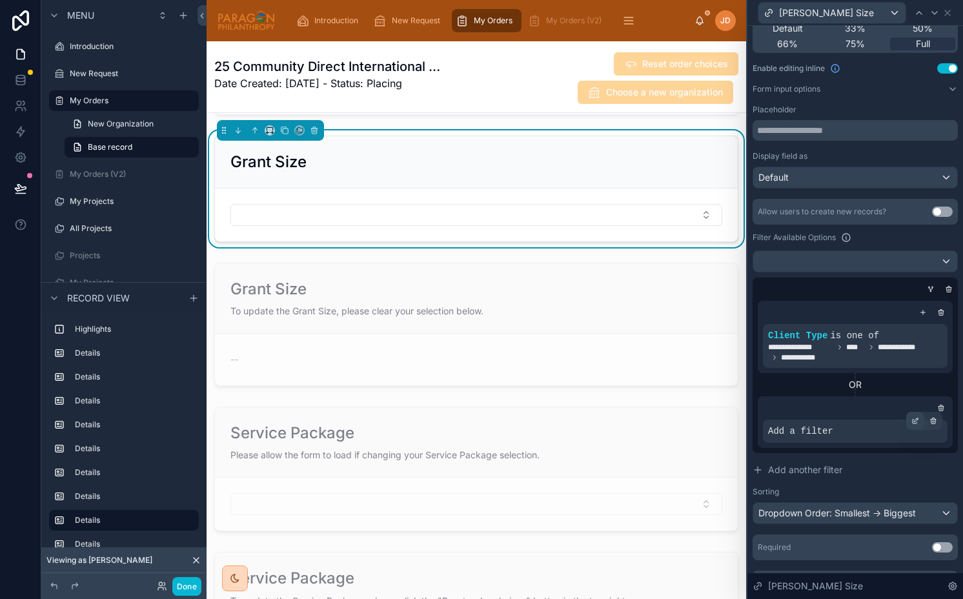
click at [916, 423] on icon at bounding box center [915, 421] width 8 height 8
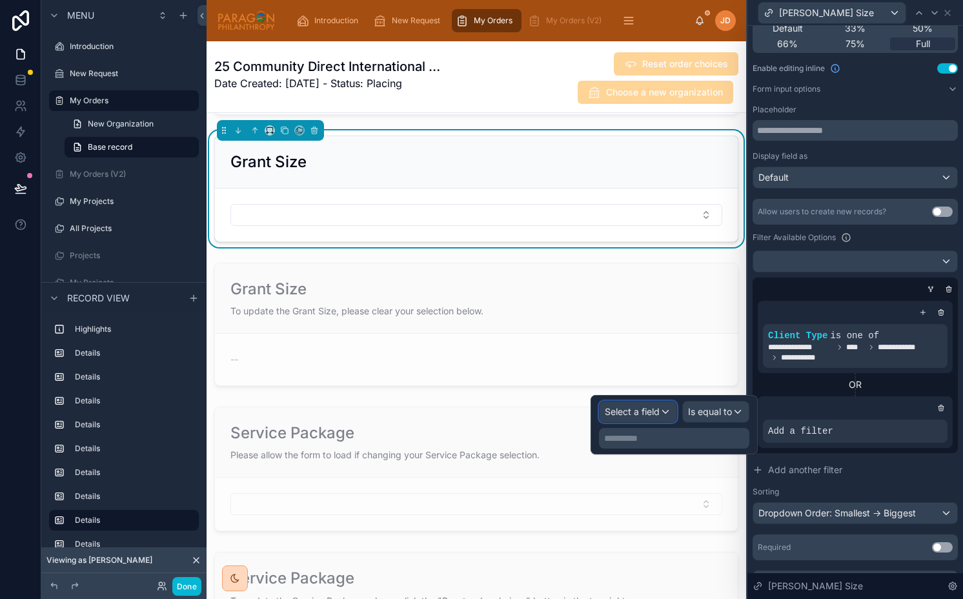
click at [645, 410] on span "Select a field" at bounding box center [632, 411] width 55 height 11
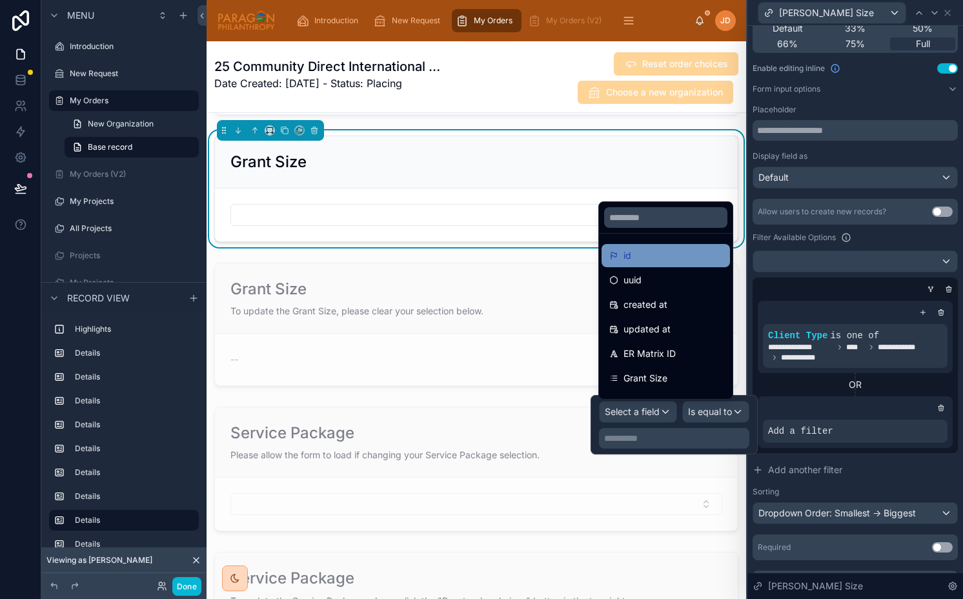
click at [681, 258] on div "id" at bounding box center [665, 255] width 113 height 15
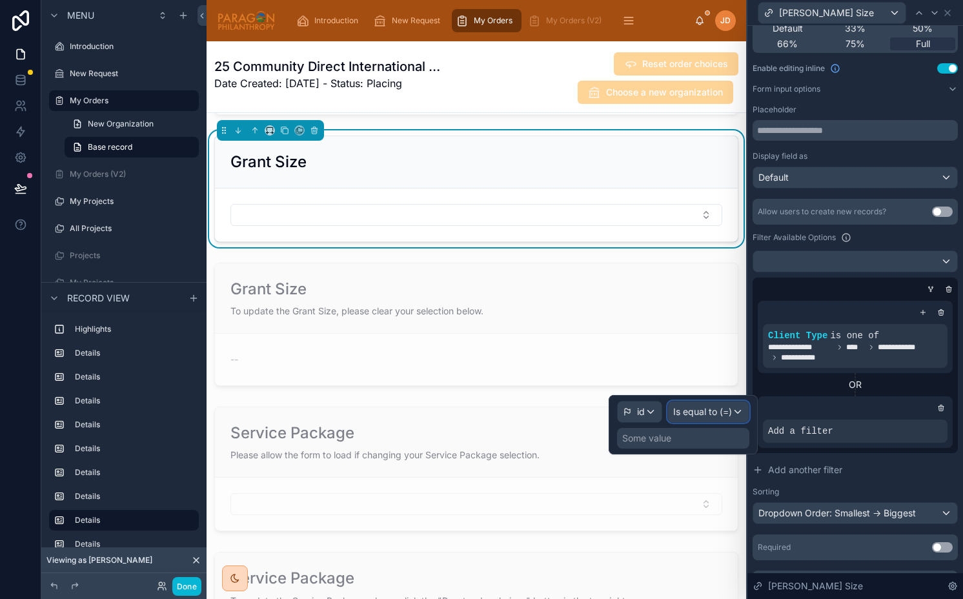
click at [708, 419] on div "Is equal to (=)" at bounding box center [708, 411] width 81 height 21
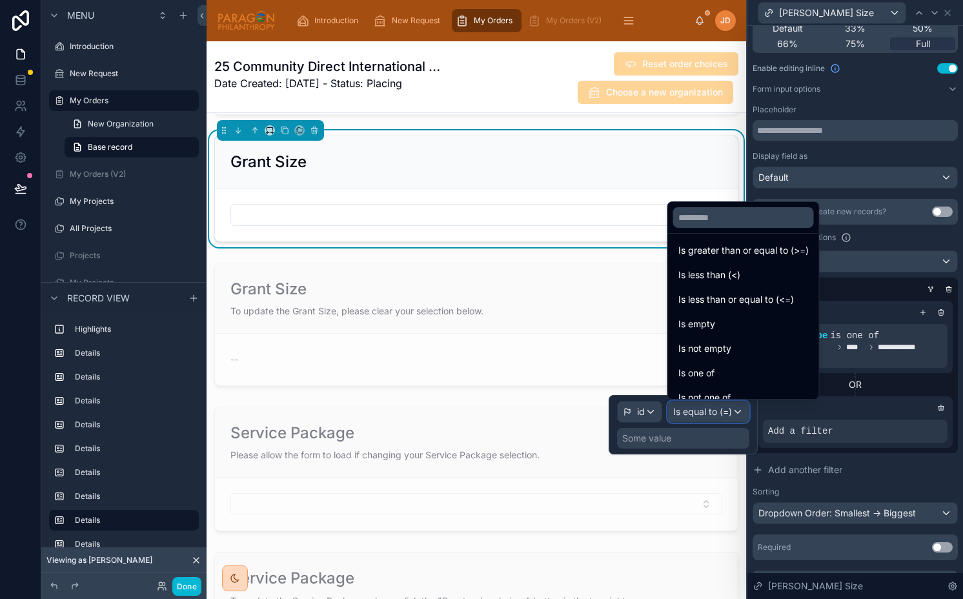
scroll to position [92, 0]
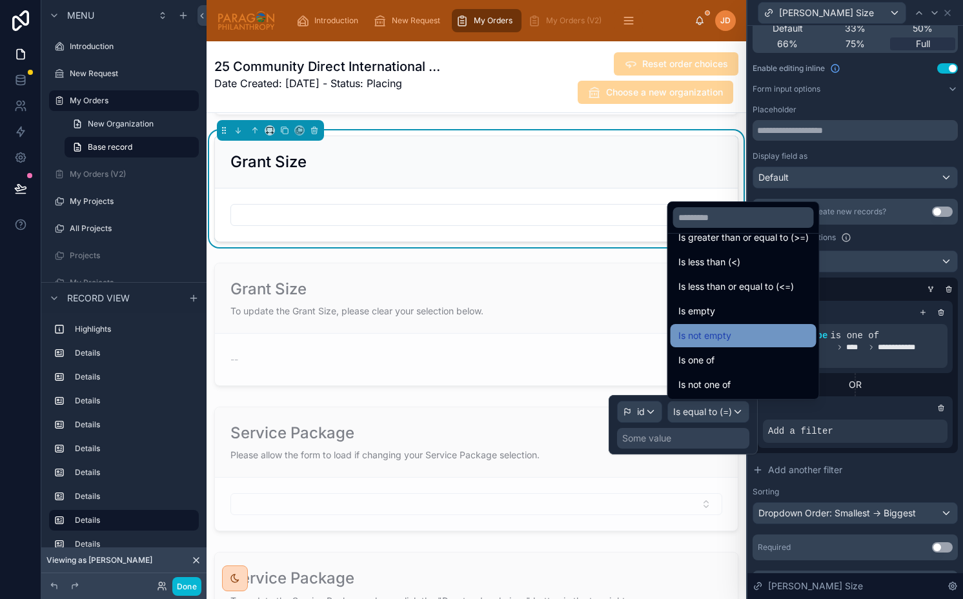
click at [709, 336] on span "Is not empty" at bounding box center [704, 335] width 53 height 15
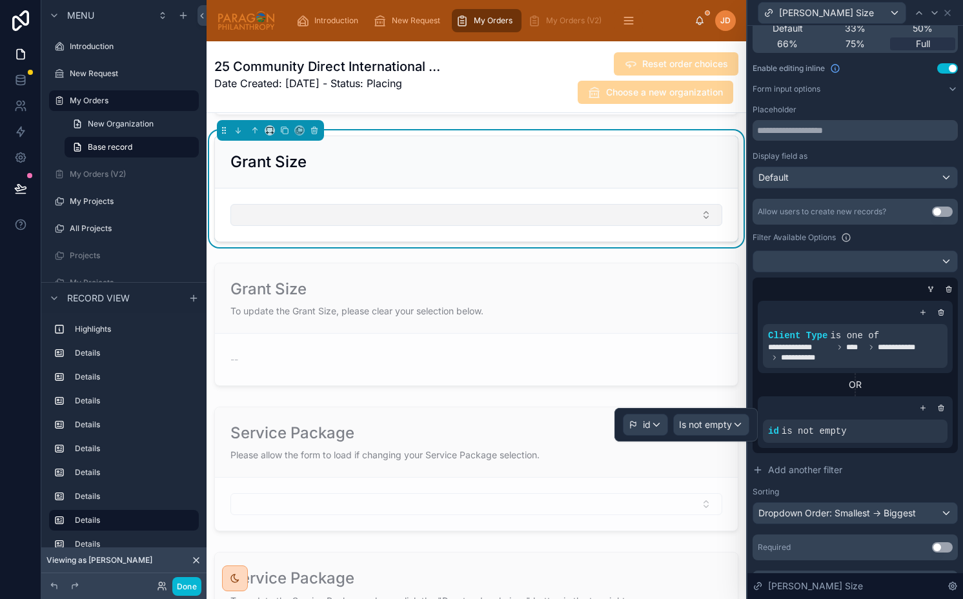
click at [370, 216] on button "Select Button" at bounding box center [476, 215] width 492 height 22
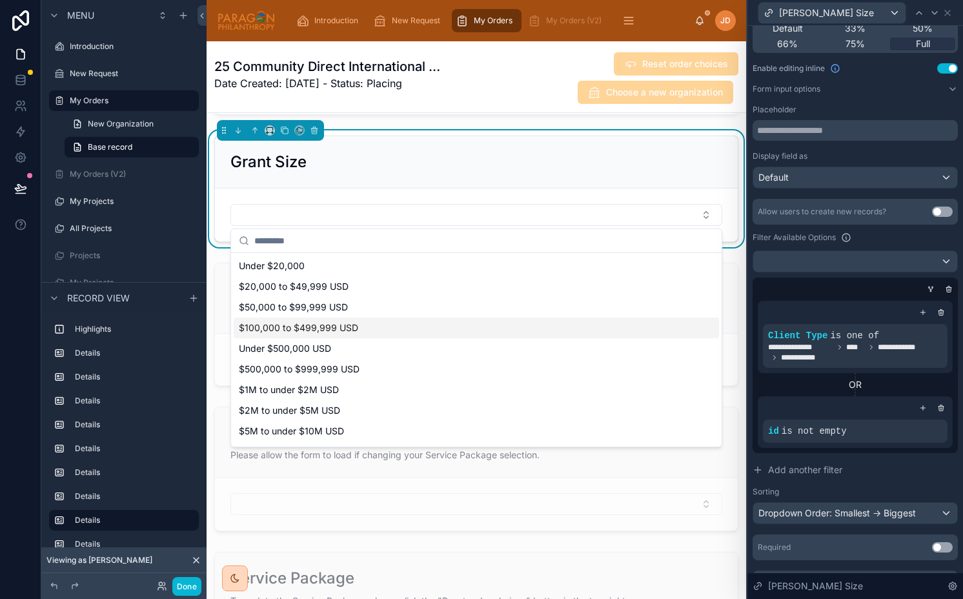
click at [342, 323] on span "$100,000 to $499,999 USD" at bounding box center [298, 327] width 119 height 13
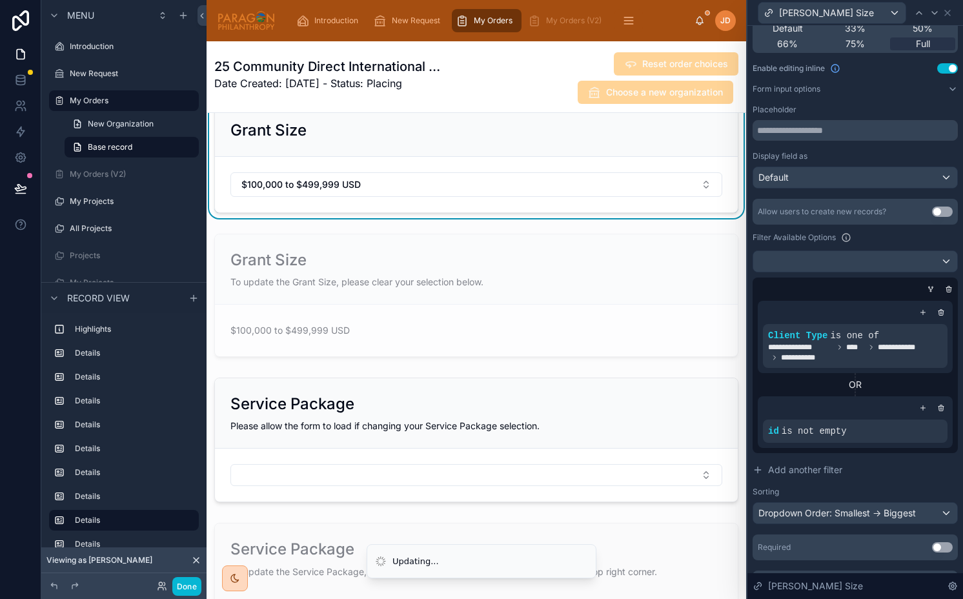
scroll to position [2105, 0]
click at [938, 405] on icon at bounding box center [941, 408] width 8 height 8
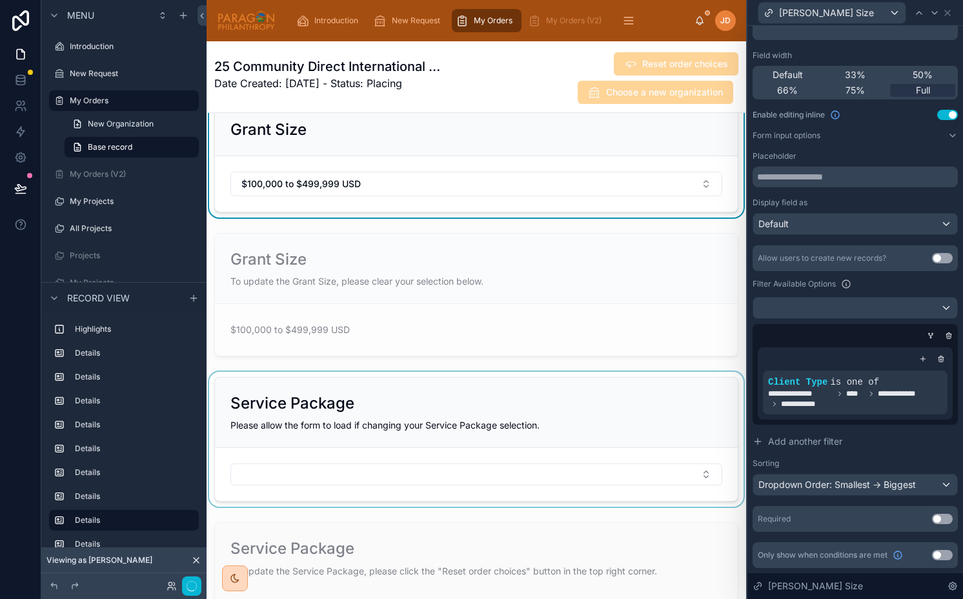
scroll to position [74, 0]
click at [187, 586] on button "Done" at bounding box center [186, 586] width 29 height 19
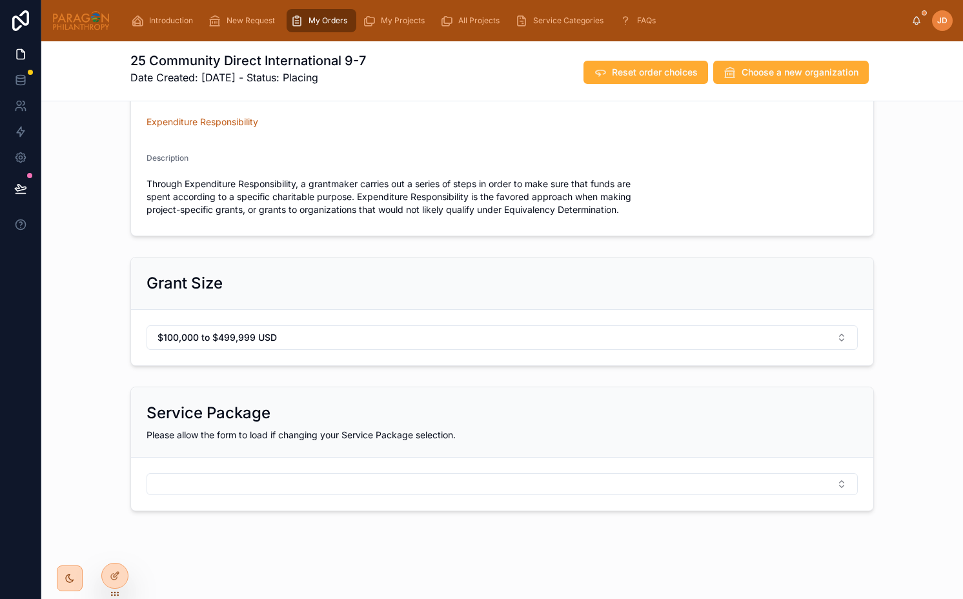
scroll to position [186, 0]
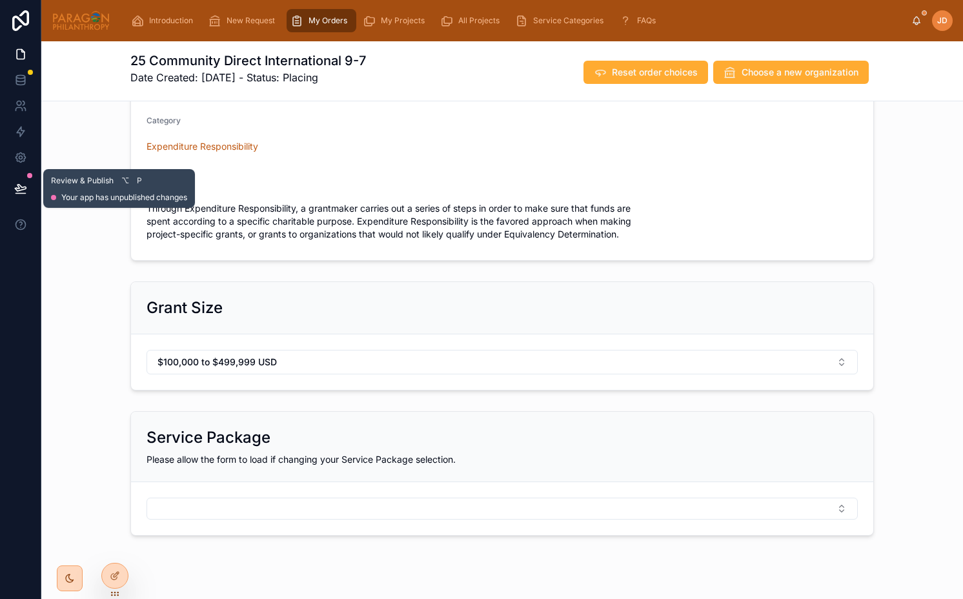
click at [21, 187] on icon at bounding box center [20, 188] width 11 height 6
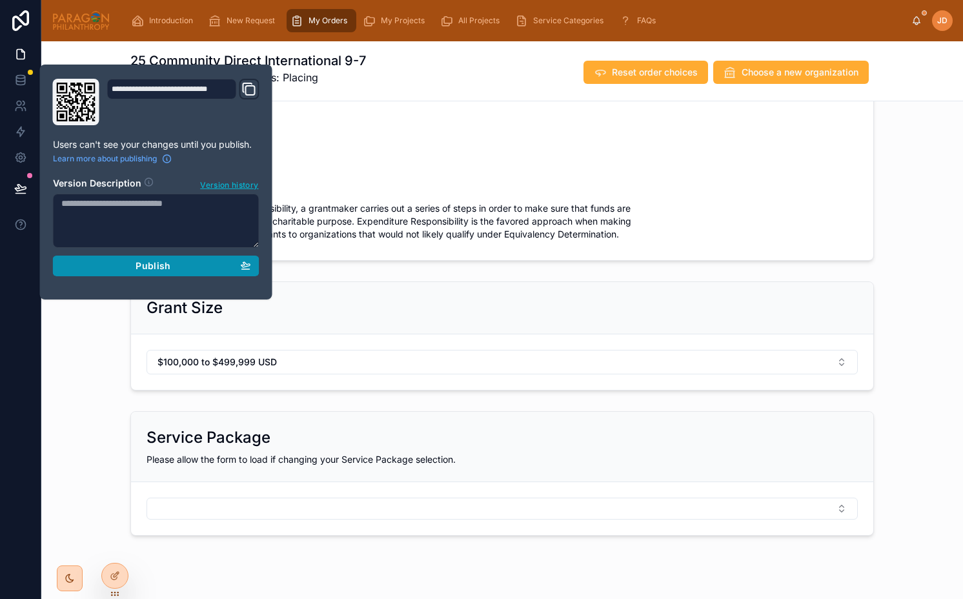
click at [112, 265] on div "Publish" at bounding box center [156, 266] width 190 height 12
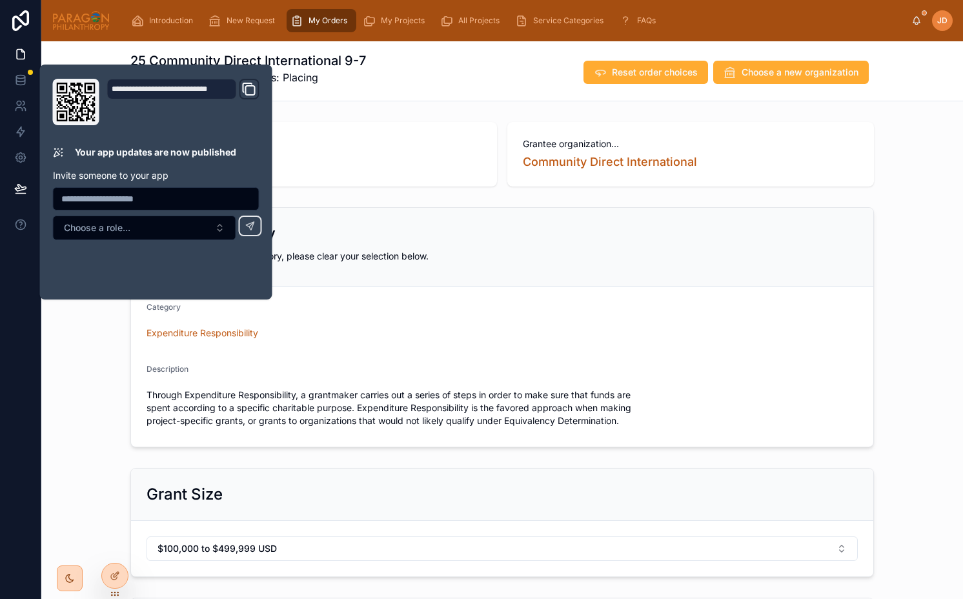
click at [404, 386] on div "Through Expenditure Responsibility, a grantmaker carries out a series of steps …" at bounding box center [501, 408] width 711 height 46
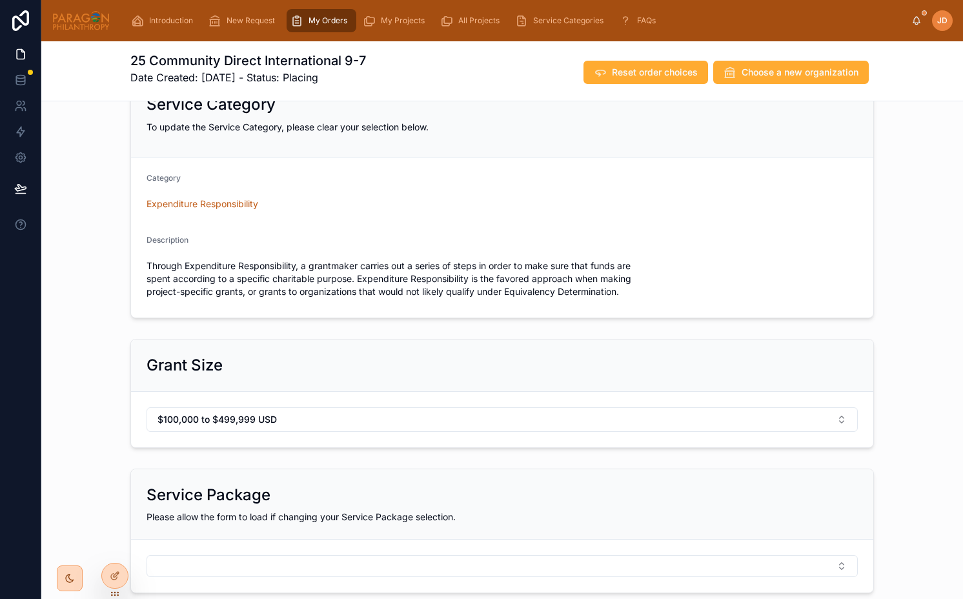
click at [392, 324] on div "Placing order on behalf of... Mericos Foundation Grantee organization... Commun…" at bounding box center [501, 293] width 921 height 610
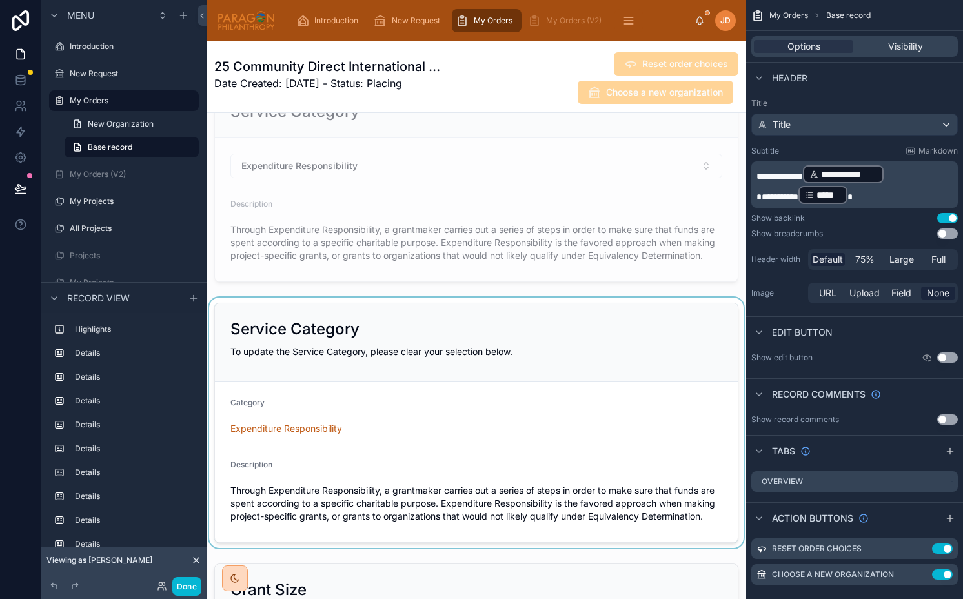
scroll to position [1644, 0]
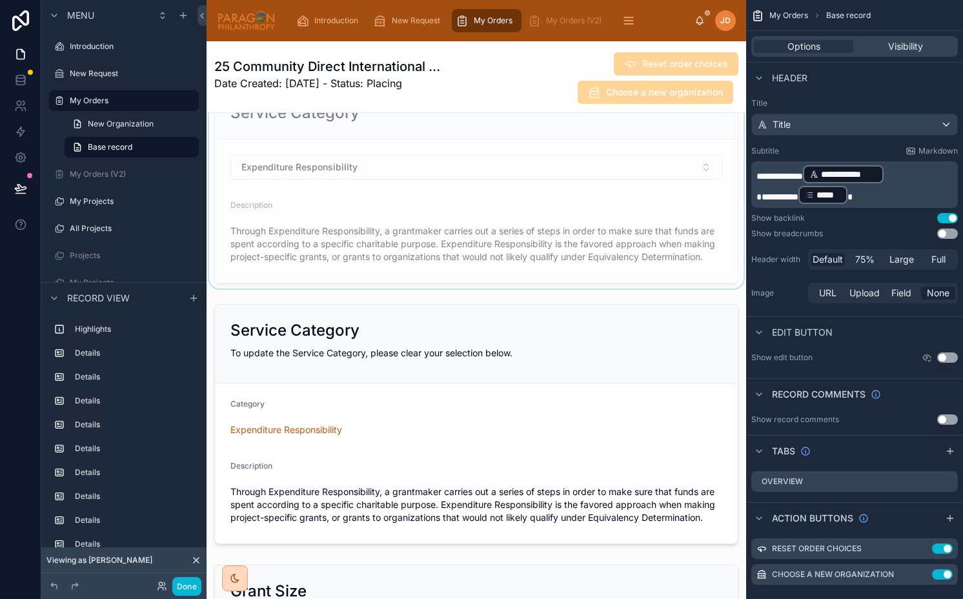
click at [479, 229] on div at bounding box center [475, 184] width 539 height 207
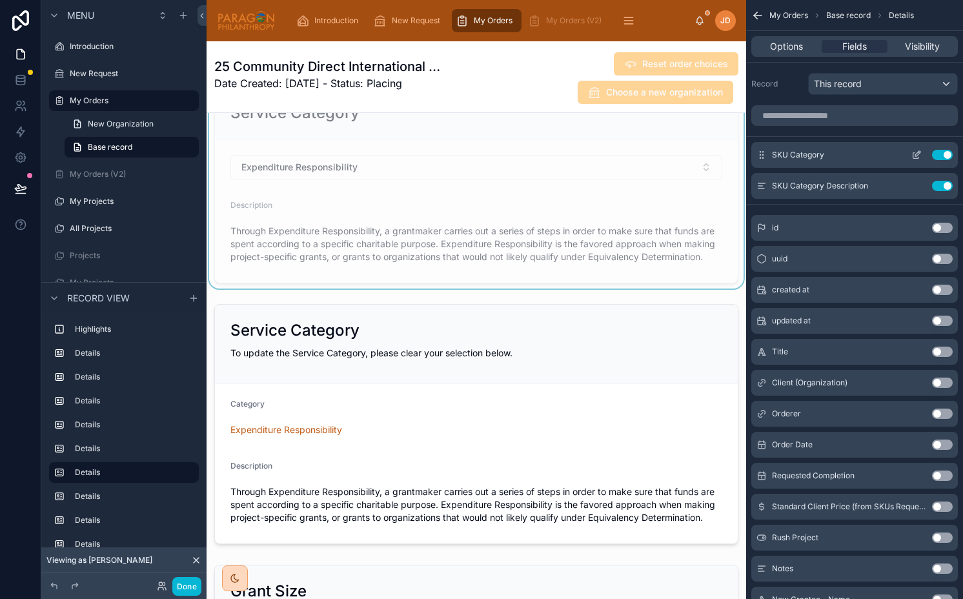
click at [913, 155] on icon "scrollable content" at bounding box center [916, 155] width 10 height 10
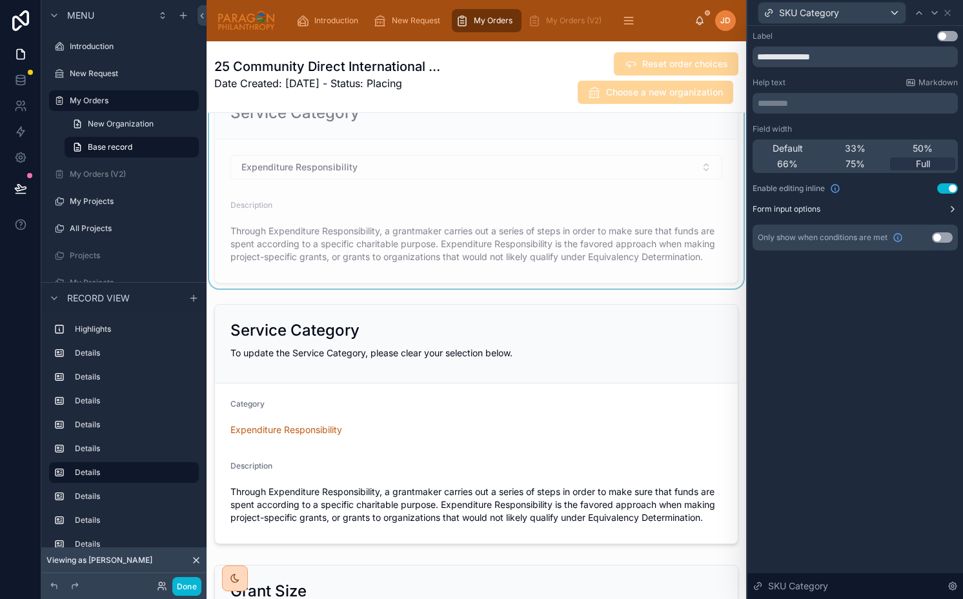
click at [865, 212] on button "Form input options" at bounding box center [854, 209] width 205 height 10
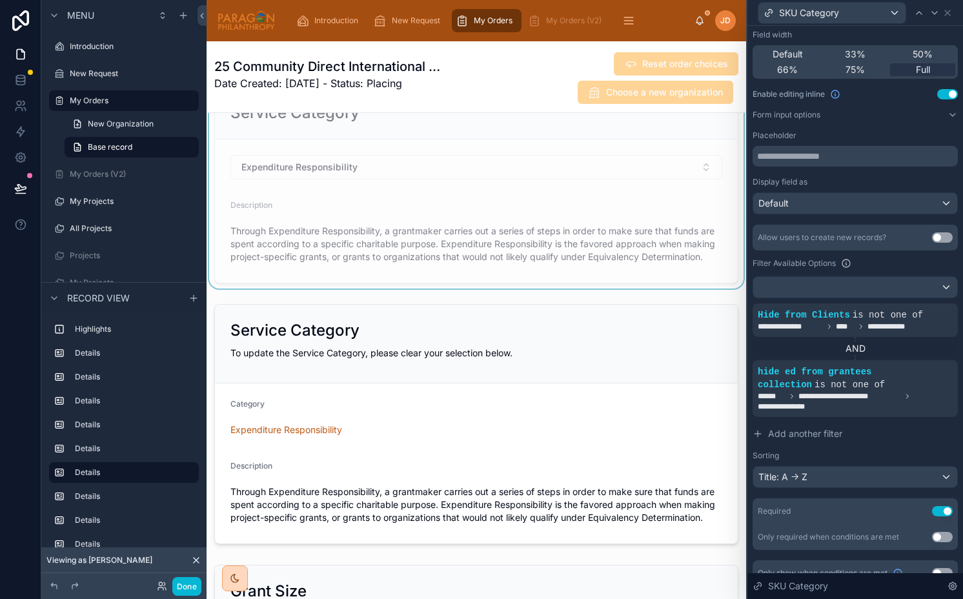
scroll to position [112, 0]
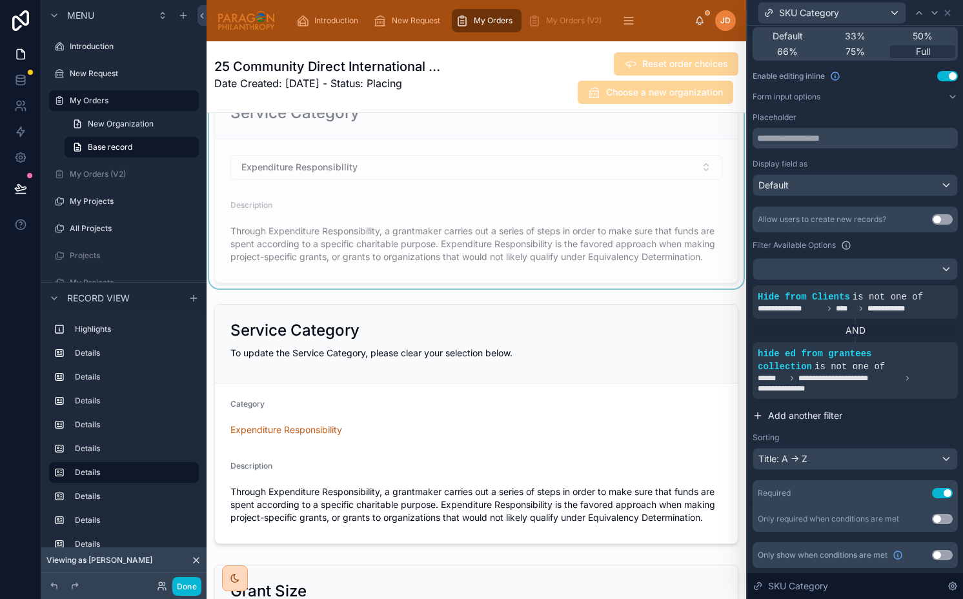
click at [809, 414] on span "Add another filter" at bounding box center [805, 415] width 74 height 13
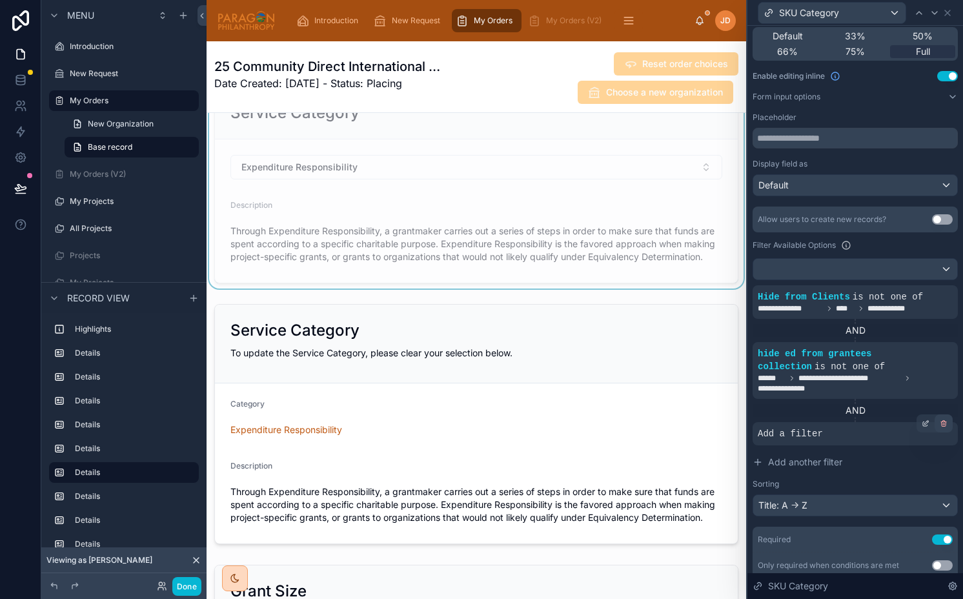
click at [944, 423] on icon at bounding box center [943, 423] width 8 height 8
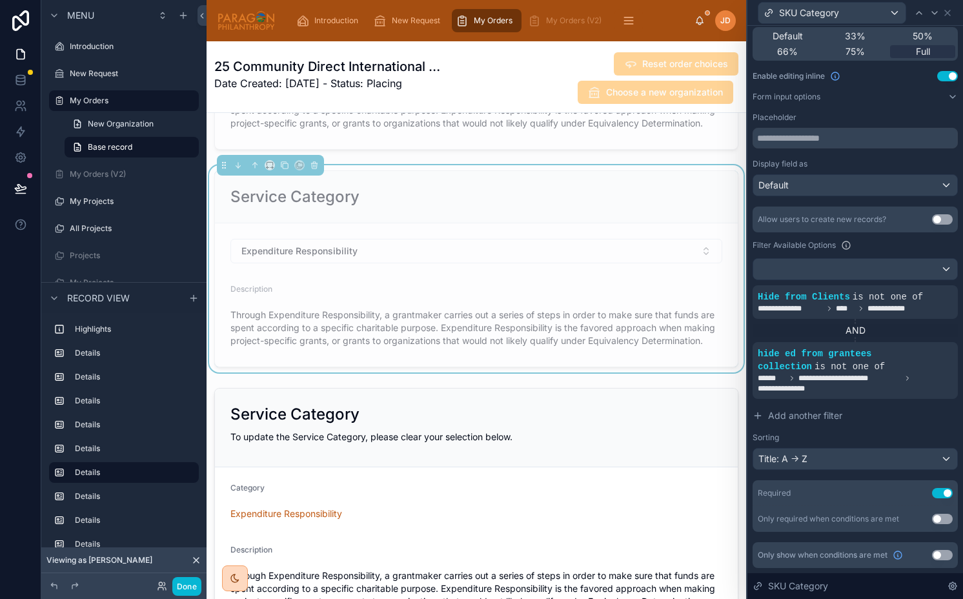
scroll to position [1554, 0]
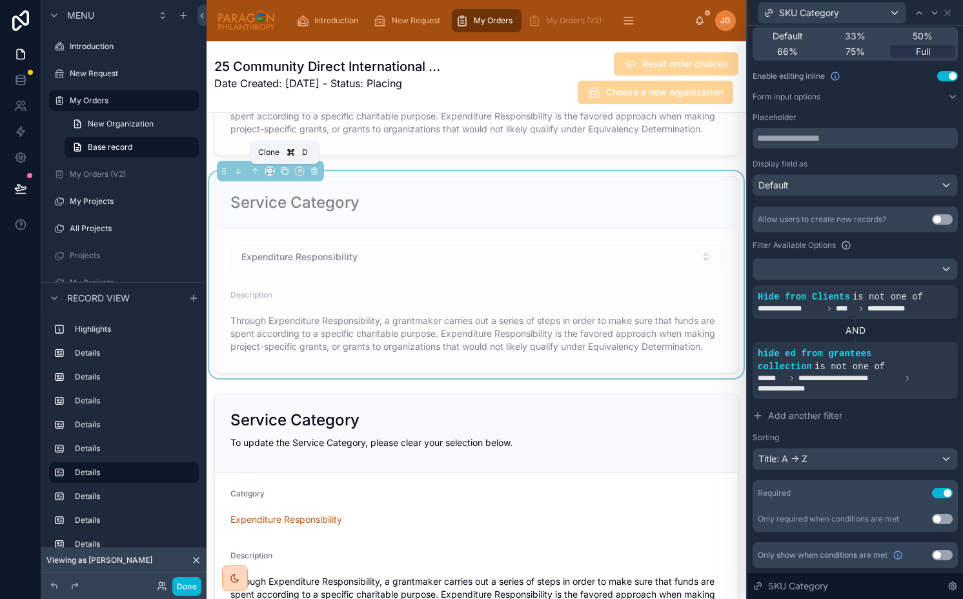
click at [284, 170] on icon at bounding box center [284, 170] width 9 height 9
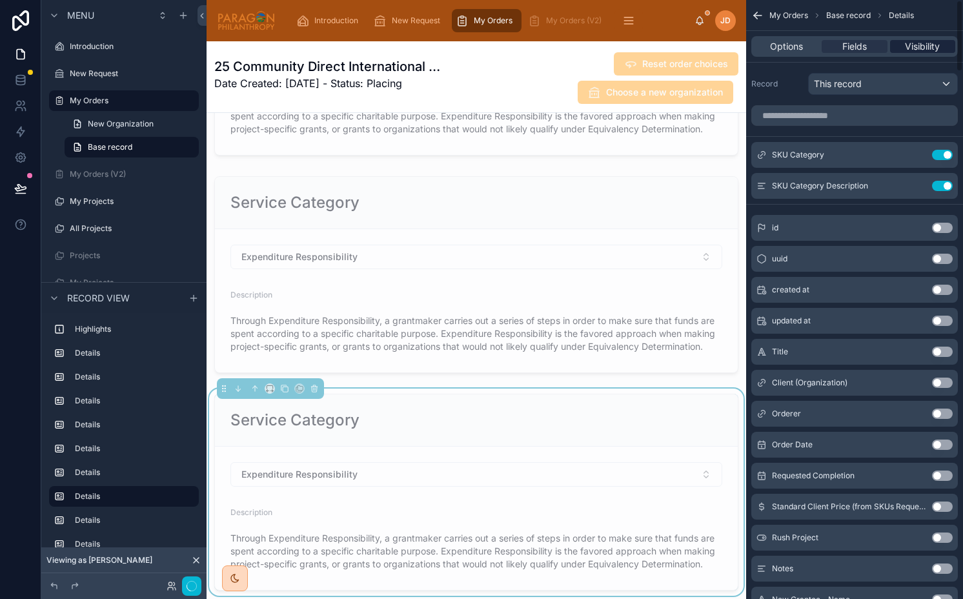
click at [912, 49] on span "Visibility" at bounding box center [922, 46] width 35 height 13
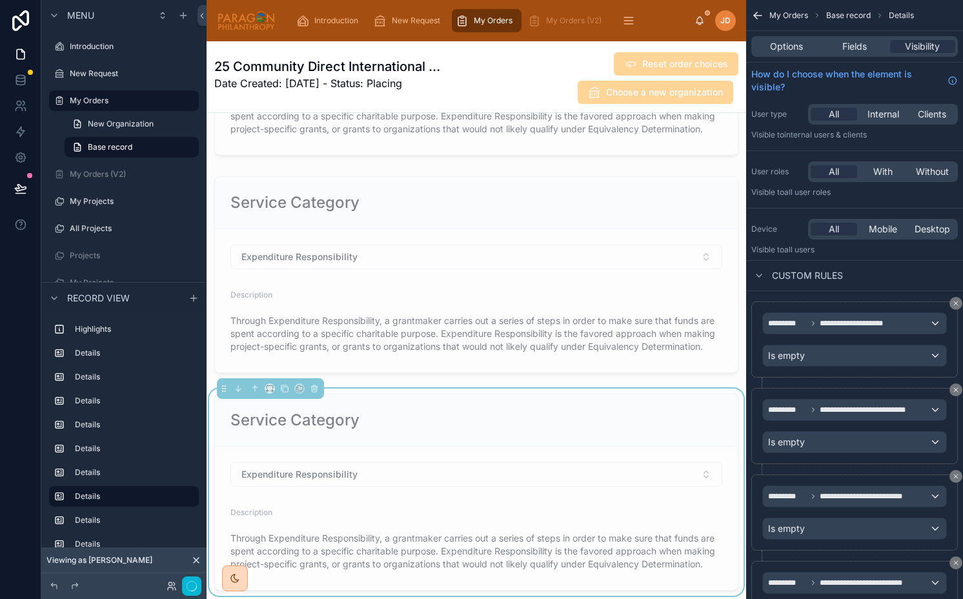
click at [537, 428] on div "Service Category" at bounding box center [476, 420] width 492 height 21
click at [903, 46] on div "Visibility" at bounding box center [922, 46] width 65 height 13
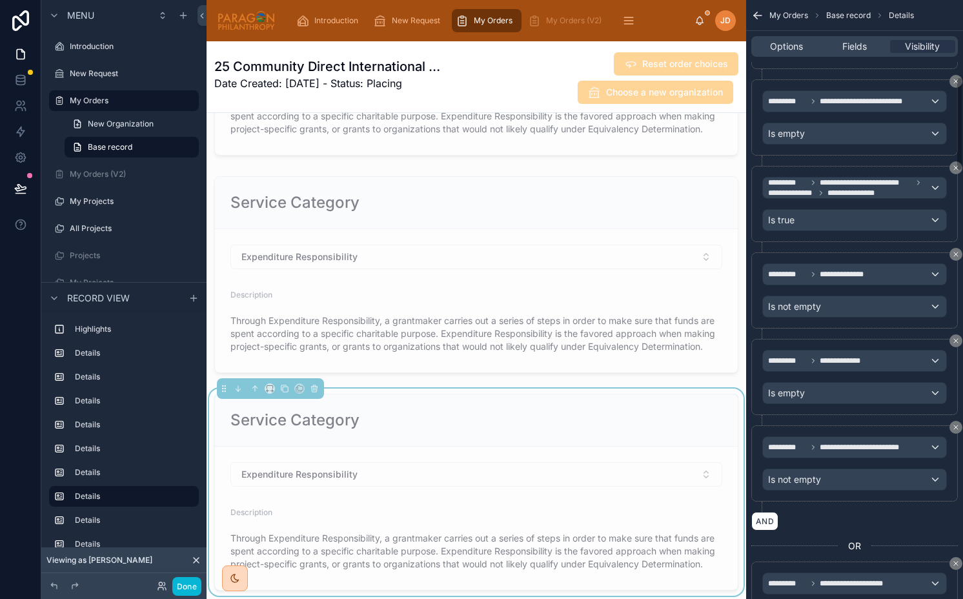
scroll to position [518, 0]
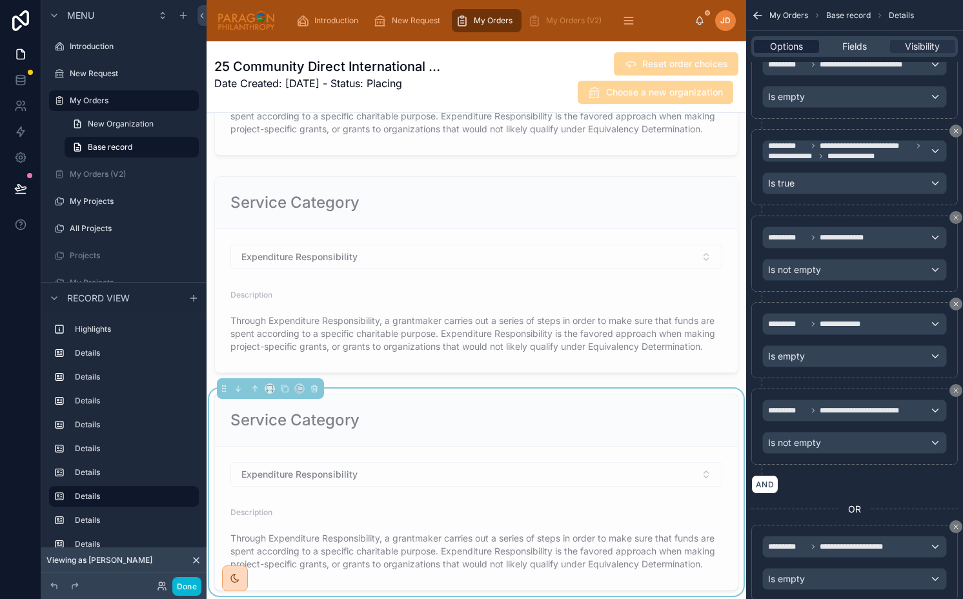
click at [791, 48] on span "Options" at bounding box center [786, 46] width 33 height 13
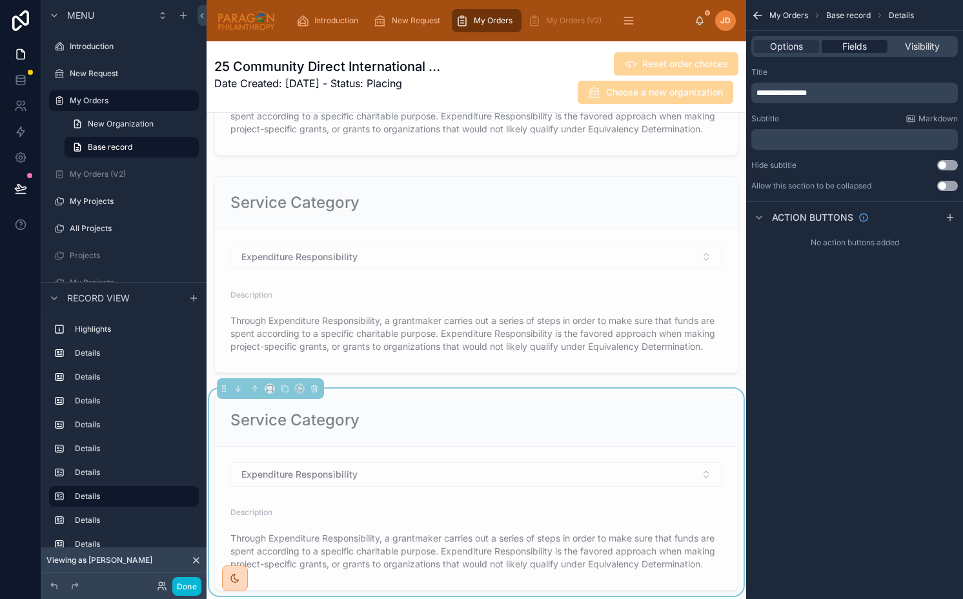
click at [846, 43] on span "Fields" at bounding box center [854, 46] width 25 height 13
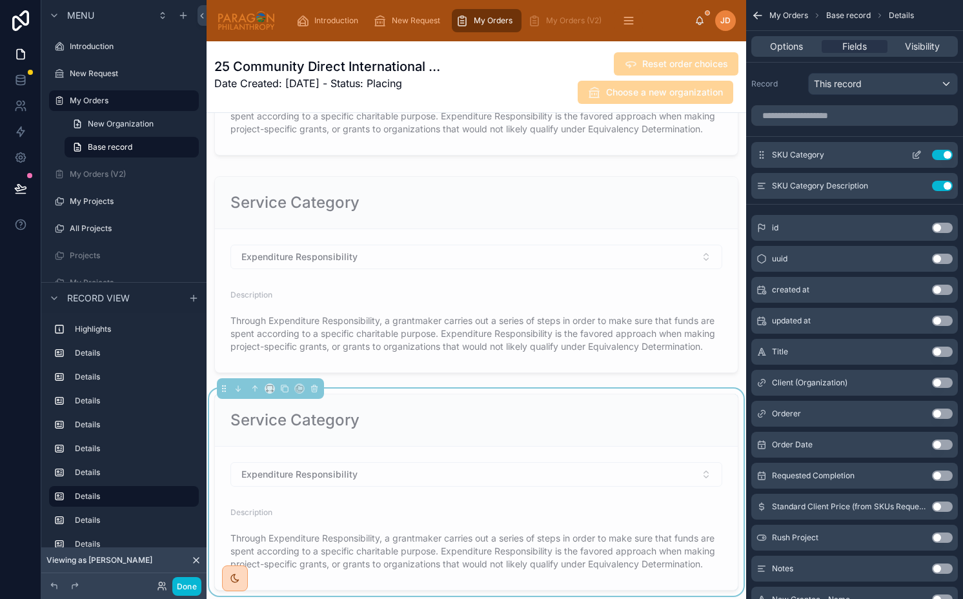
click at [914, 152] on icon "scrollable content" at bounding box center [916, 155] width 10 height 10
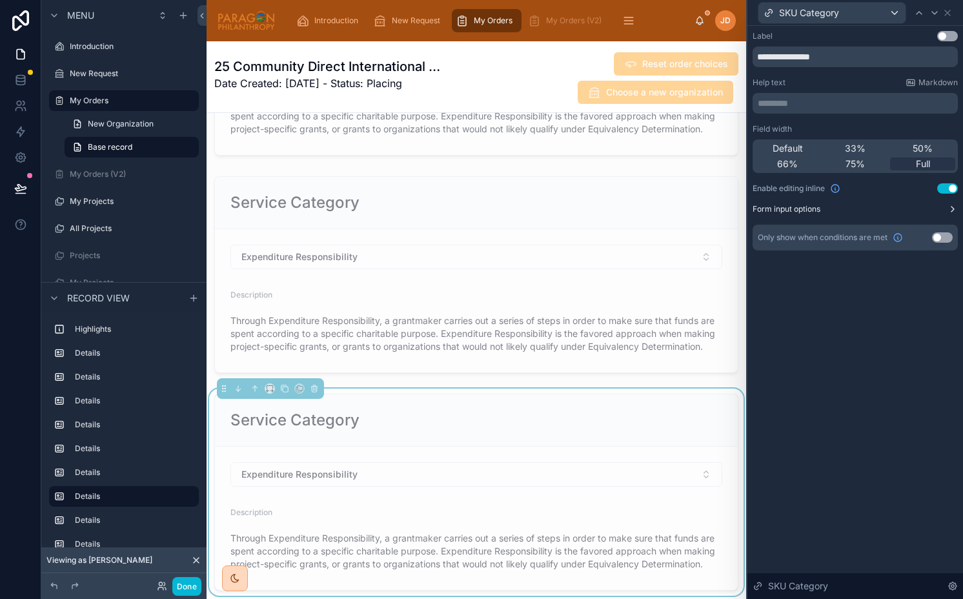
click at [844, 210] on button "Form input options" at bounding box center [854, 209] width 205 height 10
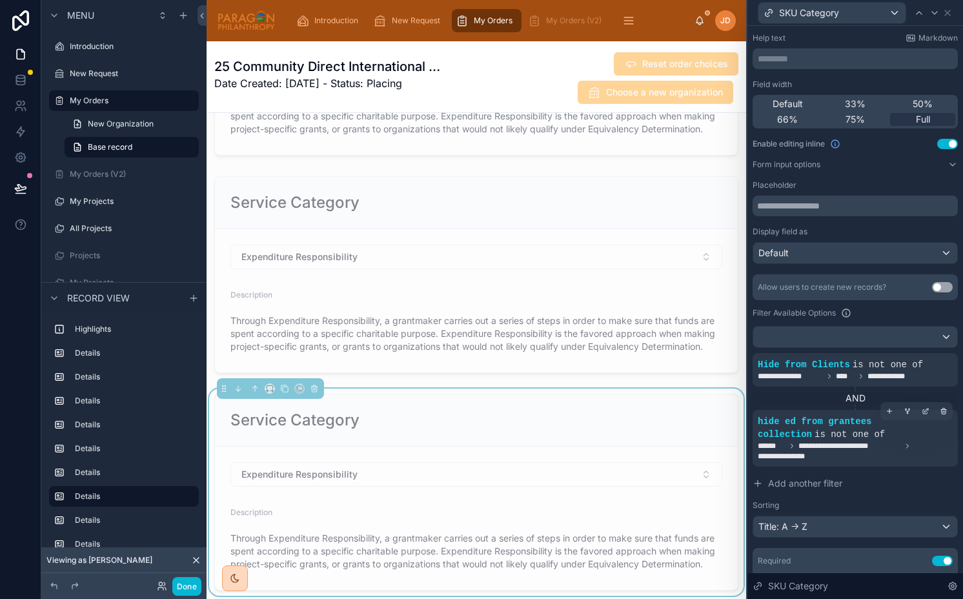
scroll to position [68, 0]
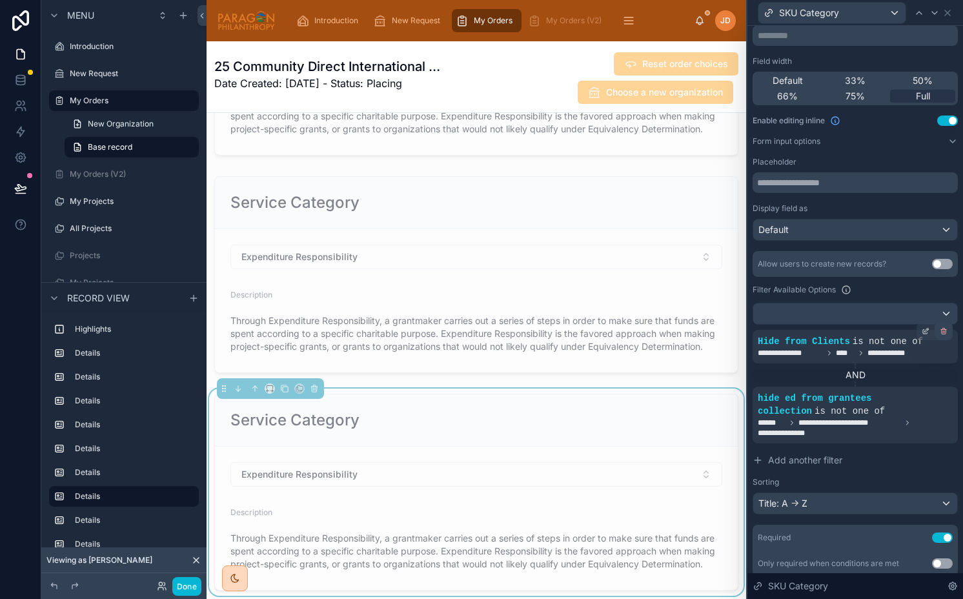
click at [945, 334] on icon at bounding box center [943, 331] width 8 height 8
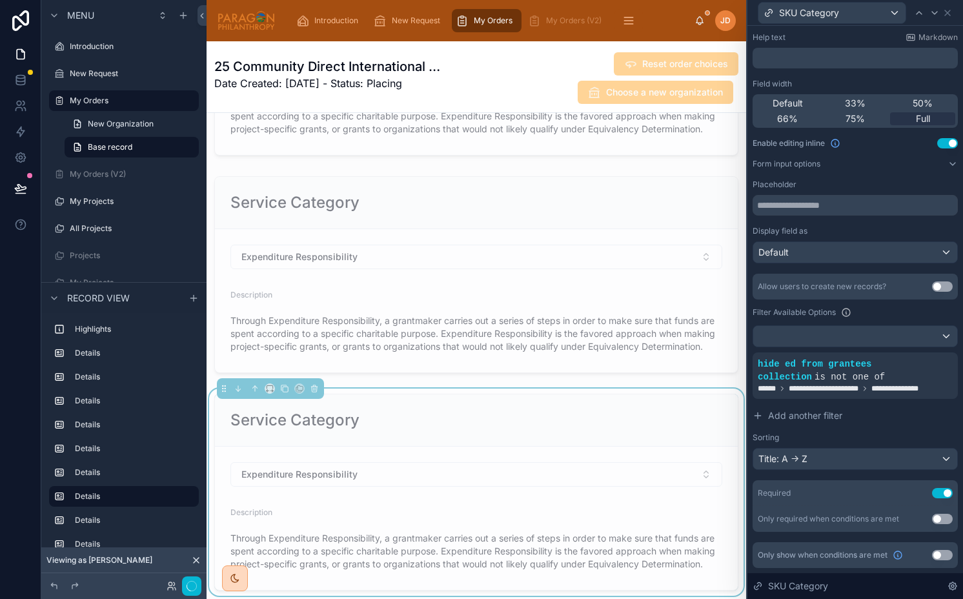
scroll to position [55, 0]
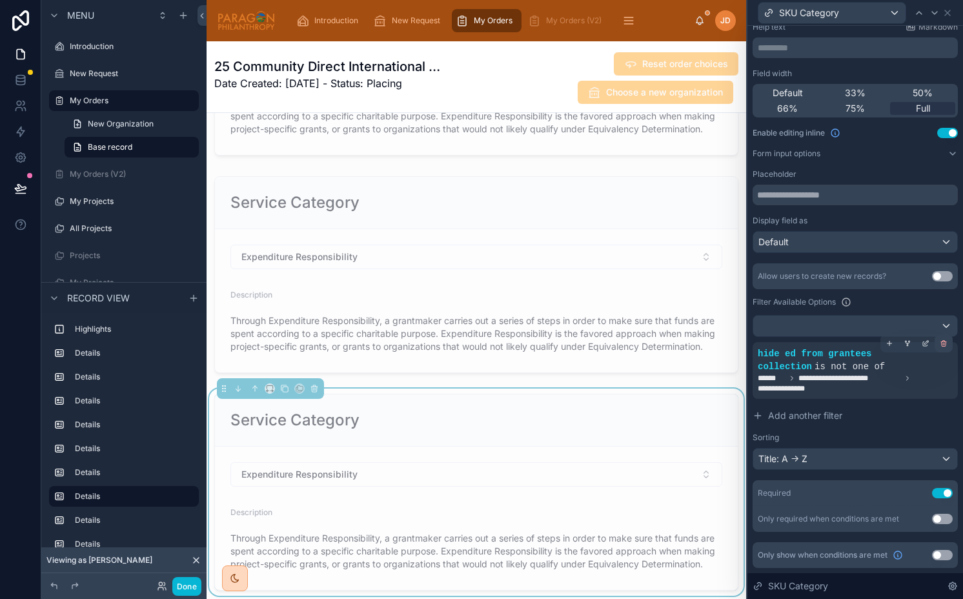
click at [945, 346] on icon at bounding box center [943, 343] width 8 height 8
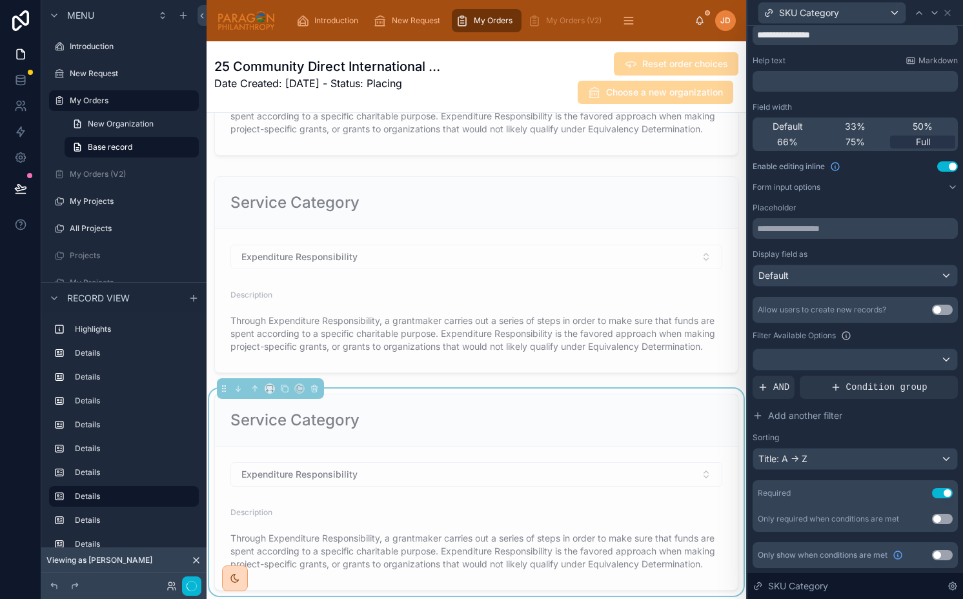
scroll to position [22, 0]
click at [884, 387] on span "Condition group" at bounding box center [886, 387] width 81 height 13
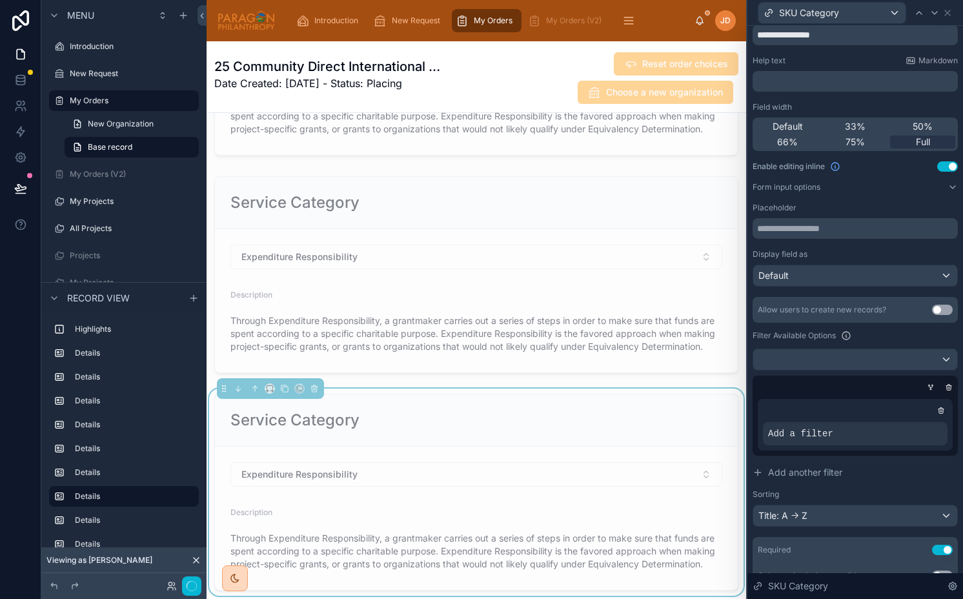
scroll to position [68, 0]
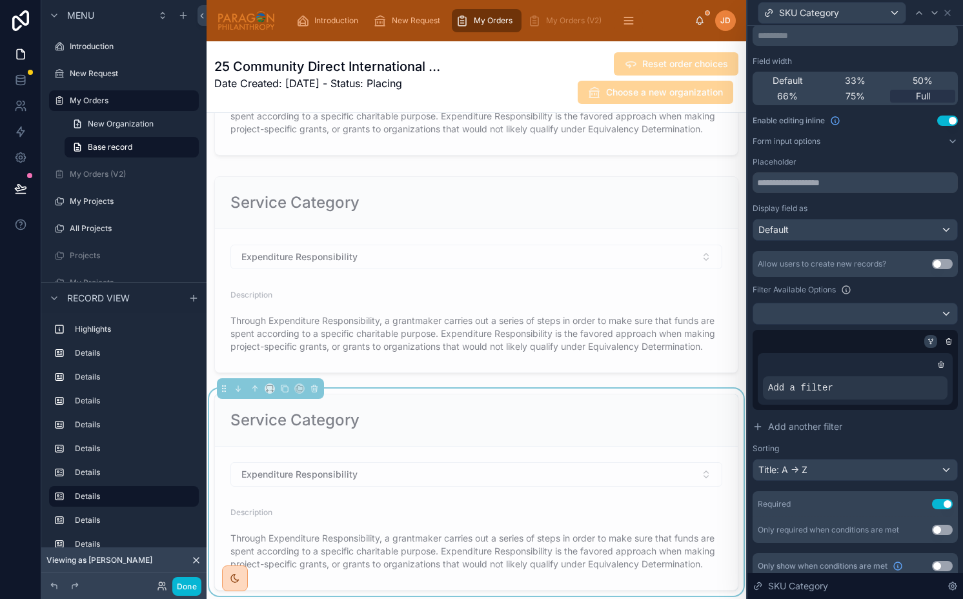
click at [928, 340] on icon at bounding box center [928, 339] width 1 height 1
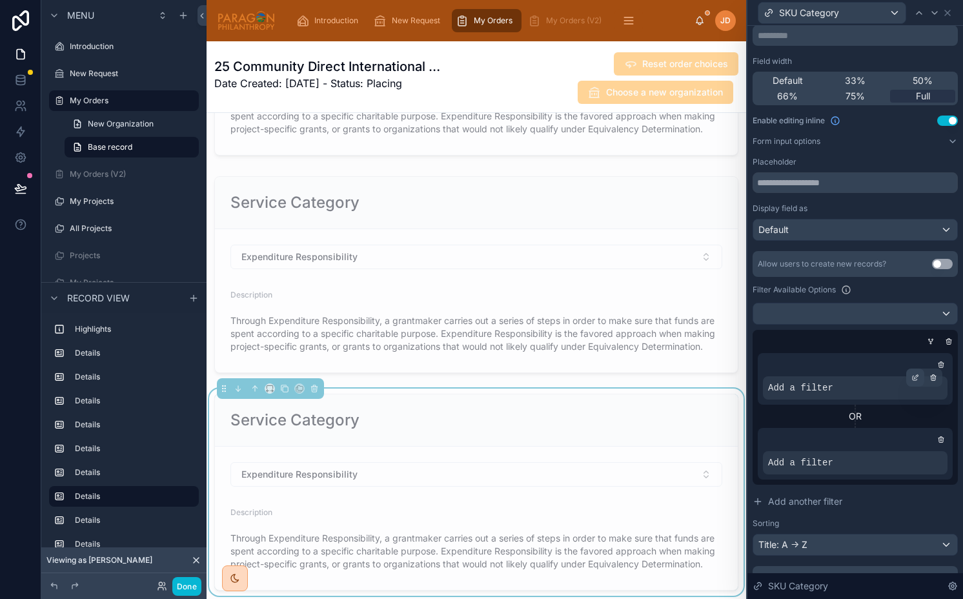
click at [914, 370] on div at bounding box center [915, 377] width 18 height 18
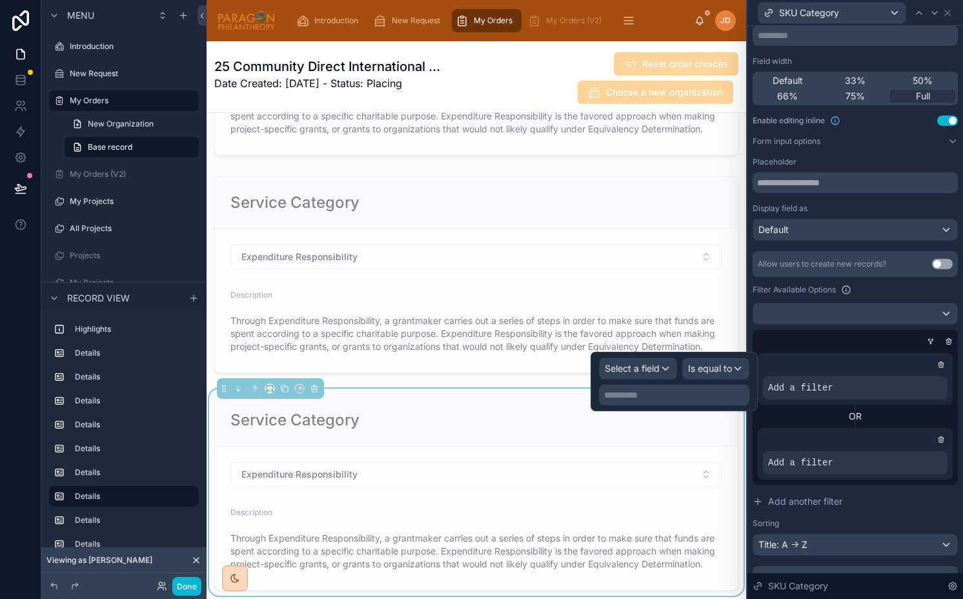
click at [917, 358] on div at bounding box center [855, 364] width 185 height 13
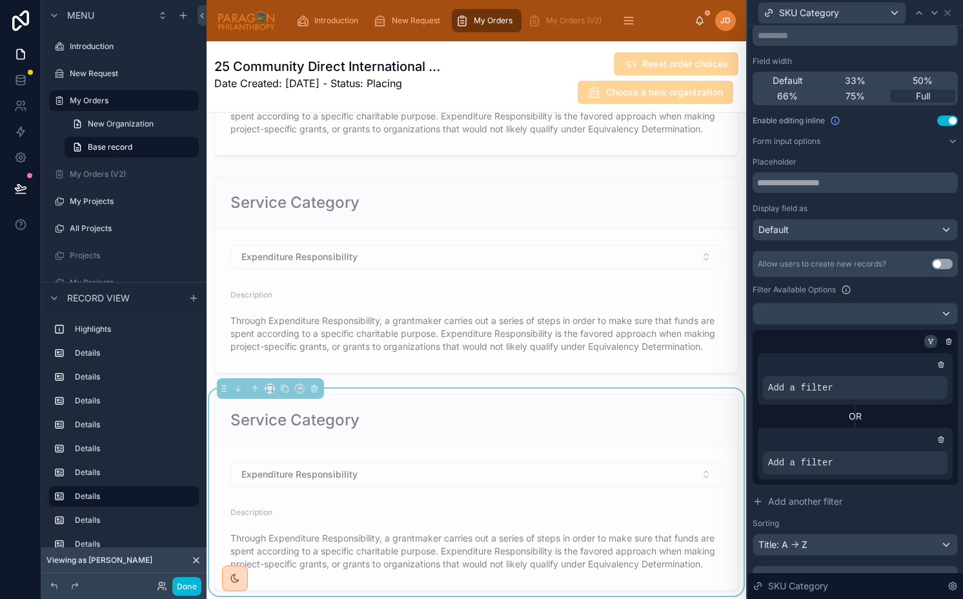
click at [926, 341] on icon at bounding box center [930, 341] width 8 height 8
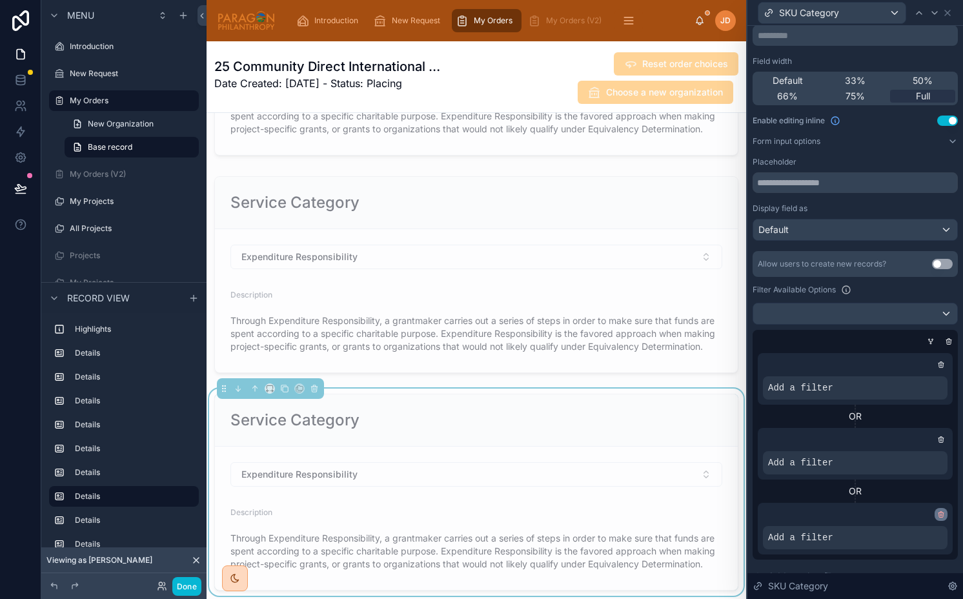
click at [939, 513] on icon at bounding box center [941, 515] width 5 height 5
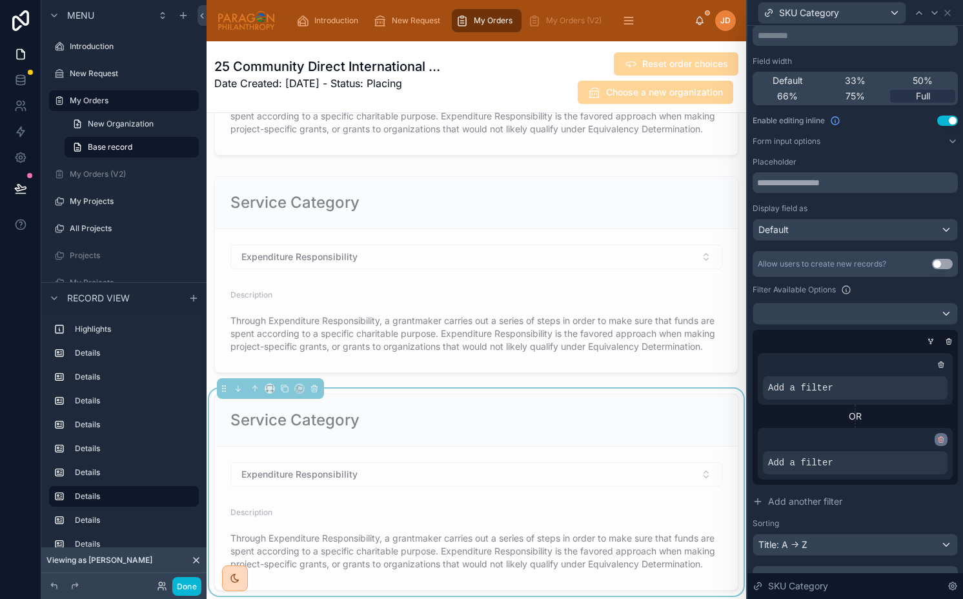
click at [937, 439] on icon at bounding box center [941, 440] width 8 height 8
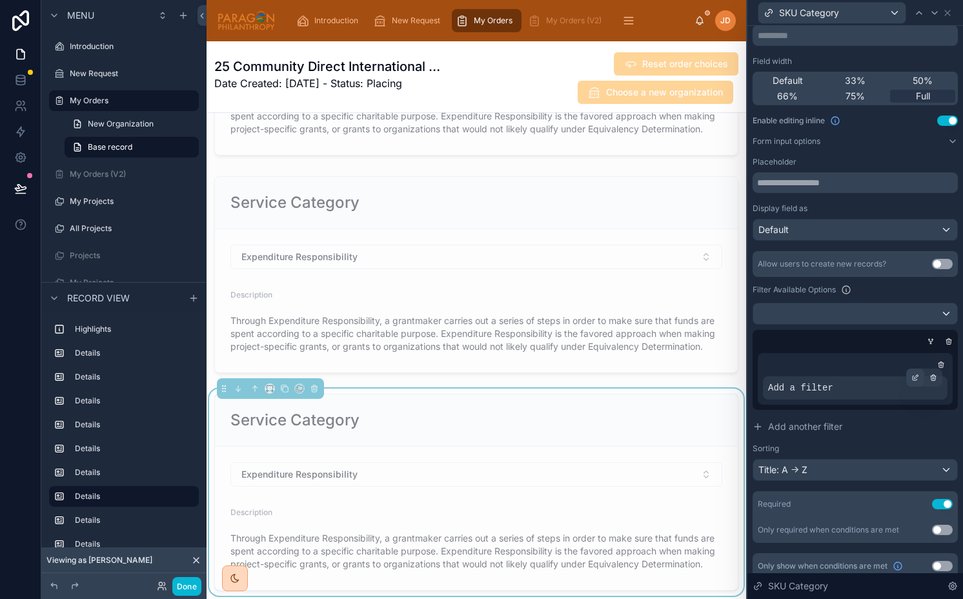
click at [914, 376] on icon at bounding box center [915, 378] width 8 height 8
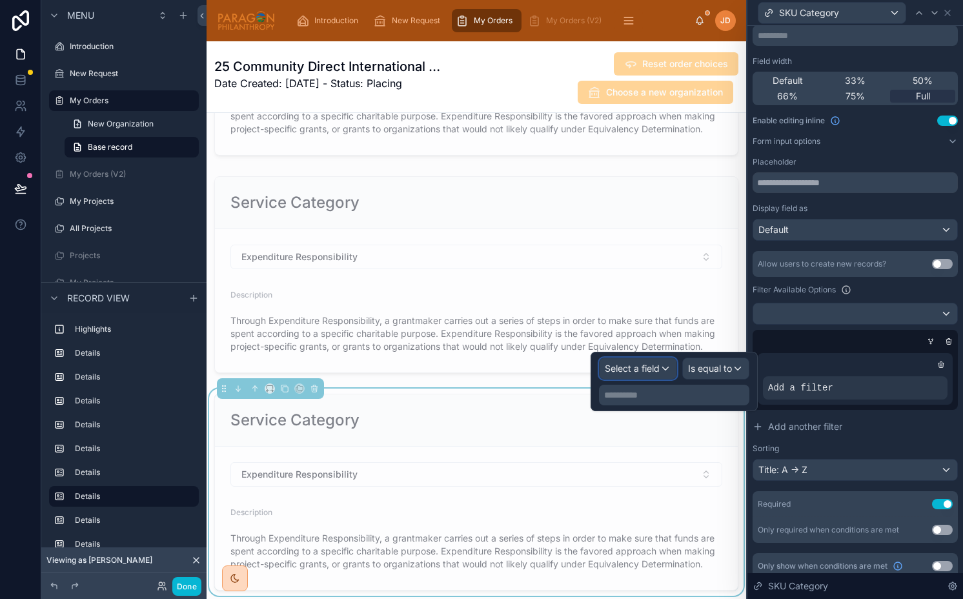
click at [640, 370] on span "Select a field" at bounding box center [632, 368] width 55 height 11
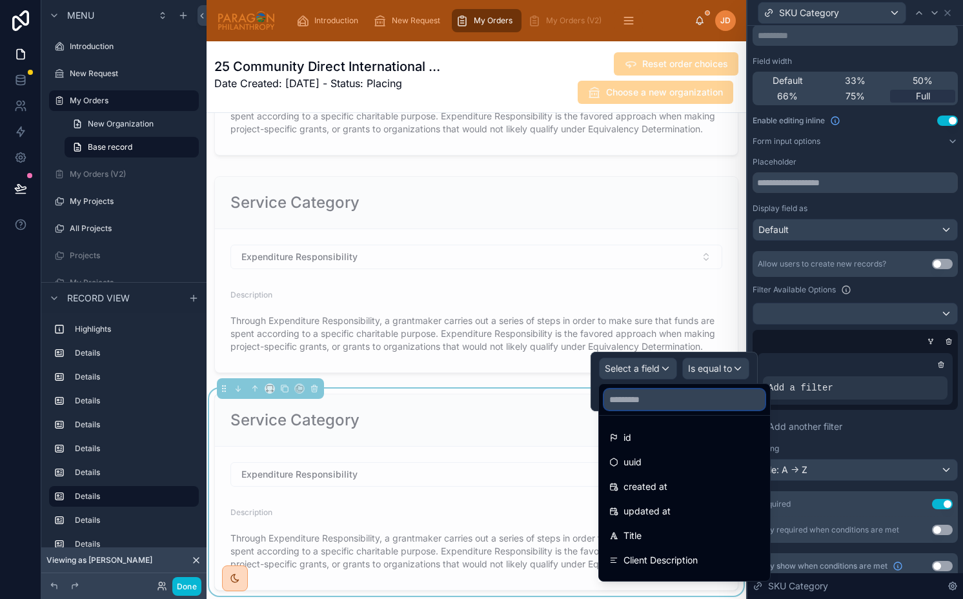
click at [640, 402] on input "text" at bounding box center [684, 399] width 161 height 21
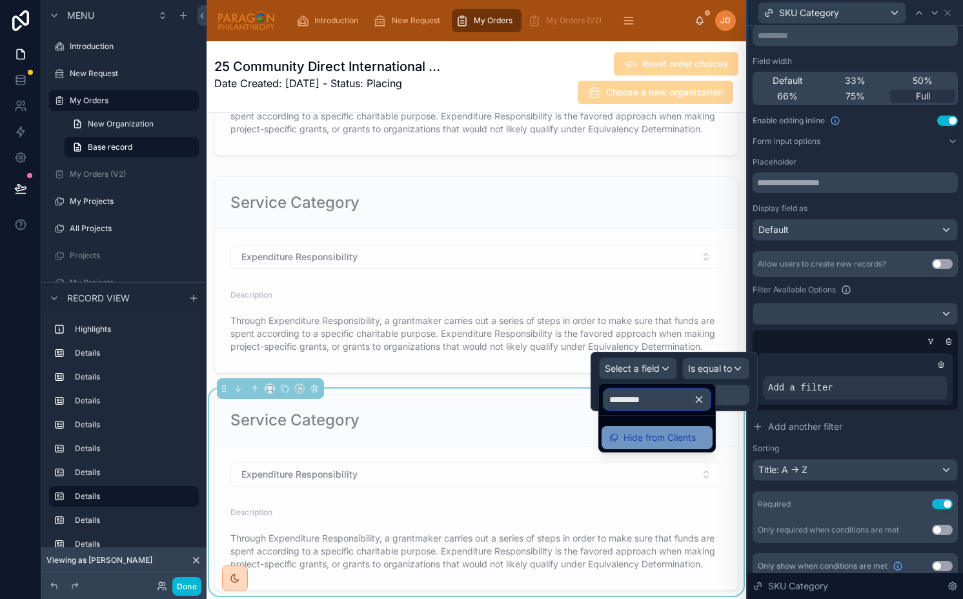
type input "*********"
click at [650, 440] on span "Hide from Clients" at bounding box center [659, 437] width 72 height 15
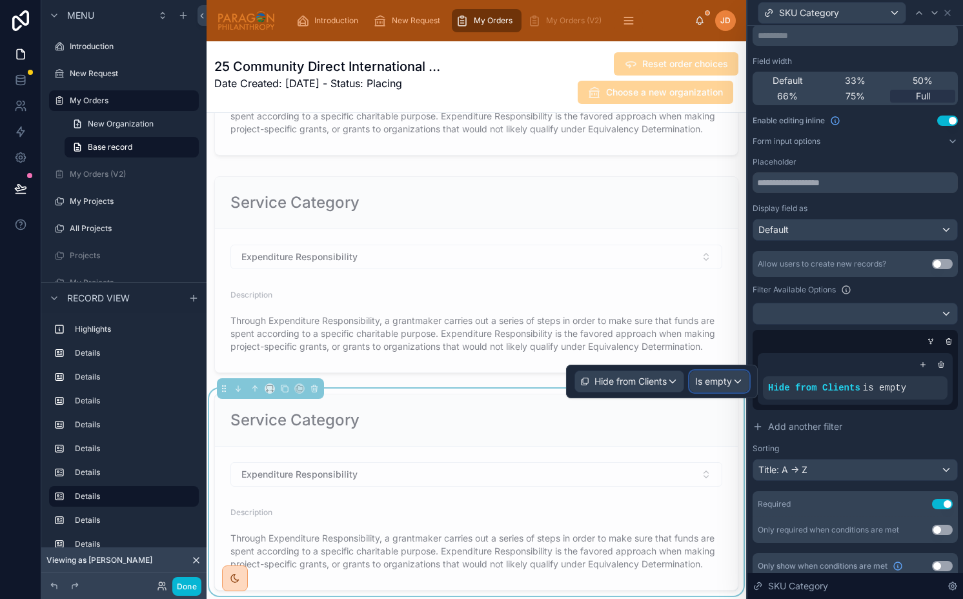
click at [712, 375] on span "Is empty" at bounding box center [713, 381] width 37 height 13
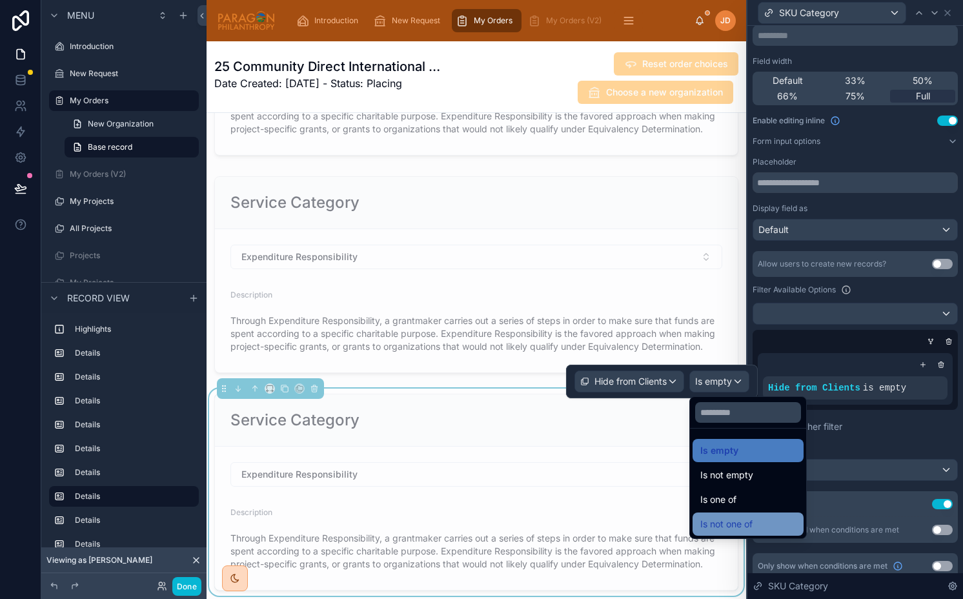
click at [736, 519] on span "Is not one of" at bounding box center [726, 523] width 52 height 15
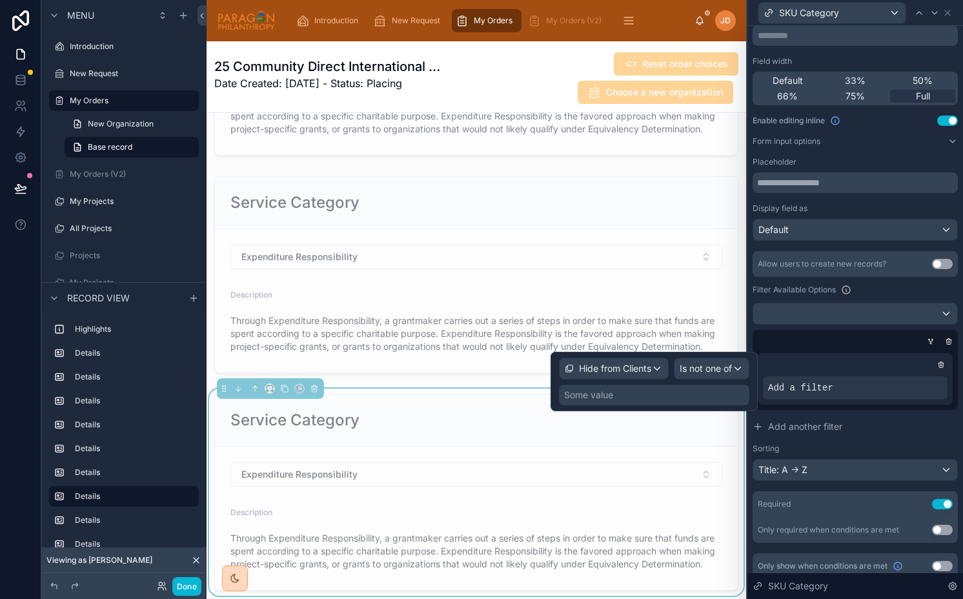
click at [673, 396] on div "Some value" at bounding box center [654, 395] width 190 height 21
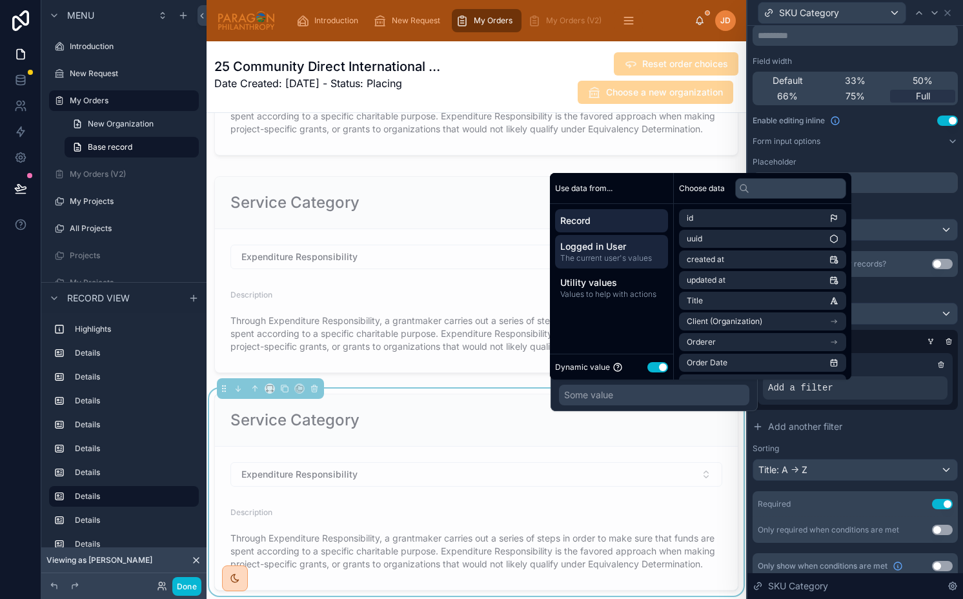
click at [634, 253] on span "The current user's values" at bounding box center [611, 258] width 103 height 10
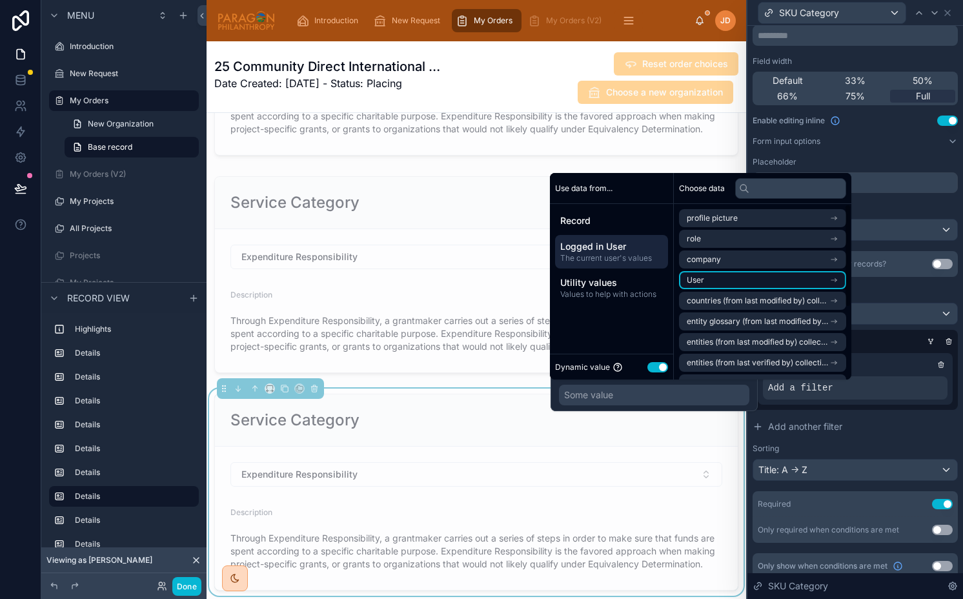
click at [752, 281] on li "User" at bounding box center [762, 280] width 167 height 18
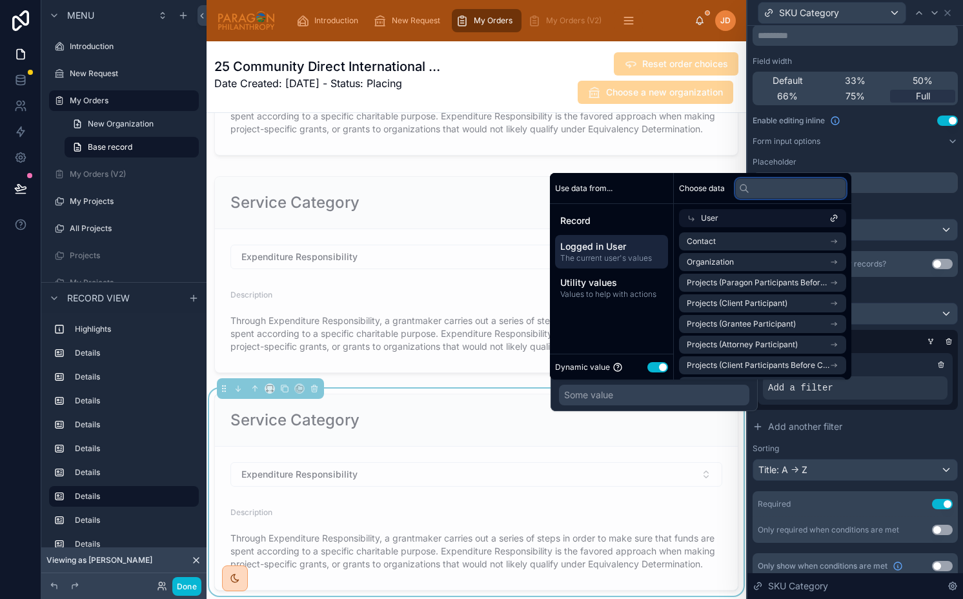
click at [767, 190] on input "text" at bounding box center [790, 188] width 111 height 21
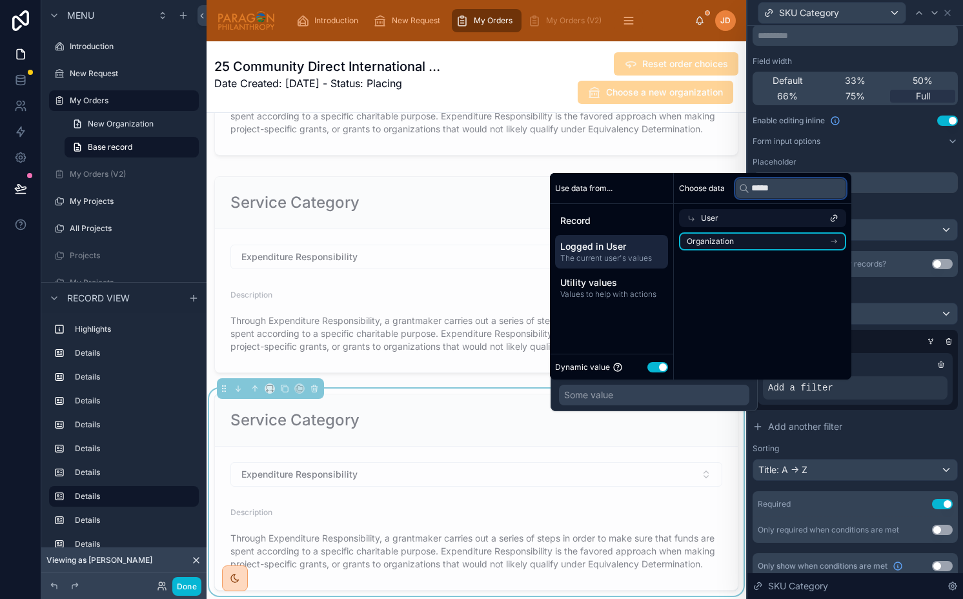
type input "*****"
click at [766, 241] on li "Organization" at bounding box center [762, 241] width 167 height 18
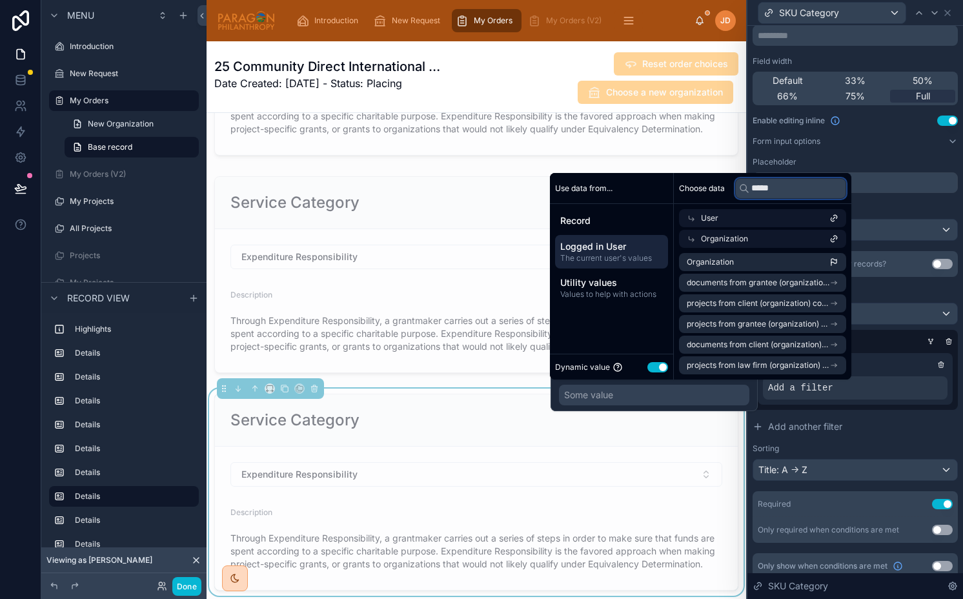
click at [767, 188] on input "*****" at bounding box center [790, 188] width 111 height 21
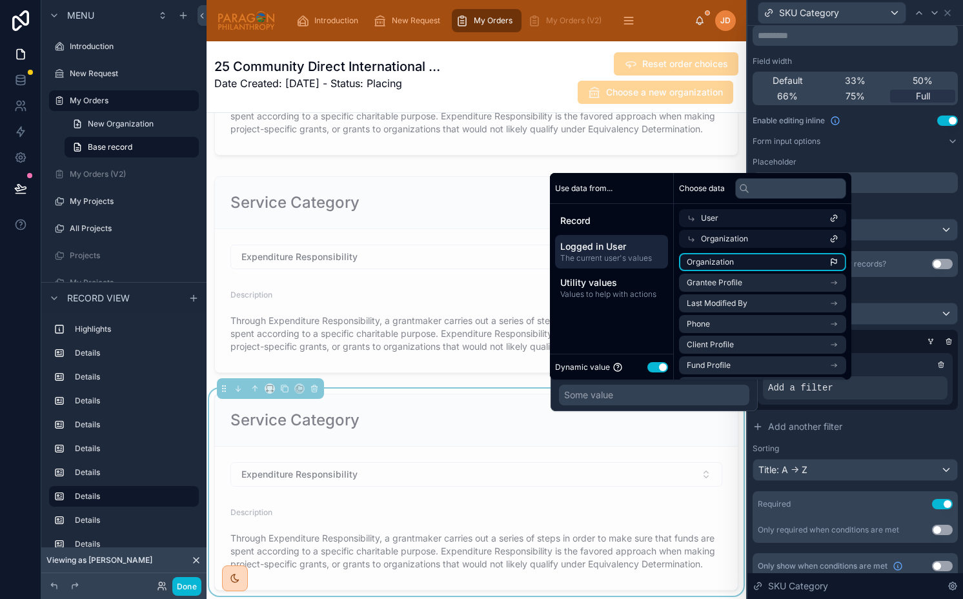
click at [790, 257] on li "Organization" at bounding box center [762, 262] width 167 height 18
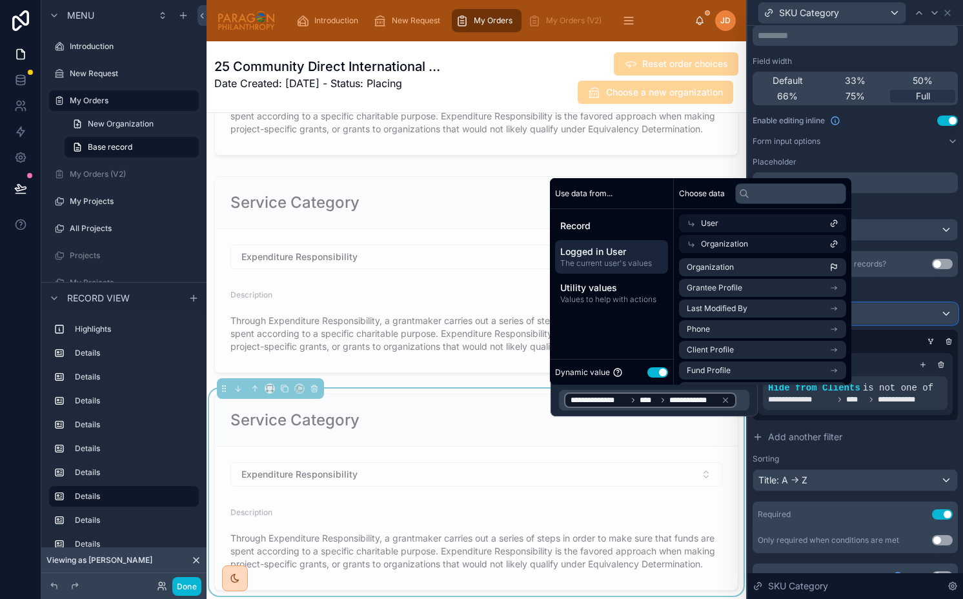
click at [897, 323] on div at bounding box center [855, 313] width 204 height 21
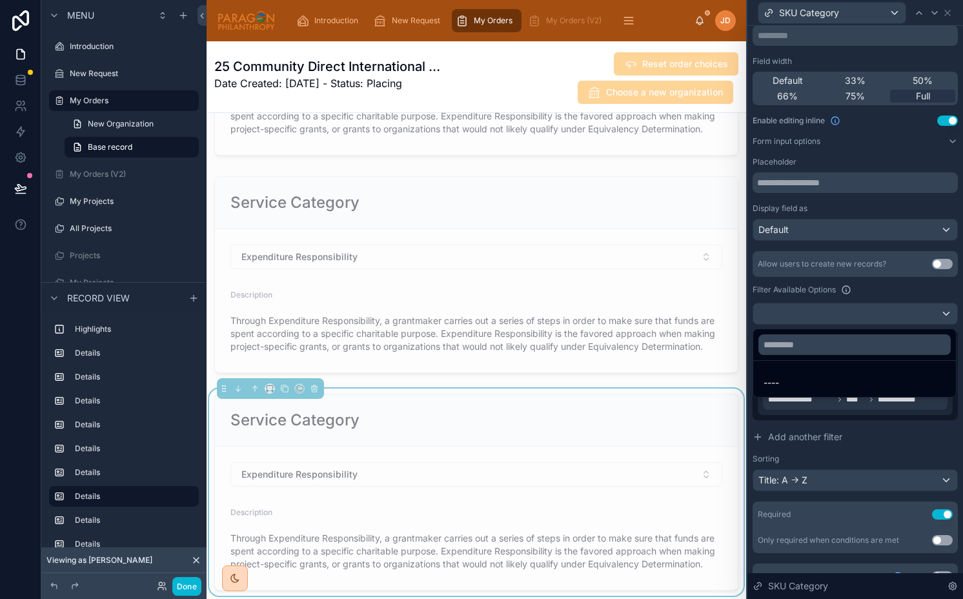
click at [888, 313] on div at bounding box center [854, 299] width 215 height 599
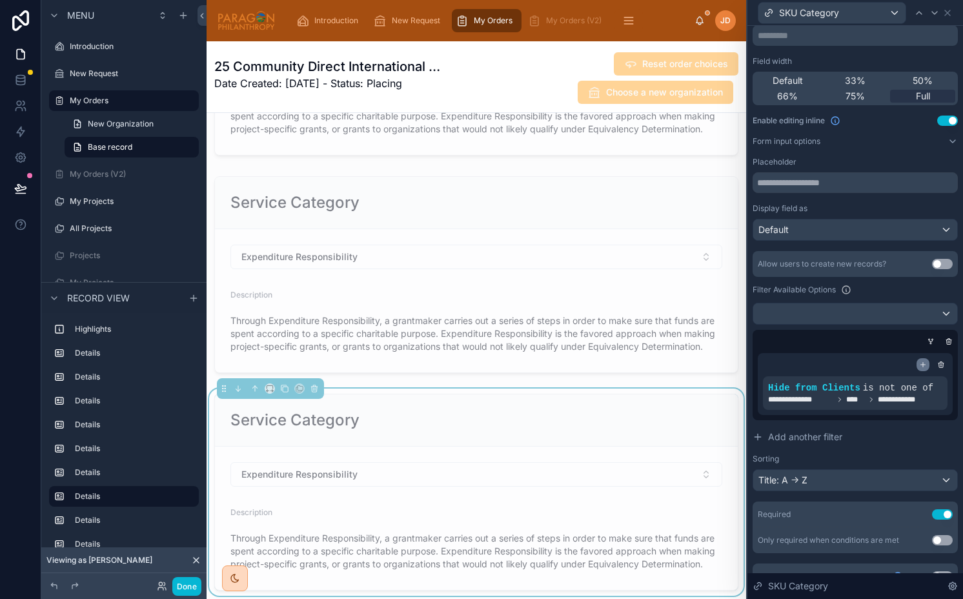
click at [919, 366] on icon at bounding box center [923, 365] width 8 height 8
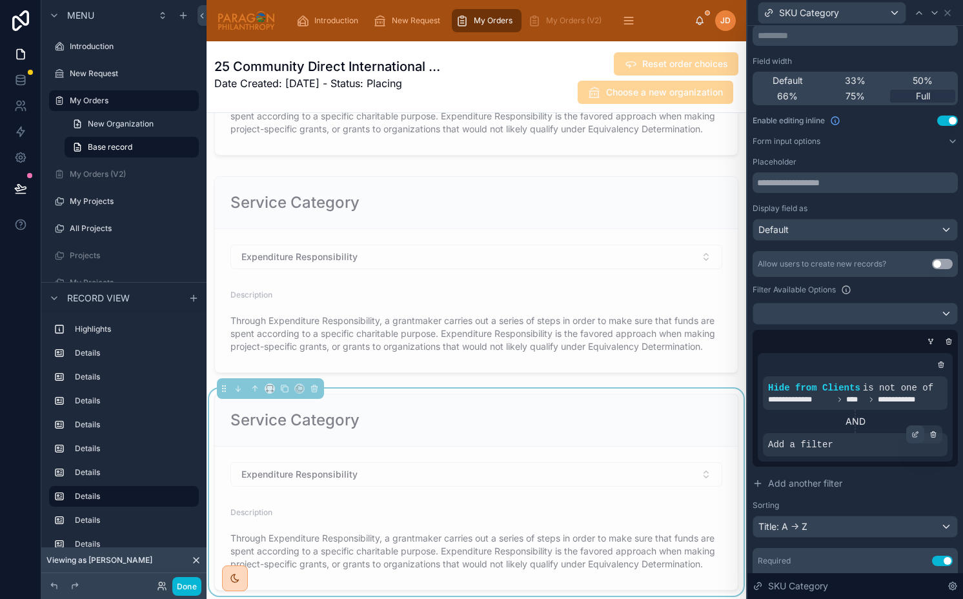
click at [916, 438] on div at bounding box center [915, 434] width 18 height 18
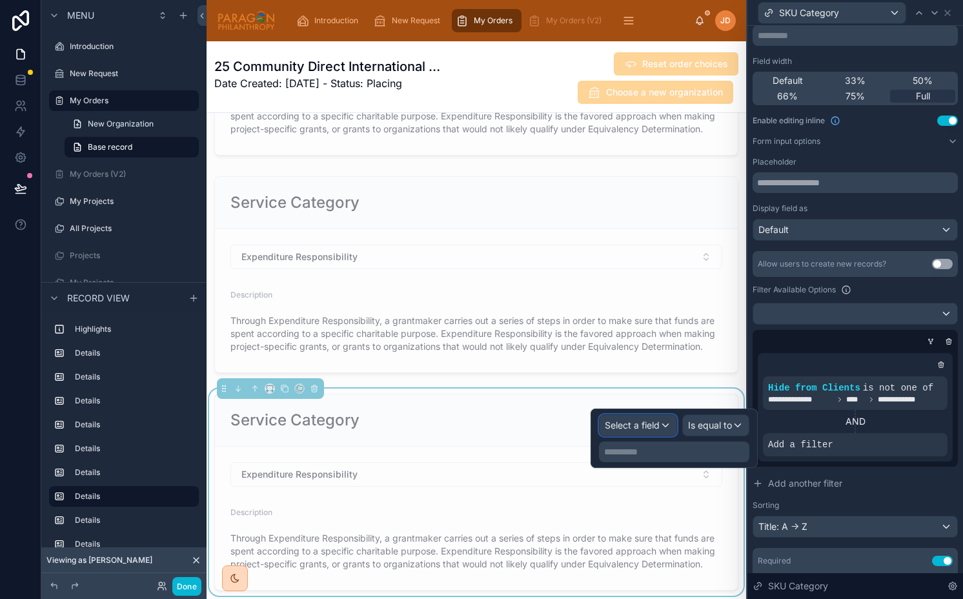
click at [649, 429] on span "Select a field" at bounding box center [632, 424] width 55 height 11
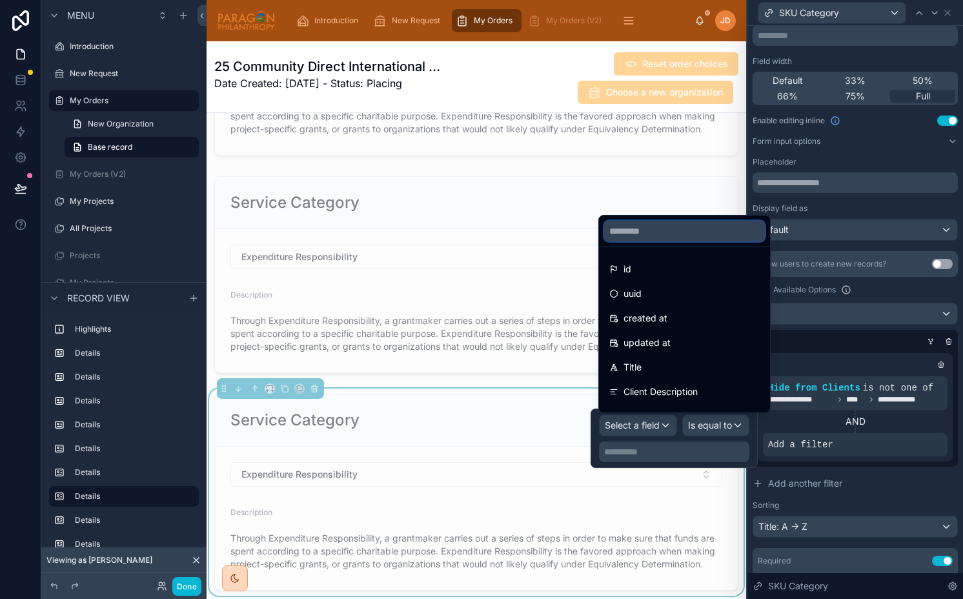
click at [677, 234] on input "text" at bounding box center [684, 231] width 161 height 21
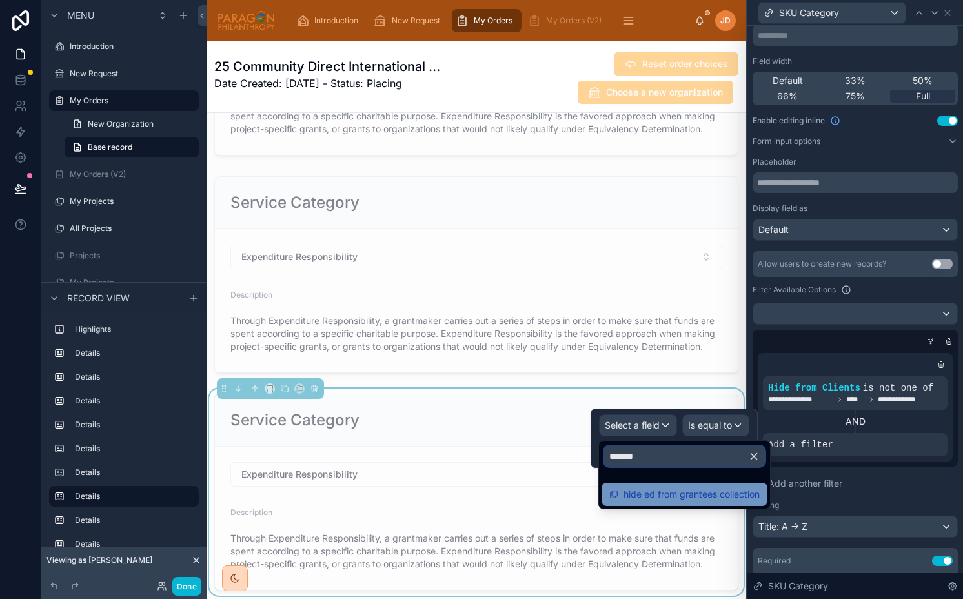
type input "*******"
click at [706, 494] on span "hide ed from grantees collection" at bounding box center [691, 493] width 136 height 15
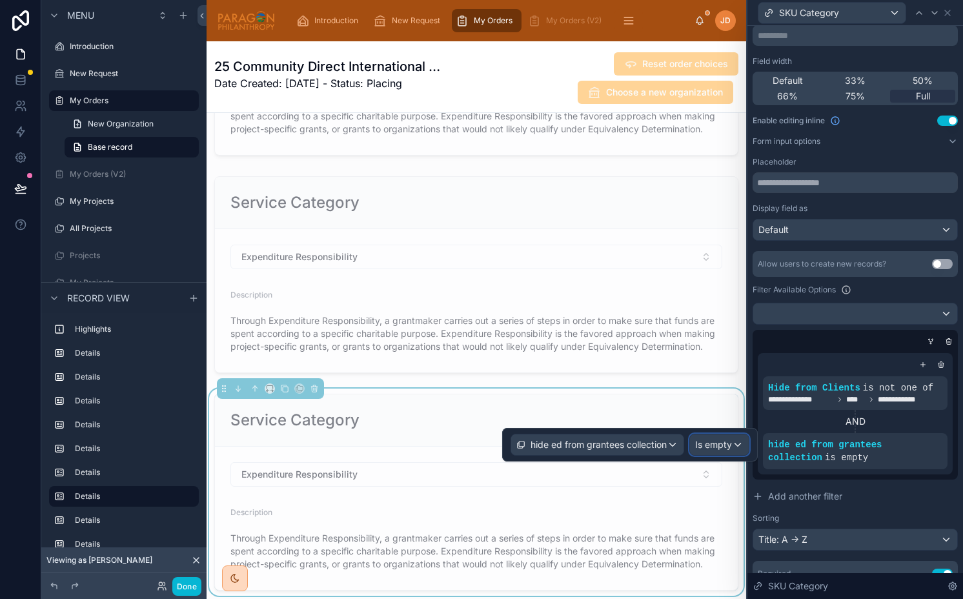
click at [722, 442] on span "Is empty" at bounding box center [713, 444] width 37 height 13
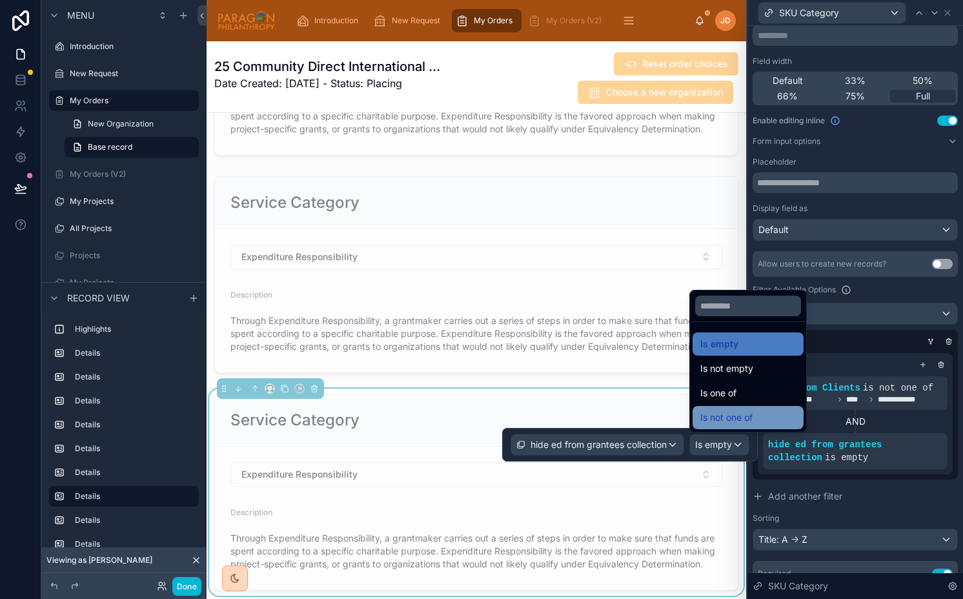
click at [731, 414] on span "Is not one of" at bounding box center [726, 417] width 52 height 15
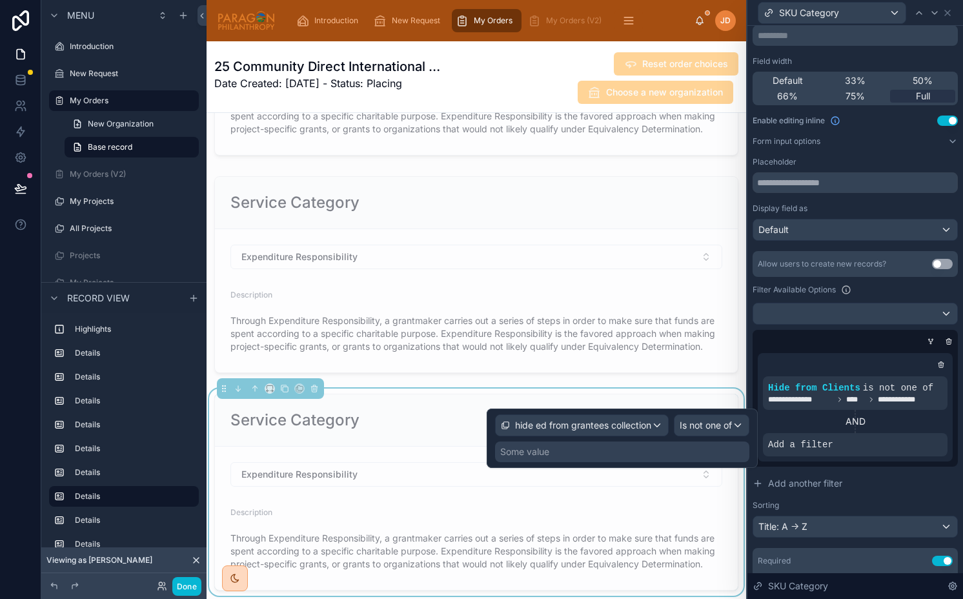
click at [661, 450] on div "Some value" at bounding box center [622, 451] width 254 height 21
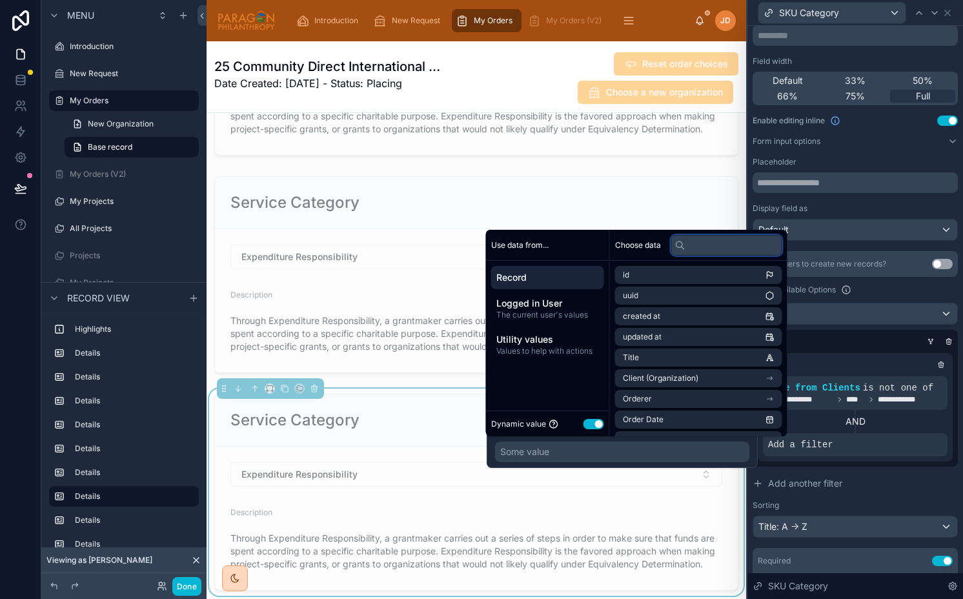
click at [732, 241] on input "text" at bounding box center [726, 245] width 111 height 21
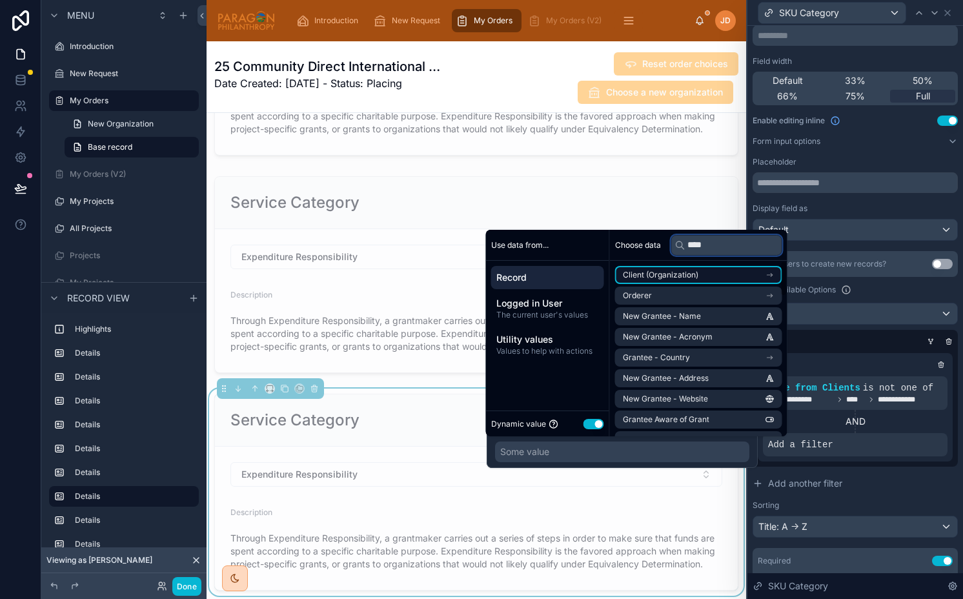
type input "****"
click at [710, 272] on li "Client (Organization)" at bounding box center [698, 275] width 167 height 18
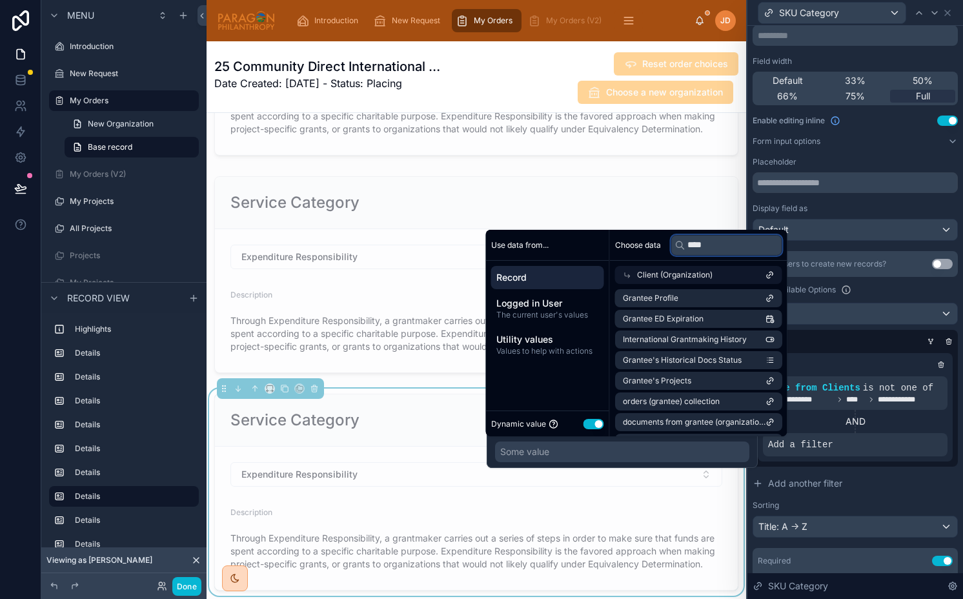
click at [707, 246] on input "****" at bounding box center [726, 245] width 111 height 21
click at [553, 276] on span "Record" at bounding box center [547, 277] width 103 height 13
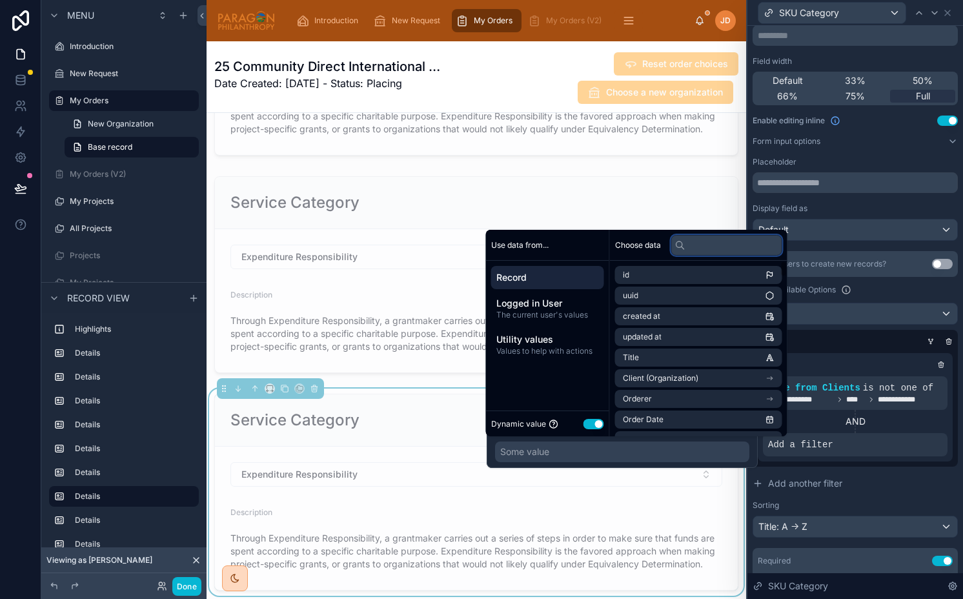
click at [705, 243] on input "text" at bounding box center [726, 245] width 111 height 21
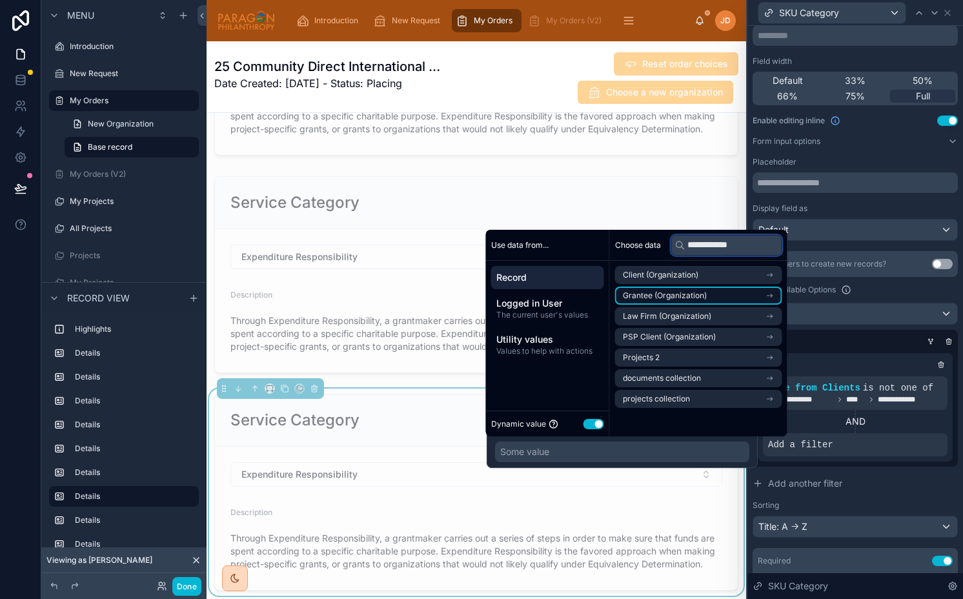
type input "**********"
click at [716, 295] on li "Grantee (Organization)" at bounding box center [698, 295] width 167 height 18
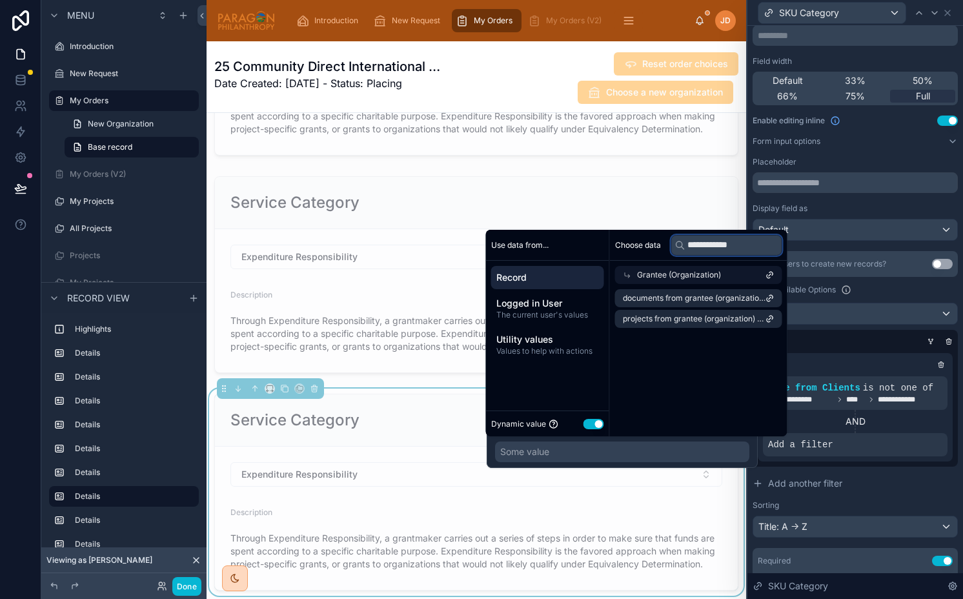
click at [716, 246] on input "**********" at bounding box center [726, 245] width 111 height 21
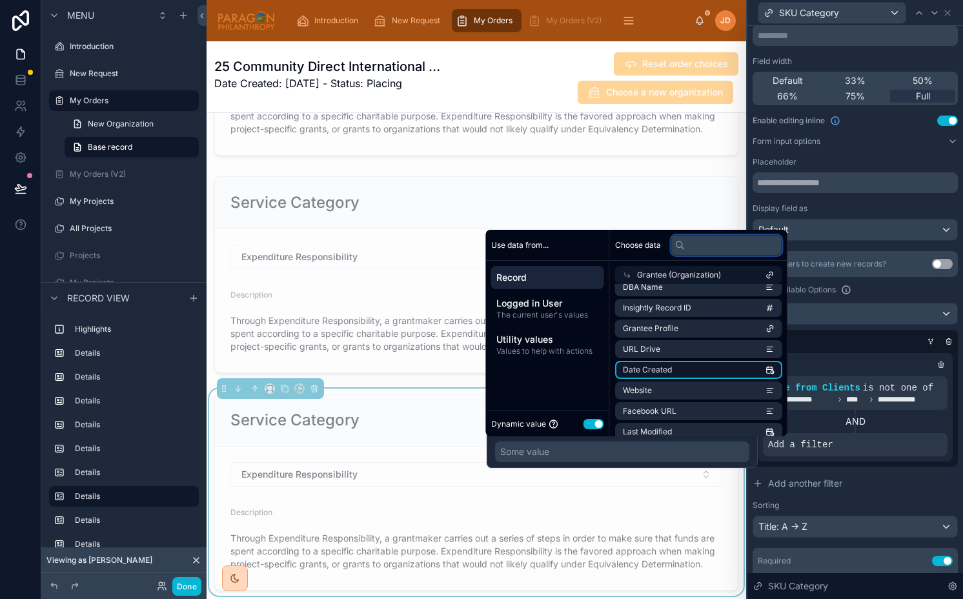
scroll to position [173, 0]
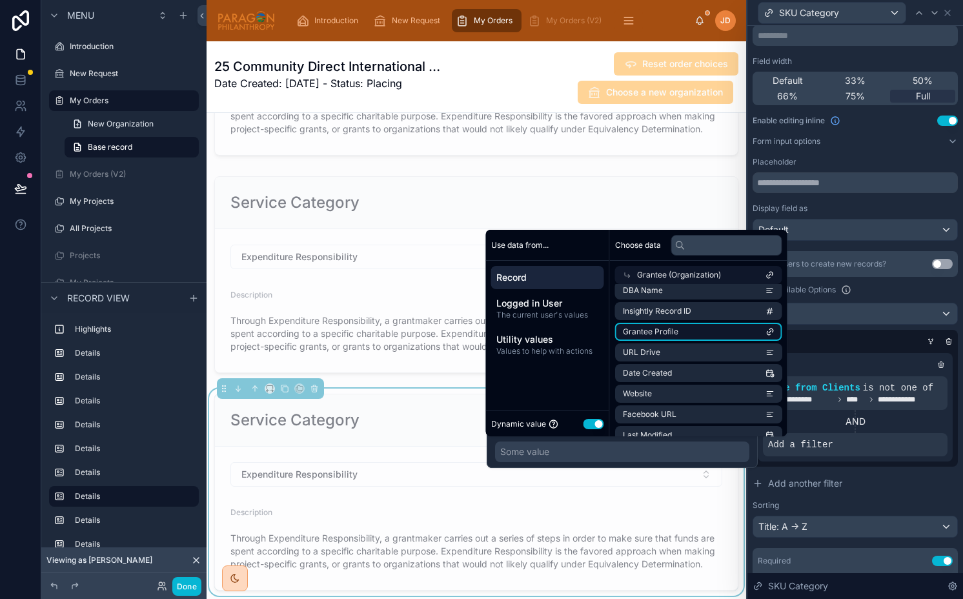
click at [703, 331] on li "Grantee Profile" at bounding box center [698, 332] width 167 height 18
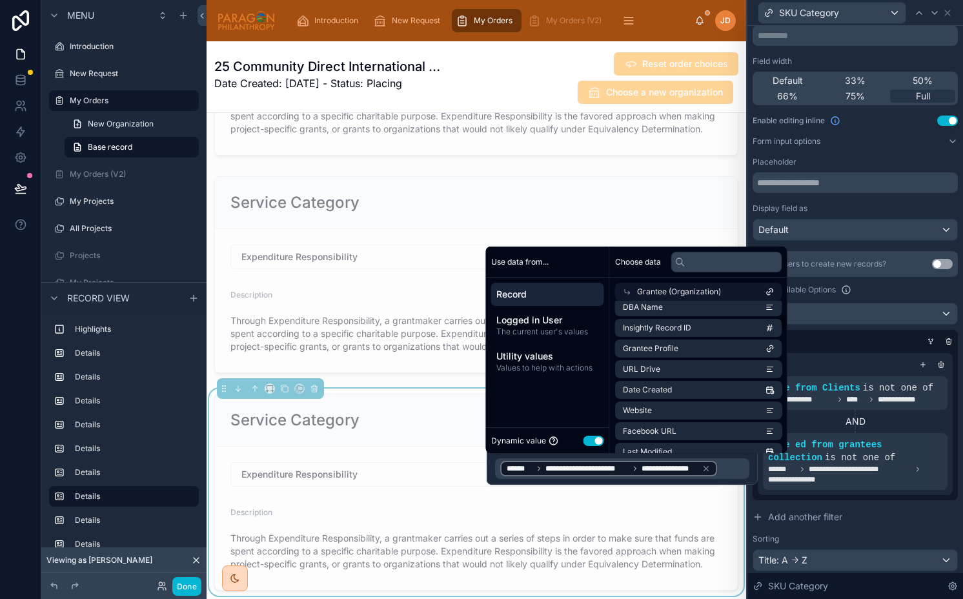
click at [804, 327] on div "**********" at bounding box center [854, 411] width 205 height 320
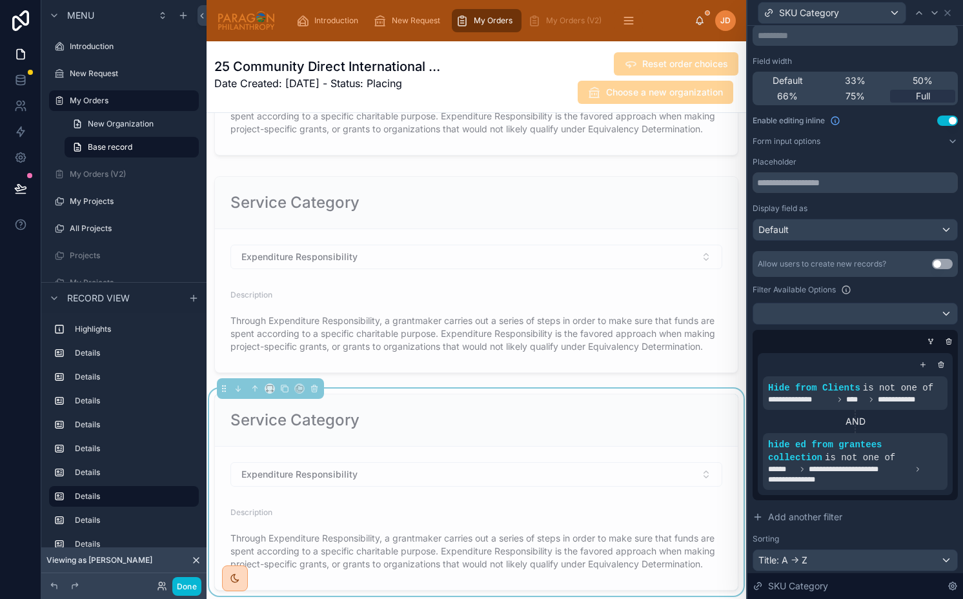
scroll to position [169, 0]
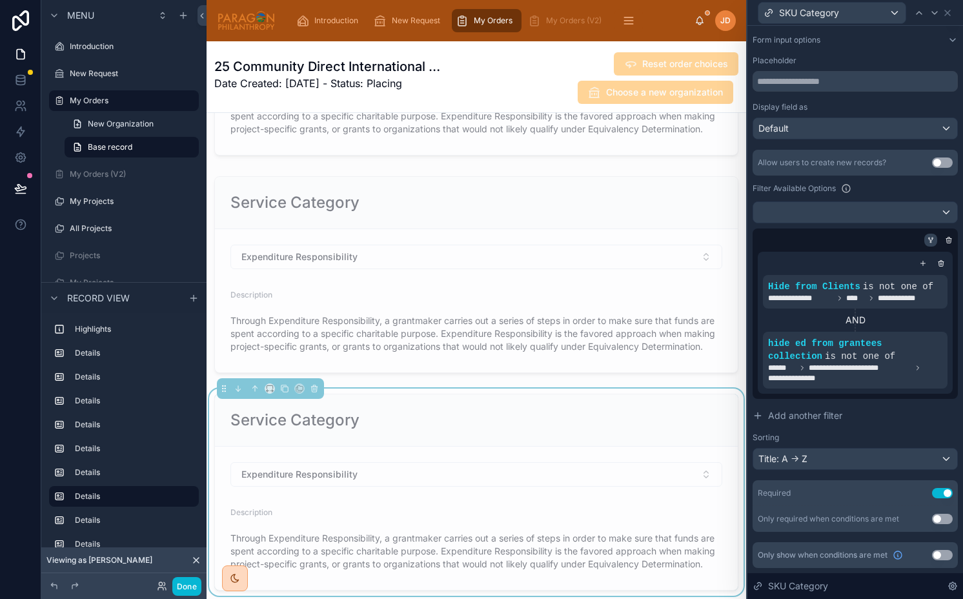
click at [928, 241] on icon at bounding box center [930, 240] width 8 height 8
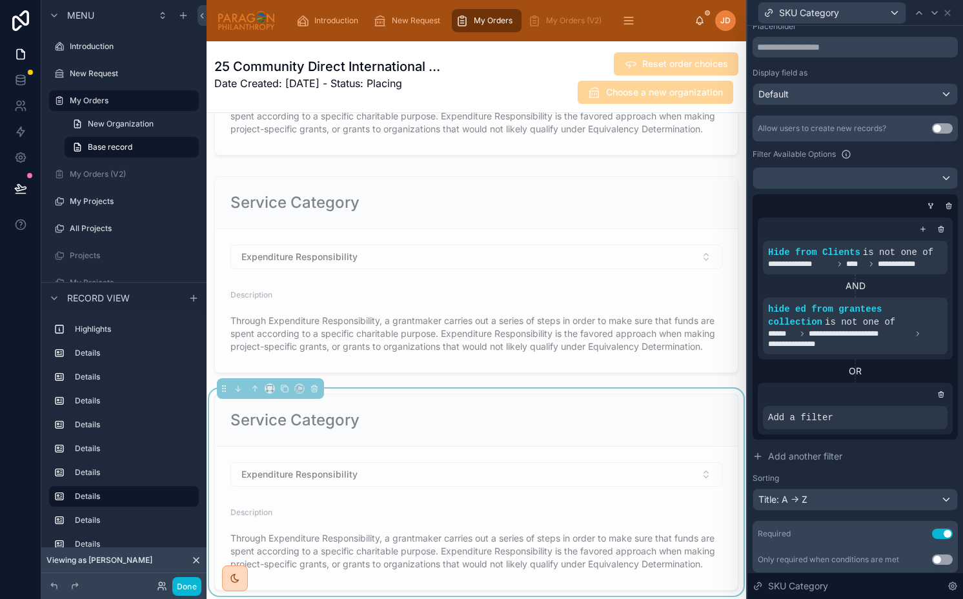
scroll to position [244, 0]
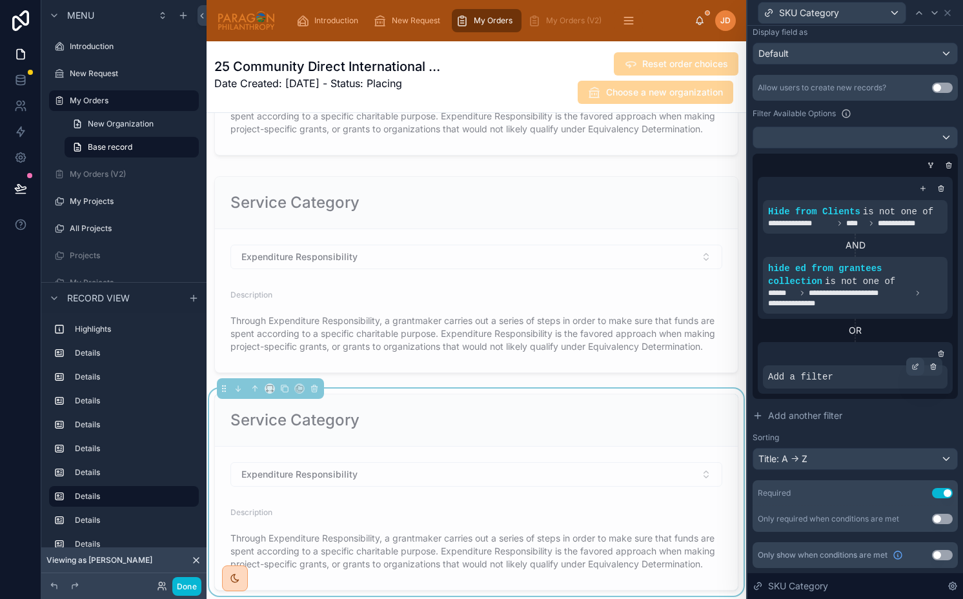
click at [912, 366] on icon at bounding box center [914, 367] width 5 height 5
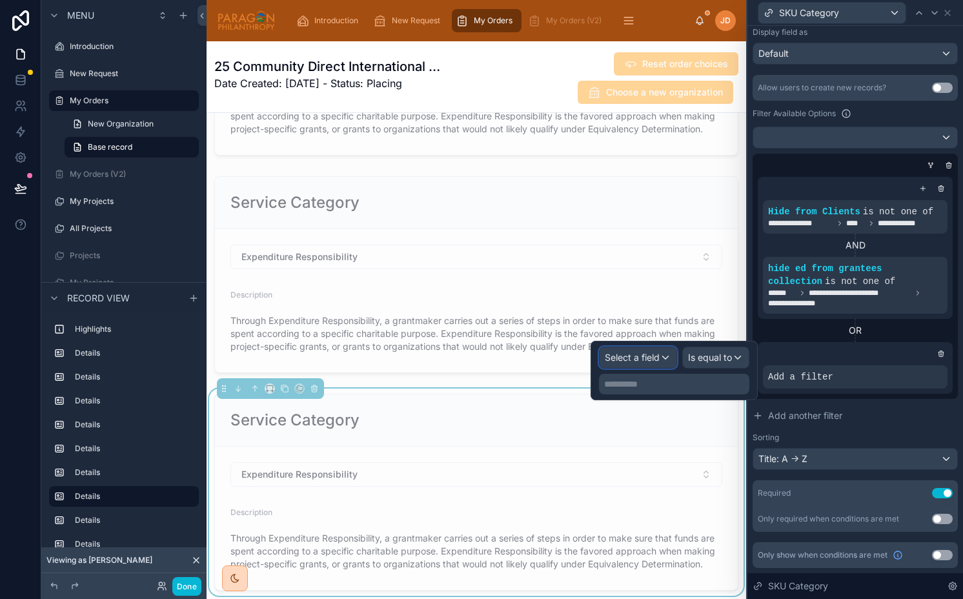
click at [643, 358] on span "Select a field" at bounding box center [632, 357] width 55 height 11
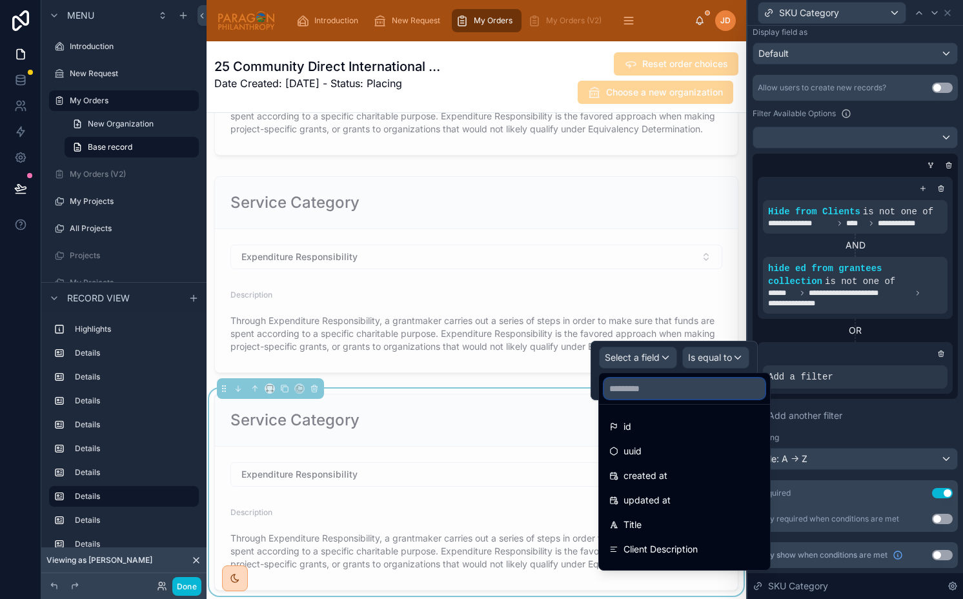
click at [637, 386] on input "text" at bounding box center [684, 388] width 161 height 21
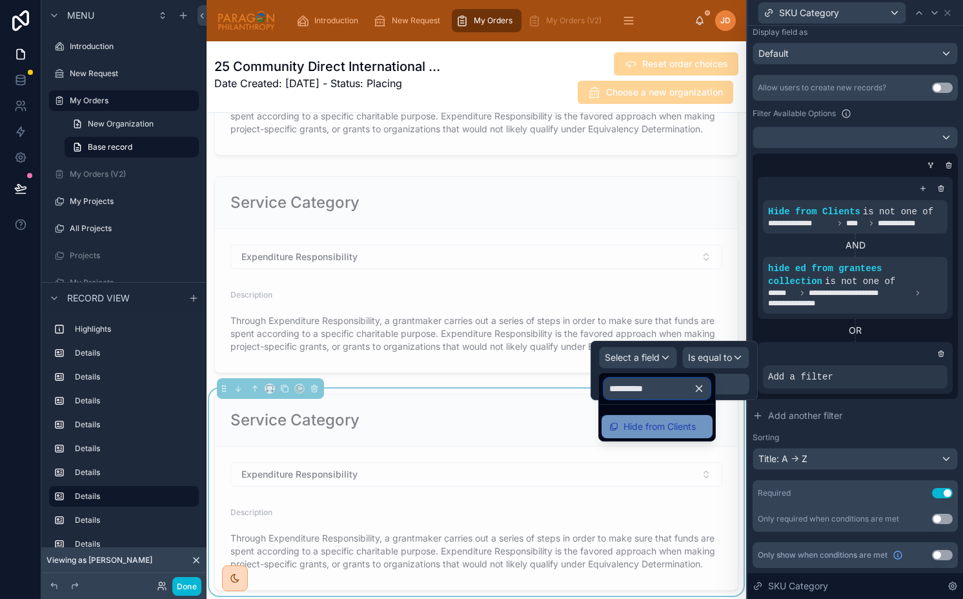
type input "*********"
click at [648, 416] on div "Hide from Clients" at bounding box center [656, 426] width 111 height 23
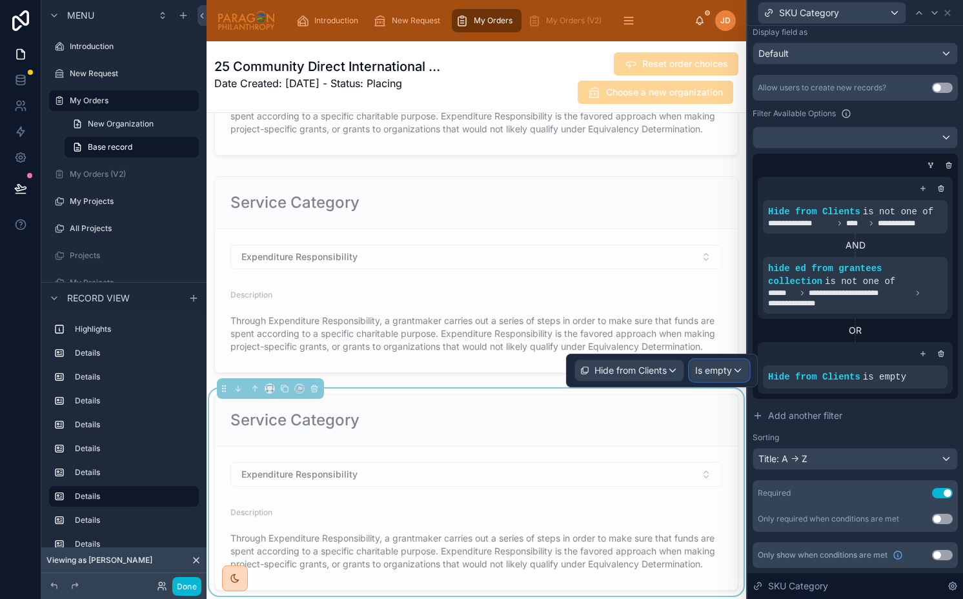
click at [721, 367] on span "Is empty" at bounding box center [713, 370] width 37 height 13
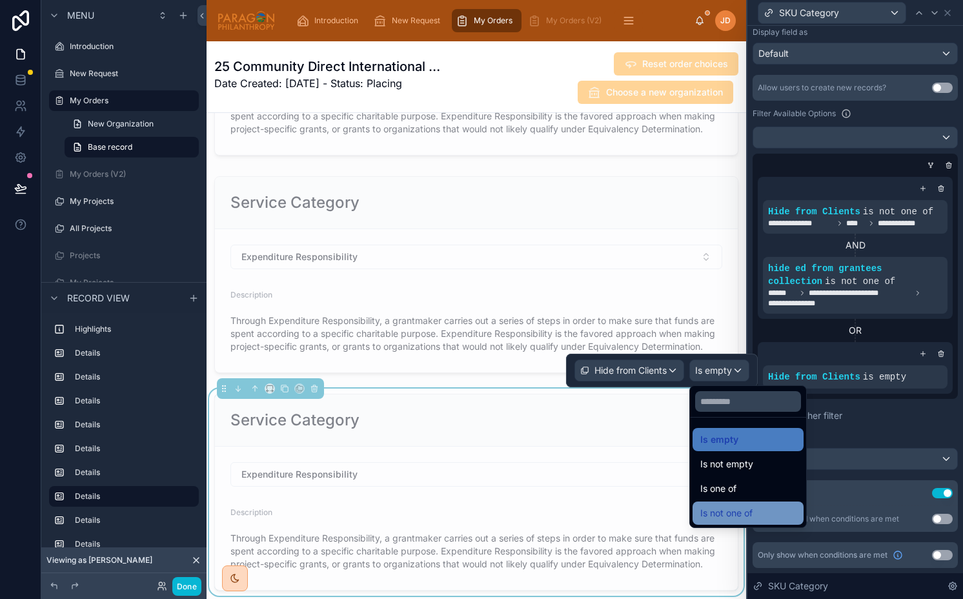
click at [741, 518] on span "Is not one of" at bounding box center [726, 512] width 52 height 15
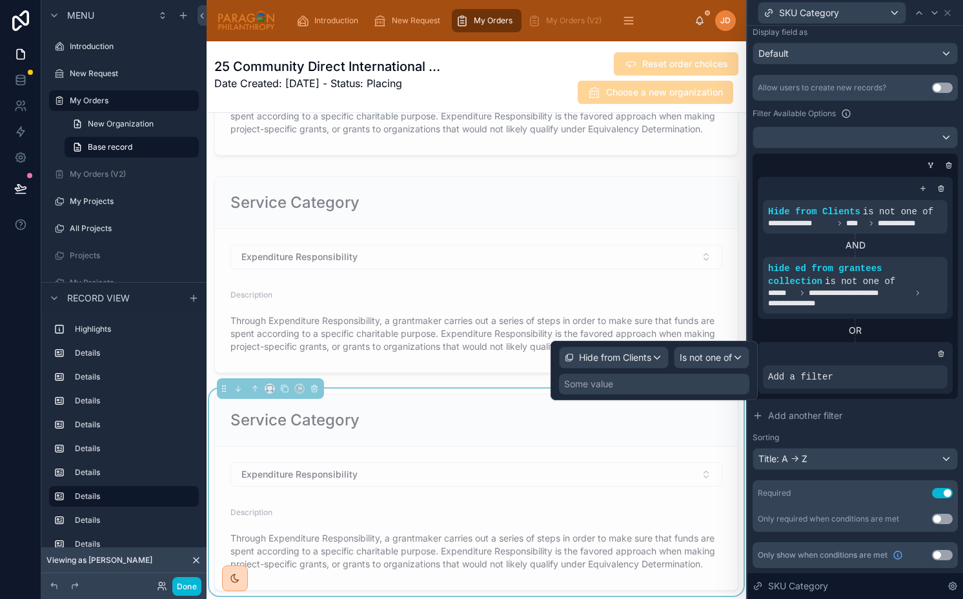
click at [650, 388] on div "Some value" at bounding box center [654, 384] width 190 height 21
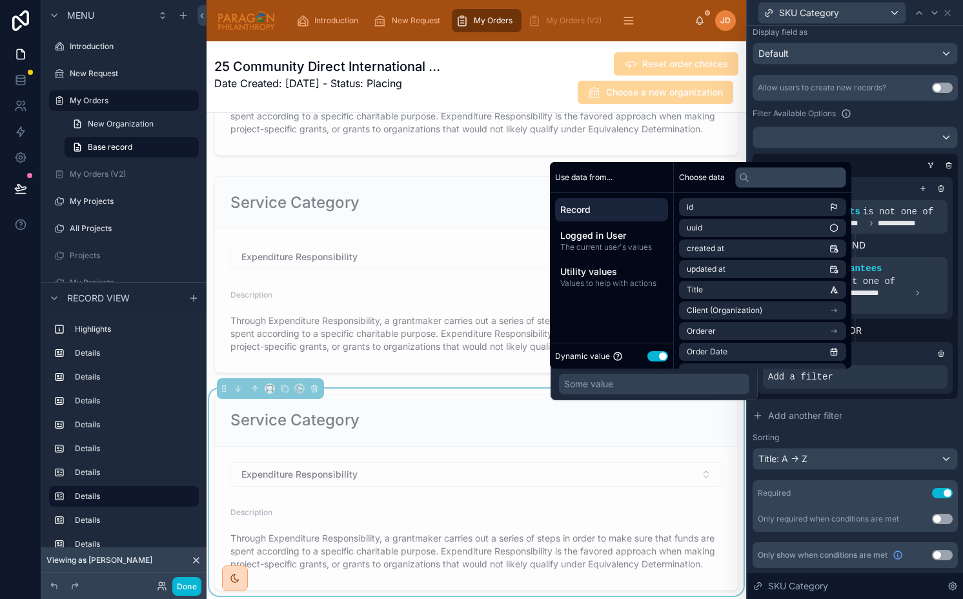
click at [648, 388] on div "Some value" at bounding box center [654, 384] width 190 height 21
click at [644, 399] on div "Hide from Clients Is not one of Some value" at bounding box center [653, 370] width 207 height 59
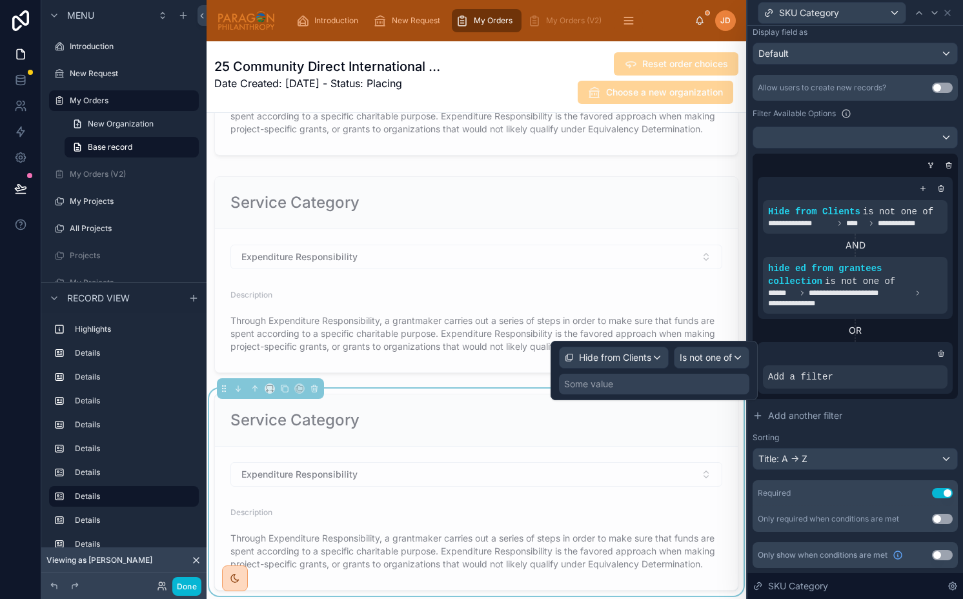
click at [650, 381] on div "Some value" at bounding box center [654, 384] width 190 height 21
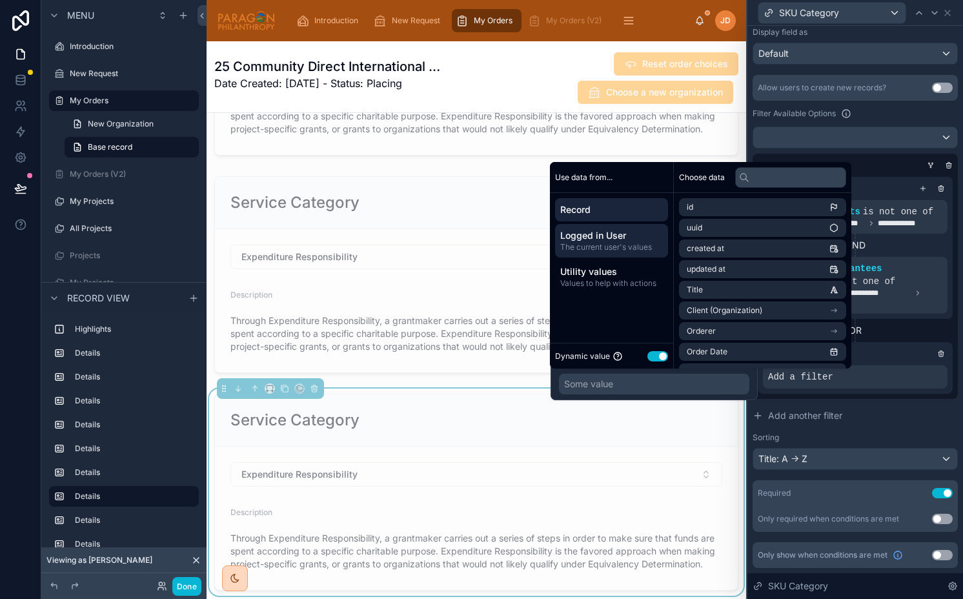
click at [612, 234] on span "Logged in User" at bounding box center [611, 235] width 103 height 13
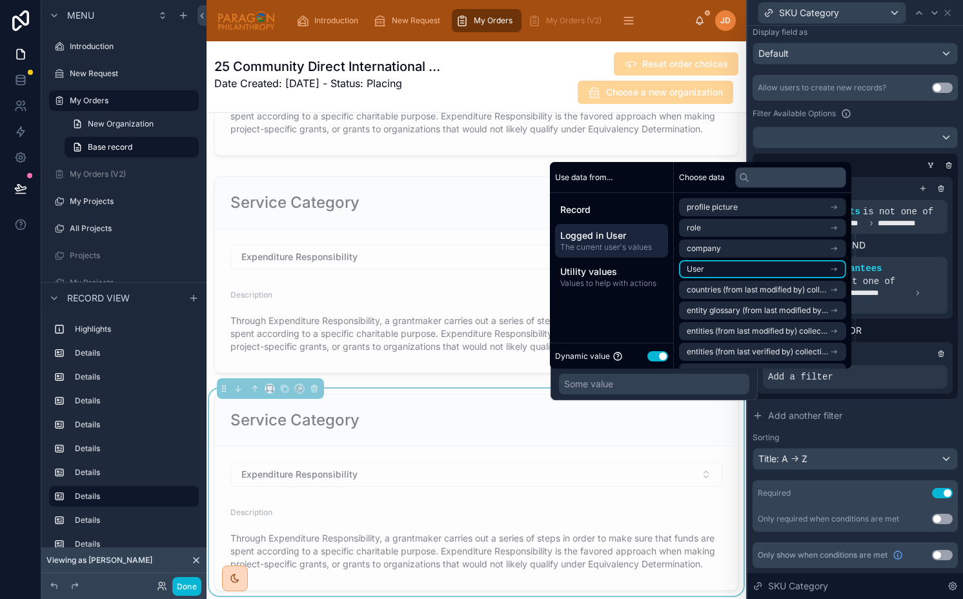
click at [732, 263] on li "User" at bounding box center [762, 269] width 167 height 18
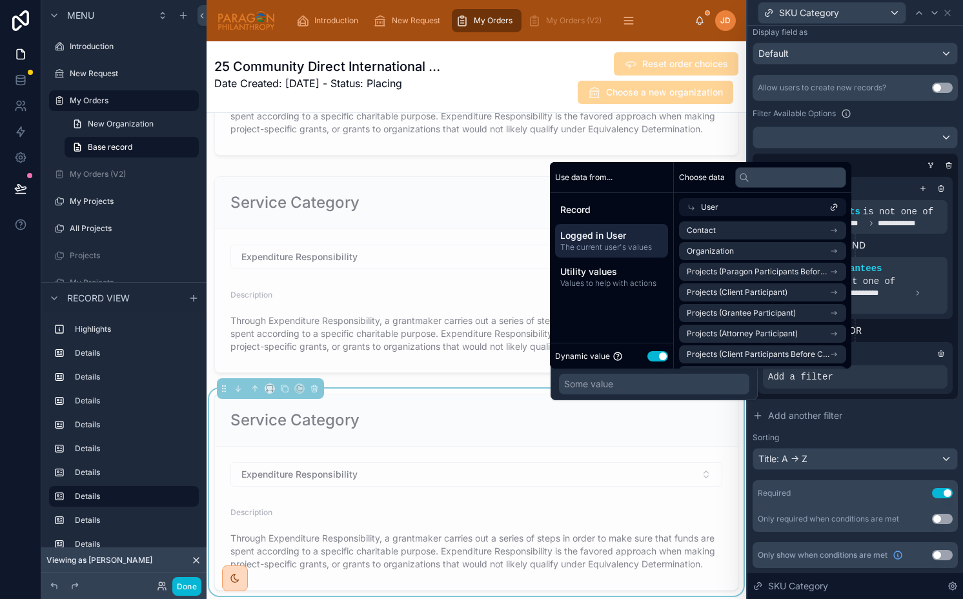
click at [685, 379] on div "Some value" at bounding box center [654, 384] width 190 height 21
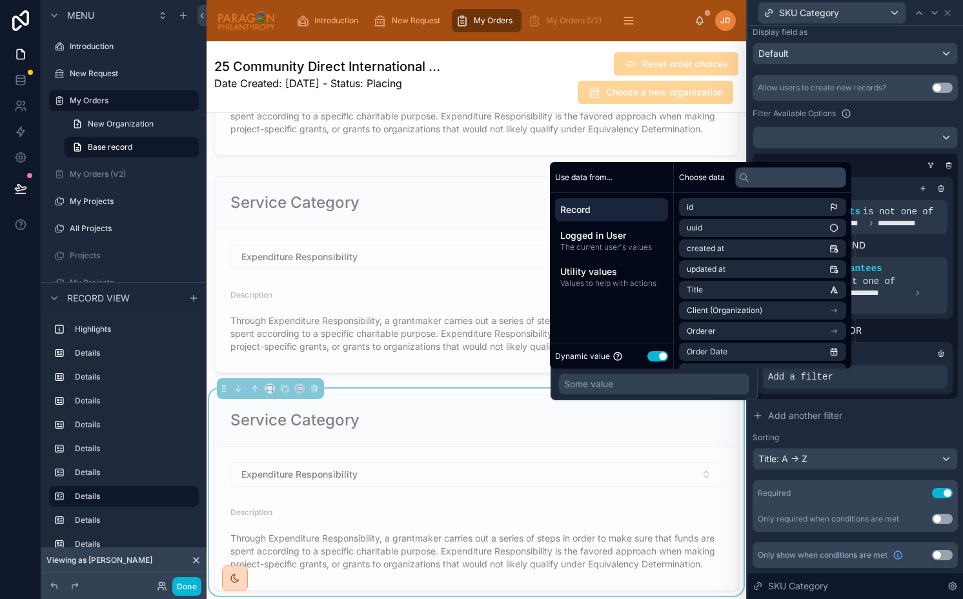
click at [685, 379] on div "Some value" at bounding box center [654, 384] width 190 height 21
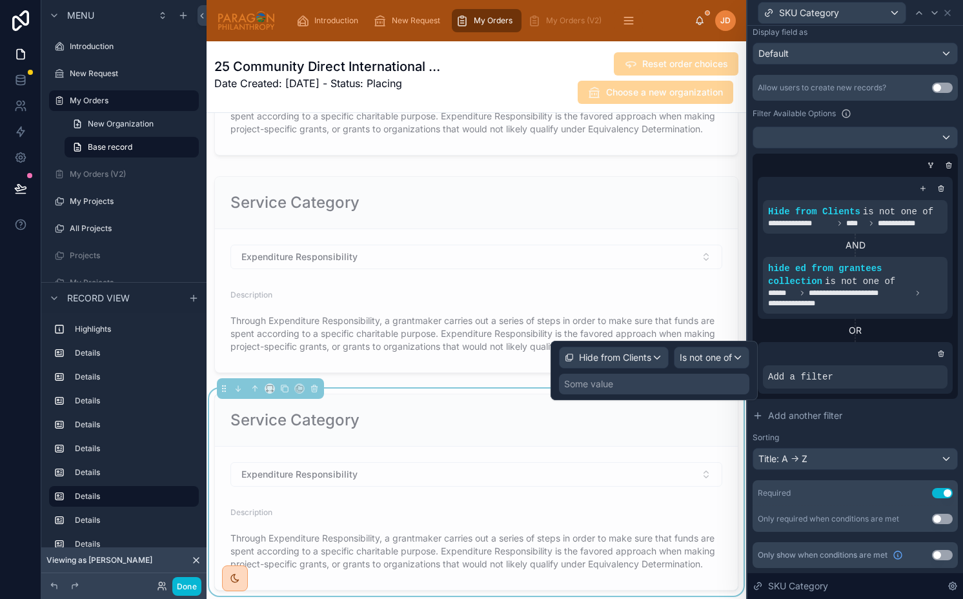
click at [666, 399] on div "Hide from Clients Is not one of Some value" at bounding box center [653, 370] width 207 height 59
click at [634, 385] on div "Some value" at bounding box center [654, 384] width 190 height 21
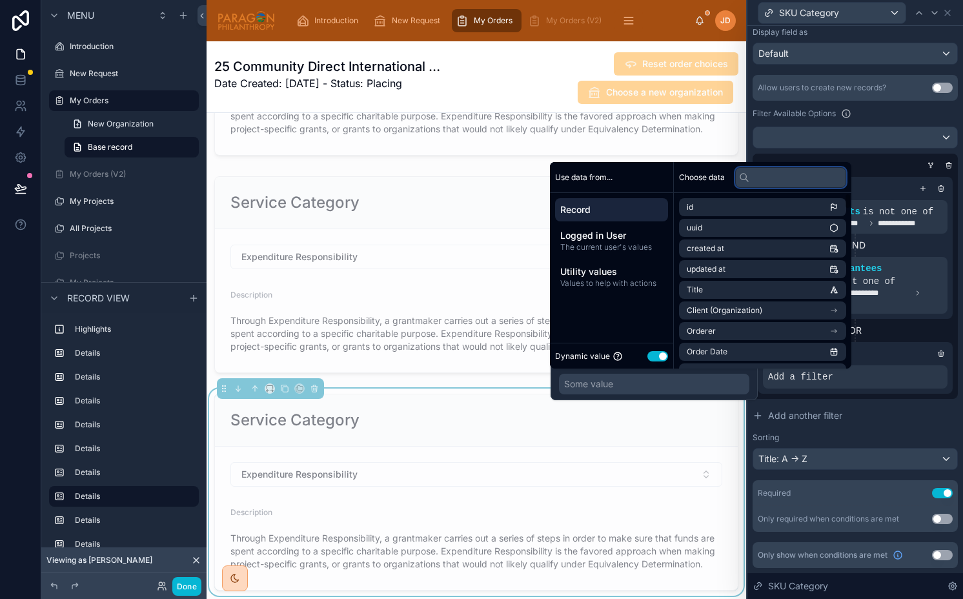
click at [768, 172] on input "text" at bounding box center [790, 177] width 111 height 21
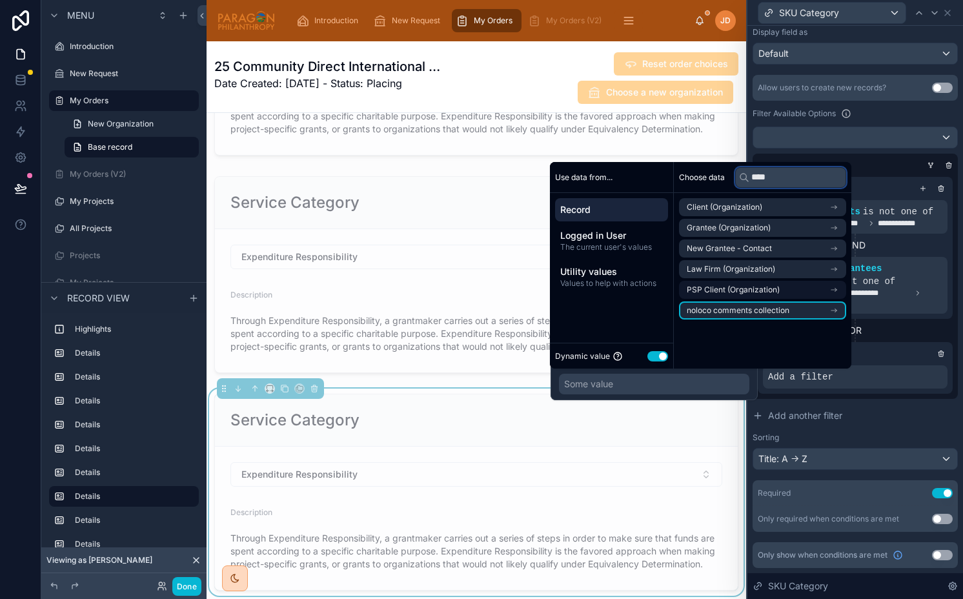
type input "***"
click at [757, 293] on span "PSP Client (Organization)" at bounding box center [732, 290] width 93 height 10
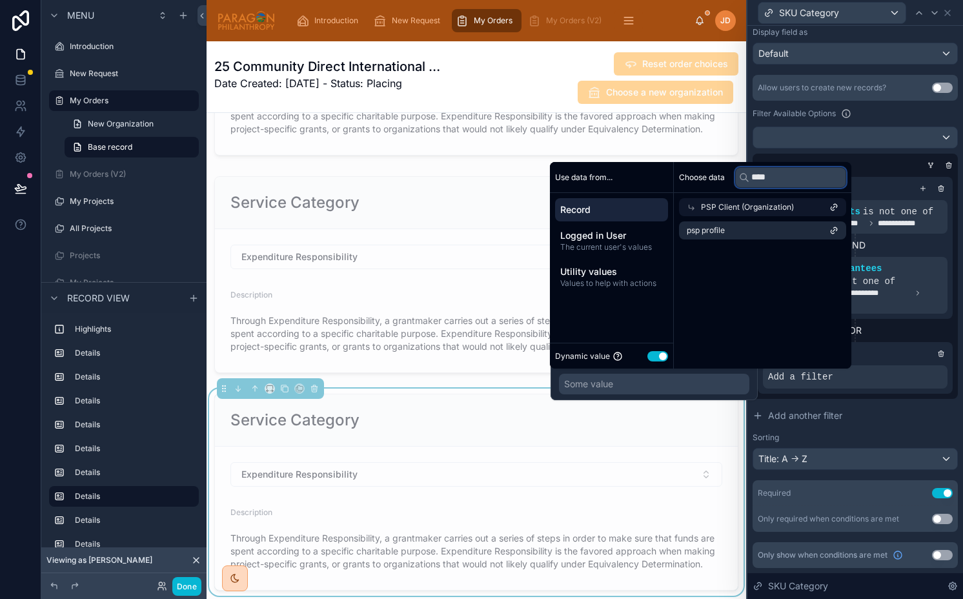
click at [775, 181] on input "***" at bounding box center [790, 177] width 111 height 21
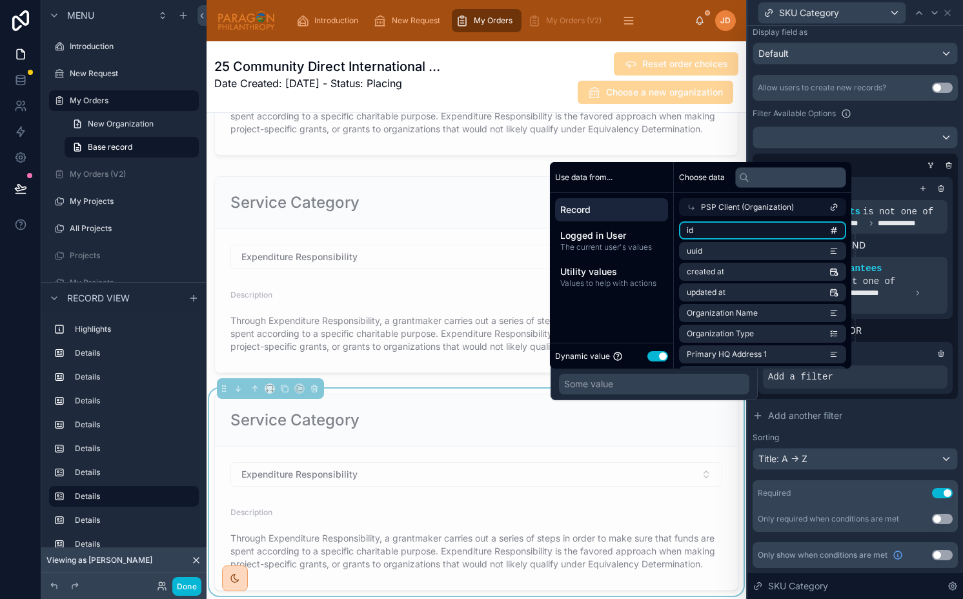
click at [737, 226] on li "id" at bounding box center [762, 230] width 167 height 18
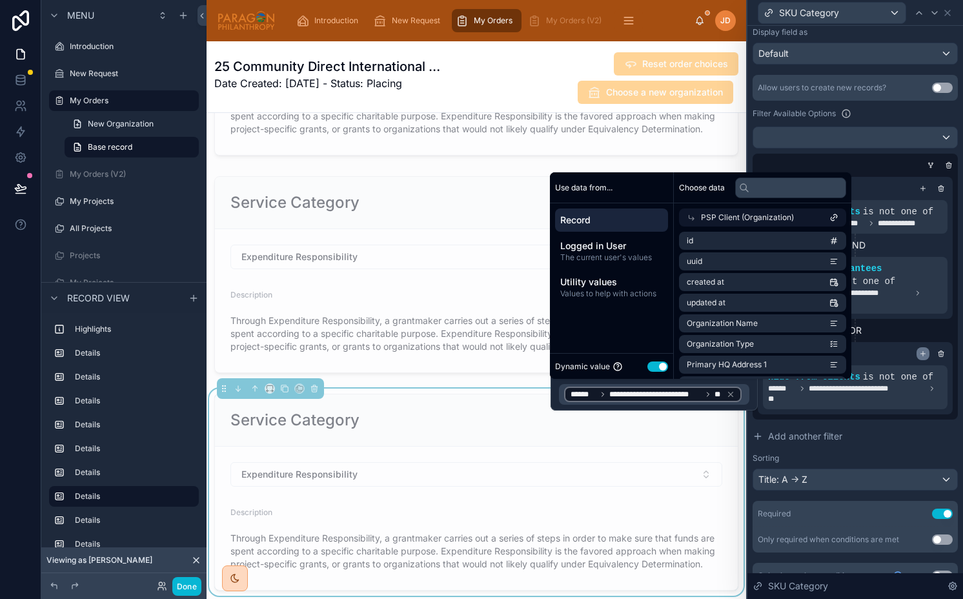
click at [916, 350] on div at bounding box center [922, 353] width 13 height 13
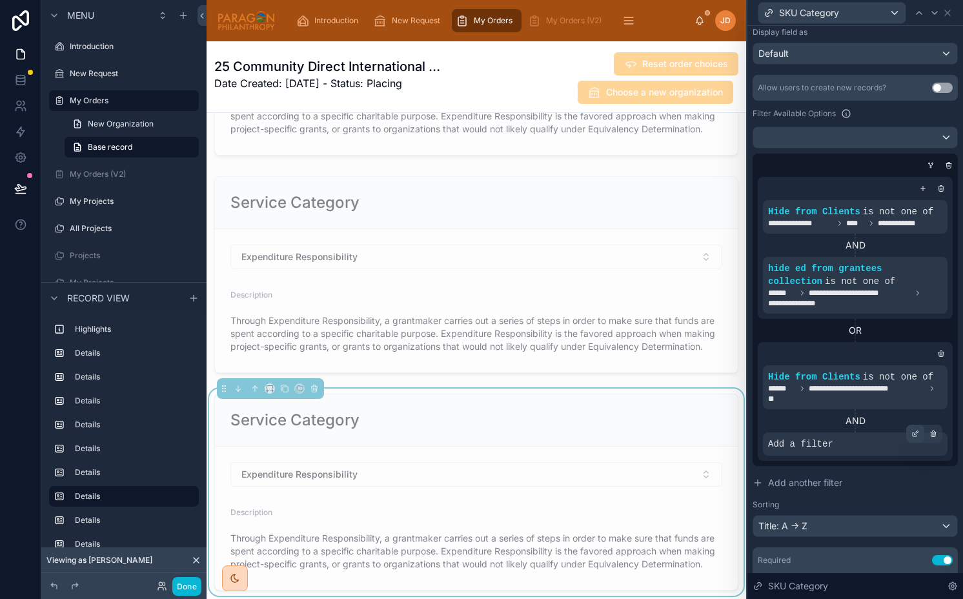
click at [912, 430] on icon at bounding box center [915, 434] width 8 height 8
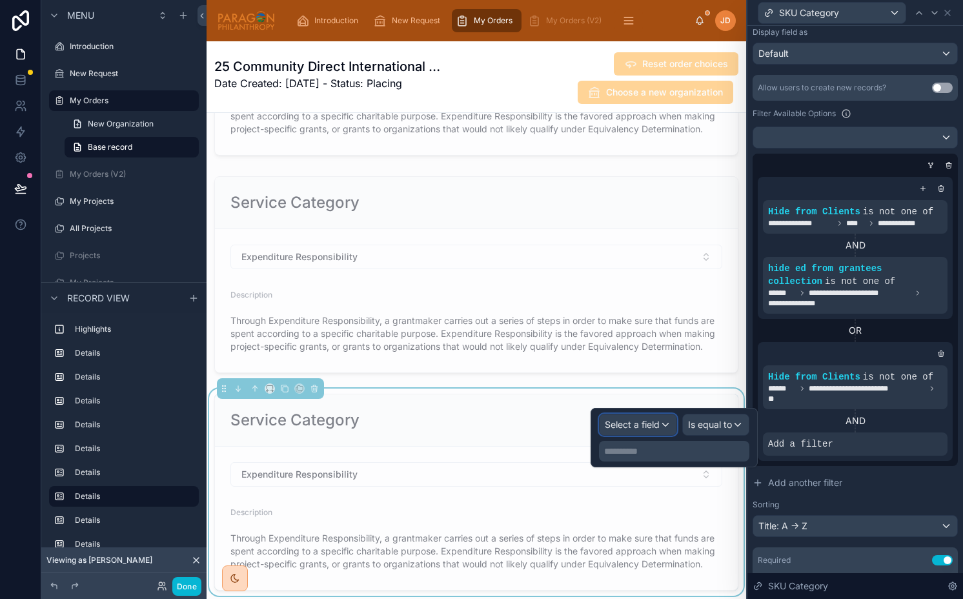
click at [658, 429] on span "Select a field" at bounding box center [632, 424] width 55 height 11
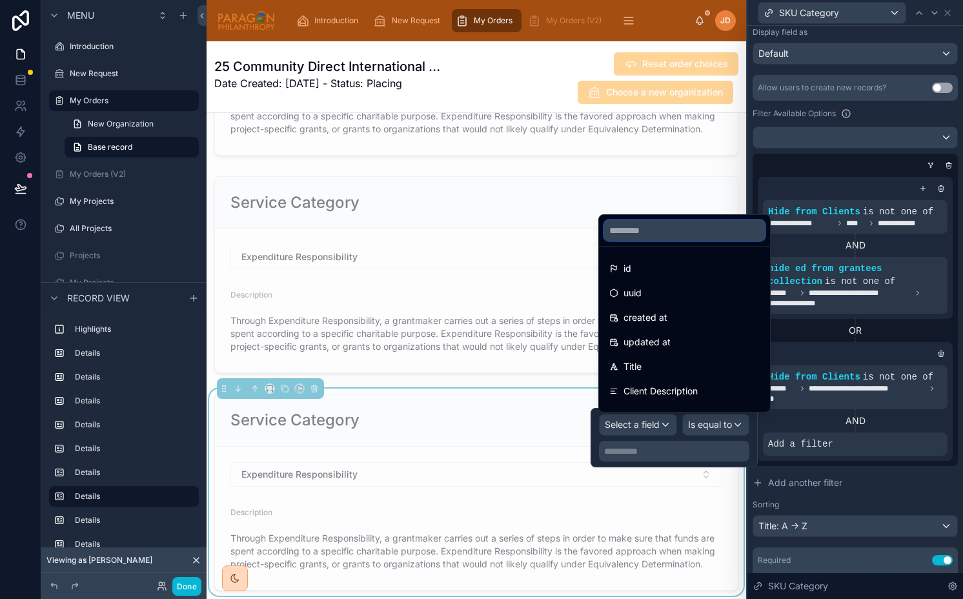
click at [648, 234] on input "text" at bounding box center [684, 230] width 161 height 21
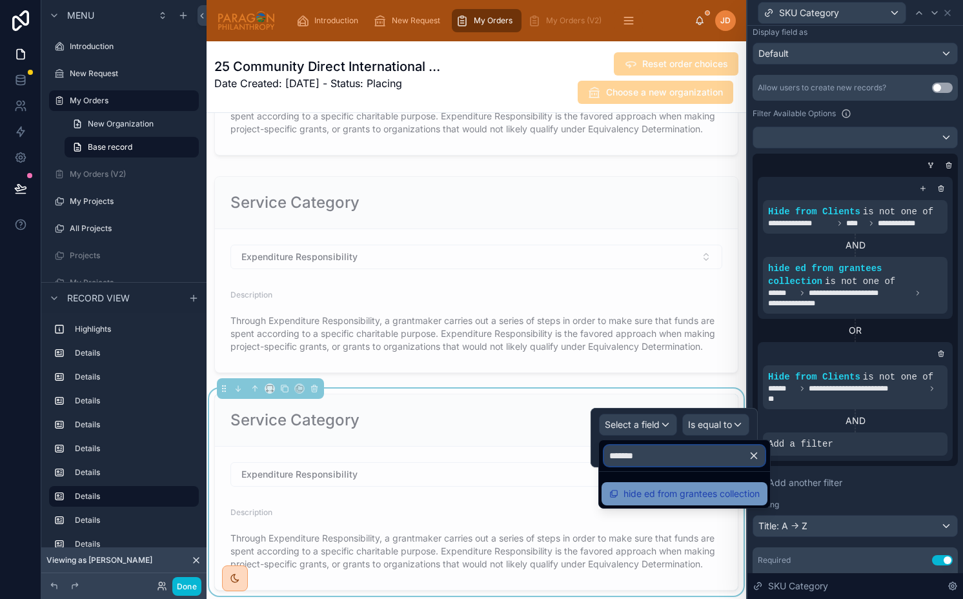
type input "*******"
click at [681, 494] on span "hide ed from grantees collection" at bounding box center [691, 493] width 136 height 15
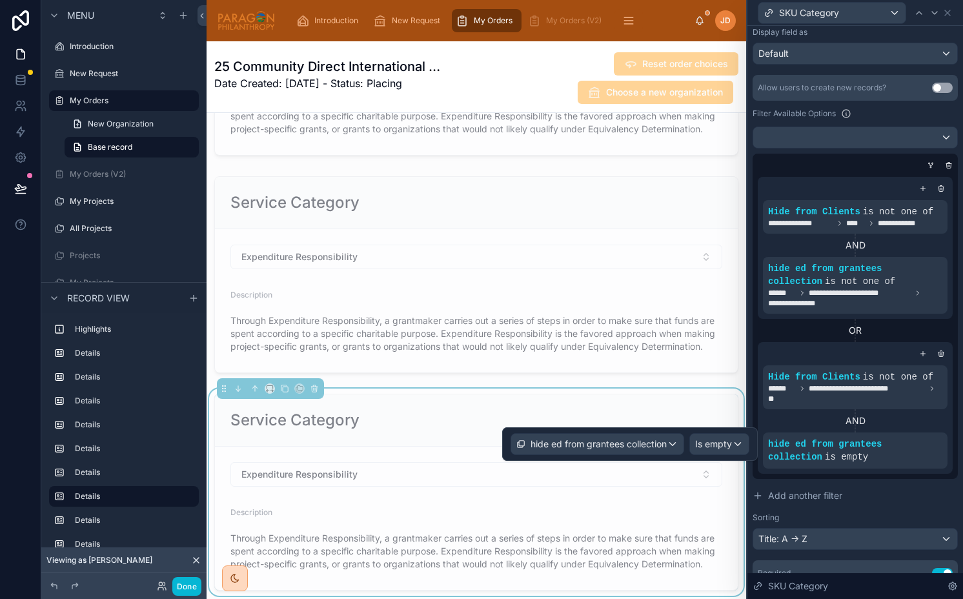
click at [712, 456] on div "hide ed from grantees collection Is empty" at bounding box center [629, 444] width 255 height 34
click at [710, 453] on div "Is empty" at bounding box center [719, 444] width 59 height 21
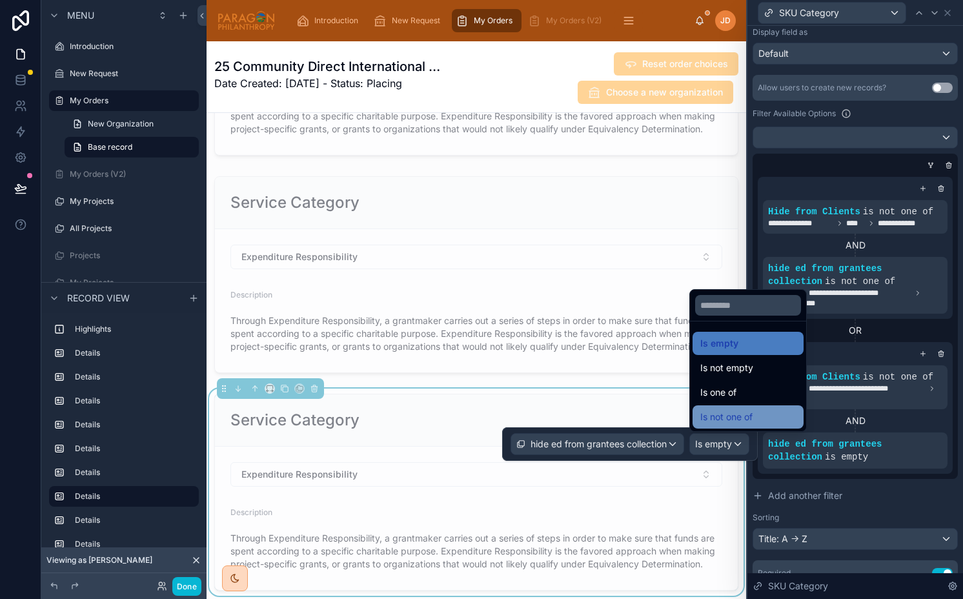
click at [743, 415] on span "Is not one of" at bounding box center [726, 416] width 52 height 15
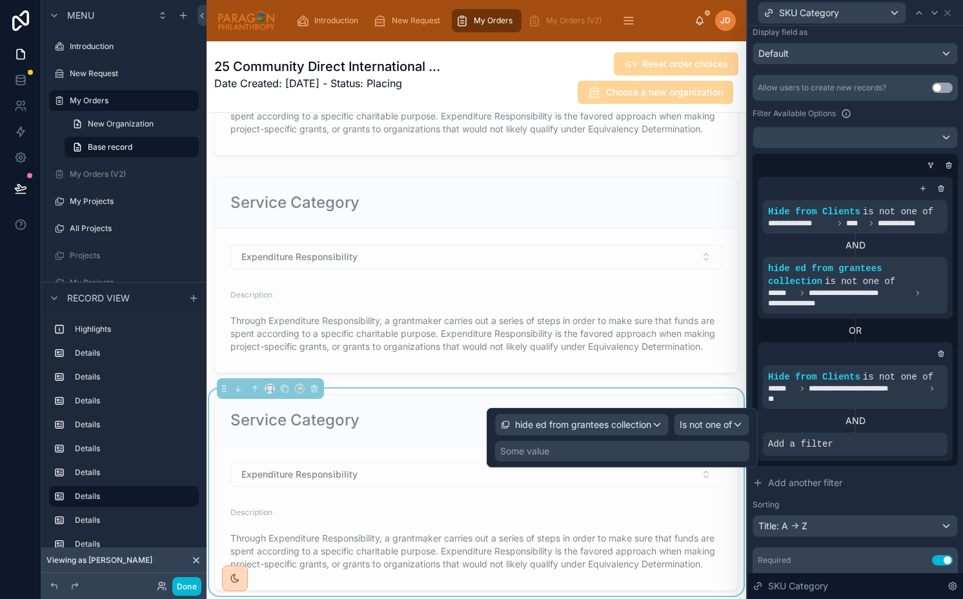
click at [647, 448] on div "Some value" at bounding box center [622, 451] width 254 height 21
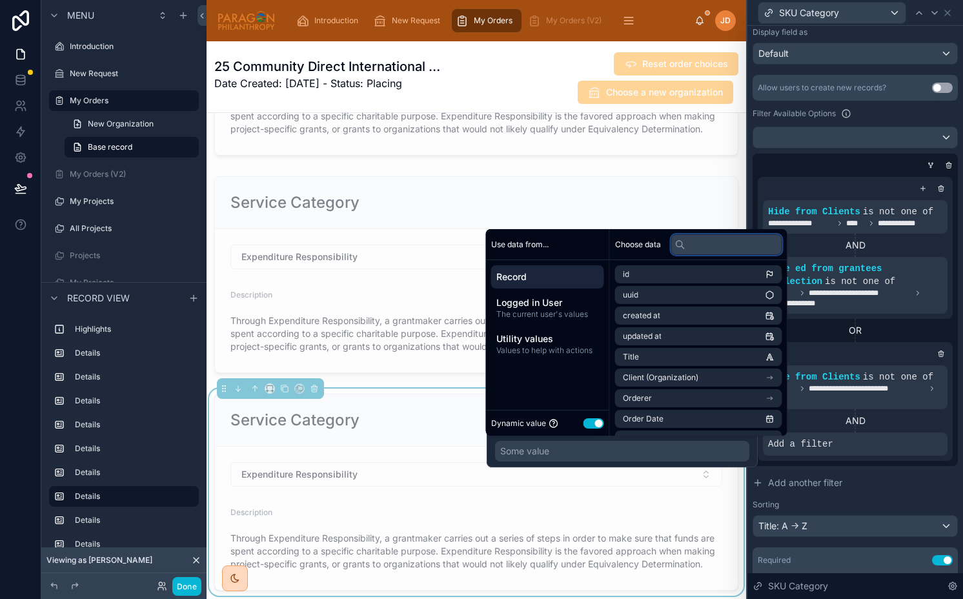
click at [696, 245] on input "text" at bounding box center [726, 244] width 111 height 21
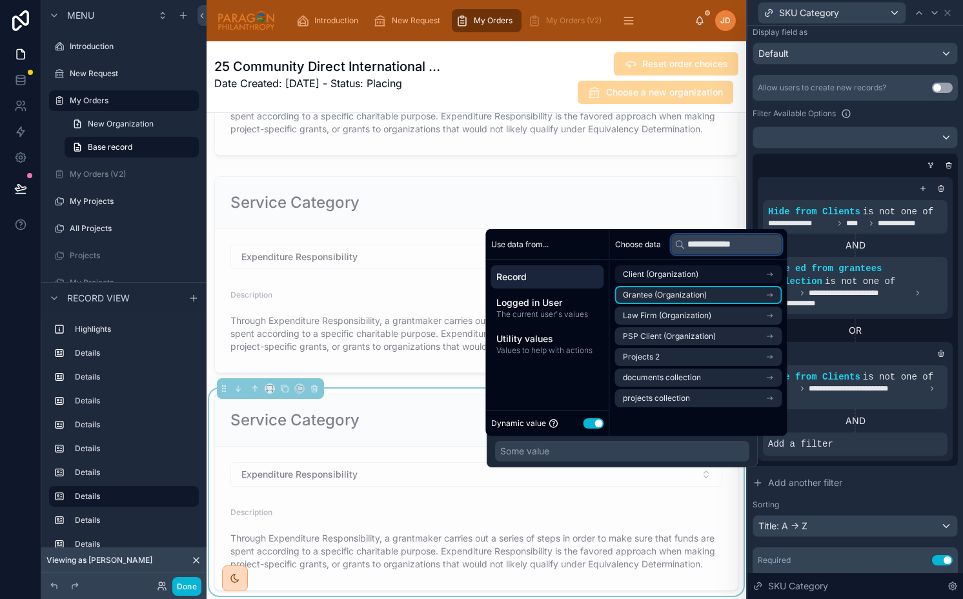
type input "**********"
click at [706, 292] on li "Grantee (Organization)" at bounding box center [698, 295] width 167 height 18
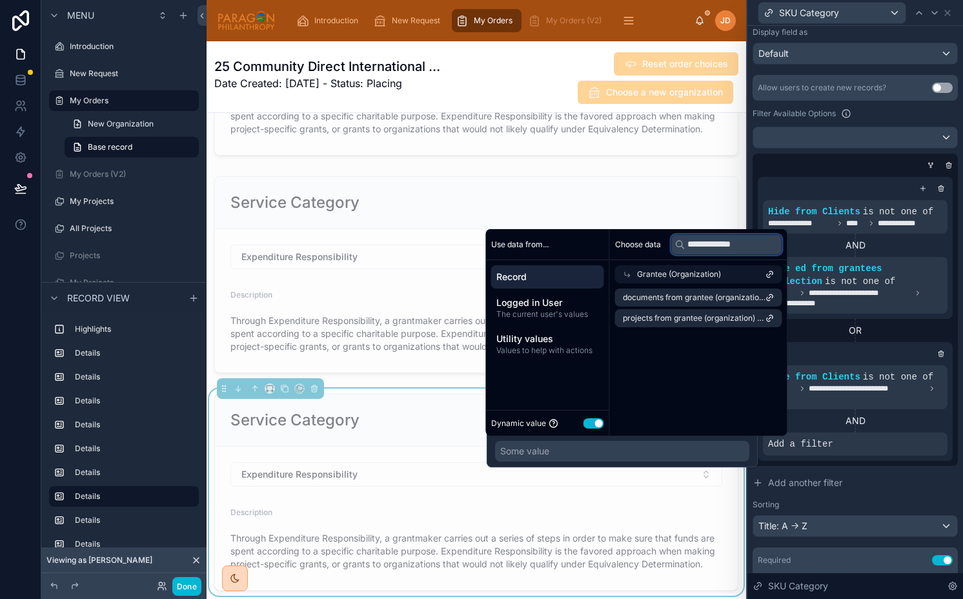
click at [721, 246] on input "**********" at bounding box center [726, 244] width 111 height 21
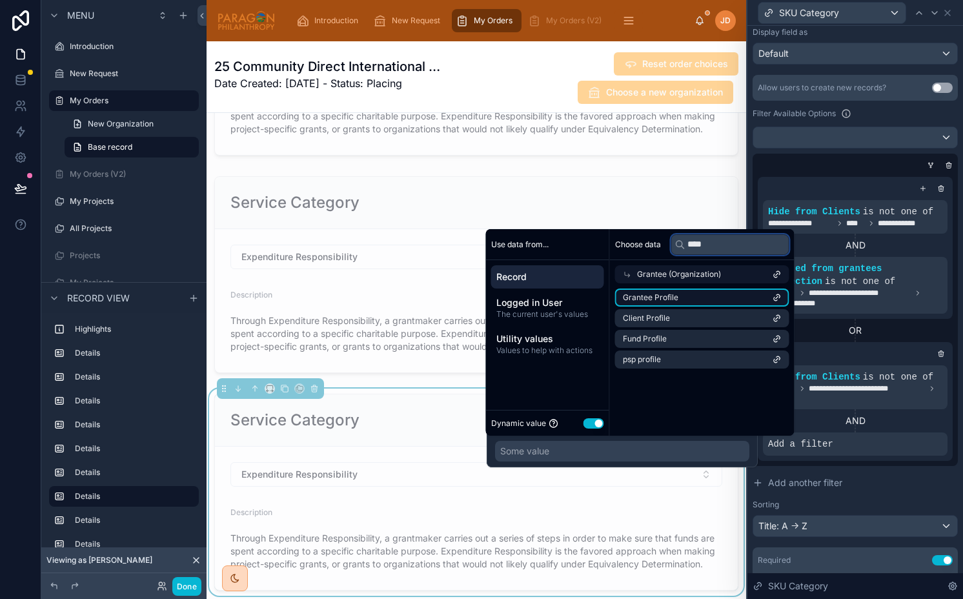
type input "****"
drag, startPoint x: 692, startPoint y: 293, endPoint x: 809, endPoint y: 327, distance: 122.3
click at [692, 293] on li "Grantee Profile" at bounding box center [702, 297] width 174 height 18
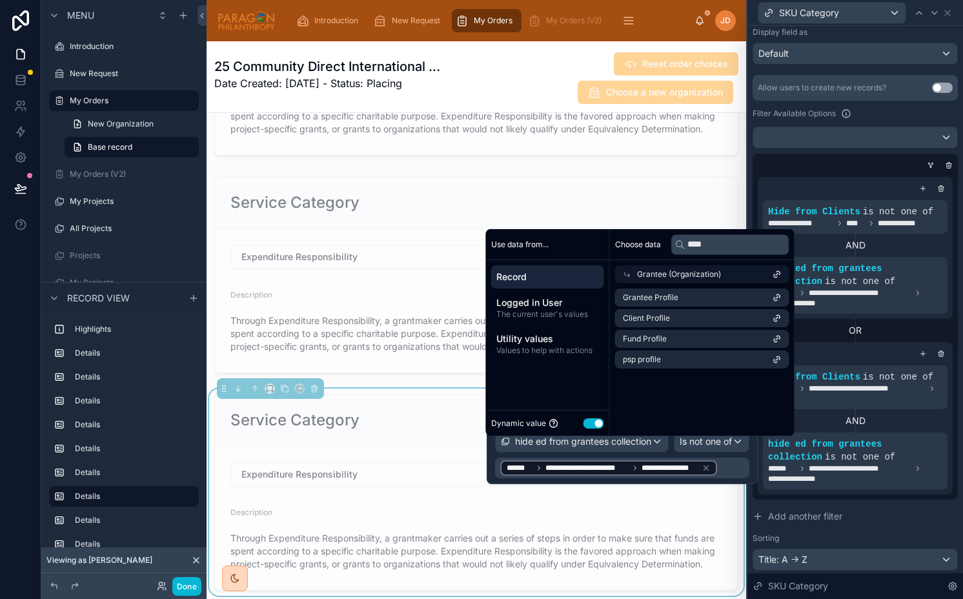
click at [897, 502] on div "**********" at bounding box center [854, 323] width 205 height 496
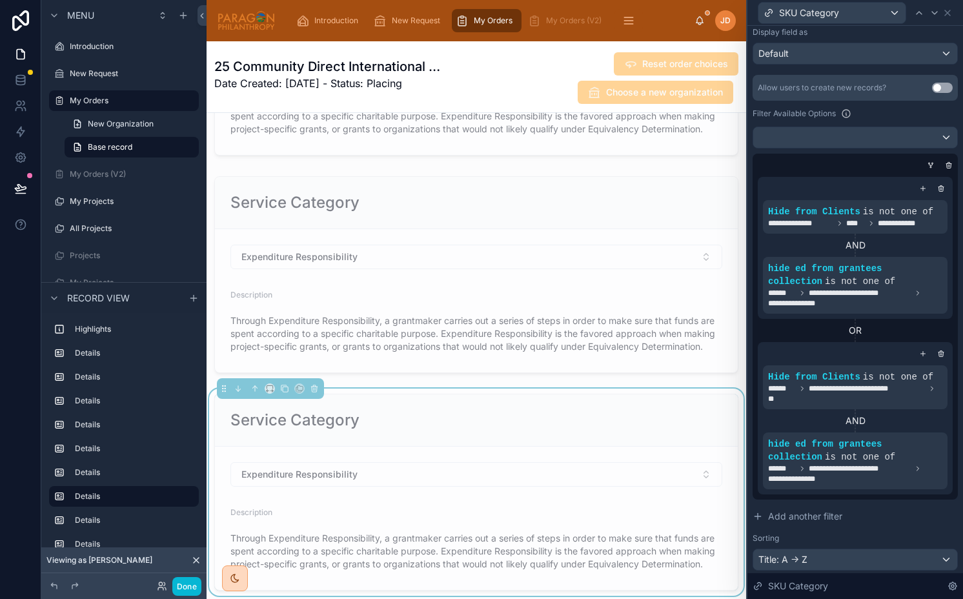
scroll to position [274, 0]
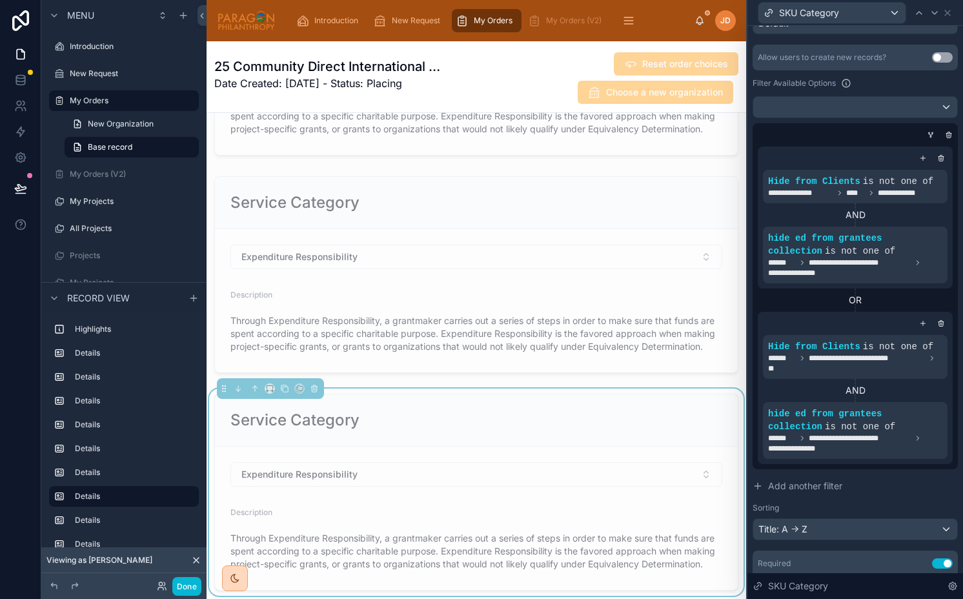
click at [810, 301] on div "OR" at bounding box center [854, 300] width 195 height 13
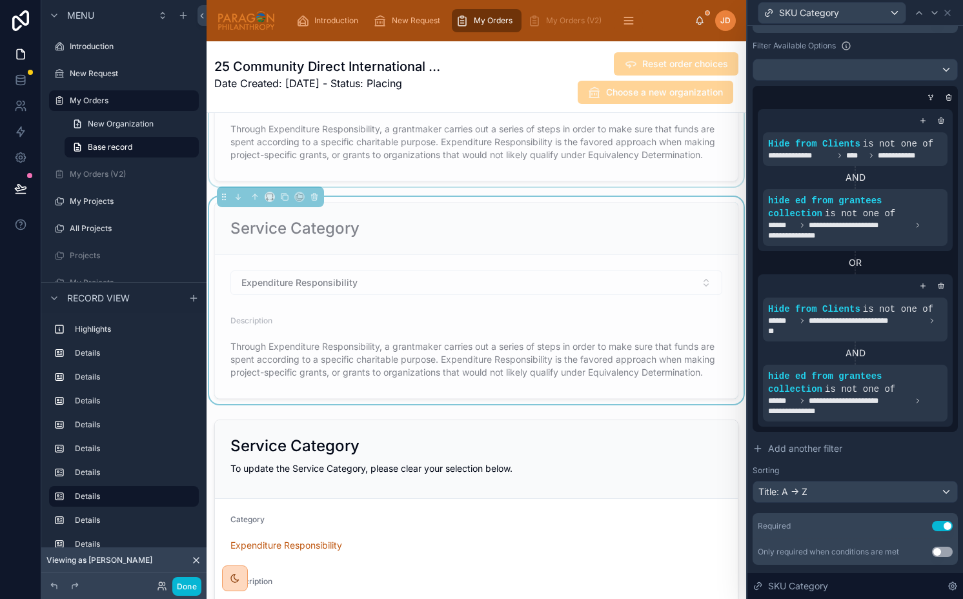
scroll to position [1748, 0]
click at [428, 208] on div "Service Category" at bounding box center [476, 227] width 523 height 52
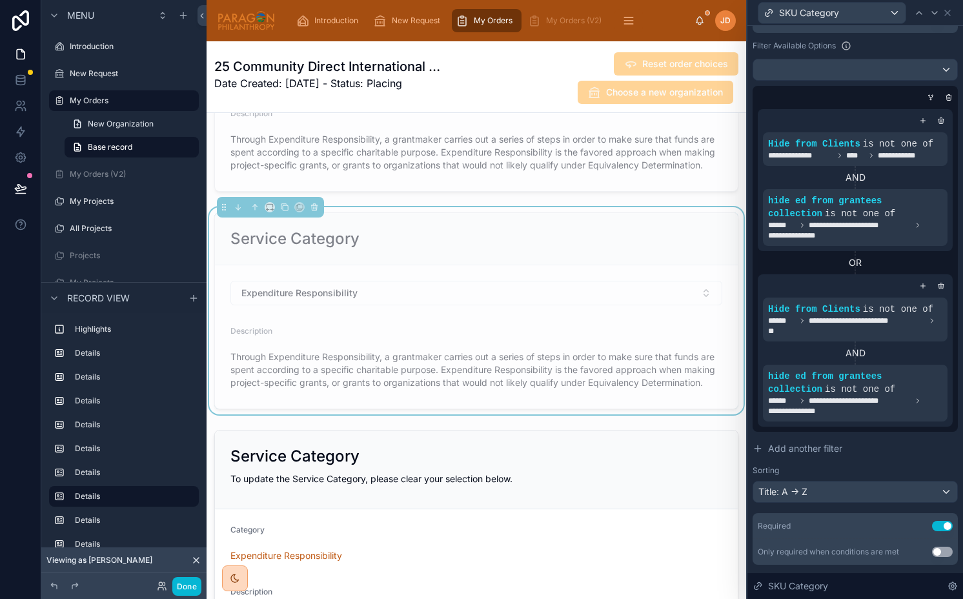
scroll to position [1730, 0]
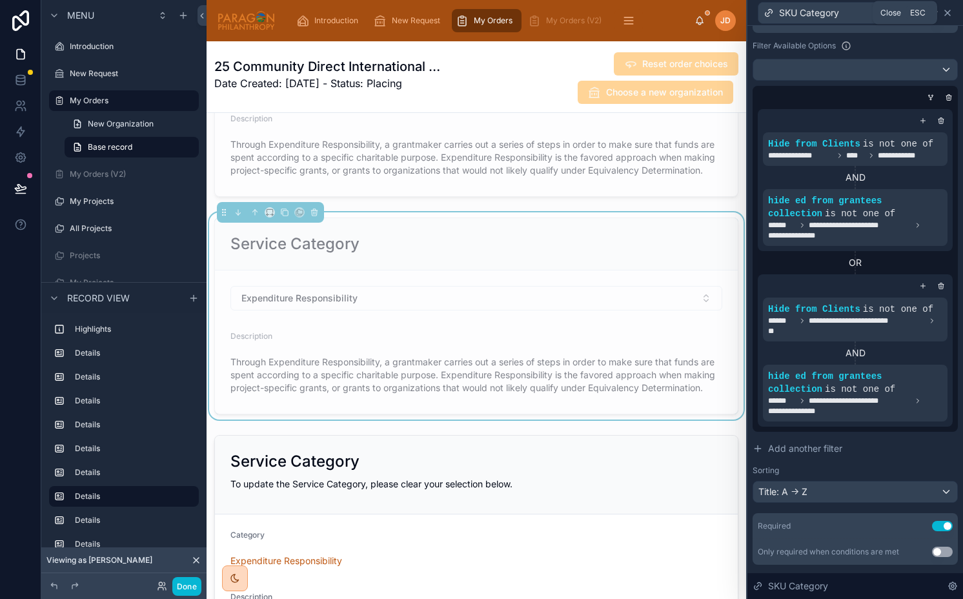
click at [950, 11] on icon at bounding box center [947, 13] width 10 height 10
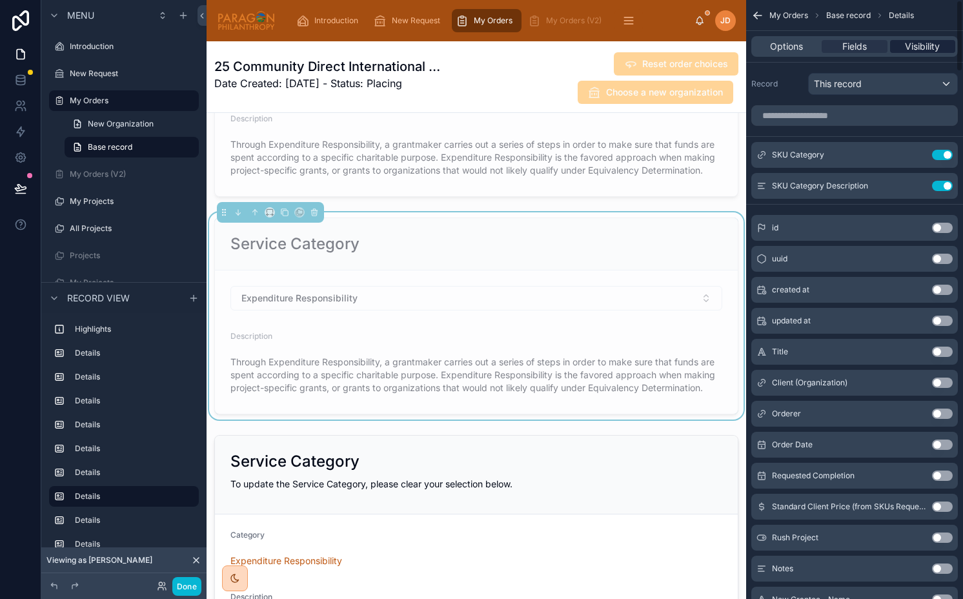
click at [920, 51] on span "Visibility" at bounding box center [922, 46] width 35 height 13
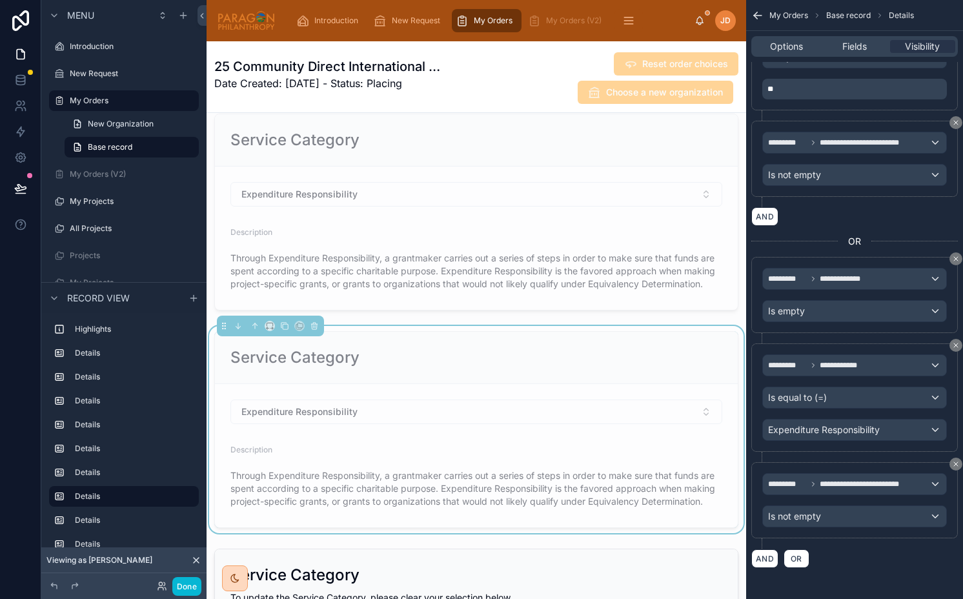
scroll to position [1605, 0]
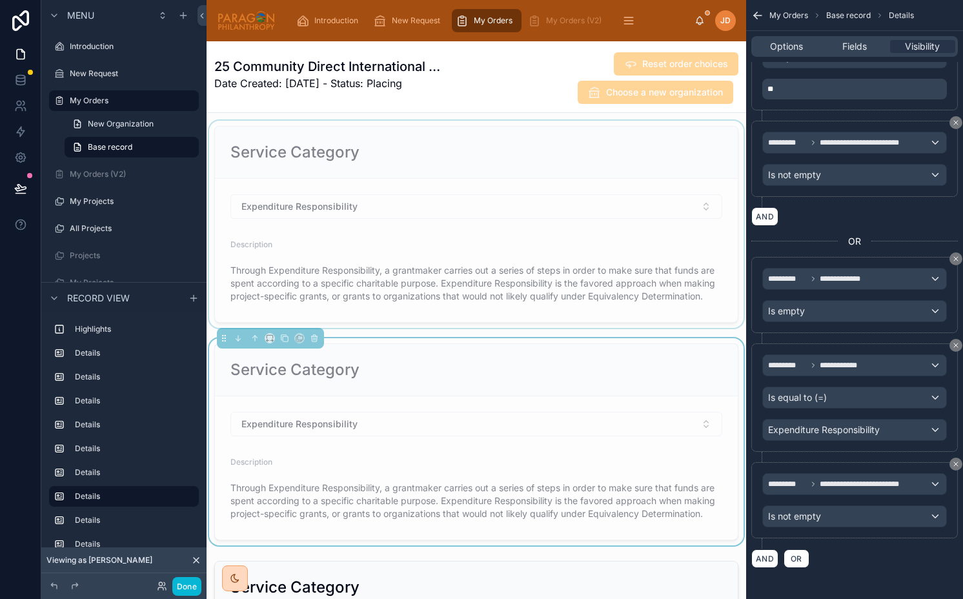
click at [512, 199] on div at bounding box center [475, 224] width 539 height 207
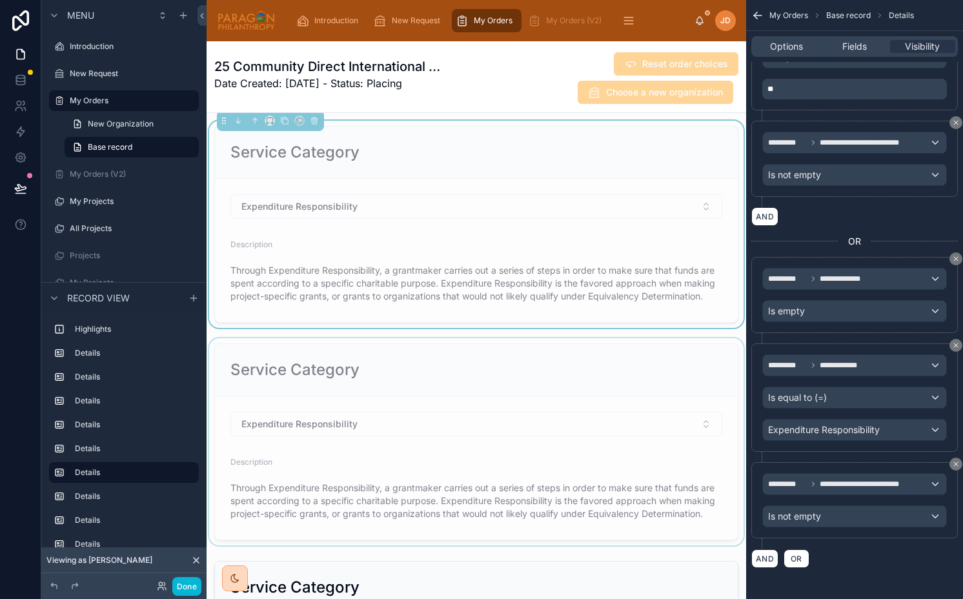
click at [528, 370] on div at bounding box center [475, 441] width 539 height 207
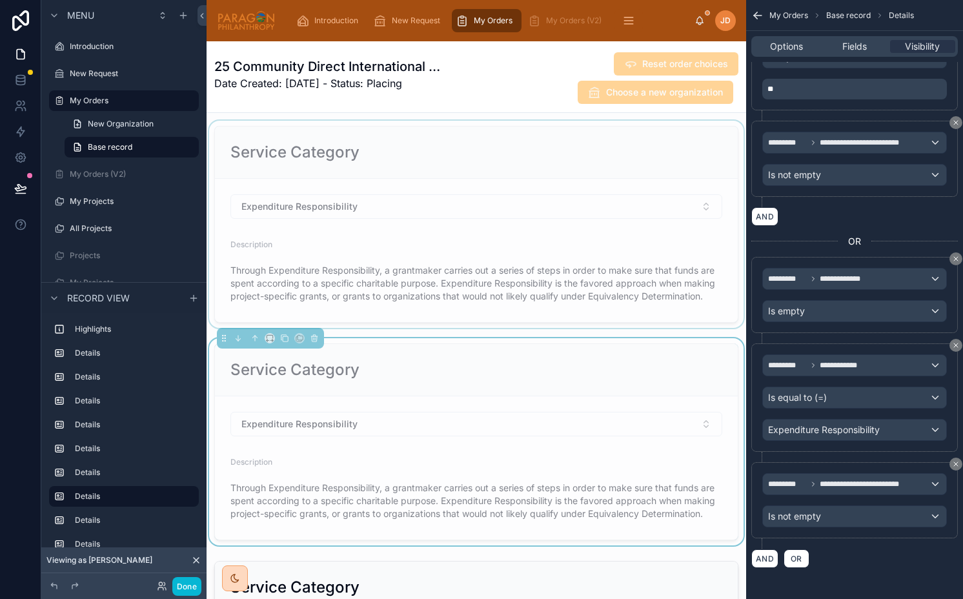
click at [576, 211] on div at bounding box center [475, 224] width 539 height 207
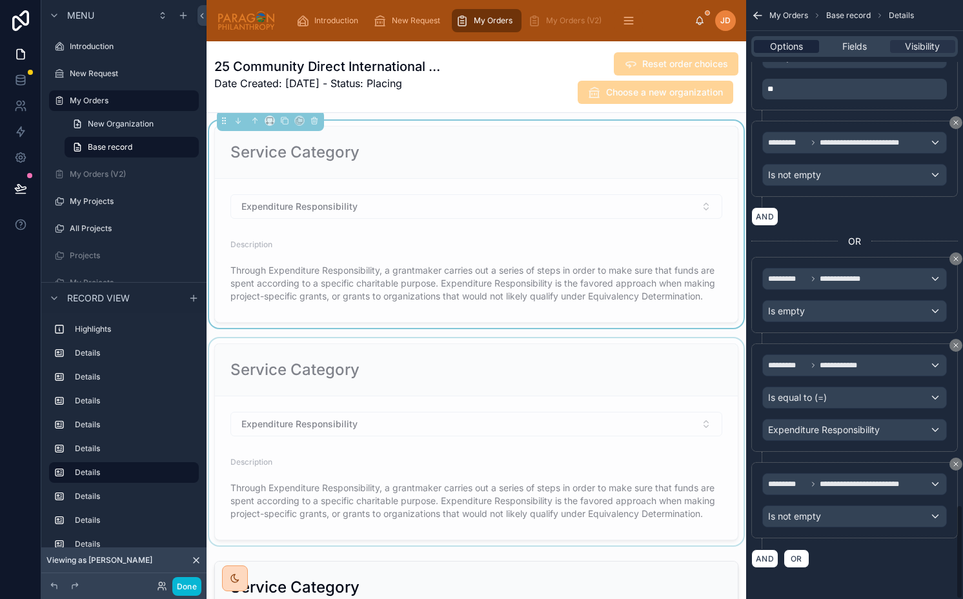
click at [785, 47] on span "Options" at bounding box center [786, 46] width 33 height 13
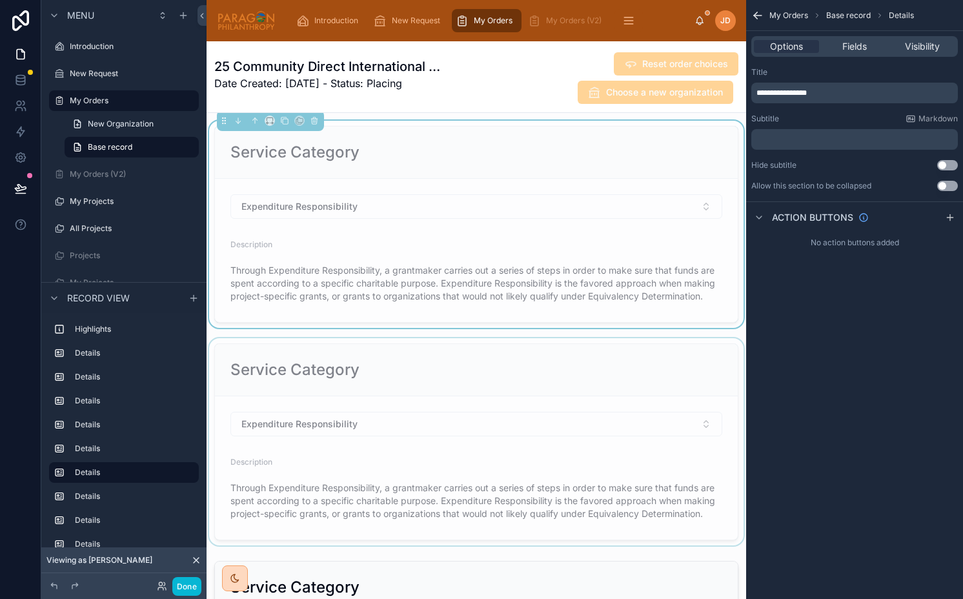
click at [499, 225] on form "Expenditure Responsibility Description Through Expenditure Responsibility, a gr…" at bounding box center [476, 250] width 523 height 143
click at [470, 410] on div at bounding box center [475, 441] width 539 height 207
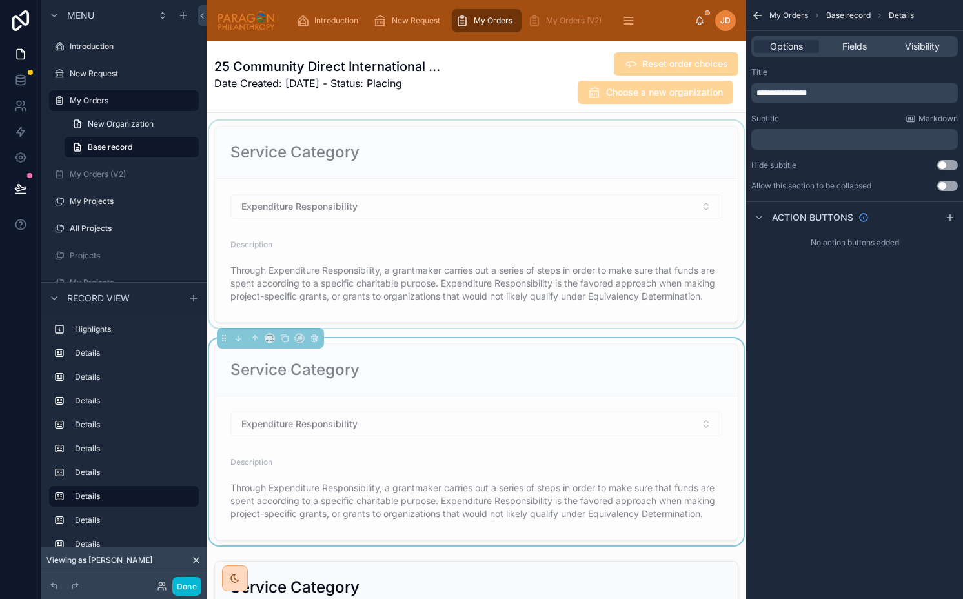
click at [535, 181] on div at bounding box center [475, 224] width 539 height 207
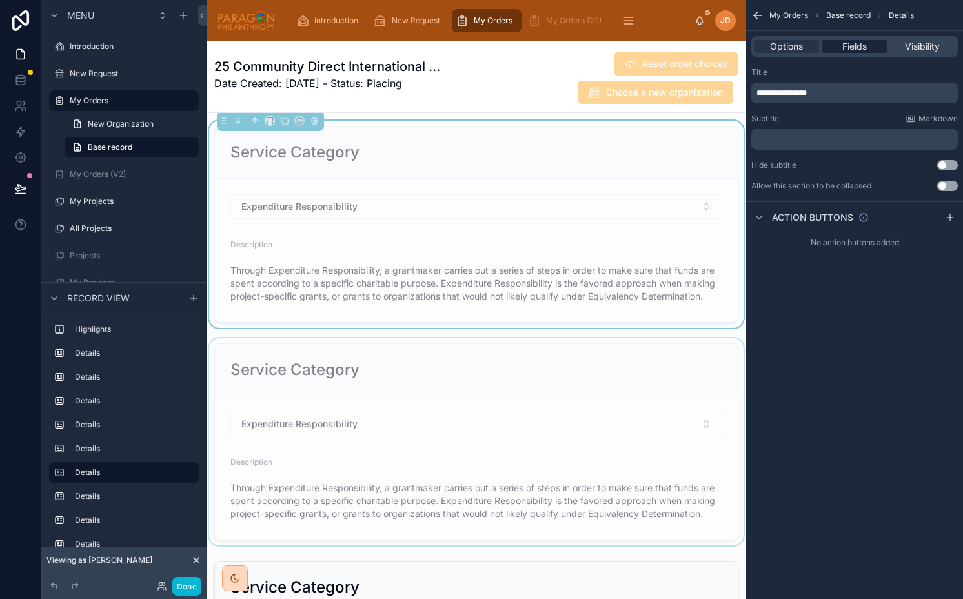
click at [867, 41] on div "Fields" at bounding box center [853, 46] width 65 height 13
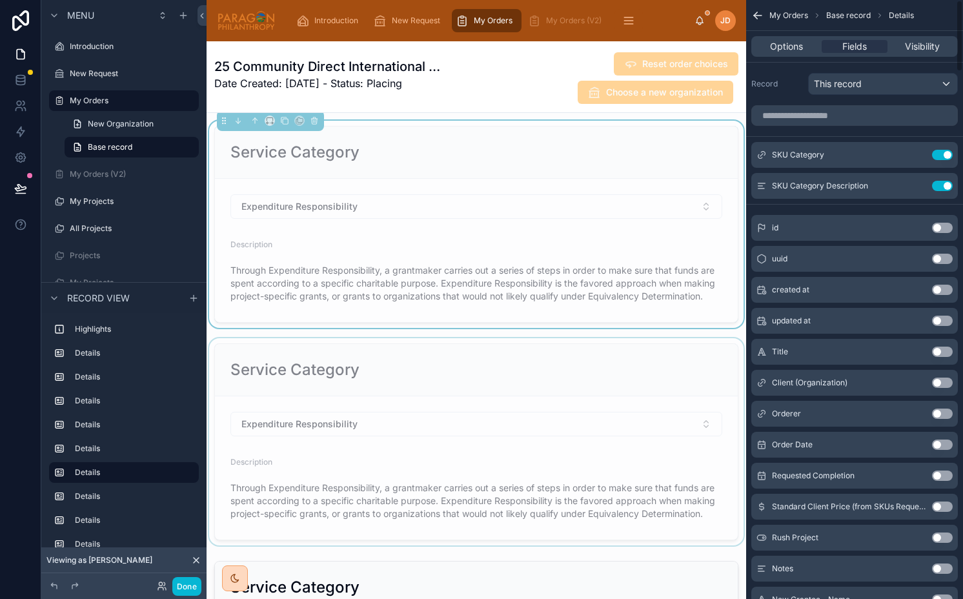
click at [592, 418] on div at bounding box center [475, 441] width 539 height 207
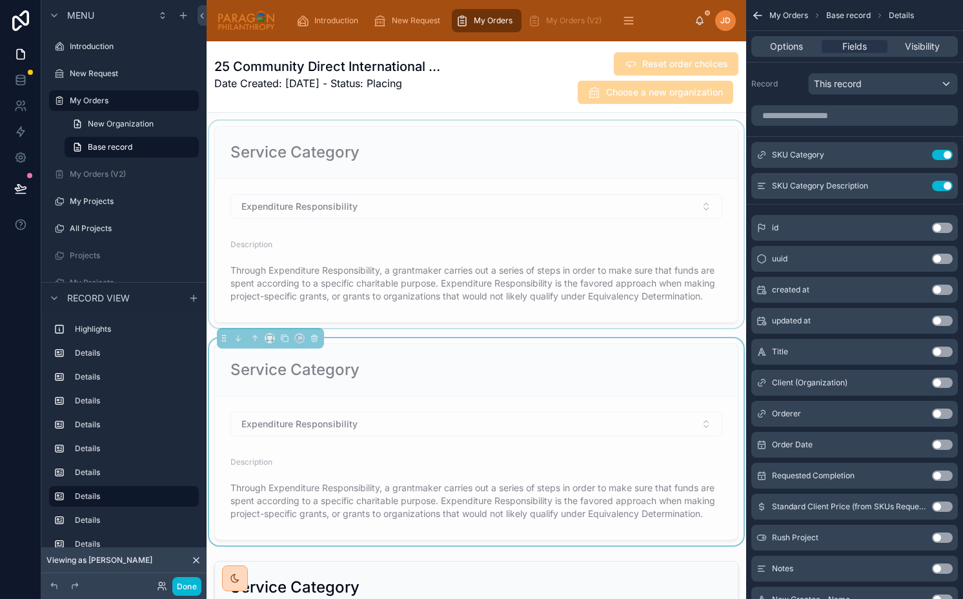
click at [591, 225] on div at bounding box center [475, 224] width 539 height 207
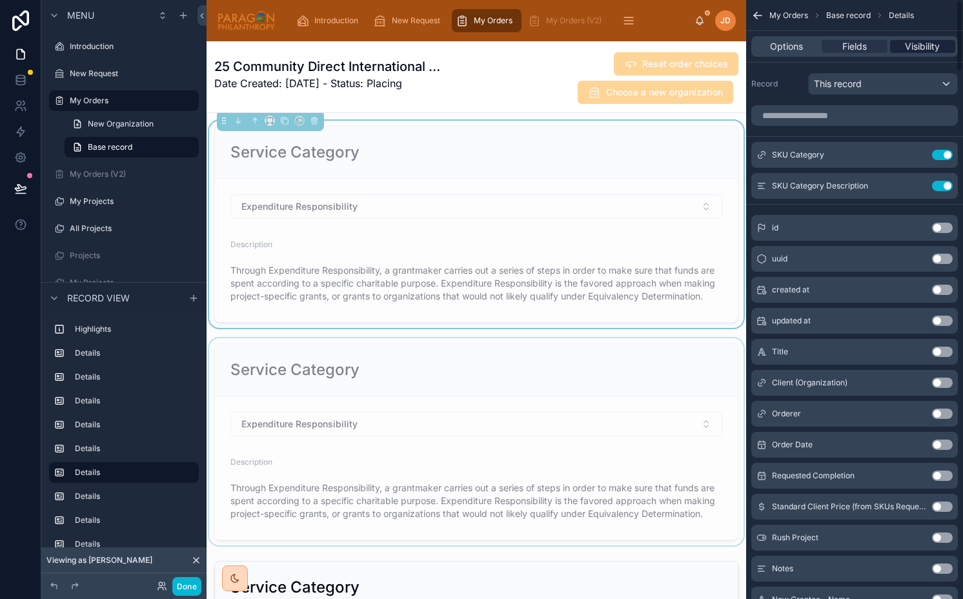
click at [929, 49] on span "Visibility" at bounding box center [922, 46] width 35 height 13
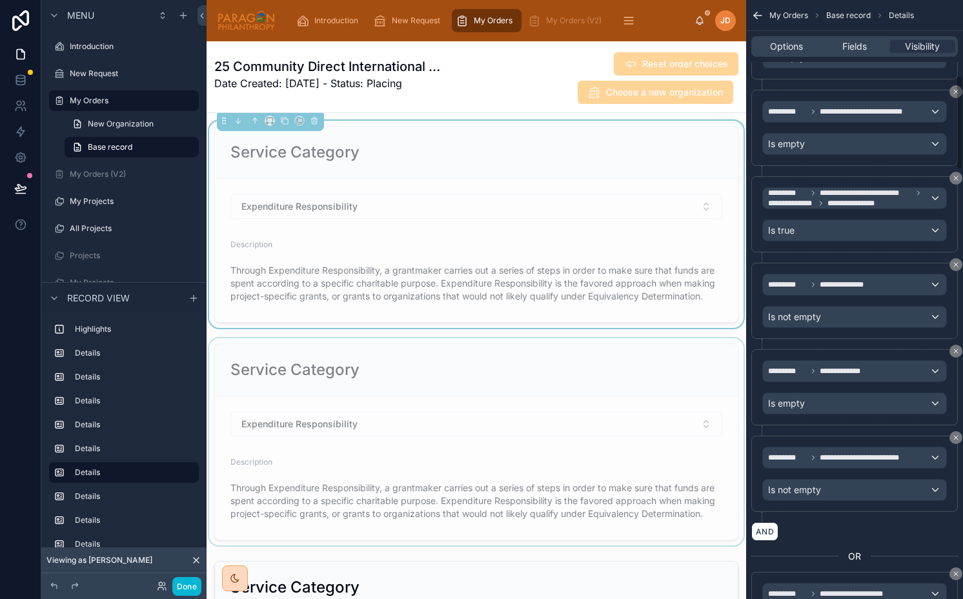
scroll to position [481, 0]
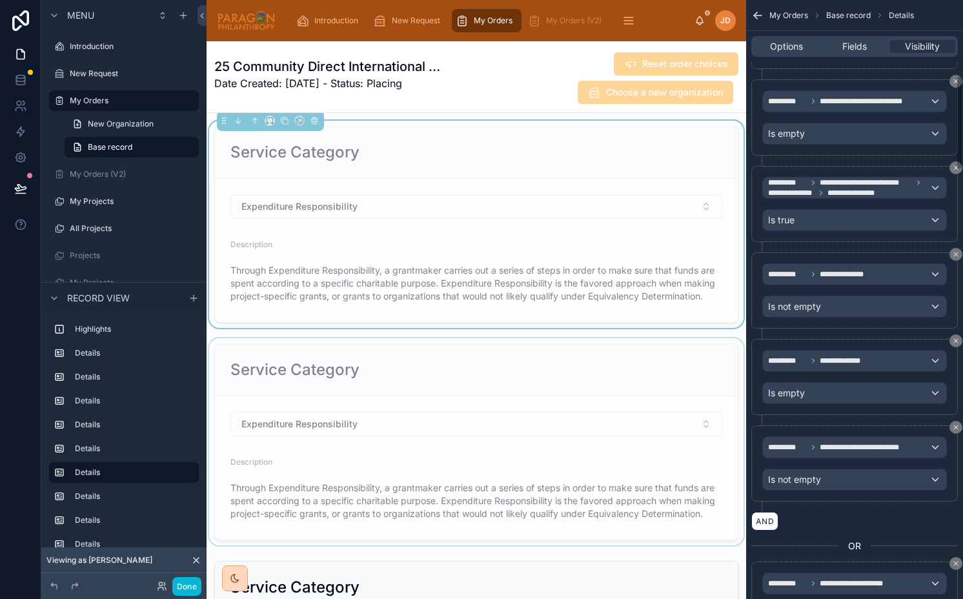
click at [562, 434] on div at bounding box center [475, 441] width 539 height 207
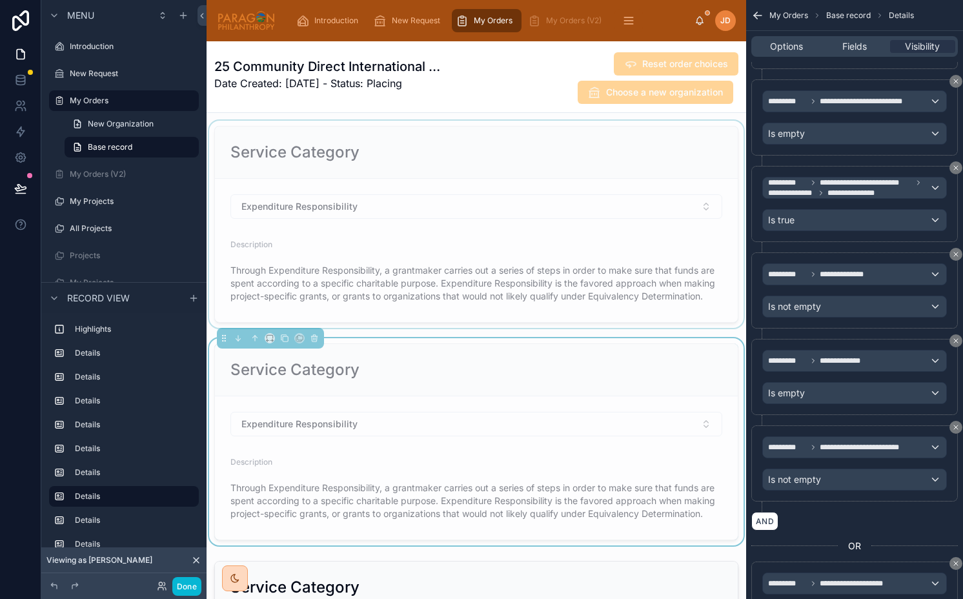
click at [546, 141] on div at bounding box center [475, 224] width 539 height 207
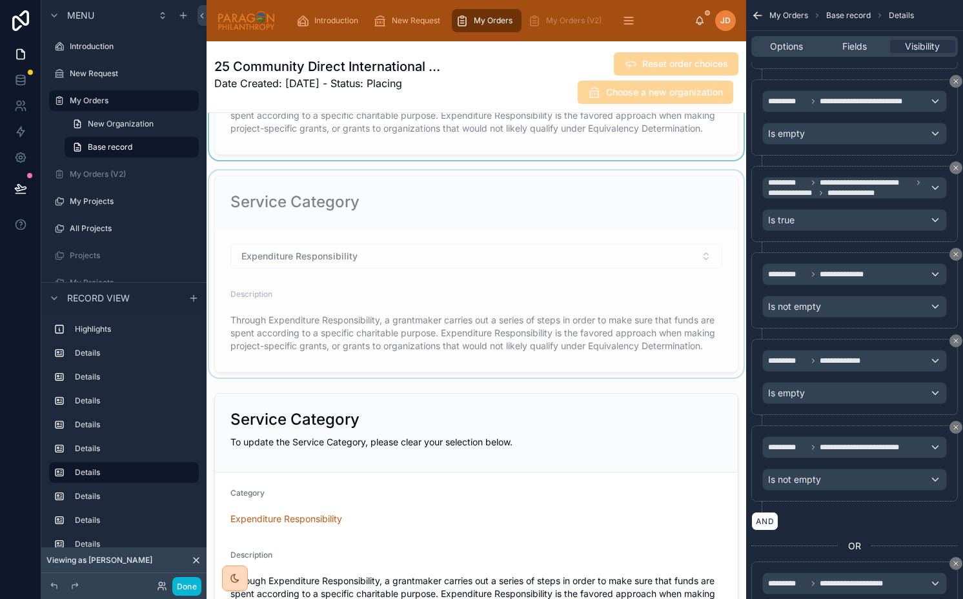
scroll to position [1770, 0]
click at [624, 314] on div at bounding box center [475, 275] width 539 height 207
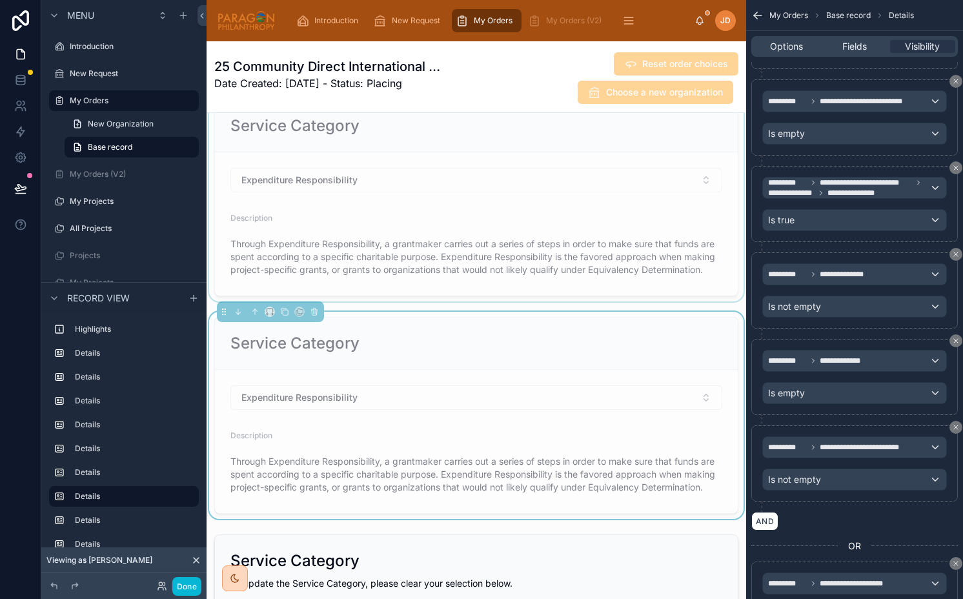
scroll to position [1596, 0]
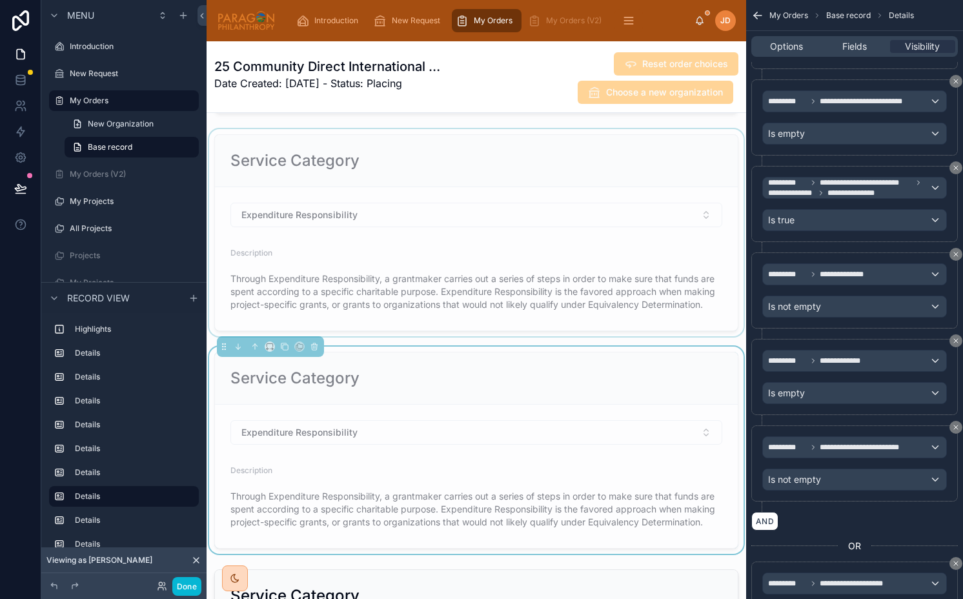
click at [437, 240] on div at bounding box center [475, 232] width 539 height 207
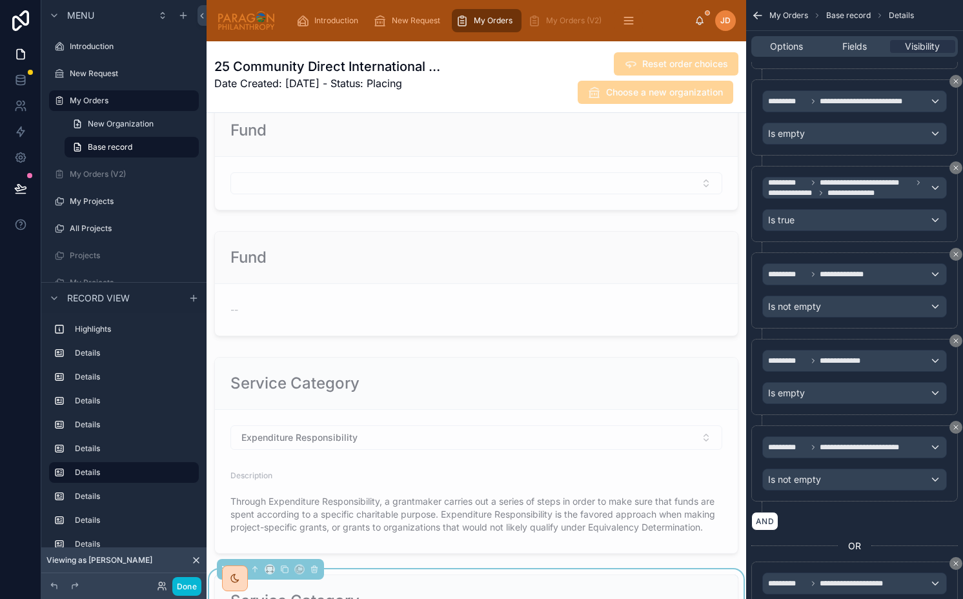
scroll to position [1155, 0]
click at [459, 418] on div at bounding box center [475, 456] width 539 height 207
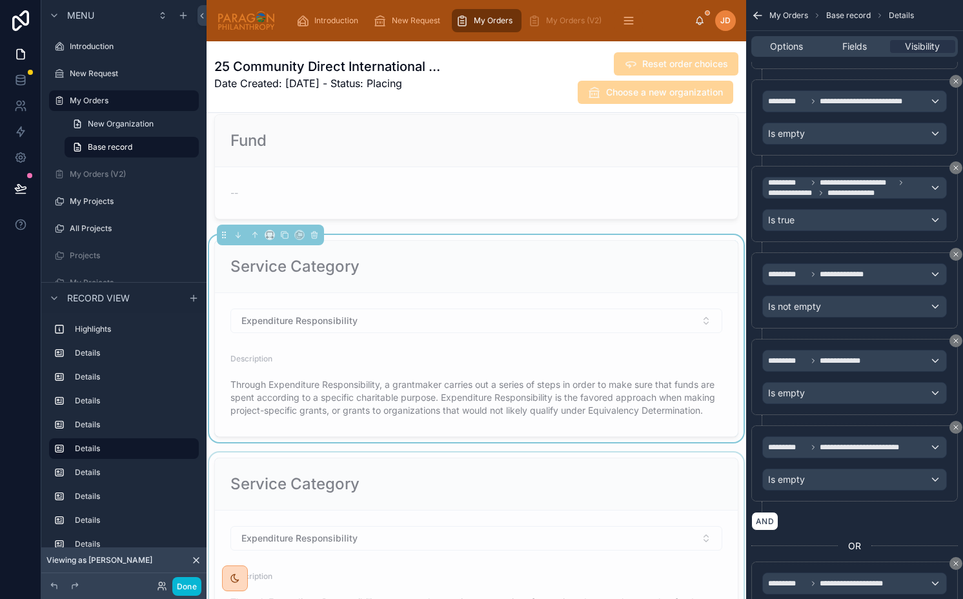
scroll to position [1287, 0]
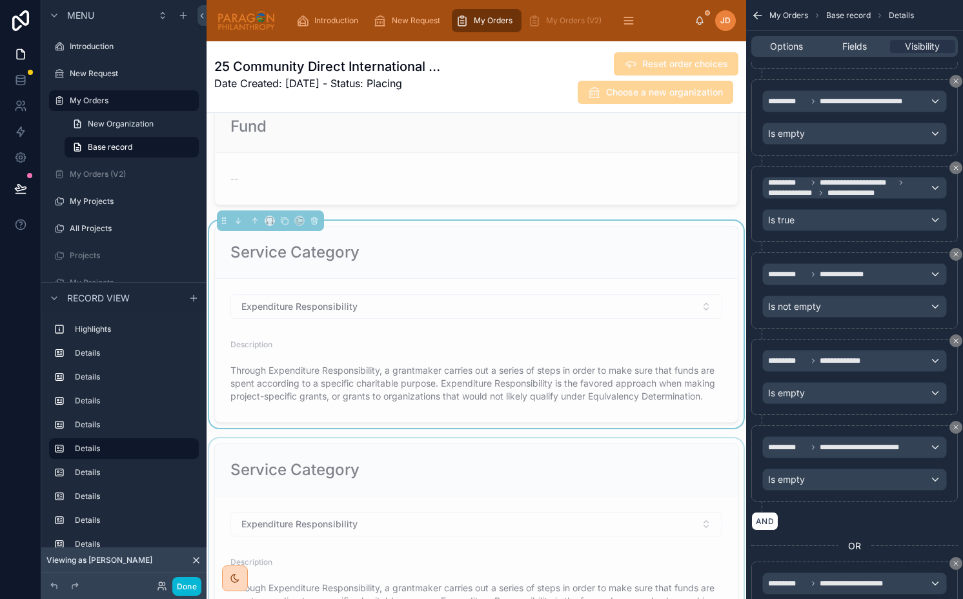
click at [452, 457] on div at bounding box center [475, 541] width 539 height 207
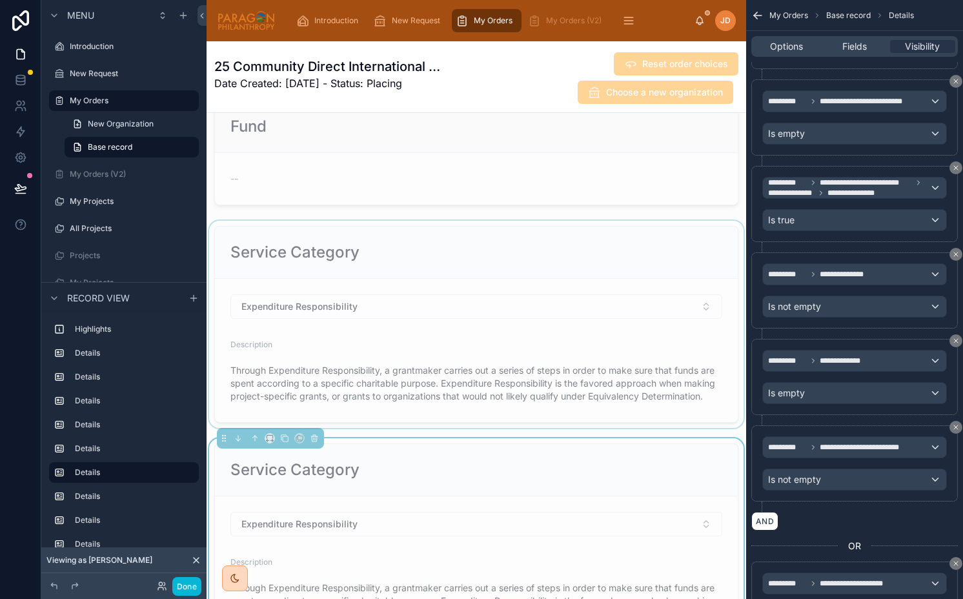
click at [452, 349] on div at bounding box center [475, 324] width 539 height 207
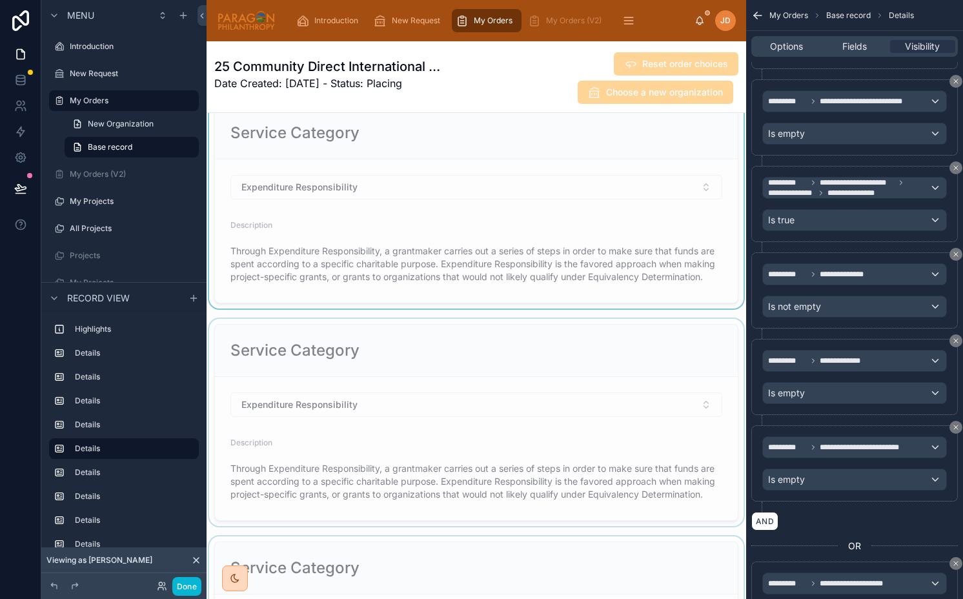
scroll to position [1408, 0]
click at [452, 349] on div at bounding box center [475, 420] width 539 height 207
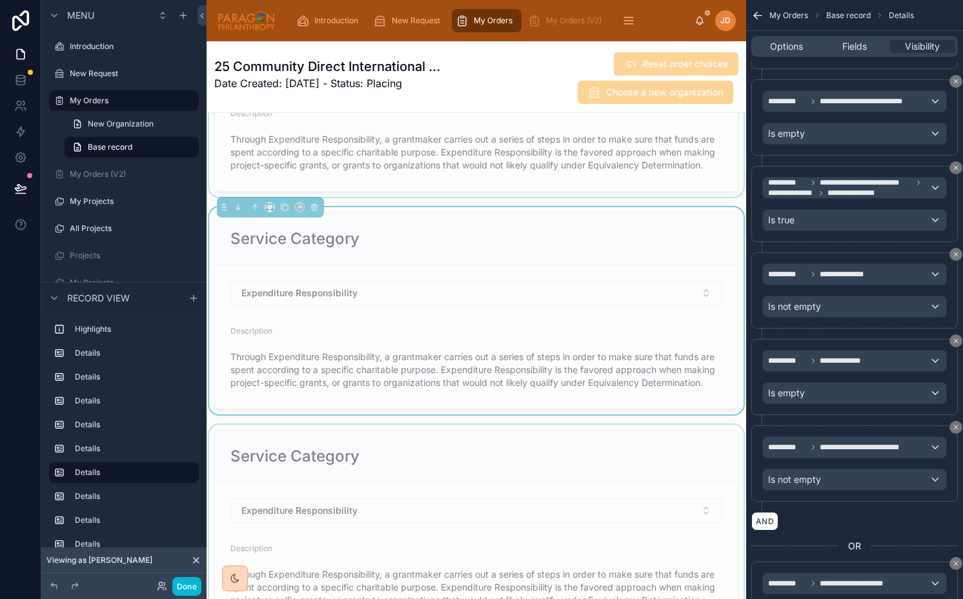
scroll to position [1569, 0]
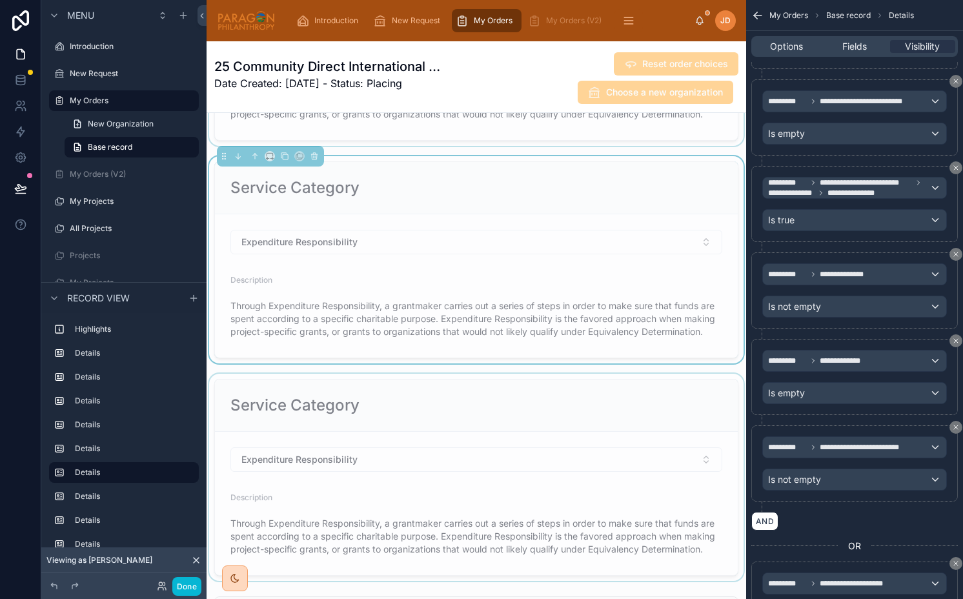
click at [456, 406] on div at bounding box center [475, 477] width 539 height 207
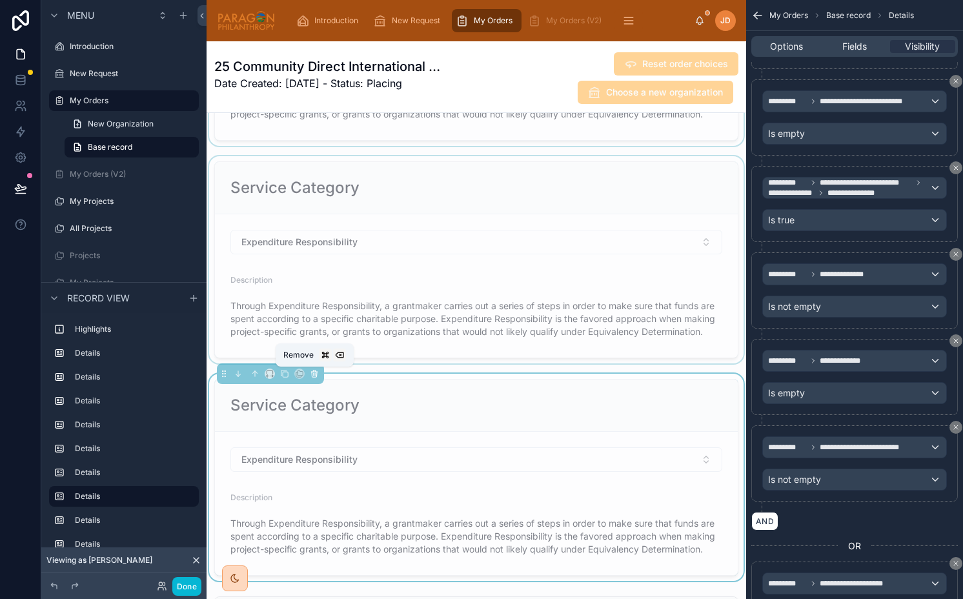
click at [315, 370] on icon at bounding box center [314, 370] width 3 height 1
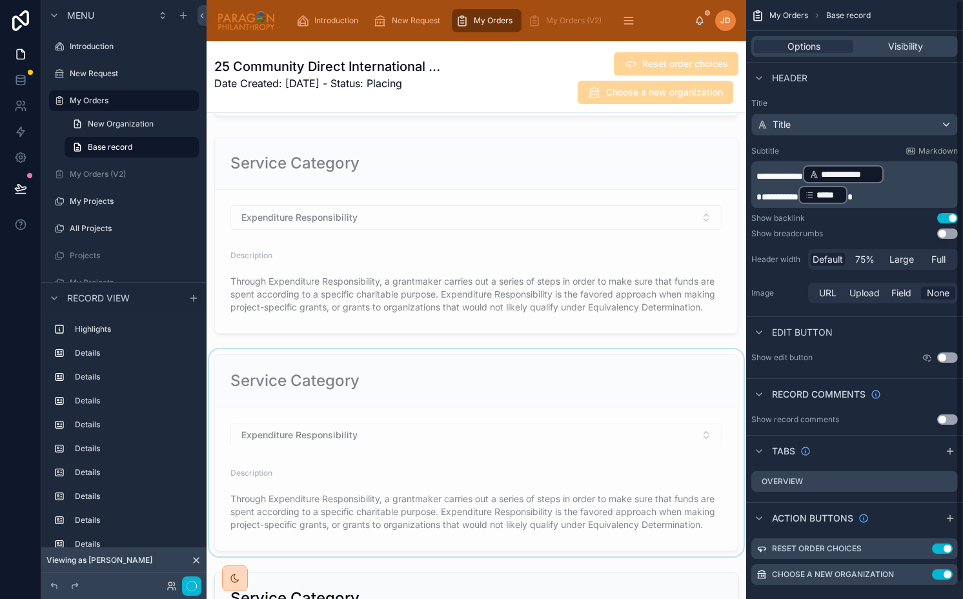
scroll to position [1365, 0]
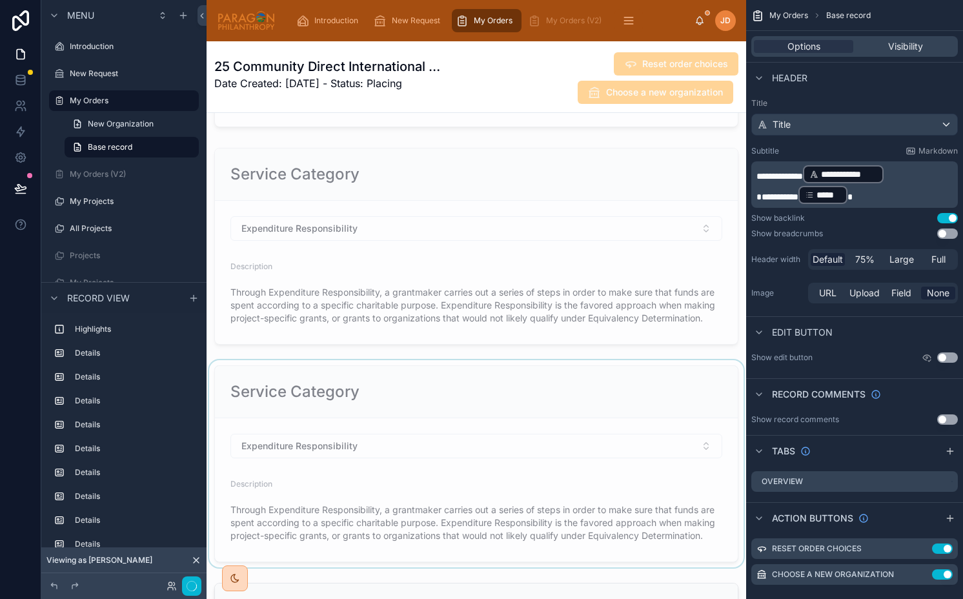
click at [361, 245] on div at bounding box center [475, 246] width 539 height 207
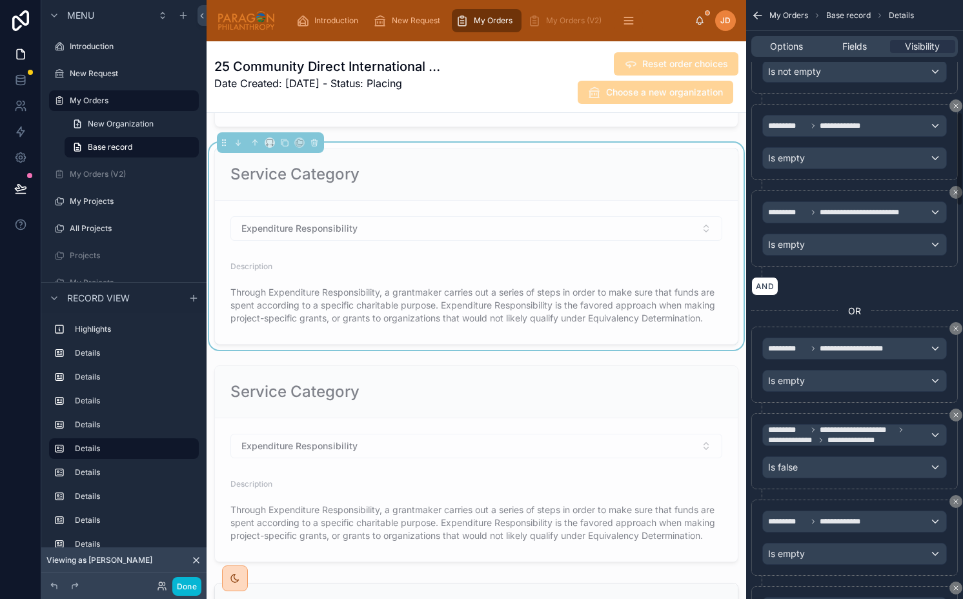
scroll to position [731, 0]
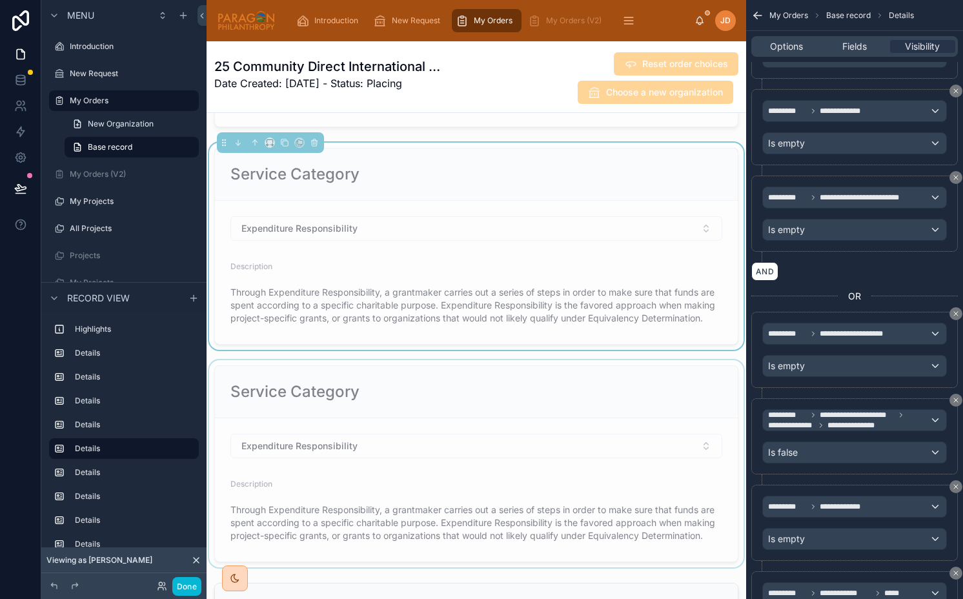
click at [561, 390] on div at bounding box center [475, 463] width 539 height 207
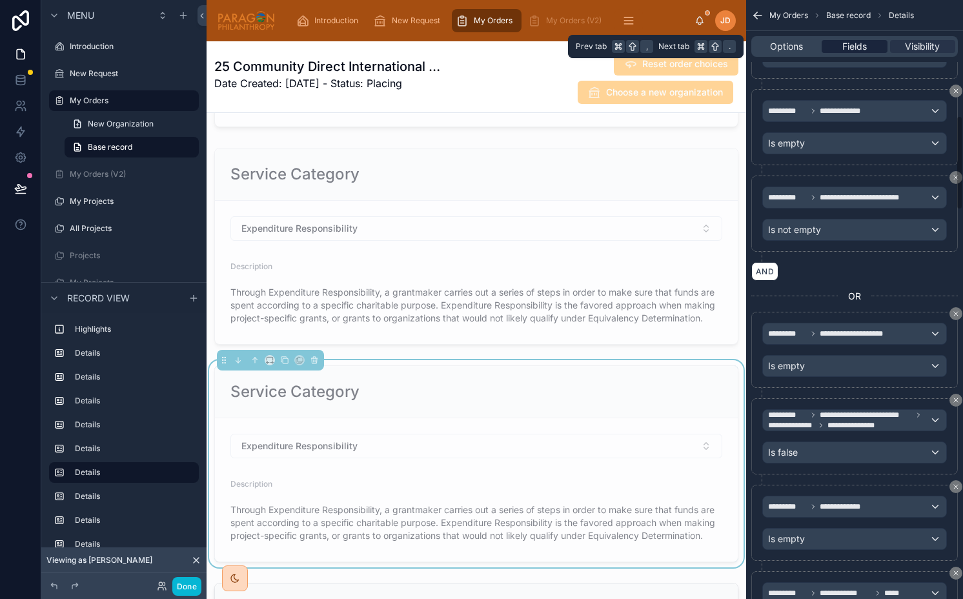
click at [848, 43] on span "Fields" at bounding box center [854, 46] width 25 height 13
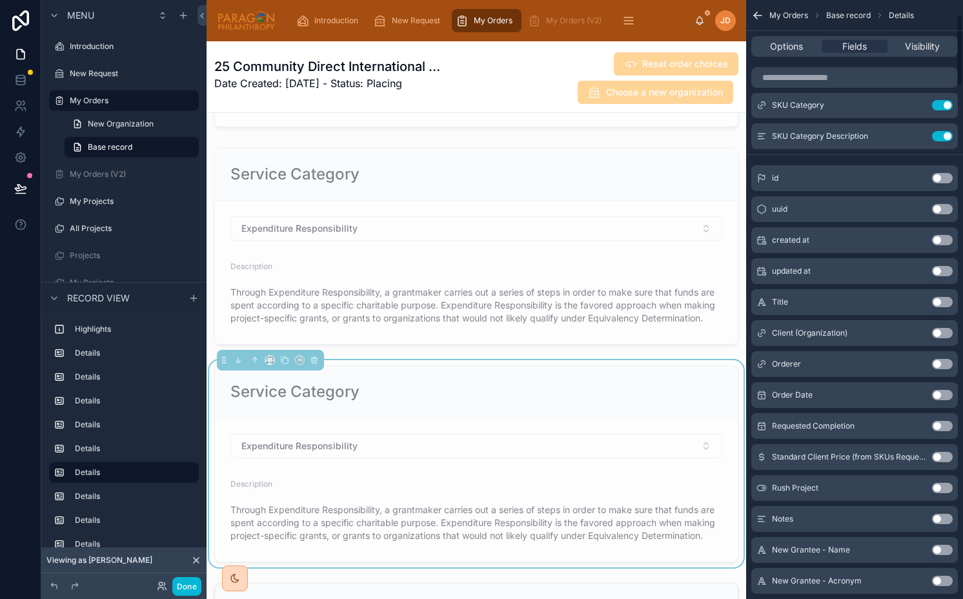
scroll to position [0, 0]
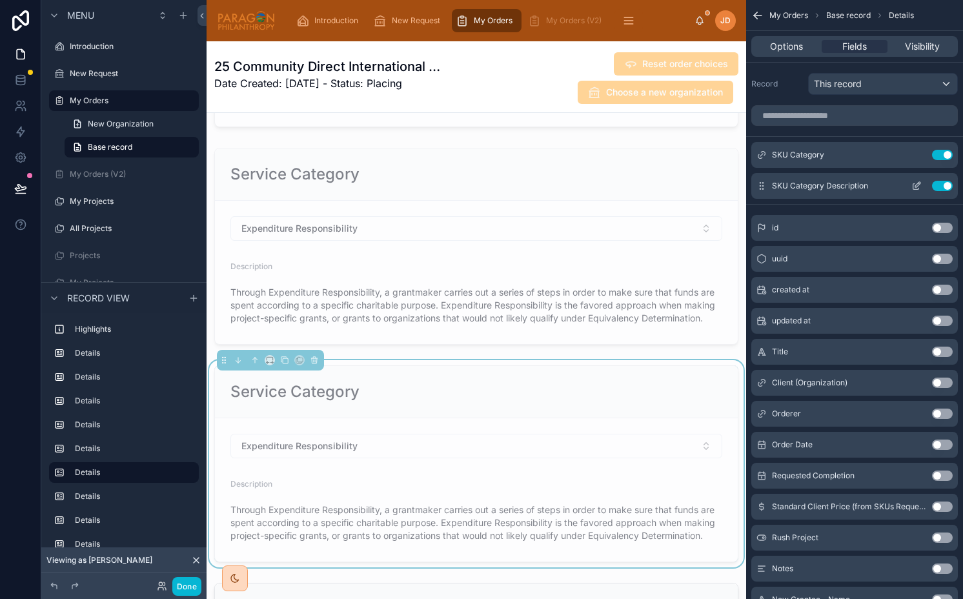
click at [917, 186] on icon "scrollable content" at bounding box center [917, 184] width 5 height 5
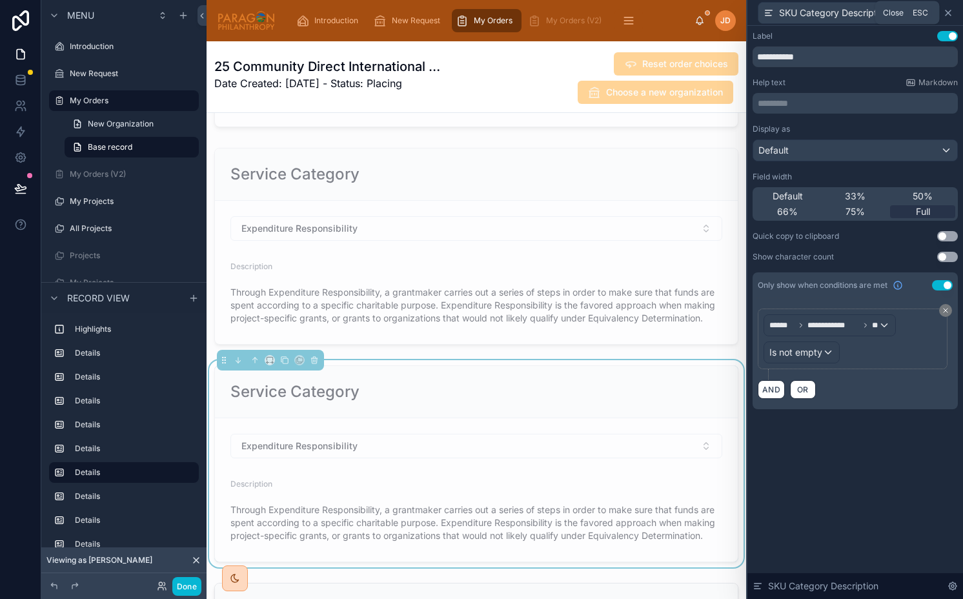
click at [946, 10] on icon at bounding box center [948, 13] width 10 height 10
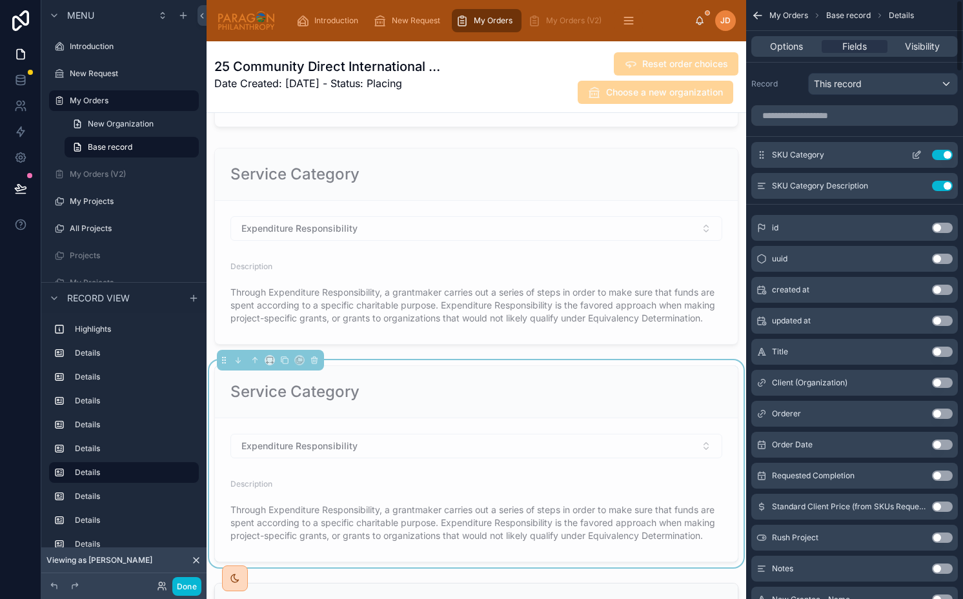
click at [921, 154] on button "scrollable content" at bounding box center [916, 155] width 21 height 10
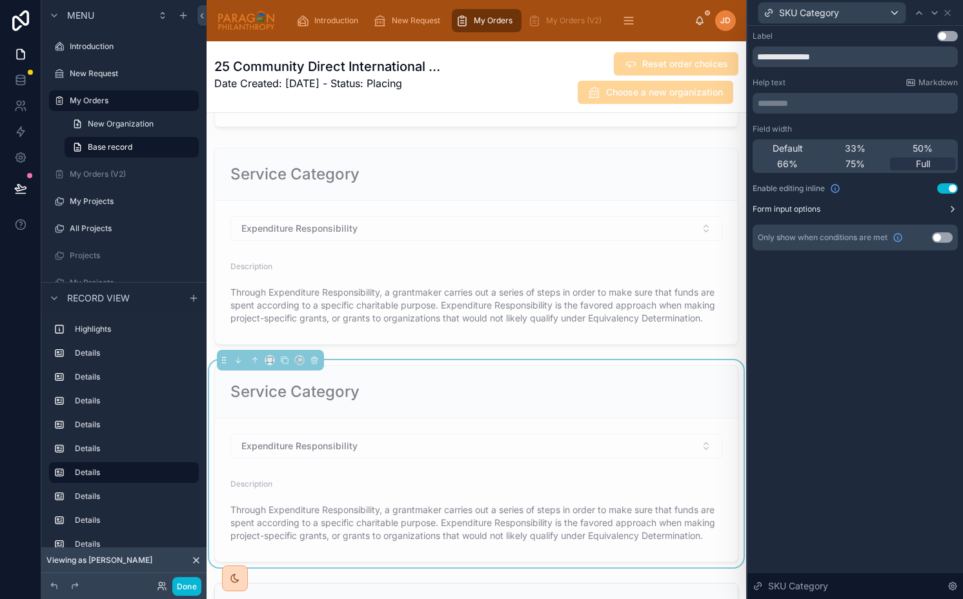
click at [861, 211] on button "Form input options" at bounding box center [854, 209] width 205 height 10
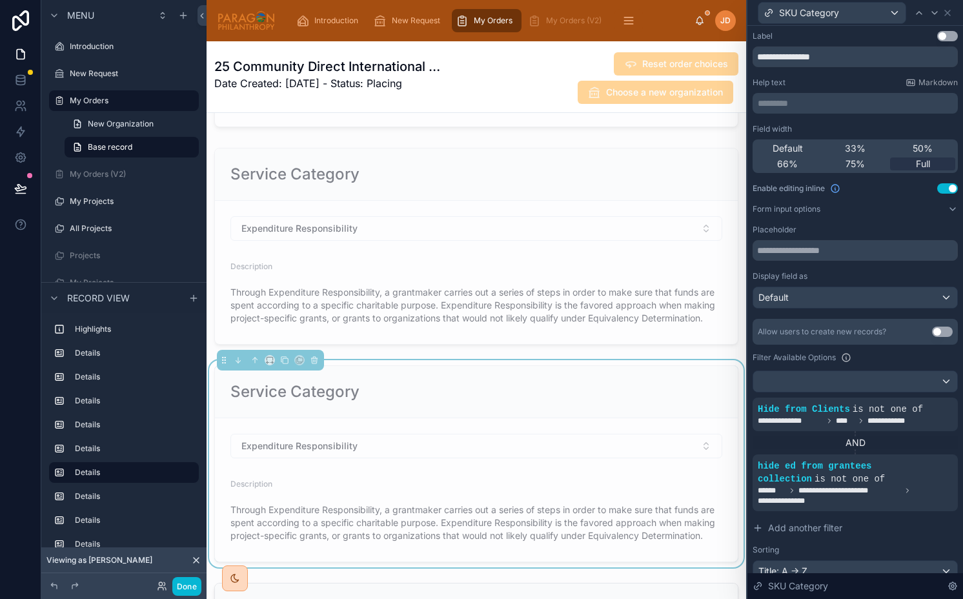
scroll to position [112, 0]
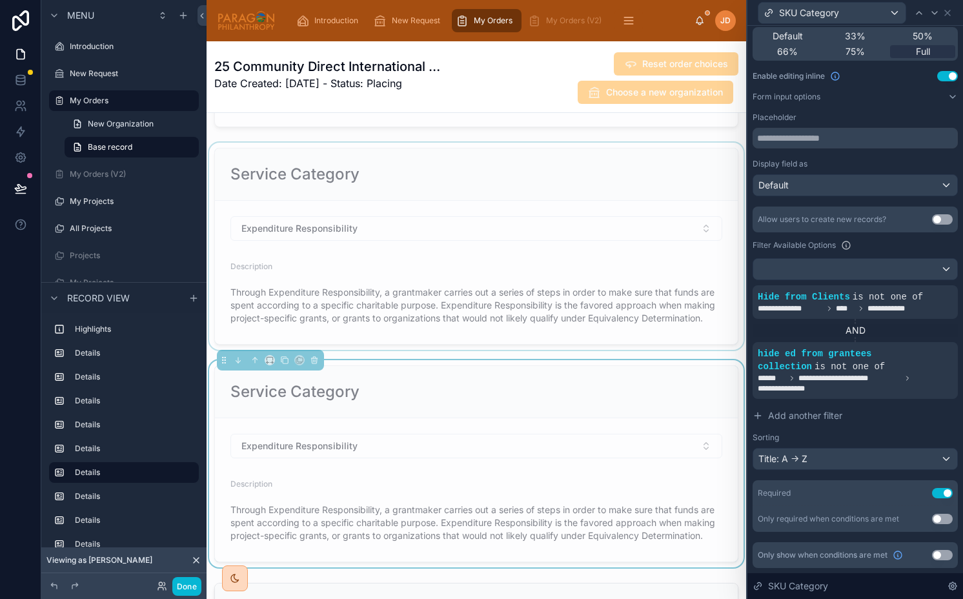
click at [524, 184] on div at bounding box center [475, 246] width 539 height 207
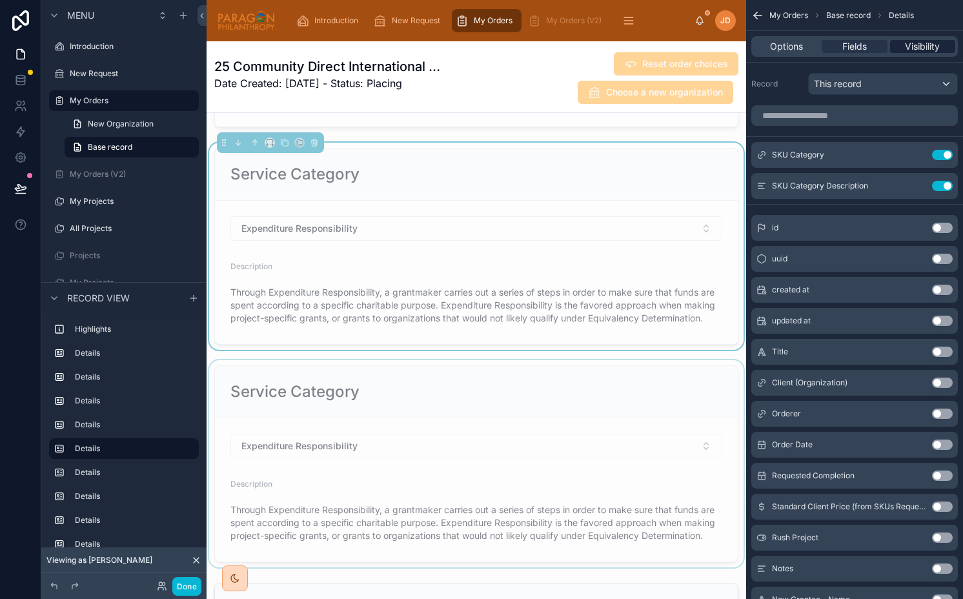
click at [916, 41] on span "Visibility" at bounding box center [922, 46] width 35 height 13
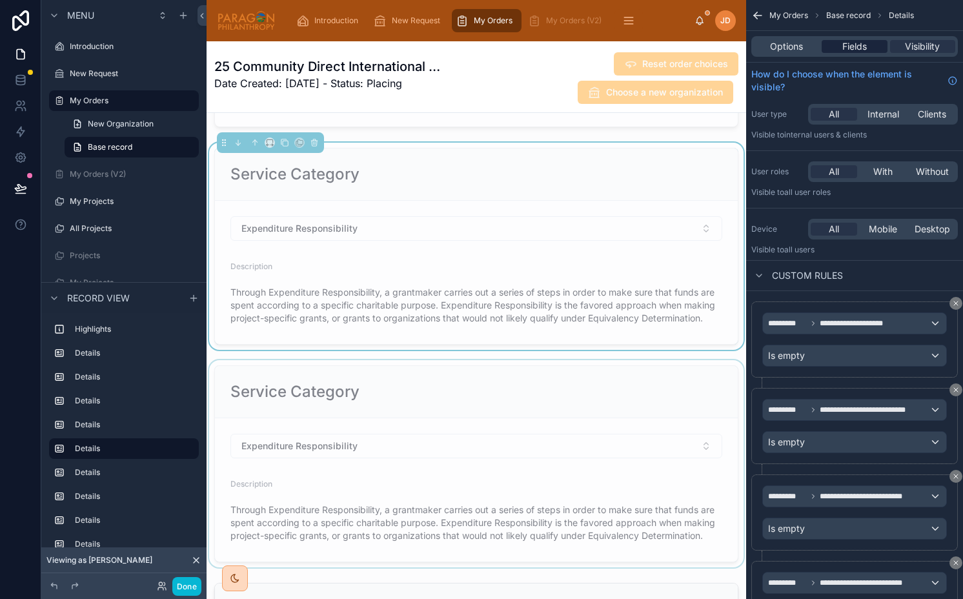
click at [862, 50] on span "Fields" at bounding box center [854, 46] width 25 height 13
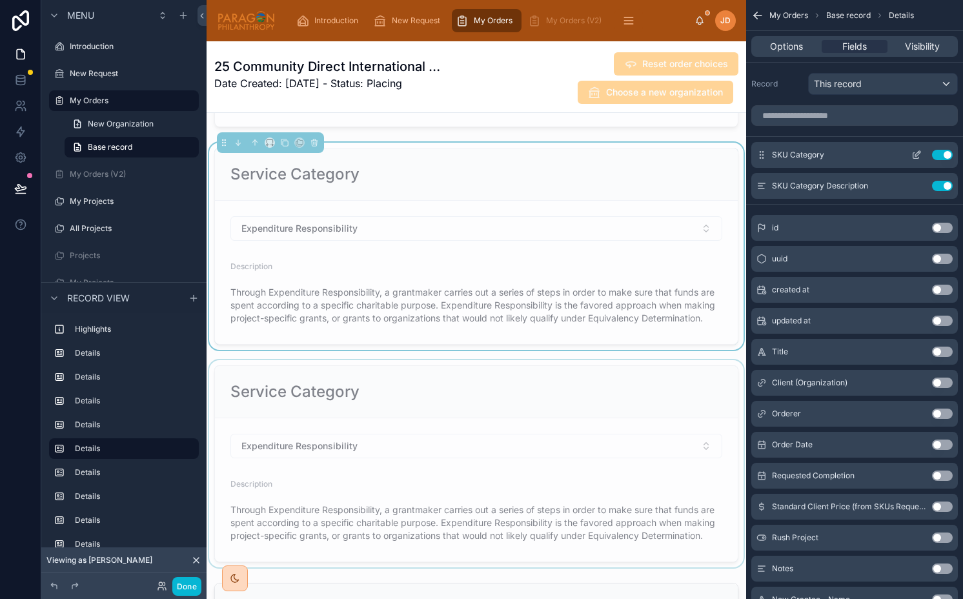
click at [918, 154] on icon "scrollable content" at bounding box center [916, 155] width 10 height 10
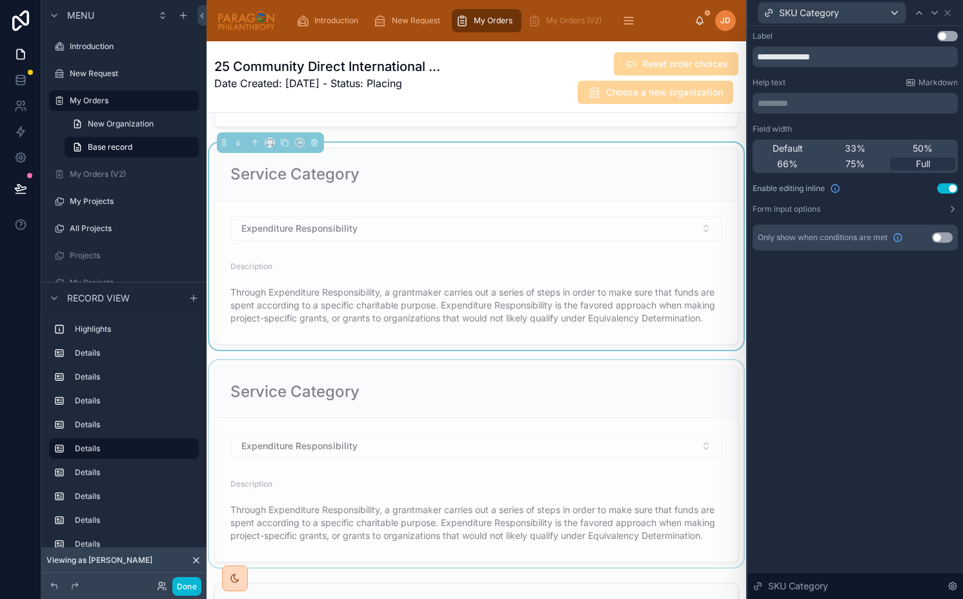
click at [871, 214] on div "**********" at bounding box center [854, 140] width 205 height 219
click at [871, 206] on button "Form input options" at bounding box center [854, 209] width 205 height 10
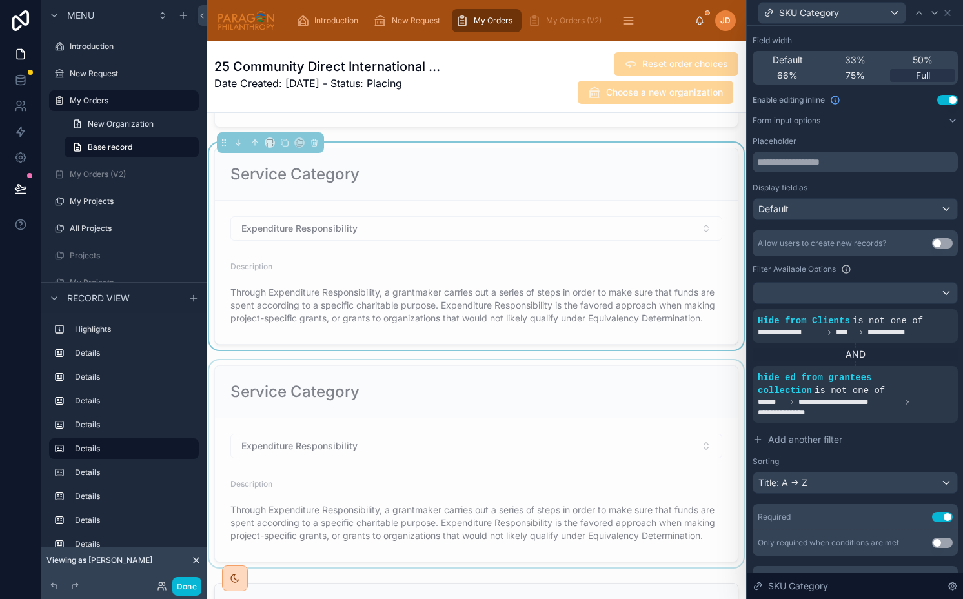
scroll to position [105, 0]
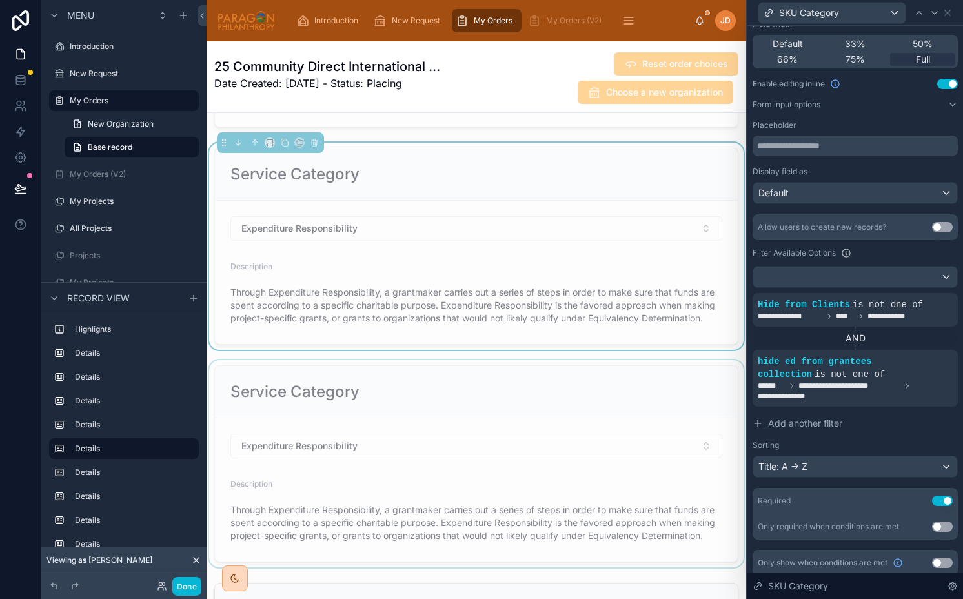
click at [513, 381] on div at bounding box center [475, 463] width 539 height 207
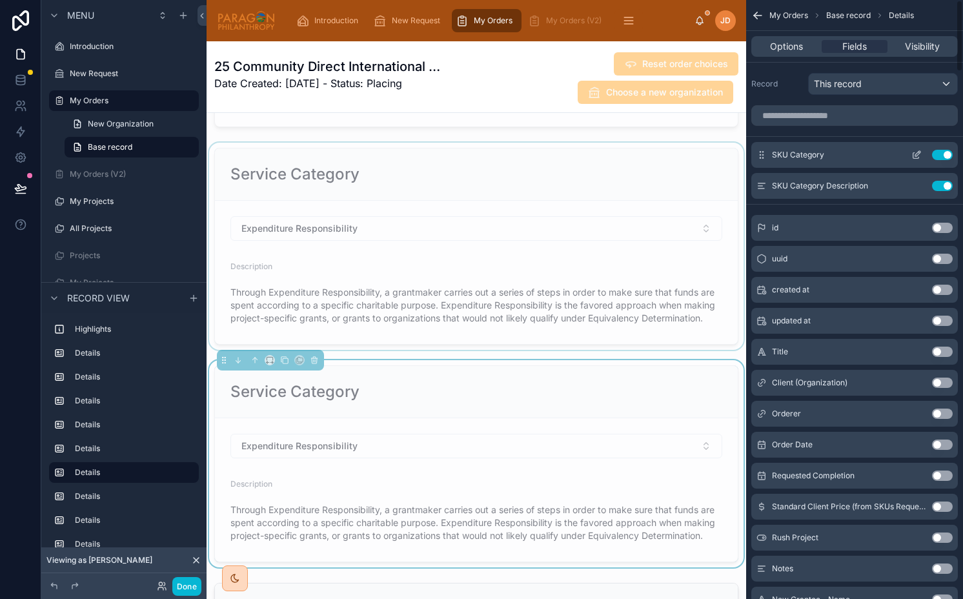
click at [914, 157] on icon "scrollable content" at bounding box center [916, 156] width 6 height 6
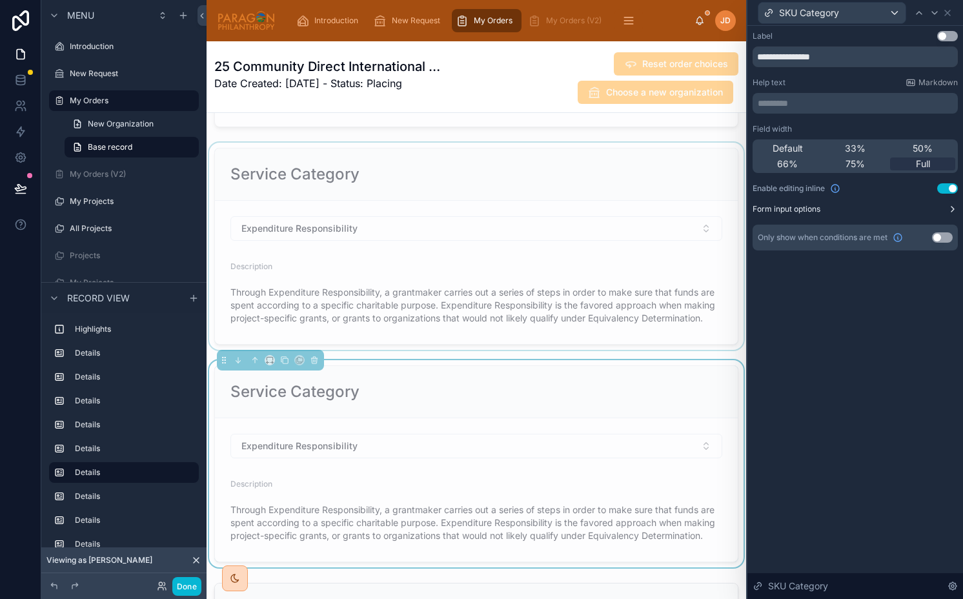
click at [896, 208] on button "Form input options" at bounding box center [854, 209] width 205 height 10
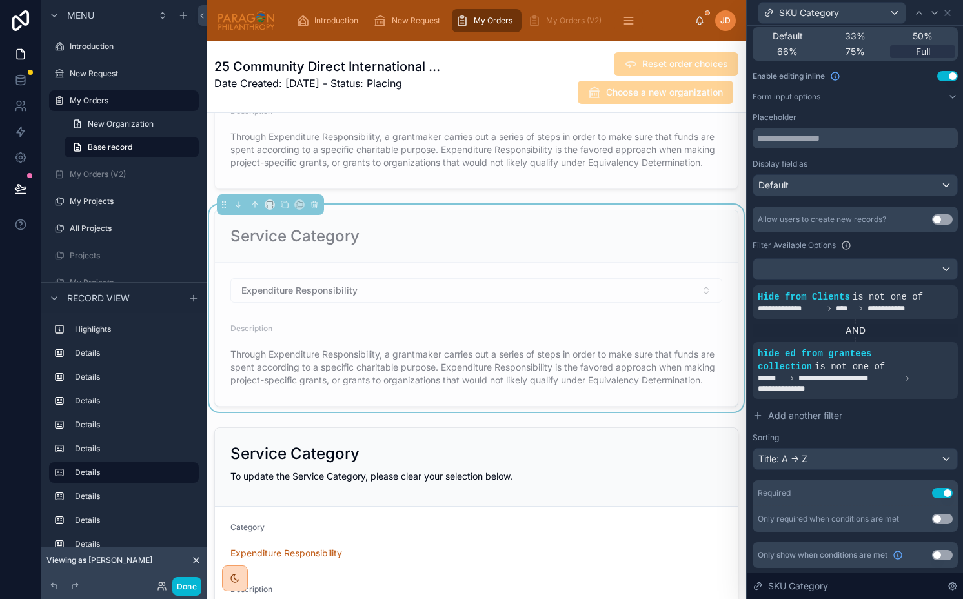
scroll to position [1523, 0]
click at [617, 235] on div "Service Category" at bounding box center [476, 234] width 492 height 21
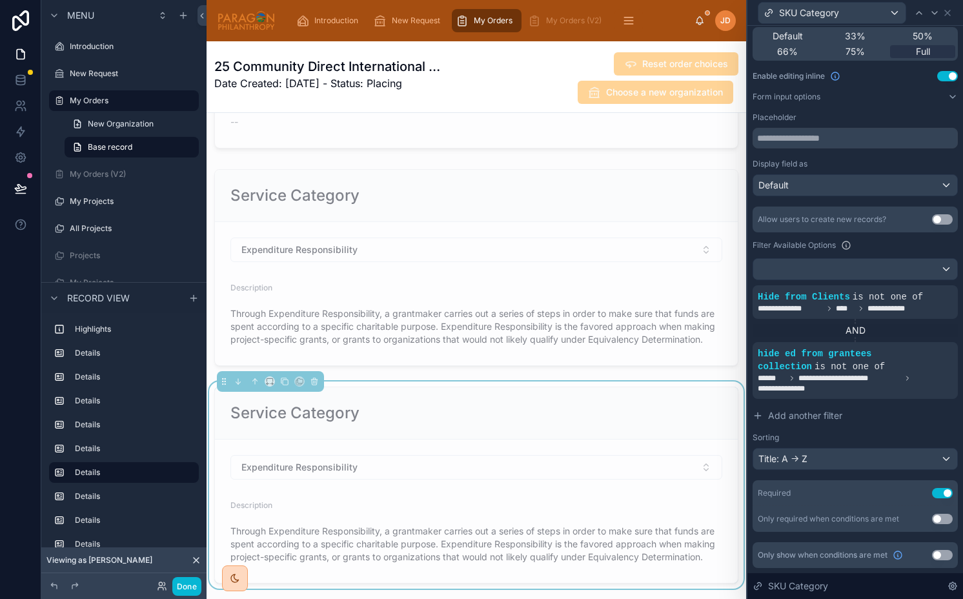
scroll to position [1331, 0]
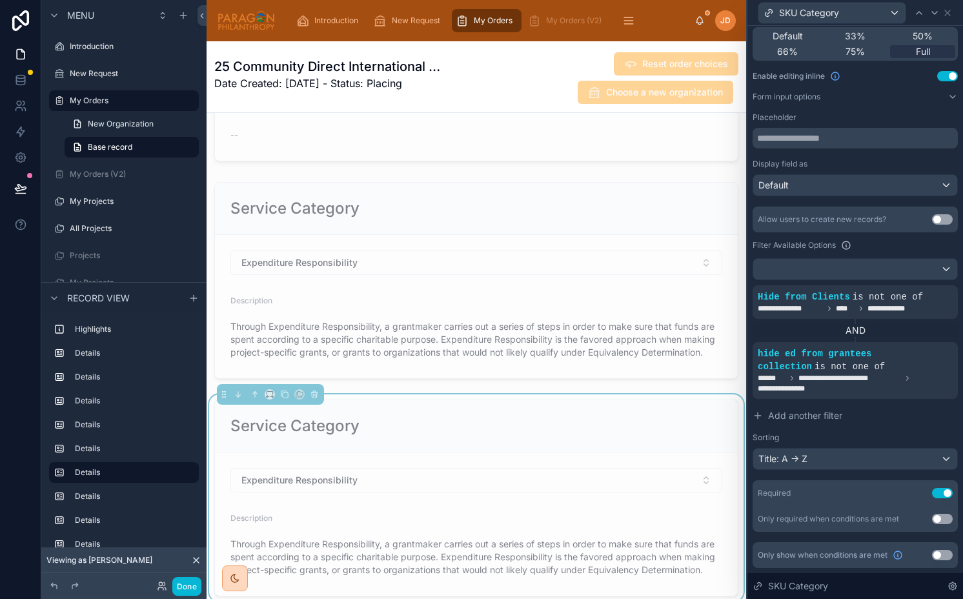
click at [596, 224] on div at bounding box center [475, 280] width 539 height 207
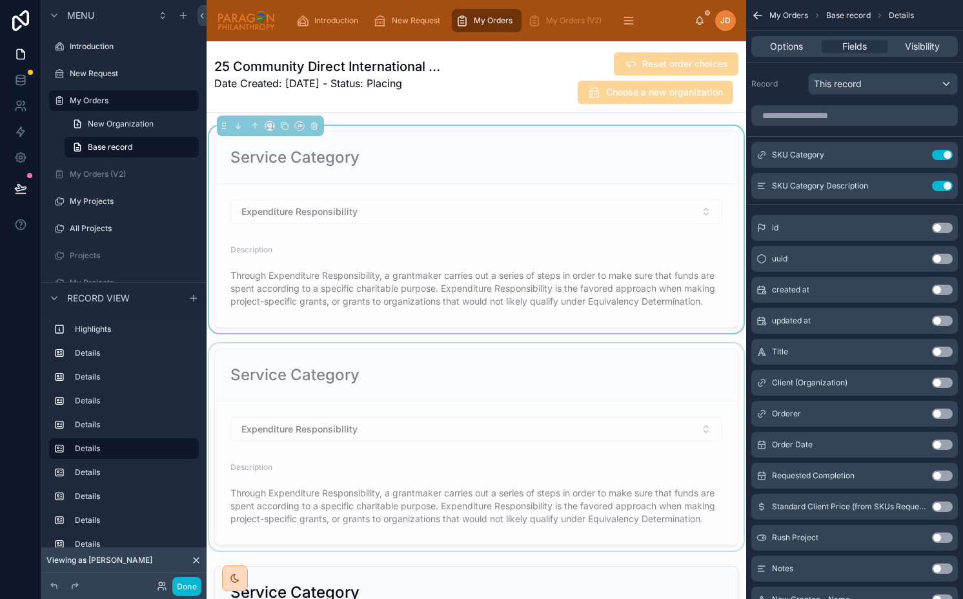
scroll to position [1384, 0]
click at [528, 368] on div at bounding box center [475, 444] width 539 height 207
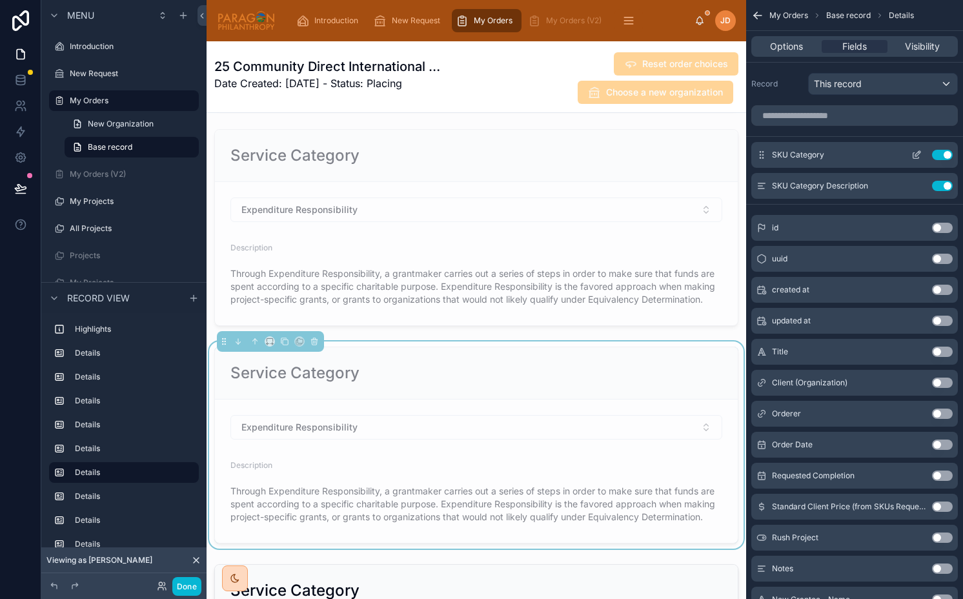
click at [917, 155] on icon "scrollable content" at bounding box center [916, 155] width 10 height 10
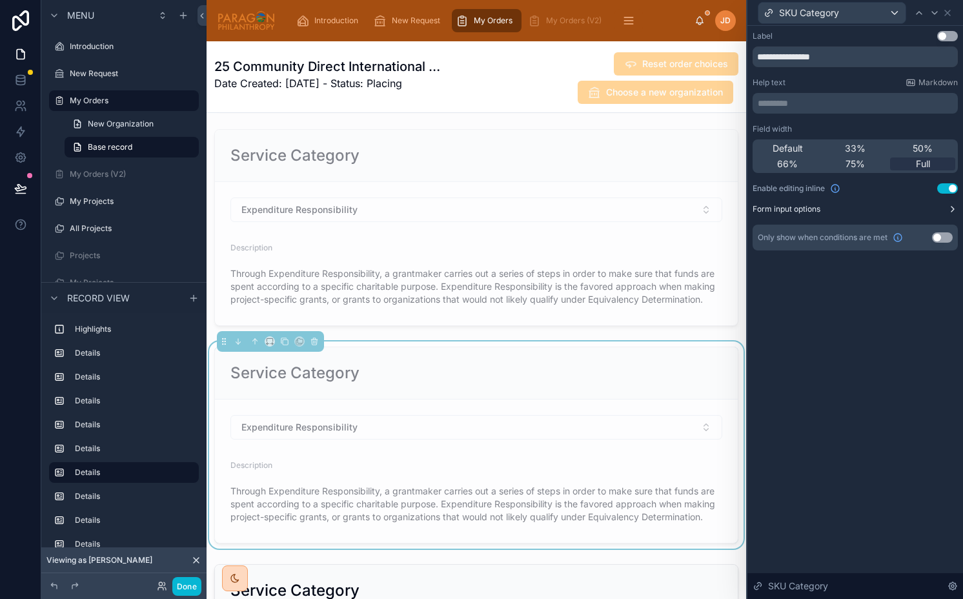
click at [875, 213] on button "Form input options" at bounding box center [854, 209] width 205 height 10
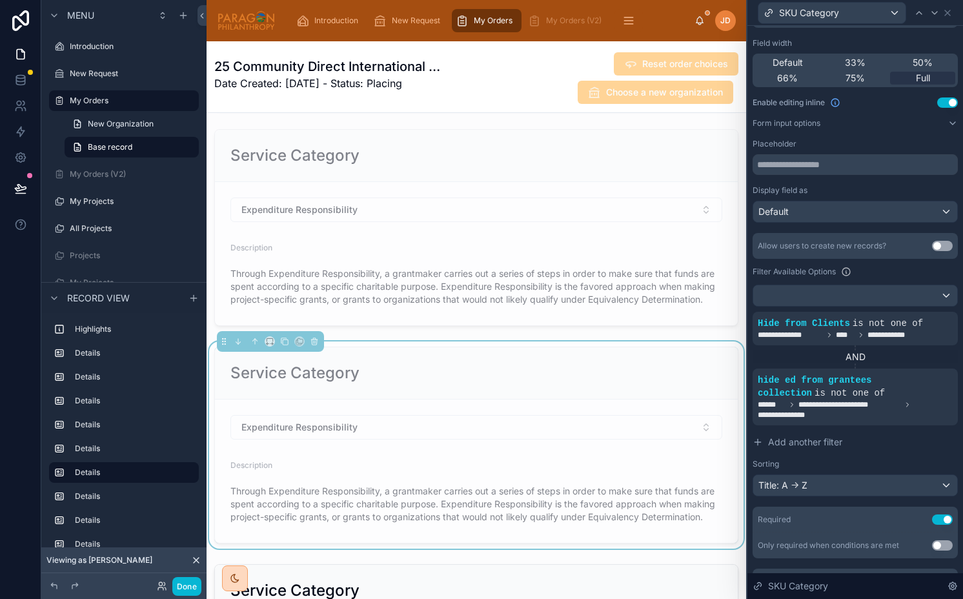
scroll to position [86, 0]
click at [923, 315] on icon at bounding box center [925, 313] width 5 height 5
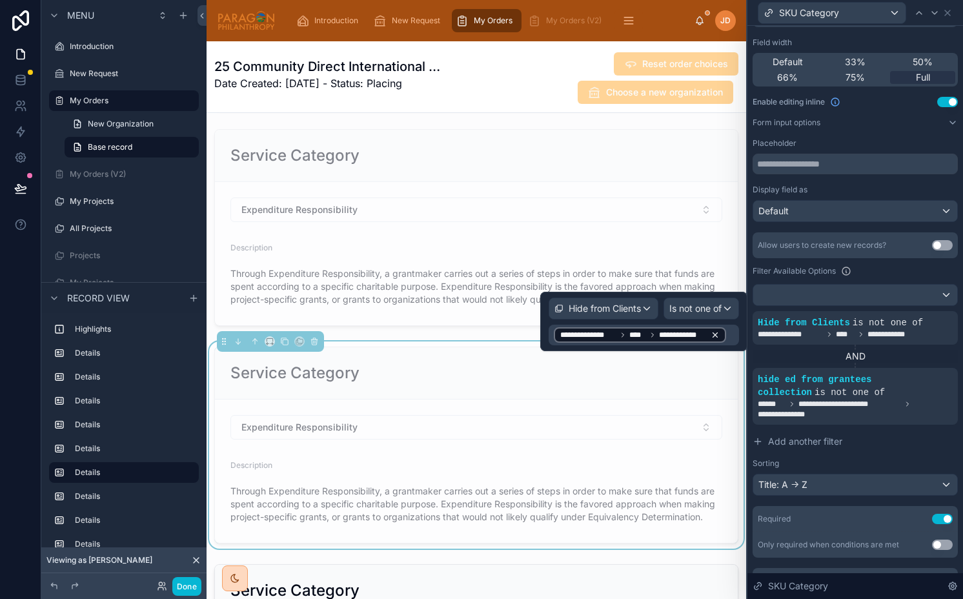
click at [715, 334] on icon at bounding box center [714, 334] width 9 height 9
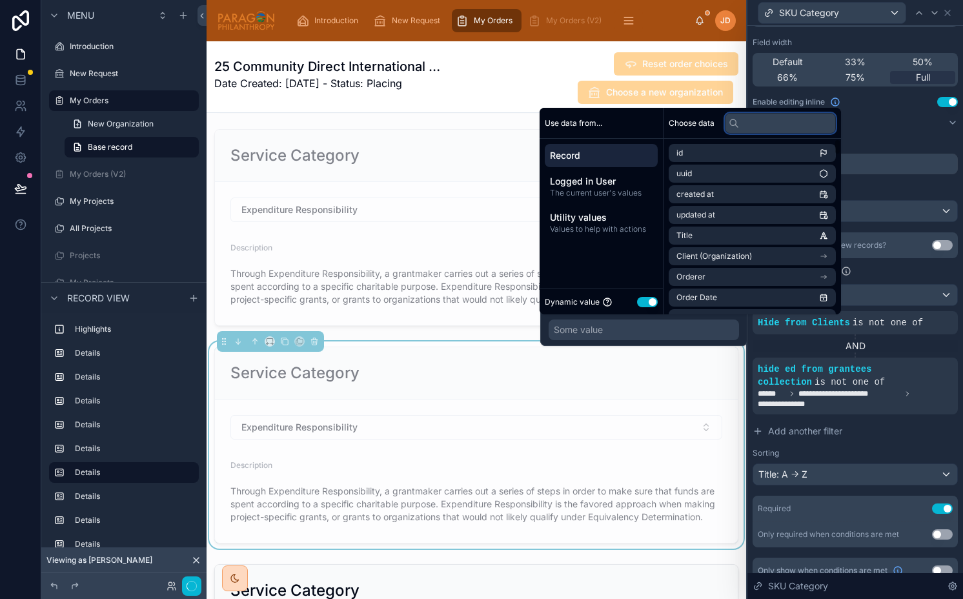
click at [768, 130] on input "text" at bounding box center [780, 123] width 111 height 21
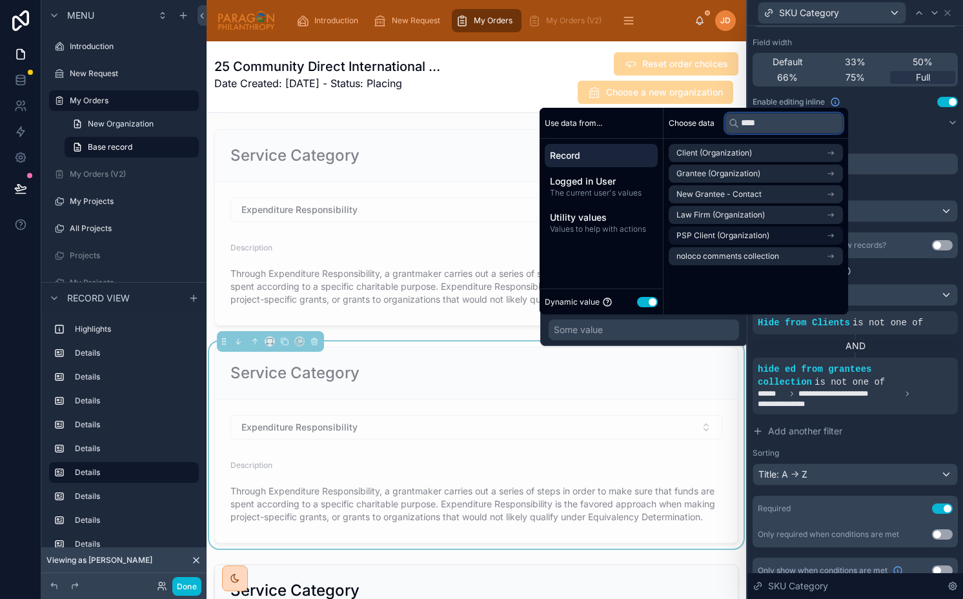
type input "***"
click at [766, 229] on li "PSP Client (Organization)" at bounding box center [755, 235] width 174 height 18
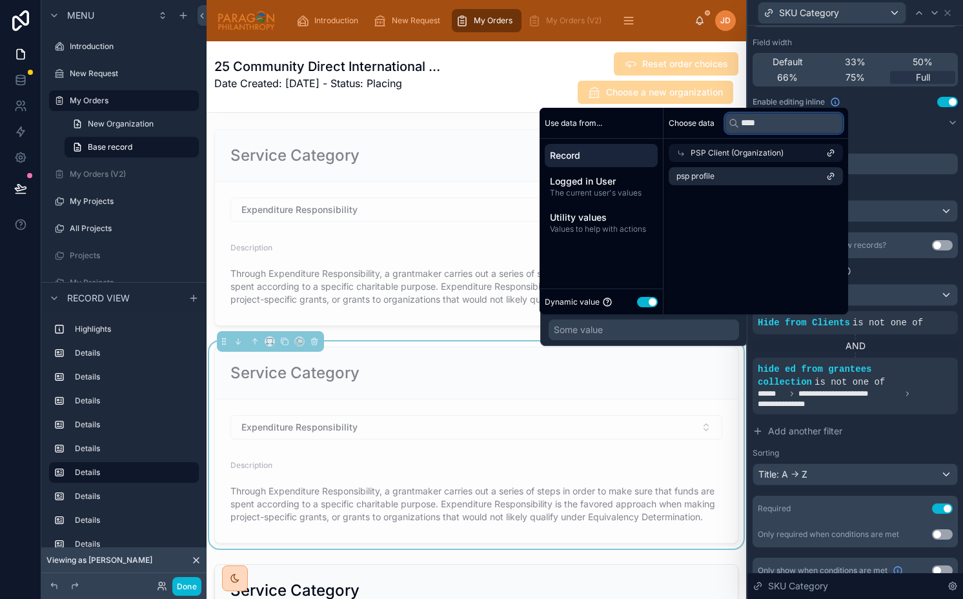
click at [761, 121] on input "***" at bounding box center [784, 123] width 118 height 21
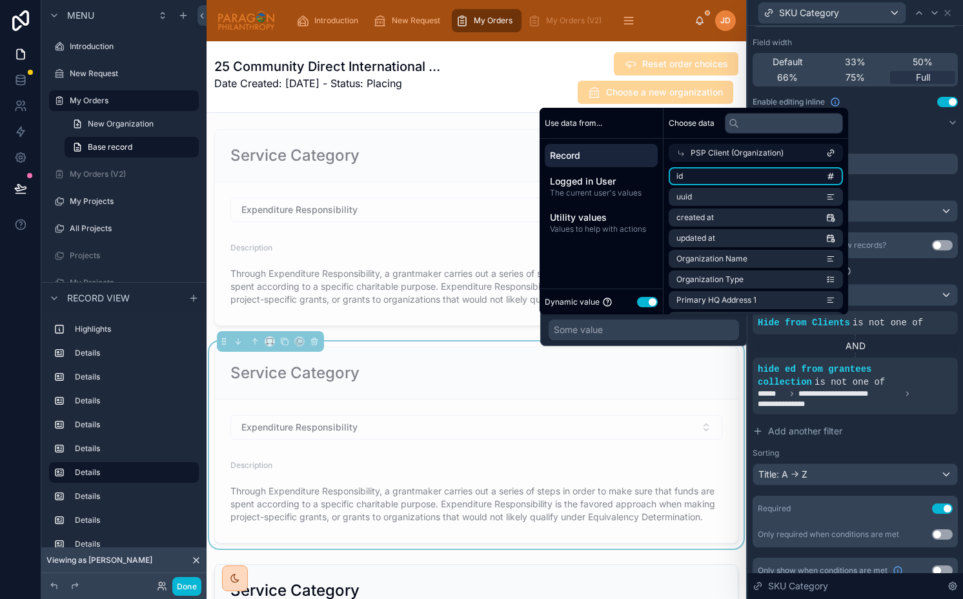
click at [753, 181] on li "id" at bounding box center [755, 176] width 174 height 18
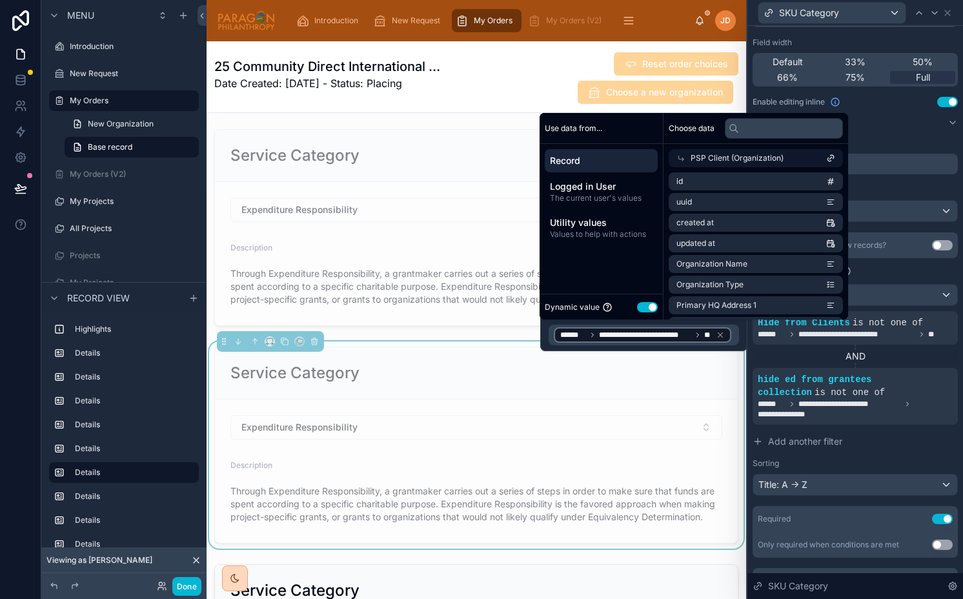
click at [780, 354] on div "AND" at bounding box center [854, 356] width 205 height 13
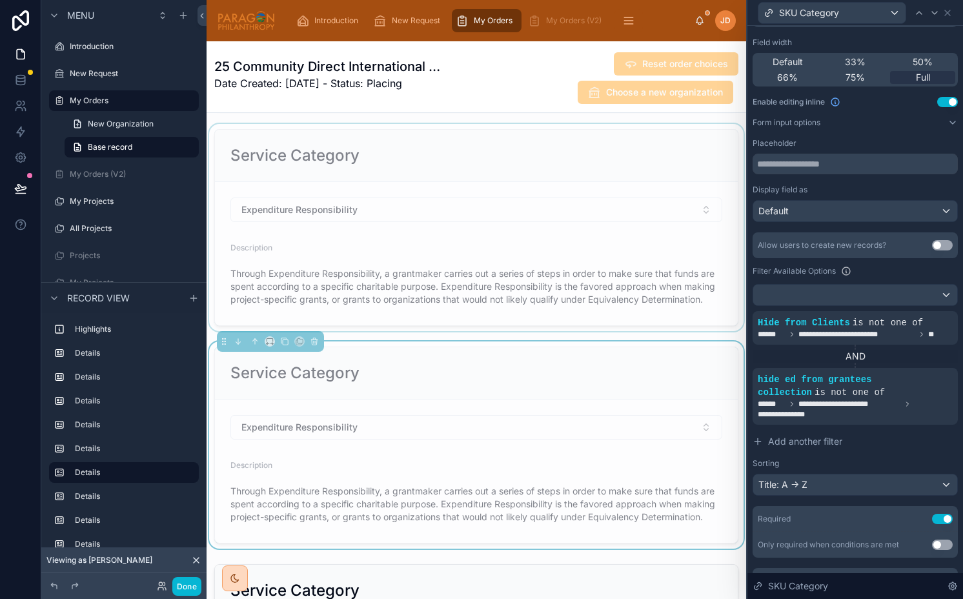
click at [579, 251] on div at bounding box center [475, 227] width 539 height 207
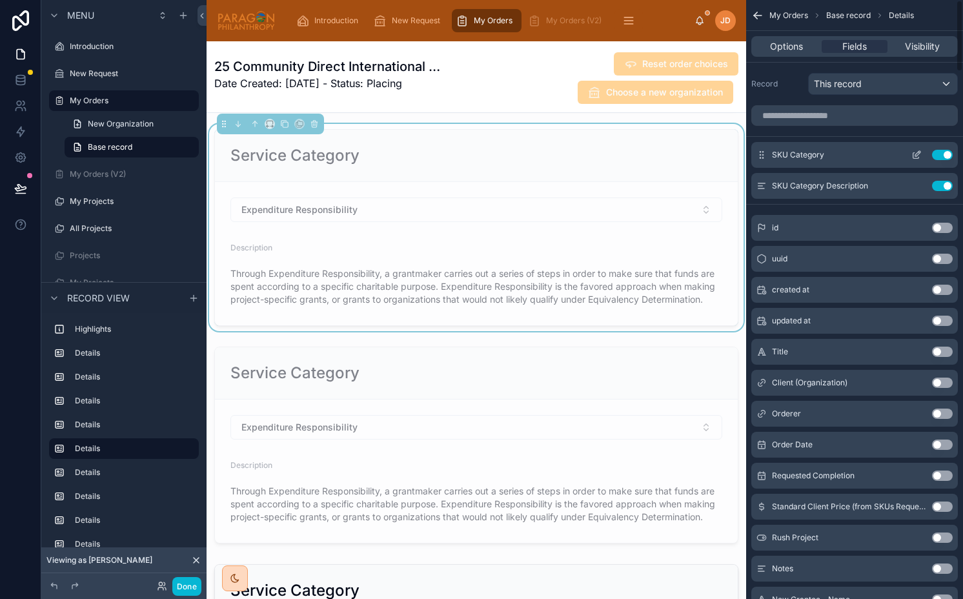
click at [913, 156] on icon "scrollable content" at bounding box center [916, 156] width 6 height 6
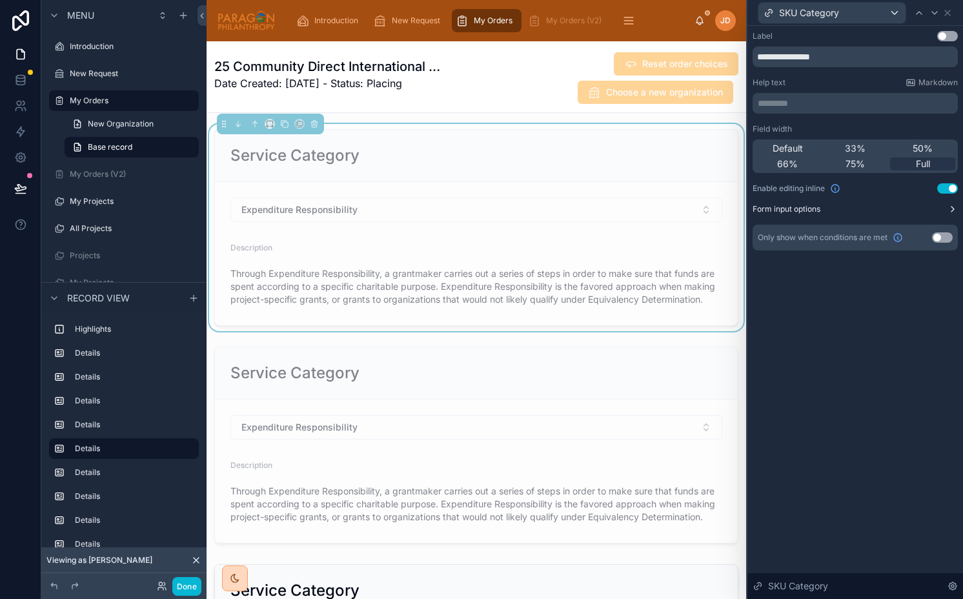
click at [830, 214] on button "Form input options" at bounding box center [854, 209] width 205 height 10
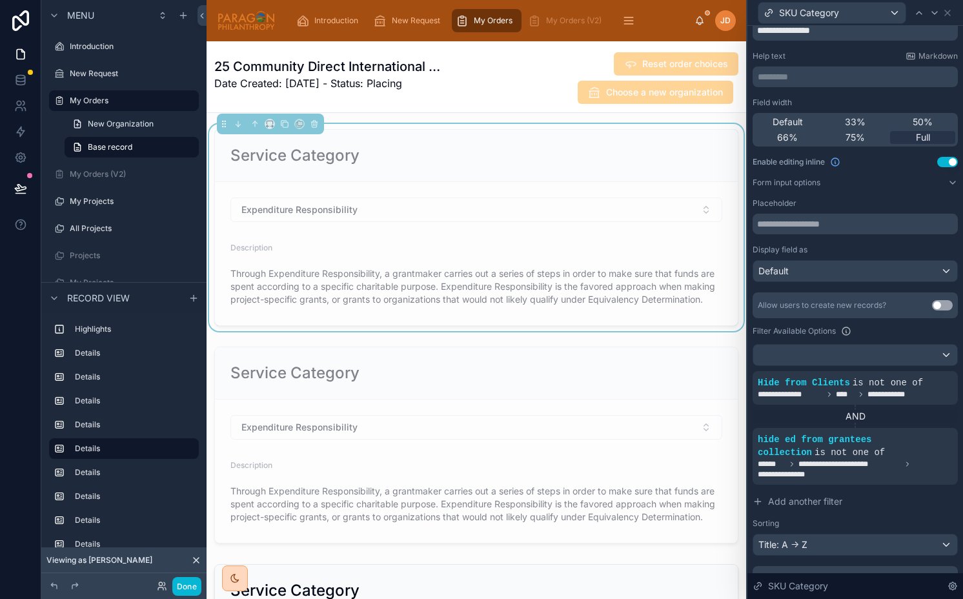
scroll to position [28, 0]
click at [526, 380] on div at bounding box center [475, 444] width 539 height 207
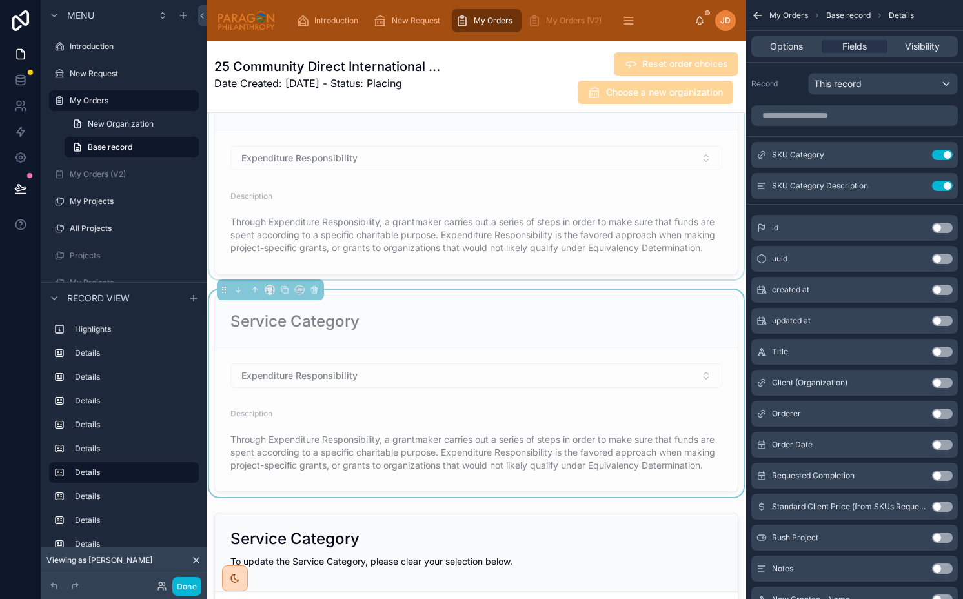
scroll to position [1439, 0]
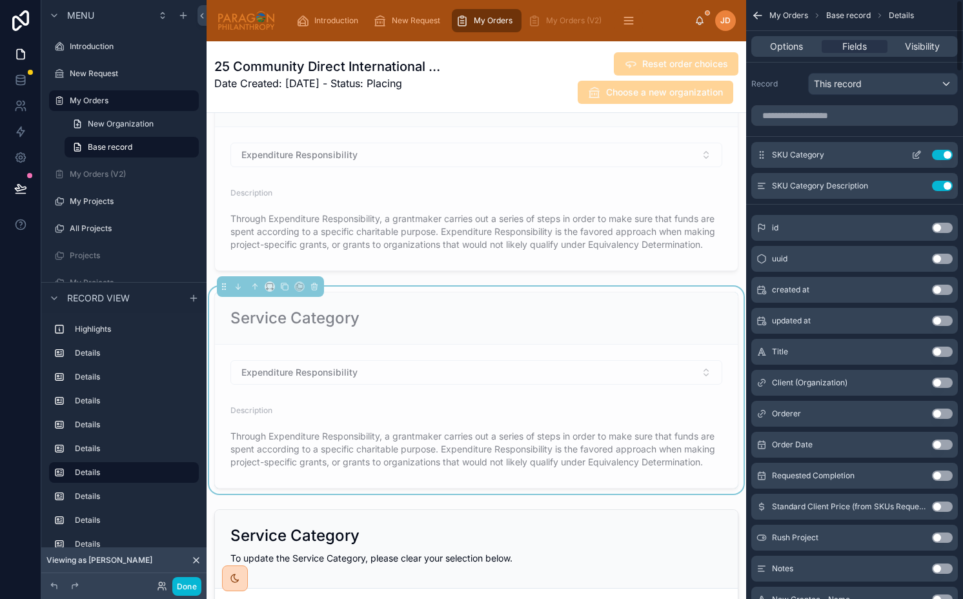
click at [913, 155] on icon "scrollable content" at bounding box center [916, 155] width 10 height 10
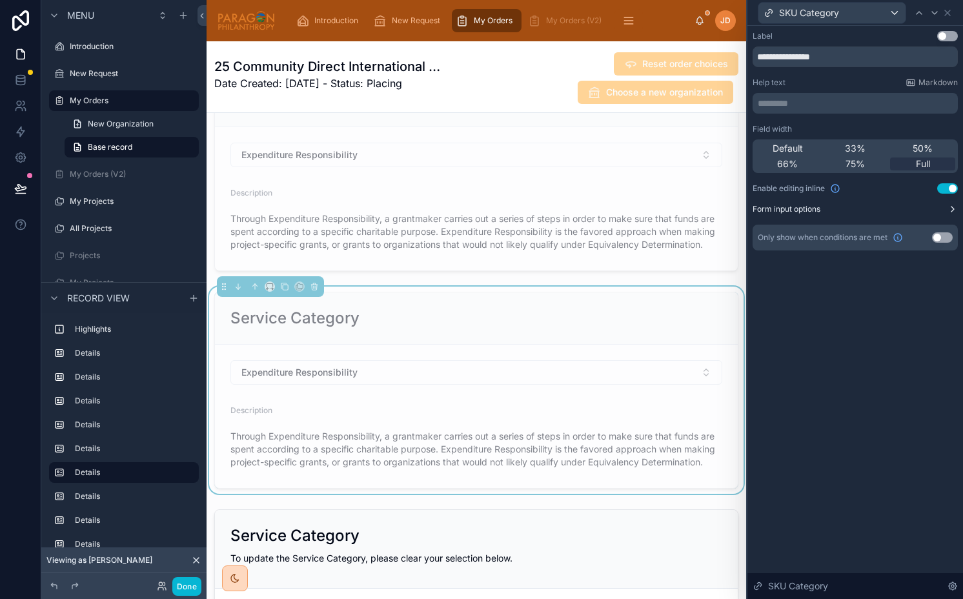
click at [876, 213] on button "Form input options" at bounding box center [854, 209] width 205 height 10
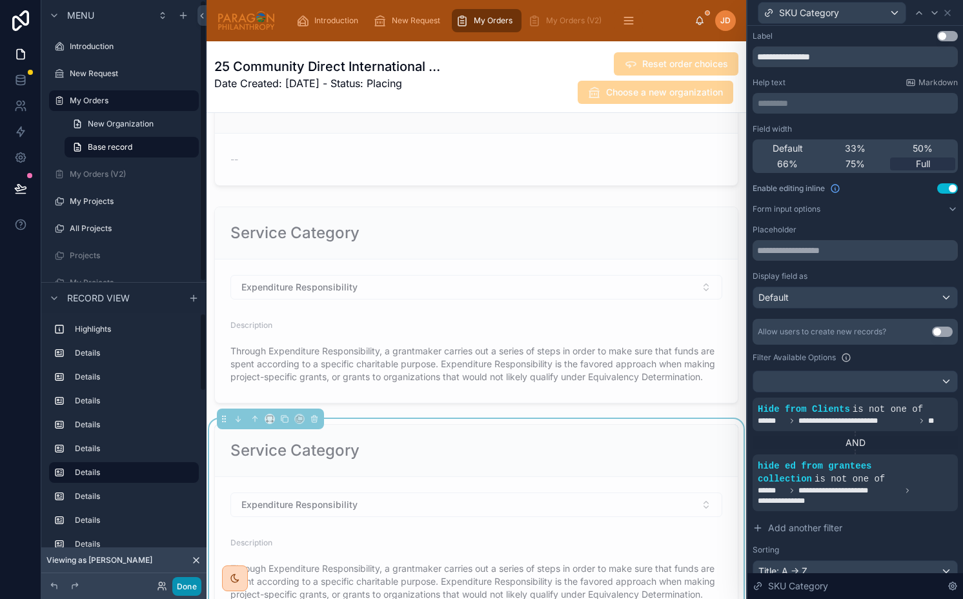
click at [183, 585] on button "Done" at bounding box center [186, 586] width 29 height 19
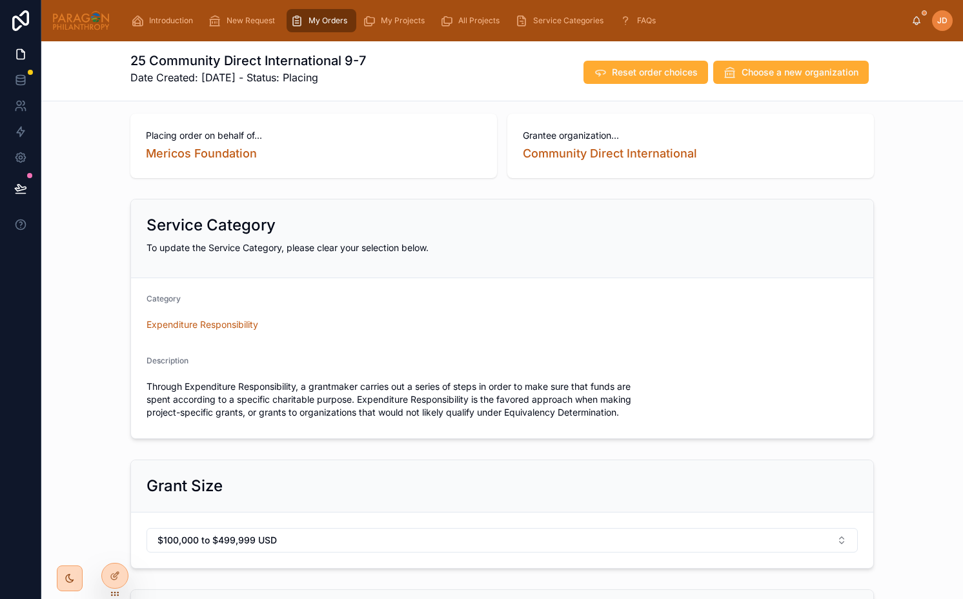
scroll to position [5, 0]
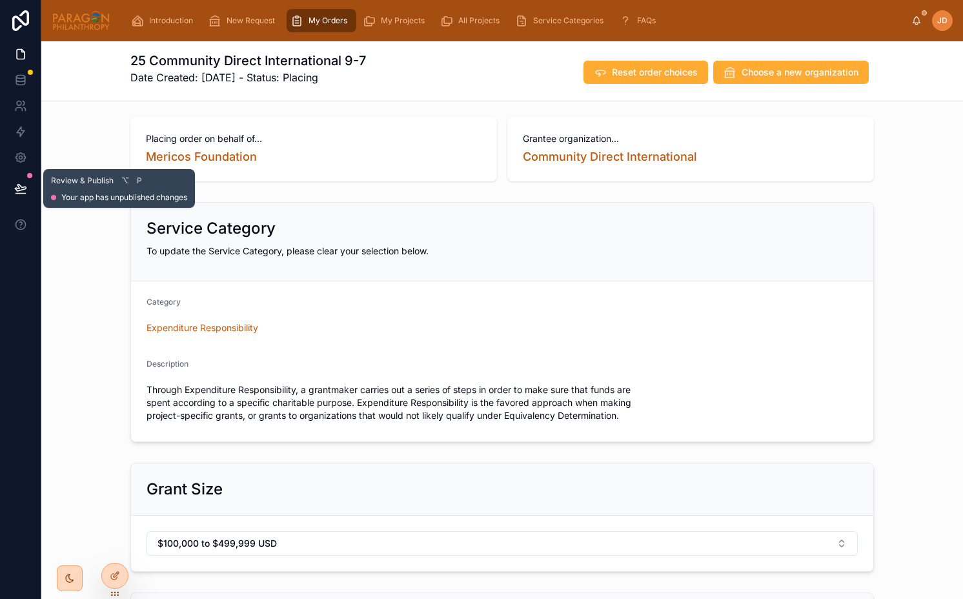
click at [20, 194] on icon at bounding box center [20, 188] width 13 height 13
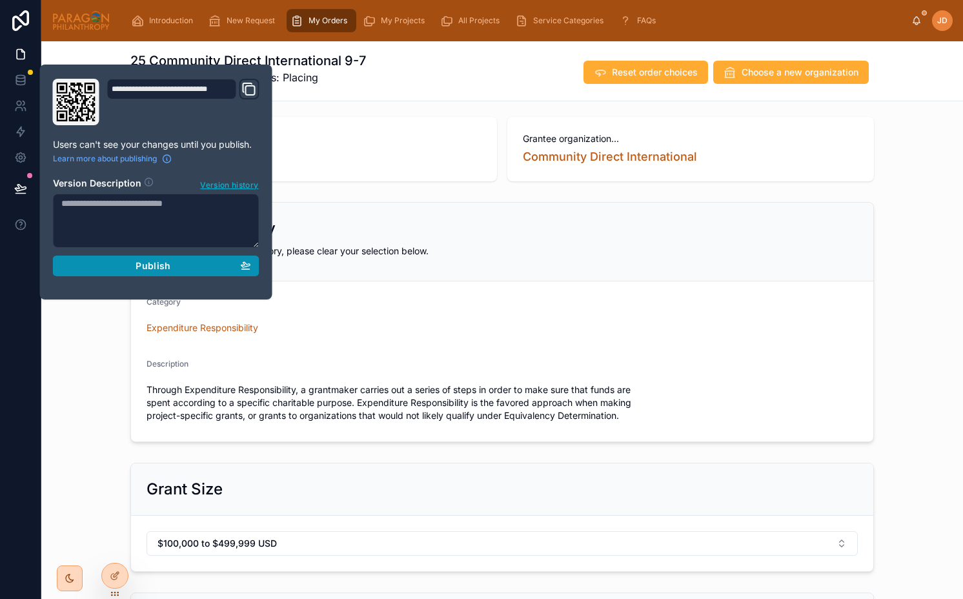
click at [123, 260] on div "Publish" at bounding box center [156, 266] width 190 height 12
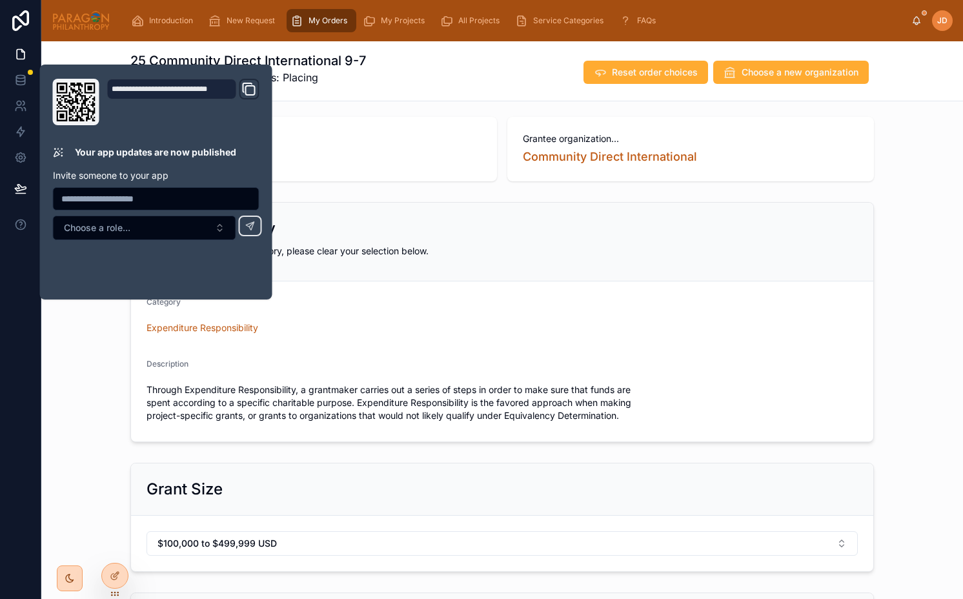
click at [427, 219] on div "Service Category" at bounding box center [501, 228] width 711 height 21
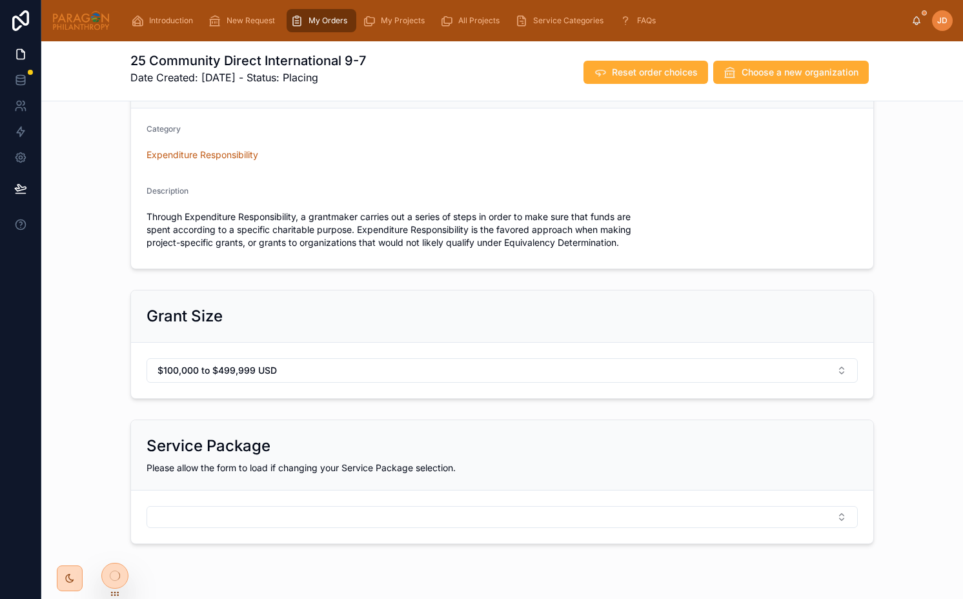
scroll to position [211, 0]
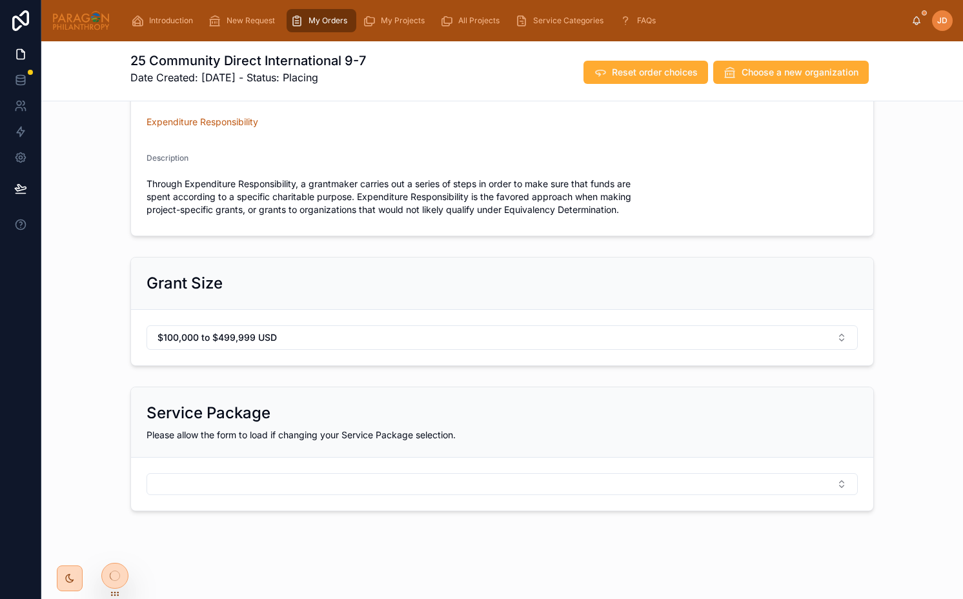
click at [209, 416] on h2 "Service Package" at bounding box center [208, 413] width 124 height 21
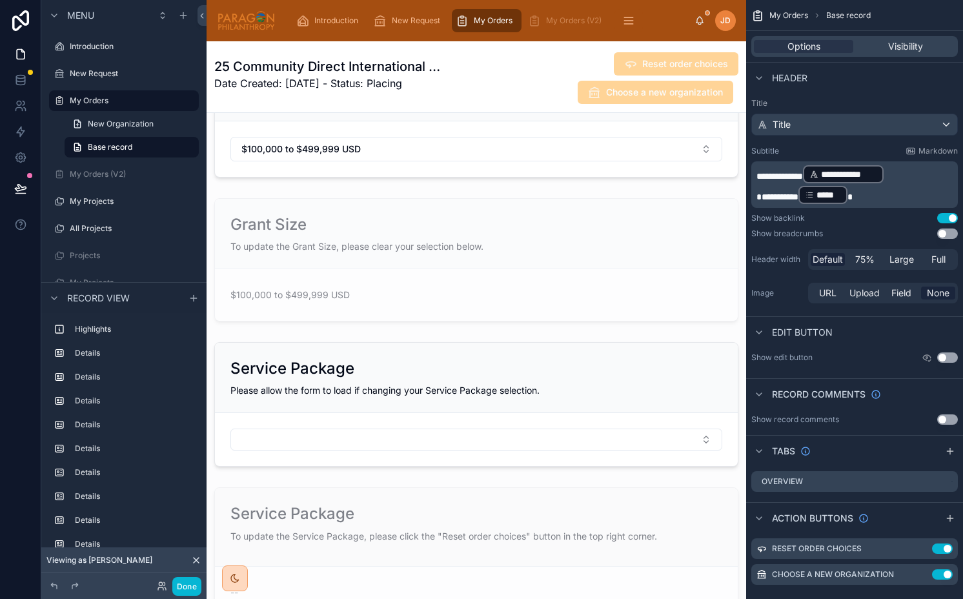
scroll to position [2134, 0]
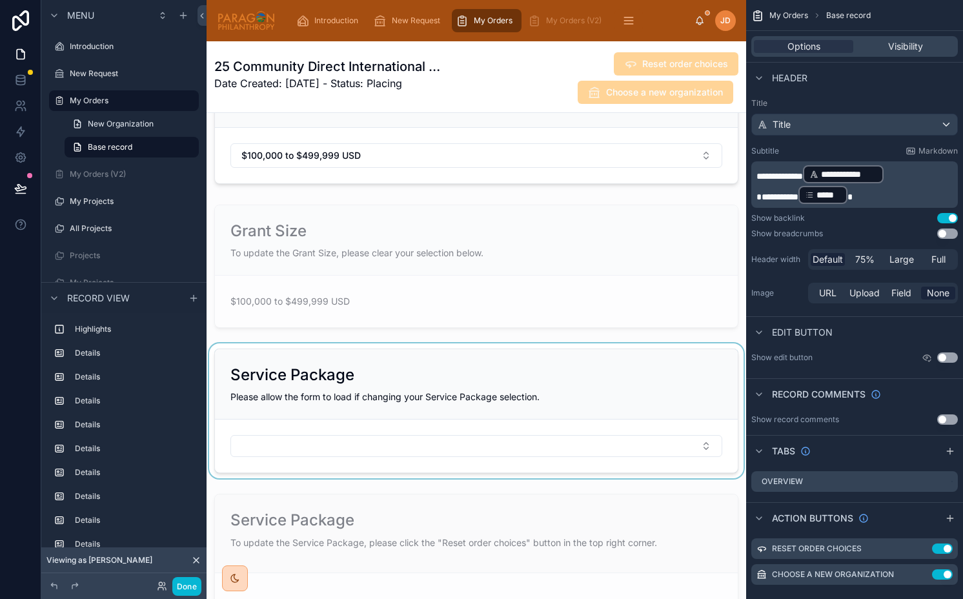
click at [340, 361] on div at bounding box center [475, 410] width 539 height 135
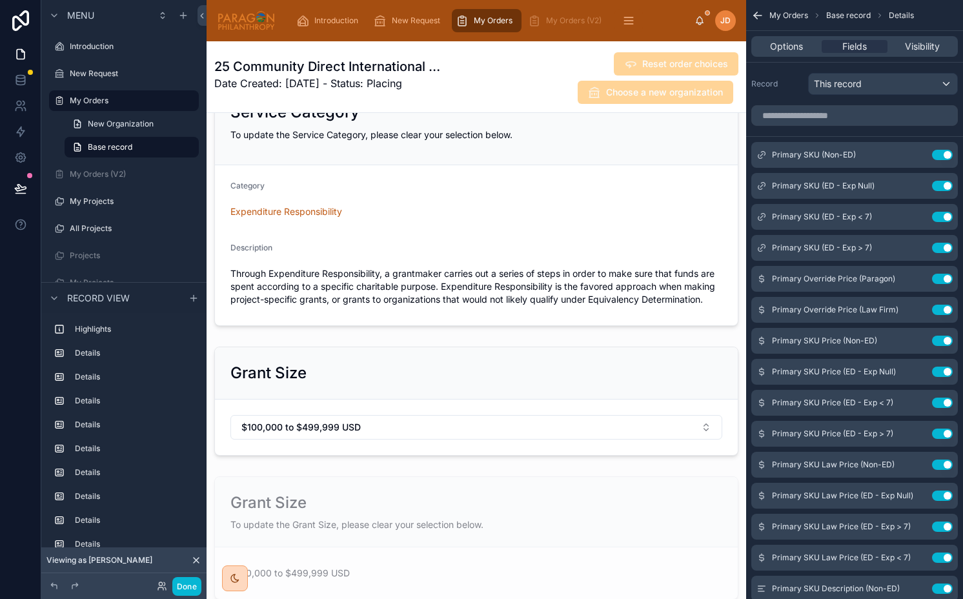
scroll to position [1921, 0]
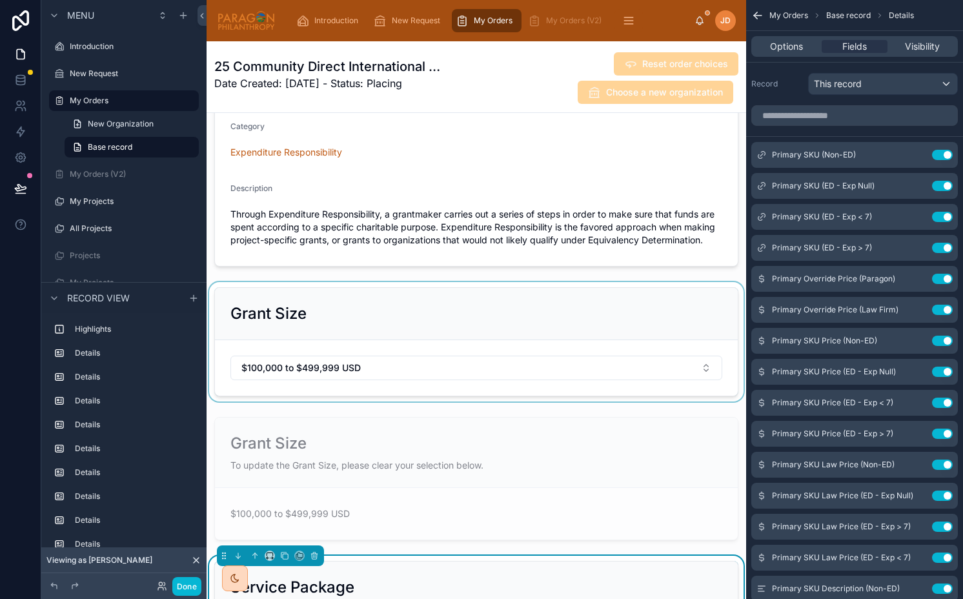
click at [321, 305] on div at bounding box center [475, 341] width 539 height 119
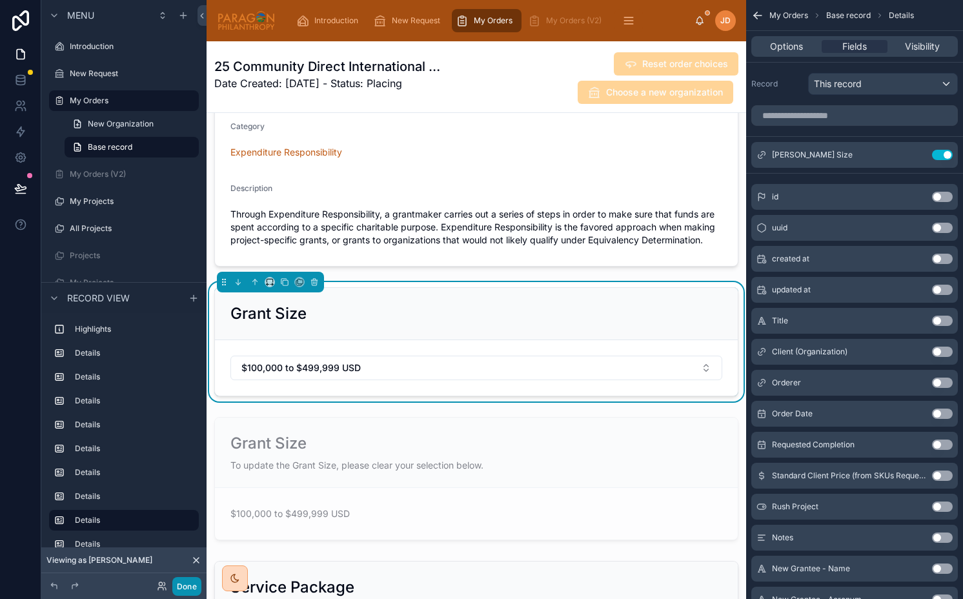
click at [191, 588] on button "Done" at bounding box center [186, 586] width 29 height 19
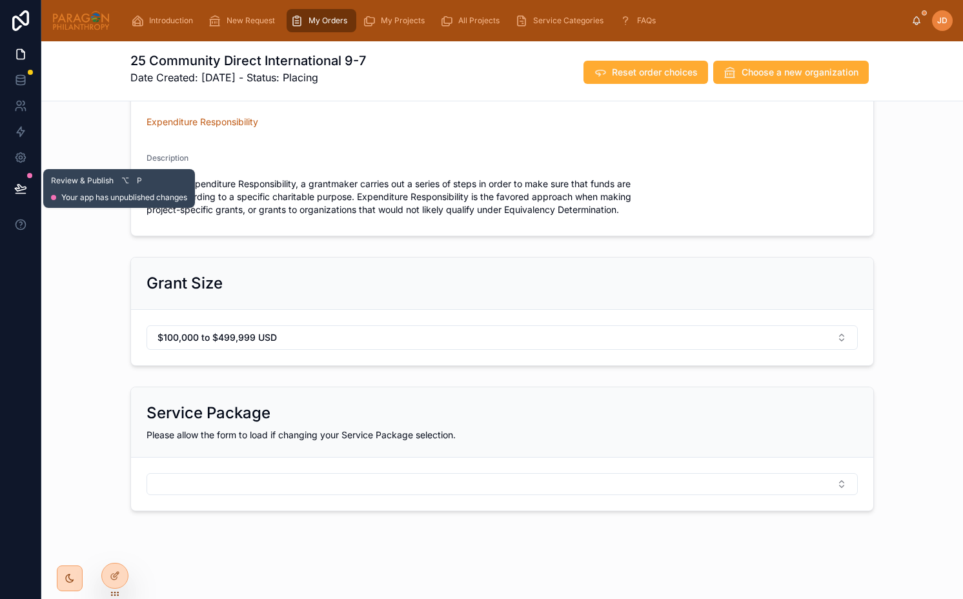
click at [12, 185] on button at bounding box center [20, 188] width 28 height 36
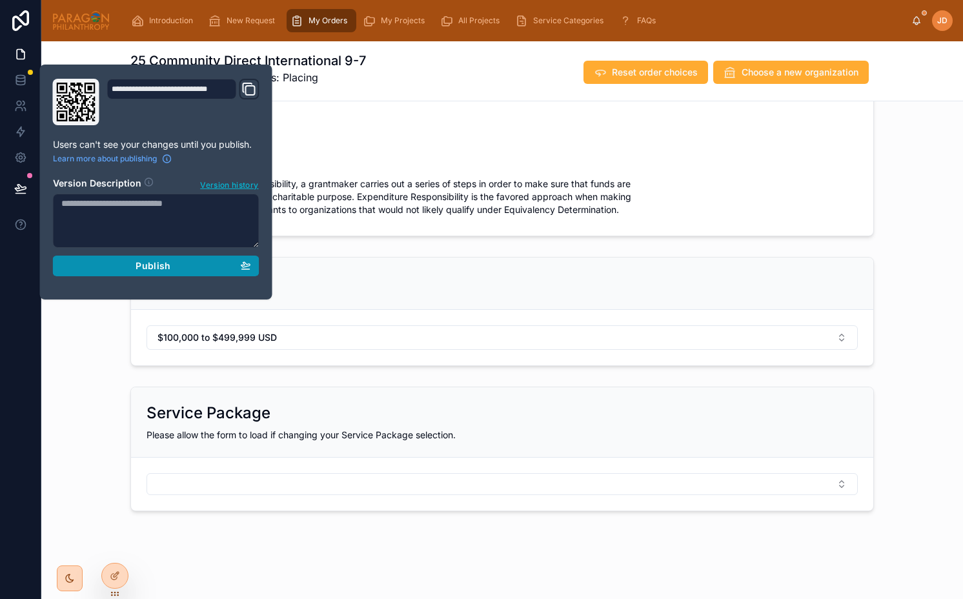
click at [97, 274] on button "Publish" at bounding box center [156, 265] width 206 height 21
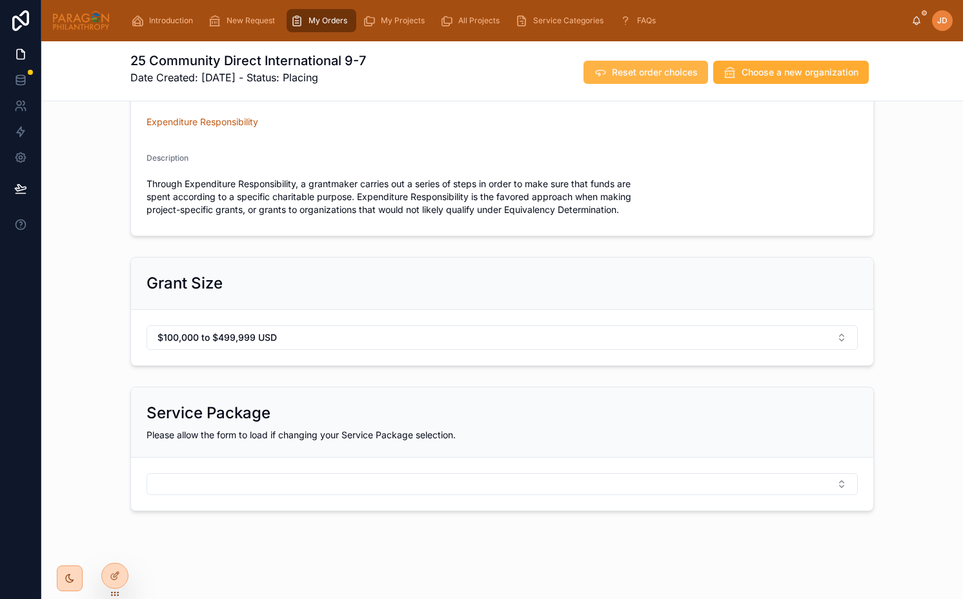
click at [672, 71] on span "Reset order choices" at bounding box center [655, 72] width 86 height 13
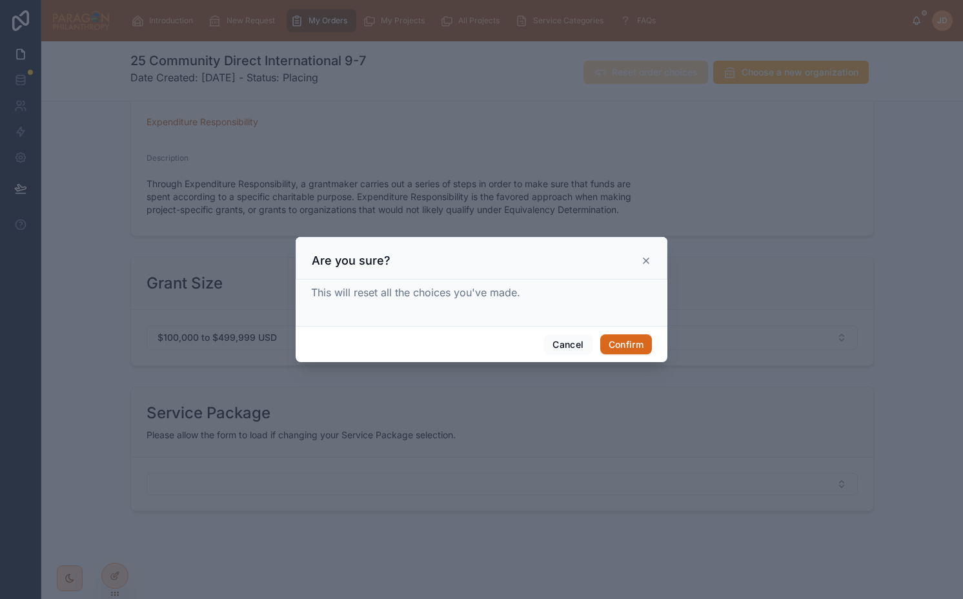
click at [625, 359] on div "Cancel Confirm" at bounding box center [481, 344] width 372 height 37
click at [623, 343] on button "Confirm" at bounding box center [626, 344] width 52 height 21
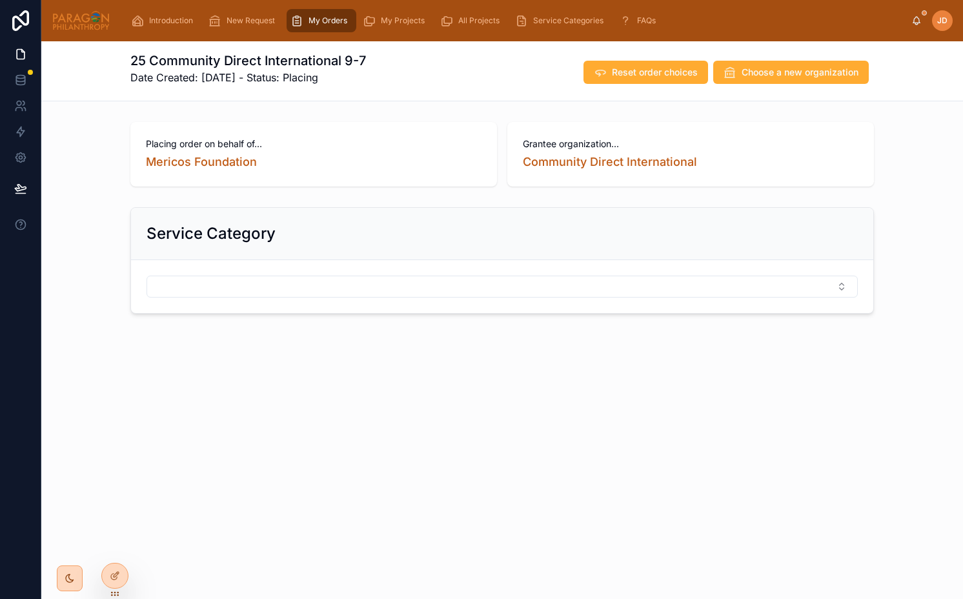
click at [592, 289] on button "Select Button" at bounding box center [501, 286] width 711 height 22
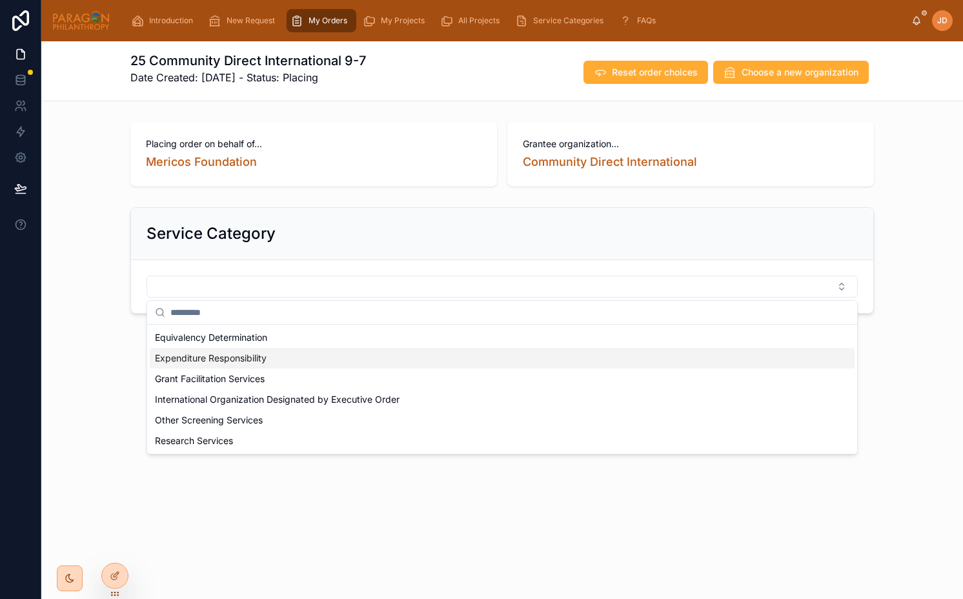
click at [395, 353] on div "Expenditure Responsibility" at bounding box center [502, 358] width 705 height 21
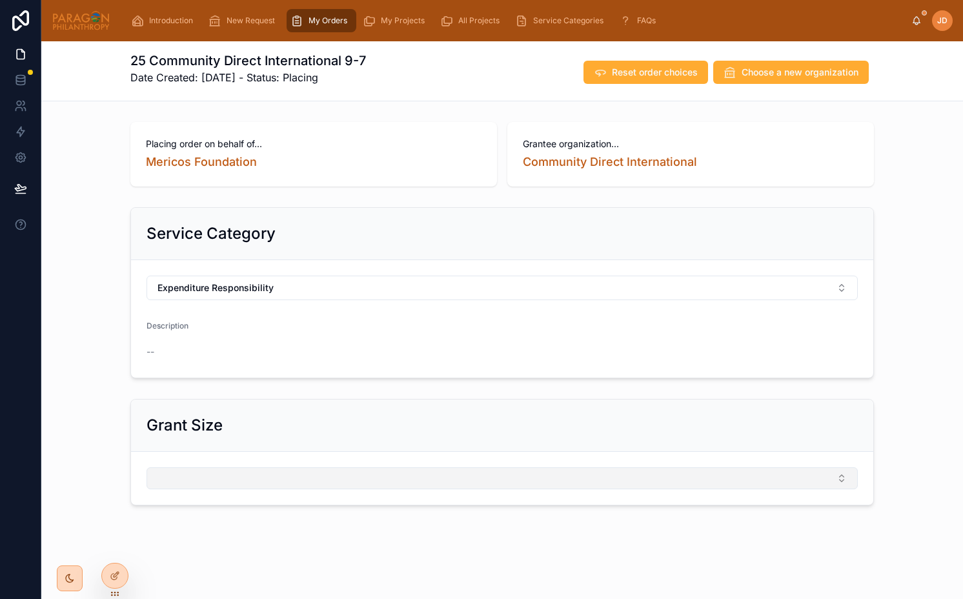
click at [266, 479] on button "Select Button" at bounding box center [501, 478] width 711 height 22
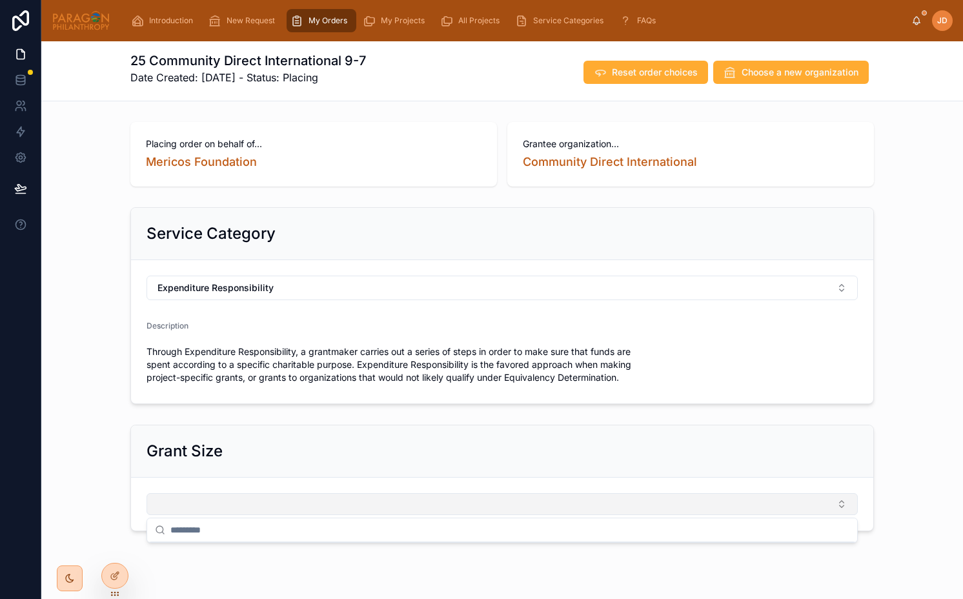
click at [266, 479] on form at bounding box center [502, 503] width 742 height 53
click at [255, 501] on button "Select Button" at bounding box center [501, 504] width 711 height 22
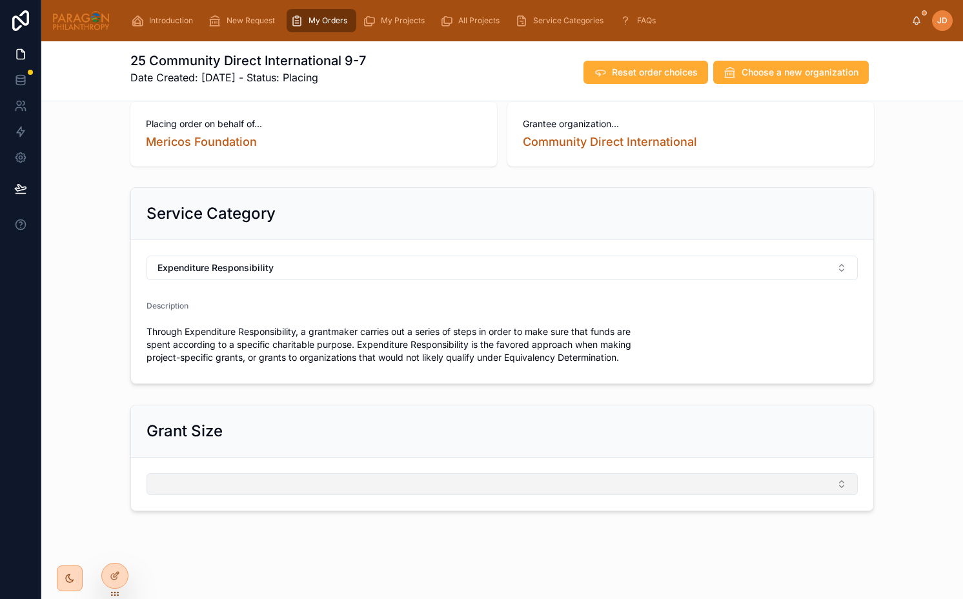
click at [258, 476] on button "Select Button" at bounding box center [501, 484] width 711 height 22
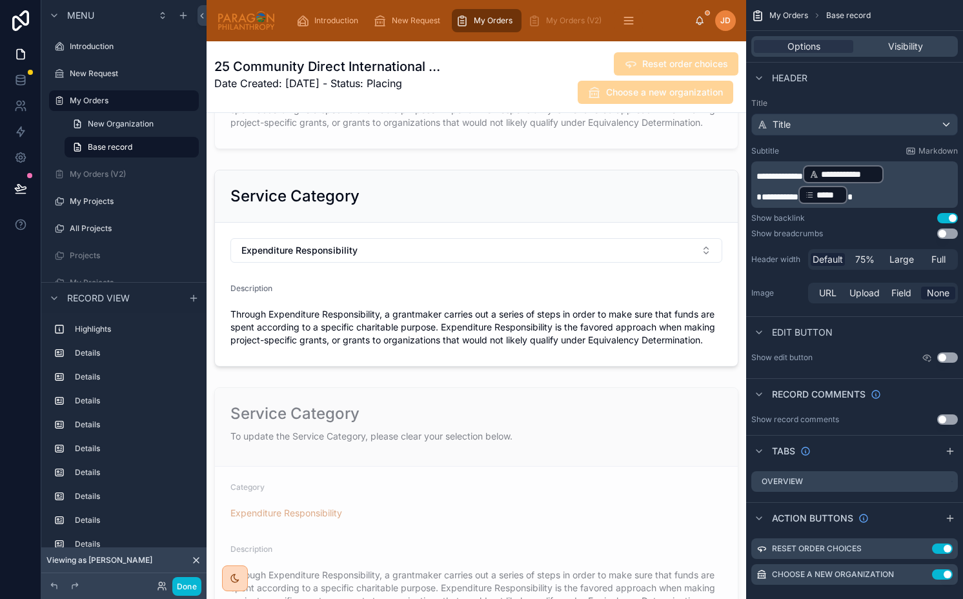
scroll to position [1564, 0]
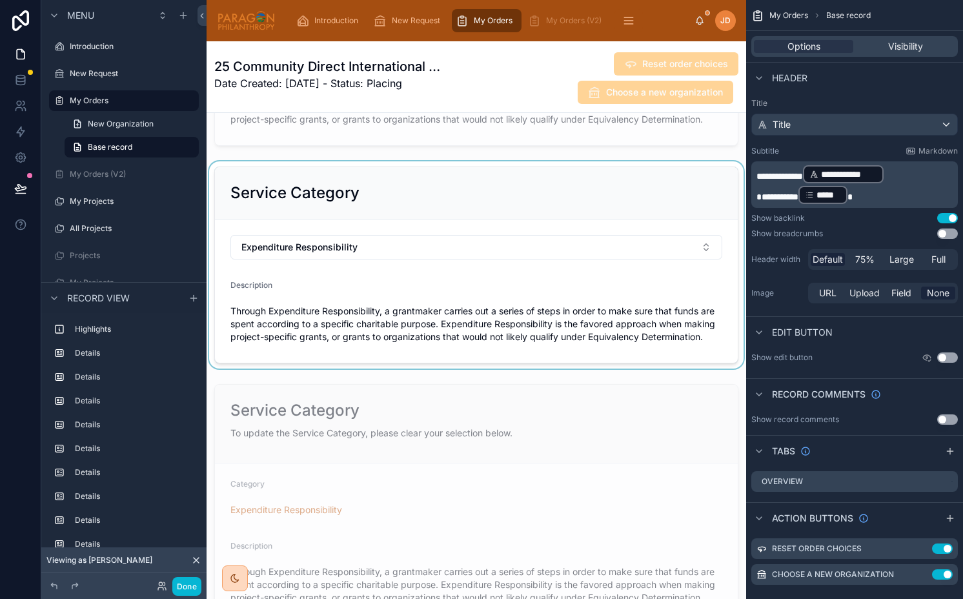
click at [628, 203] on div at bounding box center [475, 264] width 539 height 207
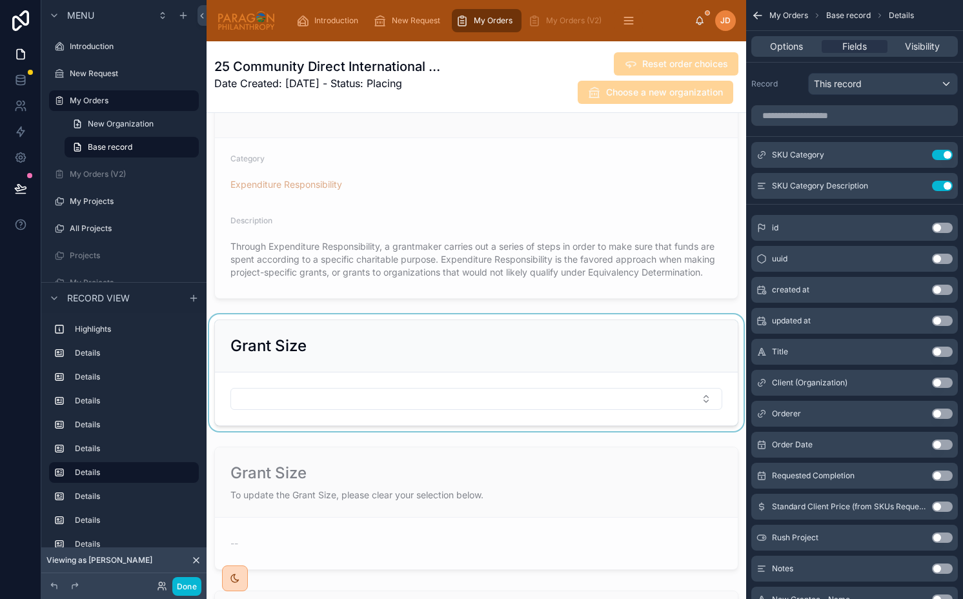
click at [588, 335] on div at bounding box center [475, 372] width 539 height 117
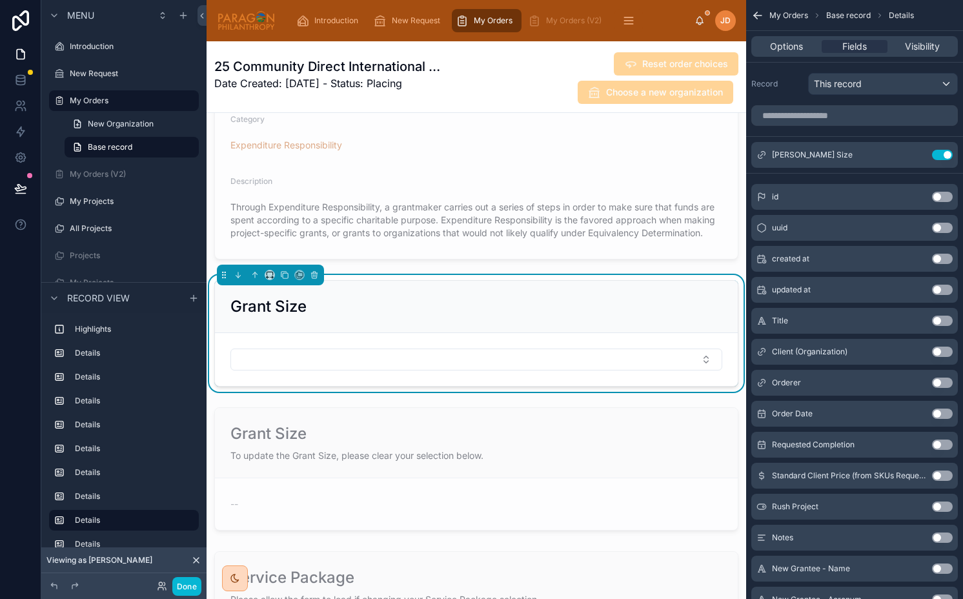
scroll to position [1945, 0]
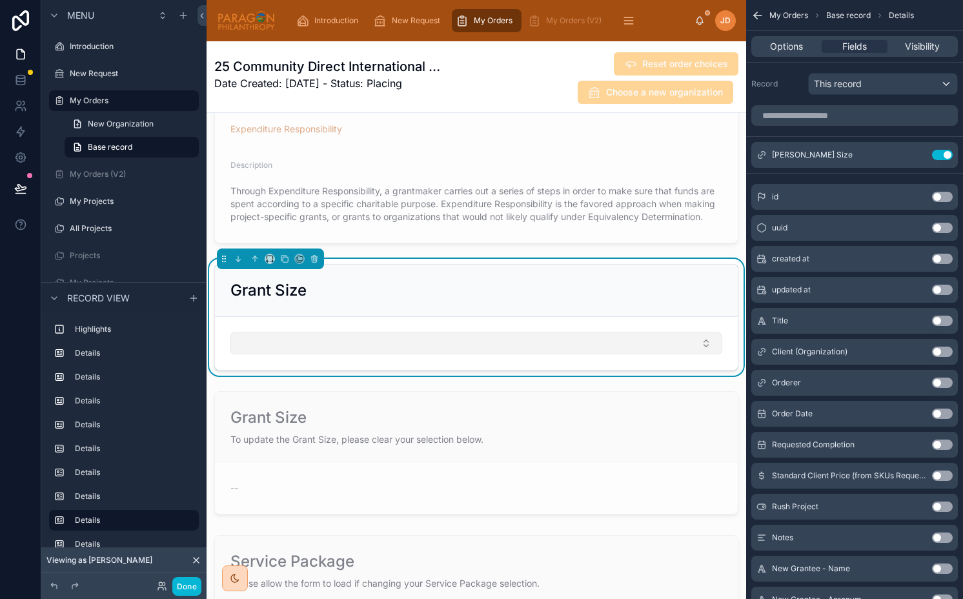
click at [548, 341] on button "Select Button" at bounding box center [476, 343] width 492 height 22
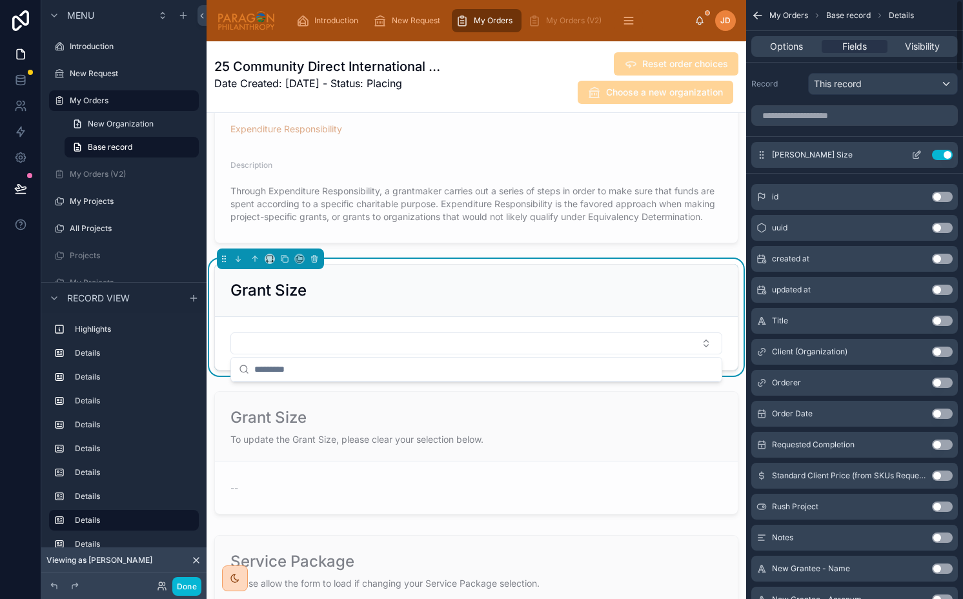
click at [915, 155] on icon "scrollable content" at bounding box center [917, 153] width 5 height 5
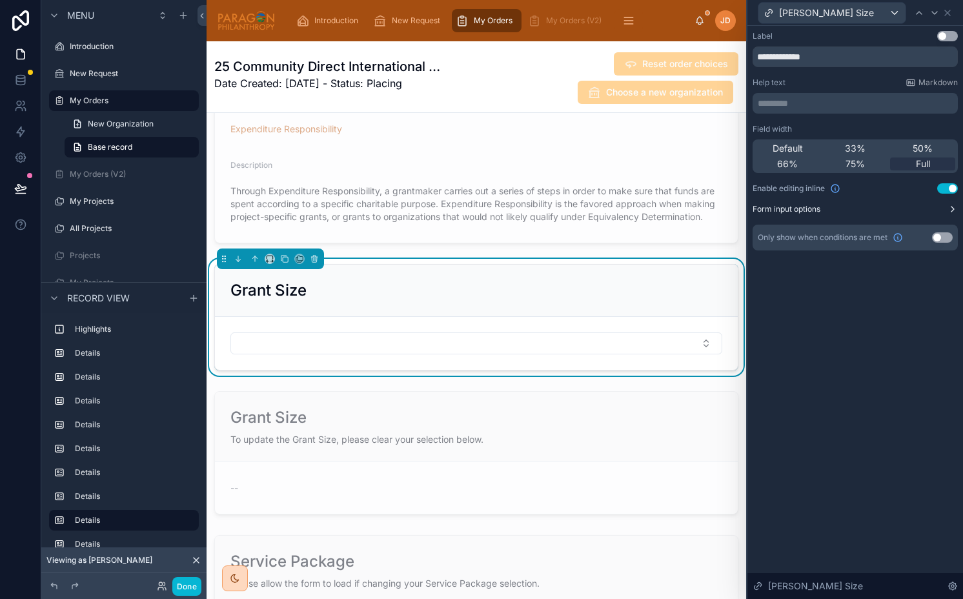
click at [850, 208] on button "Form input options" at bounding box center [854, 209] width 205 height 10
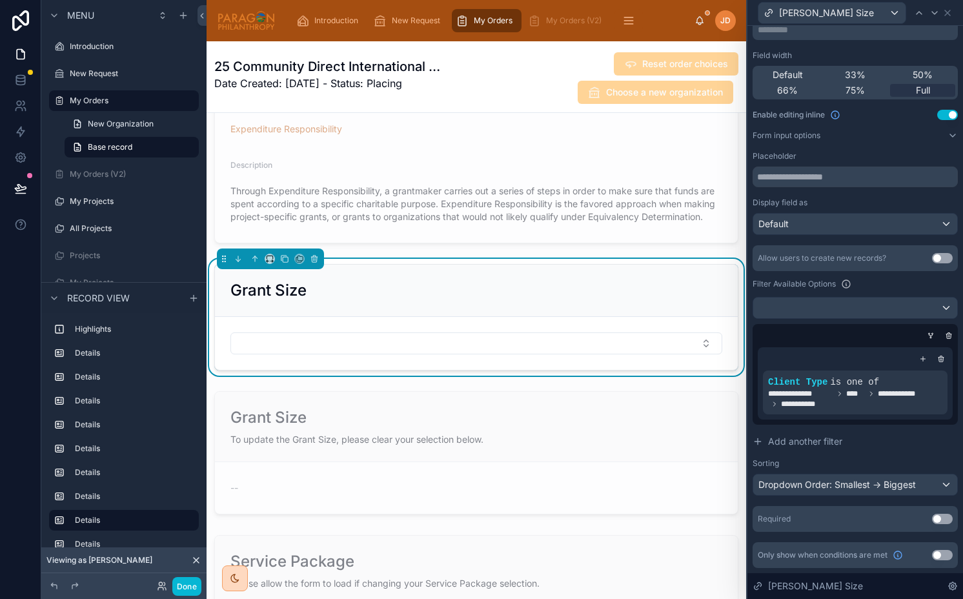
click at [539, 324] on form at bounding box center [476, 343] width 523 height 53
click at [512, 352] on button "Select Button" at bounding box center [476, 343] width 492 height 22
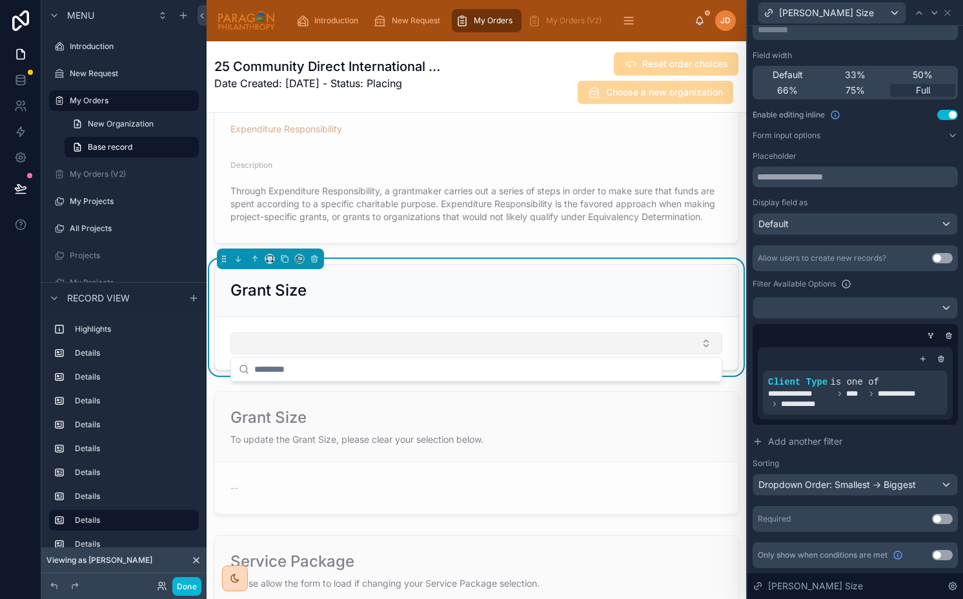
click at [512, 352] on button "Select Button" at bounding box center [476, 343] width 492 height 22
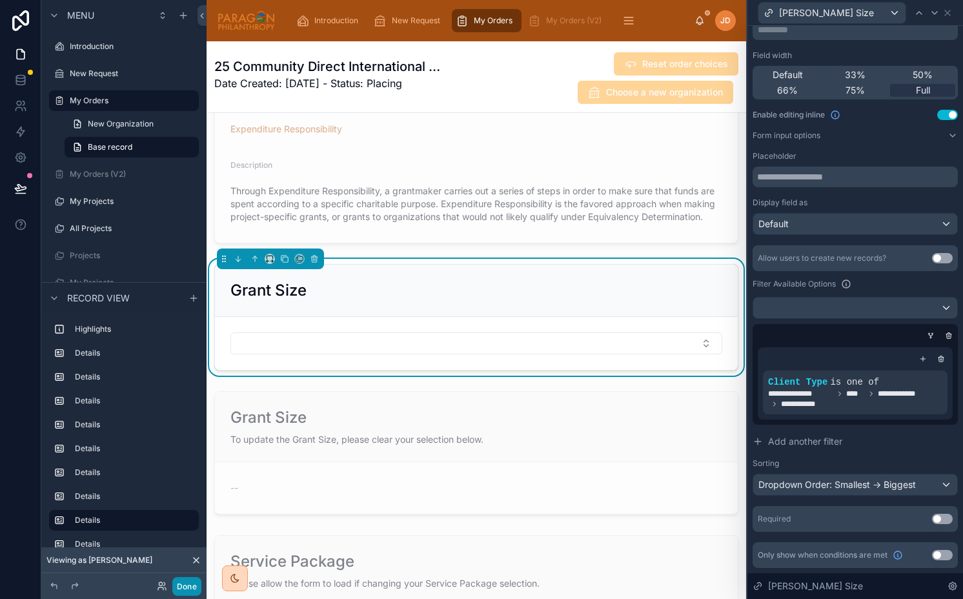
click at [188, 581] on button "Done" at bounding box center [186, 586] width 29 height 19
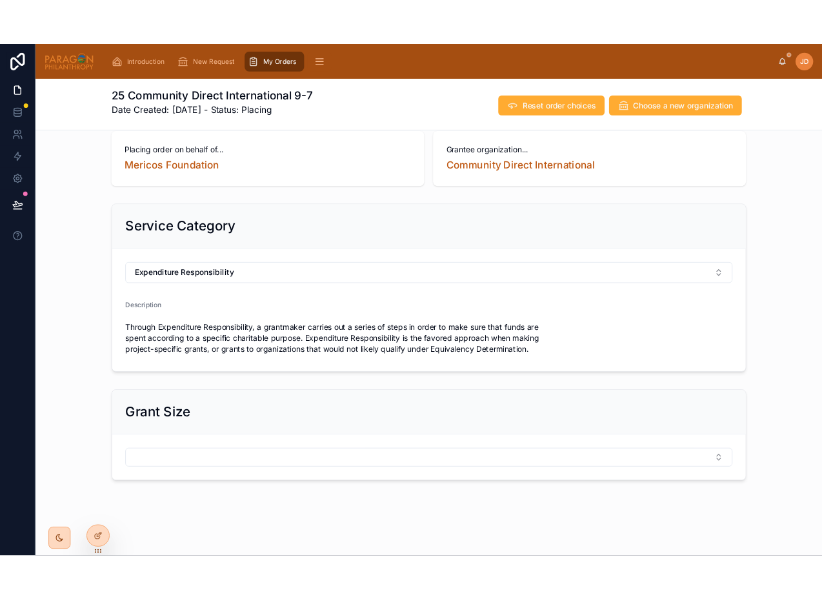
scroll to position [20, 0]
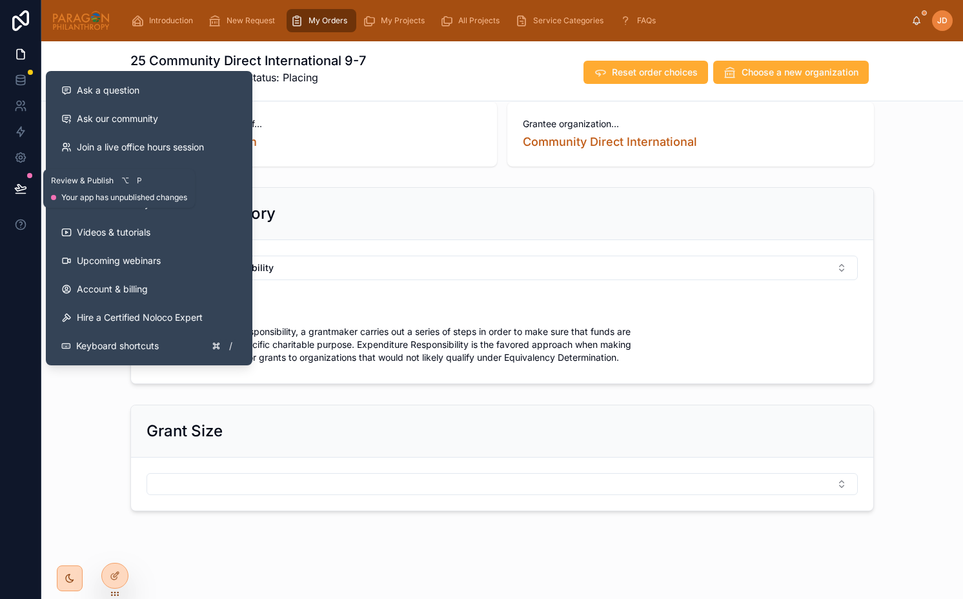
click at [23, 194] on icon at bounding box center [20, 194] width 10 height 0
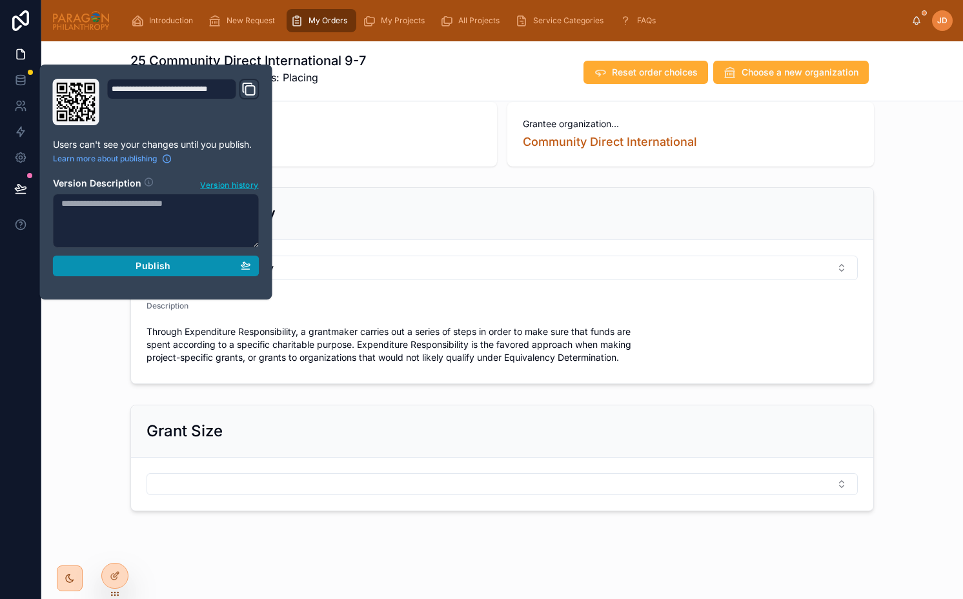
click at [127, 268] on div "Publish" at bounding box center [156, 266] width 190 height 12
